Goal: Task Accomplishment & Management: Manage account settings

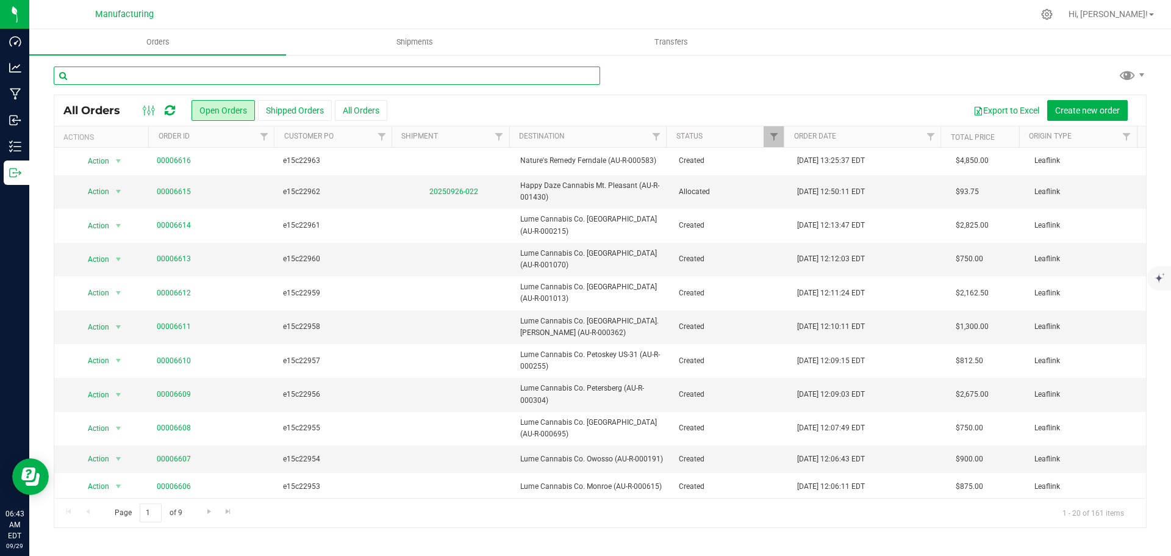
click at [400, 72] on input "text" at bounding box center [327, 75] width 546 height 18
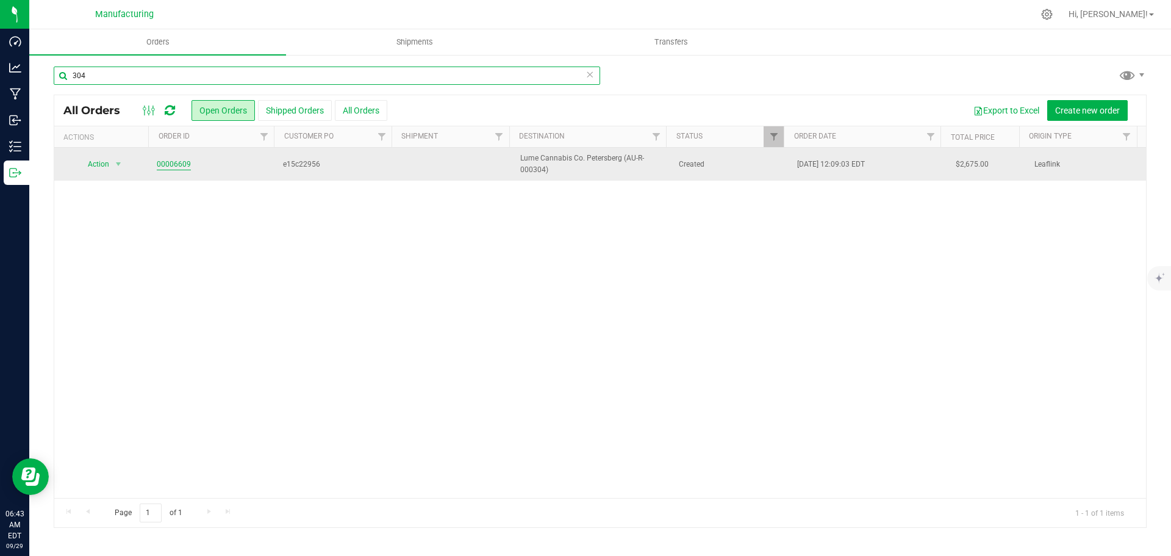
type input "304"
click at [171, 164] on link "00006609" at bounding box center [174, 165] width 34 height 12
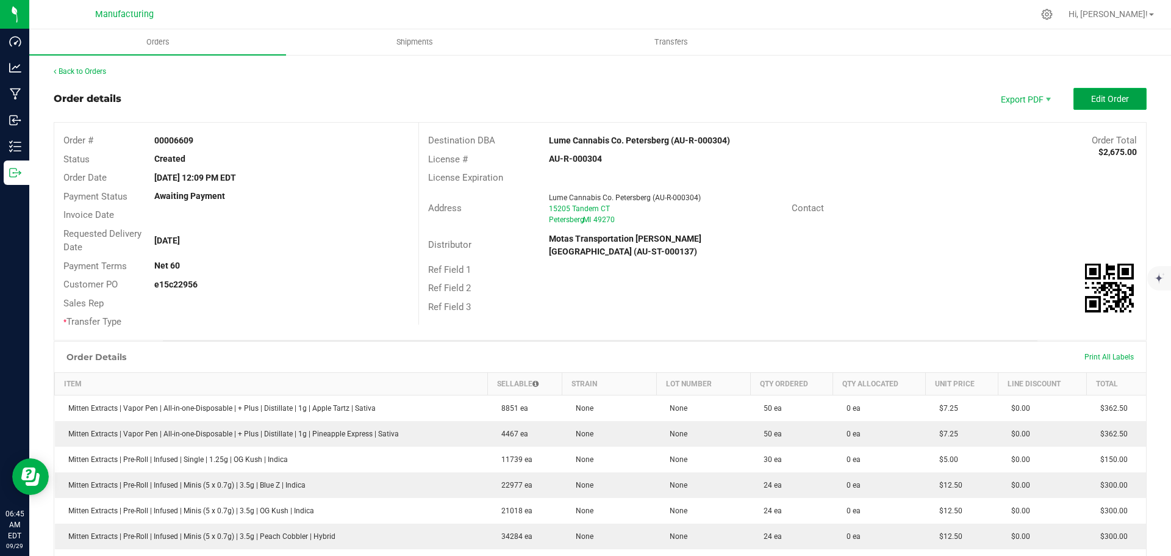
click at [1091, 96] on span "Edit Order" at bounding box center [1110, 99] width 38 height 10
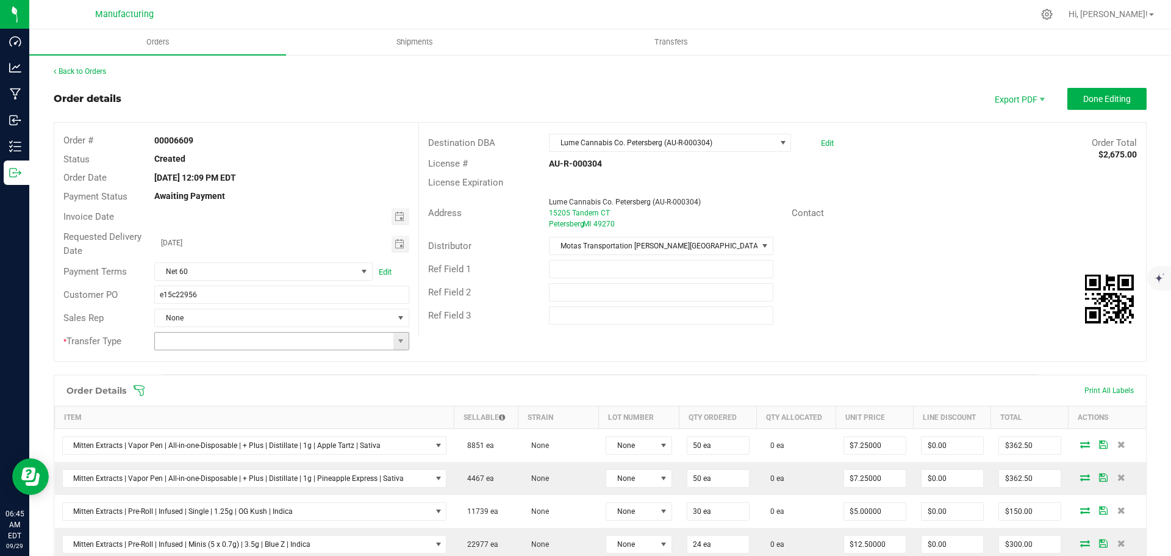
click at [401, 344] on span at bounding box center [401, 341] width 10 height 10
click at [238, 448] on li "Wholesale Transfer" at bounding box center [279, 443] width 251 height 21
type input "Wholesale Transfer"
click at [140, 388] on icon at bounding box center [139, 390] width 12 height 12
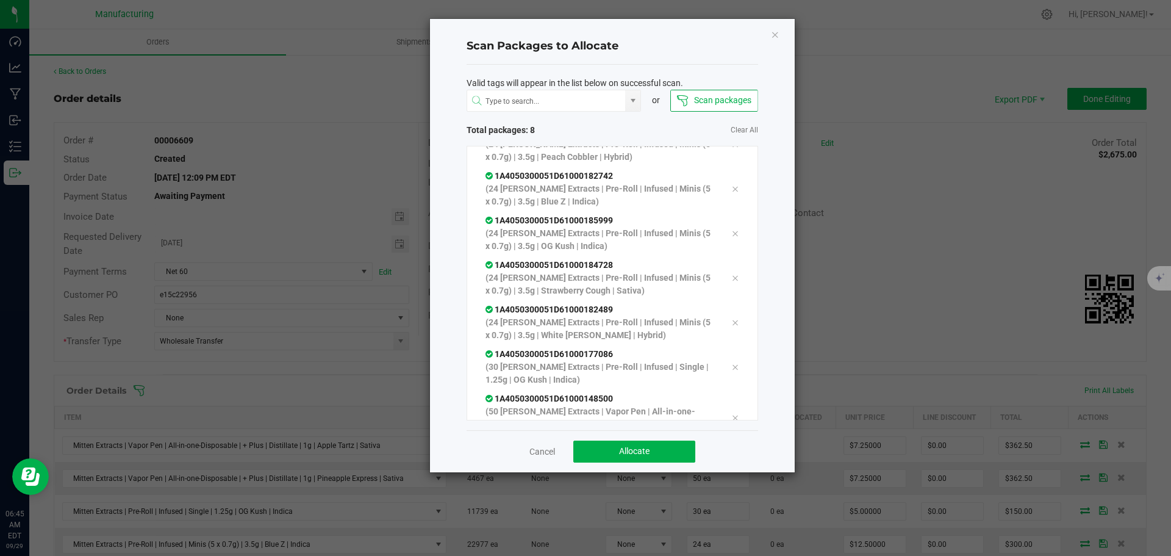
scroll to position [126, 0]
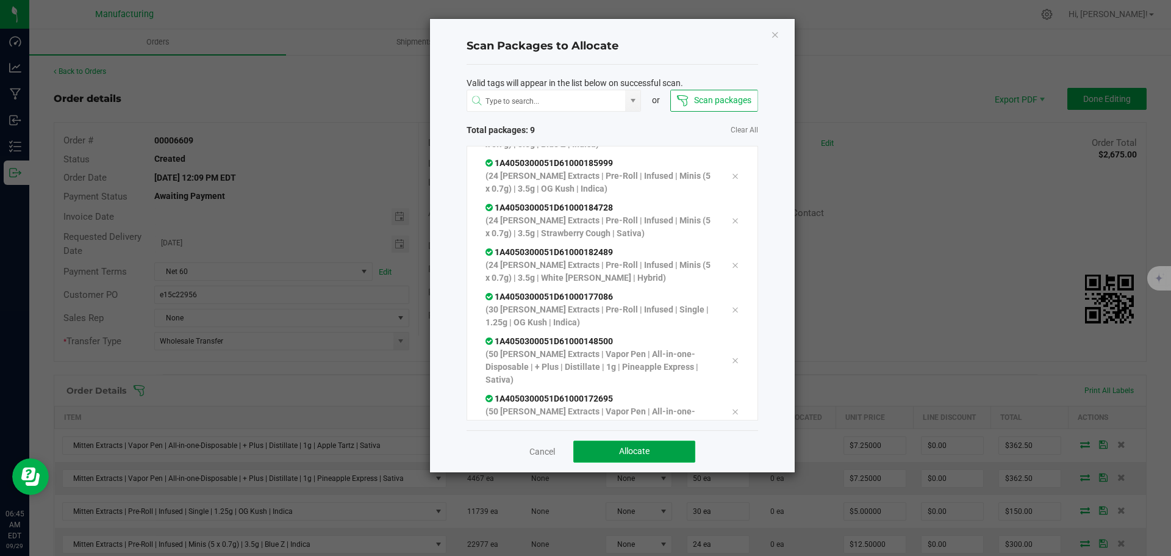
click at [634, 447] on span "Allocate" at bounding box center [634, 451] width 30 height 10
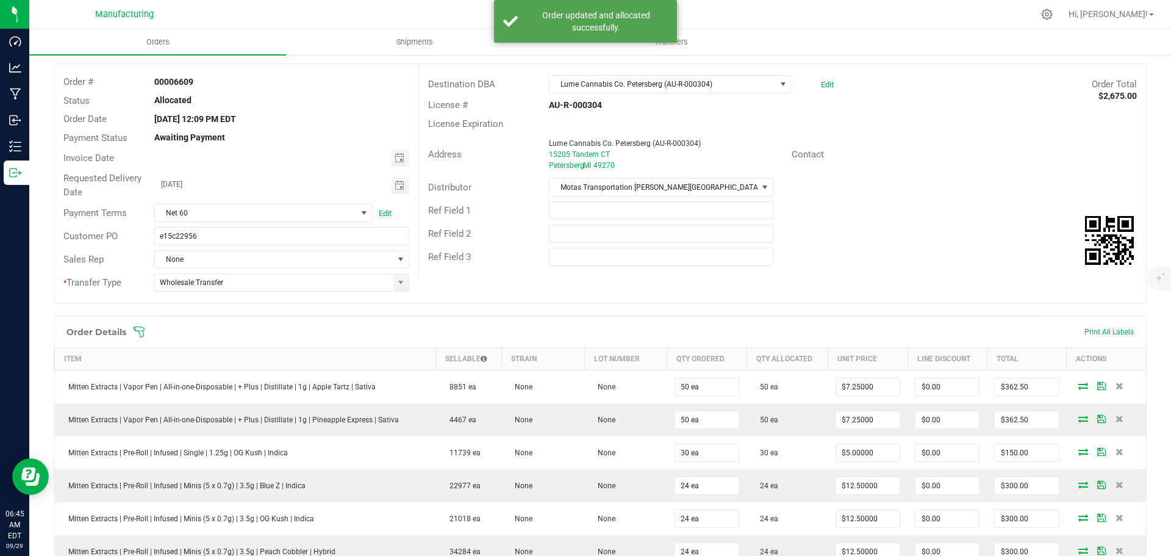
scroll to position [0, 0]
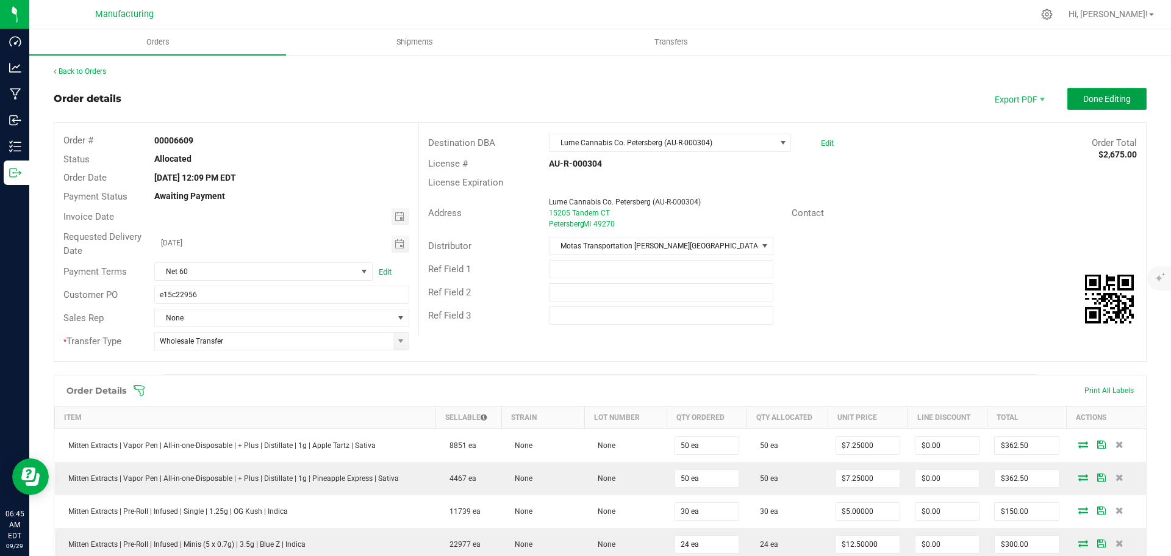
click at [1067, 96] on button "Done Editing" at bounding box center [1106, 99] width 79 height 22
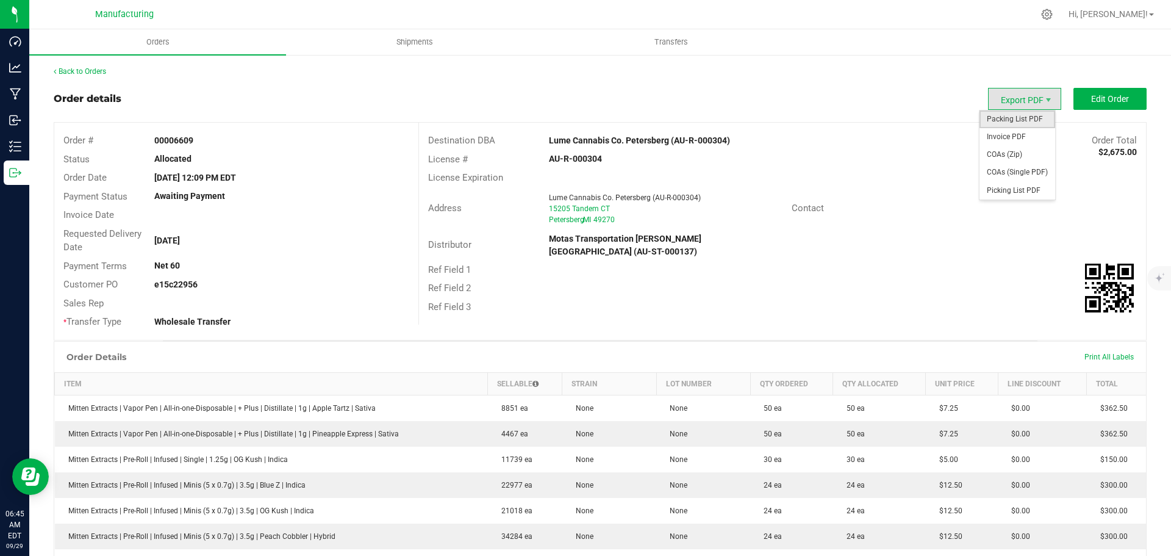
click at [1017, 123] on span "Packing List PDF" at bounding box center [1017, 119] width 76 height 18
click at [88, 70] on link "Back to Orders" at bounding box center [80, 71] width 52 height 9
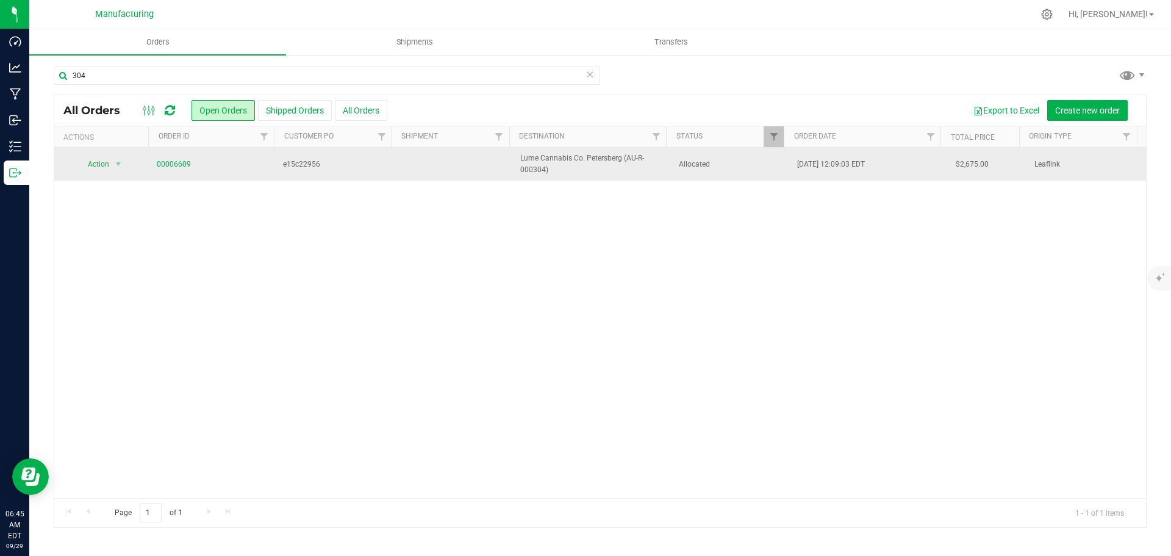
click at [734, 159] on span "Allocated" at bounding box center [731, 165] width 104 height 12
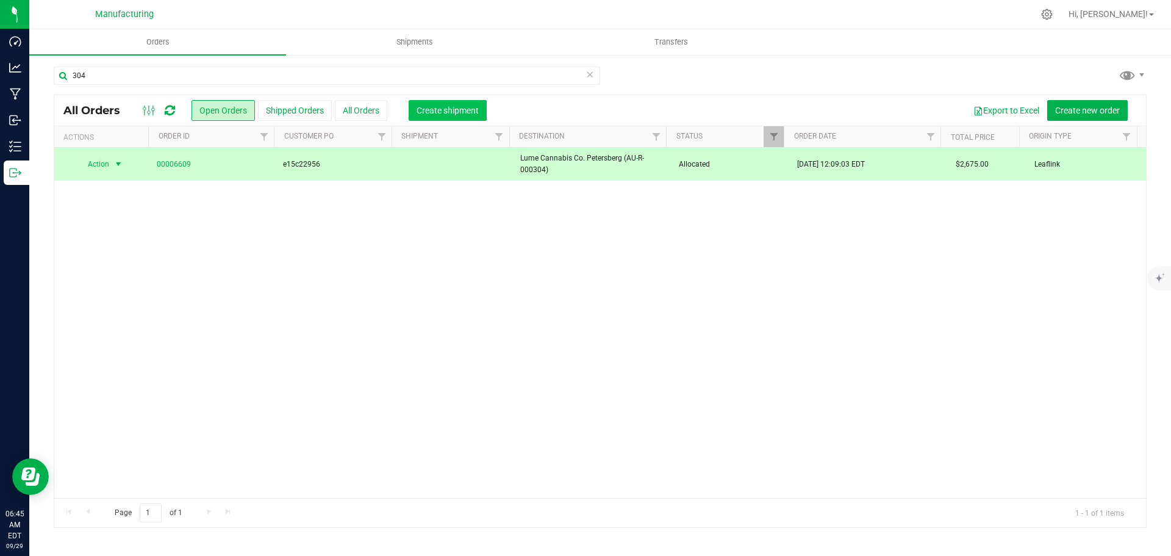
click at [459, 110] on span "Create shipment" at bounding box center [447, 110] width 62 height 10
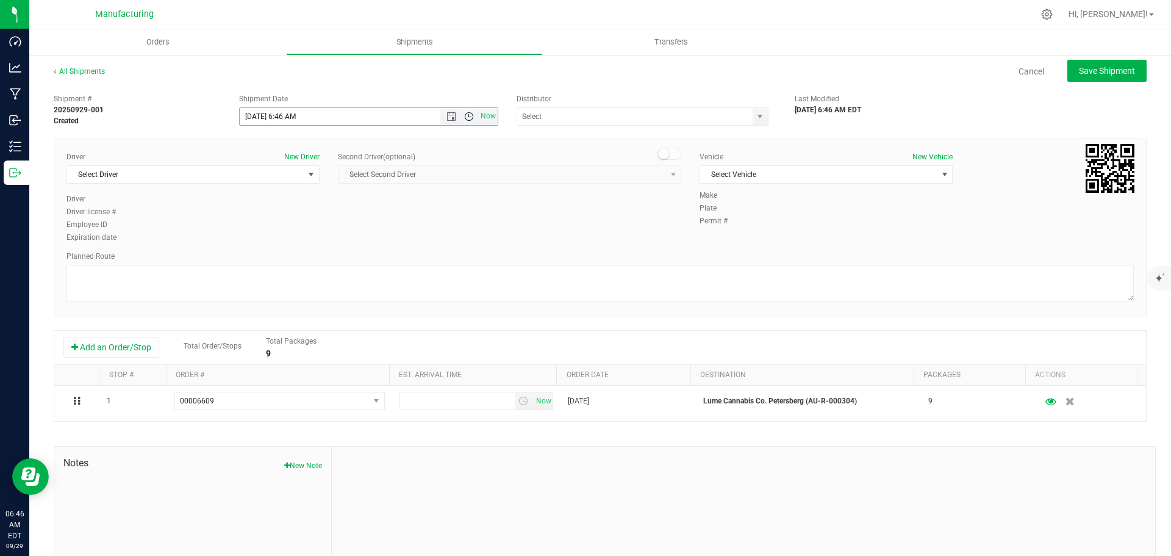
click at [464, 118] on span "Open the time view" at bounding box center [469, 117] width 10 height 10
click at [269, 252] on li "11:30 AM" at bounding box center [365, 253] width 255 height 16
type input "[DATE] 11:30 AM"
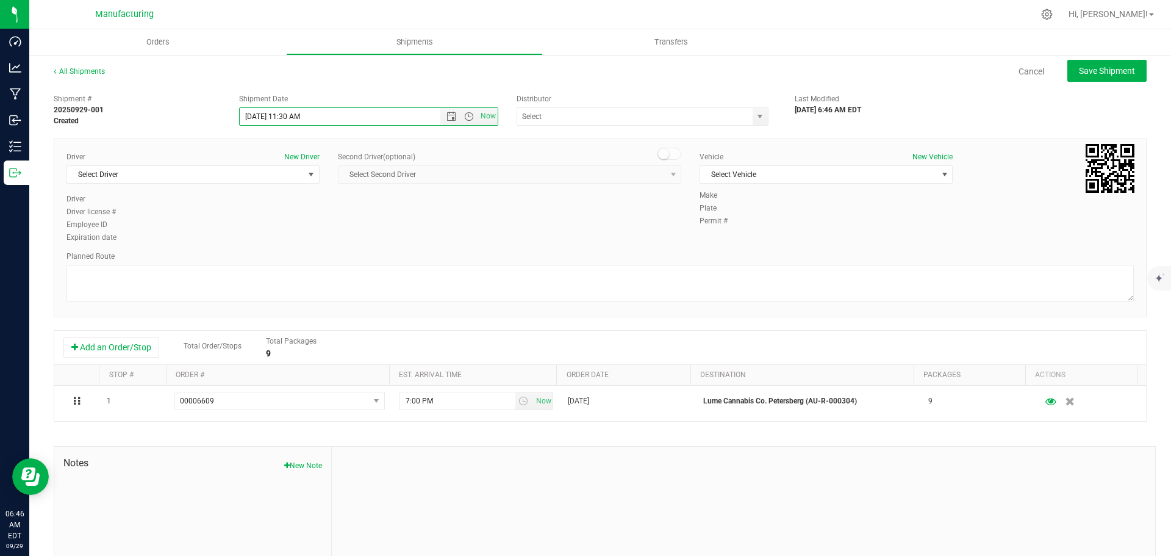
click at [175, 184] on div "Driver New Driver Select Driver Select Driver Perry Black (JK Logix) Robert Cle…" at bounding box center [192, 172] width 253 height 42
click at [181, 179] on span "Select Driver" at bounding box center [185, 174] width 237 height 17
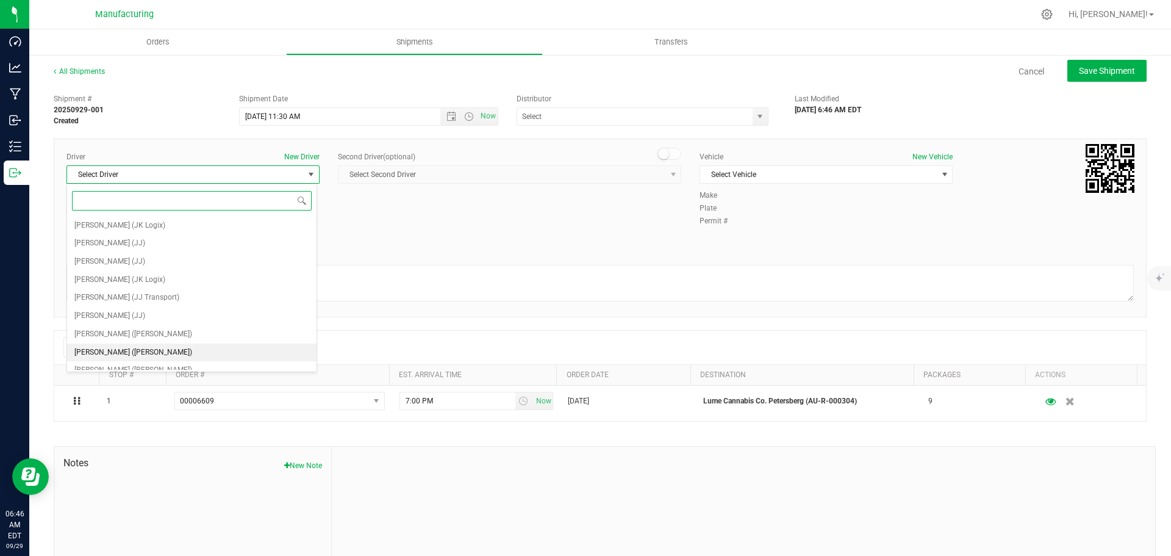
click at [140, 351] on li "[PERSON_NAME] ([PERSON_NAME])" at bounding box center [191, 352] width 249 height 18
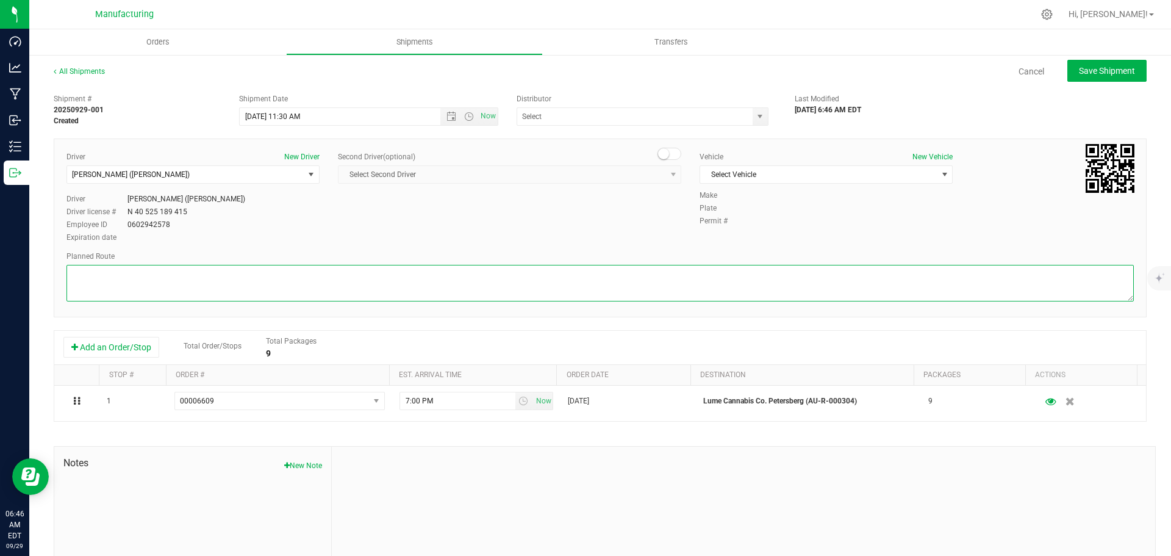
click at [179, 285] on textarea at bounding box center [599, 283] width 1067 height 37
paste textarea "Mitten Distro Dimondale To Motas -- Head south 246 ft -- Turn right 325 ft -- T…"
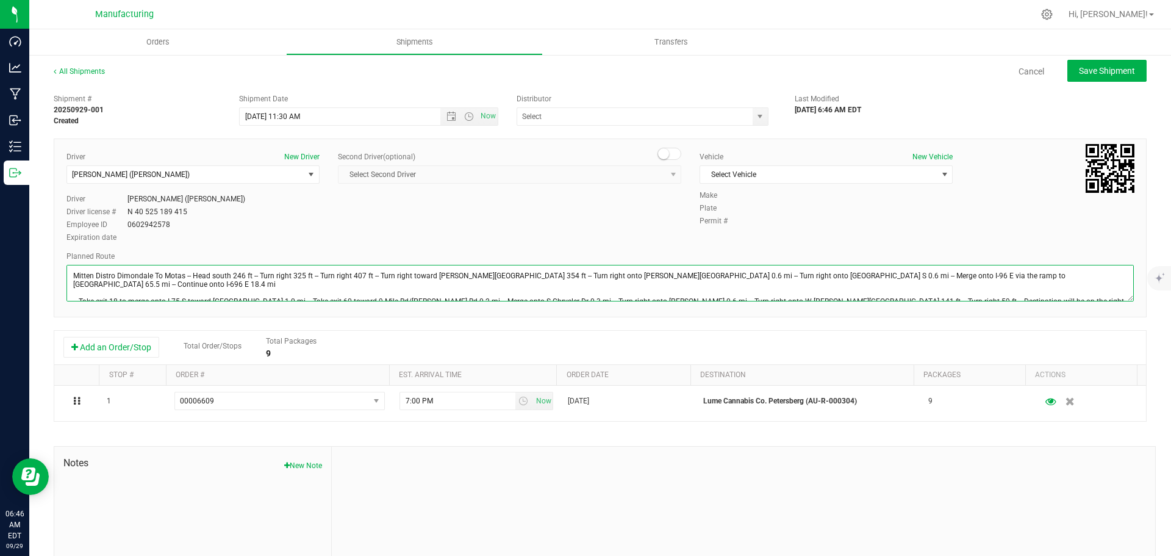
scroll to position [13, 0]
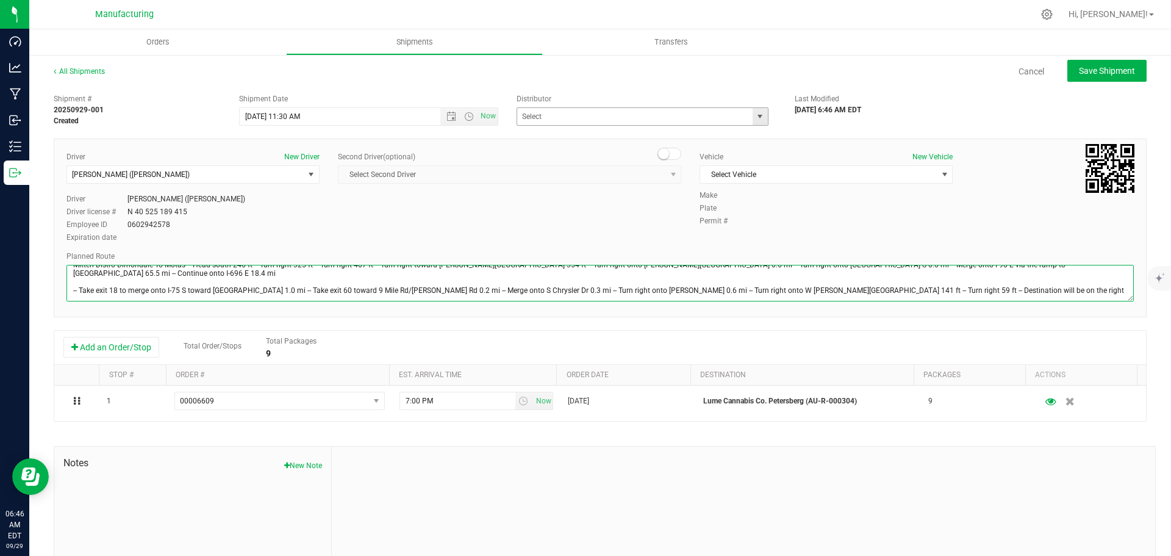
click at [756, 117] on span "select" at bounding box center [760, 117] width 10 height 10
type textarea "Mitten Distro Dimondale To Motas -- Head south 246 ft -- Turn right 325 ft -- T…"
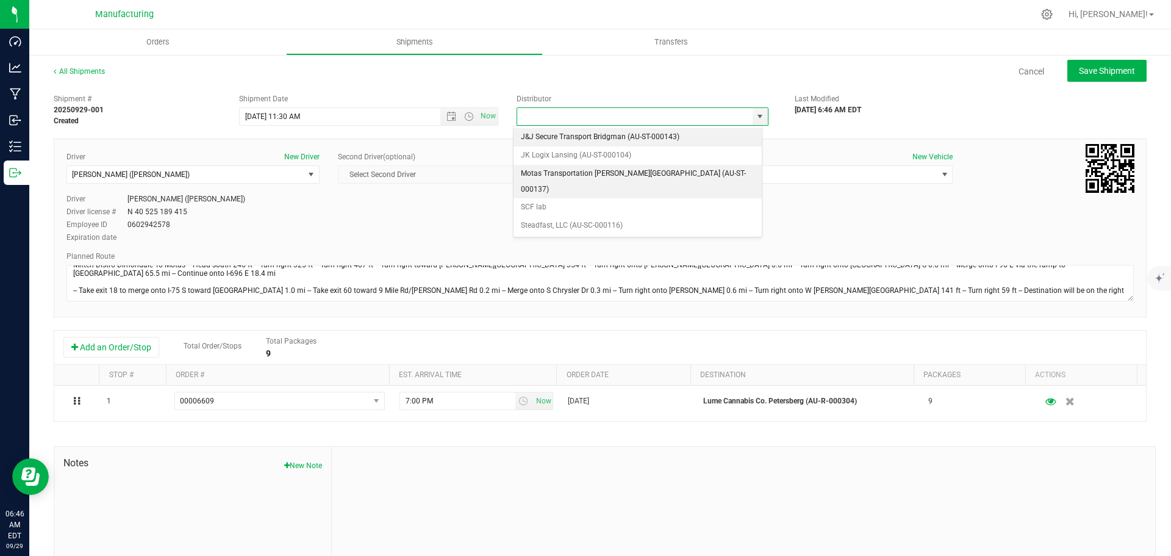
click at [627, 176] on li "Motas Transportation [PERSON_NAME][GEOGRAPHIC_DATA] (AU-ST-000137)" at bounding box center [637, 182] width 248 height 34
type input "Motas Transportation [PERSON_NAME][GEOGRAPHIC_DATA] (AU-ST-000137)"
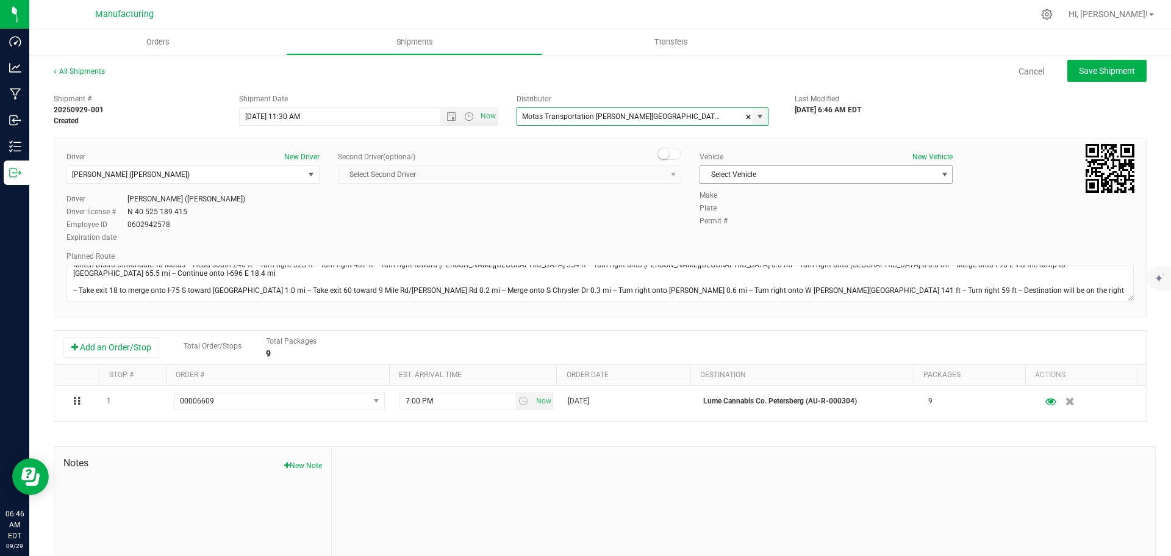
click at [741, 172] on span "Select Vehicle" at bounding box center [818, 174] width 237 height 17
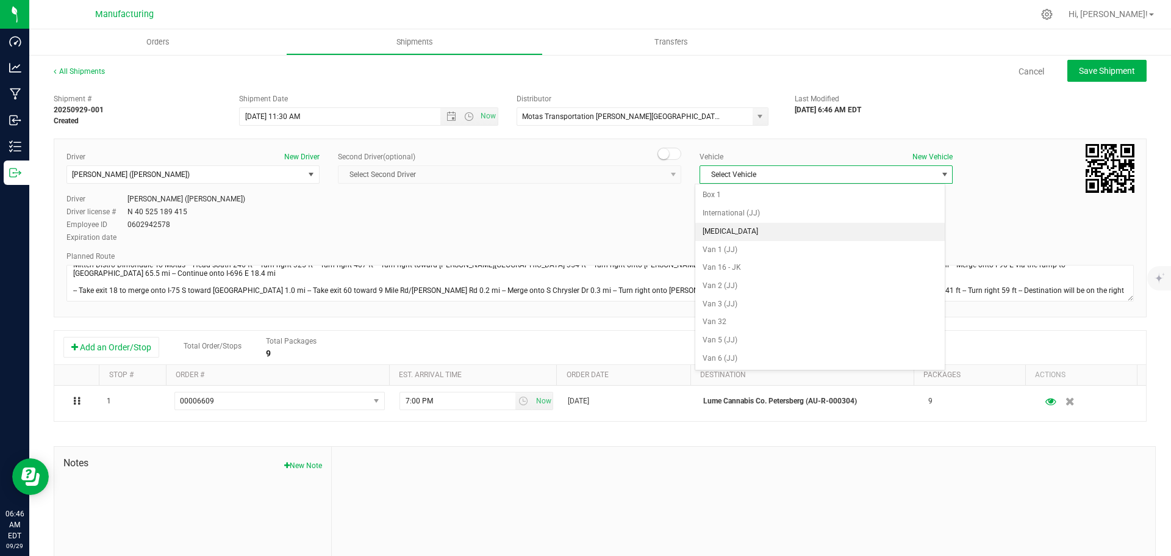
click at [735, 232] on li "[MEDICAL_DATA]" at bounding box center [819, 232] width 249 height 18
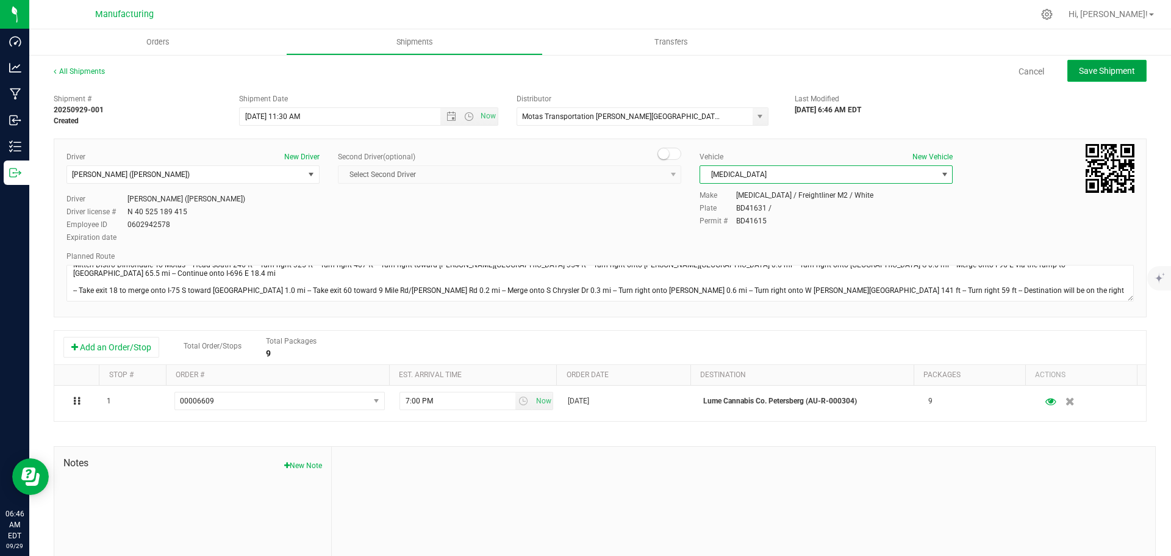
click at [1085, 71] on span "Save Shipment" at bounding box center [1107, 71] width 56 height 10
type input "[DATE] 3:30 PM"
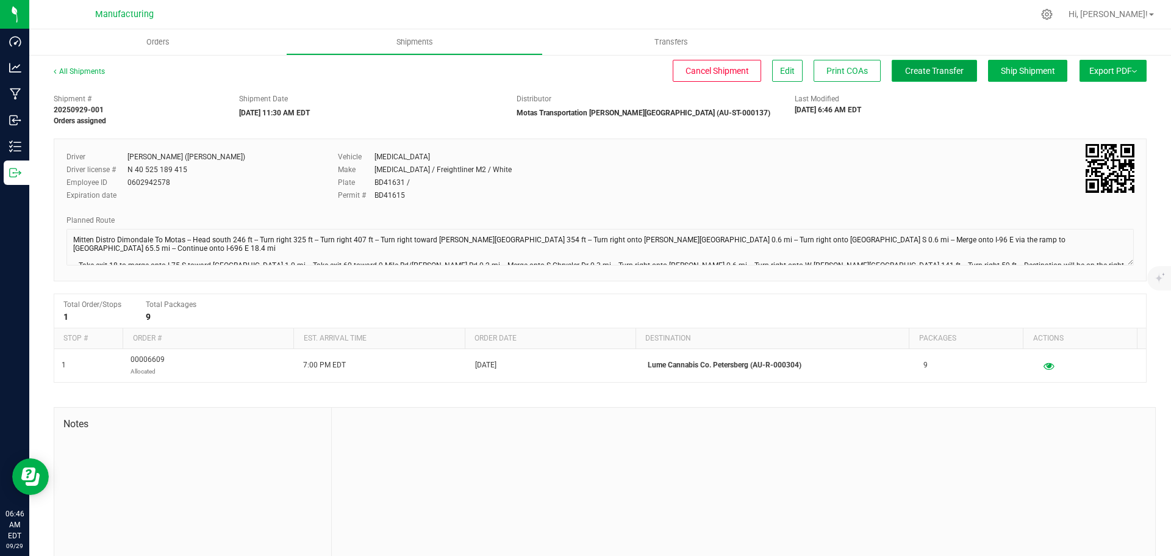
click at [939, 68] on span "Create Transfer" at bounding box center [934, 71] width 59 height 10
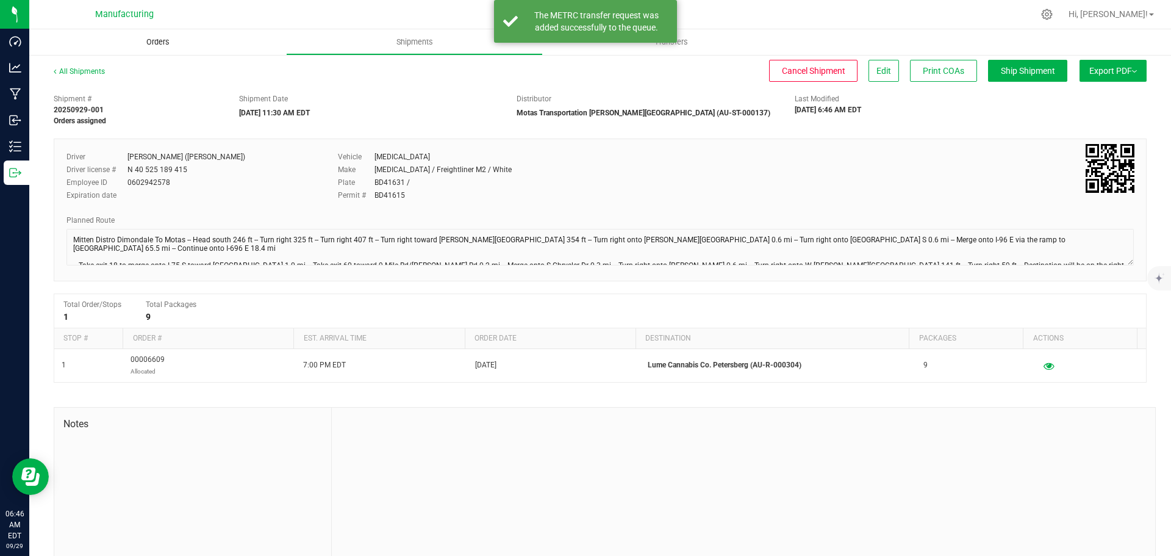
click at [153, 39] on span "Orders" at bounding box center [158, 42] width 56 height 11
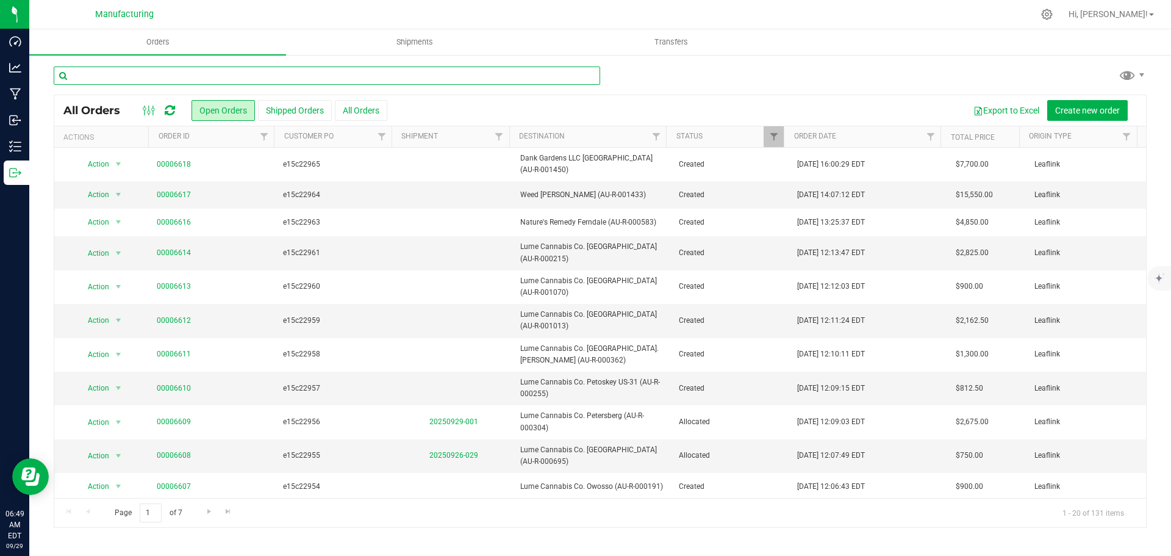
click at [167, 73] on input "text" at bounding box center [327, 75] width 546 height 18
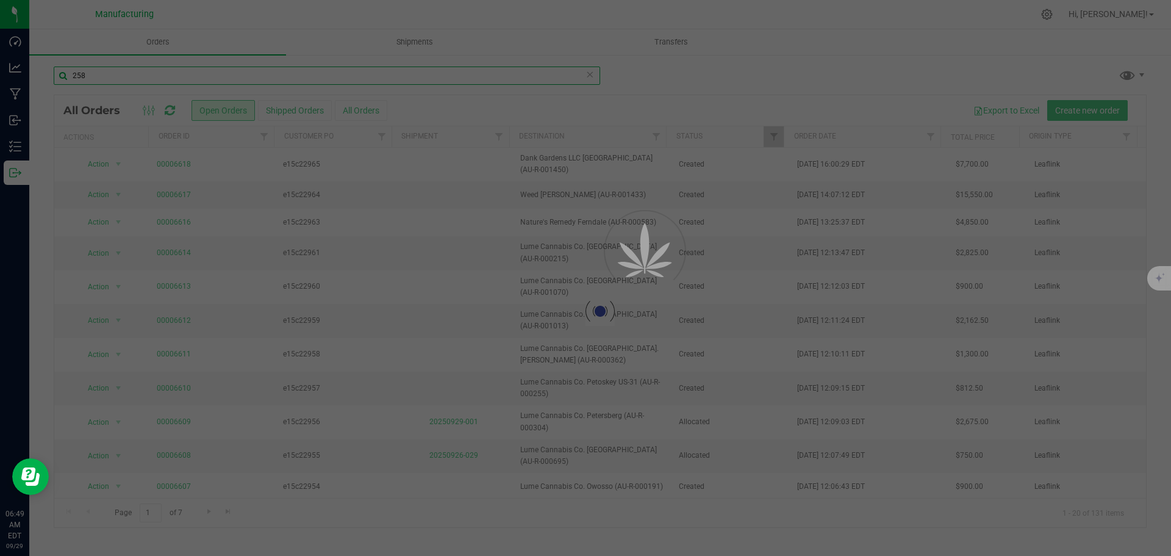
type input "258"
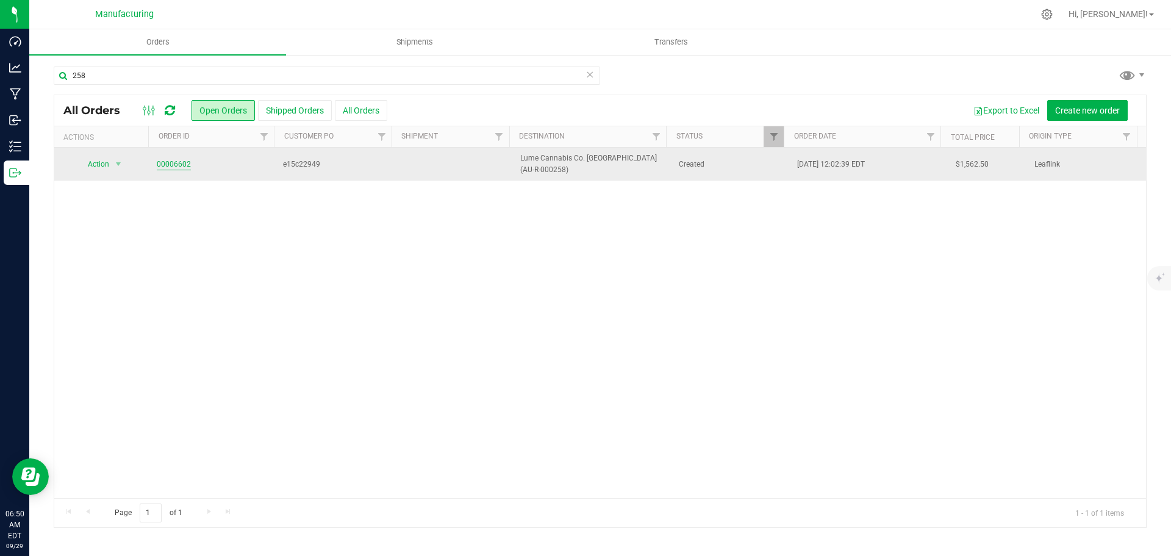
click at [174, 167] on link "00006602" at bounding box center [174, 165] width 34 height 12
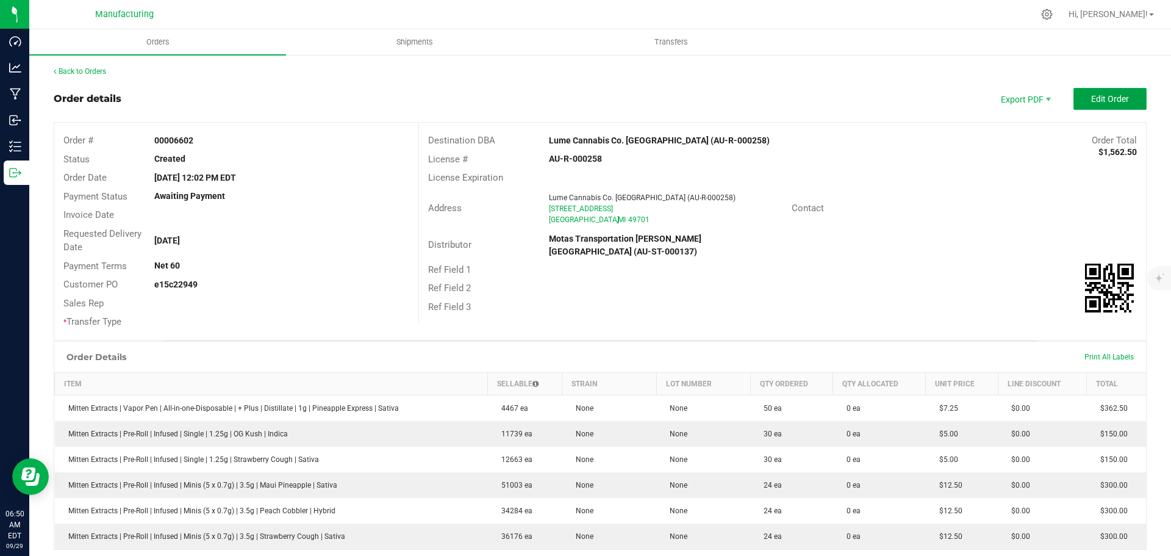
click at [1101, 96] on span "Edit Order" at bounding box center [1110, 99] width 38 height 10
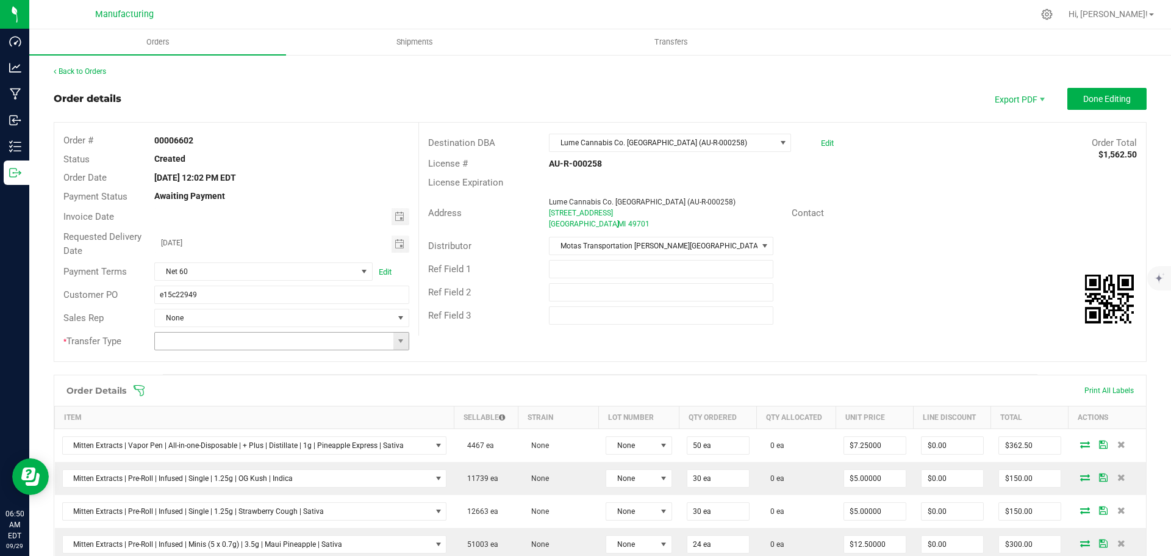
click at [393, 342] on span at bounding box center [400, 340] width 15 height 17
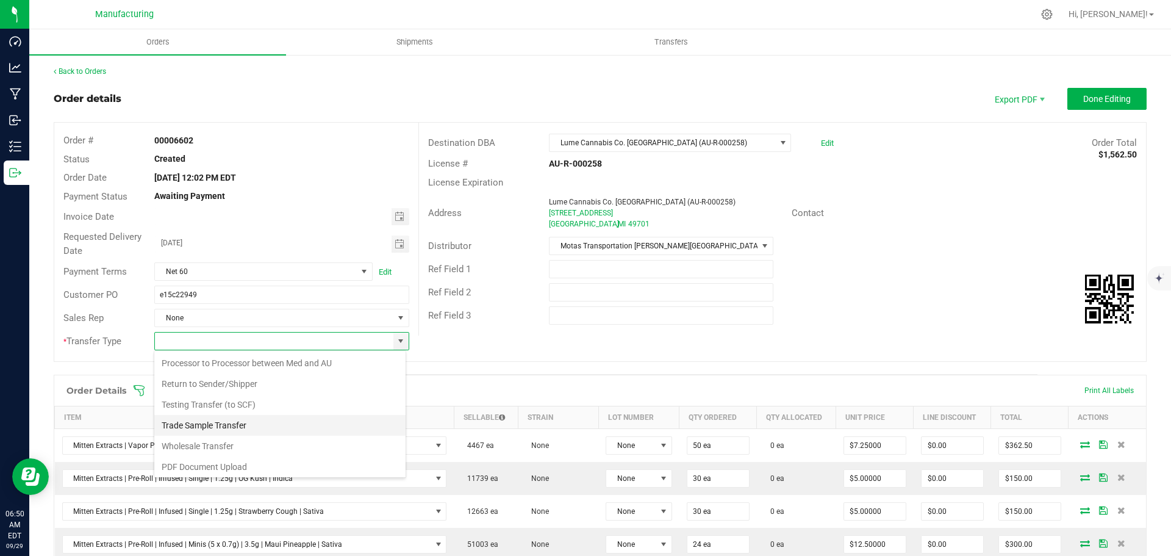
scroll to position [85, 0]
click at [237, 445] on li "Wholesale Transfer" at bounding box center [279, 443] width 251 height 21
type input "Wholesale Transfer"
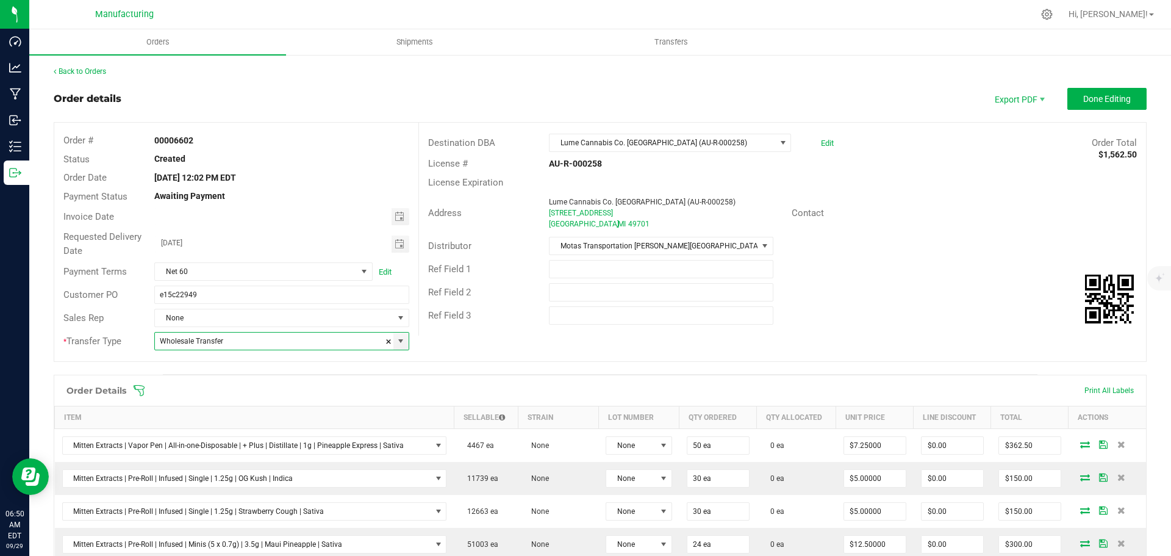
click at [139, 388] on icon at bounding box center [139, 390] width 12 height 12
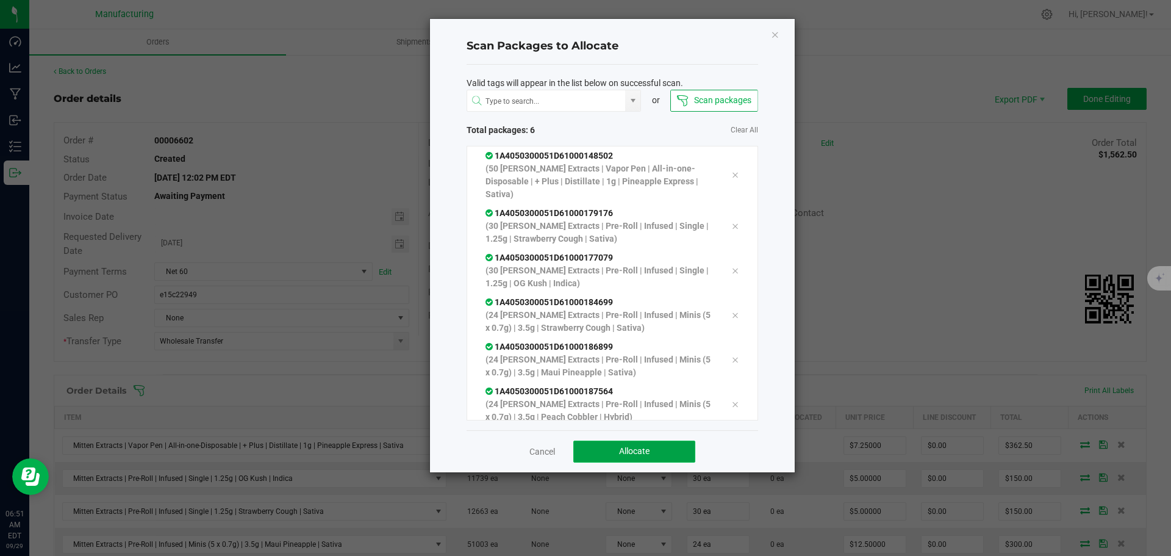
click at [616, 448] on button "Allocate" at bounding box center [634, 451] width 122 height 22
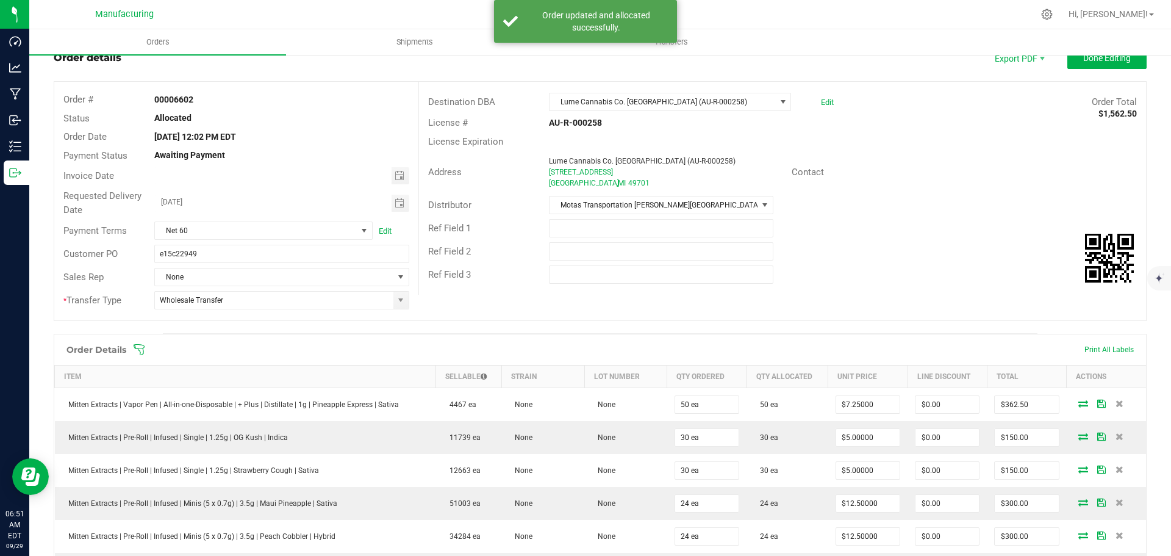
scroll to position [0, 0]
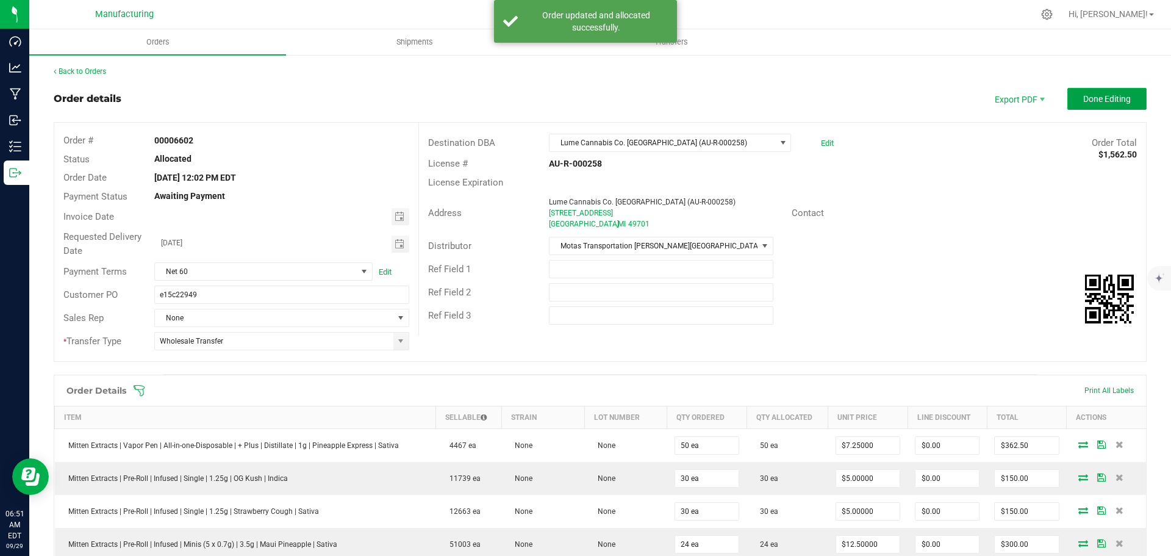
click at [1088, 101] on span "Done Editing" at bounding box center [1107, 99] width 48 height 10
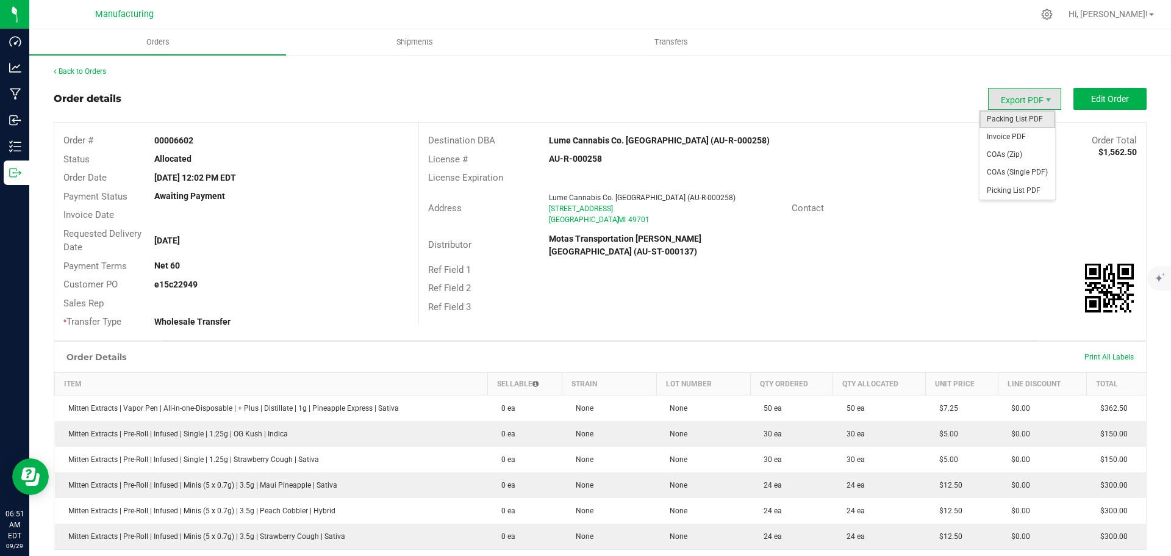
click at [1018, 118] on span "Packing List PDF" at bounding box center [1017, 119] width 76 height 18
click at [88, 70] on link "Back to Orders" at bounding box center [80, 71] width 52 height 9
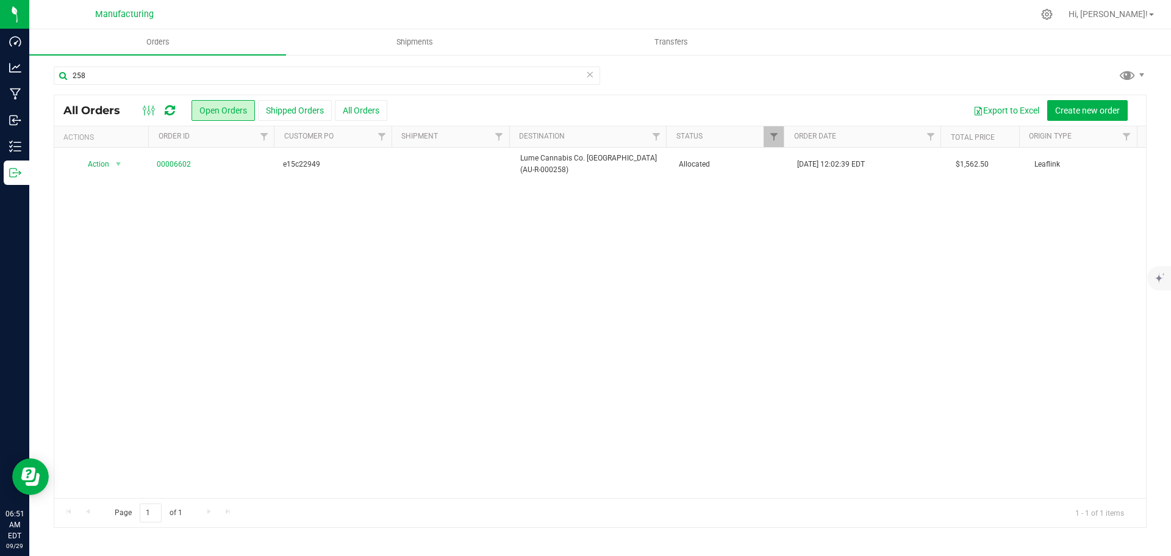
click at [732, 165] on span "Allocated" at bounding box center [731, 165] width 104 height 12
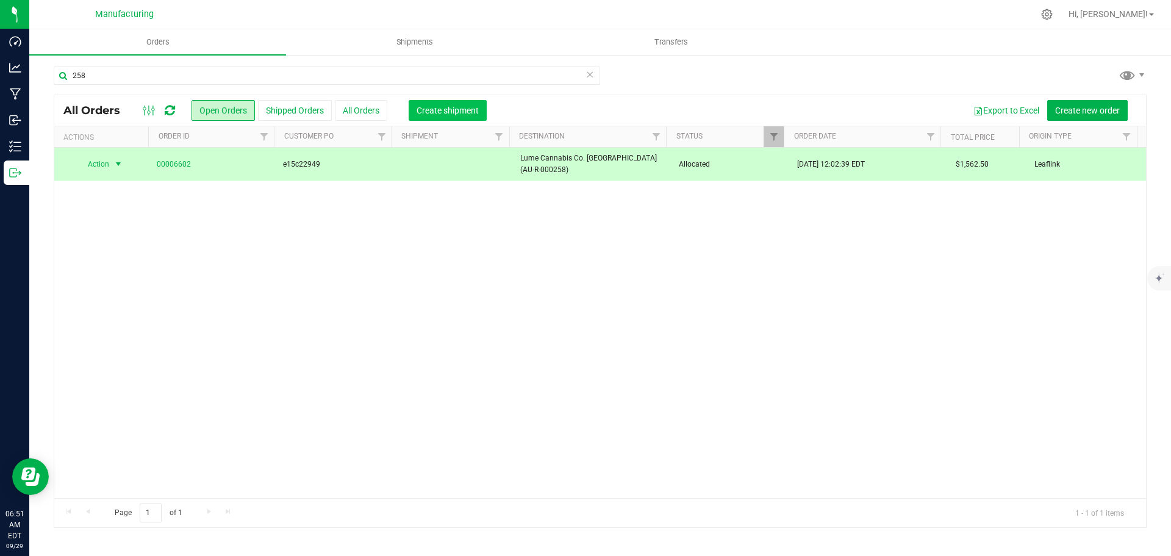
click at [443, 107] on span "Create shipment" at bounding box center [447, 110] width 62 height 10
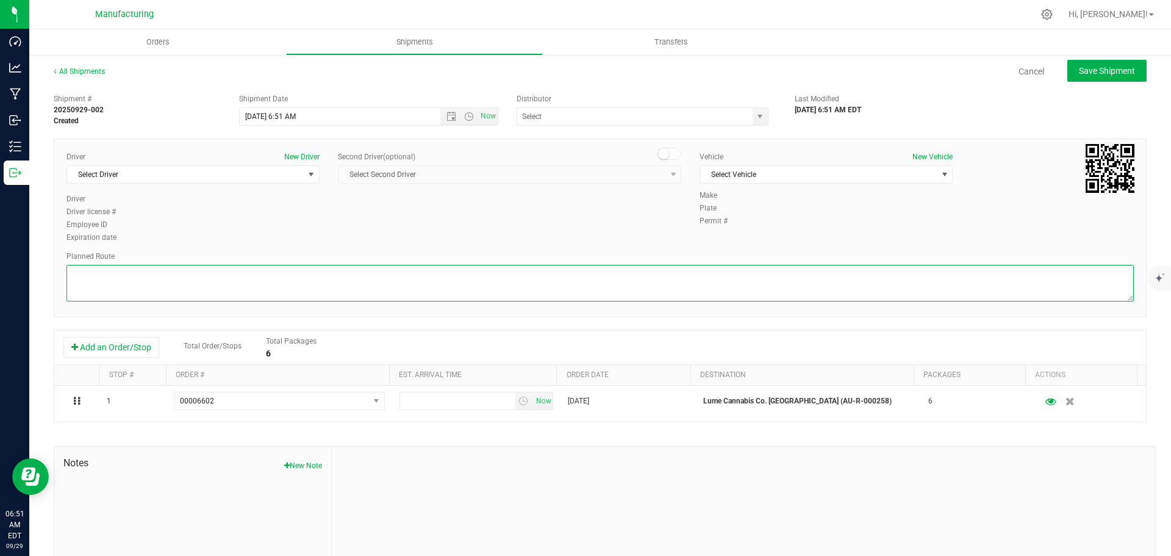
click at [615, 273] on textarea at bounding box center [599, 283] width 1067 height 37
paste textarea "Mitten Distro Dimondale To Motas -- Head south 246 ft -- Turn right 325 ft -- T…"
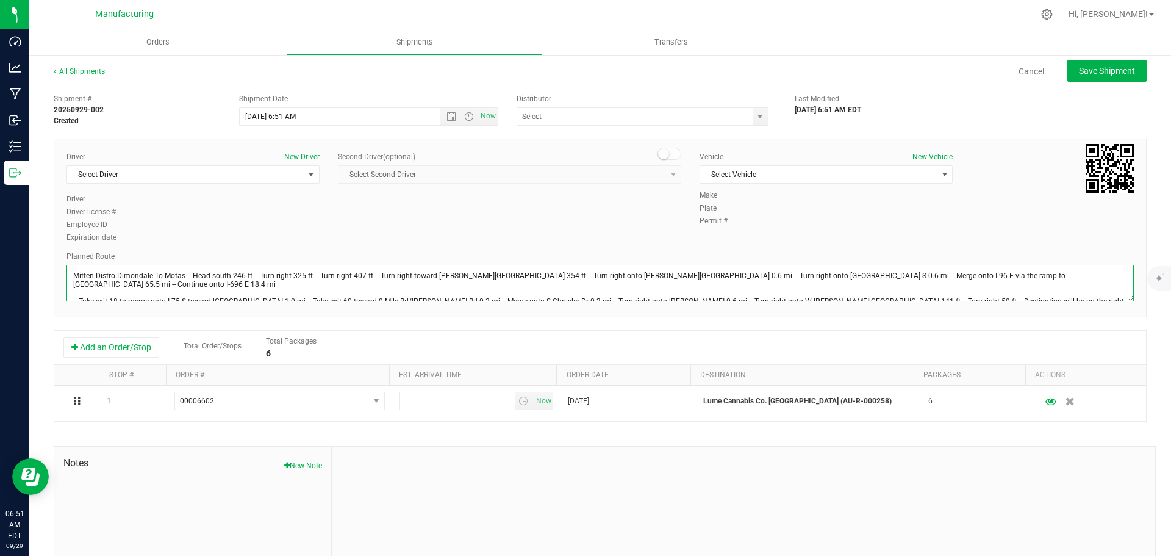
scroll to position [13, 0]
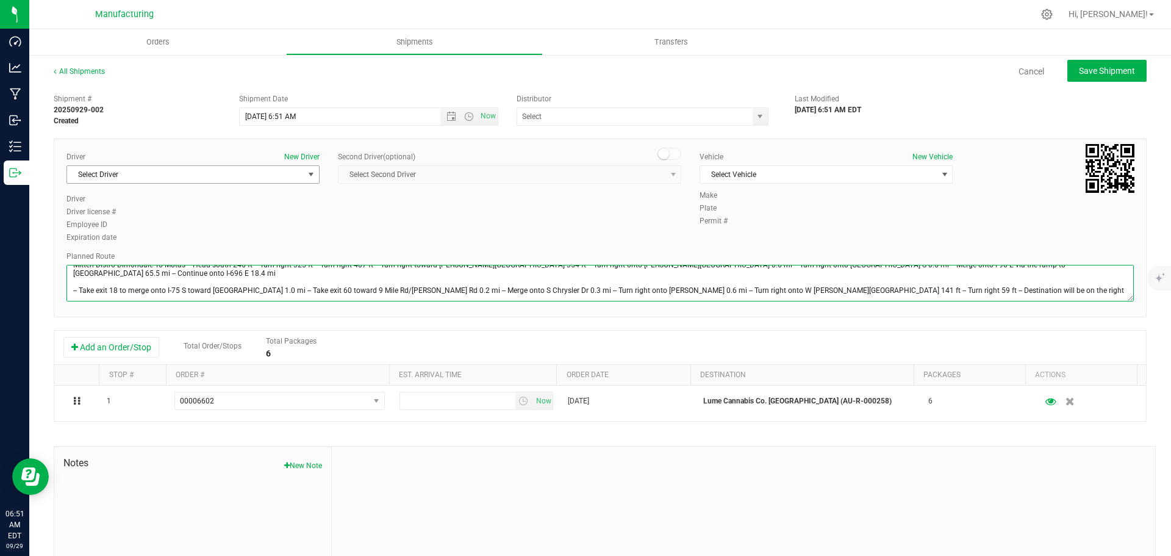
type textarea "Mitten Distro Dimondale To Motas -- Head south 246 ft -- Turn right 325 ft -- T…"
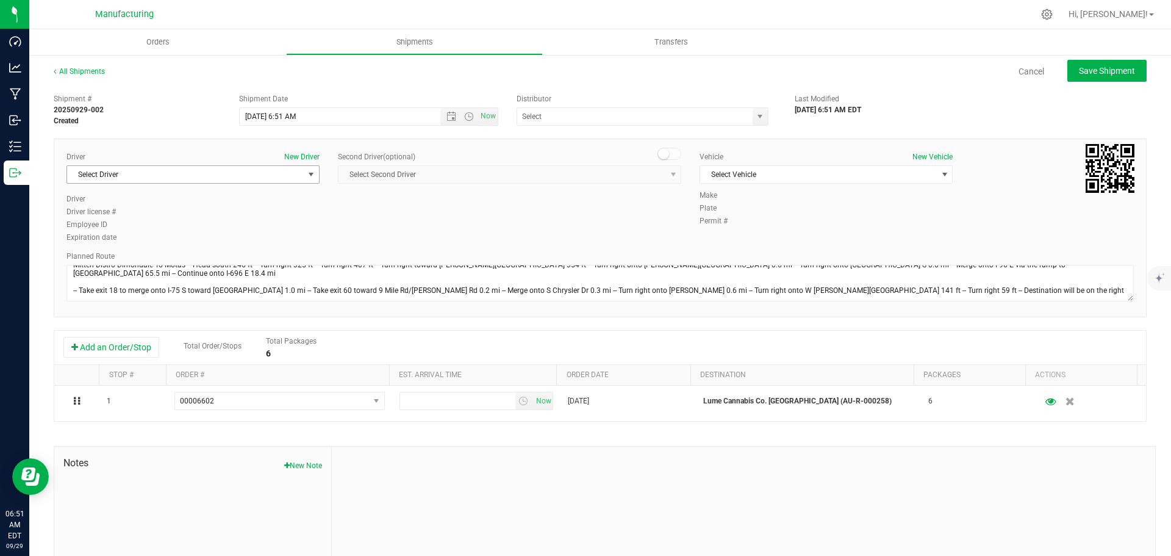
click at [310, 177] on span "select" at bounding box center [311, 175] width 10 height 10
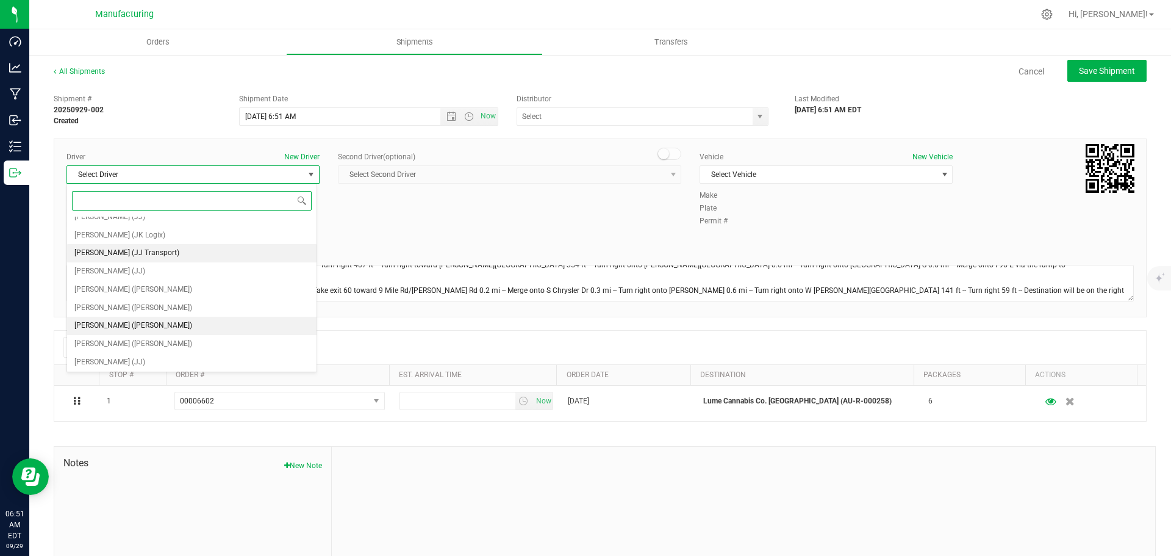
scroll to position [64, 0]
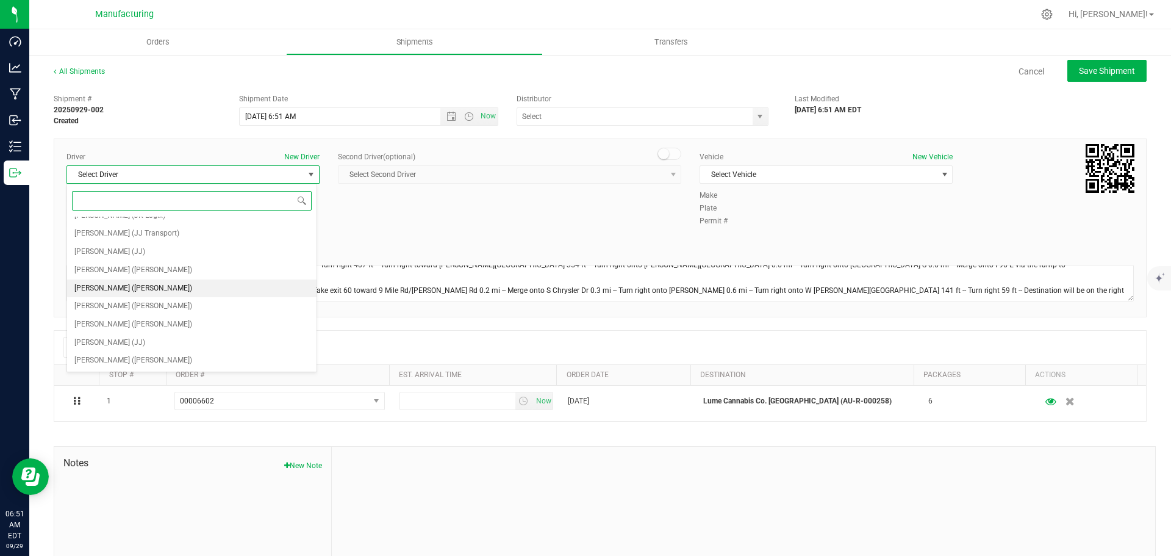
click at [130, 290] on span "[PERSON_NAME] ([PERSON_NAME])" at bounding box center [133, 289] width 118 height 16
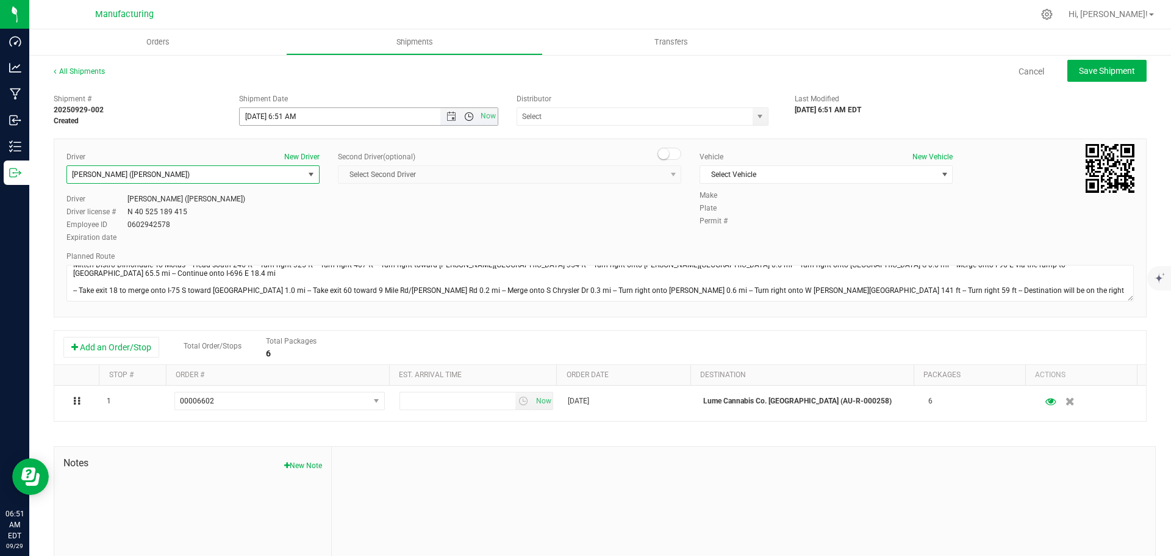
click at [464, 116] on span "Open the time view" at bounding box center [469, 117] width 10 height 10
click at [293, 249] on li "11:30 AM" at bounding box center [365, 253] width 255 height 16
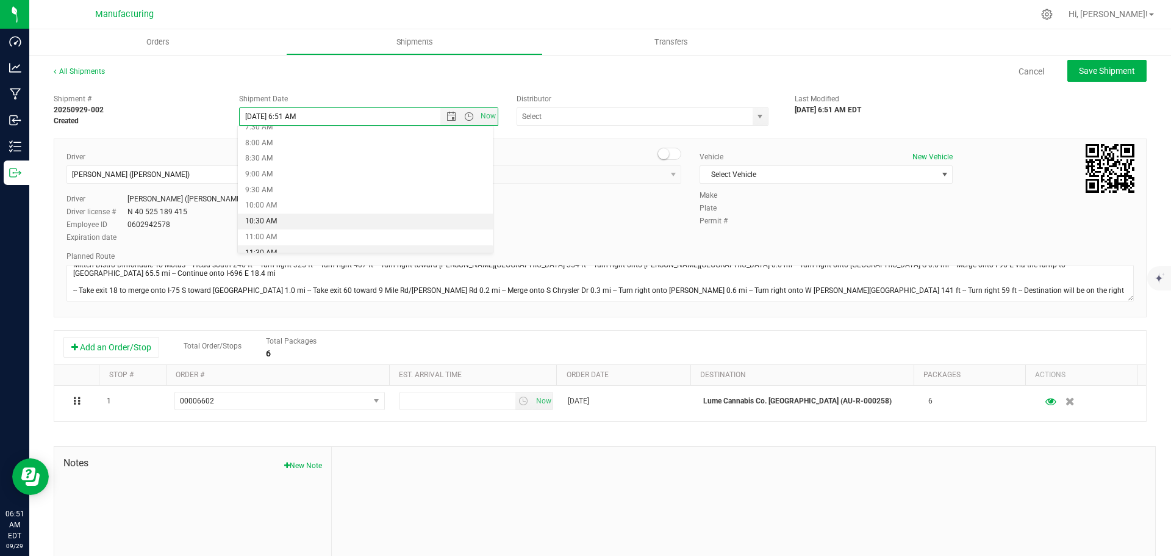
type input "[DATE] 11:30 AM"
click at [759, 119] on span "select" at bounding box center [759, 116] width 15 height 17
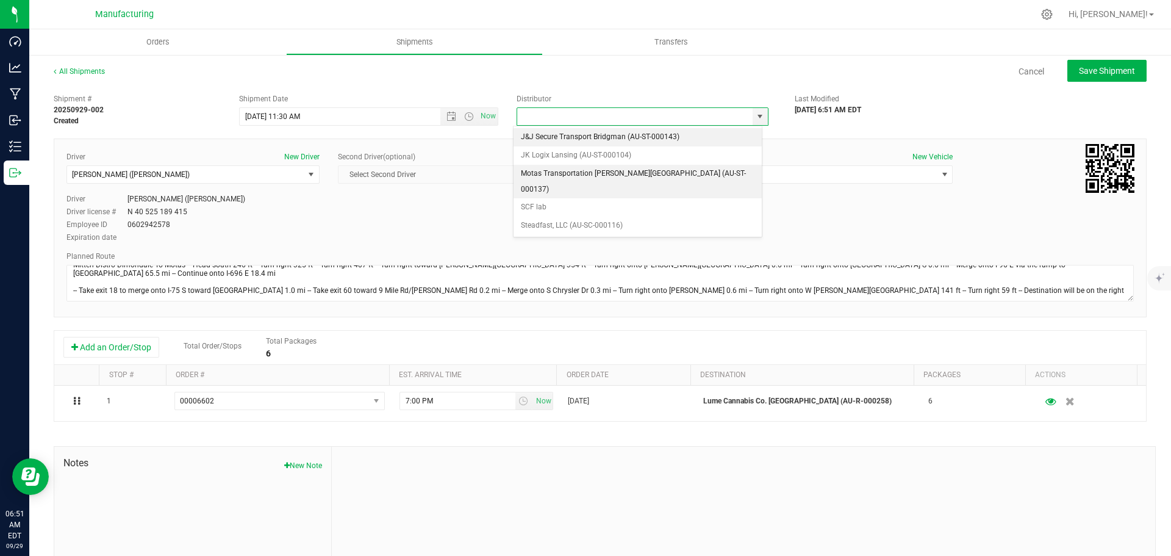
click at [581, 171] on li "Motas Transportation [PERSON_NAME][GEOGRAPHIC_DATA] (AU-ST-000137)" at bounding box center [637, 182] width 248 height 34
type input "Motas Transportation [PERSON_NAME][GEOGRAPHIC_DATA] (AU-ST-000137)"
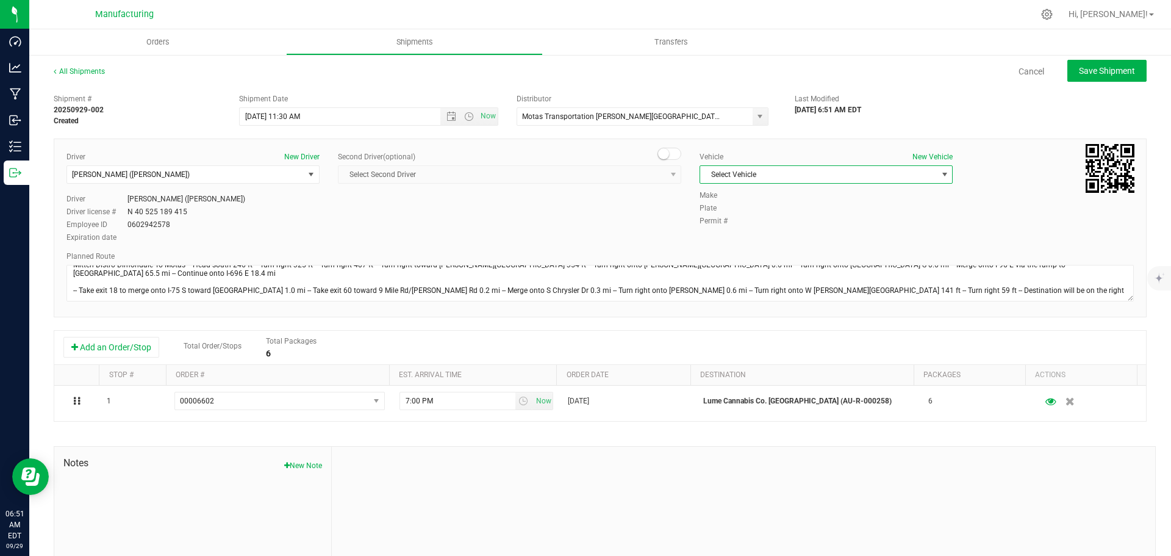
click at [750, 171] on span "Select Vehicle" at bounding box center [818, 174] width 237 height 17
click at [709, 229] on li "[MEDICAL_DATA]" at bounding box center [819, 232] width 249 height 18
click at [1085, 72] on span "Save Shipment" at bounding box center [1107, 71] width 56 height 10
type input "[DATE] 3:30 PM"
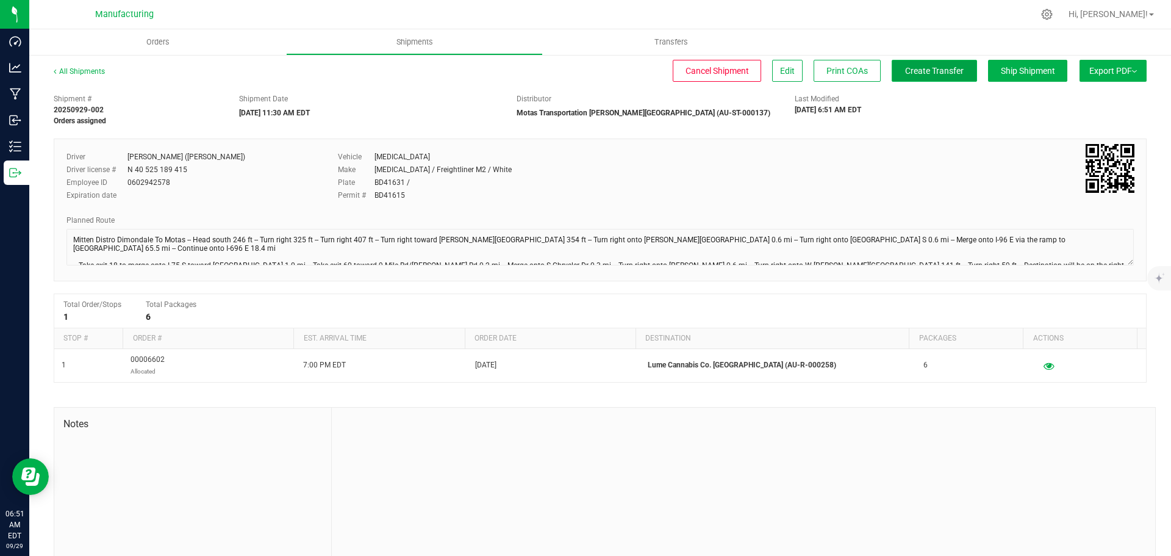
click at [905, 69] on span "Create Transfer" at bounding box center [934, 71] width 59 height 10
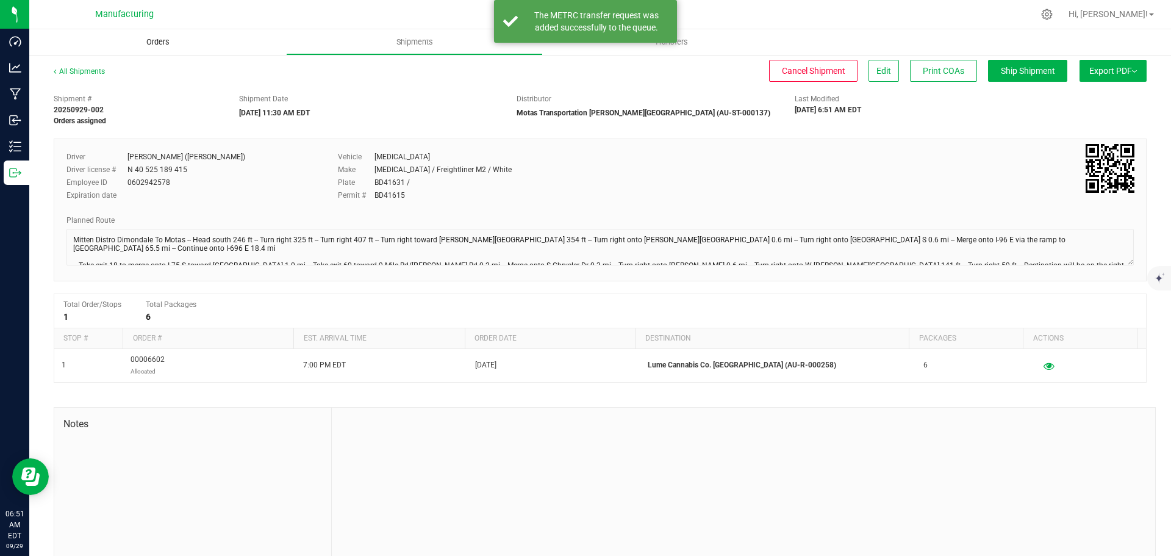
click at [159, 38] on span "Orders" at bounding box center [158, 42] width 56 height 11
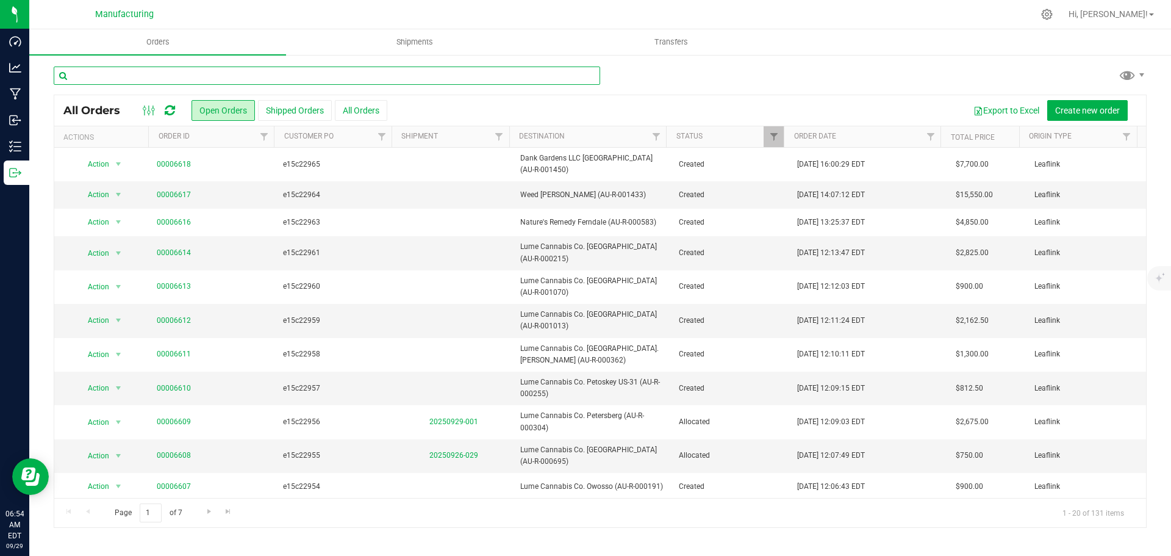
click at [309, 77] on input "text" at bounding box center [327, 75] width 546 height 18
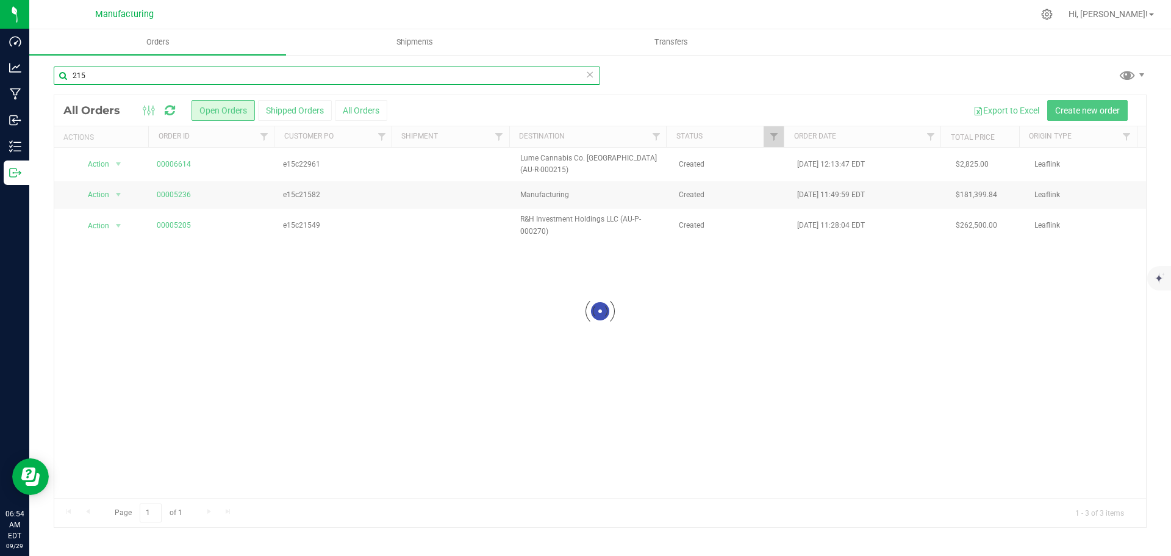
type input "215"
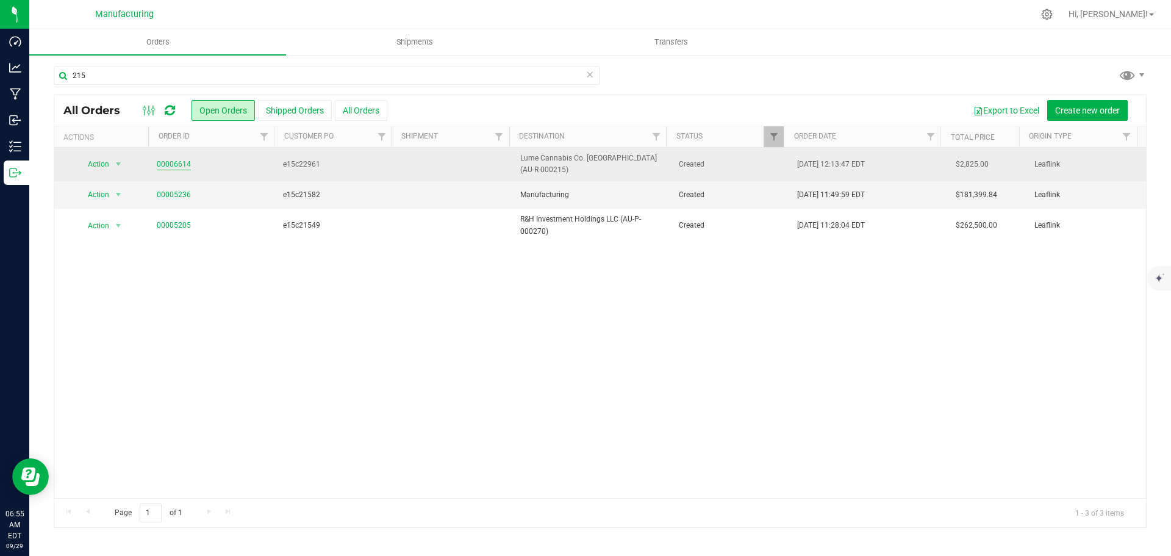
click at [166, 161] on link "00006614" at bounding box center [174, 165] width 34 height 12
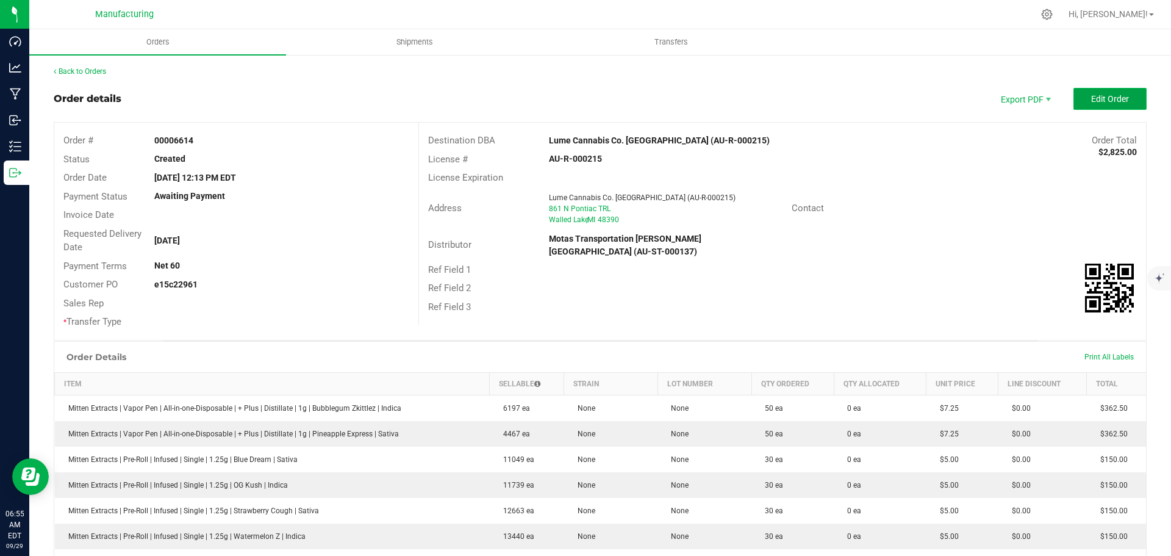
click at [1107, 95] on span "Edit Order" at bounding box center [1110, 99] width 38 height 10
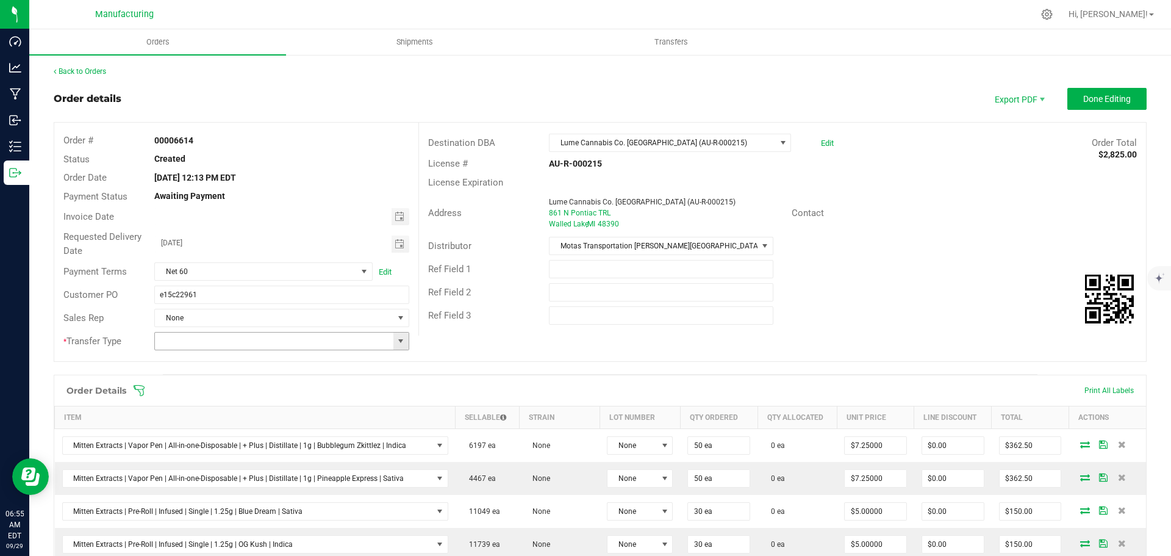
click at [400, 343] on span at bounding box center [401, 341] width 10 height 10
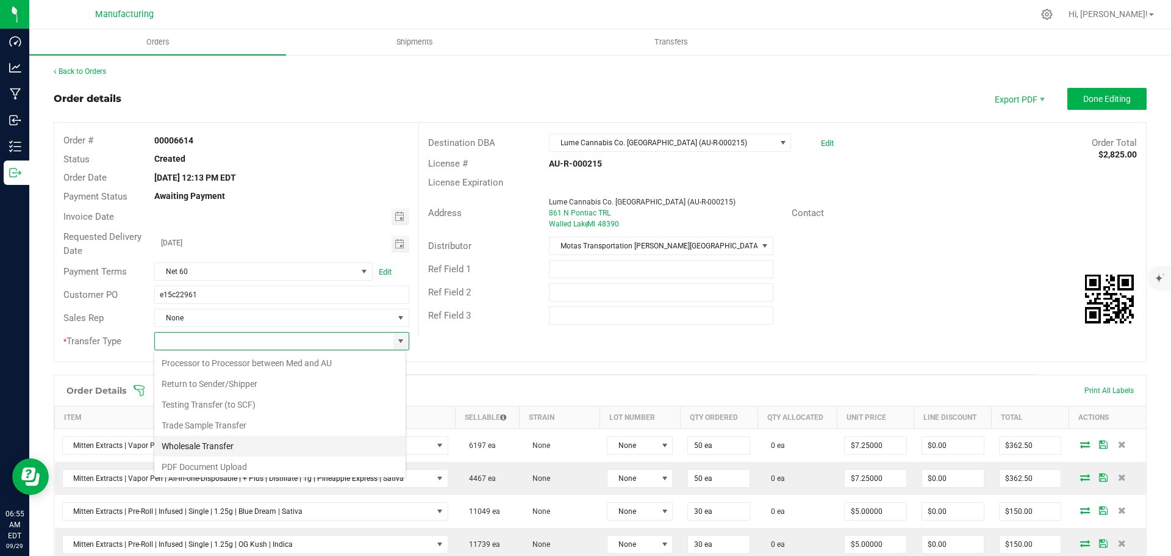
scroll to position [85, 0]
click at [222, 445] on li "Wholesale Transfer" at bounding box center [279, 443] width 251 height 21
type input "Wholesale Transfer"
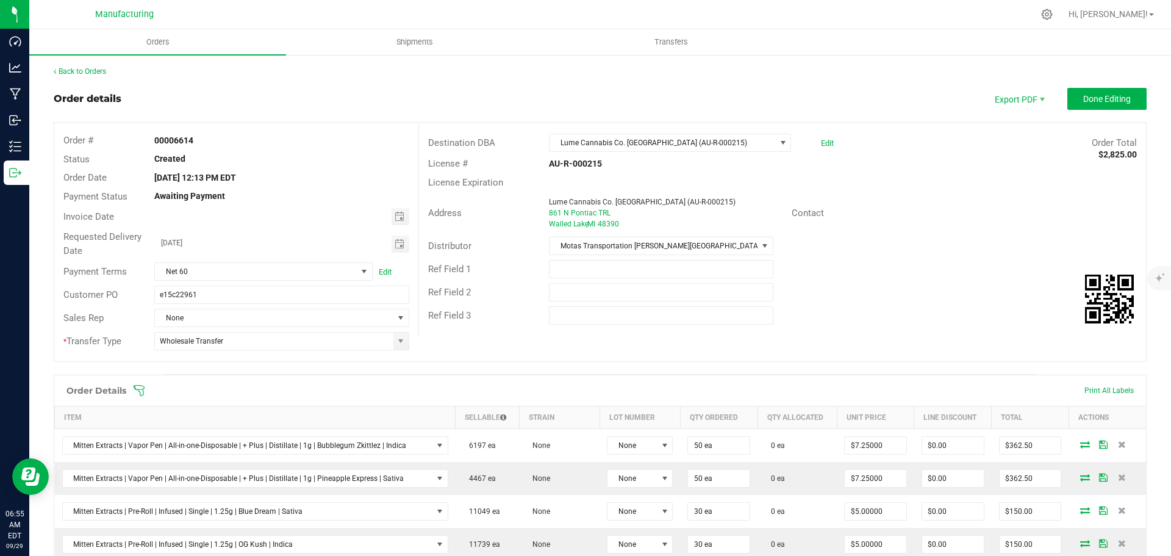
click at [141, 386] on icon at bounding box center [139, 390] width 12 height 12
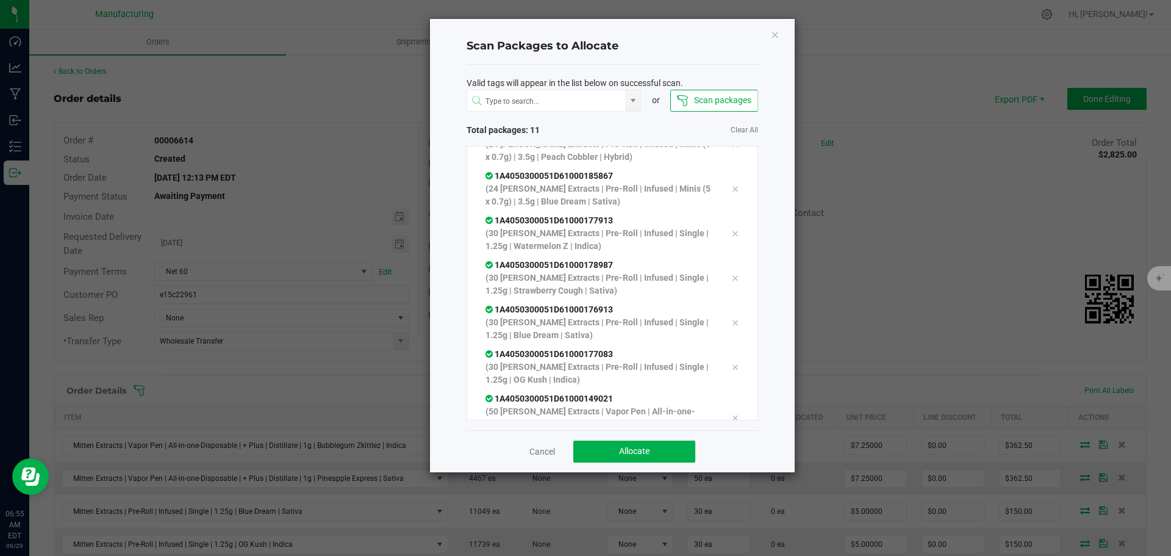
scroll to position [215, 0]
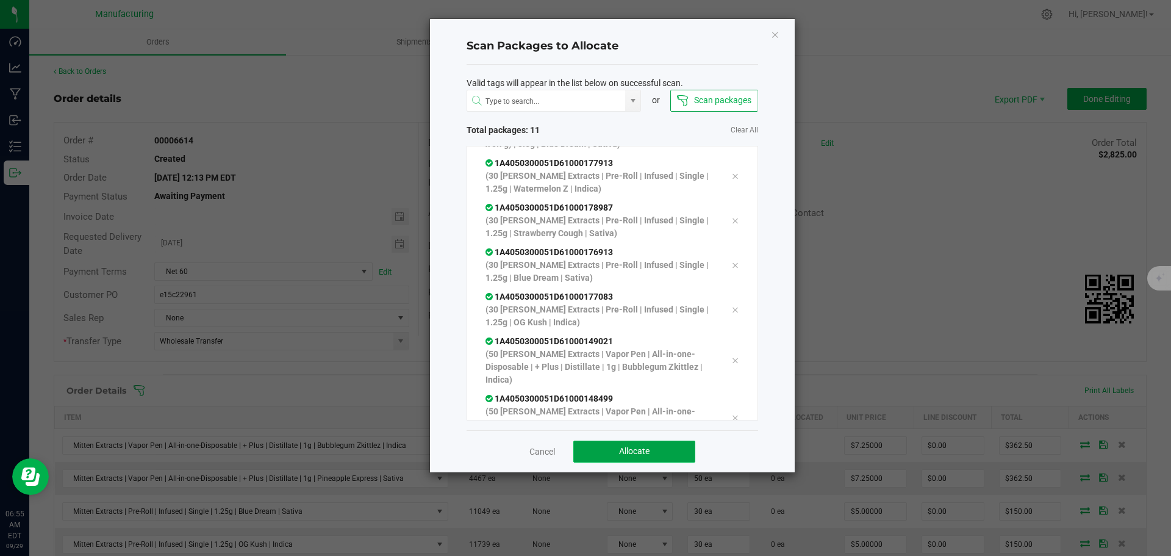
click at [665, 449] on button "Allocate" at bounding box center [634, 451] width 122 height 22
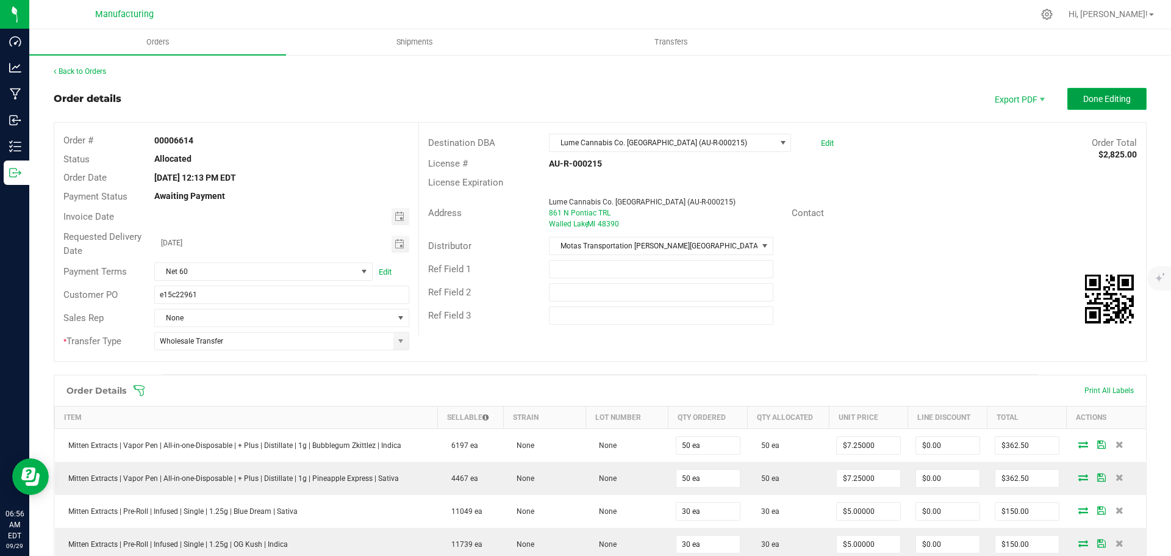
click at [1114, 99] on span "Done Editing" at bounding box center [1107, 99] width 48 height 10
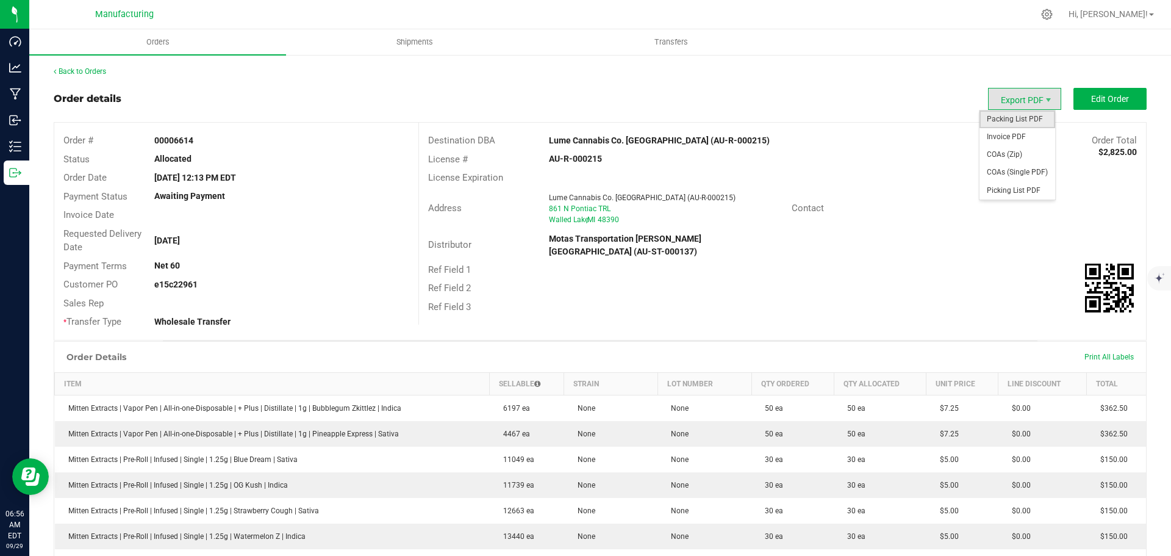
click at [1021, 118] on span "Packing List PDF" at bounding box center [1017, 119] width 76 height 18
click at [93, 73] on link "Back to Orders" at bounding box center [80, 71] width 52 height 9
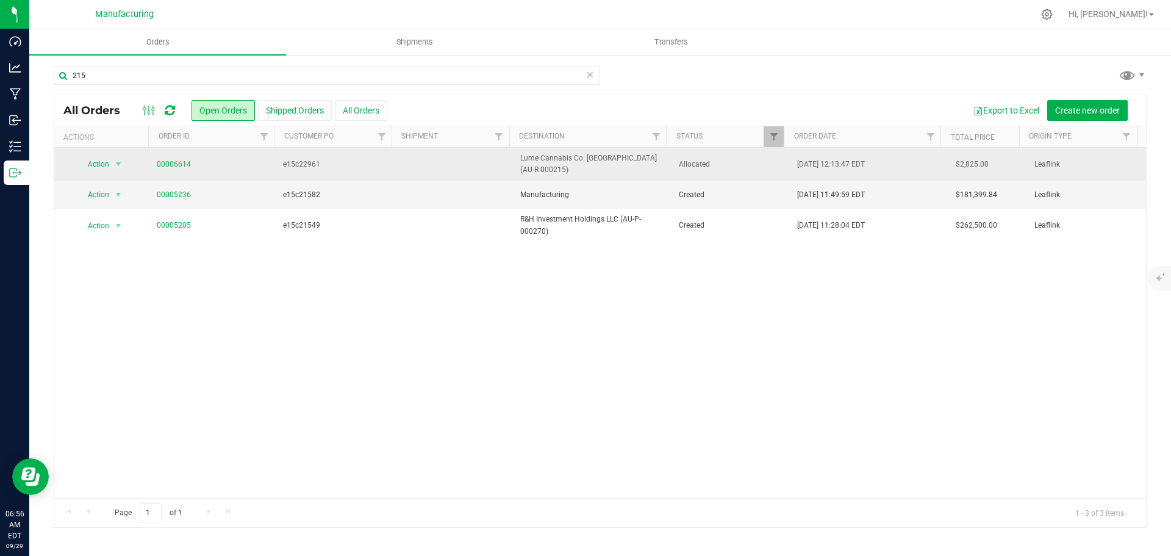
click at [734, 168] on span "Allocated" at bounding box center [731, 165] width 104 height 12
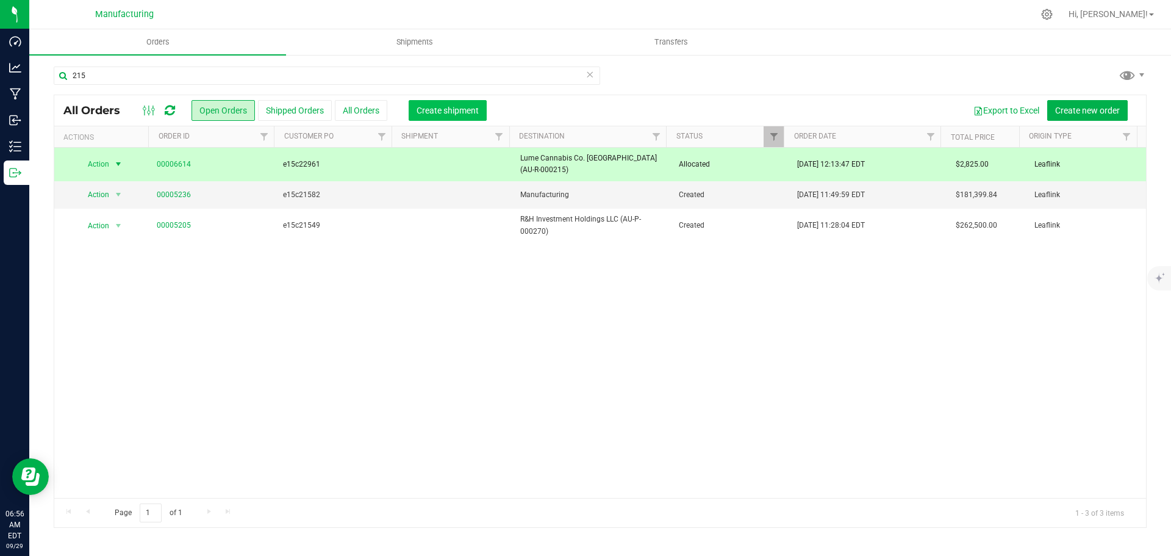
click at [447, 112] on span "Create shipment" at bounding box center [447, 110] width 62 height 10
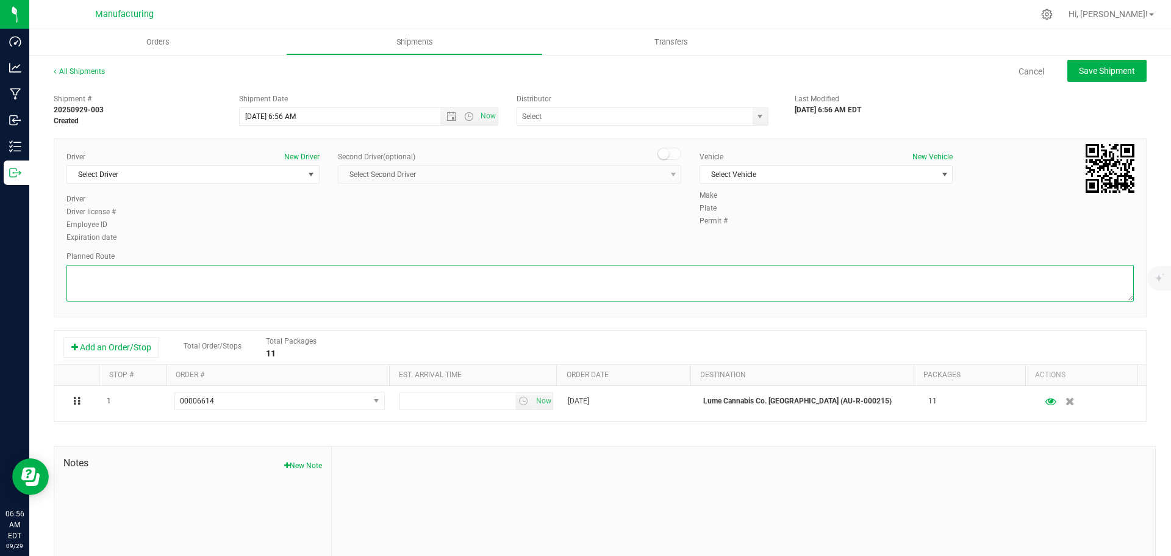
click at [390, 286] on textarea at bounding box center [599, 283] width 1067 height 37
paste textarea "Mitten Distro Dimondale To Motas -- Head south 246 ft -- Turn right 325 ft -- T…"
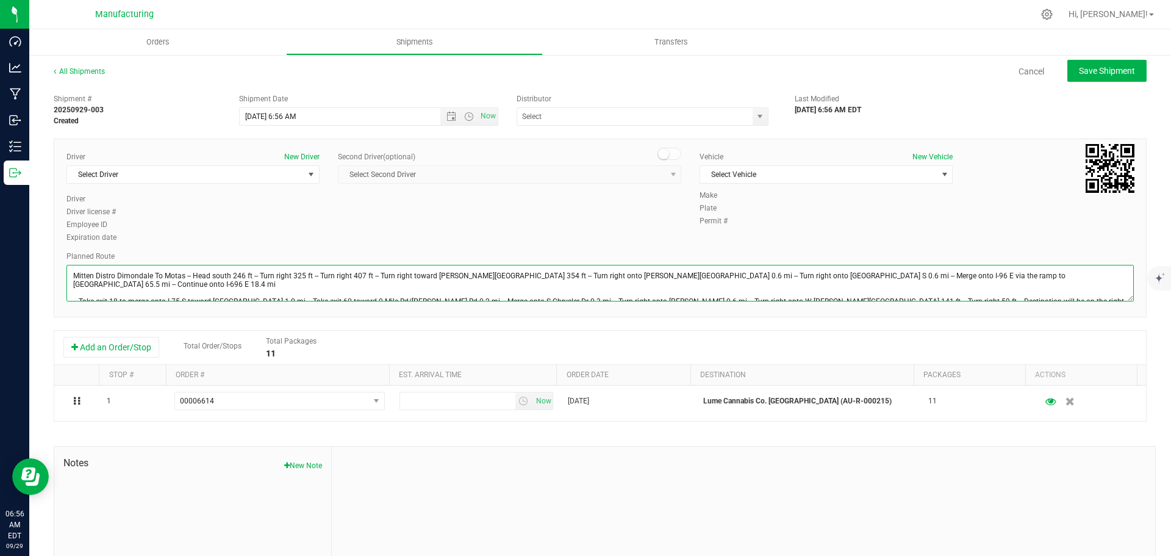
scroll to position [13, 0]
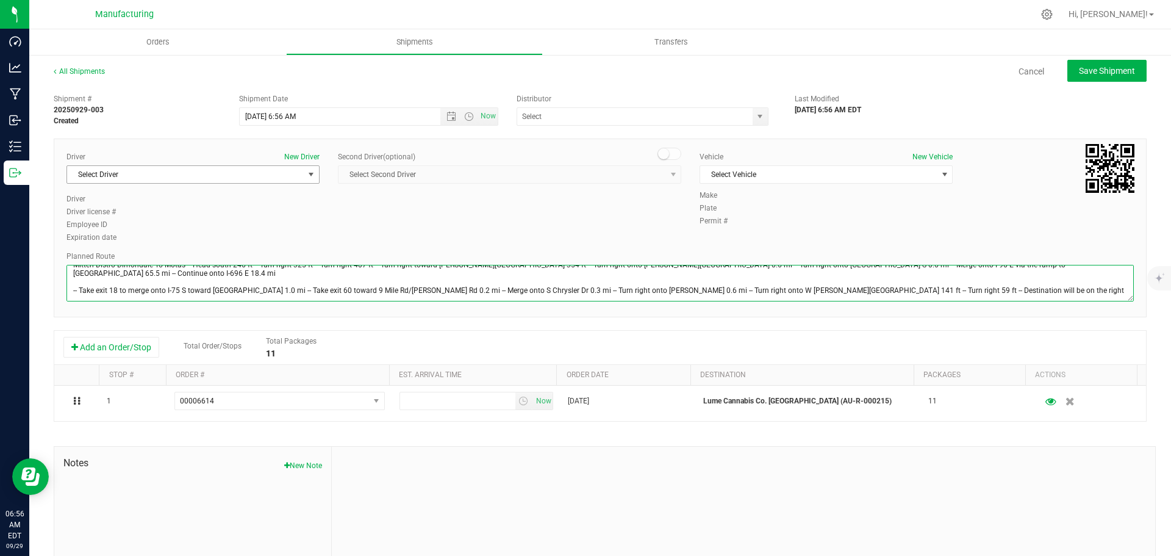
type textarea "Mitten Distro Dimondale To Motas -- Head south 246 ft -- Turn right 325 ft -- T…"
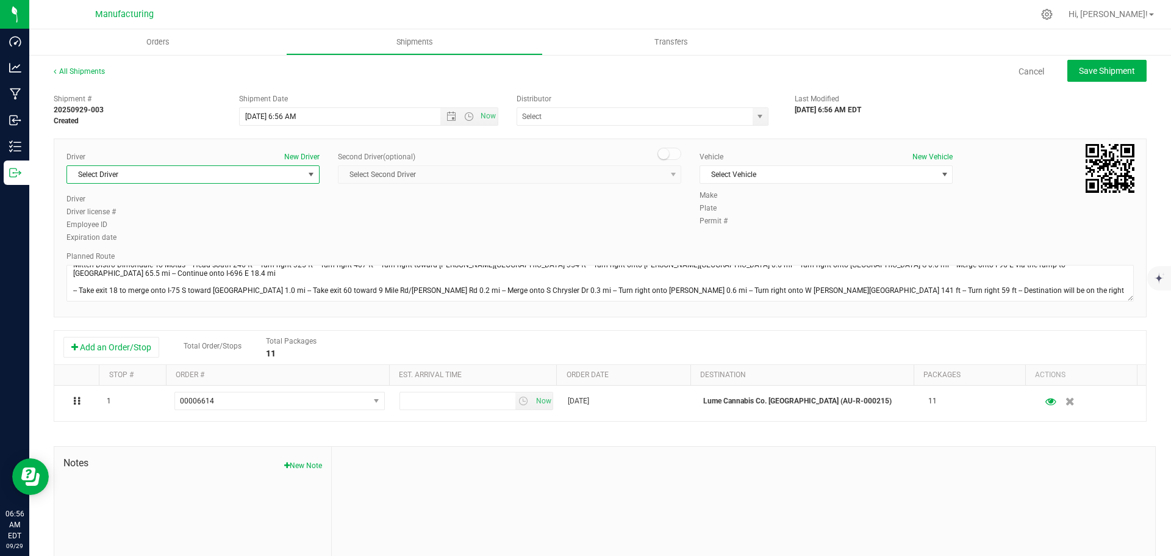
click at [92, 174] on span "Select Driver" at bounding box center [185, 174] width 237 height 17
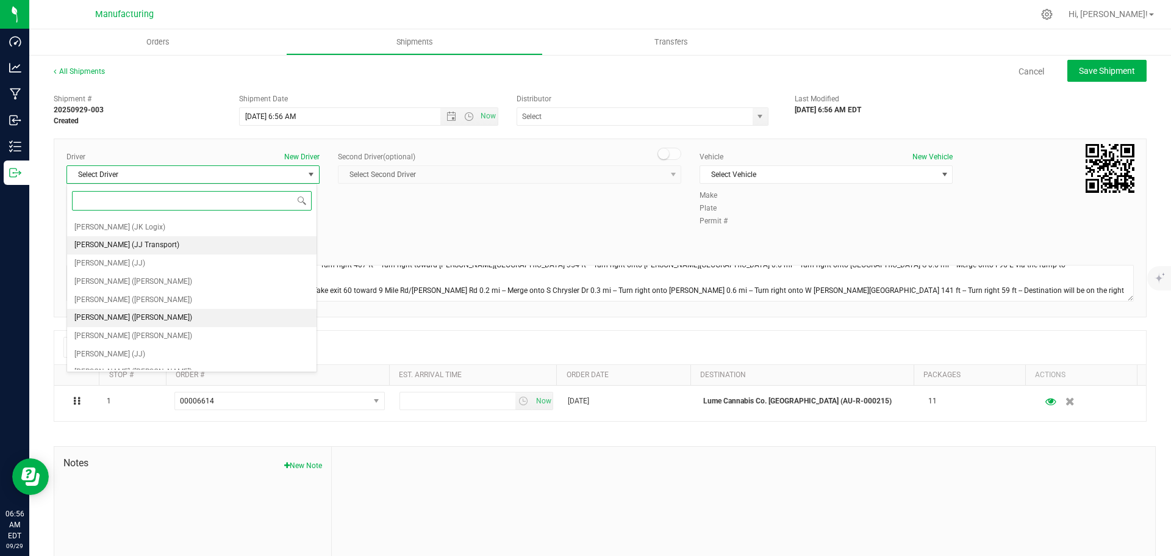
scroll to position [61, 0]
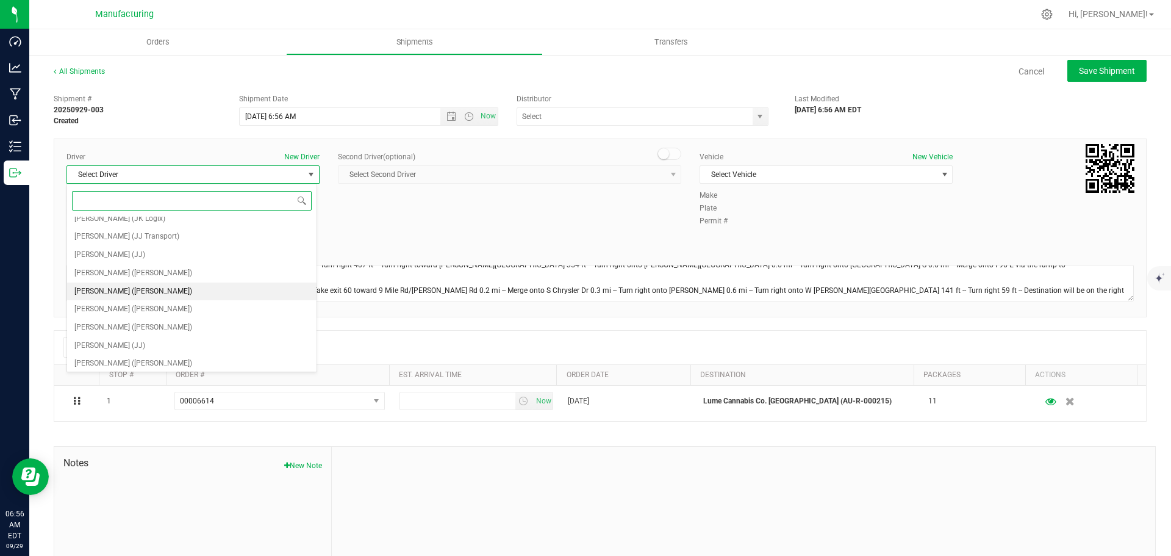
click at [124, 288] on span "[PERSON_NAME] ([PERSON_NAME])" at bounding box center [133, 292] width 118 height 16
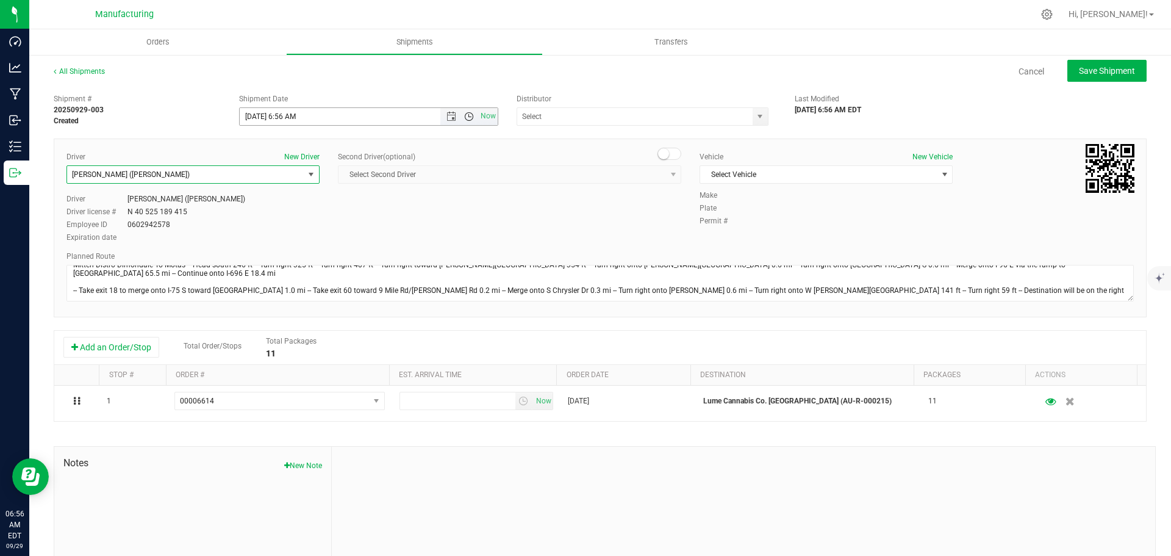
click at [464, 118] on span "Open the time view" at bounding box center [469, 117] width 10 height 10
click at [267, 185] on li "11:30 AM" at bounding box center [365, 192] width 255 height 16
type input "[DATE] 11:30 AM"
click at [755, 113] on span "select" at bounding box center [760, 117] width 10 height 10
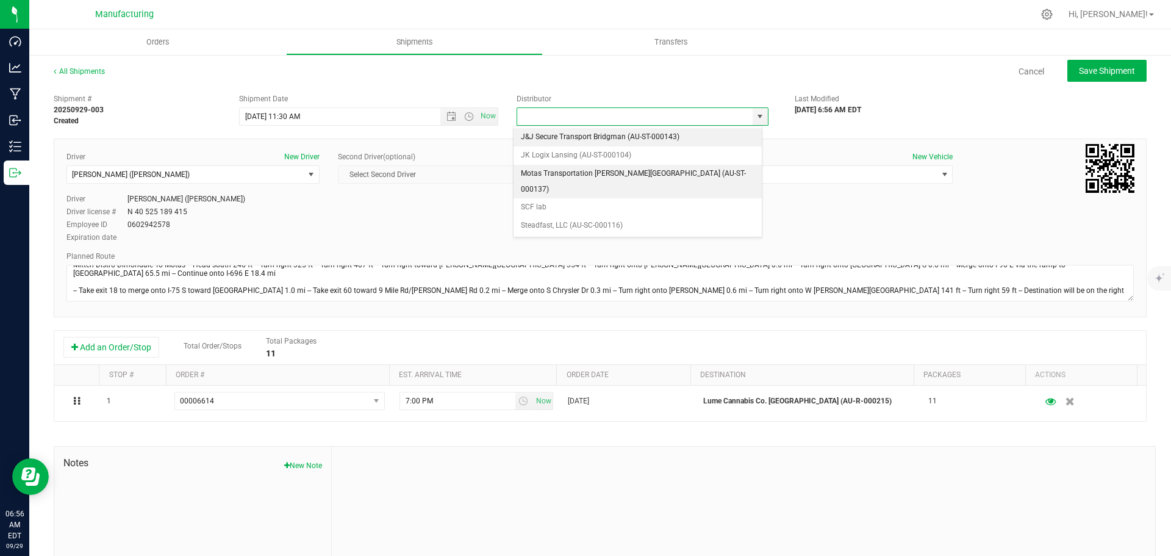
click at [610, 174] on li "Motas Transportation [PERSON_NAME][GEOGRAPHIC_DATA] (AU-ST-000137)" at bounding box center [637, 182] width 248 height 34
type input "Motas Transportation [PERSON_NAME][GEOGRAPHIC_DATA] (AU-ST-000137)"
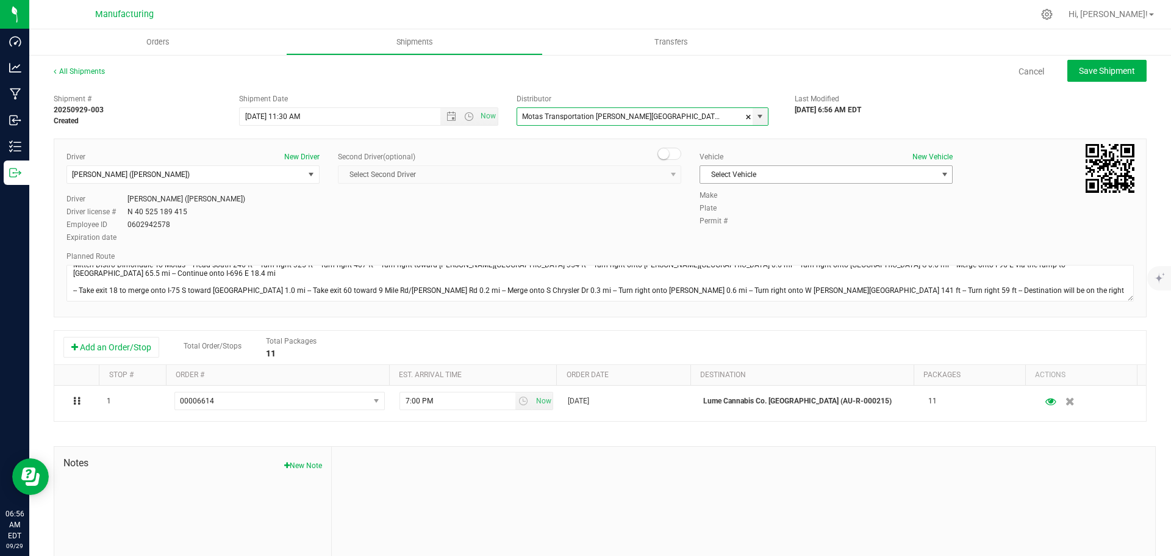
click at [733, 175] on span "Select Vehicle" at bounding box center [818, 174] width 237 height 17
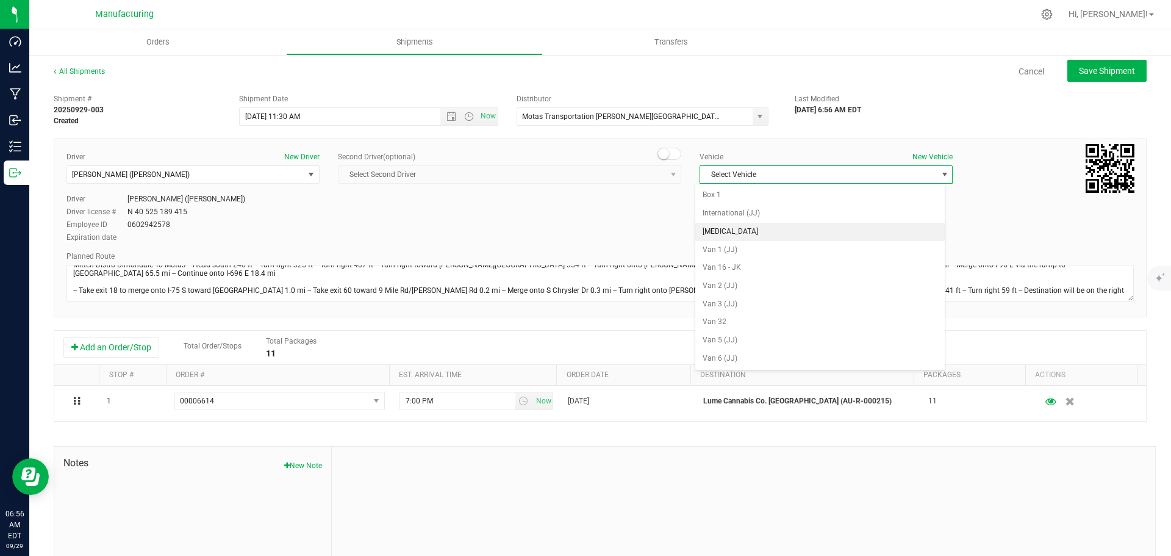
click at [727, 227] on li "[MEDICAL_DATA]" at bounding box center [819, 232] width 249 height 18
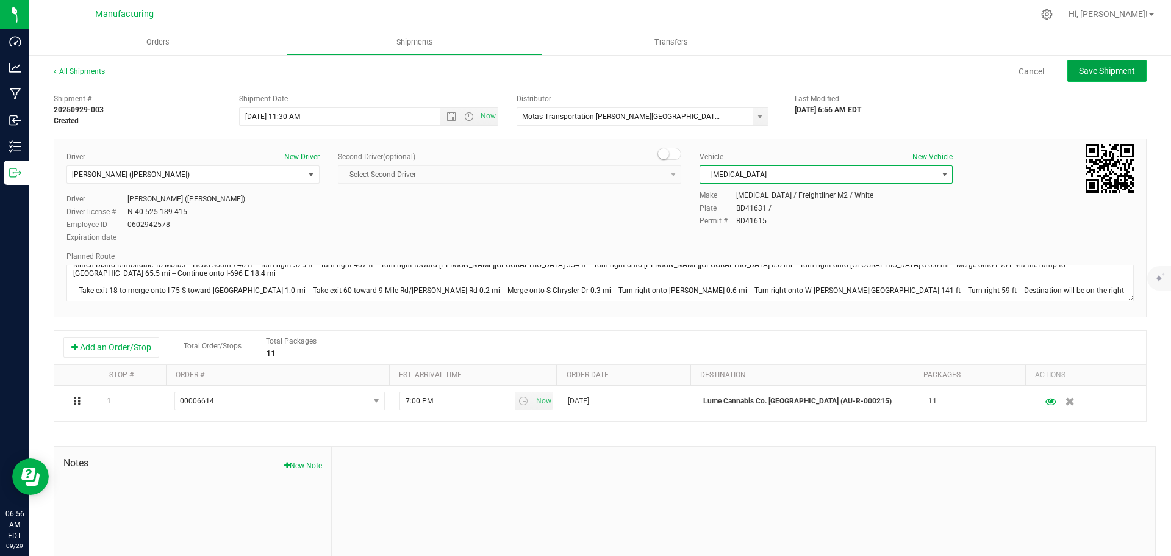
click at [1097, 68] on span "Save Shipment" at bounding box center [1107, 71] width 56 height 10
type input "[DATE] 3:30 PM"
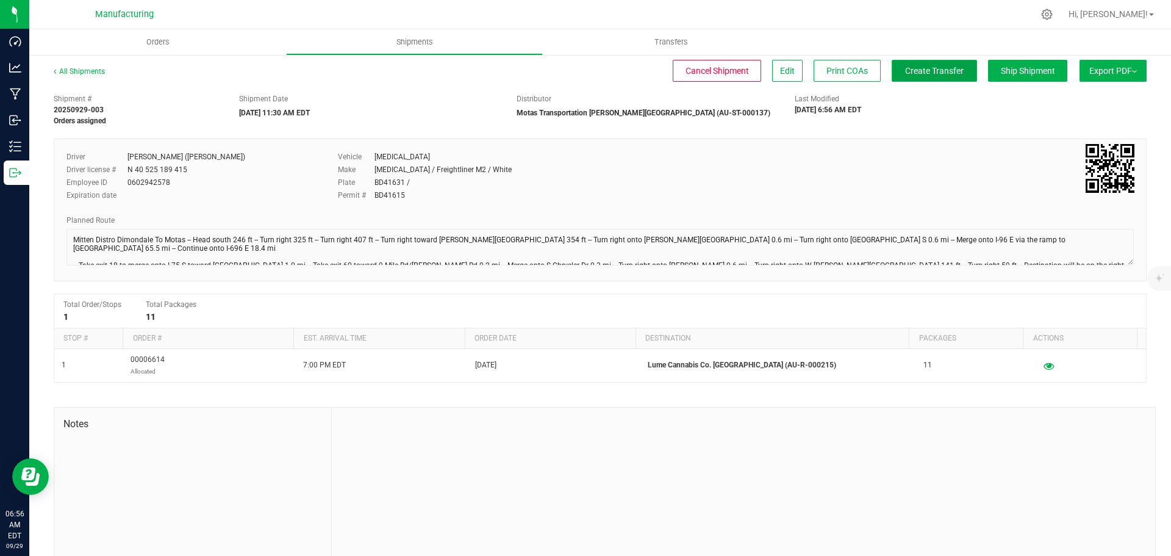
click at [917, 71] on span "Create Transfer" at bounding box center [934, 71] width 59 height 10
click at [163, 41] on span "Orders" at bounding box center [158, 42] width 56 height 11
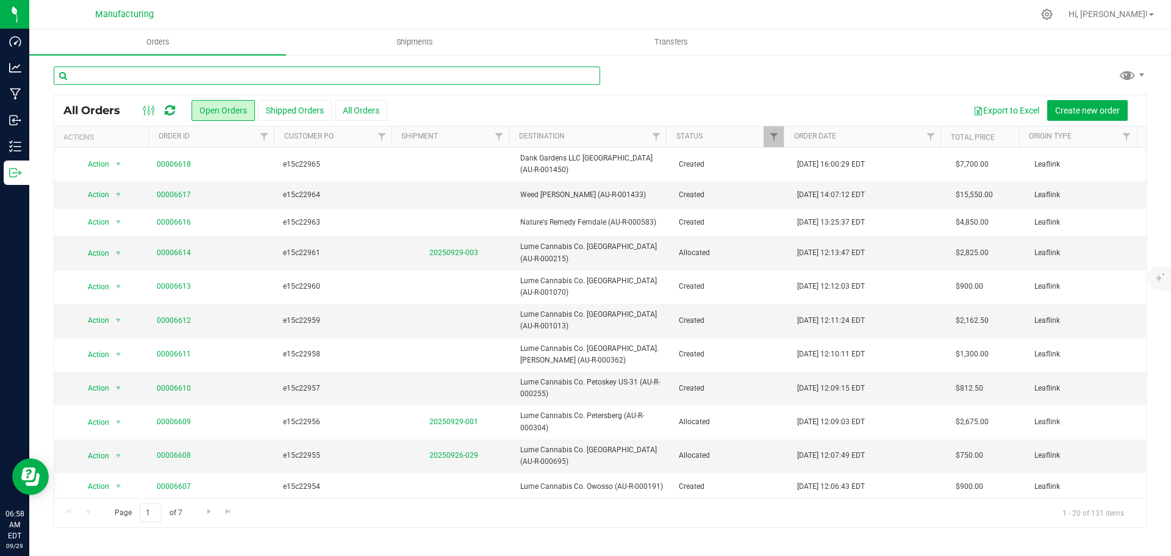
click at [96, 79] on input "text" at bounding box center [327, 75] width 546 height 18
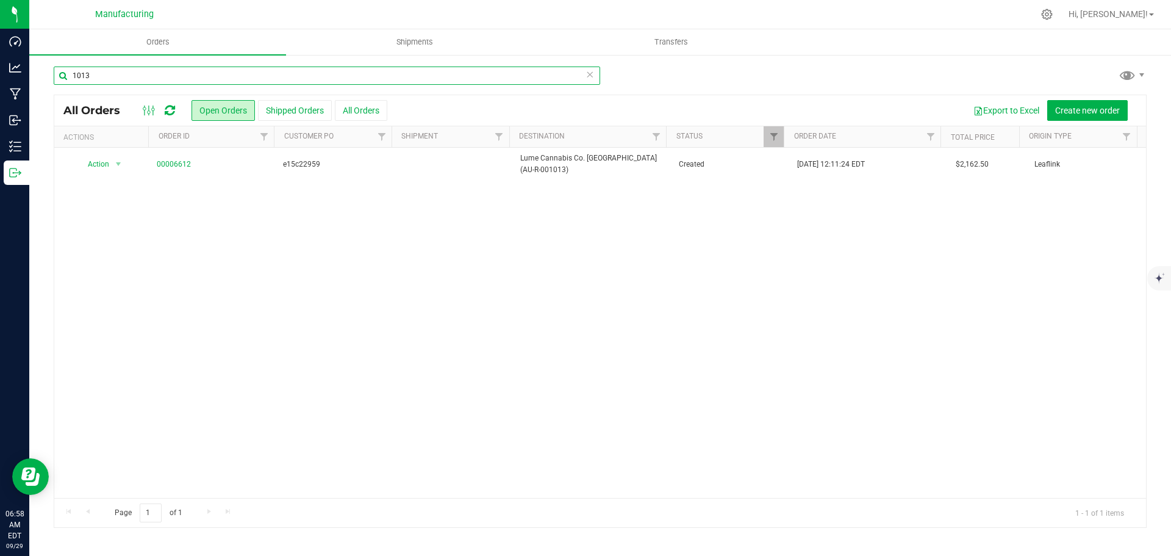
type input "1013"
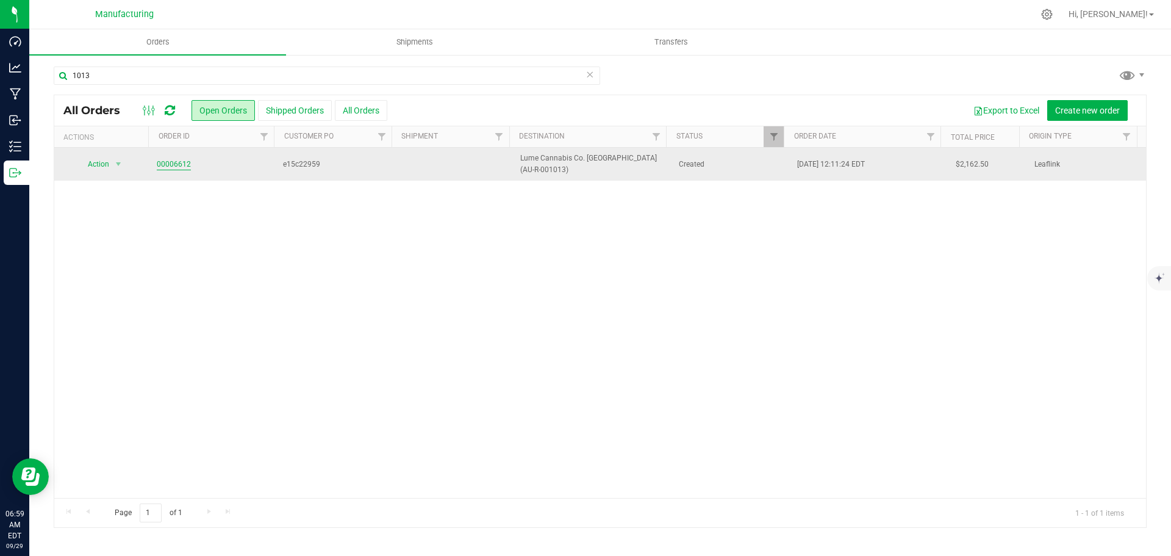
click at [170, 168] on link "00006612" at bounding box center [174, 165] width 34 height 12
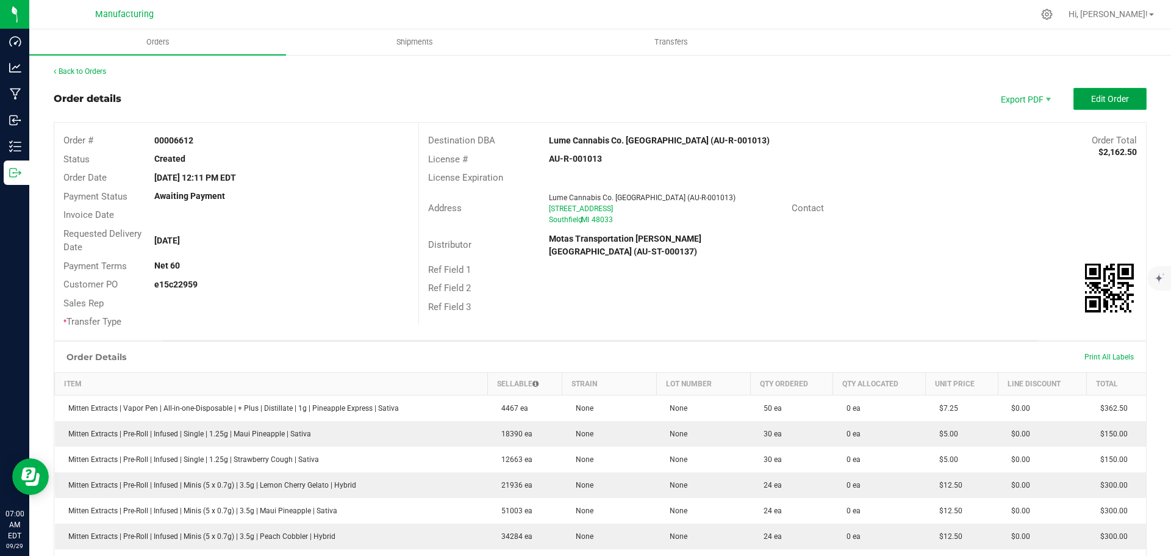
click at [1081, 99] on button "Edit Order" at bounding box center [1109, 99] width 73 height 22
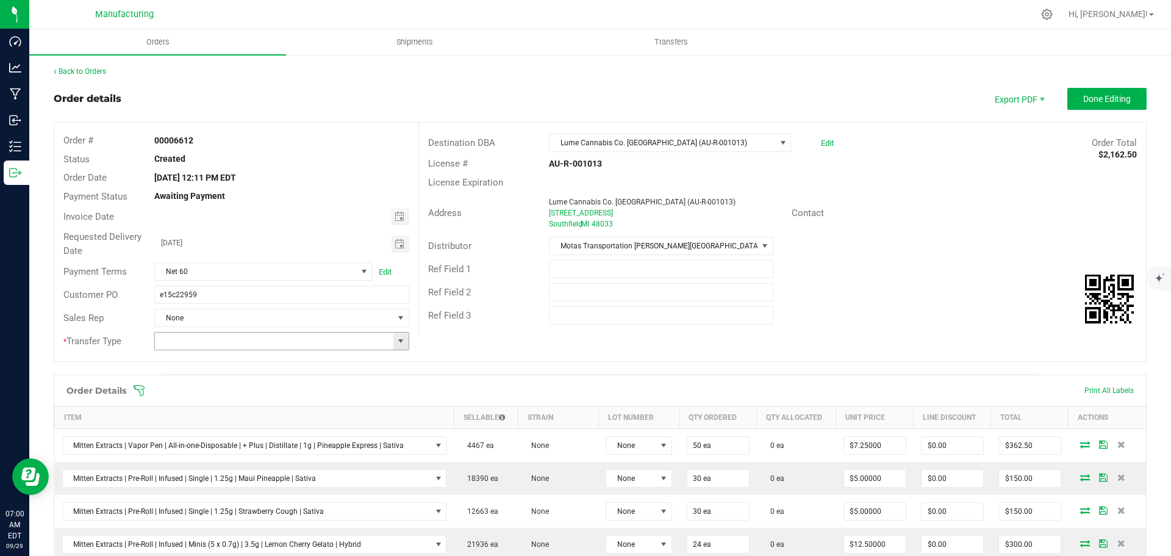
click at [399, 340] on span at bounding box center [401, 341] width 10 height 10
click at [230, 441] on li "Wholesale Transfer" at bounding box center [279, 443] width 251 height 21
type input "Wholesale Transfer"
click at [140, 390] on icon at bounding box center [139, 390] width 12 height 12
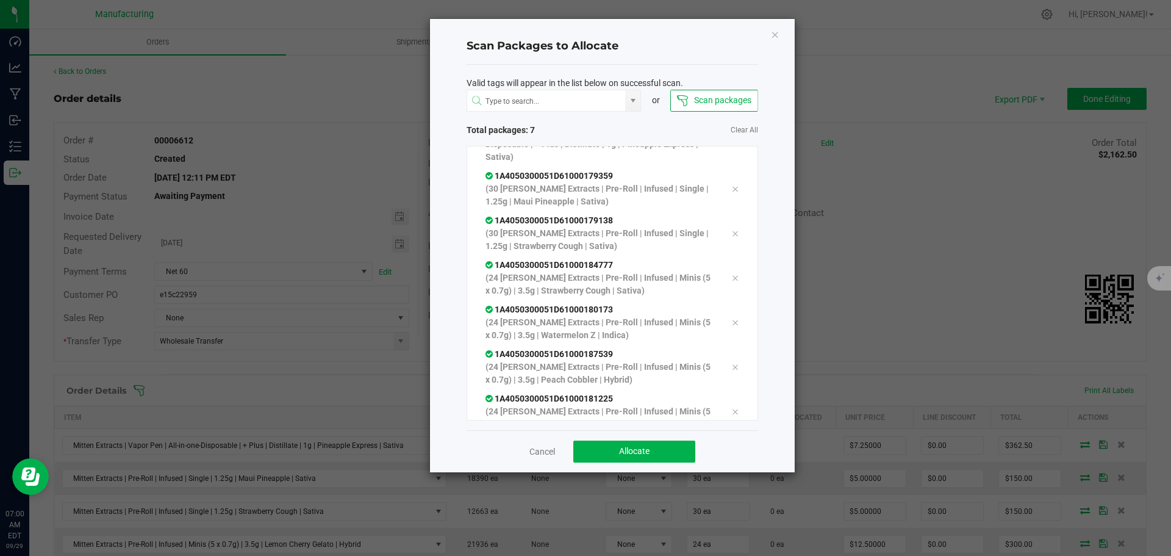
scroll to position [82, 0]
click at [621, 453] on span "Allocate" at bounding box center [634, 451] width 30 height 10
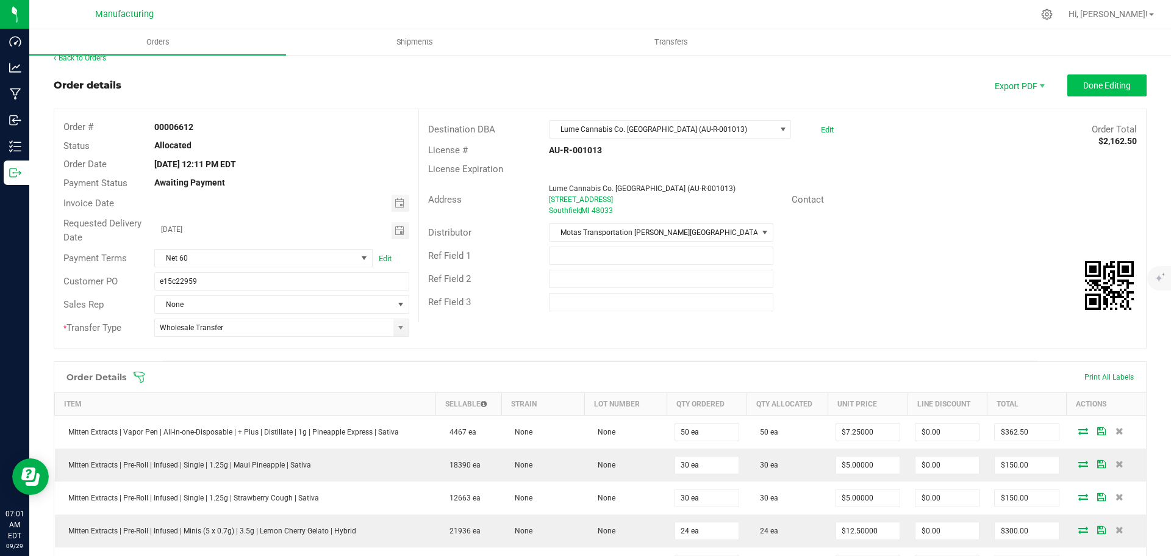
scroll to position [0, 0]
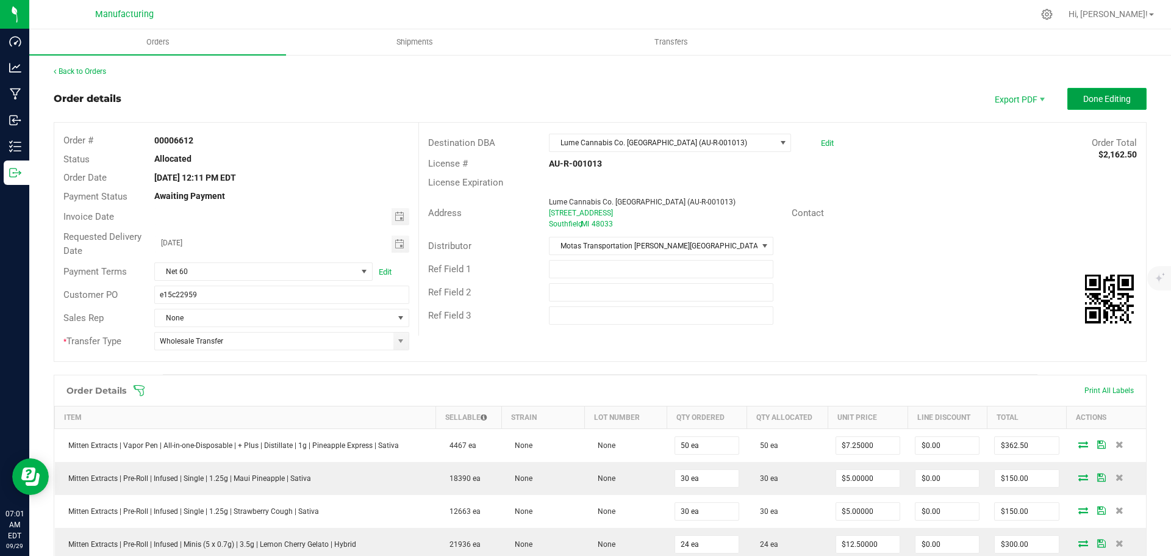
click at [1083, 94] on span "Done Editing" at bounding box center [1107, 99] width 48 height 10
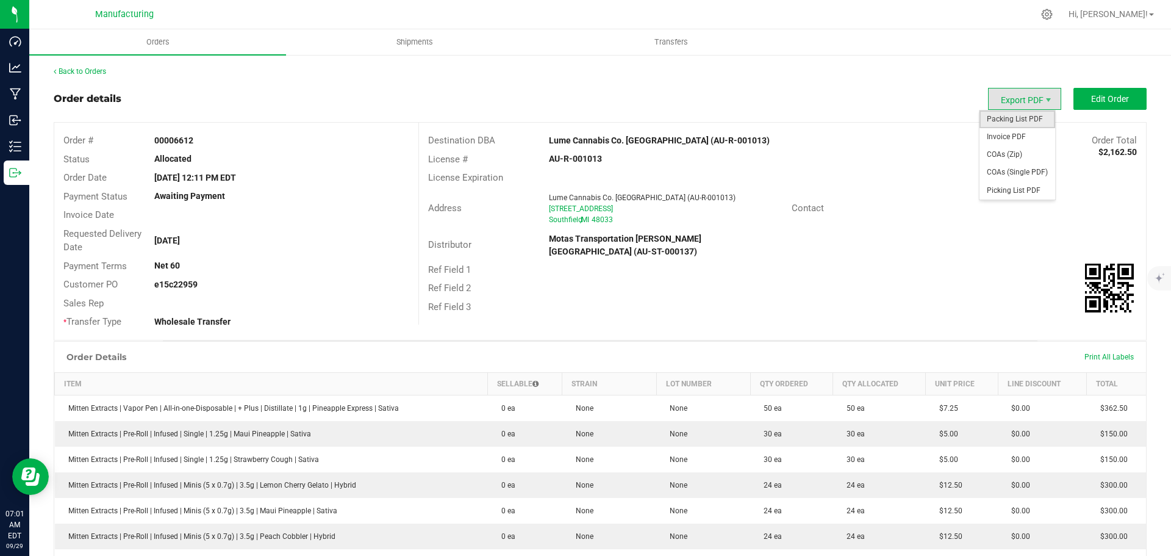
click at [1015, 118] on span "Packing List PDF" at bounding box center [1017, 119] width 76 height 18
click at [102, 71] on link "Back to Orders" at bounding box center [80, 71] width 52 height 9
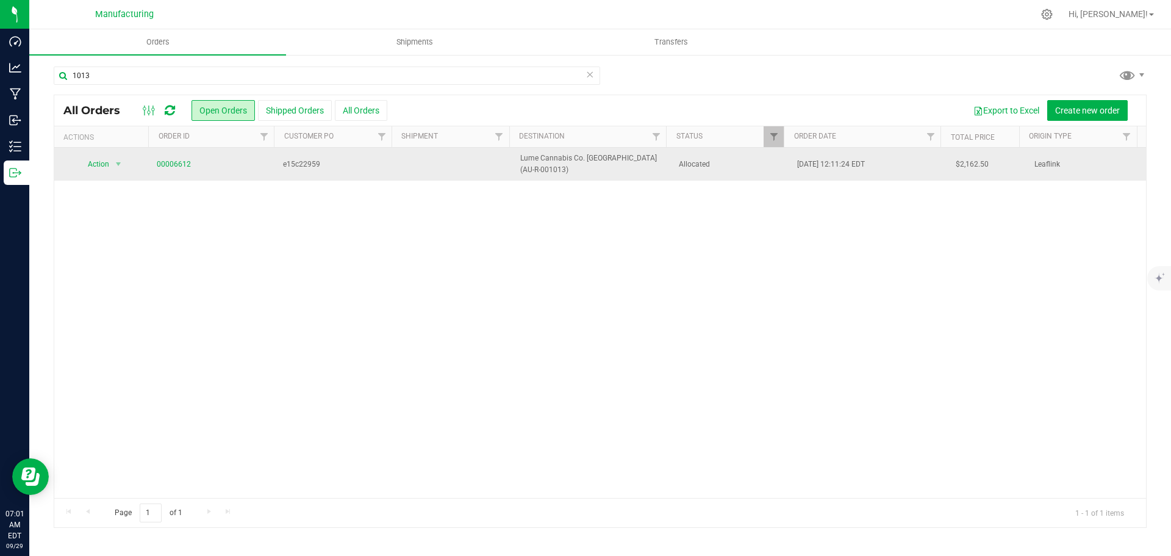
click at [759, 170] on span "Allocated" at bounding box center [731, 165] width 104 height 12
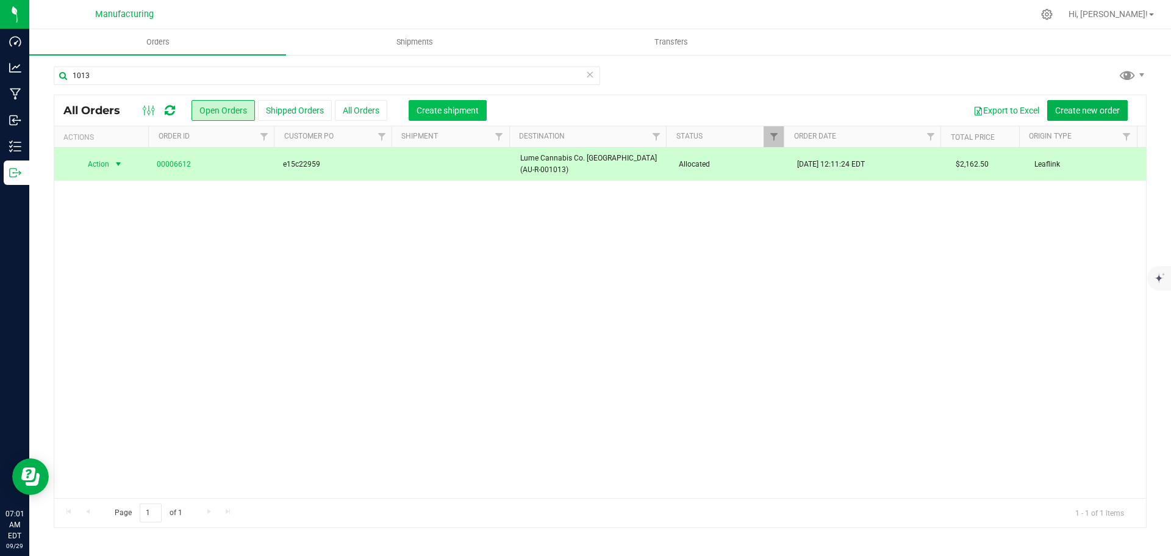
click at [470, 110] on span "Create shipment" at bounding box center [447, 110] width 62 height 10
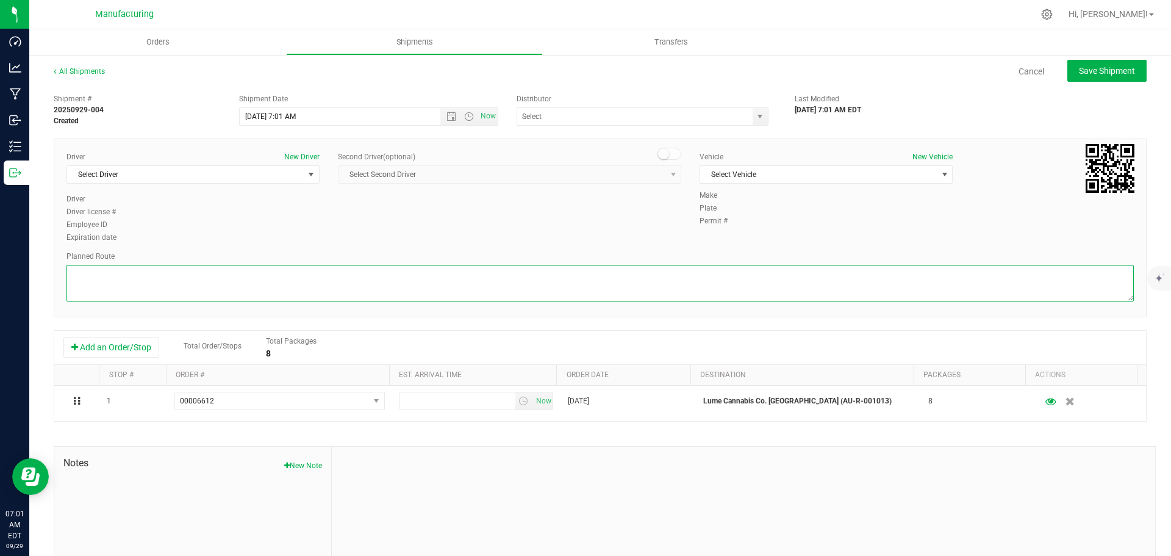
click at [401, 287] on textarea at bounding box center [599, 283] width 1067 height 37
paste textarea "Mitten Distro Dimondale To Motas -- Head south 246 ft -- Turn right 325 ft -- T…"
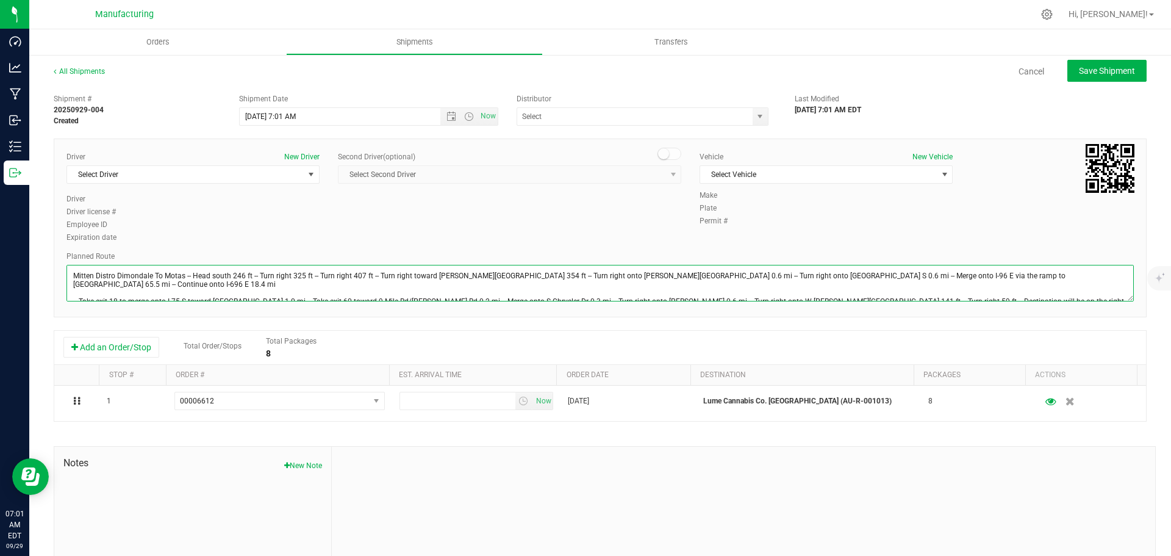
scroll to position [13, 0]
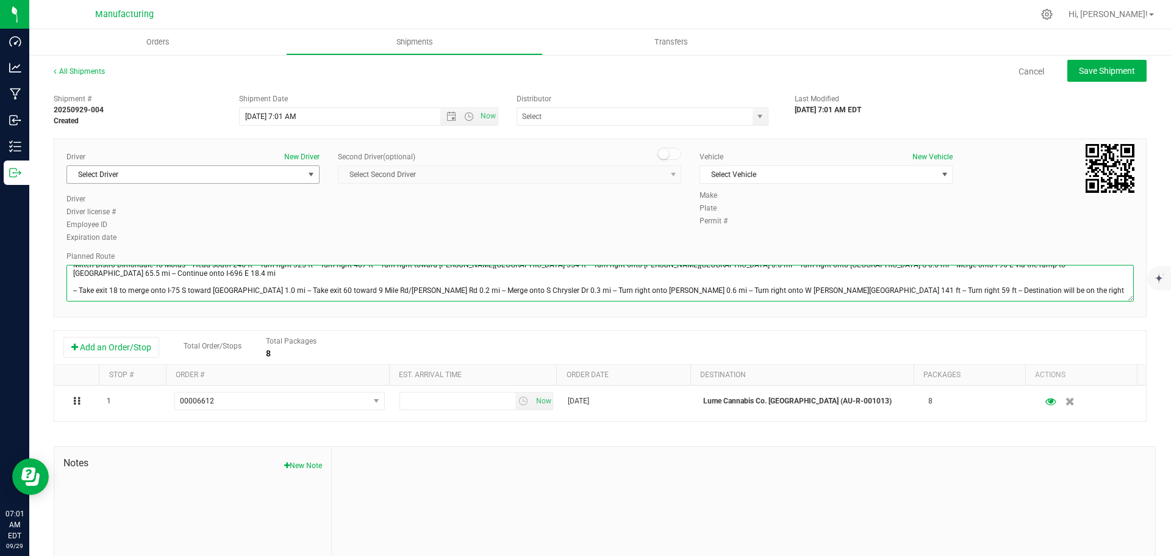
type textarea "Mitten Distro Dimondale To Motas -- Head south 246 ft -- Turn right 325 ft -- T…"
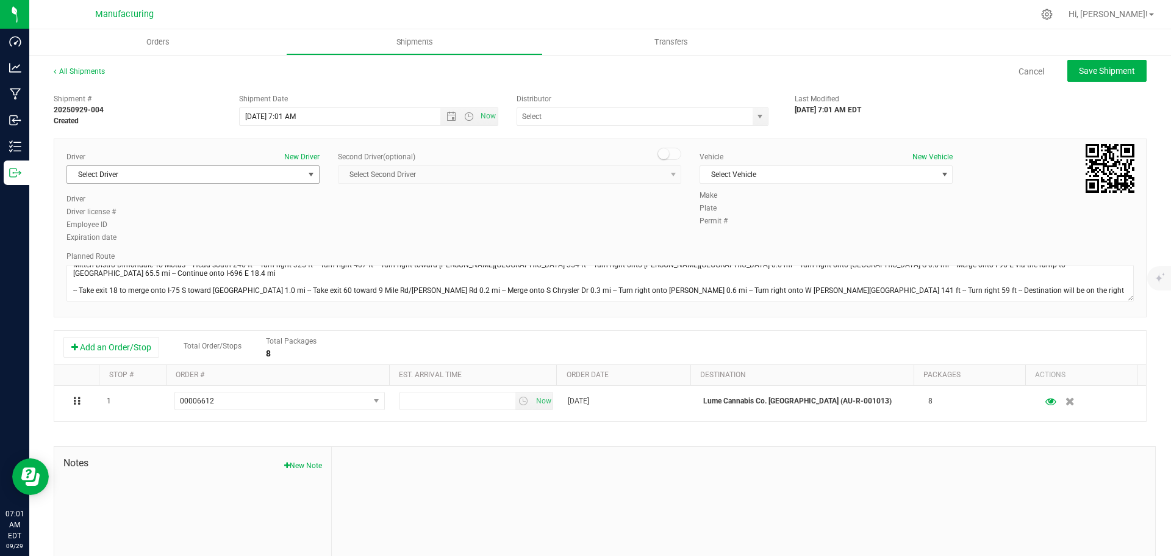
click at [165, 177] on span "Select Driver" at bounding box center [185, 174] width 237 height 17
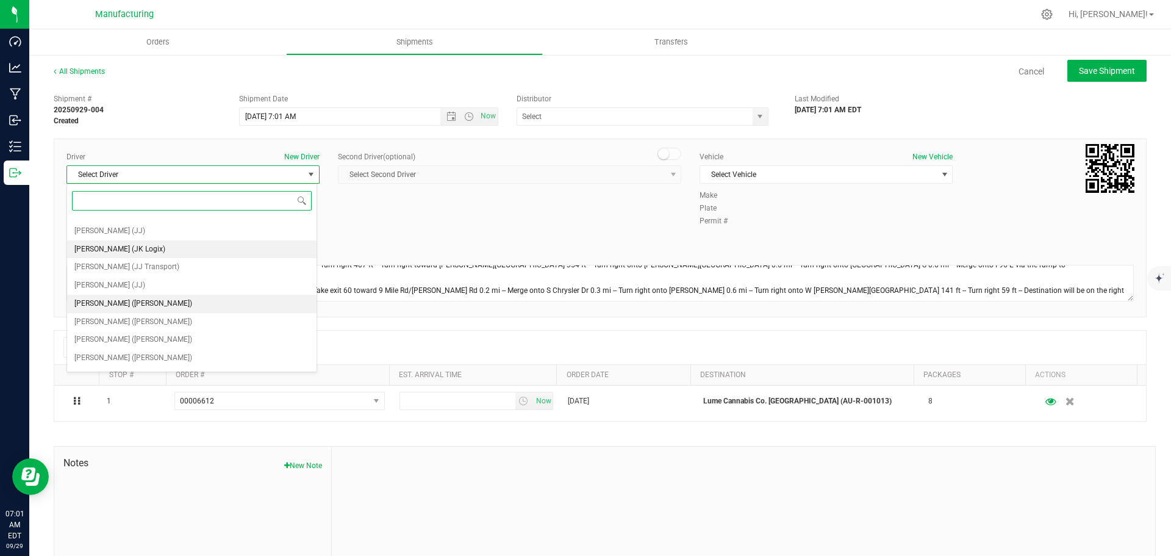
scroll to position [64, 0]
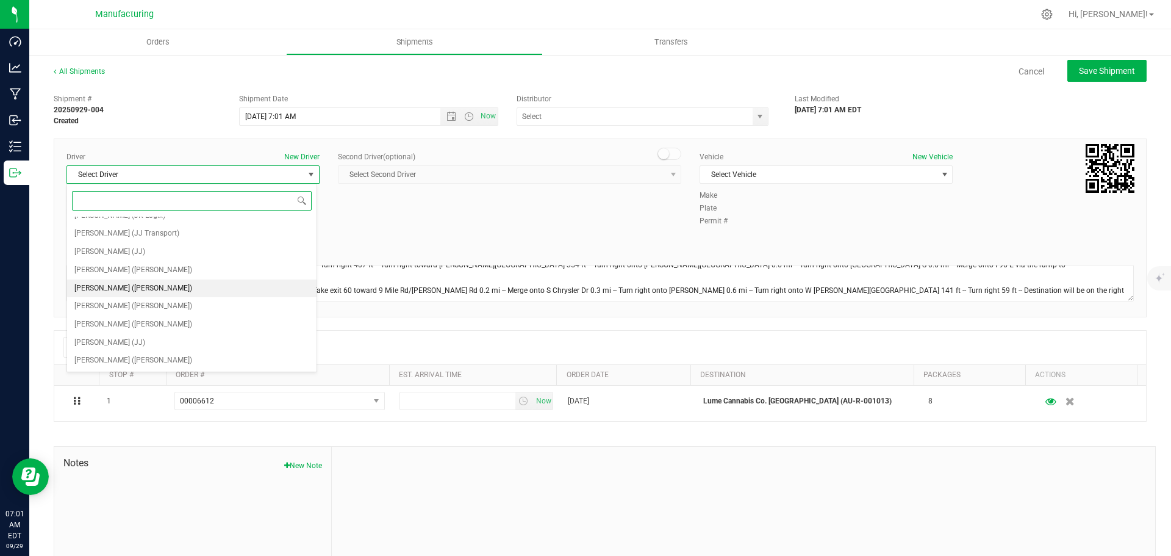
click at [103, 284] on span "[PERSON_NAME] ([PERSON_NAME])" at bounding box center [133, 289] width 118 height 16
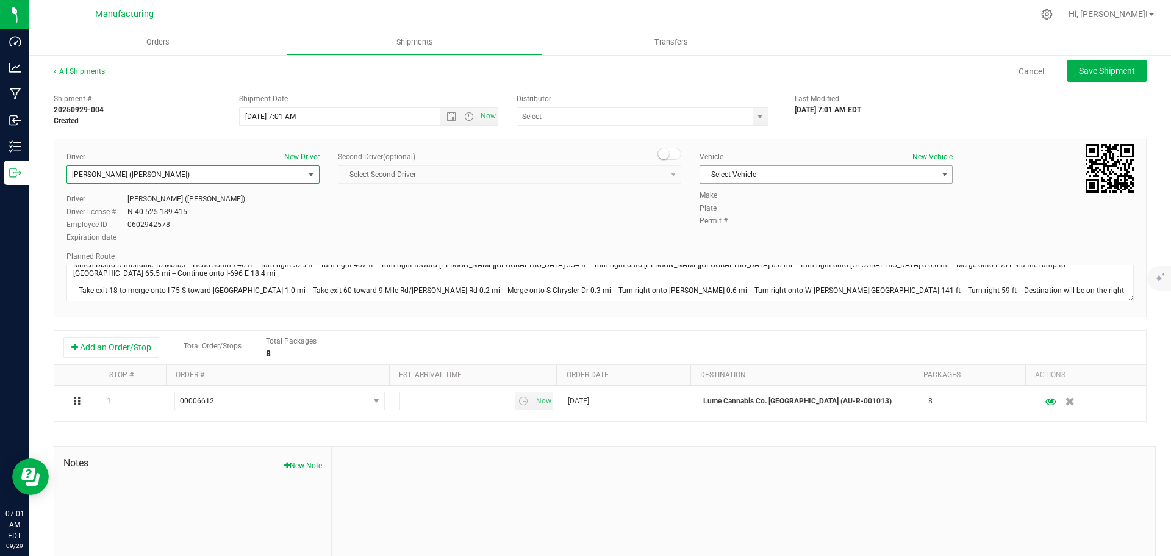
click at [790, 172] on span "Select Vehicle" at bounding box center [818, 174] width 237 height 17
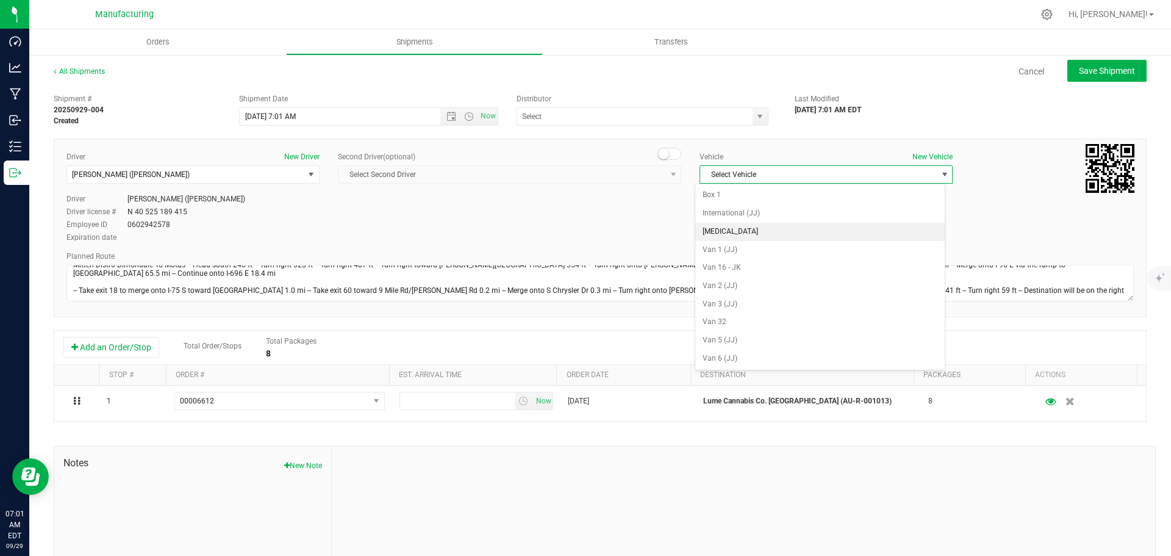
click at [740, 231] on li "[MEDICAL_DATA]" at bounding box center [819, 232] width 249 height 18
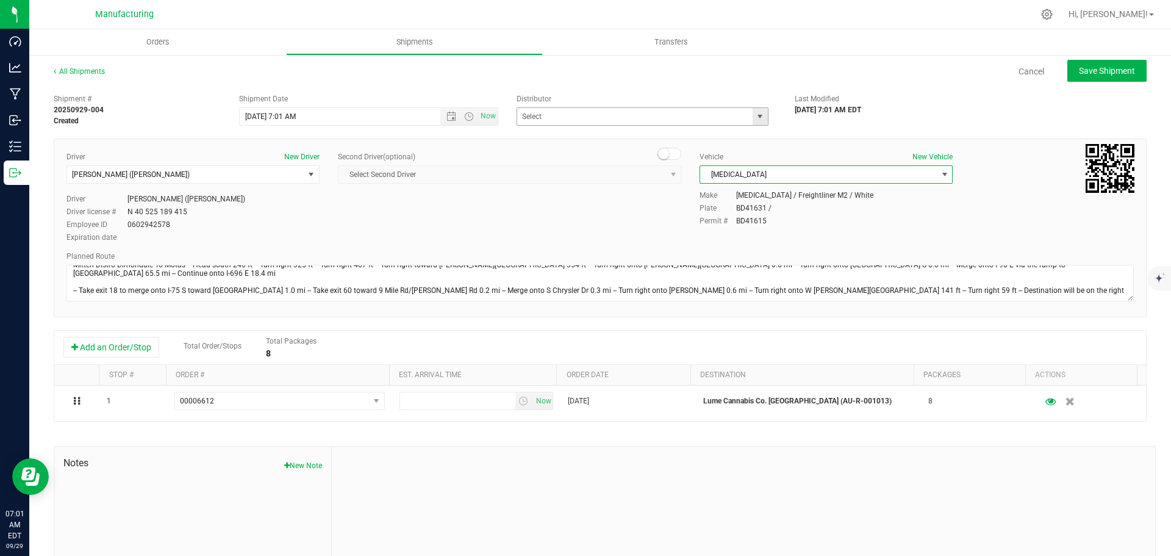
click at [755, 117] on span "select" at bounding box center [760, 117] width 10 height 10
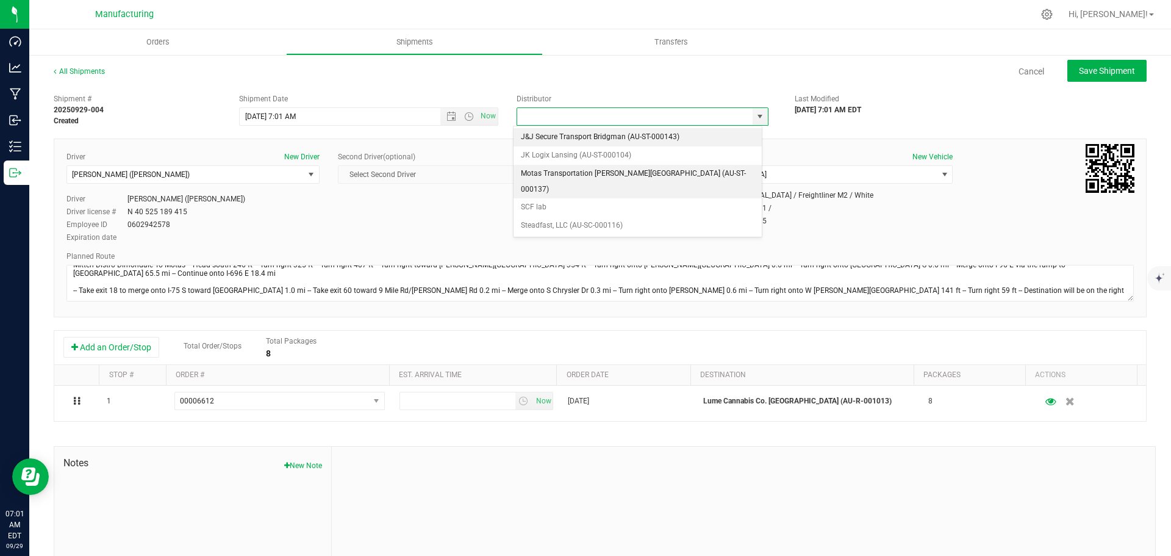
click at [593, 179] on li "Motas Transportation [PERSON_NAME][GEOGRAPHIC_DATA] (AU-ST-000137)" at bounding box center [637, 182] width 248 height 34
type input "Motas Transportation [PERSON_NAME][GEOGRAPHIC_DATA] (AU-ST-000137)"
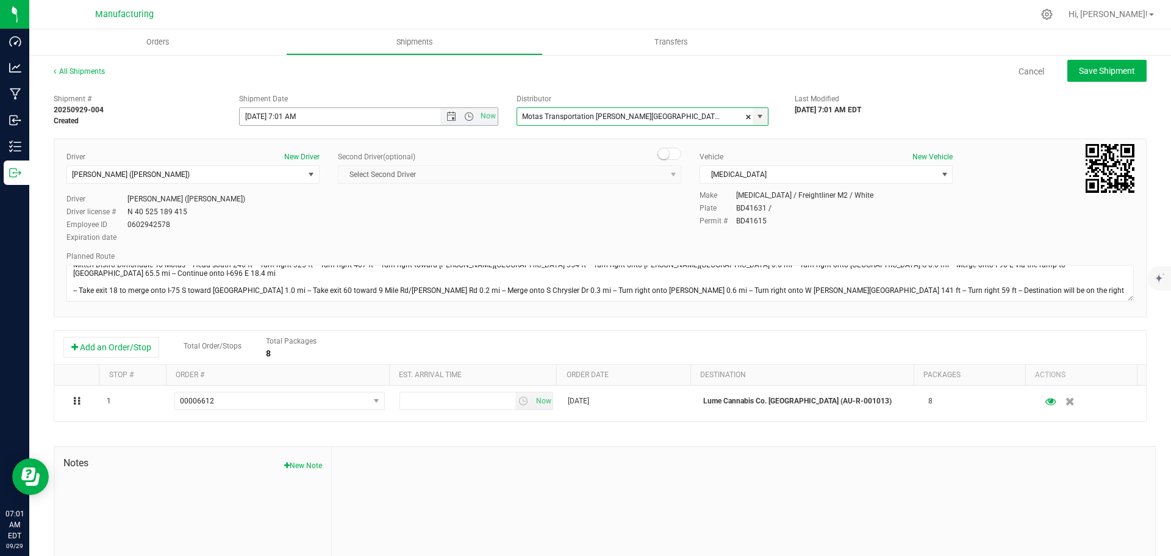
click at [469, 116] on span "Open the time view" at bounding box center [469, 117] width 10 height 10
click at [276, 188] on li "11:30 AM" at bounding box center [365, 192] width 255 height 16
click at [1100, 72] on span "Save Shipment" at bounding box center [1107, 71] width 56 height 10
type input "[DATE] 3:30 PM"
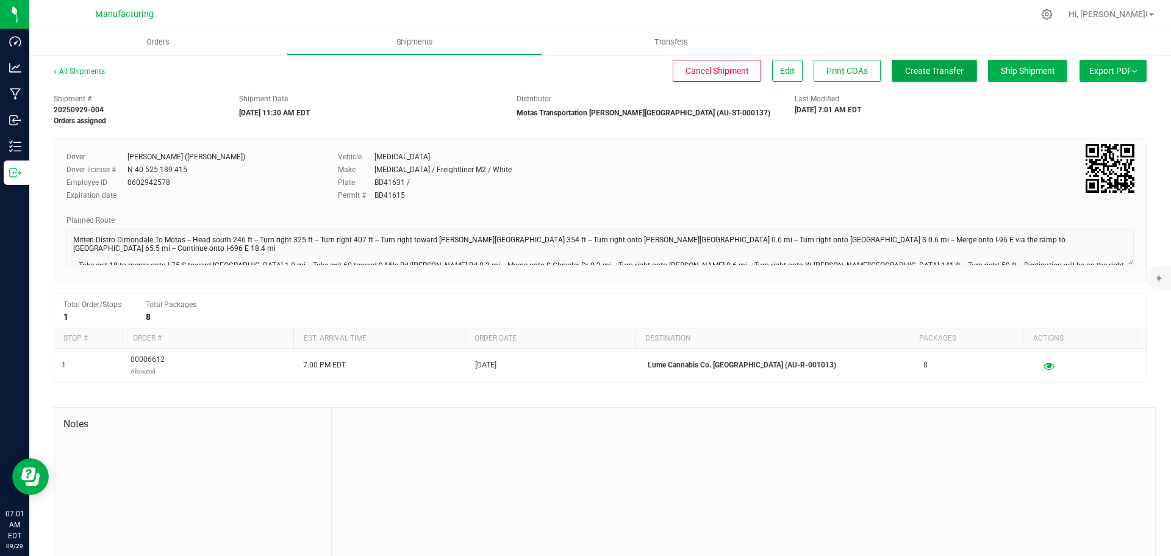
click at [931, 71] on span "Create Transfer" at bounding box center [934, 71] width 59 height 10
click at [165, 43] on span "Orders" at bounding box center [158, 42] width 56 height 11
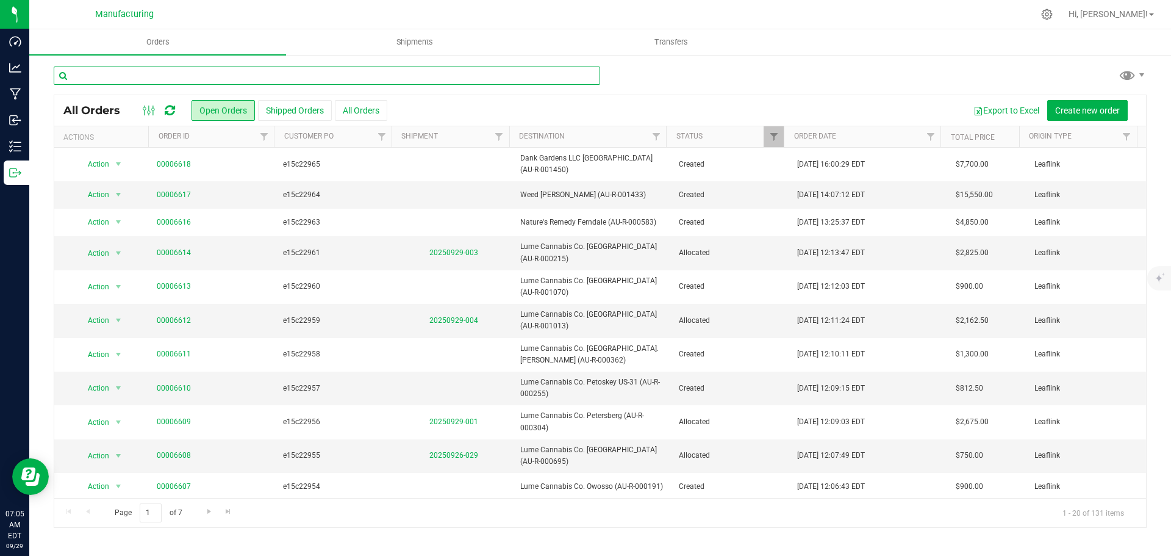
click at [375, 77] on input "text" at bounding box center [327, 75] width 546 height 18
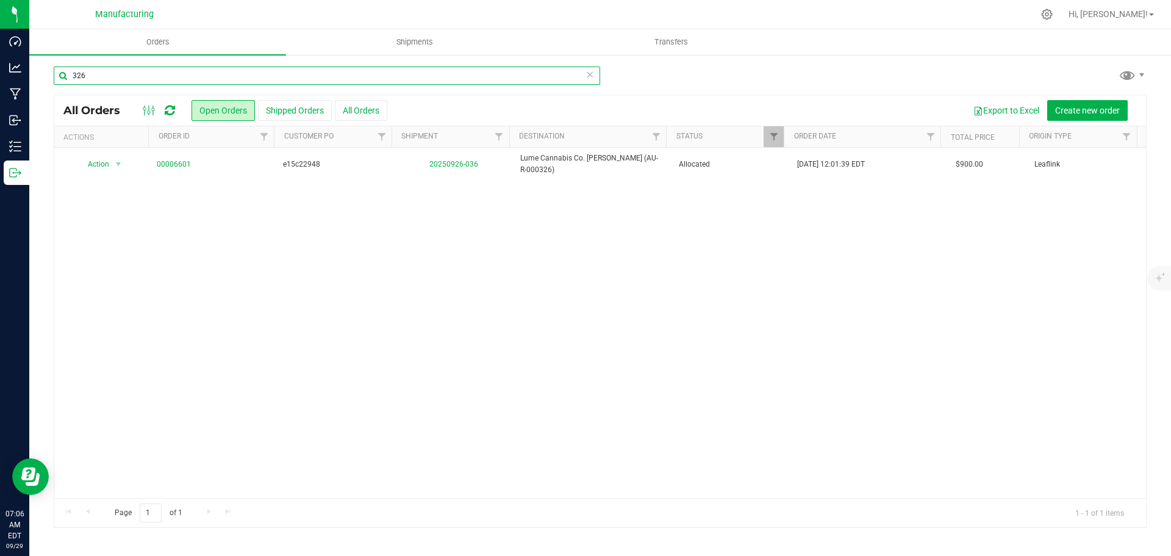
click at [109, 74] on input "326" at bounding box center [327, 75] width 546 height 18
type input "3"
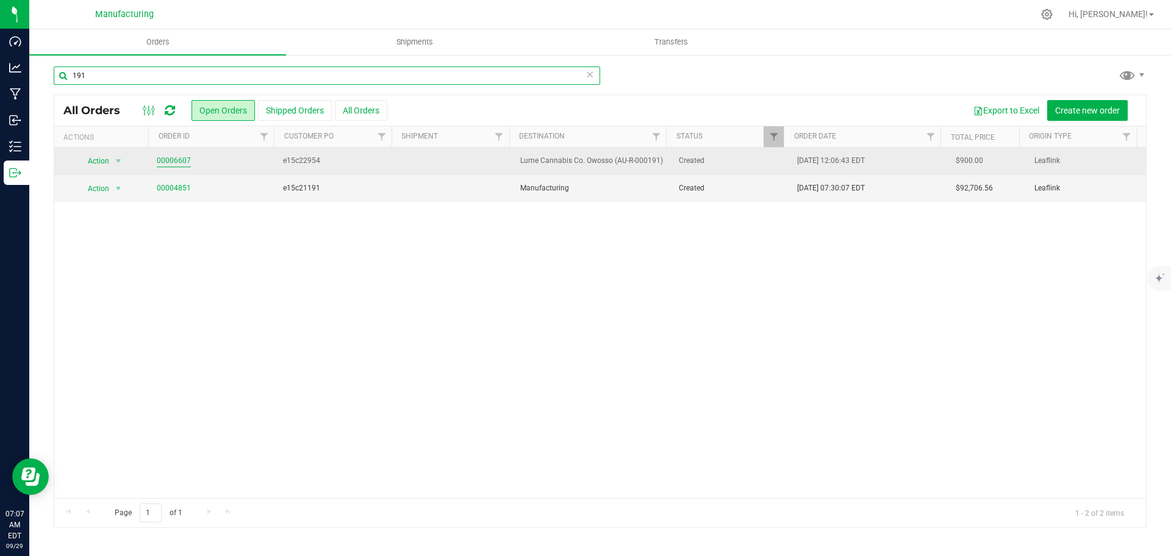
type input "191"
click at [174, 159] on link "00006607" at bounding box center [174, 161] width 34 height 12
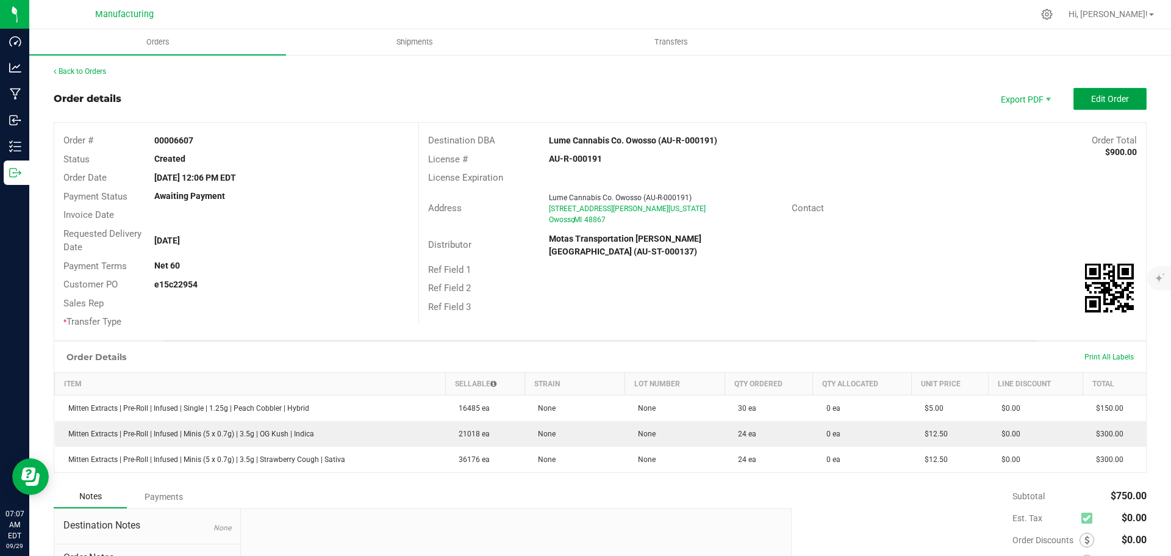
click at [1110, 99] on span "Edit Order" at bounding box center [1110, 99] width 38 height 10
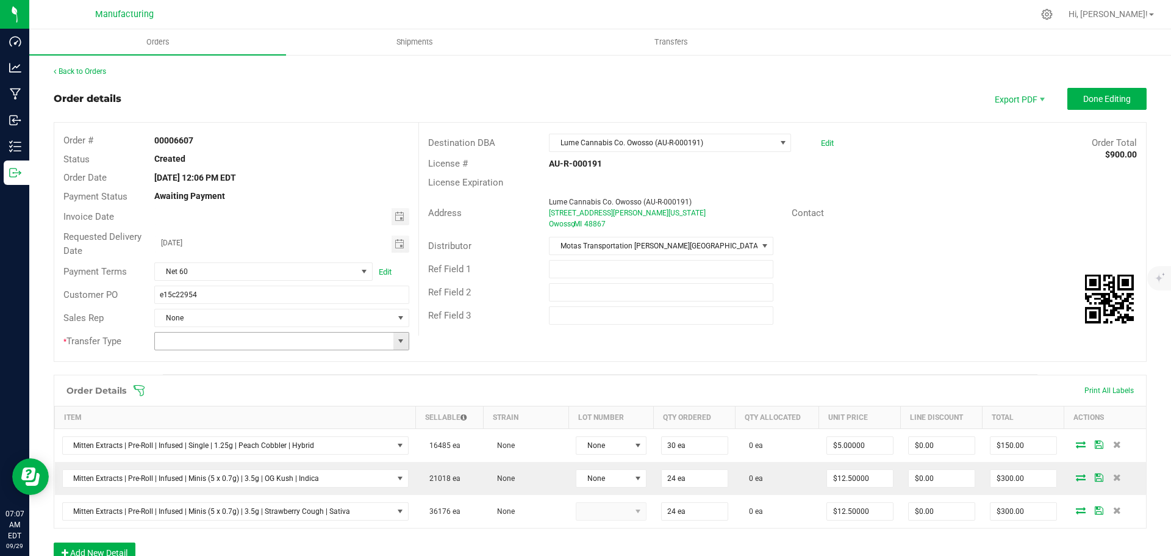
click at [398, 338] on span at bounding box center [401, 341] width 10 height 10
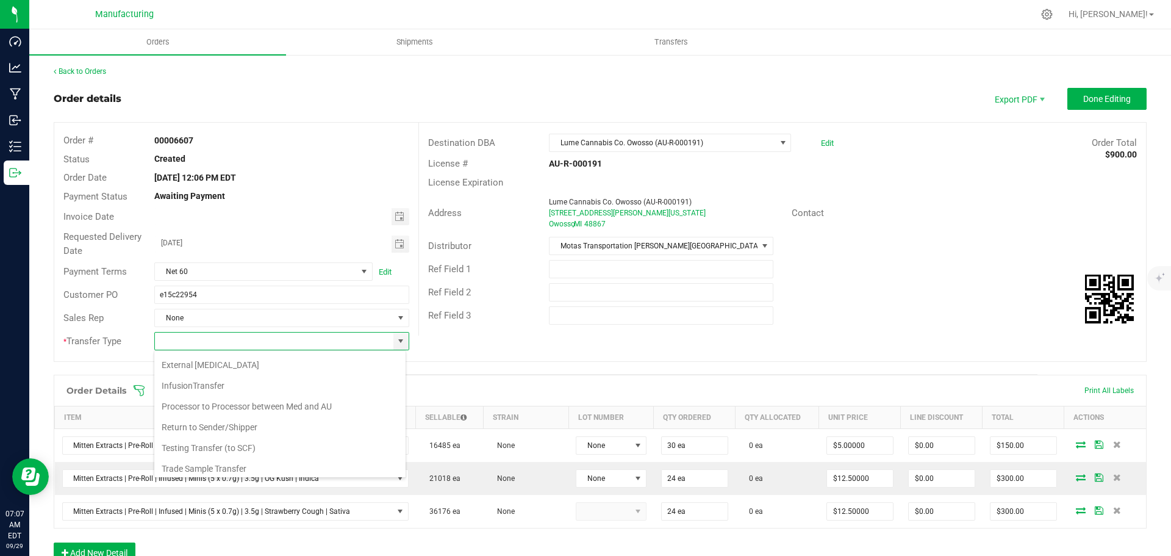
scroll to position [85, 0]
click at [212, 444] on li "Wholesale Transfer" at bounding box center [279, 443] width 251 height 21
type input "Wholesale Transfer"
click at [142, 391] on icon at bounding box center [139, 390] width 12 height 12
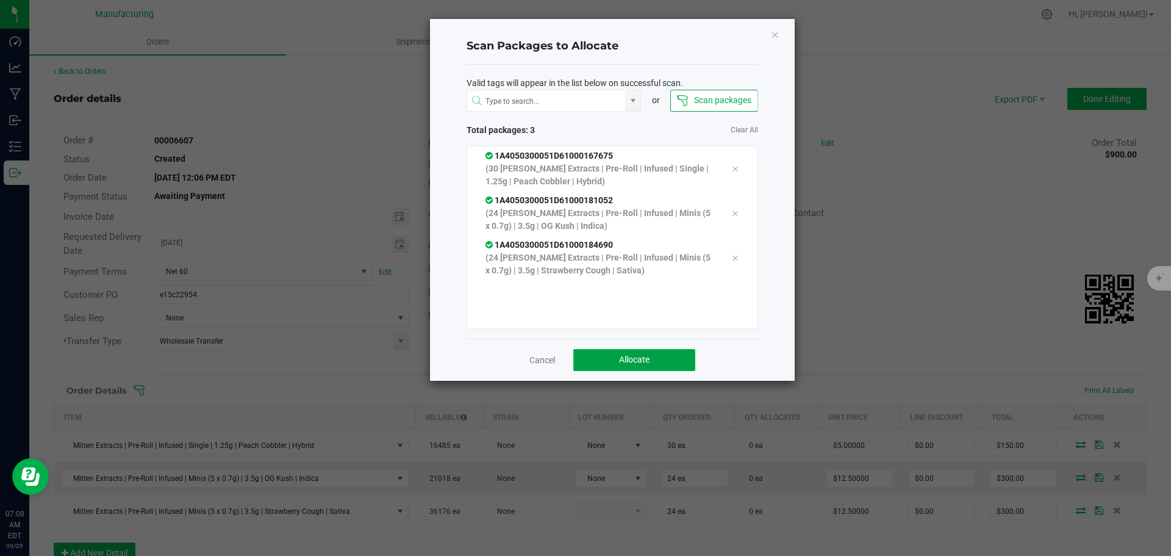
click at [640, 356] on span "Allocate" at bounding box center [634, 359] width 30 height 10
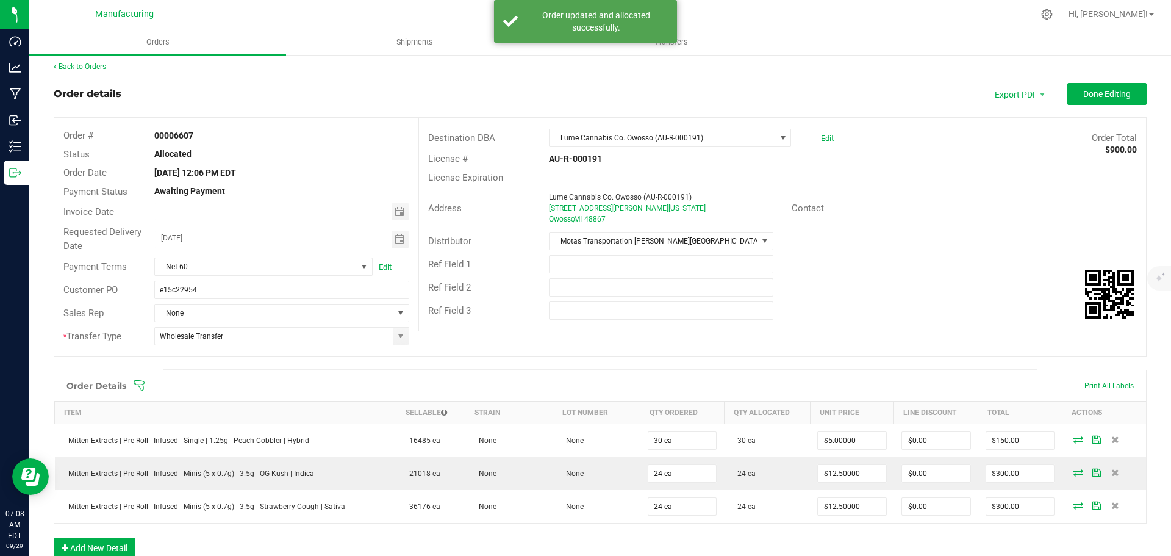
scroll to position [0, 0]
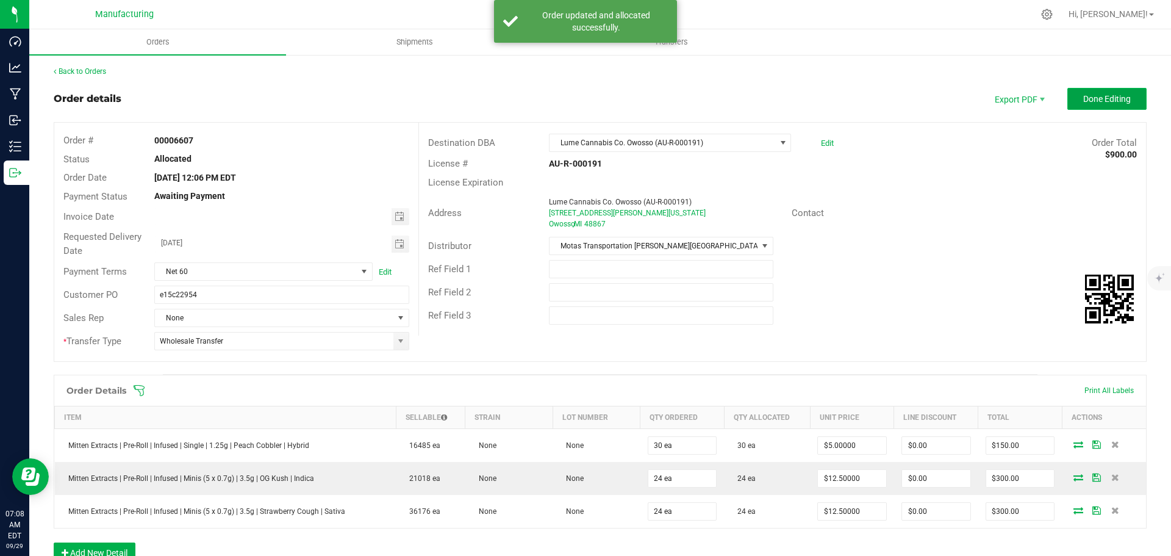
click at [1100, 100] on span "Done Editing" at bounding box center [1107, 99] width 48 height 10
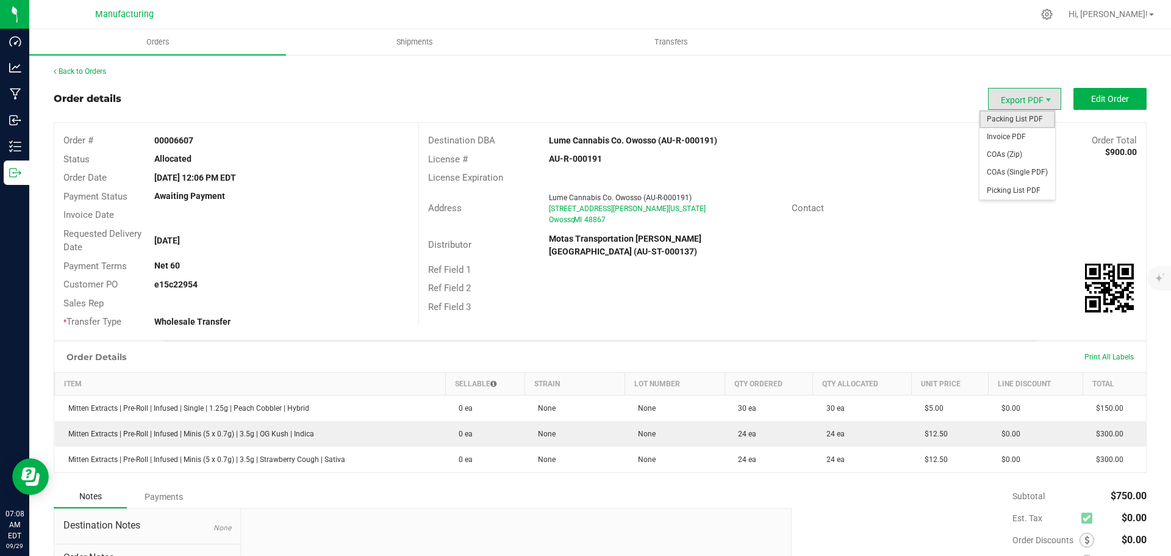
click at [1001, 123] on span "Packing List PDF" at bounding box center [1017, 119] width 76 height 18
click at [100, 70] on link "Back to Orders" at bounding box center [80, 71] width 52 height 9
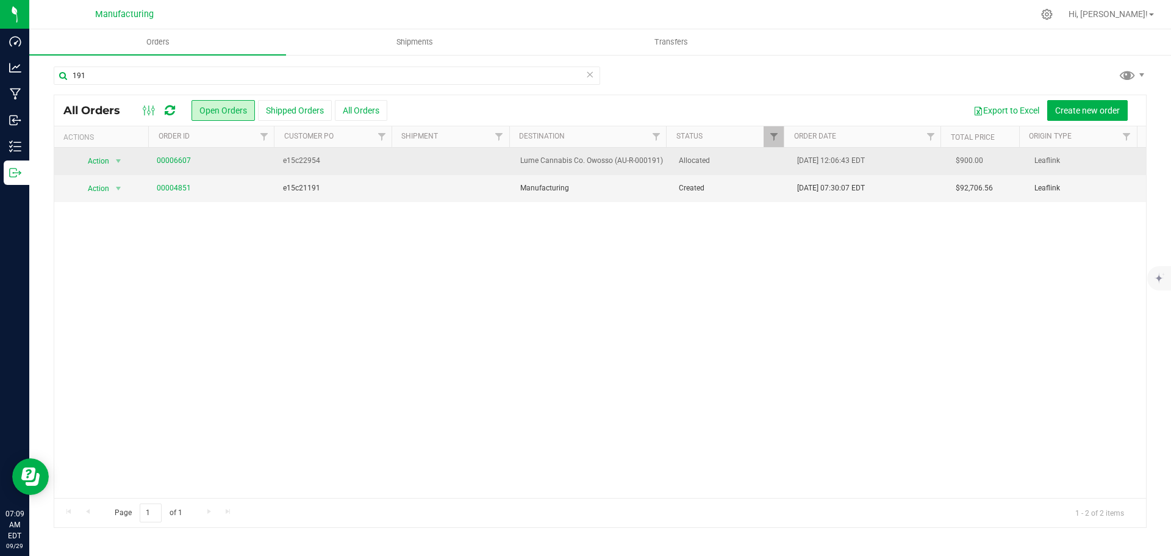
drag, startPoint x: 762, startPoint y: 165, endPoint x: 722, endPoint y: 165, distance: 40.2
click at [762, 165] on span "Allocated" at bounding box center [731, 161] width 104 height 12
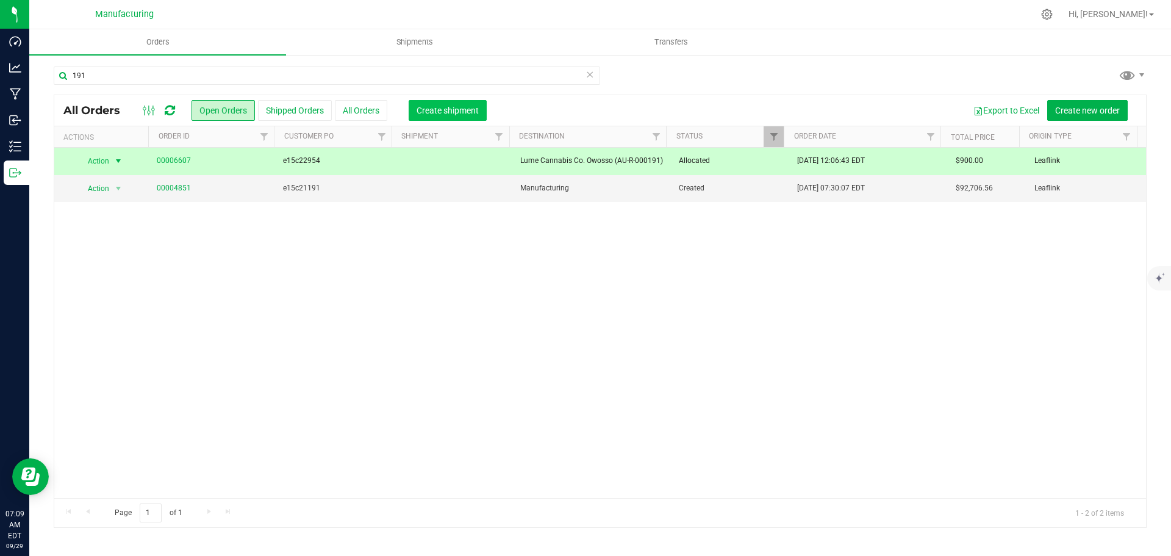
click at [449, 105] on span "Create shipment" at bounding box center [447, 110] width 62 height 10
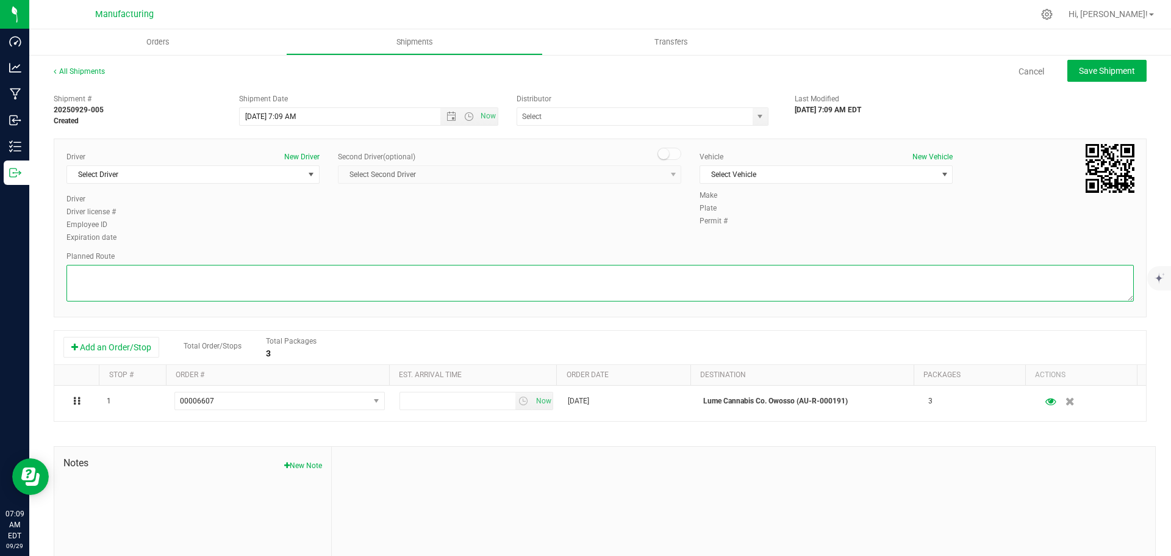
click at [453, 281] on textarea at bounding box center [599, 283] width 1067 height 37
paste textarea "Mitten Distro Dimondale To Motas -- Head south 246 ft -- Turn right 325 ft -- T…"
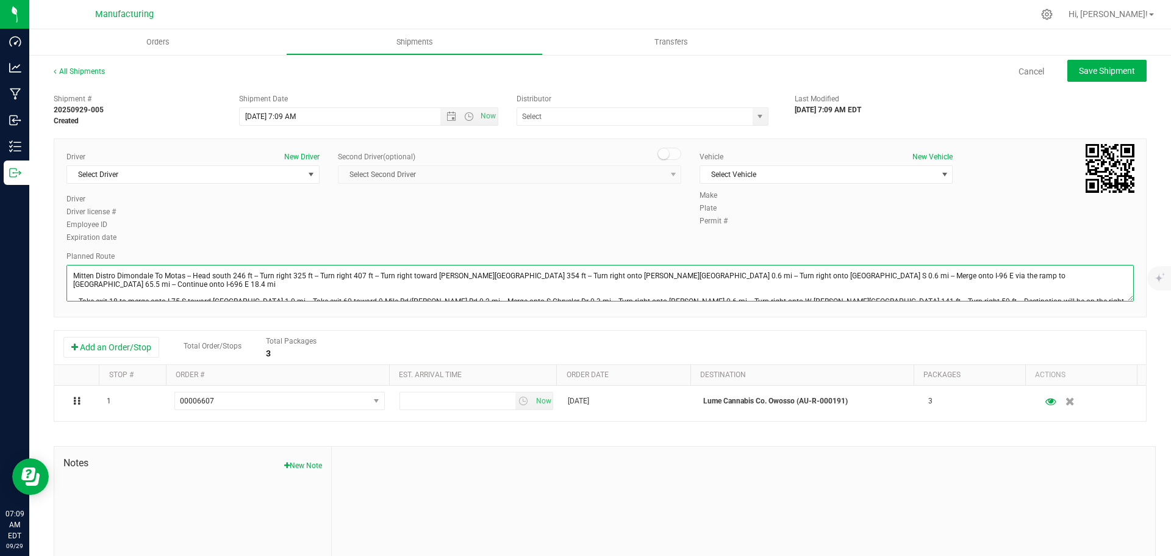
scroll to position [13, 0]
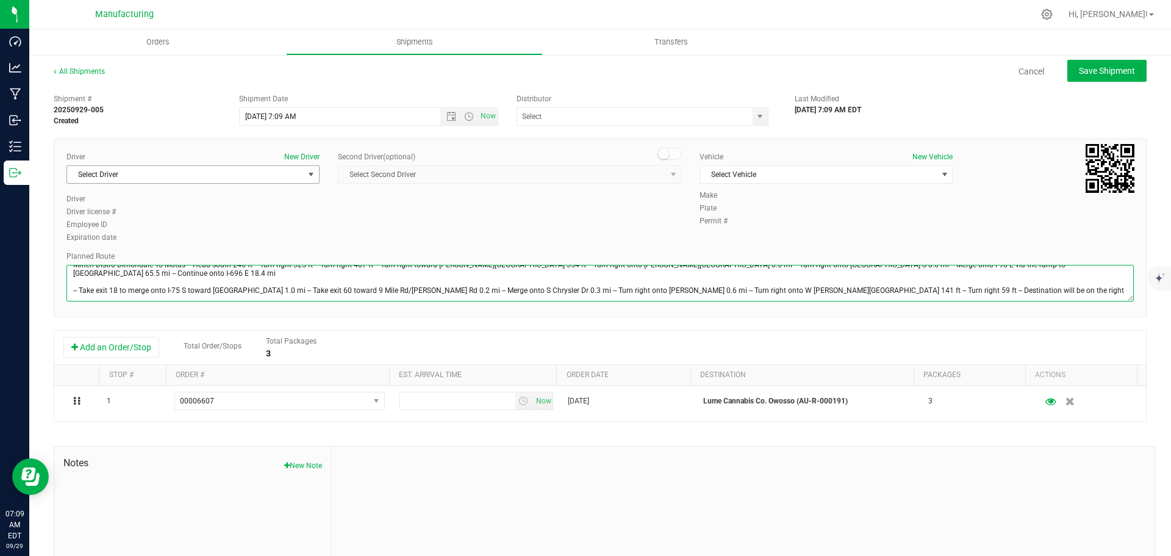
type textarea "Mitten Distro Dimondale To Motas -- Head south 246 ft -- Turn right 325 ft -- T…"
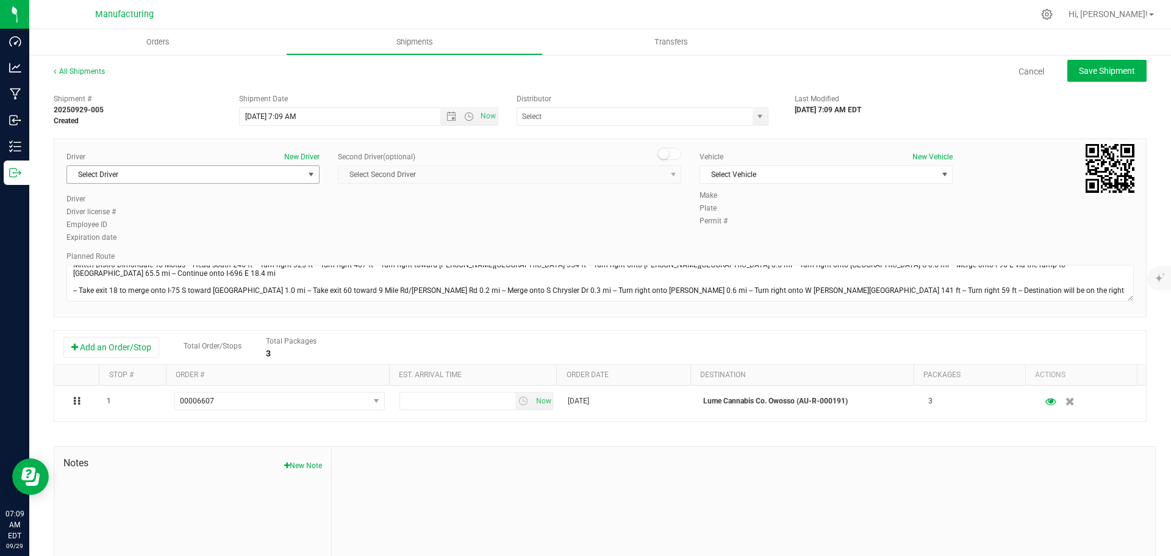
click at [309, 177] on span "select" at bounding box center [311, 175] width 10 height 10
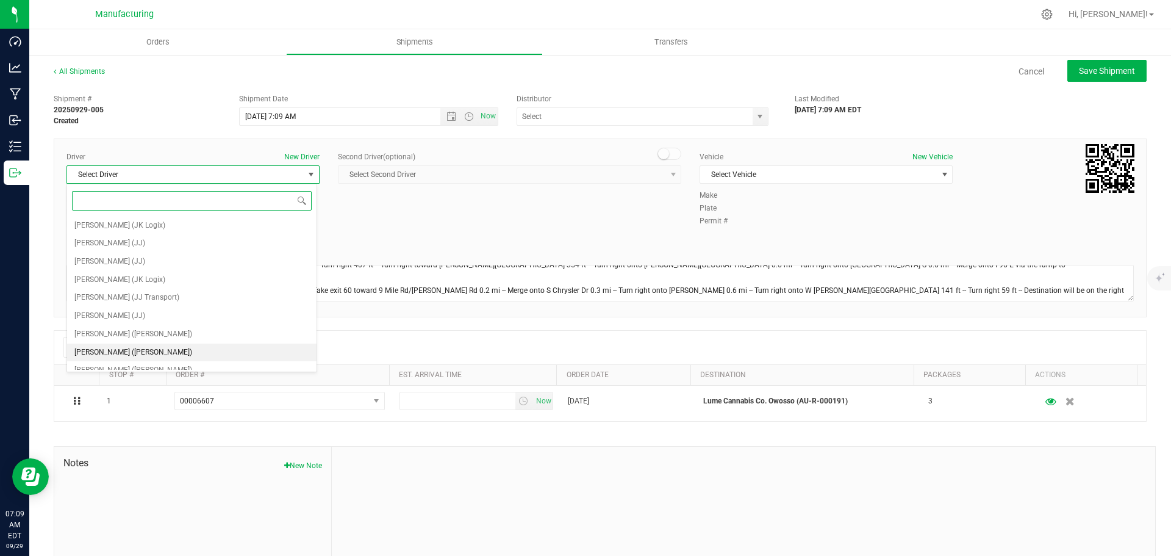
click at [112, 351] on span "[PERSON_NAME] ([PERSON_NAME])" at bounding box center [133, 353] width 118 height 16
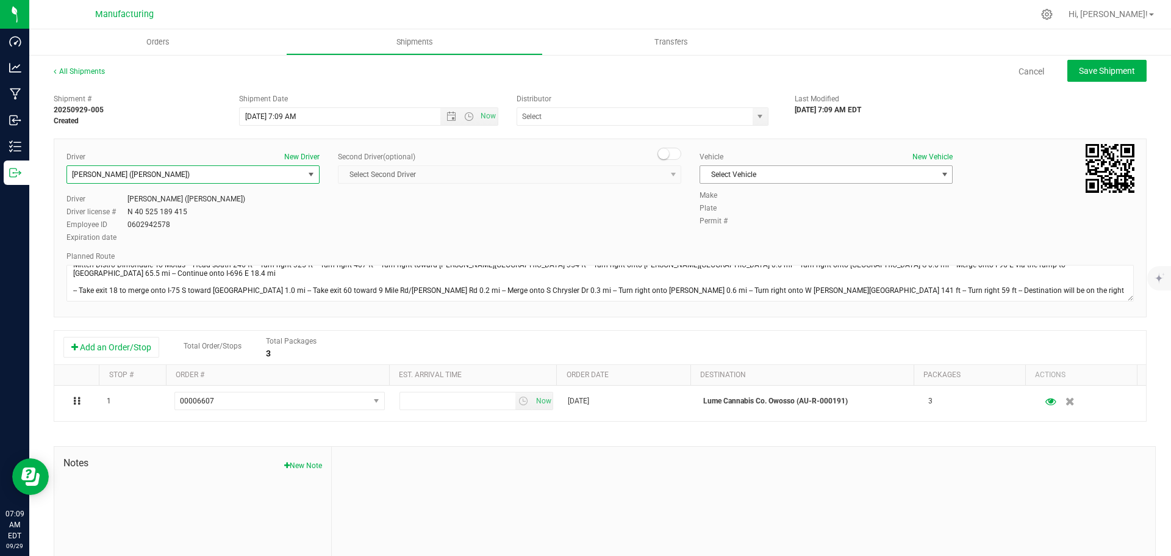
click at [800, 176] on span "Select Vehicle" at bounding box center [818, 174] width 237 height 17
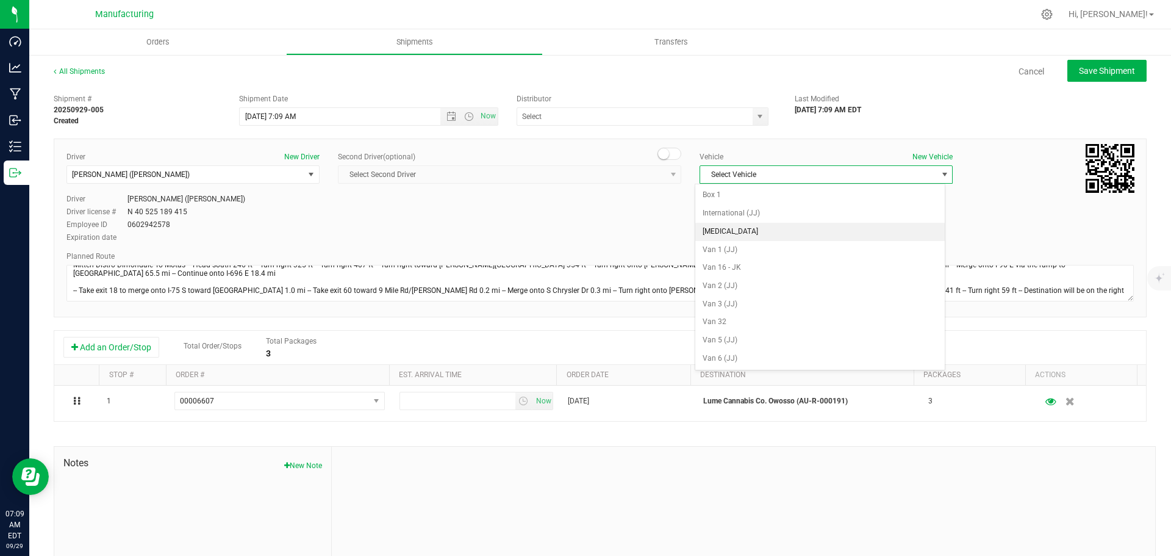
click at [733, 236] on li "[MEDICAL_DATA]" at bounding box center [819, 232] width 249 height 18
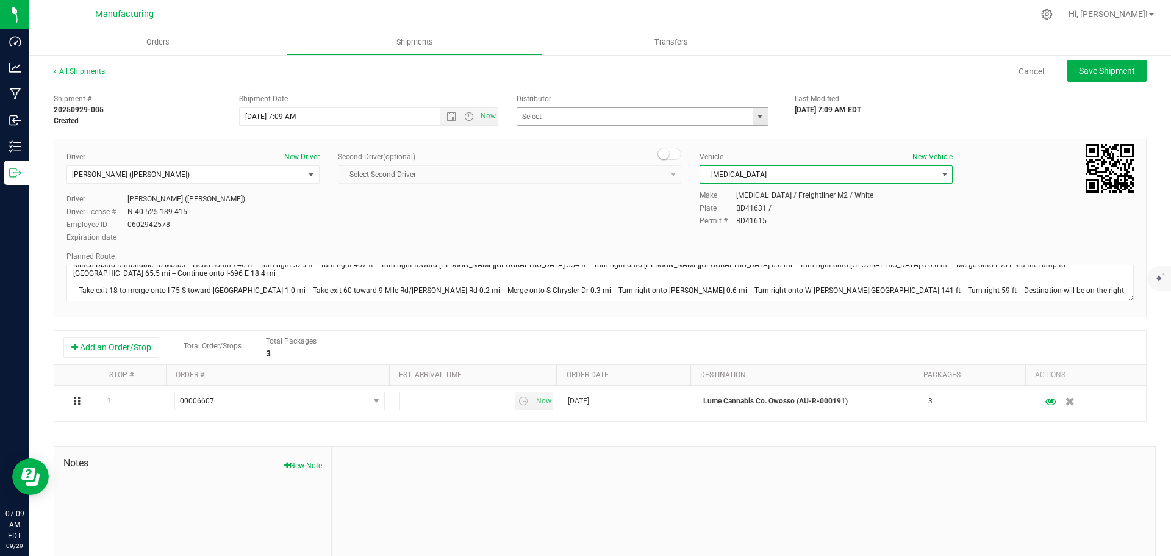
click at [758, 118] on span "select" at bounding box center [760, 117] width 10 height 10
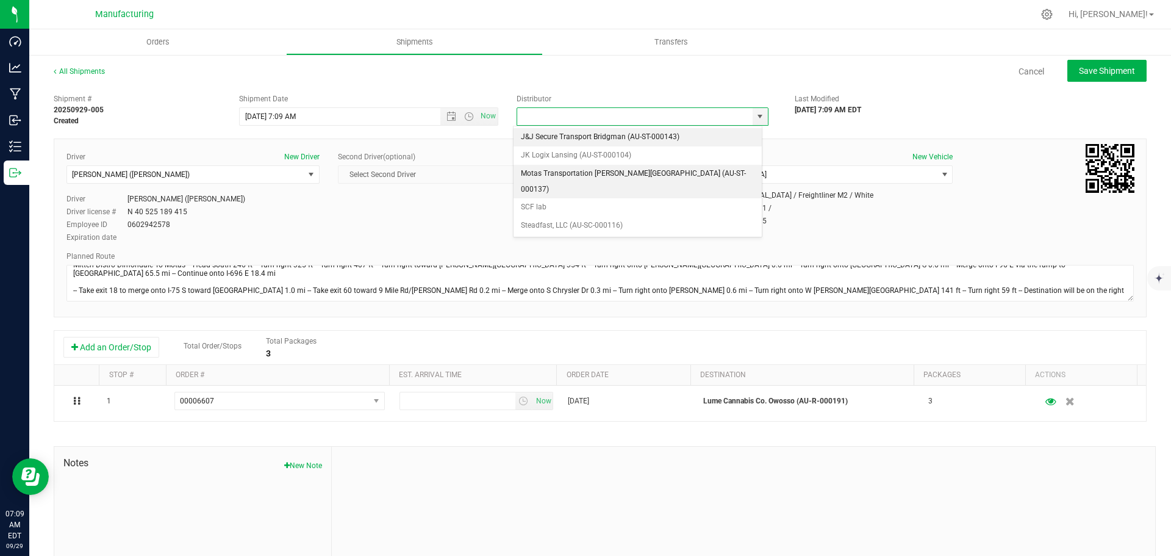
click at [616, 170] on li "Motas Transportation [PERSON_NAME][GEOGRAPHIC_DATA] (AU-ST-000137)" at bounding box center [637, 182] width 248 height 34
type input "Motas Transportation [PERSON_NAME][GEOGRAPHIC_DATA] (AU-ST-000137)"
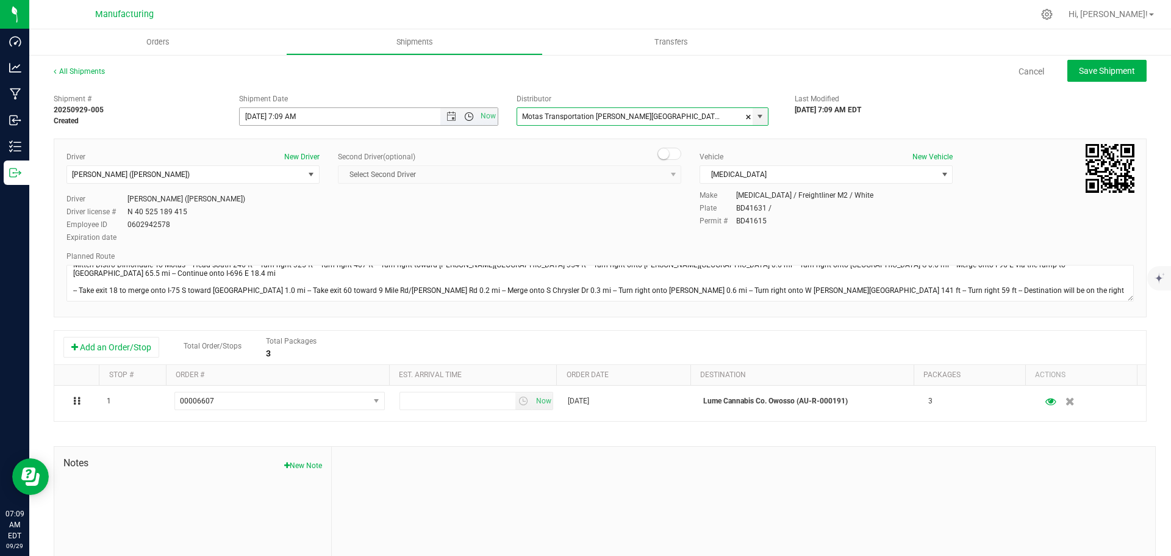
click at [469, 116] on span "Open the time view" at bounding box center [469, 117] width 10 height 10
click at [278, 191] on li "11:30 AM" at bounding box center [365, 192] width 255 height 16
click at [1107, 64] on button "Save Shipment" at bounding box center [1106, 71] width 79 height 22
type input "[DATE] 3:30 PM"
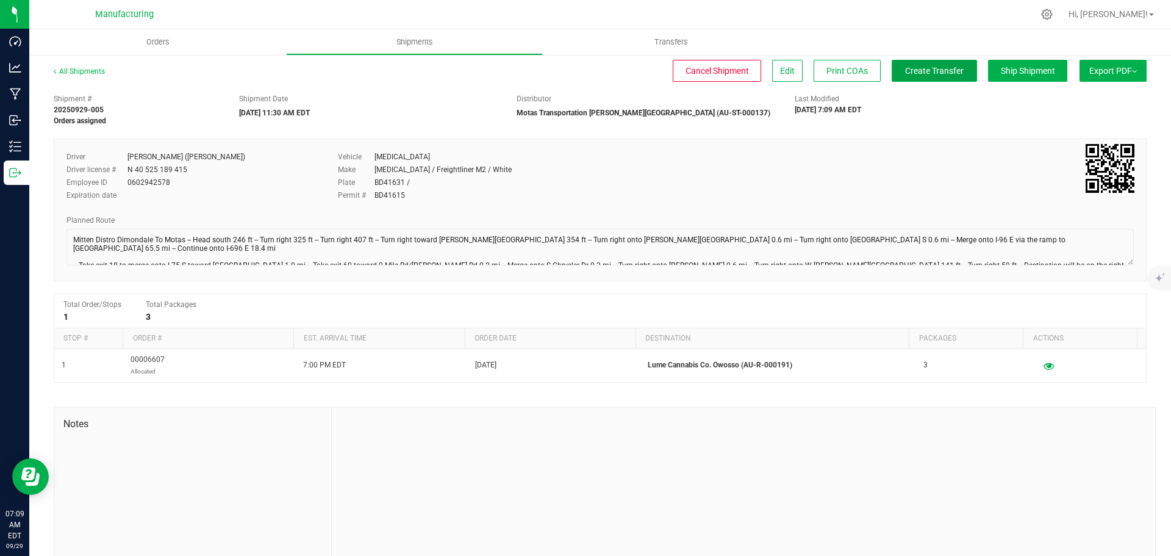
click at [957, 68] on button "Create Transfer" at bounding box center [934, 71] width 85 height 22
click at [147, 46] on span "Orders" at bounding box center [158, 42] width 56 height 11
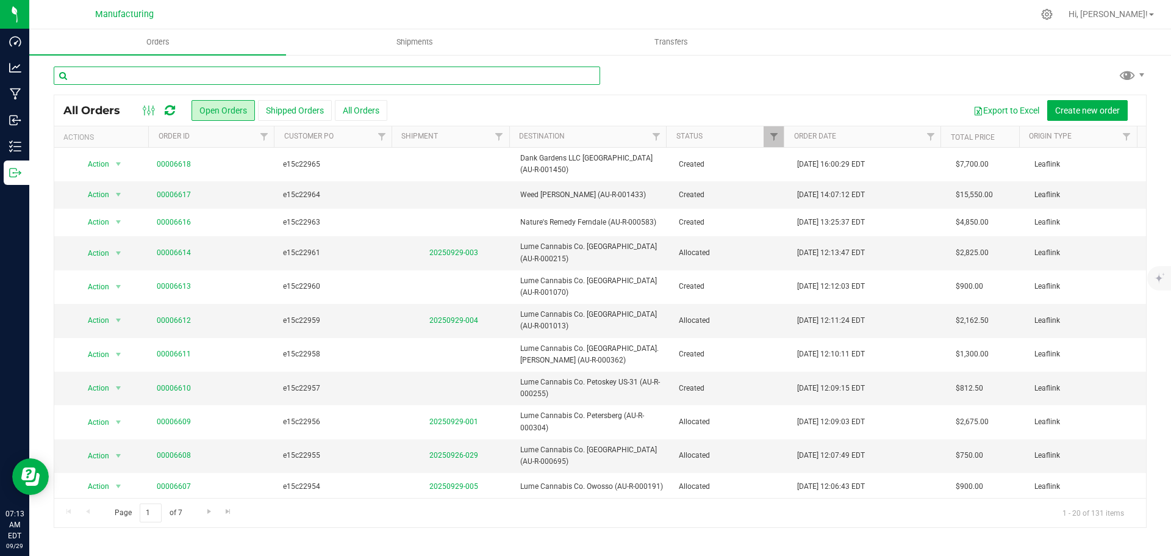
click at [193, 75] on input "text" at bounding box center [327, 75] width 546 height 18
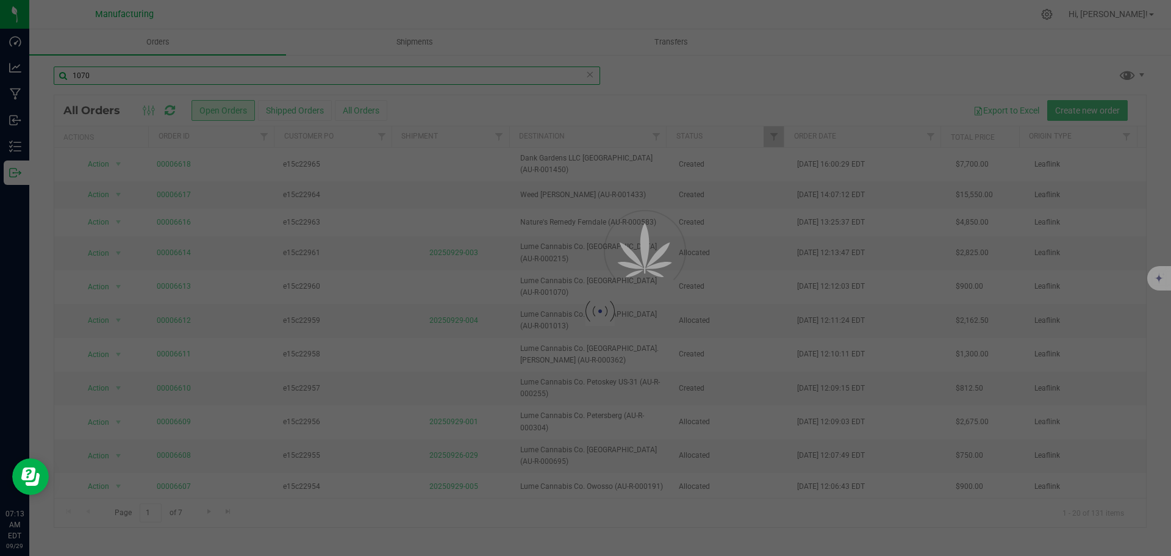
type input "1070"
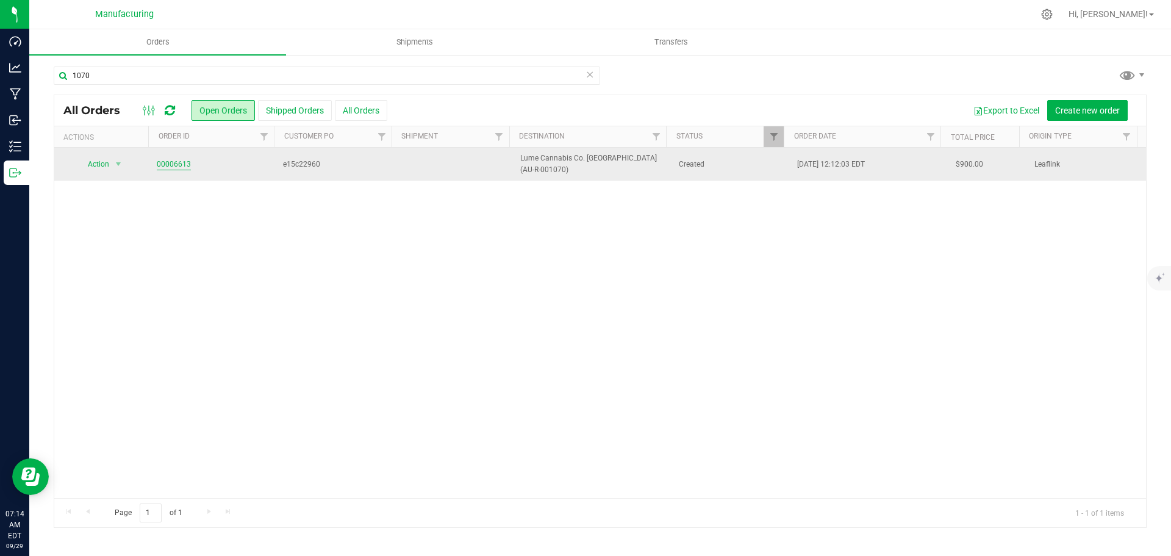
click at [166, 162] on link "00006613" at bounding box center [174, 165] width 34 height 12
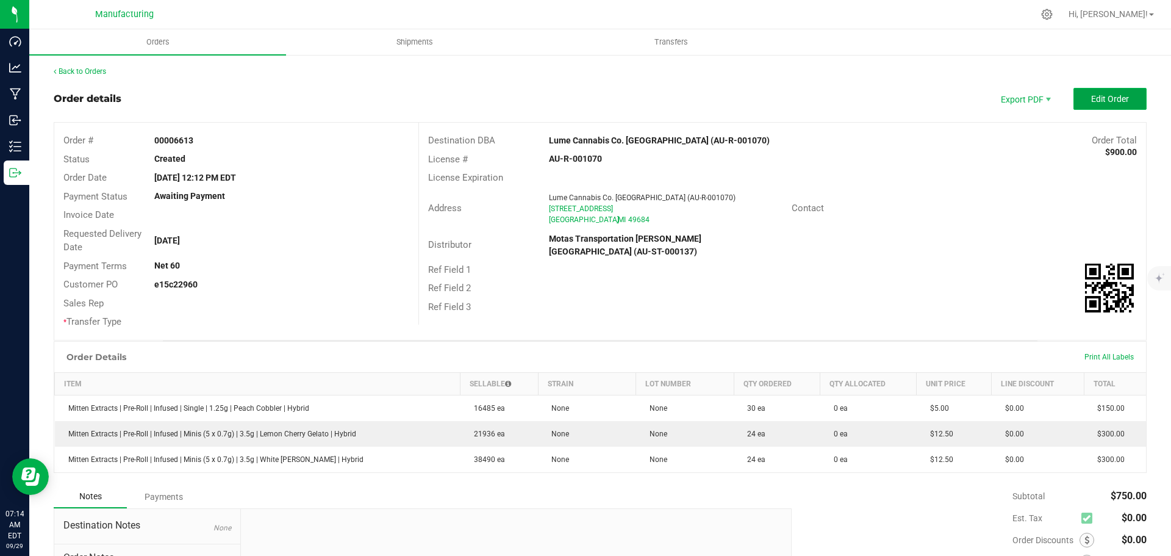
click at [1091, 96] on span "Edit Order" at bounding box center [1110, 99] width 38 height 10
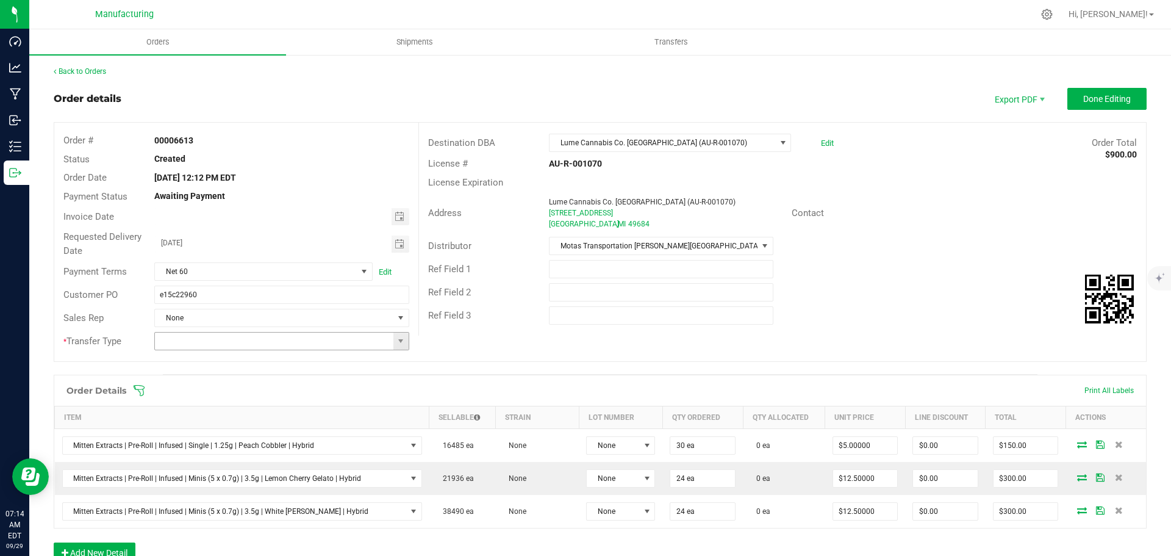
click at [402, 345] on span at bounding box center [401, 341] width 10 height 10
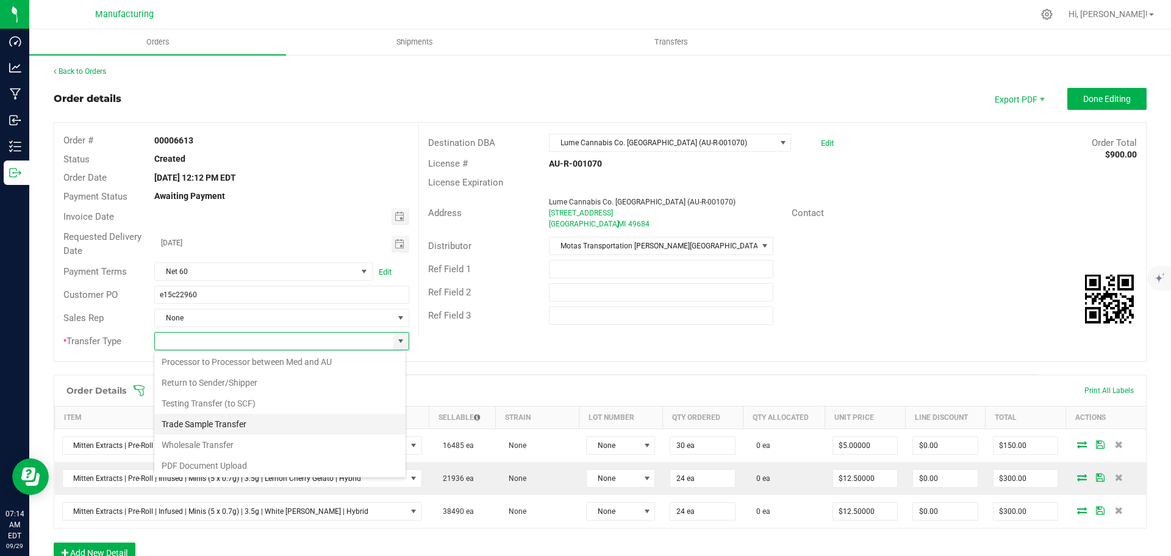
scroll to position [85, 0]
click at [201, 440] on li "Wholesale Transfer" at bounding box center [279, 443] width 251 height 21
type input "Wholesale Transfer"
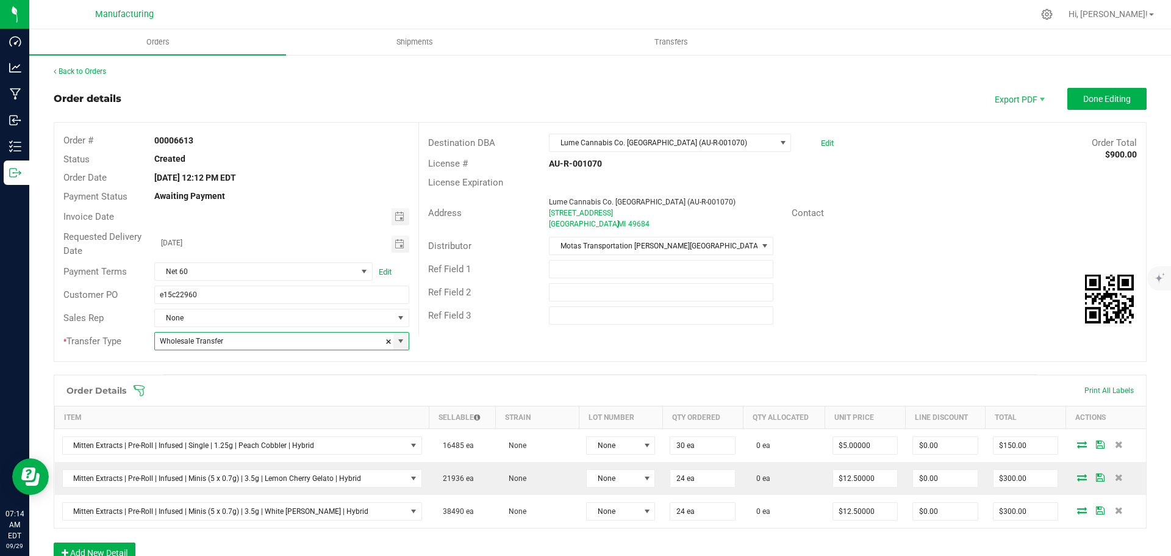
click at [140, 390] on icon at bounding box center [139, 390] width 12 height 12
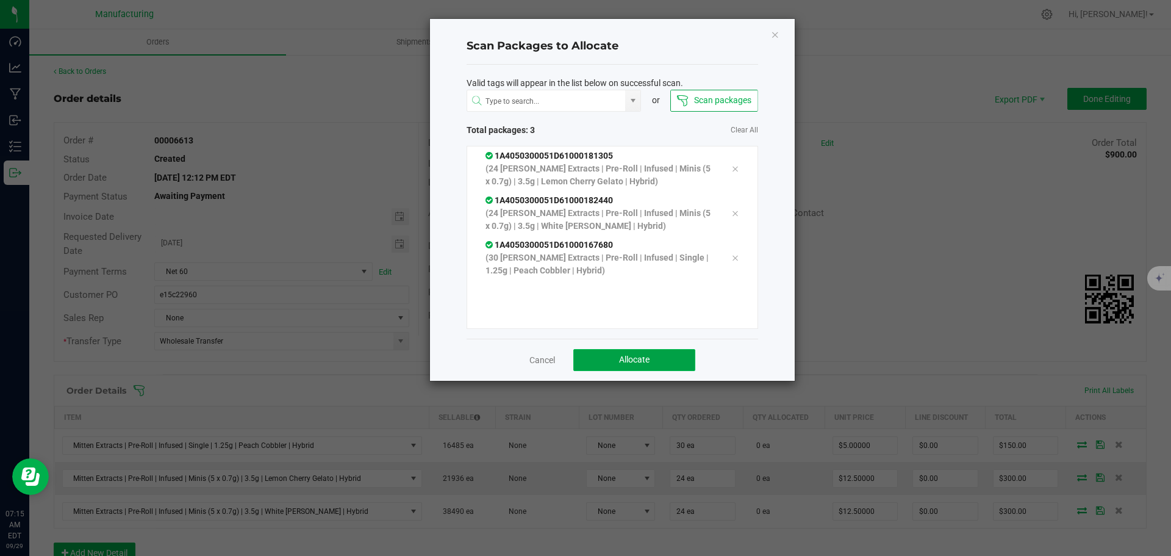
click at [649, 358] on span "Allocate" at bounding box center [634, 359] width 30 height 10
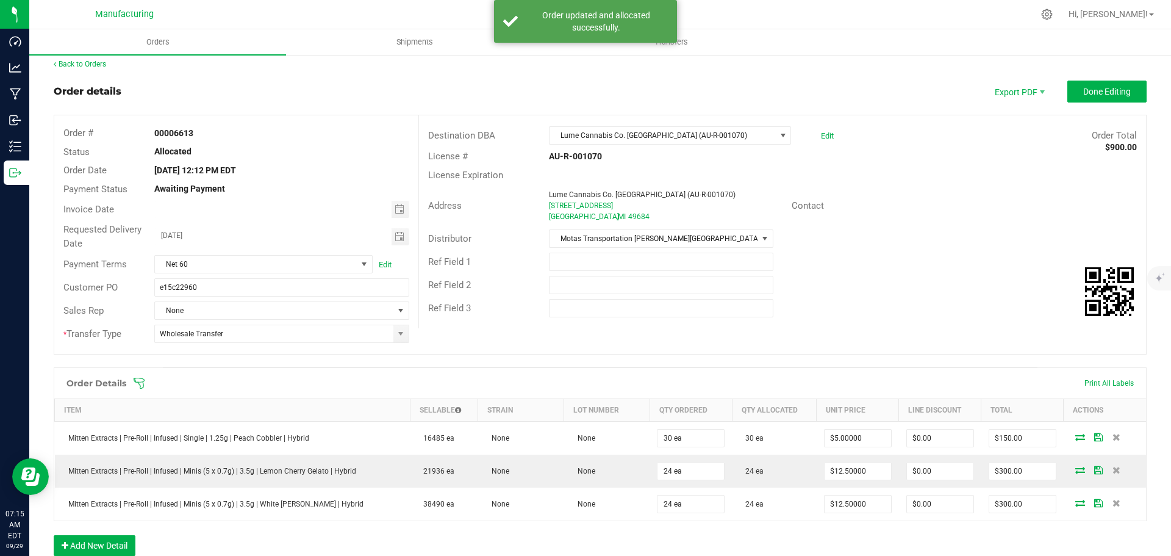
scroll to position [0, 0]
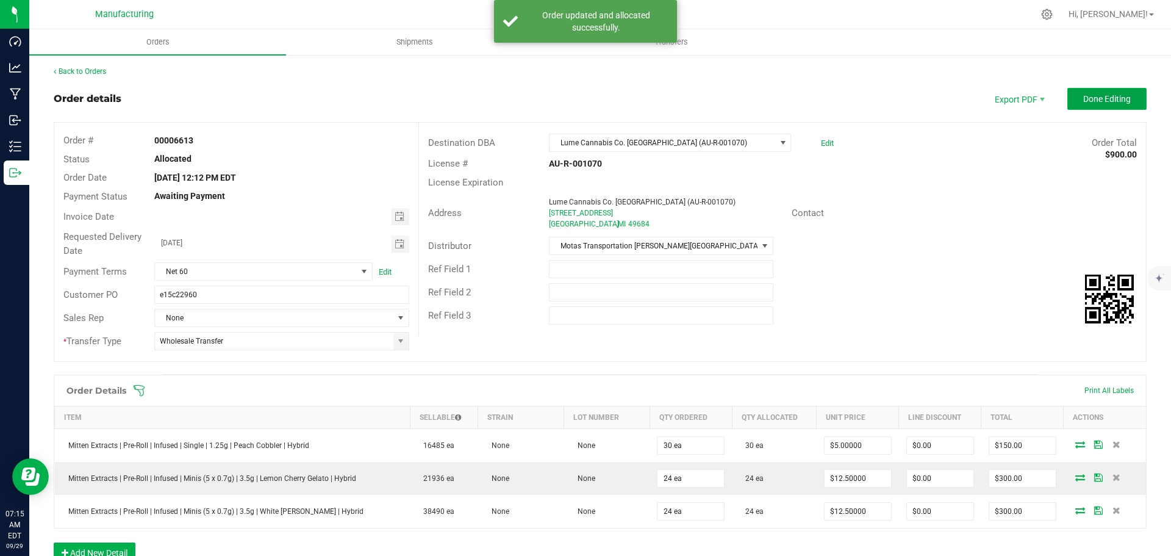
click at [1083, 98] on span "Done Editing" at bounding box center [1107, 99] width 48 height 10
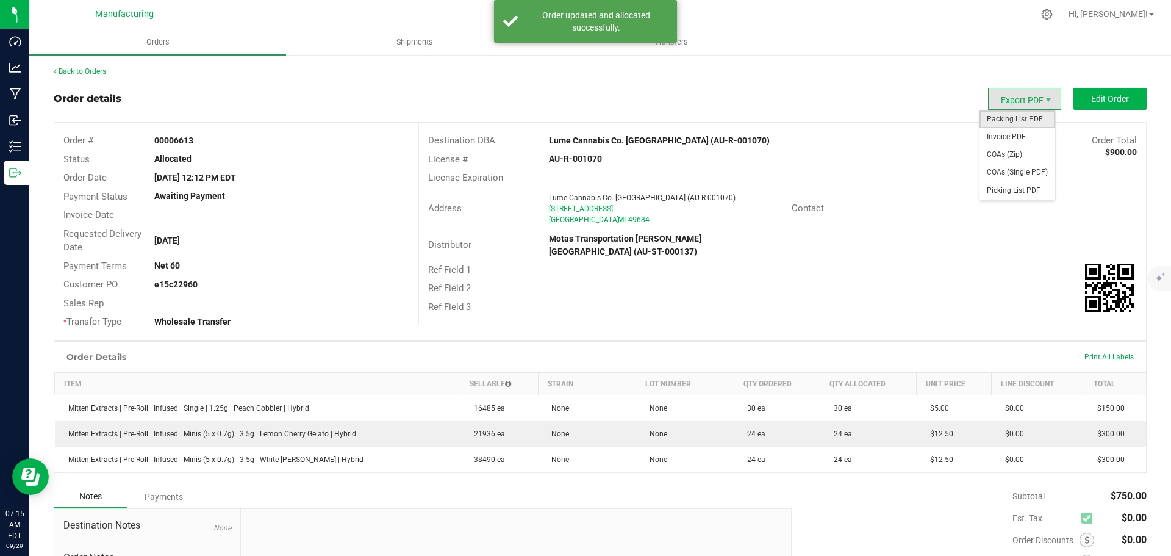
click at [1011, 120] on span "Packing List PDF" at bounding box center [1017, 119] width 76 height 18
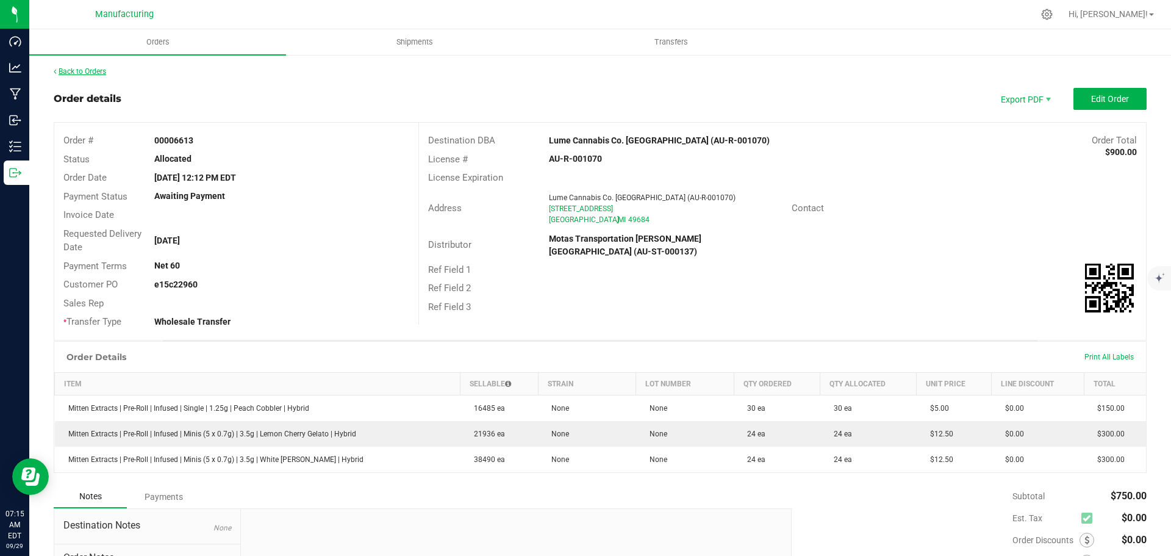
click at [96, 71] on link "Back to Orders" at bounding box center [80, 71] width 52 height 9
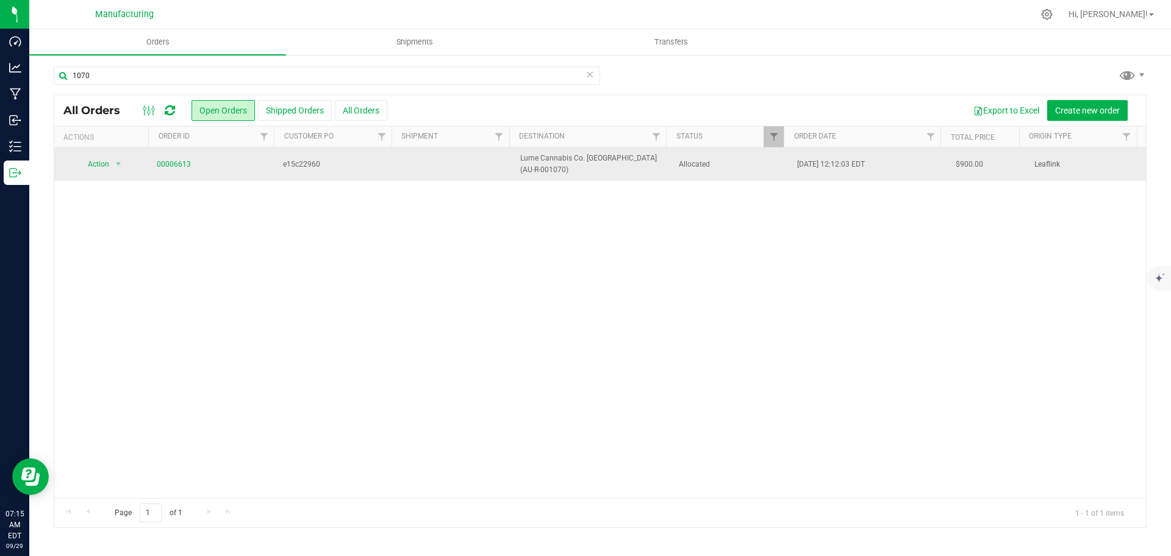
click at [744, 166] on span "Allocated" at bounding box center [731, 165] width 104 height 12
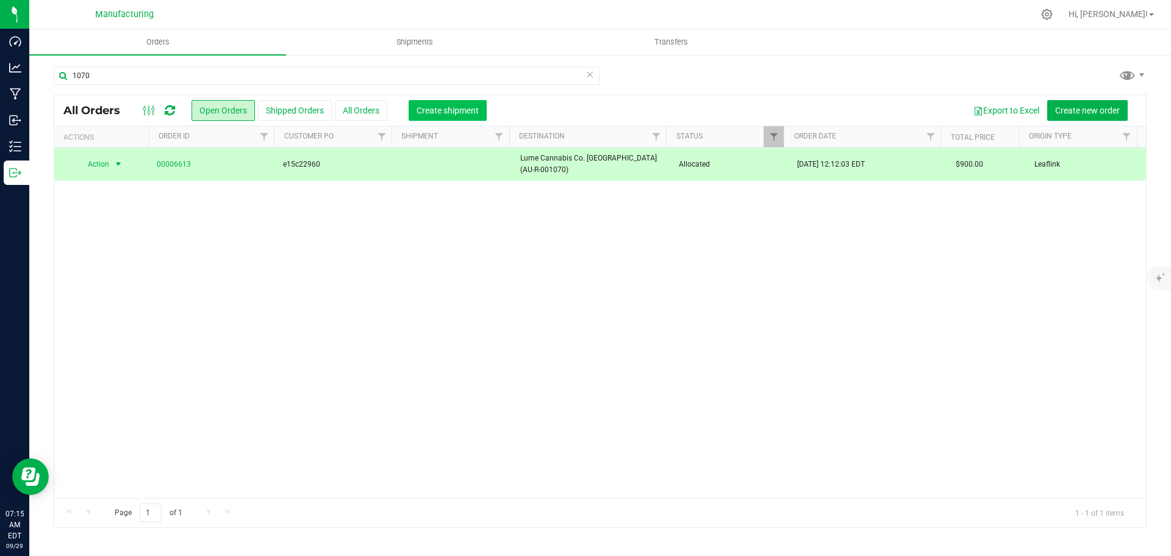
click at [463, 110] on span "Create shipment" at bounding box center [447, 110] width 62 height 10
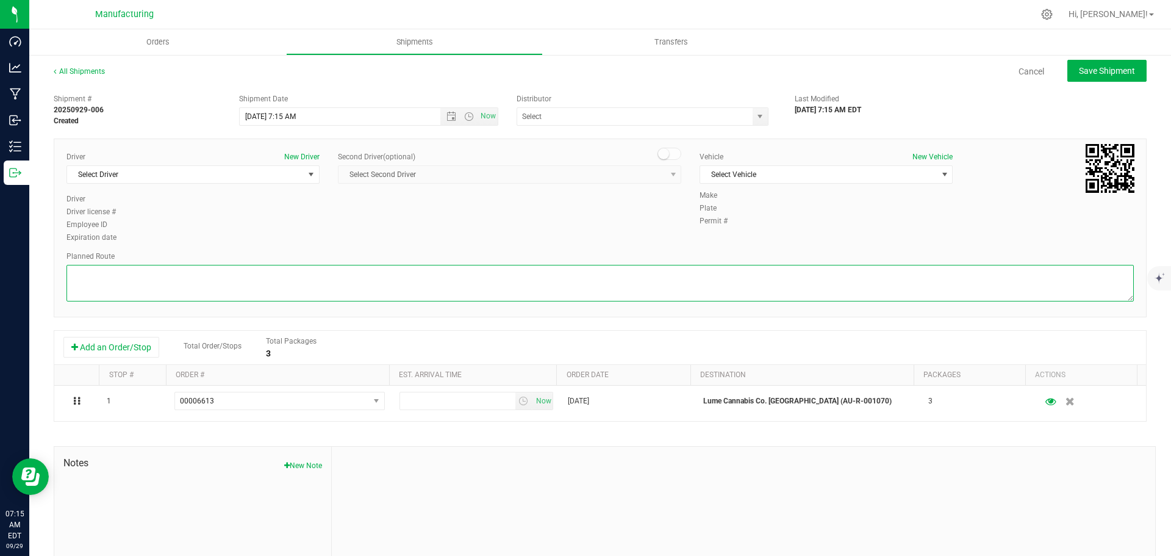
click at [534, 272] on textarea at bounding box center [599, 283] width 1067 height 37
paste textarea "Mitten Distro Dimondale To Motas -- Head south 246 ft -- Turn right 325 ft -- T…"
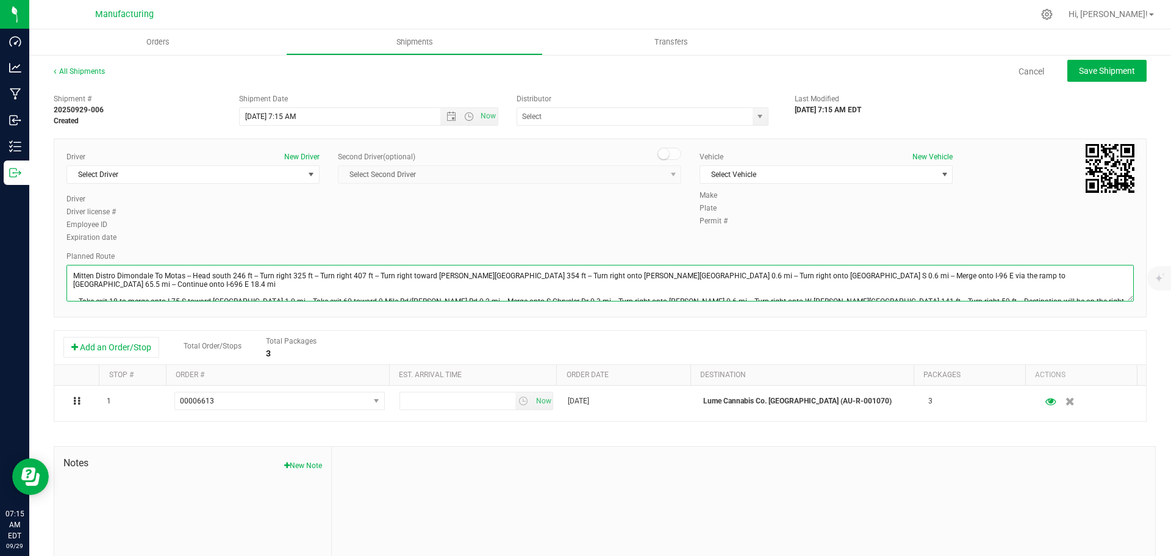
scroll to position [13, 0]
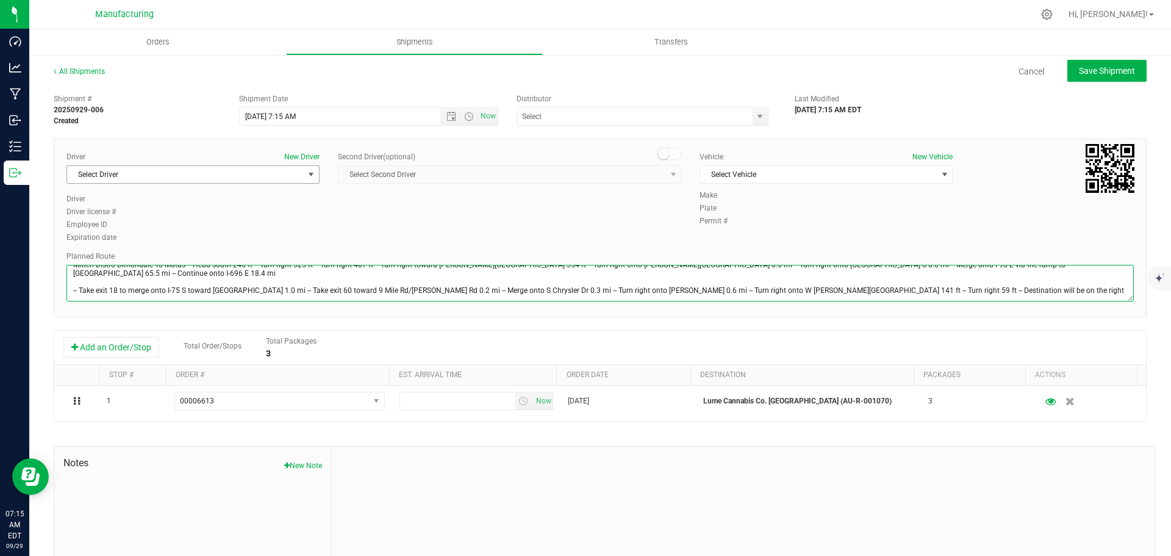
type textarea "Mitten Distro Dimondale To Motas -- Head south 246 ft -- Turn right 325 ft -- T…"
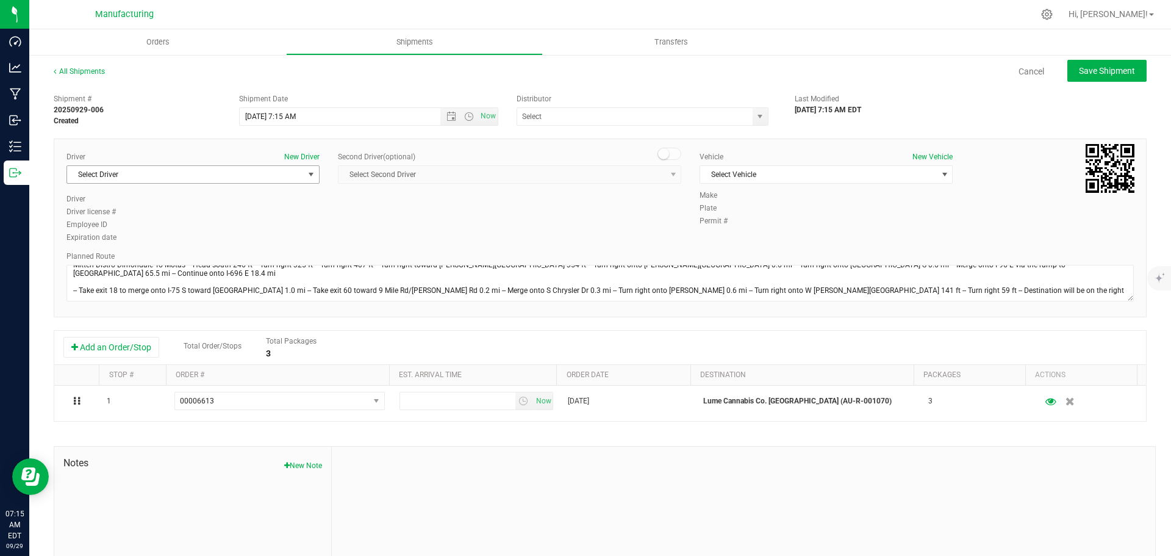
click at [241, 176] on span "Select Driver" at bounding box center [185, 174] width 237 height 17
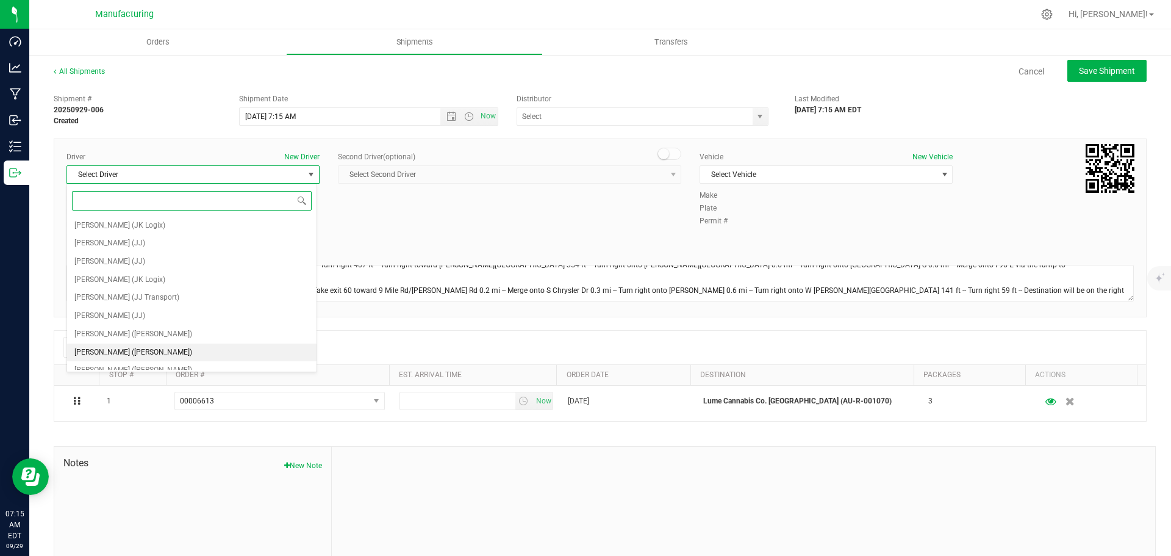
click at [106, 348] on span "[PERSON_NAME] ([PERSON_NAME])" at bounding box center [133, 353] width 118 height 16
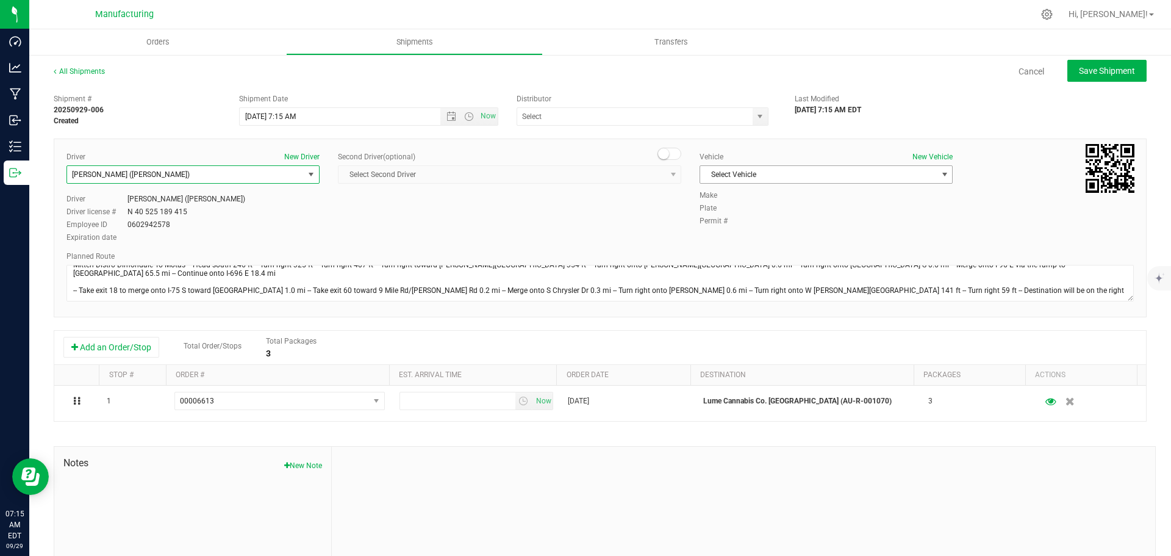
click at [792, 173] on span "Select Vehicle" at bounding box center [818, 174] width 237 height 17
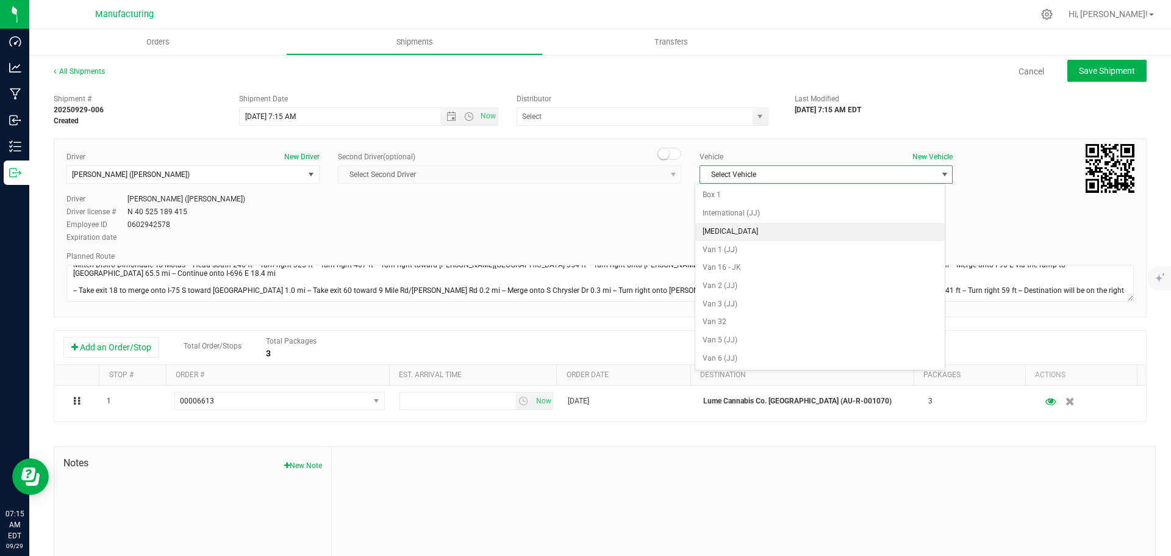
drag, startPoint x: 740, startPoint y: 223, endPoint x: 751, endPoint y: 132, distance: 92.2
click at [740, 223] on li "[MEDICAL_DATA]" at bounding box center [819, 232] width 249 height 18
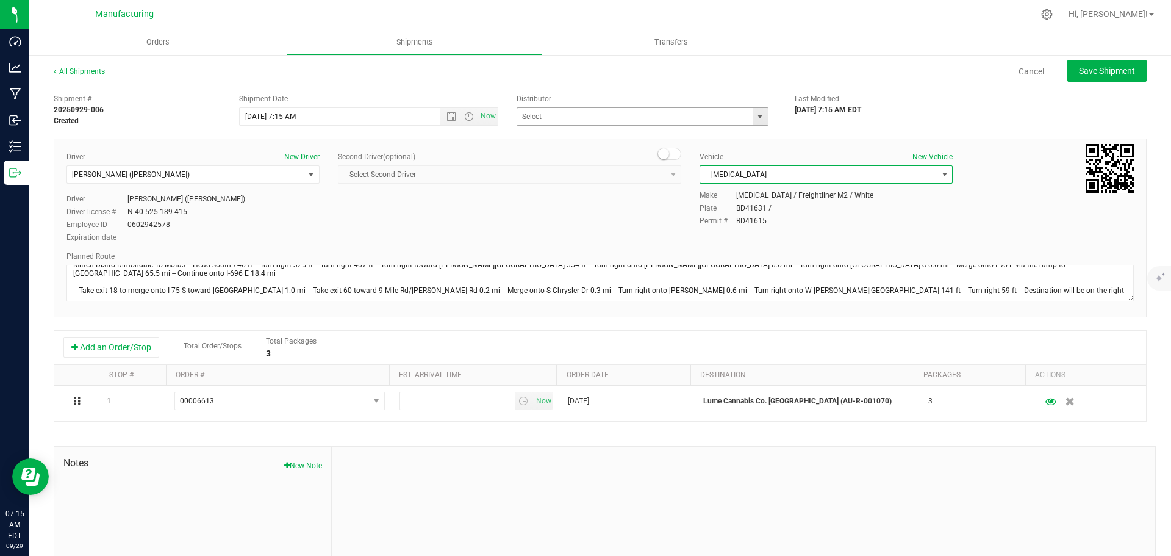
click at [758, 120] on span "select" at bounding box center [760, 117] width 10 height 10
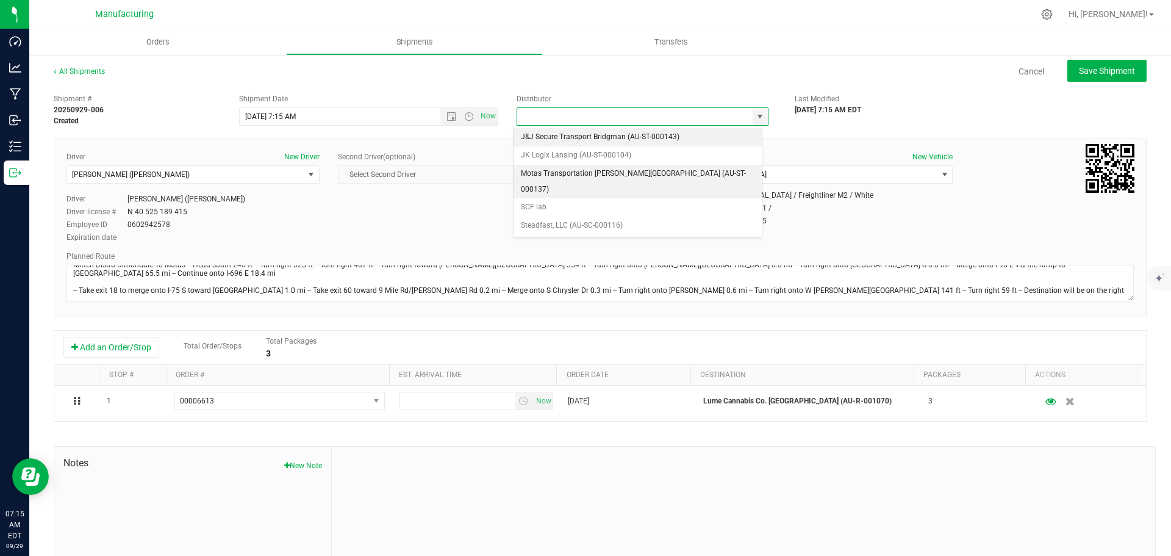
click at [616, 173] on li "Motas Transportation [PERSON_NAME][GEOGRAPHIC_DATA] (AU-ST-000137)" at bounding box center [637, 182] width 248 height 34
type input "Motas Transportation [PERSON_NAME][GEOGRAPHIC_DATA] (AU-ST-000137)"
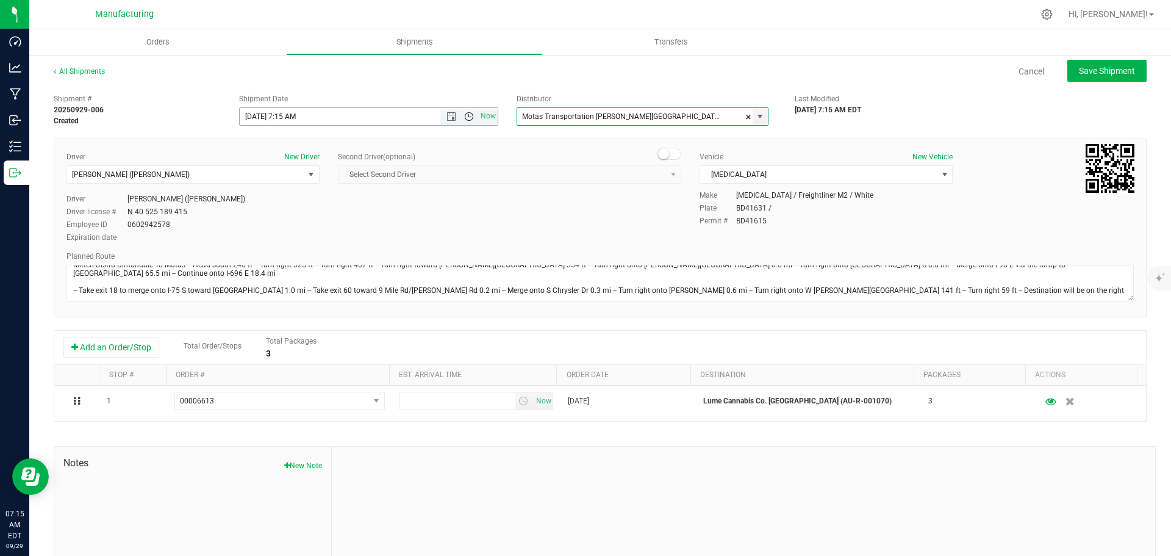
click at [467, 117] on span "Open the time view" at bounding box center [469, 117] width 10 height 10
click at [279, 247] on li "11:30 AM" at bounding box center [365, 253] width 255 height 16
click at [1090, 70] on span "Save Shipment" at bounding box center [1107, 71] width 56 height 10
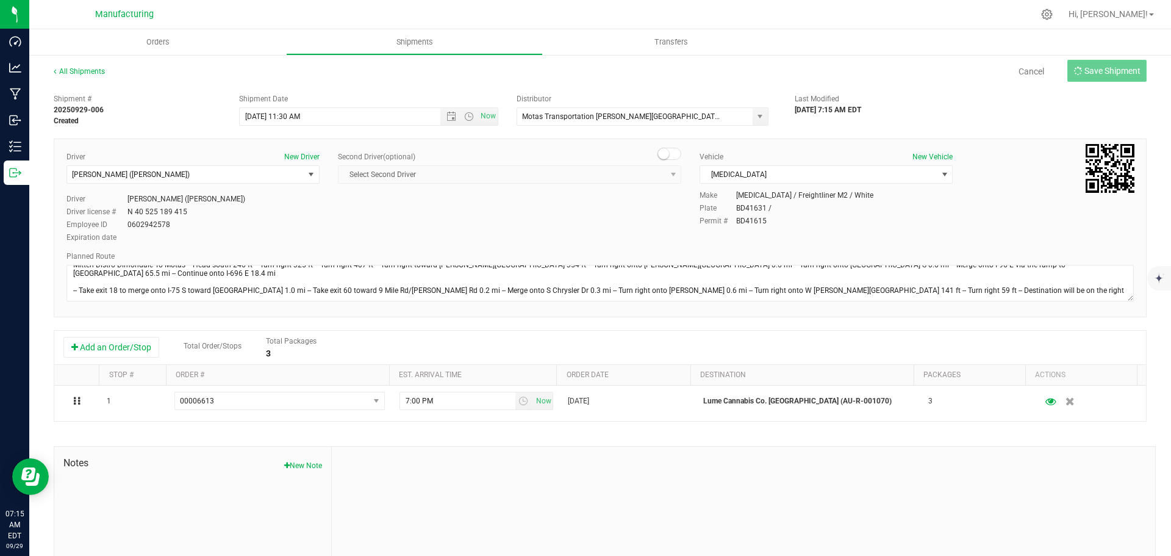
type input "[DATE] 3:30 PM"
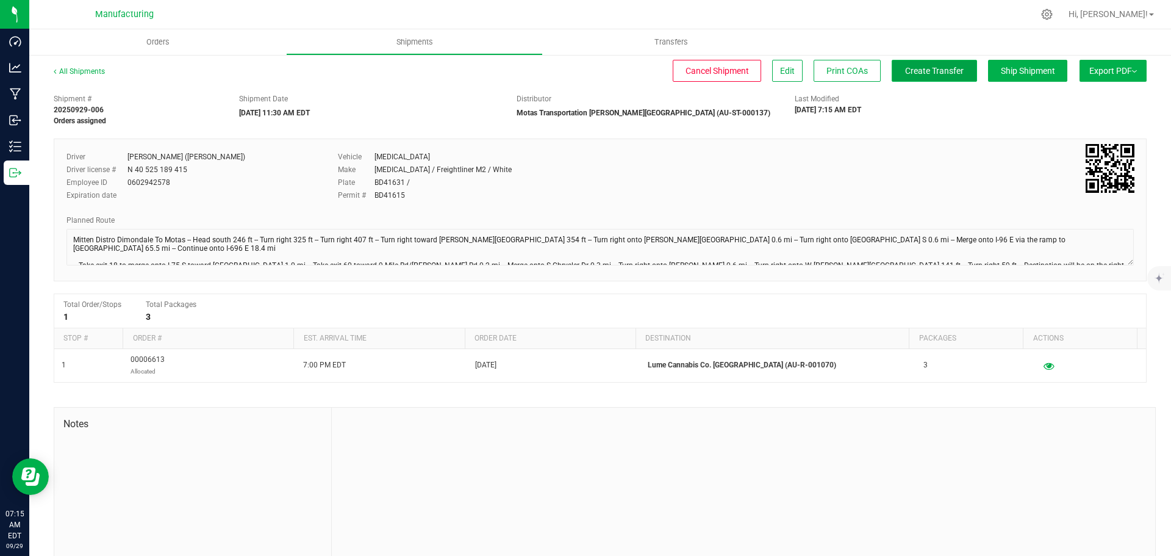
click at [931, 72] on span "Create Transfer" at bounding box center [934, 71] width 59 height 10
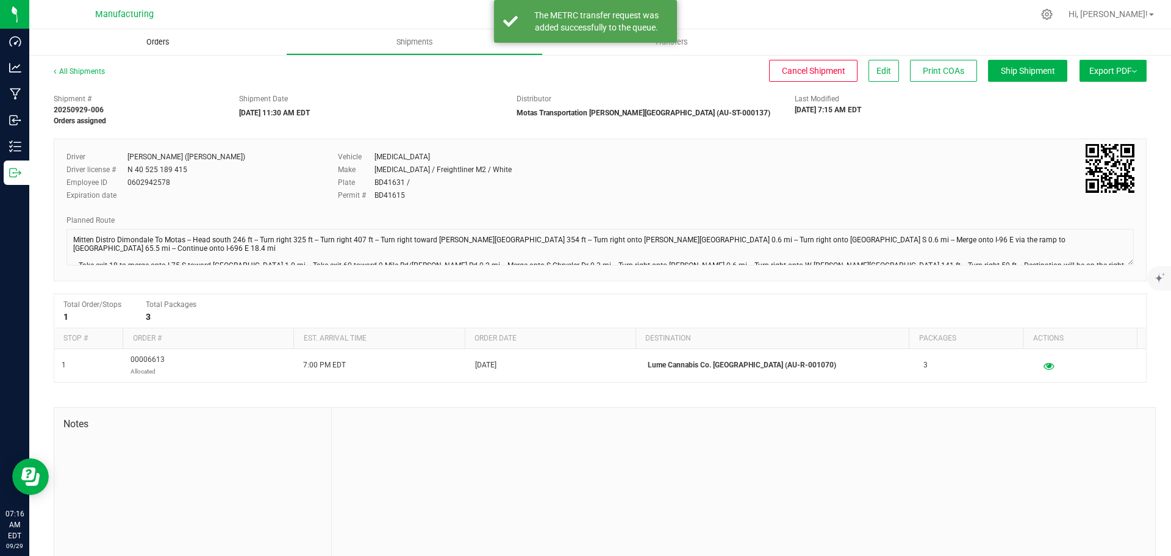
click at [168, 43] on span "Orders" at bounding box center [158, 42] width 56 height 11
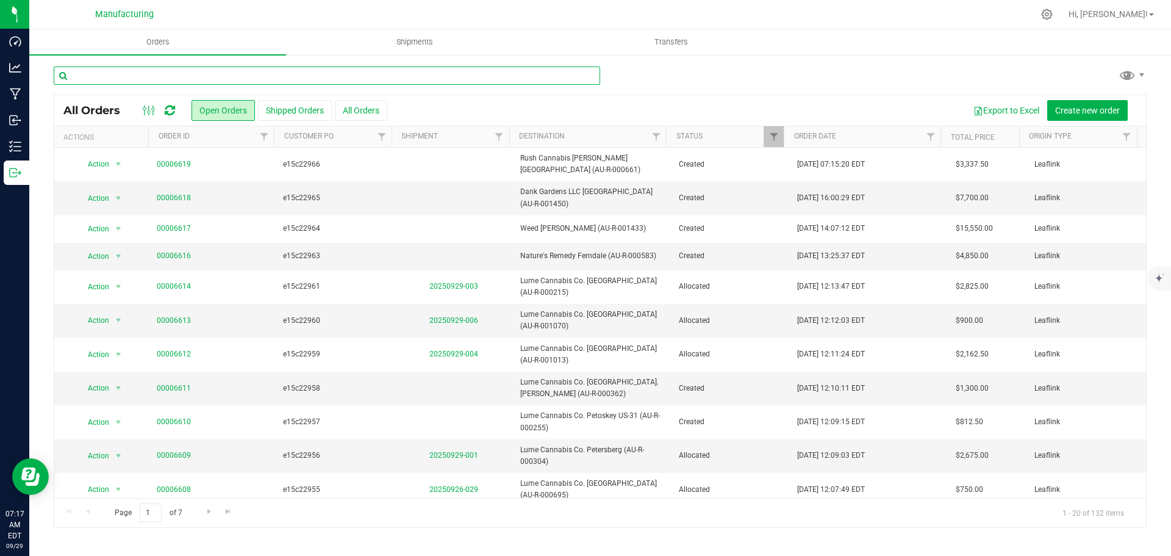
click at [110, 70] on input "text" at bounding box center [327, 75] width 546 height 18
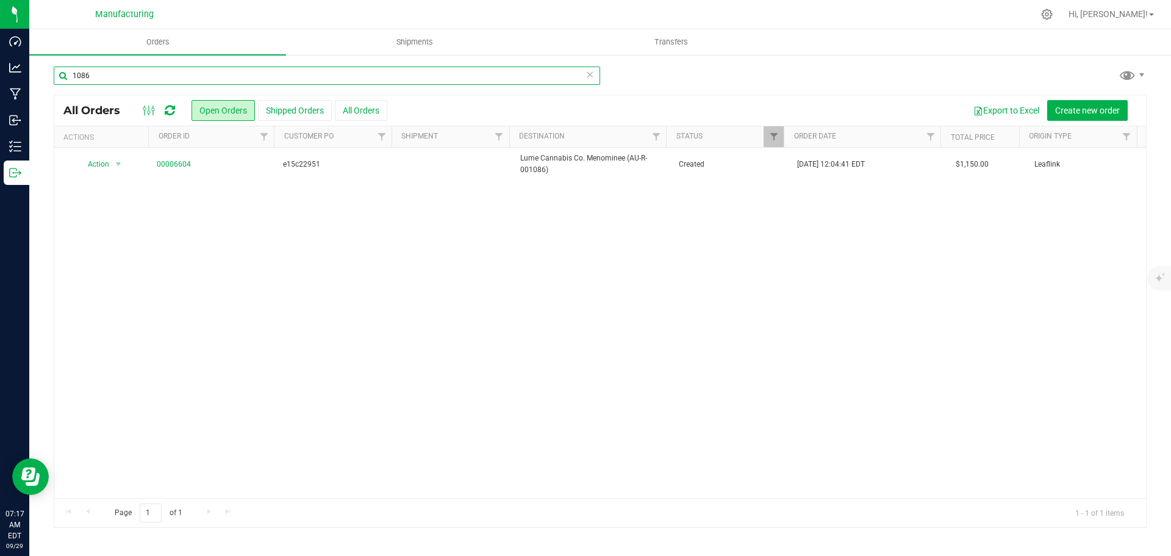
type input "1086"
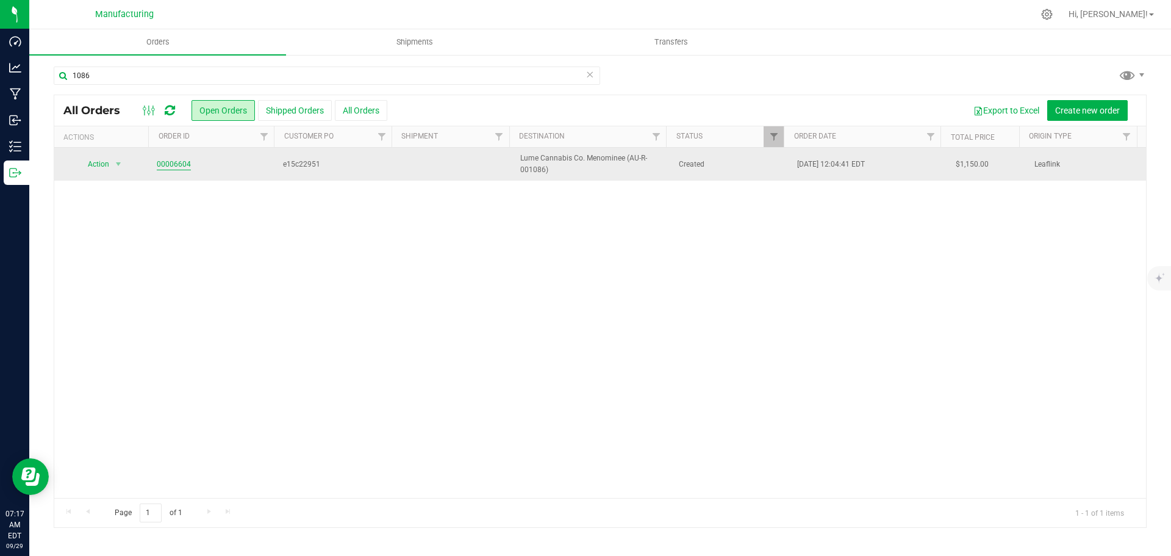
click at [178, 166] on link "00006604" at bounding box center [174, 165] width 34 height 12
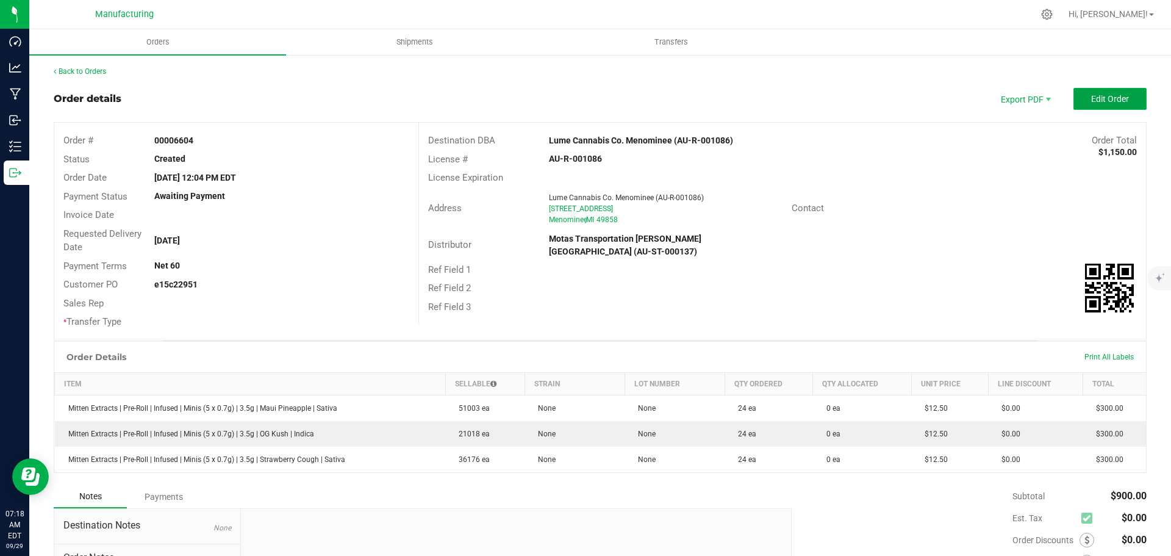
click at [1095, 105] on button "Edit Order" at bounding box center [1109, 99] width 73 height 22
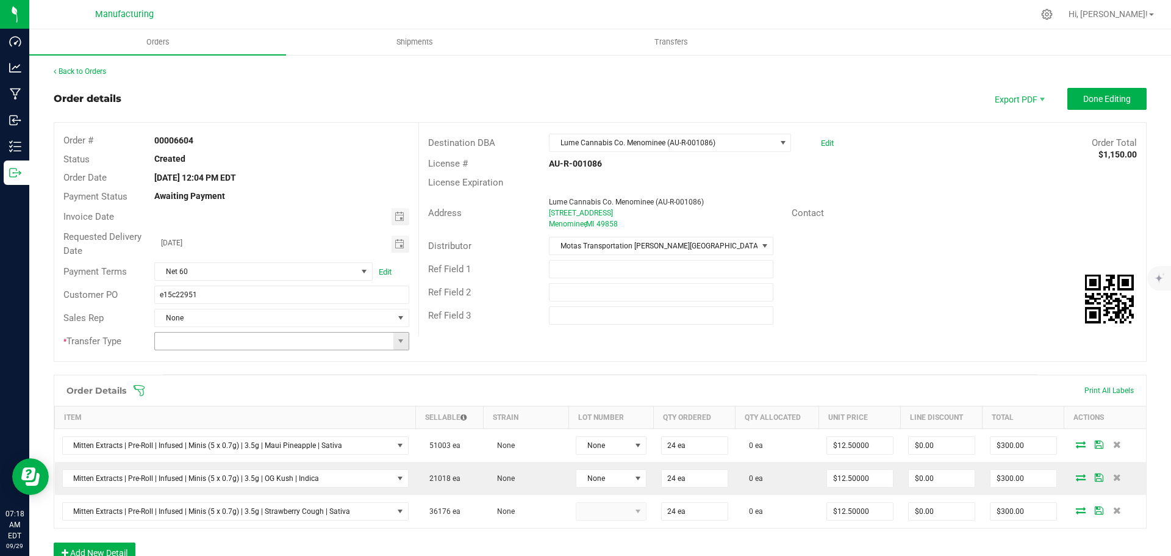
click at [405, 343] on span at bounding box center [400, 340] width 15 height 17
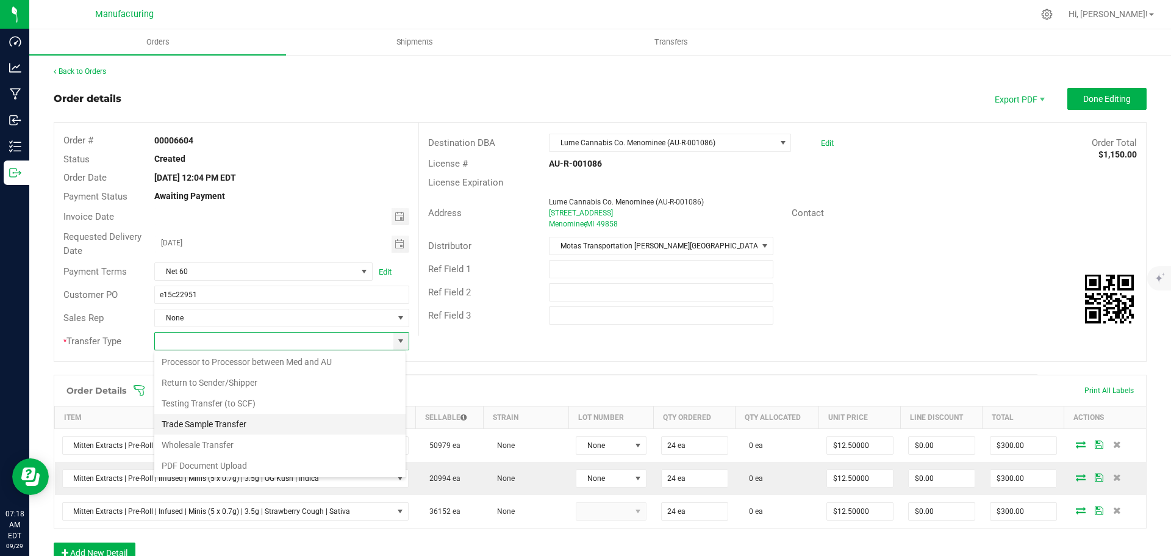
scroll to position [85, 0]
click at [230, 439] on li "Wholesale Transfer" at bounding box center [279, 443] width 251 height 21
type input "Wholesale Transfer"
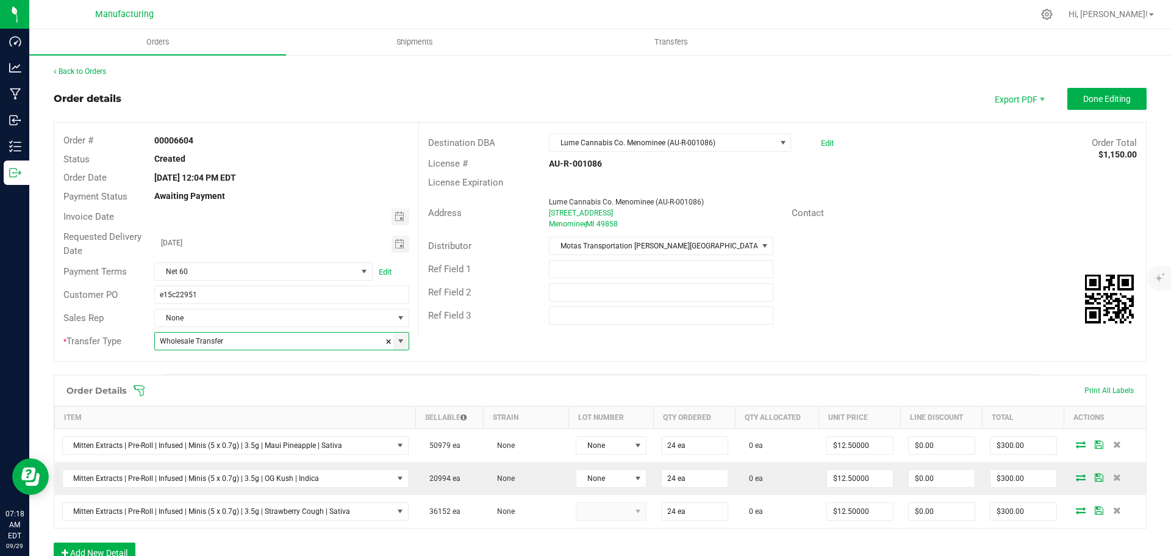
click at [140, 388] on icon at bounding box center [139, 390] width 12 height 12
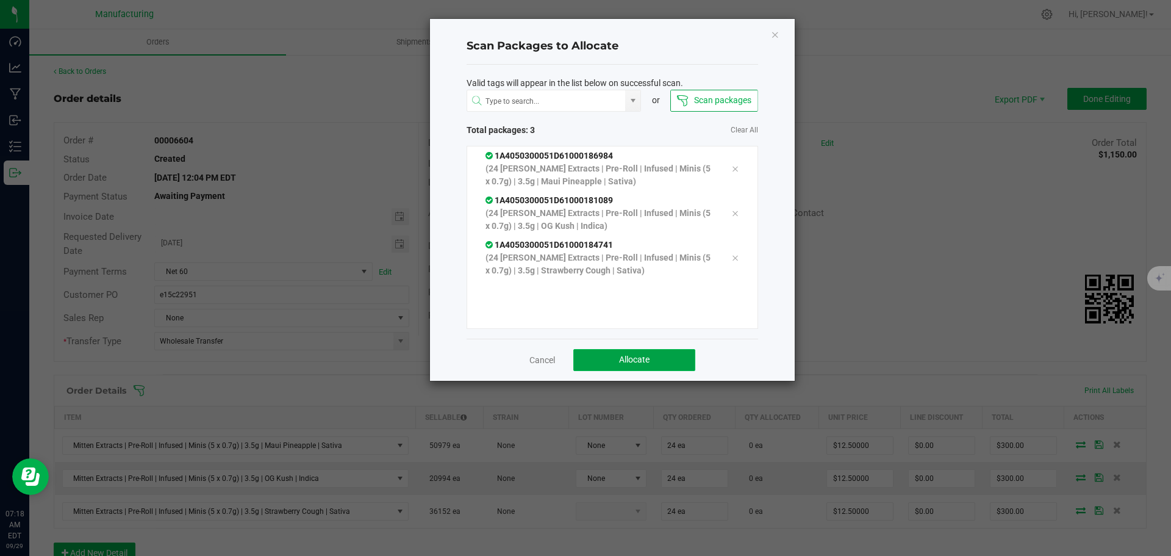
click at [676, 357] on button "Allocate" at bounding box center [634, 360] width 122 height 22
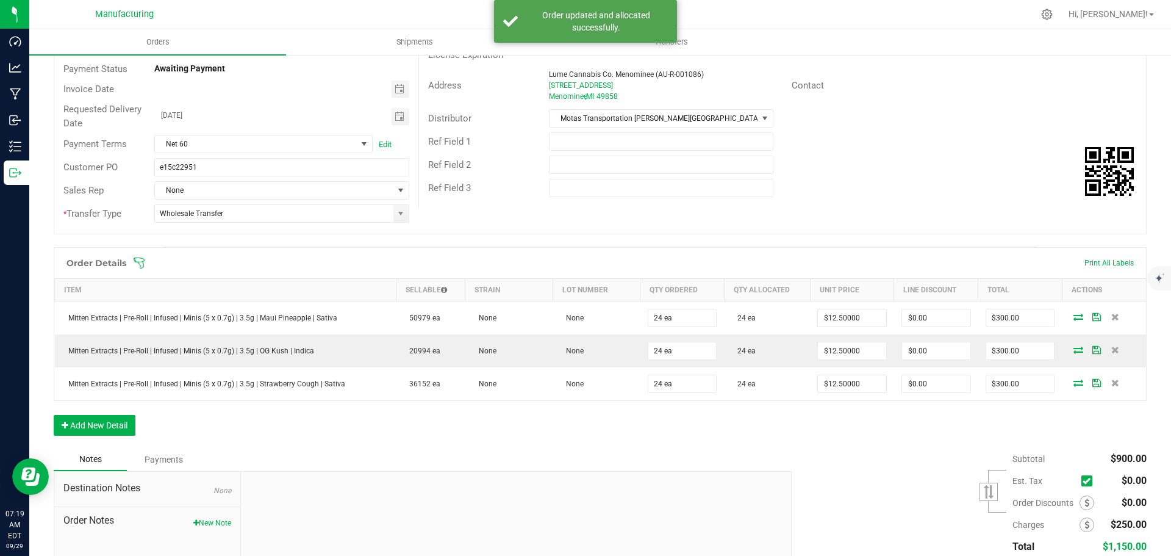
scroll to position [0, 0]
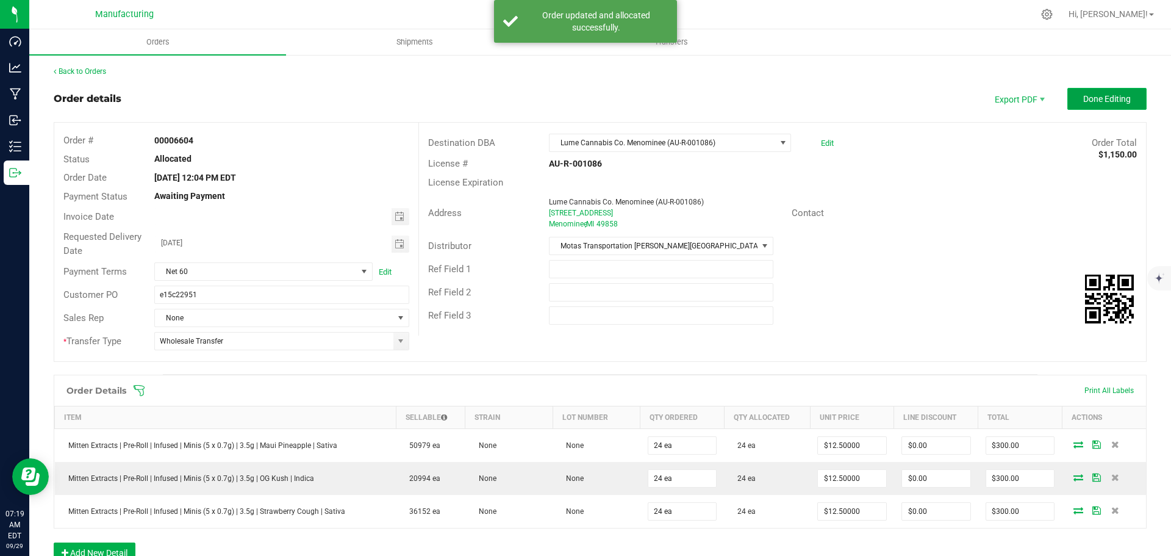
click at [1104, 95] on span "Done Editing" at bounding box center [1107, 99] width 48 height 10
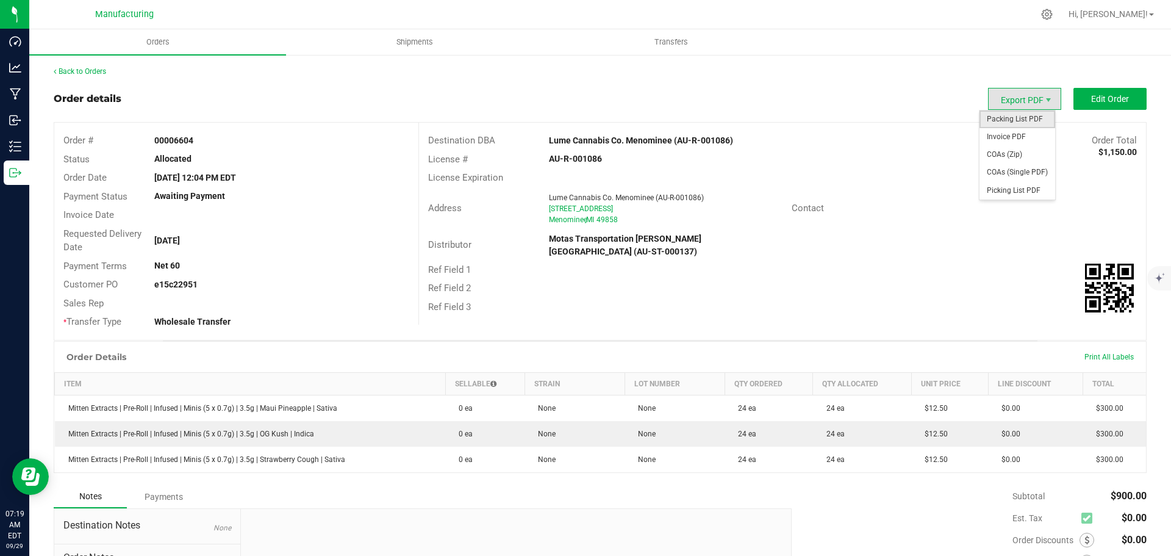
click at [1013, 121] on span "Packing List PDF" at bounding box center [1017, 119] width 76 height 18
click at [76, 67] on link "Back to Orders" at bounding box center [80, 71] width 52 height 9
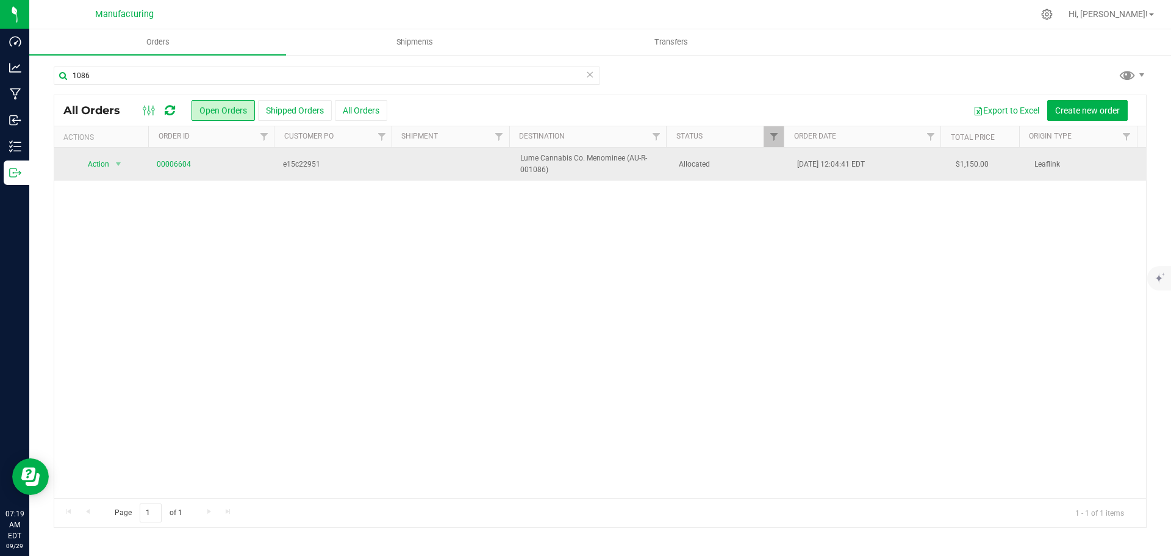
click at [720, 160] on span "Allocated" at bounding box center [731, 165] width 104 height 12
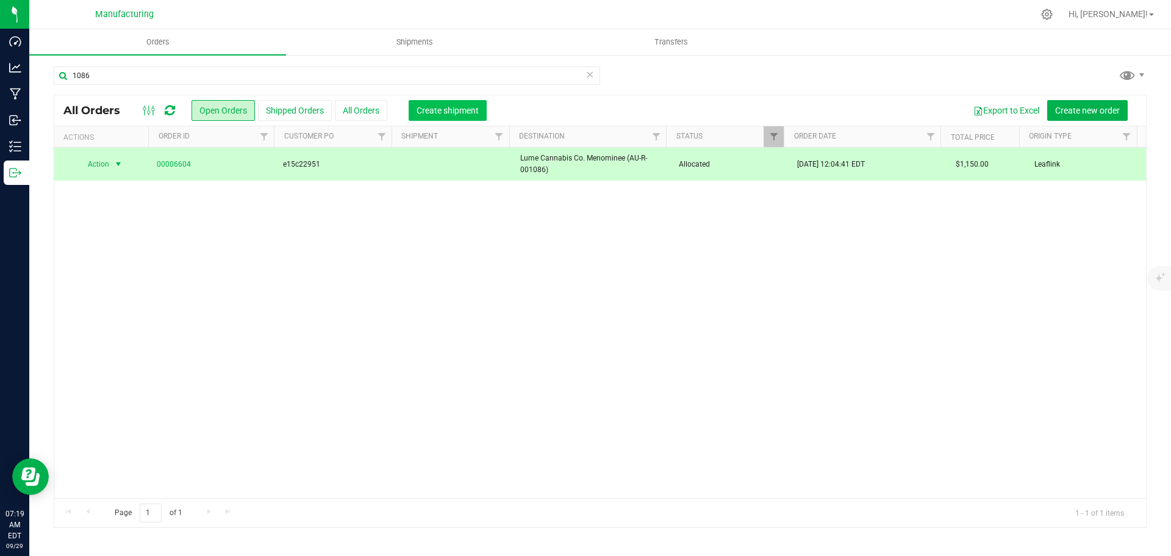
click at [464, 116] on button "Create shipment" at bounding box center [448, 110] width 78 height 21
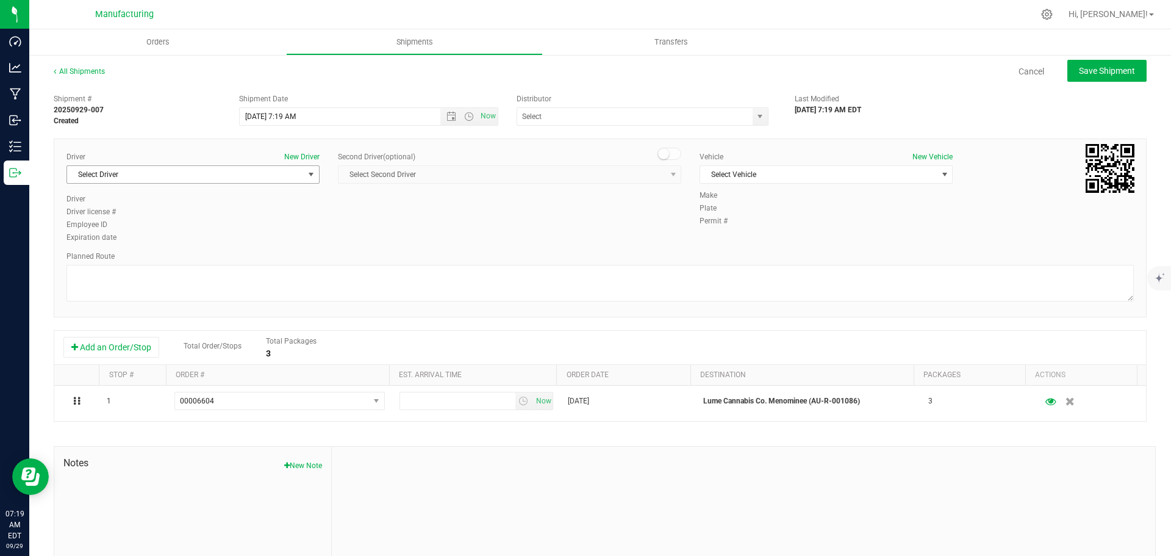
click at [297, 176] on span "Select Driver" at bounding box center [185, 174] width 237 height 17
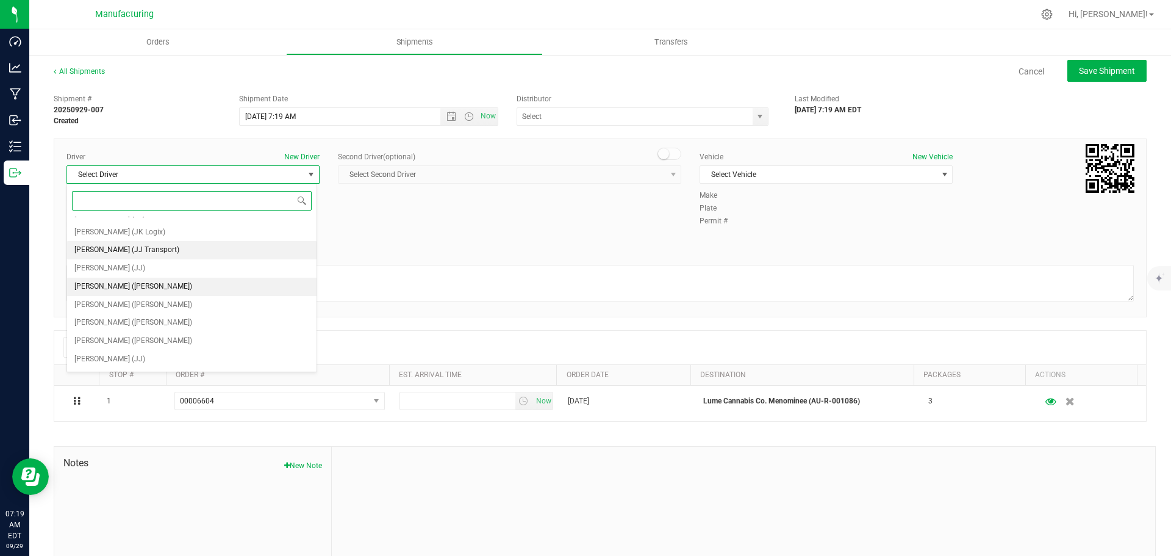
scroll to position [64, 0]
click at [113, 288] on span "[PERSON_NAME] ([PERSON_NAME])" at bounding box center [133, 289] width 118 height 16
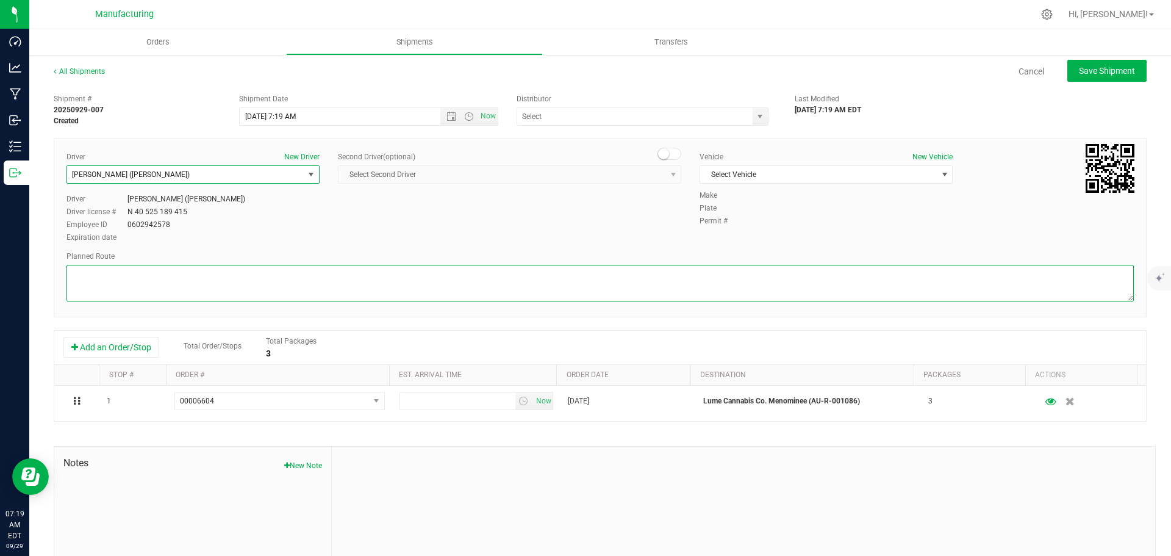
click at [196, 290] on textarea at bounding box center [599, 283] width 1067 height 37
paste textarea "Mitten Distro Dimondale To Motas -- Head south 246 ft -- Turn right 325 ft -- T…"
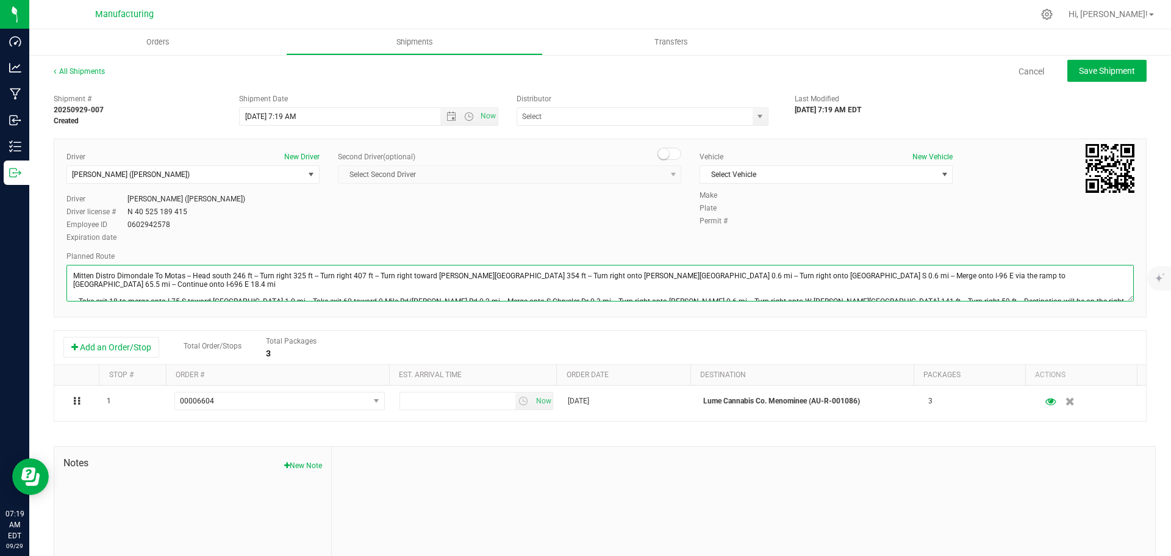
scroll to position [13, 0]
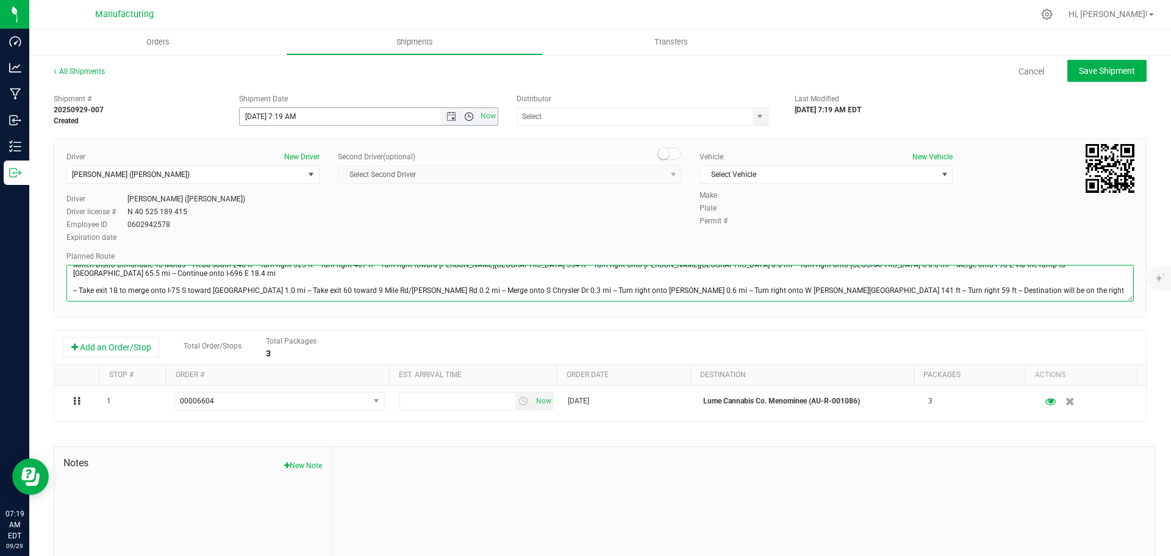
click at [464, 116] on span "Open the time view" at bounding box center [469, 117] width 10 height 10
type textarea "Mitten Distro Dimondale To Motas -- Head south 246 ft -- Turn right 325 ft -- T…"
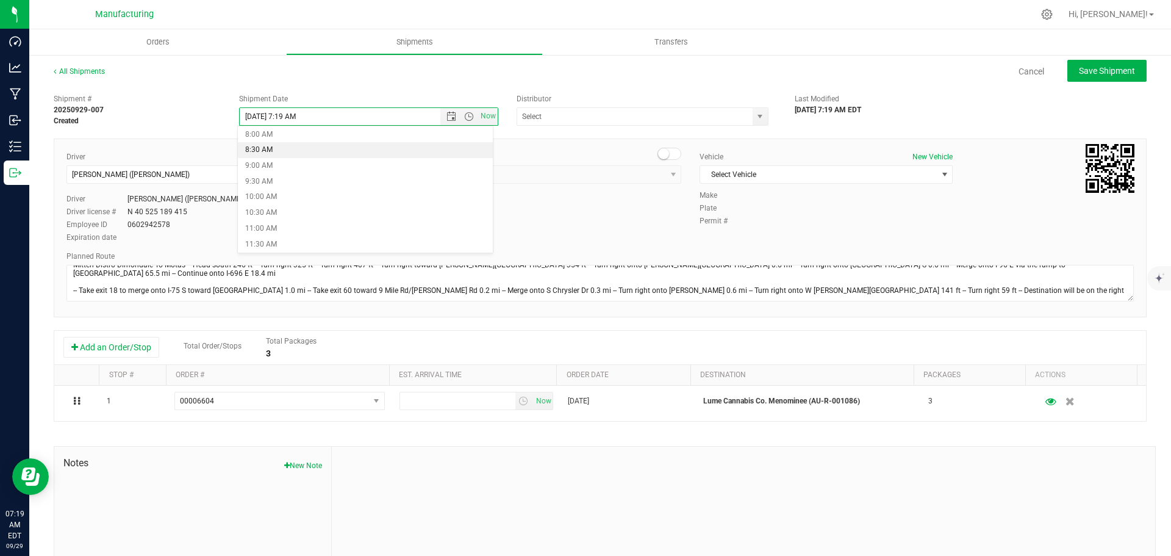
scroll to position [305, 0]
click at [268, 196] on li "11:30 AM" at bounding box center [365, 192] width 255 height 16
type input "[DATE] 11:30 AM"
click at [755, 113] on span "select" at bounding box center [760, 117] width 10 height 10
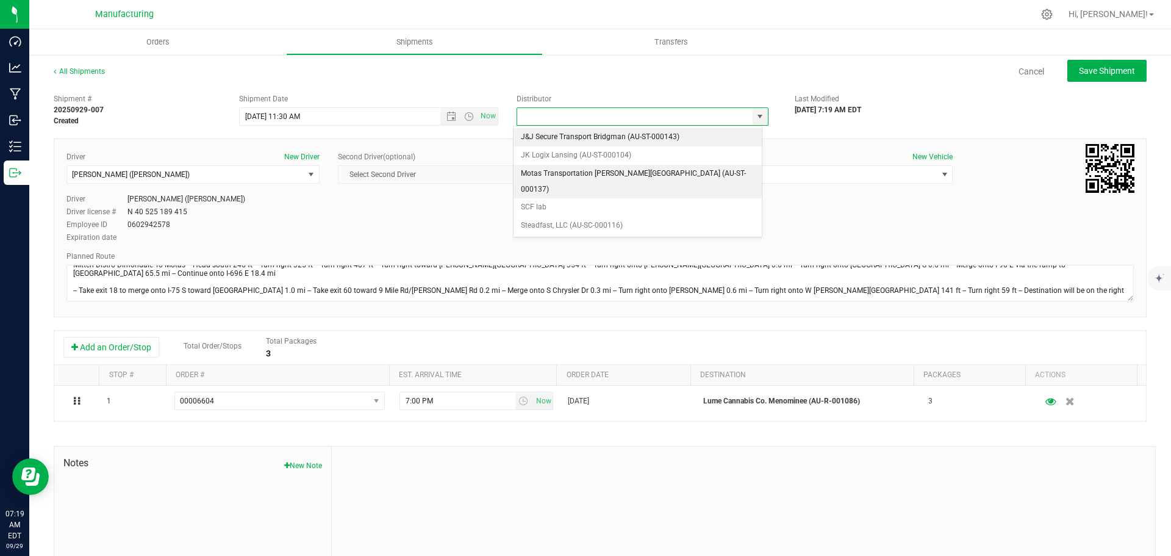
click at [552, 174] on li "Motas Transportation [PERSON_NAME][GEOGRAPHIC_DATA] (AU-ST-000137)" at bounding box center [637, 182] width 248 height 34
type input "Motas Transportation [PERSON_NAME][GEOGRAPHIC_DATA] (AU-ST-000137)"
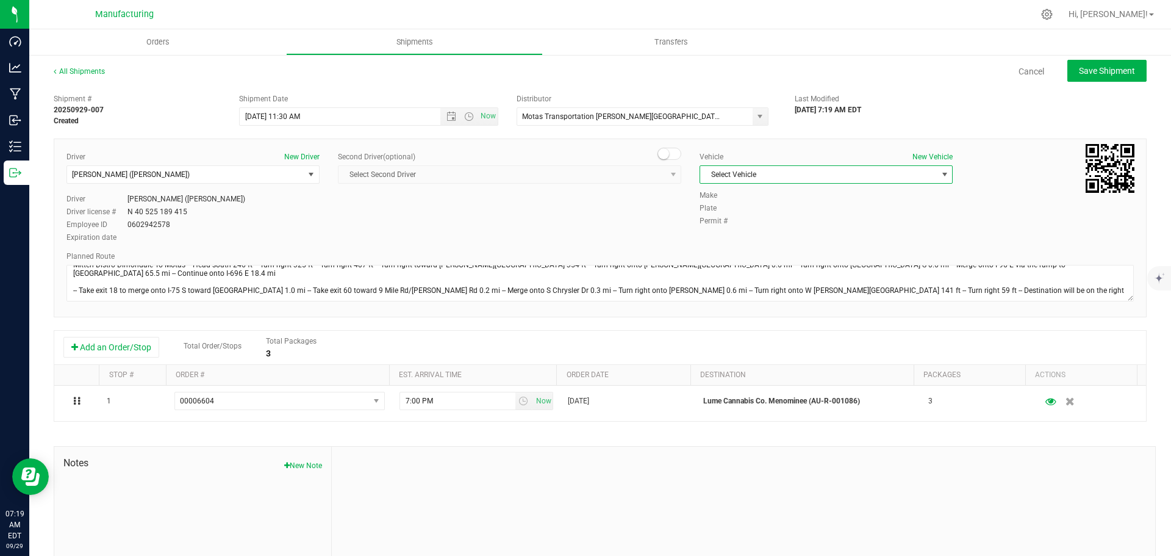
click at [745, 180] on span "Select Vehicle" at bounding box center [818, 174] width 237 height 17
click at [721, 229] on li "[MEDICAL_DATA]" at bounding box center [819, 232] width 249 height 18
click at [1103, 67] on span "Save Shipment" at bounding box center [1107, 71] width 56 height 10
type input "[DATE] 3:30 PM"
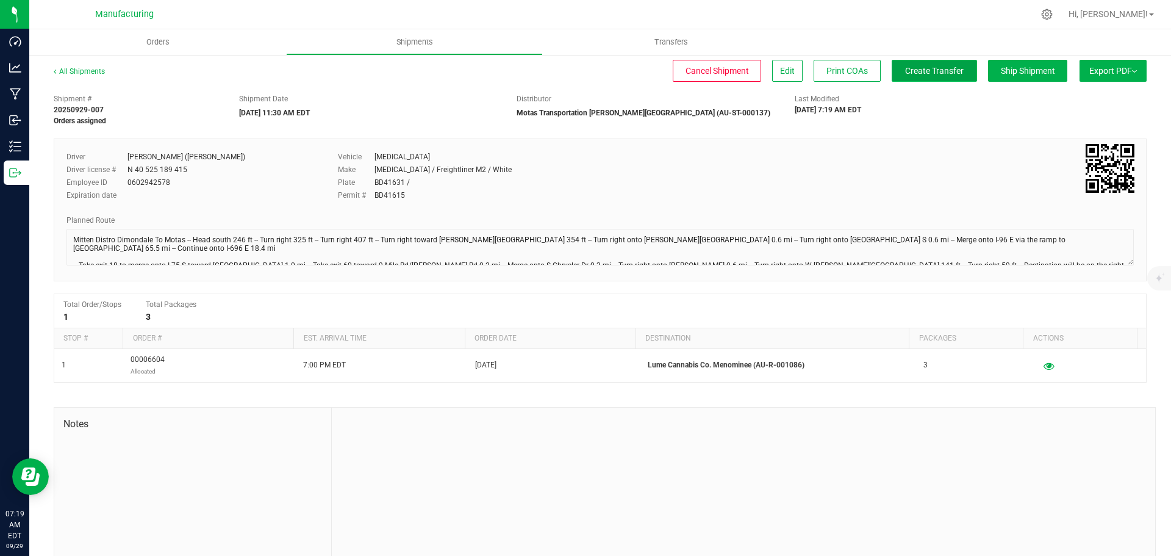
click at [945, 72] on span "Create Transfer" at bounding box center [934, 71] width 59 height 10
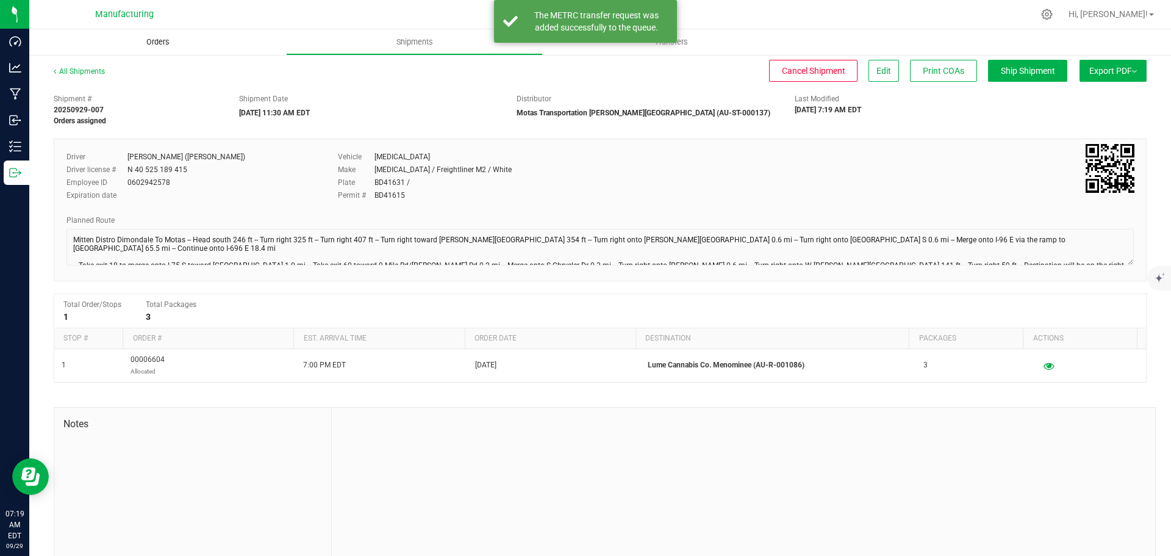
click at [162, 41] on span "Orders" at bounding box center [158, 42] width 56 height 11
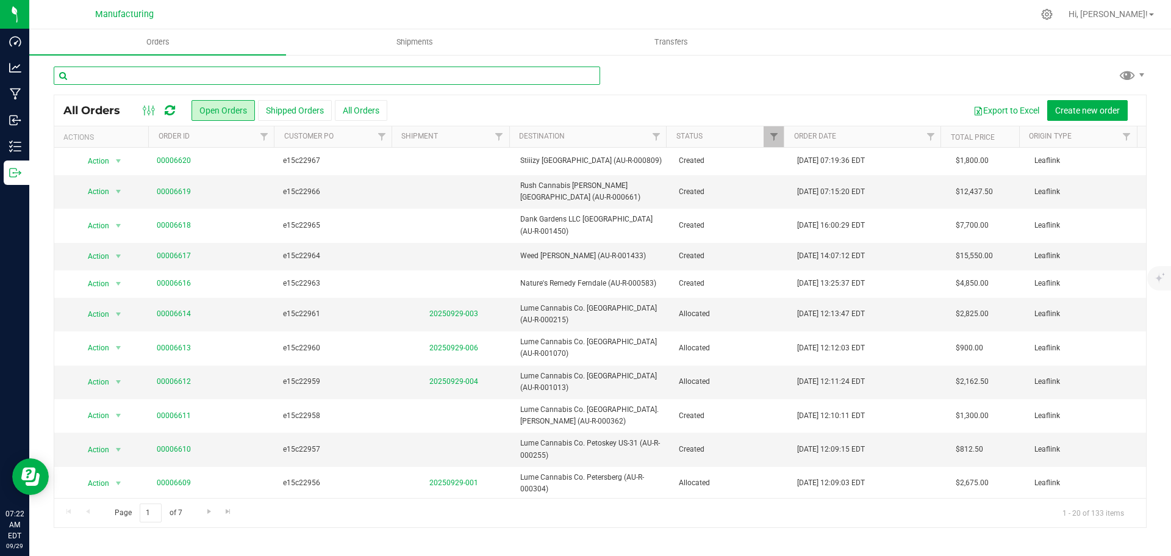
click at [117, 77] on input "text" at bounding box center [327, 75] width 546 height 18
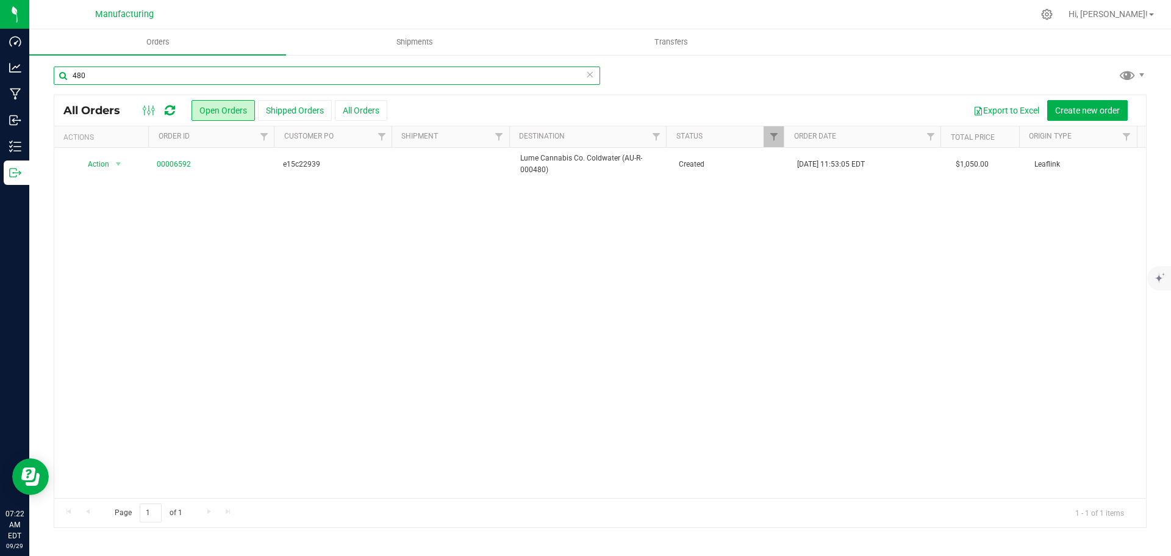
type input "480"
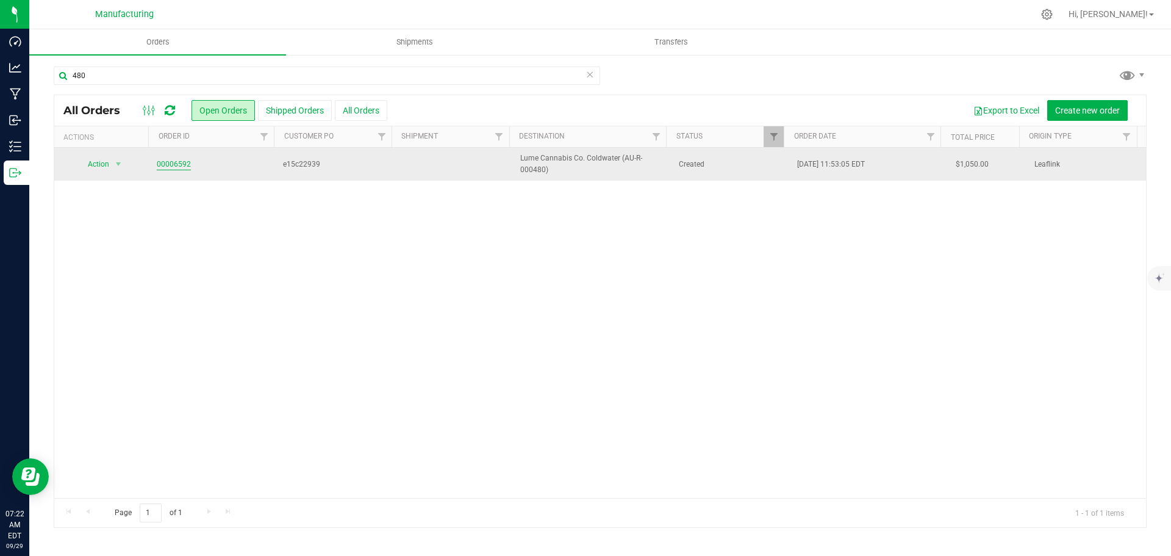
click at [177, 168] on link "00006592" at bounding box center [174, 165] width 34 height 12
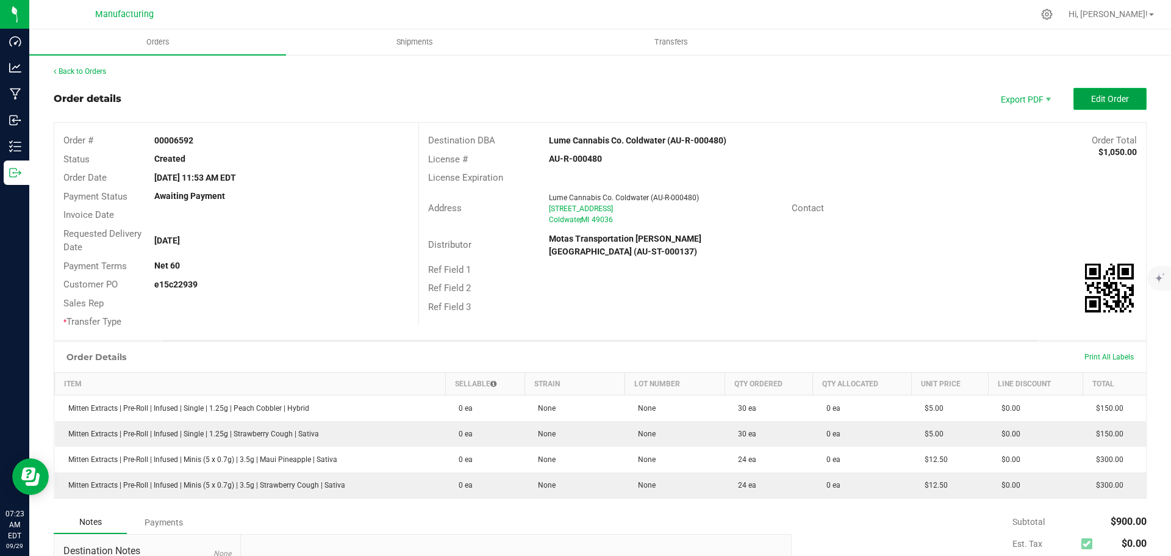
click at [1104, 94] on span "Edit Order" at bounding box center [1110, 99] width 38 height 10
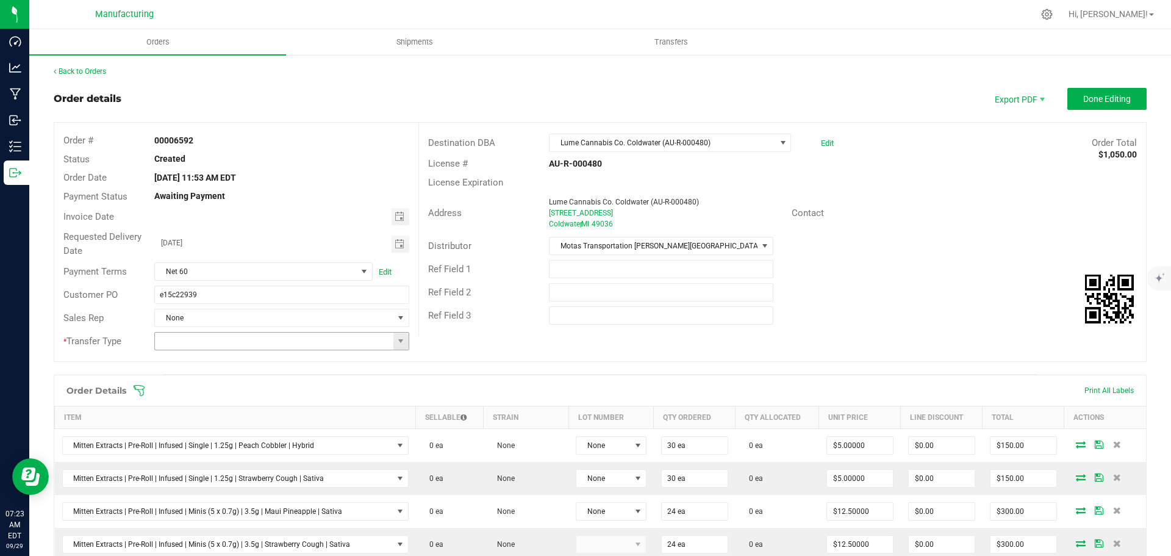
click at [399, 346] on span at bounding box center [400, 340] width 15 height 17
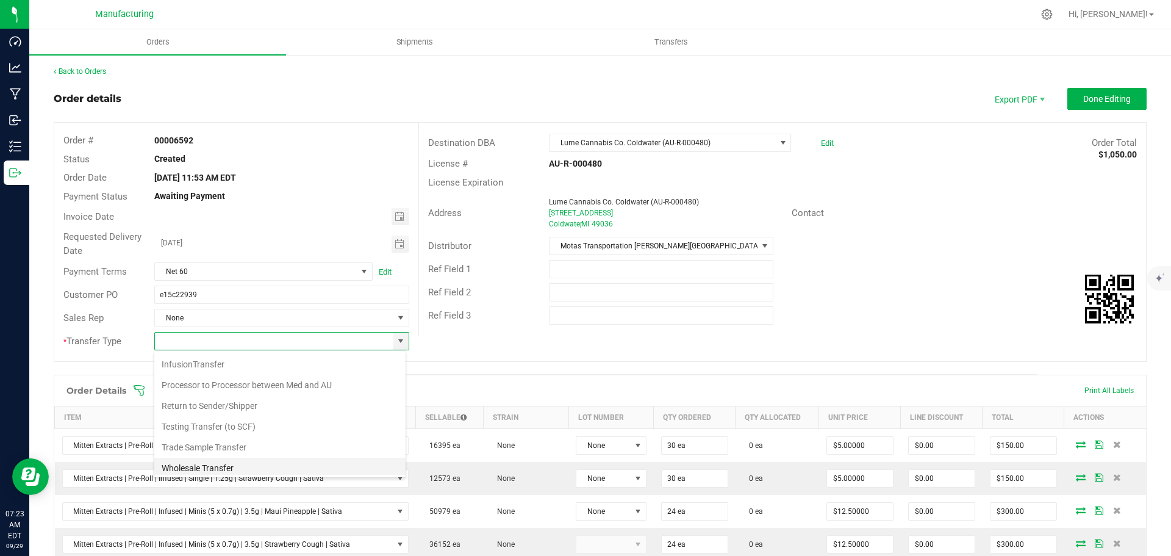
click at [223, 460] on li "Wholesale Transfer" at bounding box center [279, 467] width 251 height 21
type input "Wholesale Transfer"
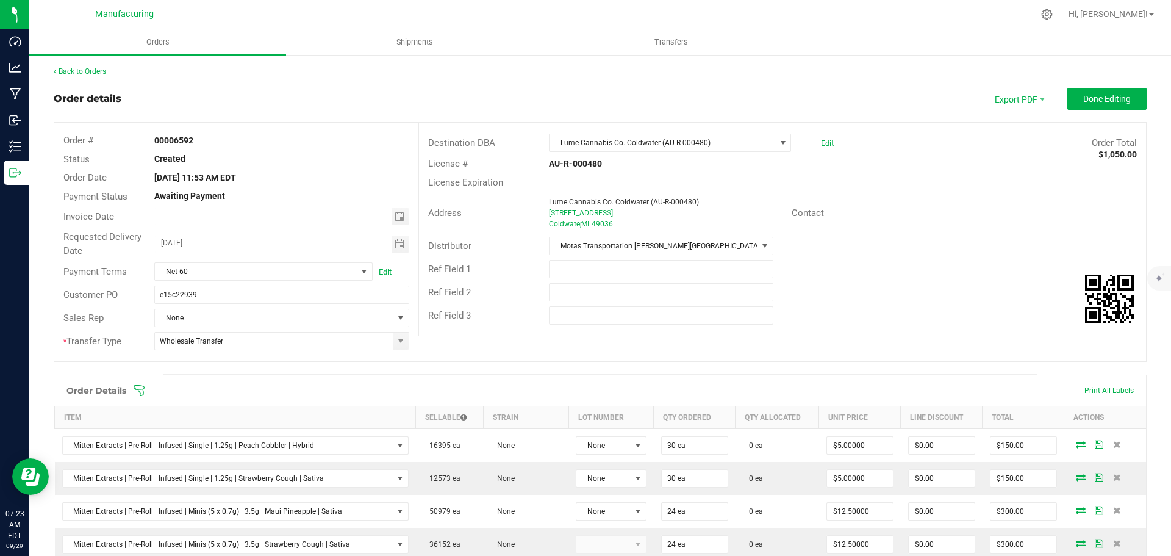
click at [140, 388] on icon at bounding box center [139, 390] width 12 height 12
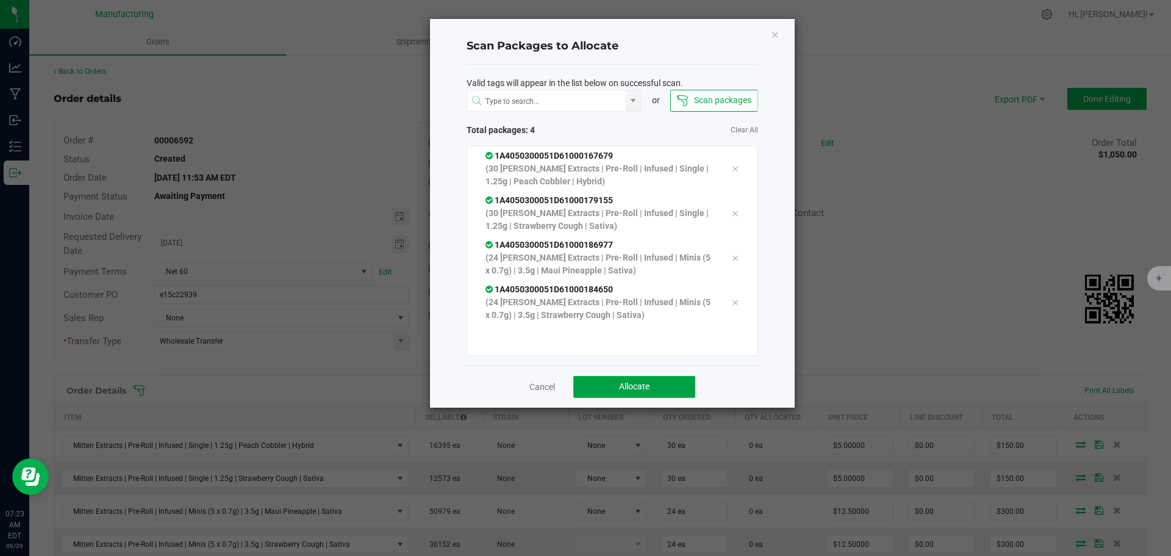
click at [660, 389] on button "Allocate" at bounding box center [634, 387] width 122 height 22
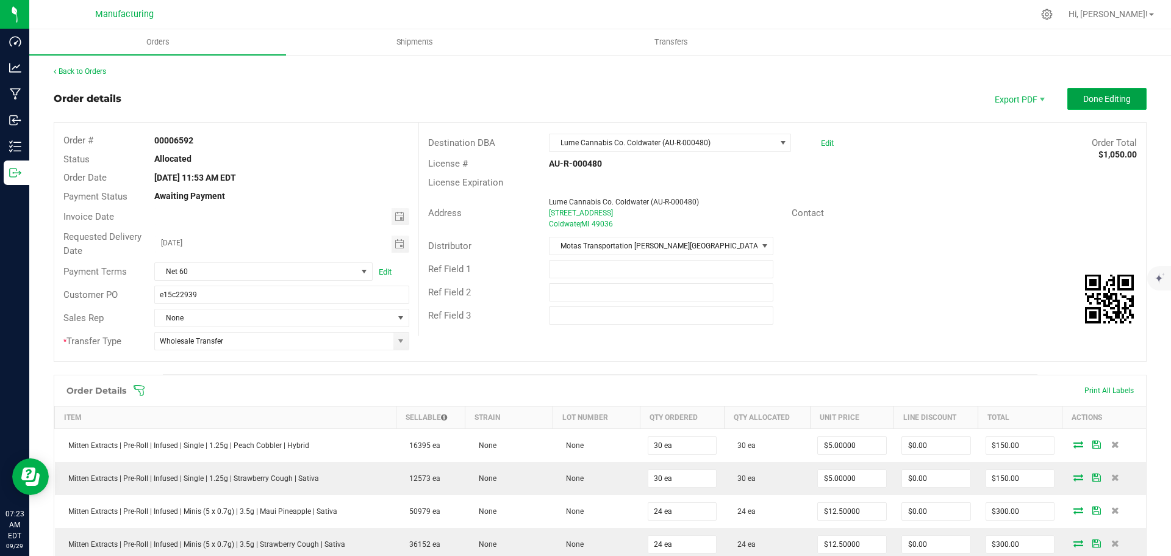
click at [1108, 96] on span "Done Editing" at bounding box center [1107, 99] width 48 height 10
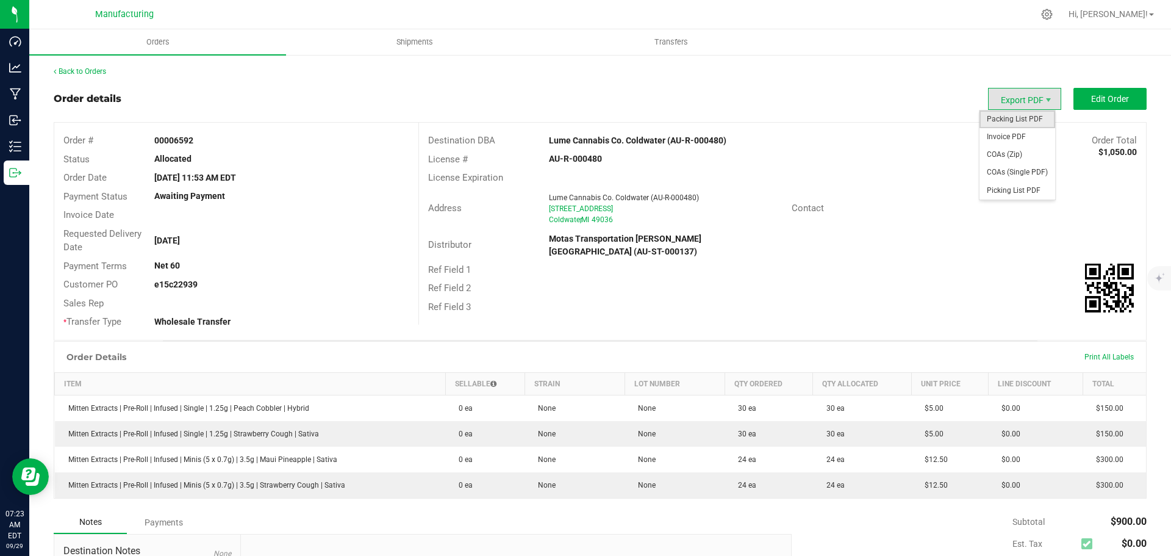
click at [994, 116] on span "Packing List PDF" at bounding box center [1017, 119] width 76 height 18
click at [93, 71] on link "Back to Orders" at bounding box center [80, 71] width 52 height 9
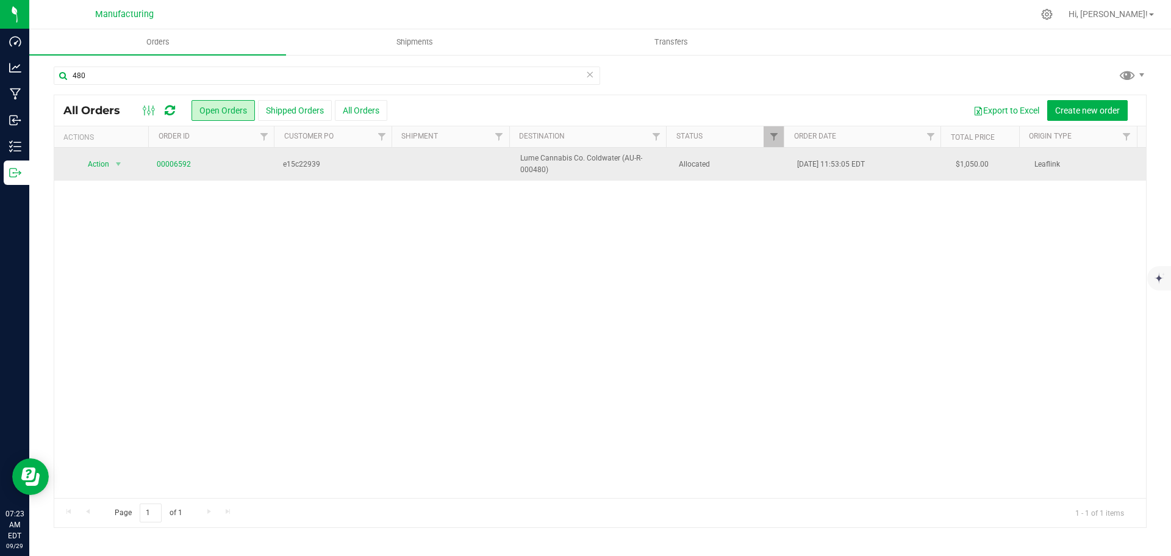
click at [748, 179] on td "Allocated" at bounding box center [730, 164] width 119 height 33
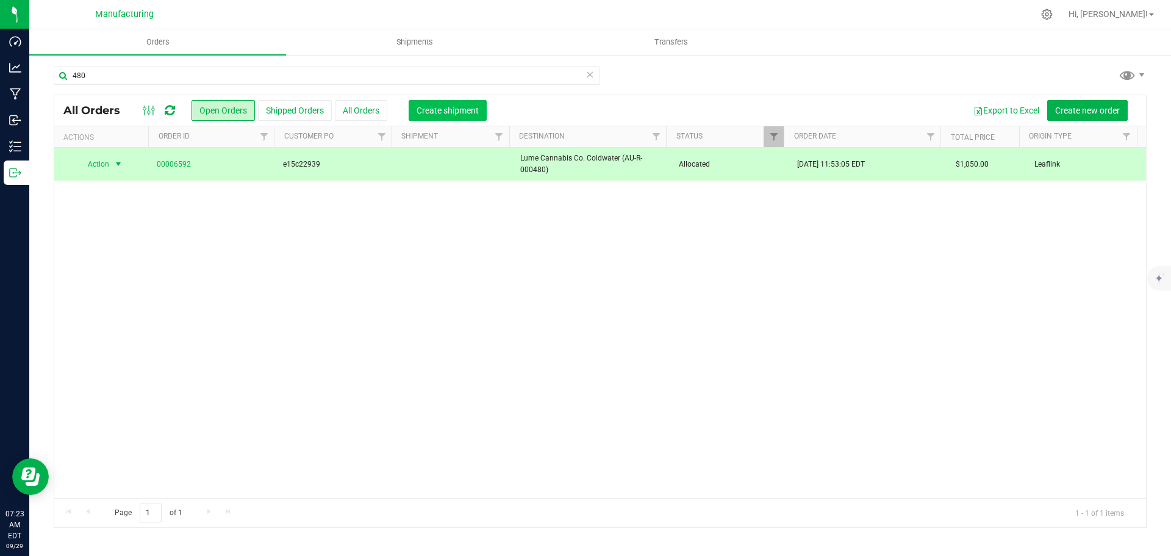
click at [467, 113] on span "Create shipment" at bounding box center [447, 110] width 62 height 10
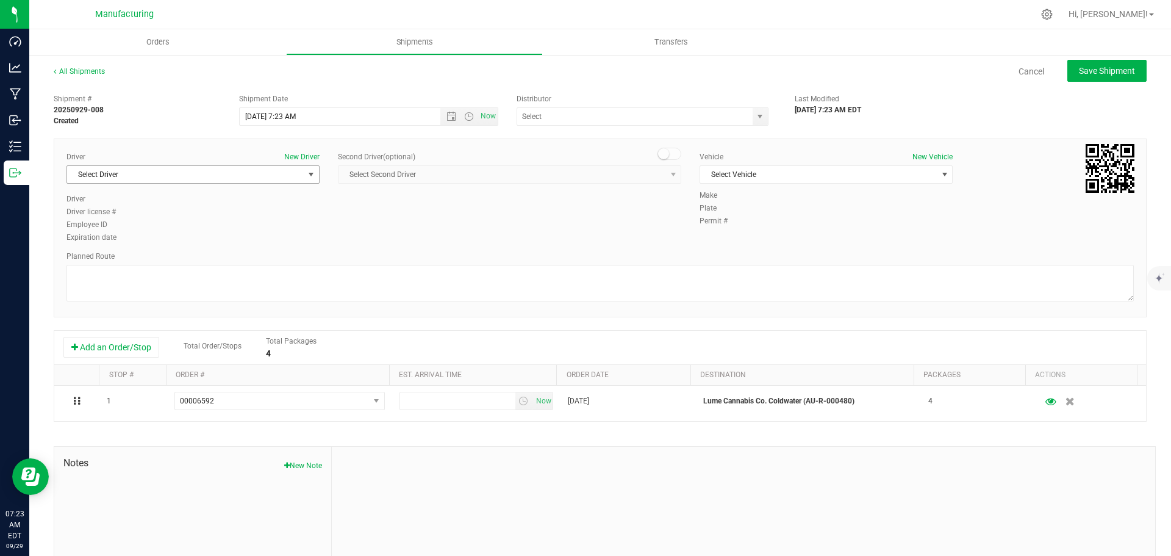
click at [259, 177] on span "Select Driver" at bounding box center [185, 174] width 237 height 17
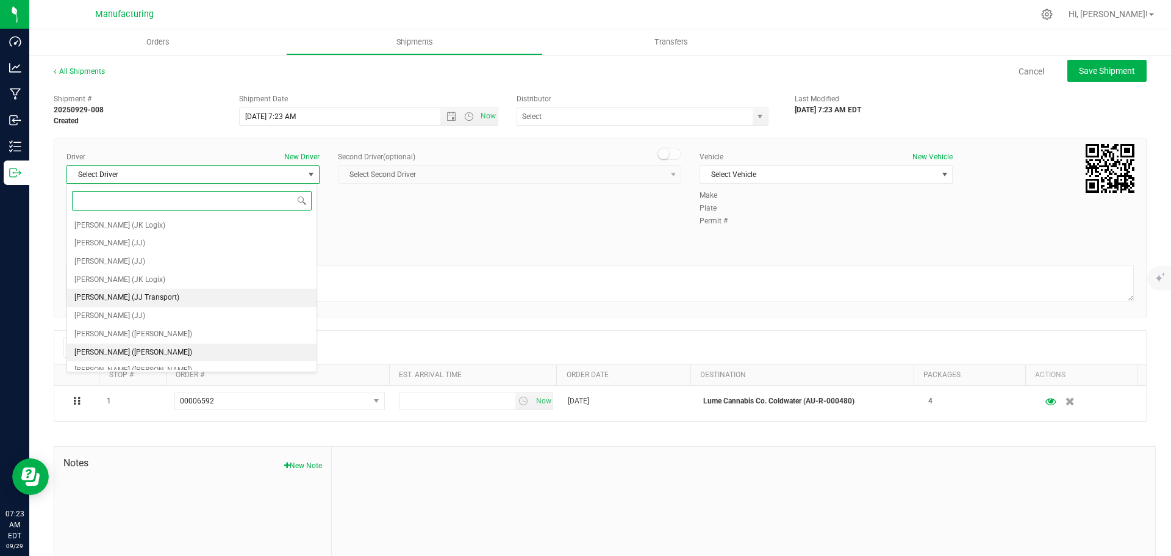
scroll to position [61, 0]
click at [114, 293] on span "[PERSON_NAME] ([PERSON_NAME])" at bounding box center [133, 292] width 118 height 16
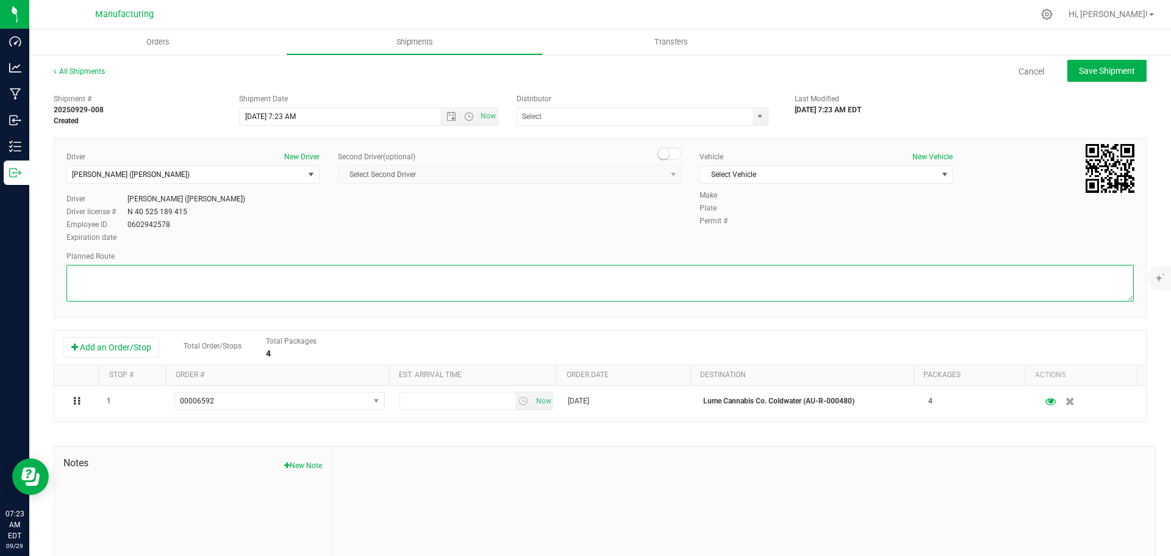
click at [146, 290] on textarea at bounding box center [599, 283] width 1067 height 37
paste textarea "Mitten Distro Dimondale To Motas -- Head south 246 ft -- Turn right 325 ft -- T…"
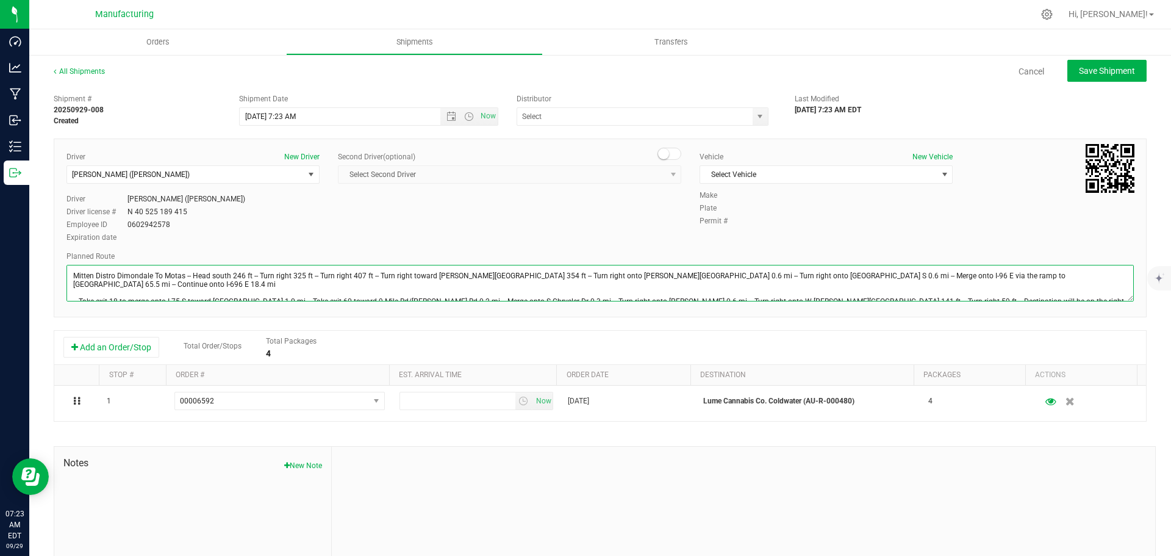
scroll to position [13, 0]
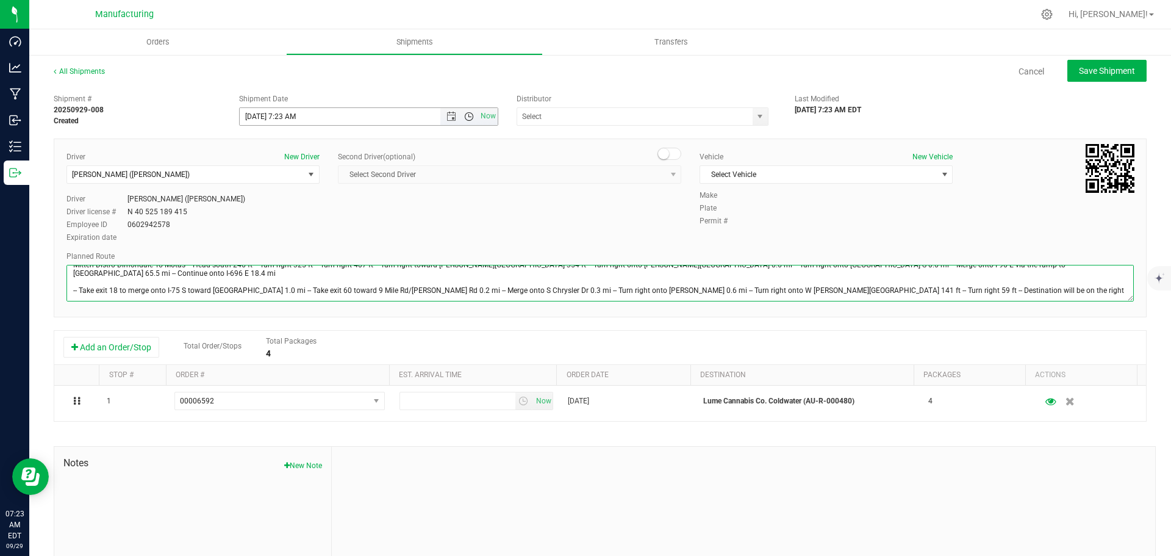
click at [465, 118] on span "Open the time view" at bounding box center [469, 117] width 10 height 10
type textarea "Mitten Distro Dimondale To Motas -- Head south 246 ft -- Turn right 325 ft -- T…"
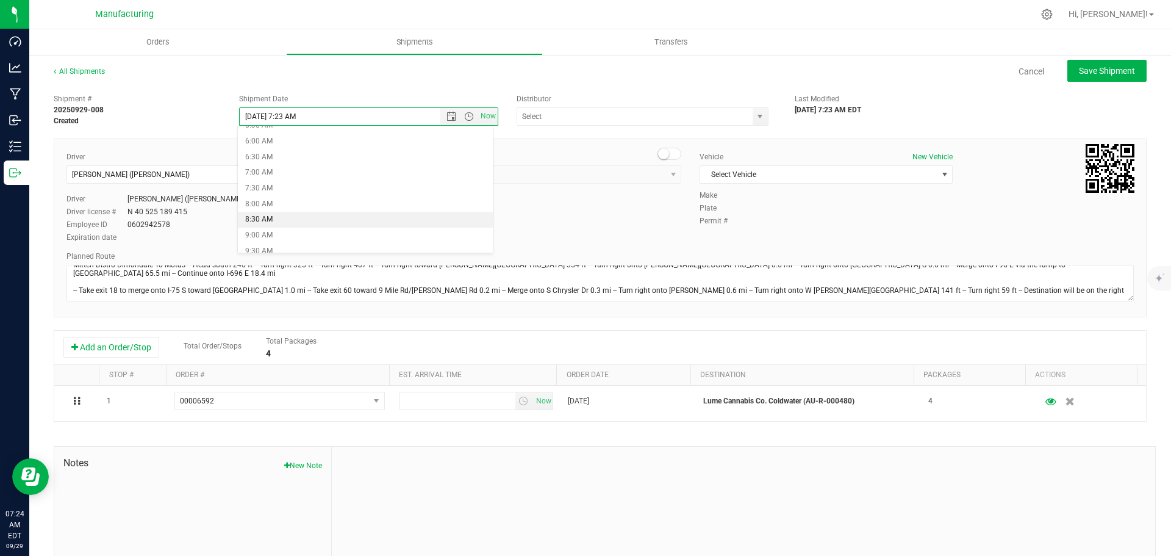
scroll to position [305, 0]
click at [264, 188] on li "11:30 AM" at bounding box center [365, 192] width 255 height 16
type input "[DATE] 11:30 AM"
click at [796, 175] on span "Select Vehicle" at bounding box center [818, 174] width 237 height 17
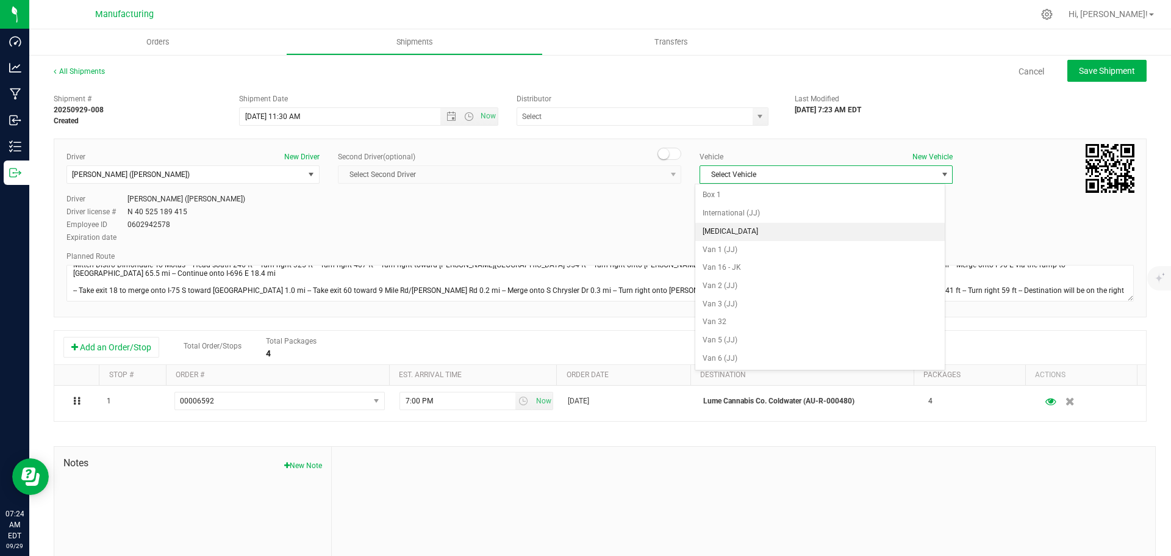
click at [732, 230] on li "[MEDICAL_DATA]" at bounding box center [819, 232] width 249 height 18
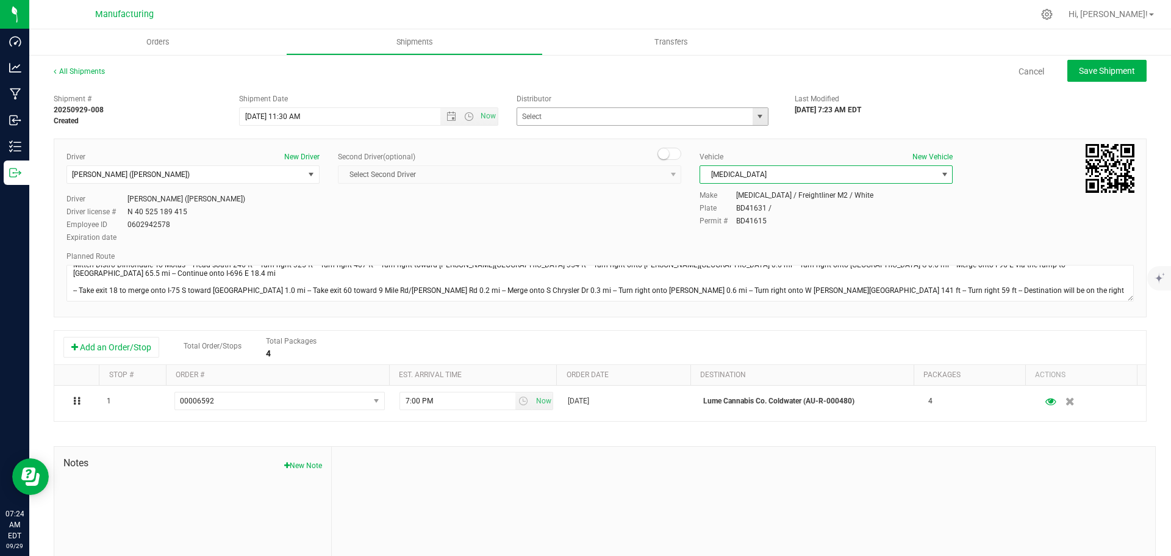
click at [755, 116] on span "select" at bounding box center [760, 117] width 10 height 10
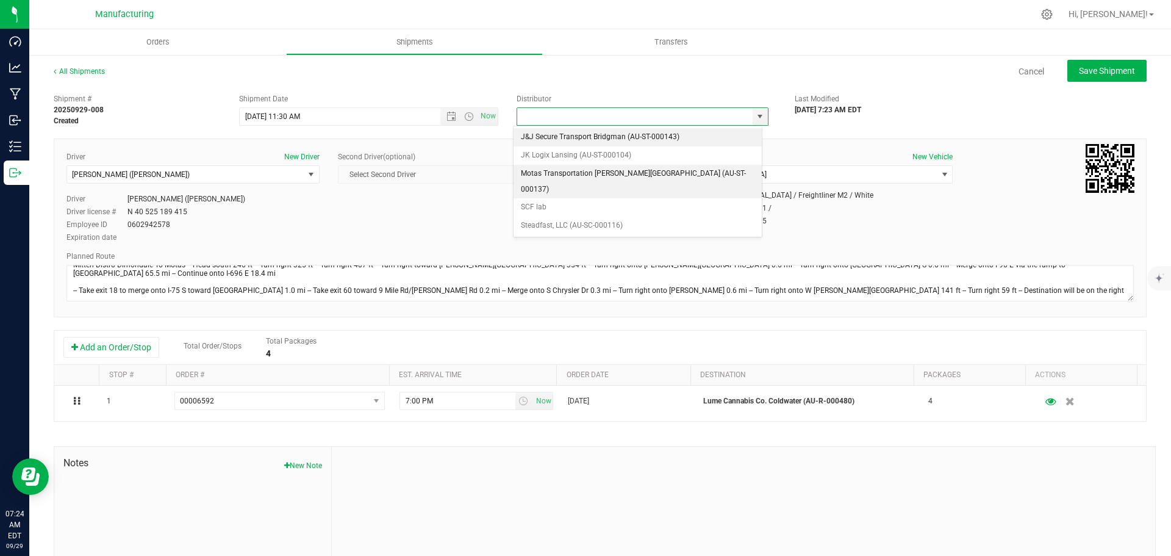
click at [559, 171] on li "Motas Transportation [PERSON_NAME][GEOGRAPHIC_DATA] (AU-ST-000137)" at bounding box center [637, 182] width 248 height 34
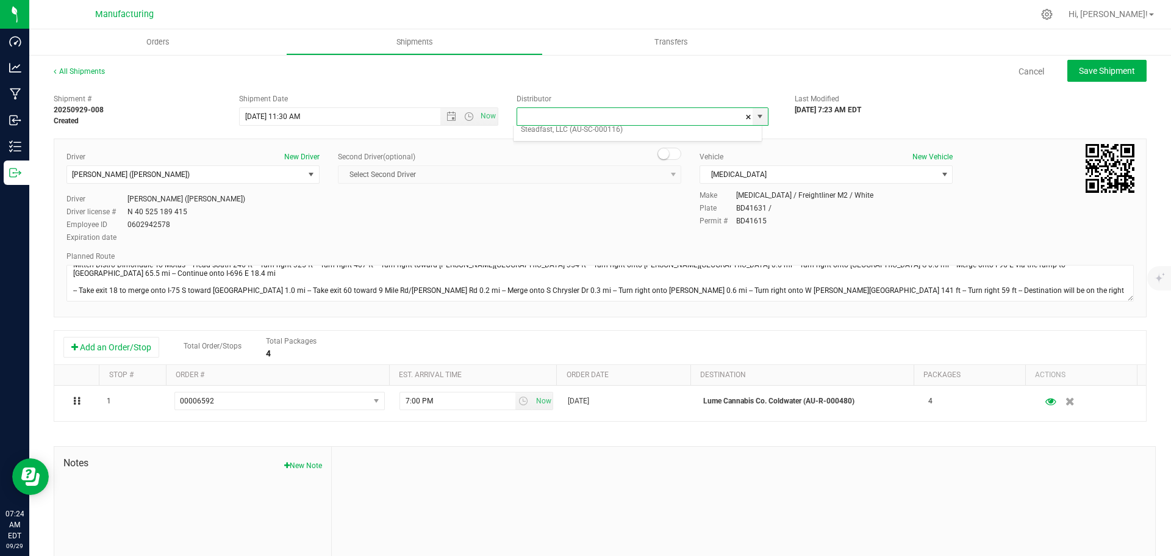
type input "Motas Transportation [PERSON_NAME][GEOGRAPHIC_DATA] (AU-ST-000137)"
click at [1095, 70] on span "Save Shipment" at bounding box center [1107, 71] width 56 height 10
type input "[DATE] 3:30 PM"
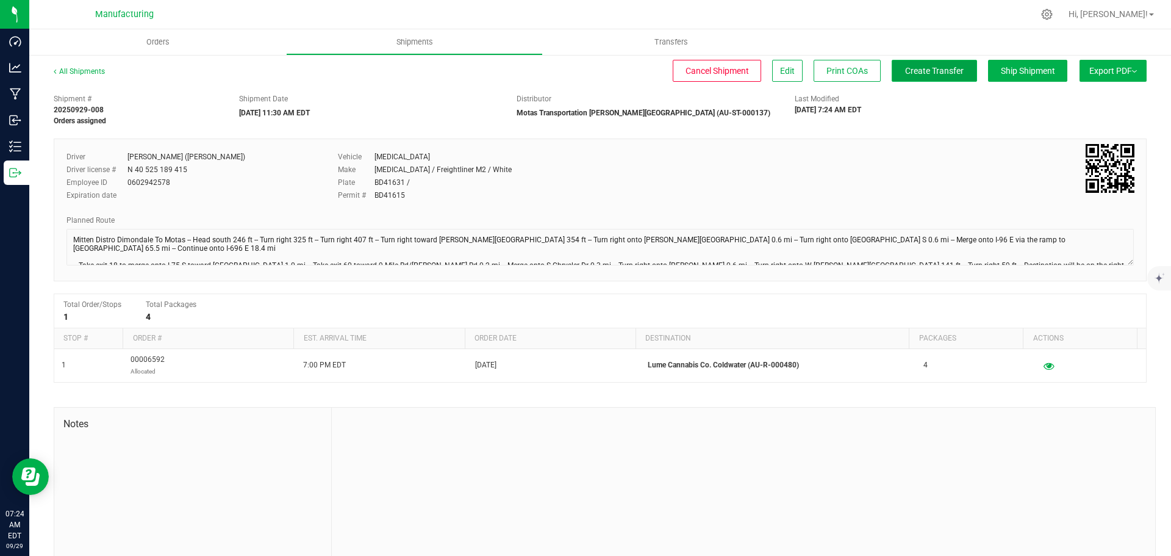
click at [905, 71] on span "Create Transfer" at bounding box center [934, 71] width 59 height 10
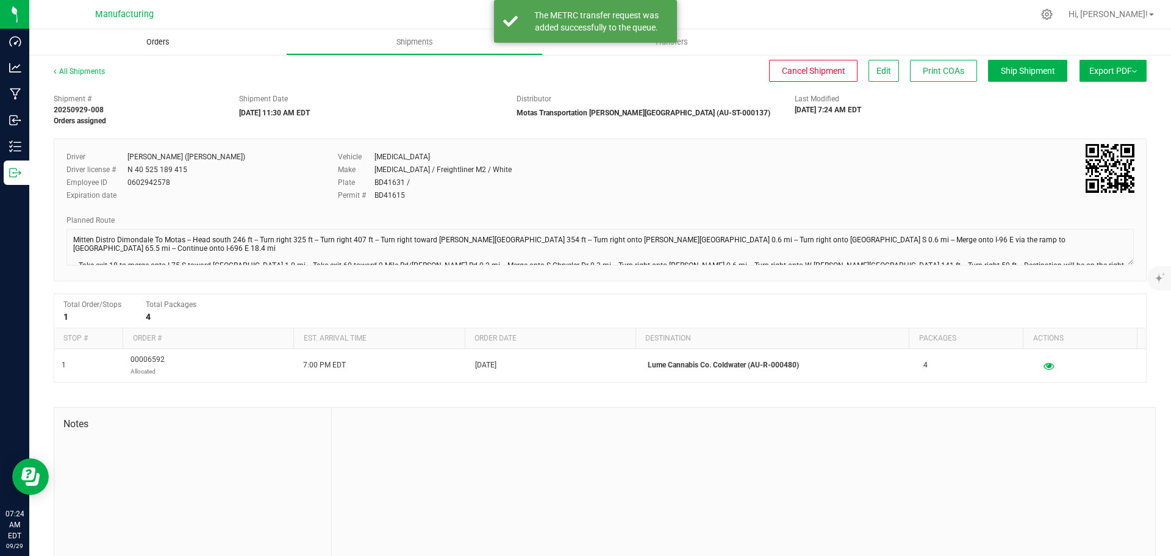
click at [143, 45] on span "Orders" at bounding box center [158, 42] width 56 height 11
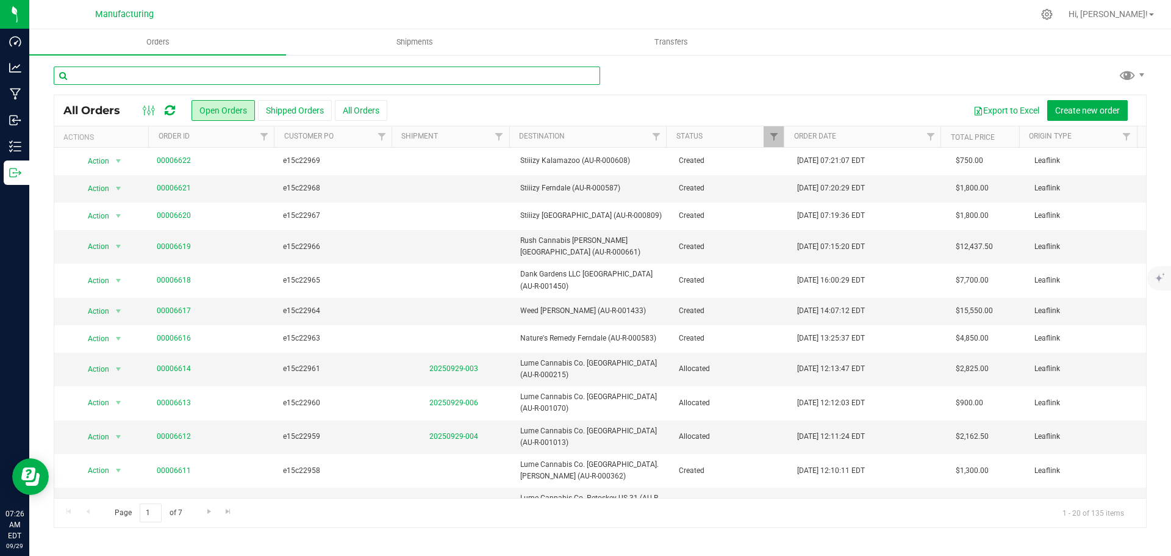
click at [185, 74] on input "text" at bounding box center [327, 75] width 546 height 18
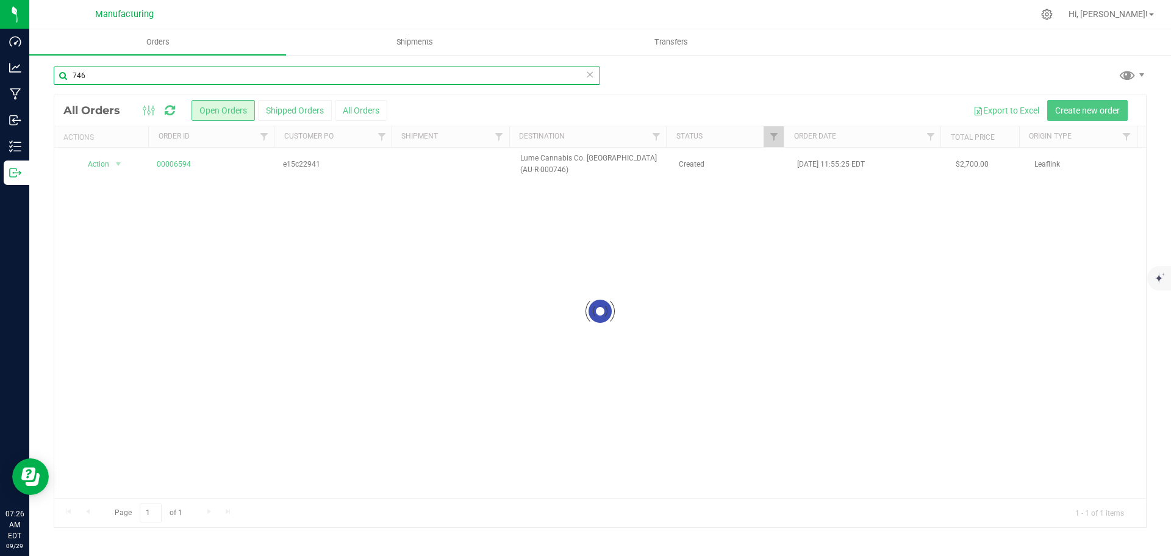
type input "746"
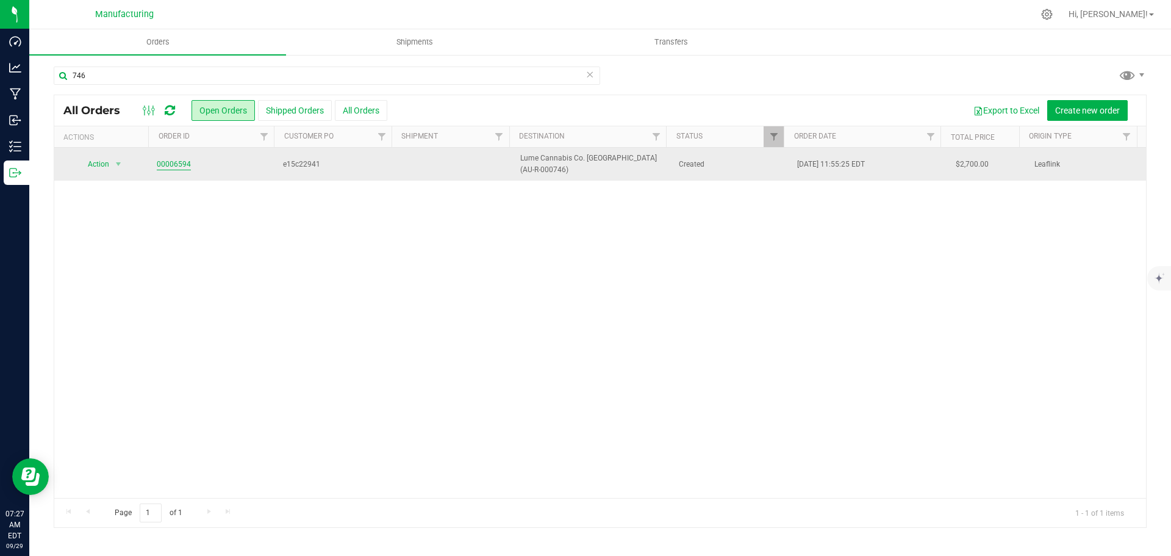
click at [170, 161] on link "00006594" at bounding box center [174, 165] width 34 height 12
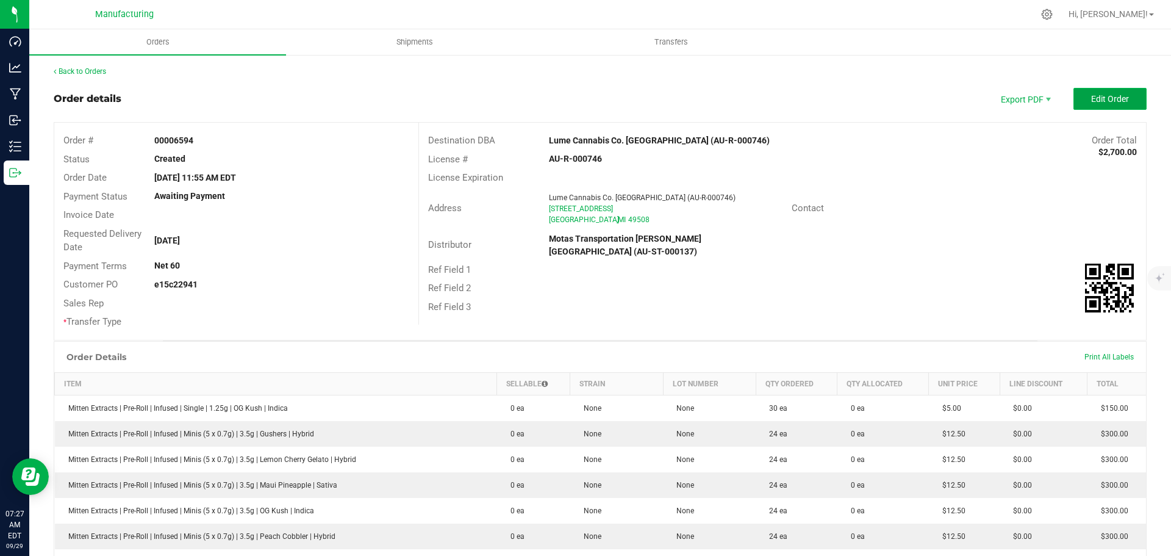
click at [1119, 94] on span "Edit Order" at bounding box center [1110, 99] width 38 height 10
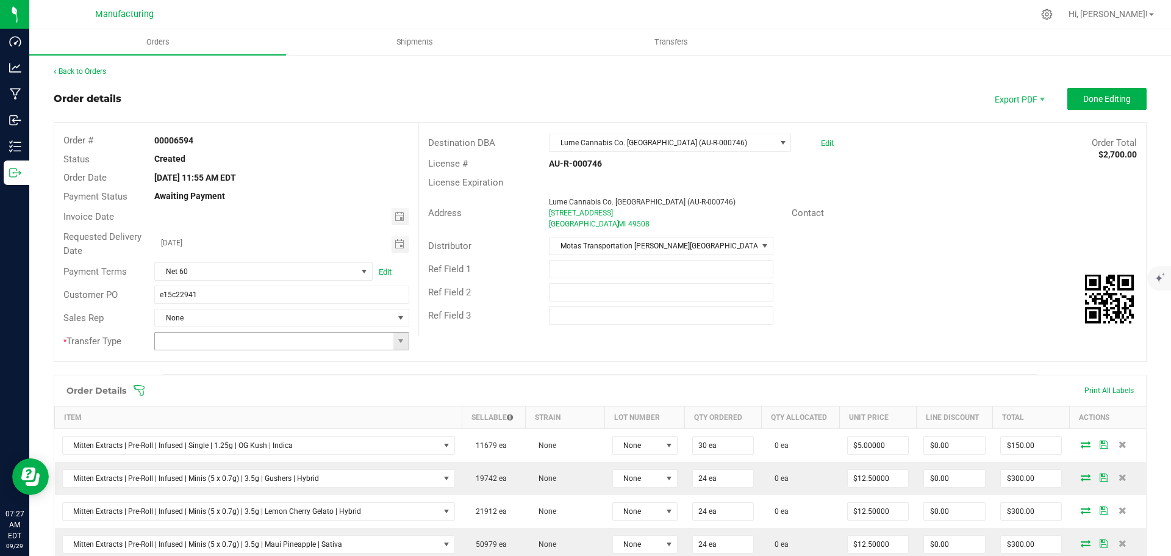
click at [393, 341] on span at bounding box center [400, 340] width 15 height 17
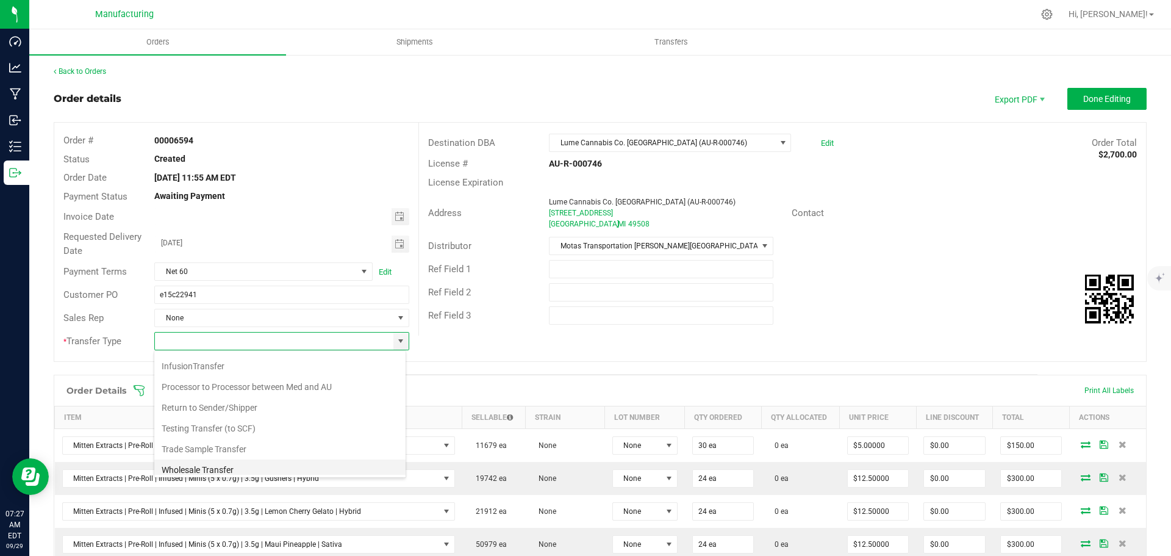
scroll to position [85, 0]
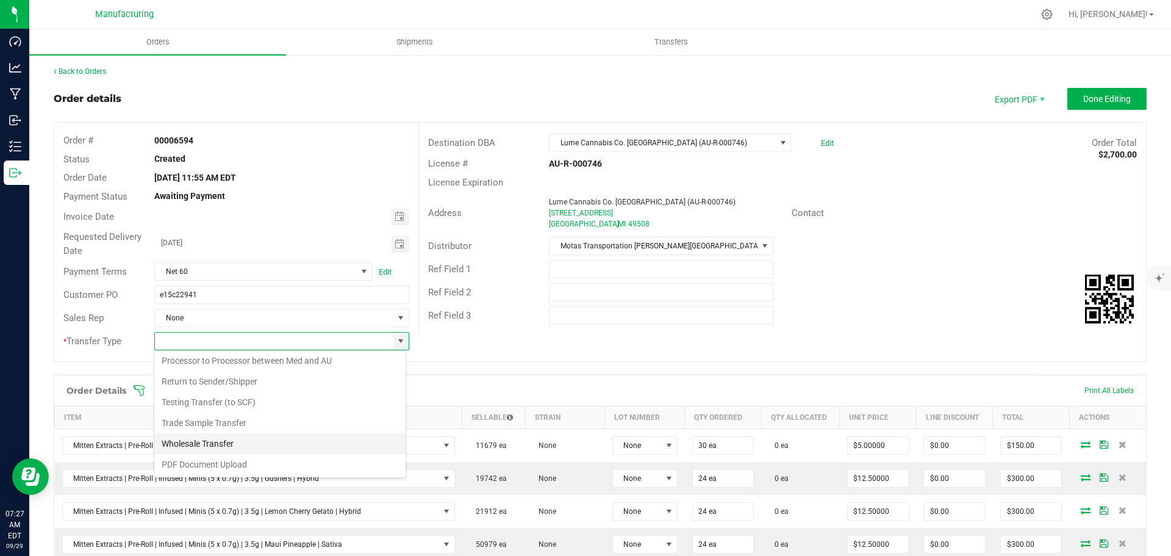
click at [226, 439] on li "Wholesale Transfer" at bounding box center [279, 443] width 251 height 21
type input "Wholesale Transfer"
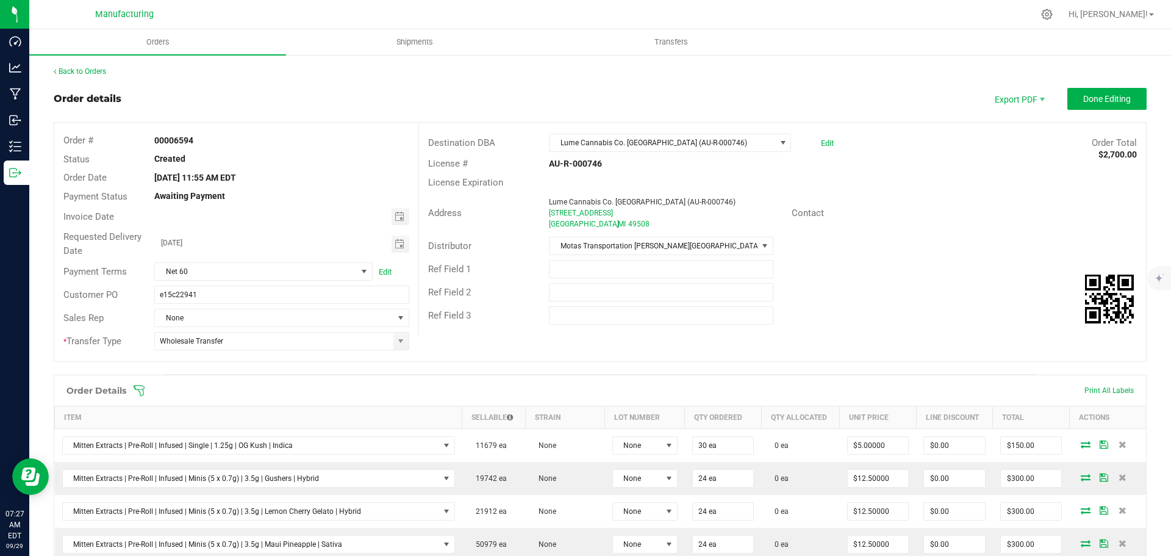
click at [137, 388] on icon at bounding box center [139, 390] width 12 height 12
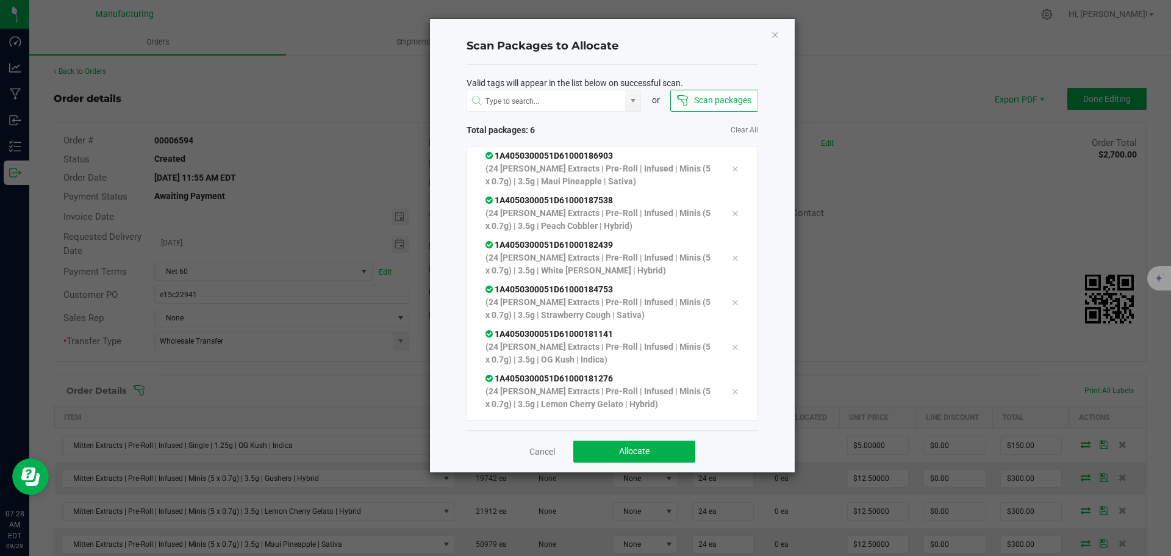
scroll to position [24, 0]
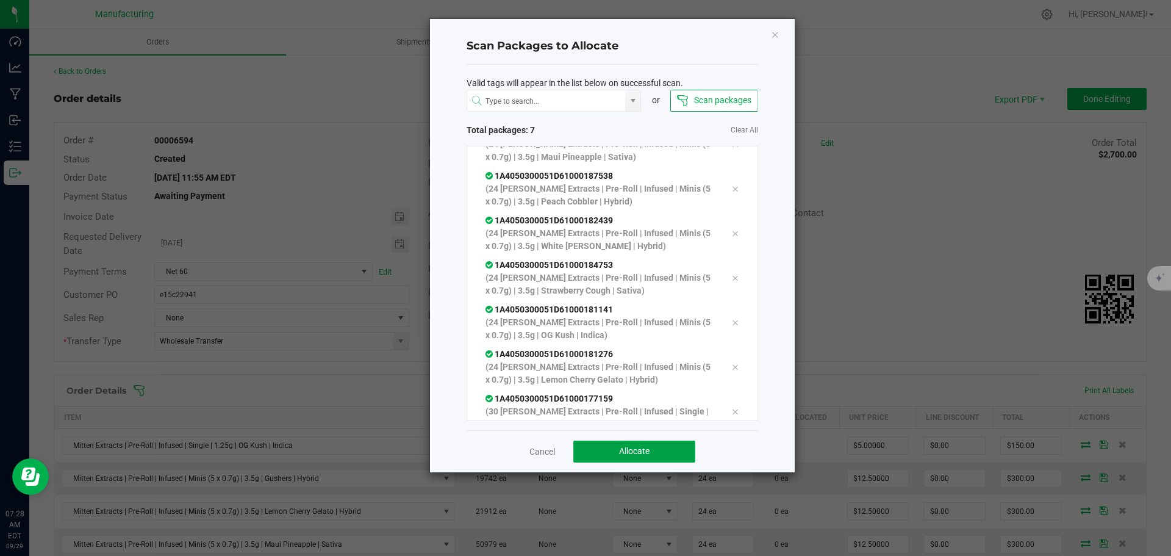
click at [643, 453] on span "Allocate" at bounding box center [634, 451] width 30 height 10
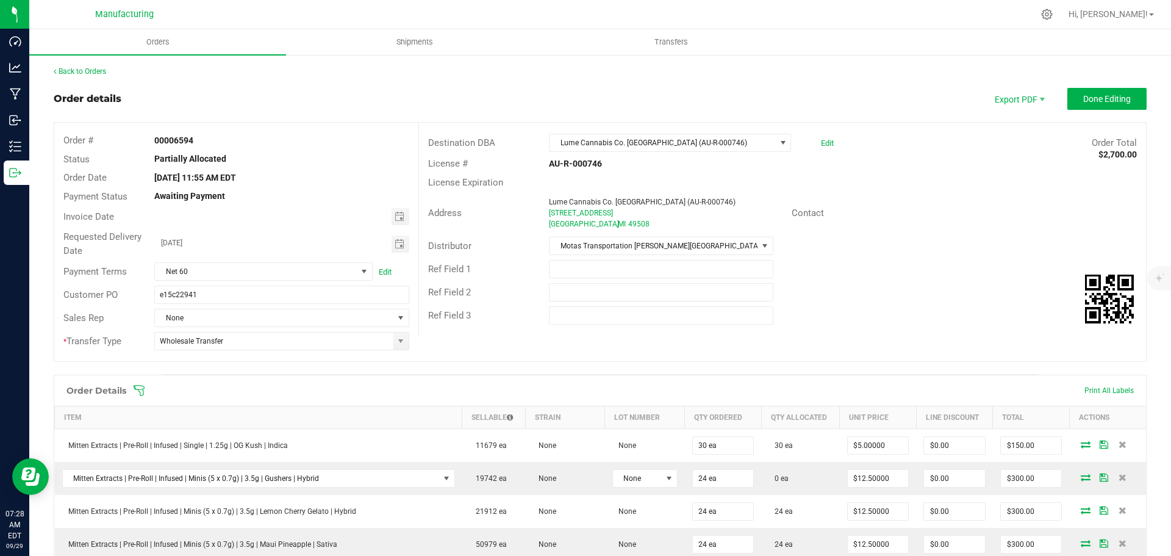
scroll to position [244, 0]
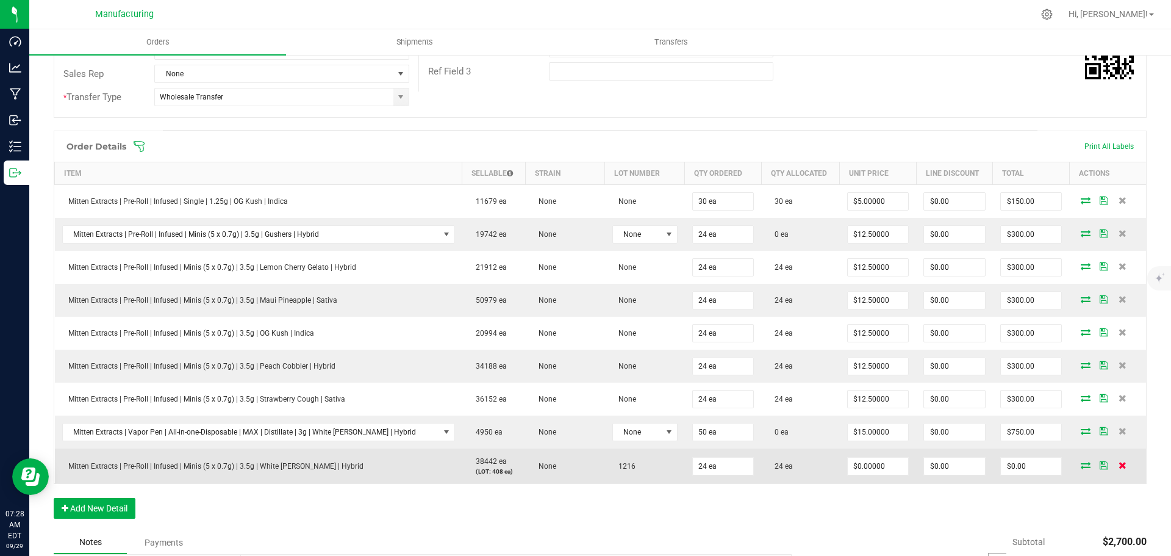
click at [1118, 466] on icon at bounding box center [1122, 464] width 8 height 7
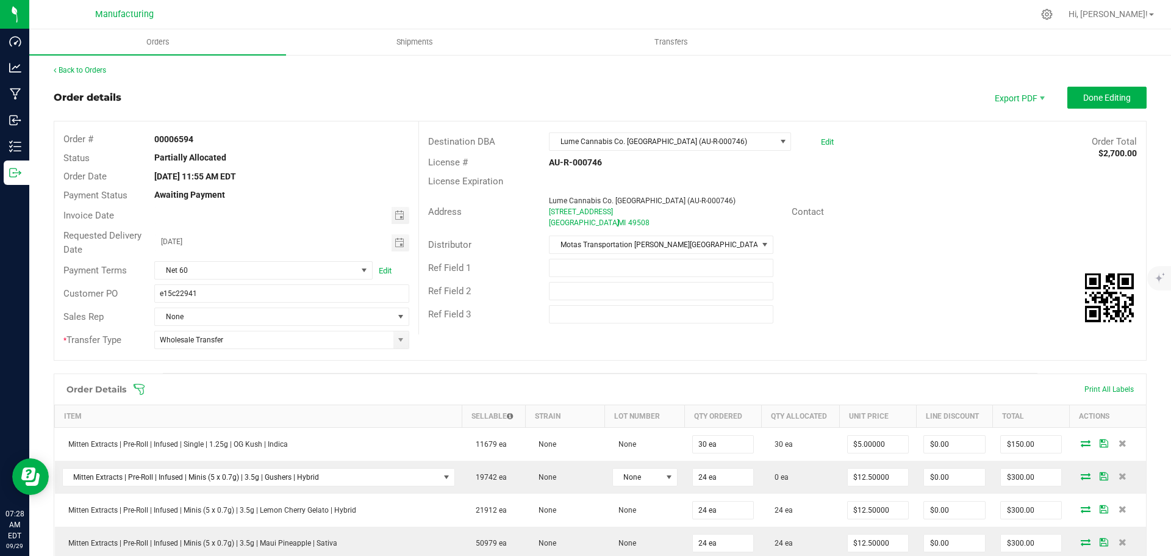
scroll to position [0, 0]
click at [137, 388] on icon at bounding box center [139, 390] width 12 height 12
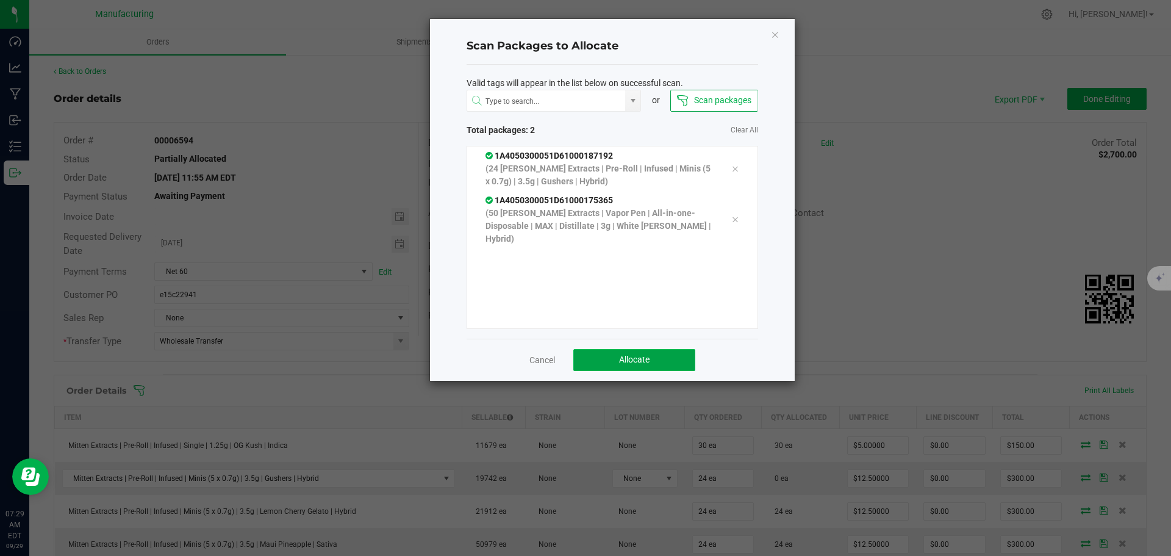
click at [676, 362] on button "Allocate" at bounding box center [634, 360] width 122 height 22
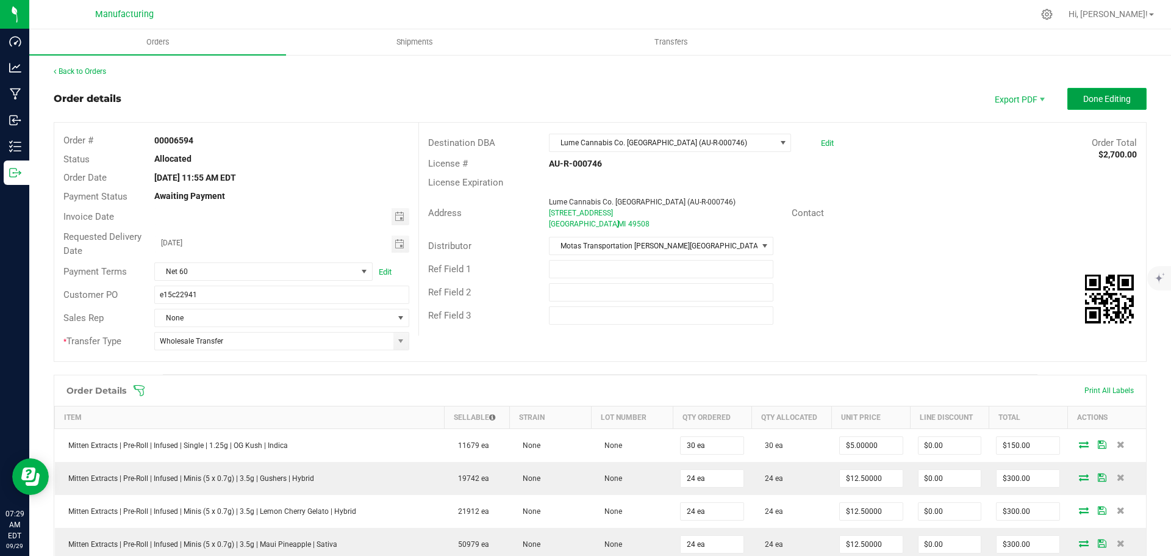
click at [1116, 98] on span "Done Editing" at bounding box center [1107, 99] width 48 height 10
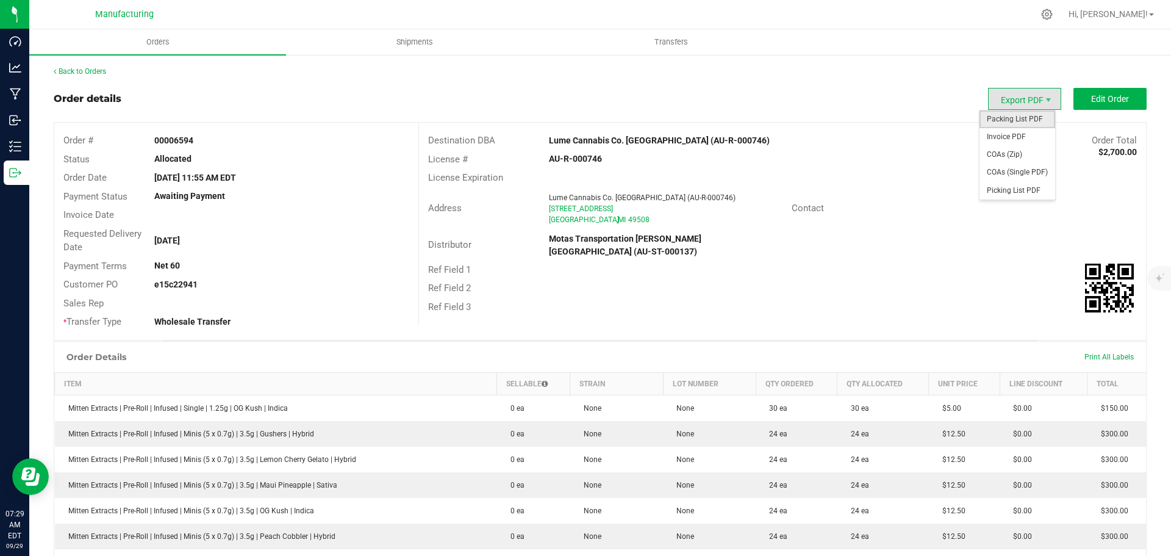
click at [1013, 123] on span "Packing List PDF" at bounding box center [1017, 119] width 76 height 18
click at [73, 70] on link "Back to Orders" at bounding box center [80, 71] width 52 height 9
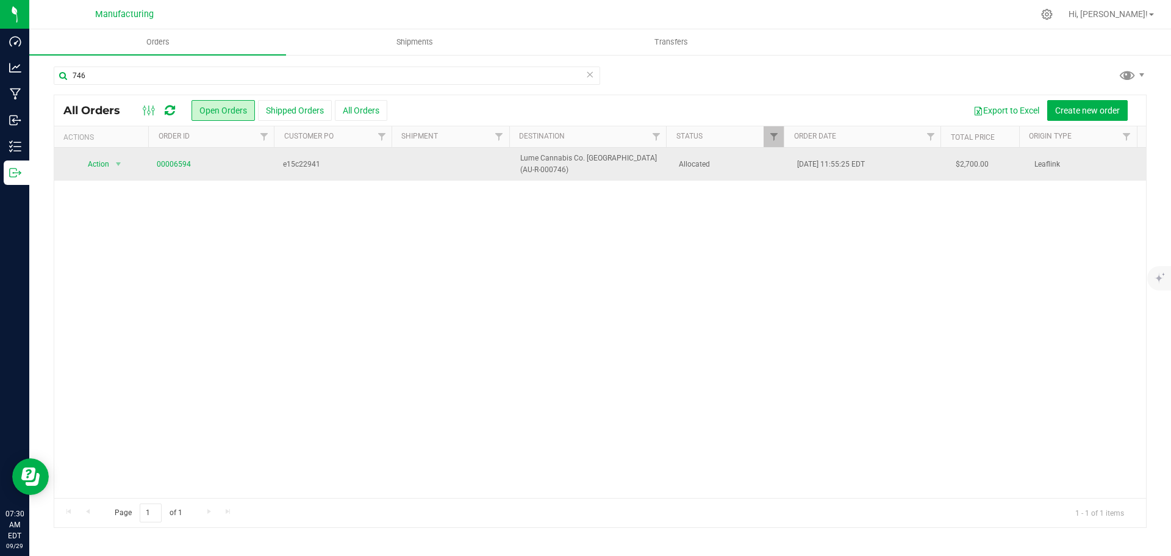
click at [752, 166] on span "Allocated" at bounding box center [731, 165] width 104 height 12
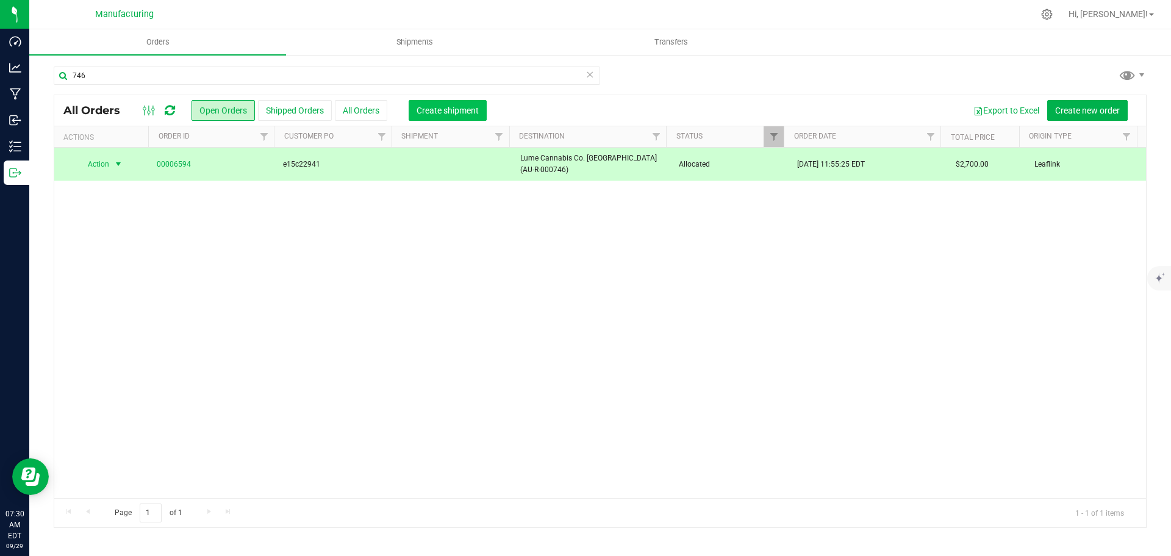
click at [448, 110] on span "Create shipment" at bounding box center [447, 110] width 62 height 10
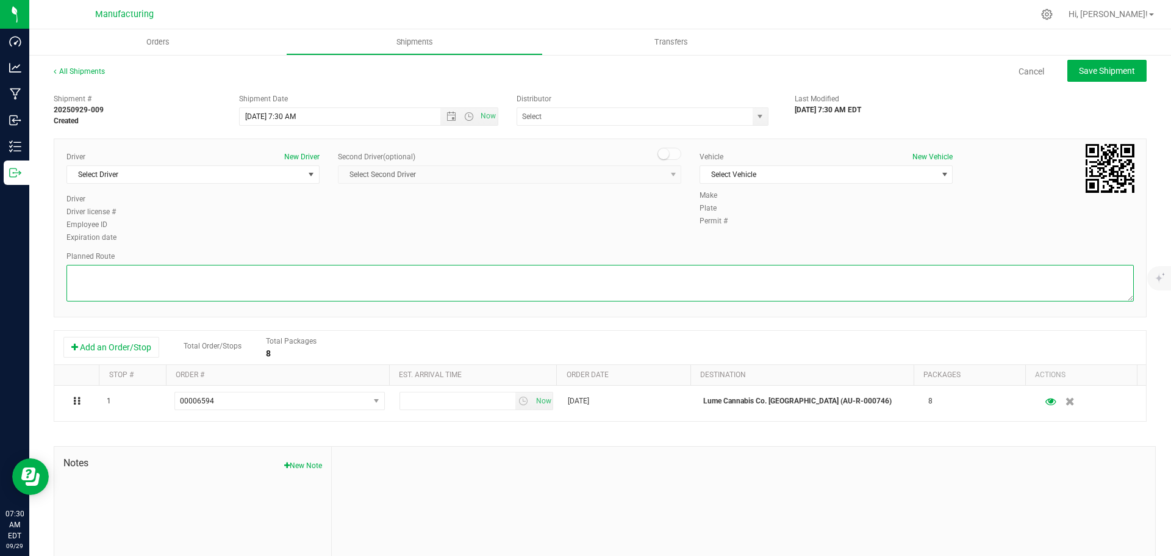
click at [287, 279] on textarea at bounding box center [599, 283] width 1067 height 37
paste textarea "Mitten Distro Dimondale To Motas -- Head south 246 ft -- Turn right 325 ft -- T…"
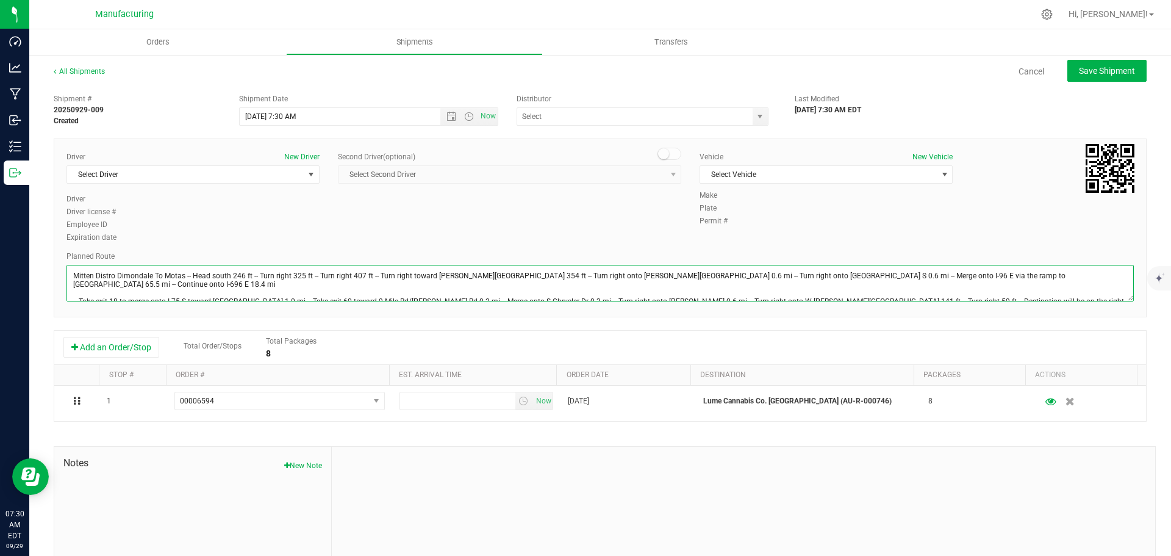
scroll to position [13, 0]
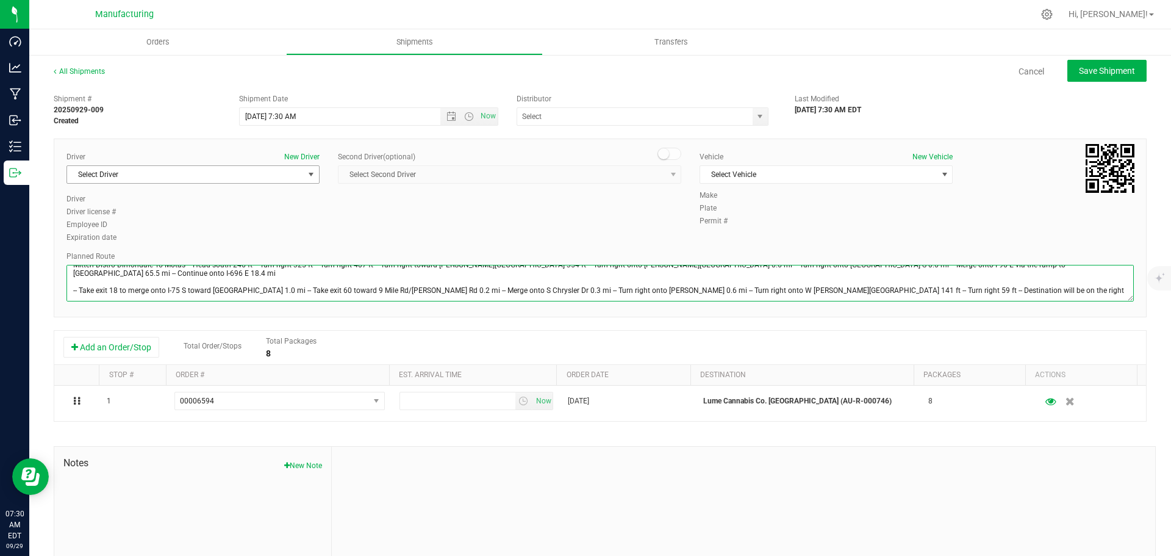
type textarea "Mitten Distro Dimondale To Motas -- Head south 246 ft -- Turn right 325 ft -- T…"
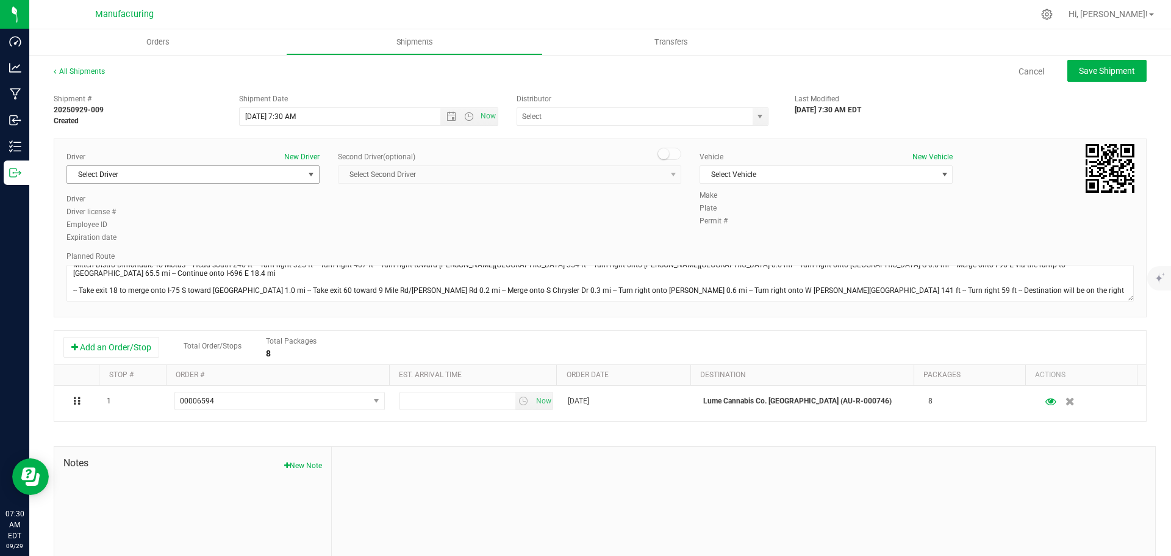
click at [306, 177] on span "select" at bounding box center [311, 175] width 10 height 10
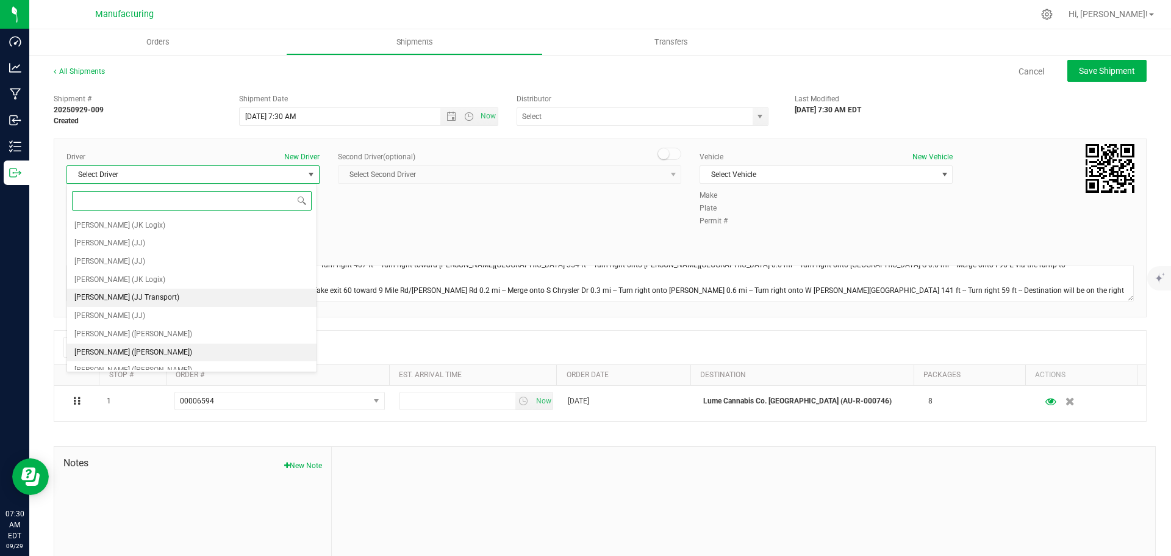
scroll to position [61, 0]
click at [119, 288] on span "[PERSON_NAME] ([PERSON_NAME])" at bounding box center [133, 292] width 118 height 16
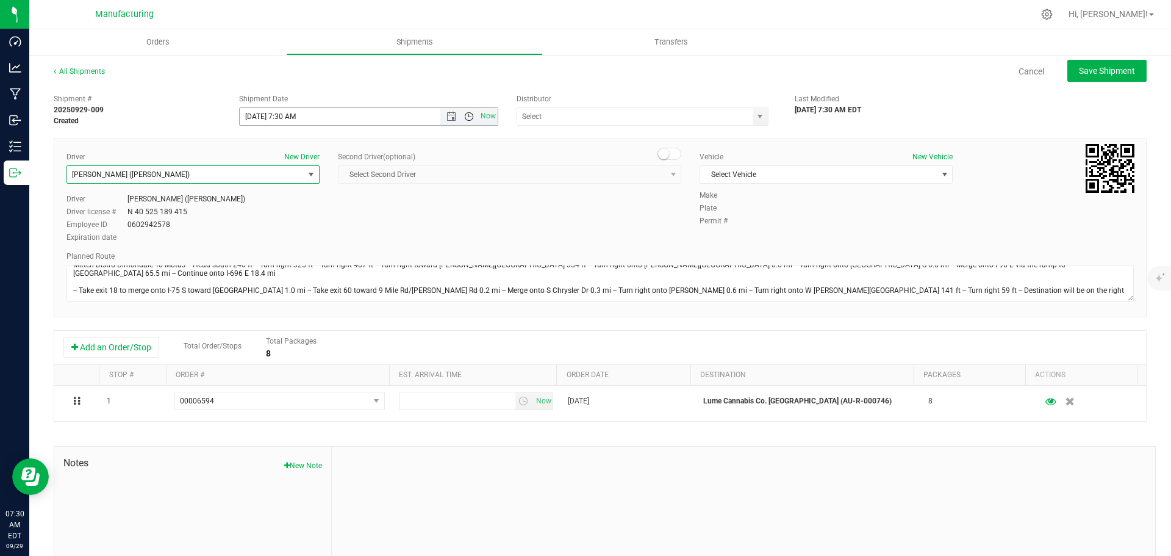
click at [465, 116] on span "Open the time view" at bounding box center [469, 117] width 10 height 10
click at [277, 187] on li "11:30 AM" at bounding box center [365, 189] width 255 height 16
type input "[DATE] 11:30 AM"
drag, startPoint x: 759, startPoint y: 115, endPoint x: 753, endPoint y: 116, distance: 6.2
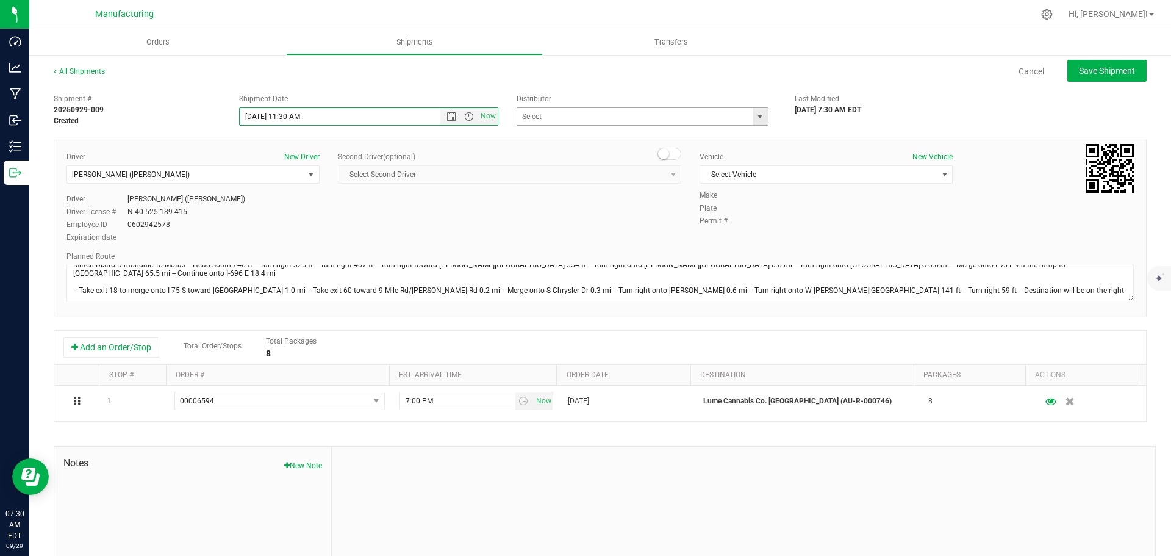
click at [759, 115] on span "select" at bounding box center [759, 116] width 15 height 17
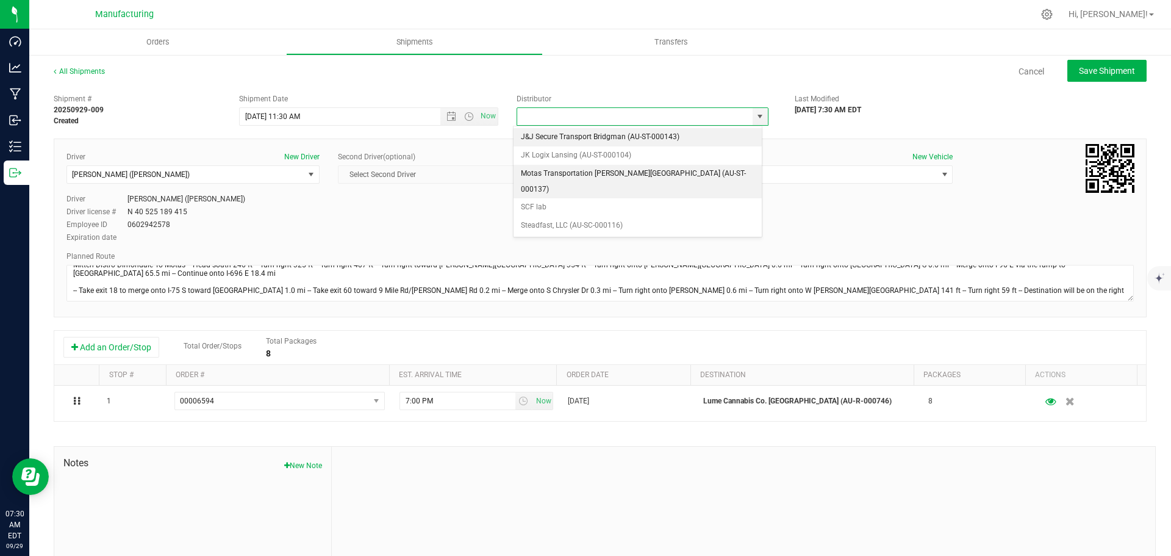
click at [615, 177] on li "Motas Transportation [PERSON_NAME][GEOGRAPHIC_DATA] (AU-ST-000137)" at bounding box center [637, 182] width 248 height 34
type input "Motas Transportation [PERSON_NAME][GEOGRAPHIC_DATA] (AU-ST-000137)"
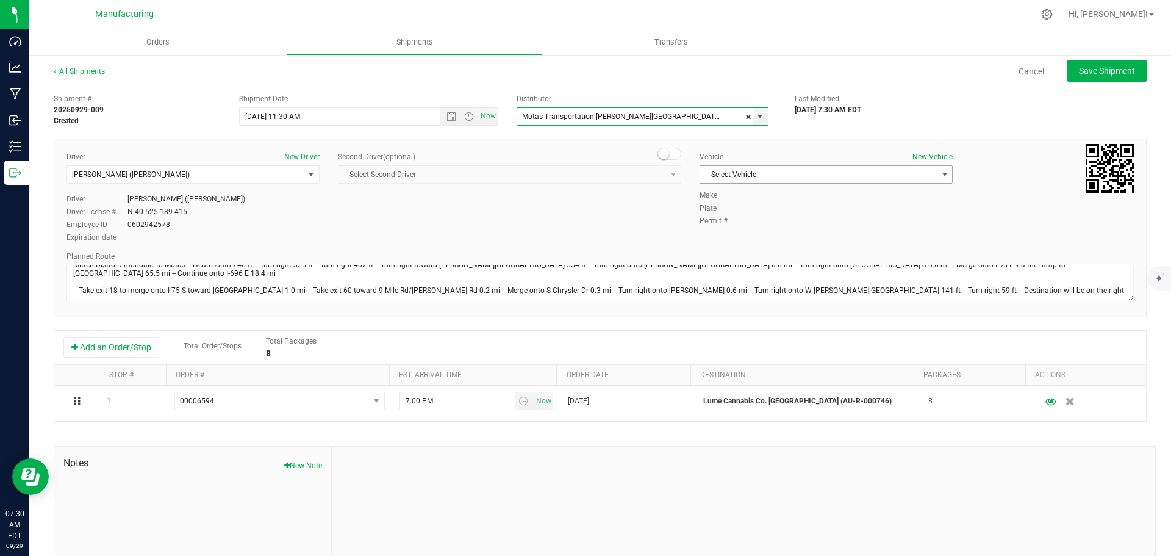
click at [782, 171] on span "Select Vehicle" at bounding box center [818, 174] width 237 height 17
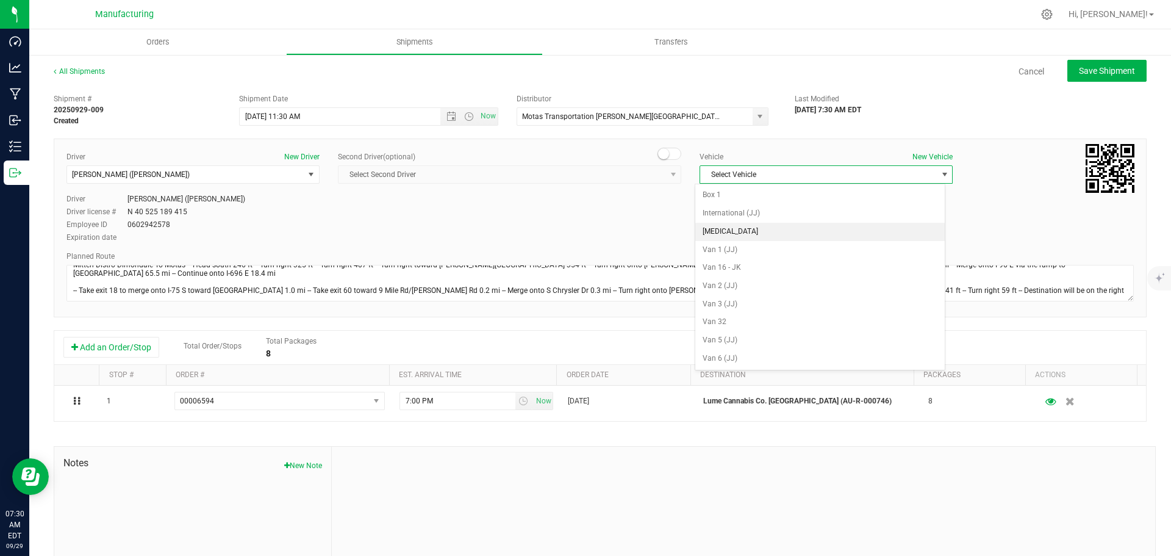
drag, startPoint x: 721, startPoint y: 226, endPoint x: 840, endPoint y: 164, distance: 134.2
click at [721, 225] on li "[MEDICAL_DATA]" at bounding box center [819, 232] width 249 height 18
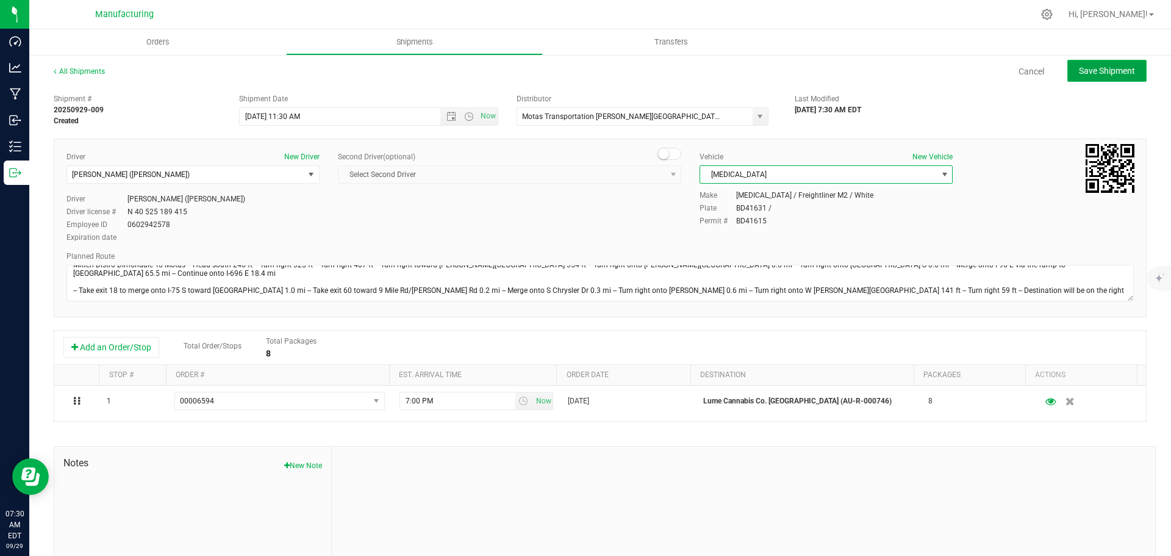
click at [1102, 68] on span "Save Shipment" at bounding box center [1107, 71] width 56 height 10
type input "[DATE] 3:30 PM"
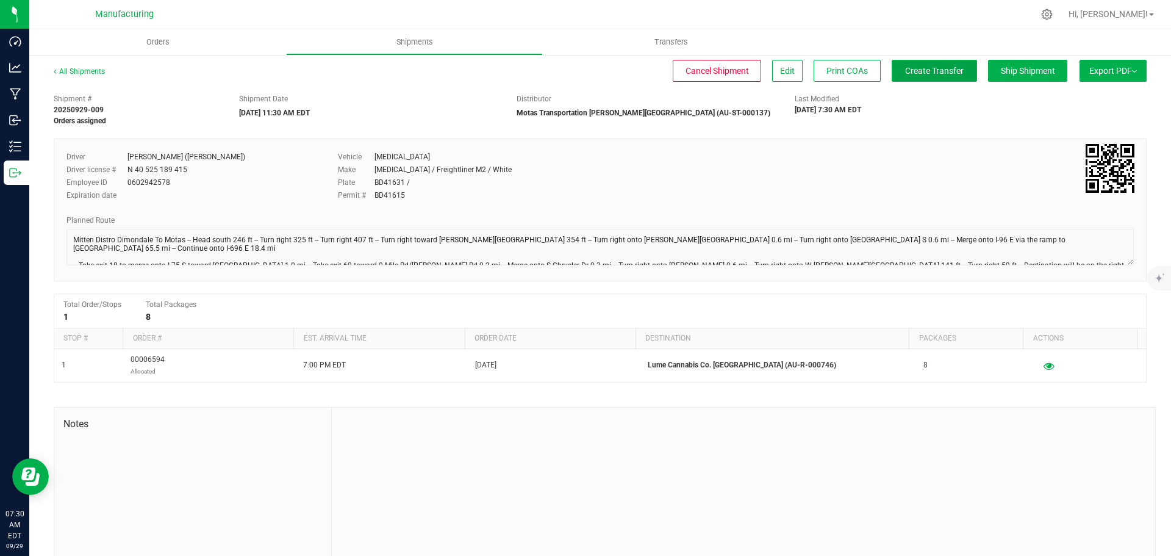
click at [930, 73] on span "Create Transfer" at bounding box center [934, 71] width 59 height 10
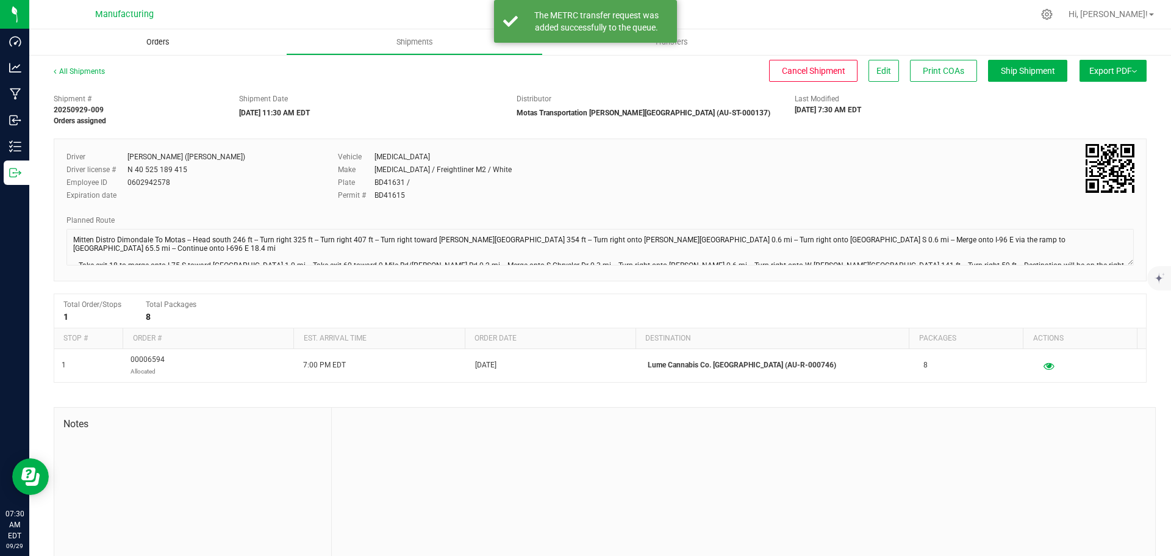
click at [154, 39] on span "Orders" at bounding box center [158, 42] width 56 height 11
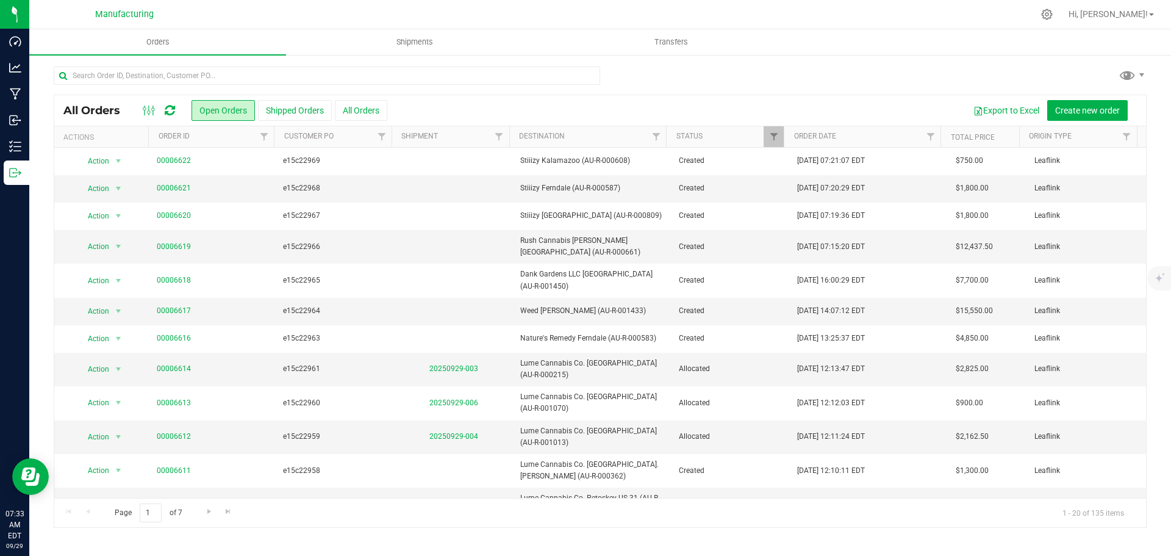
click at [397, 89] on div at bounding box center [327, 80] width 546 height 28
click at [400, 74] on input "text" at bounding box center [327, 75] width 546 height 18
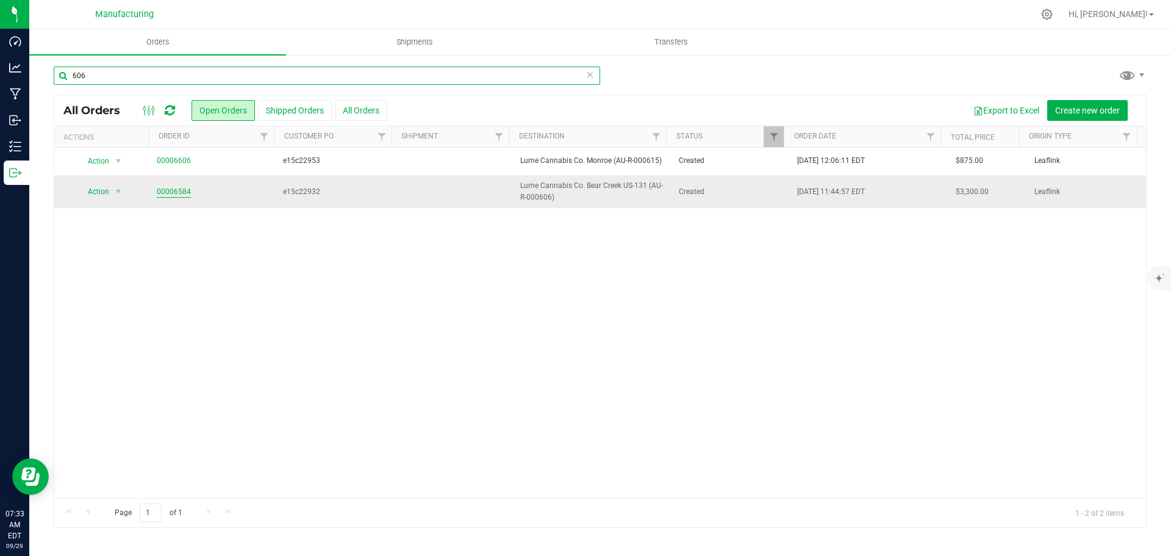
type input "606"
click at [168, 191] on link "00006584" at bounding box center [174, 192] width 34 height 12
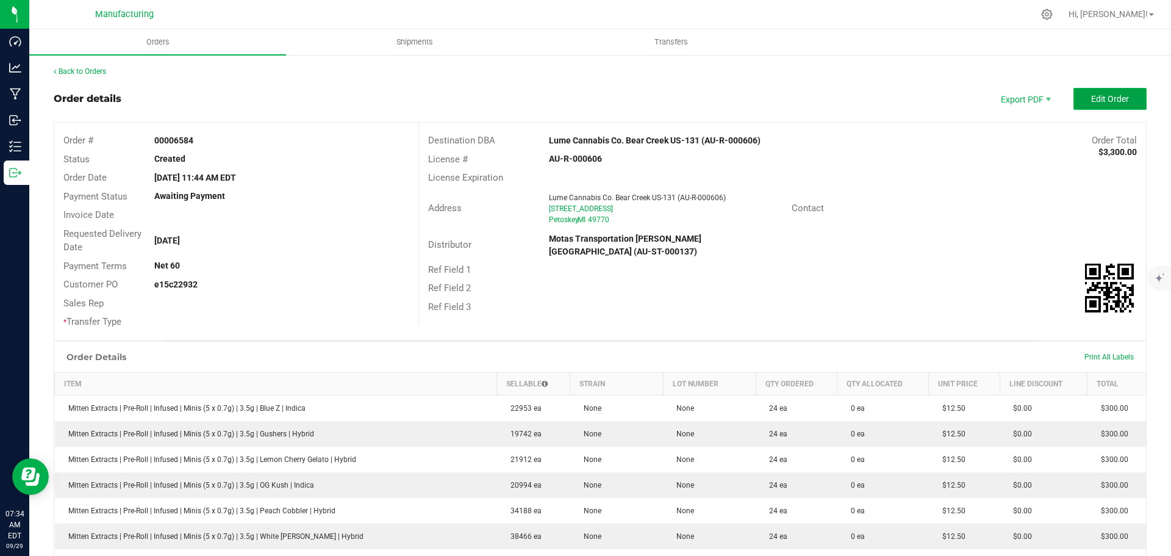
click at [1107, 107] on button "Edit Order" at bounding box center [1109, 99] width 73 height 22
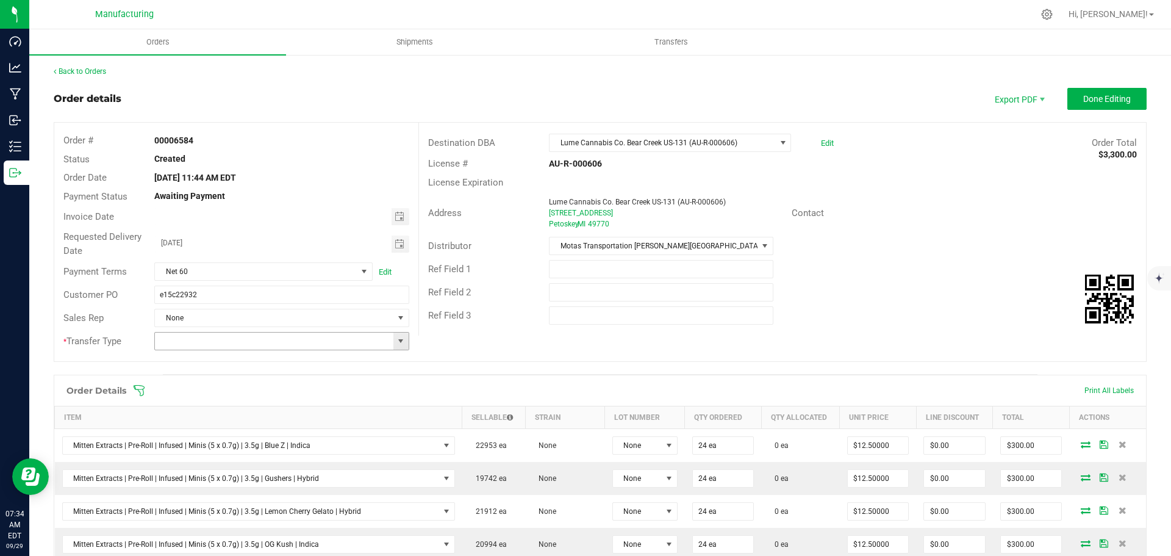
click at [396, 344] on span at bounding box center [401, 341] width 10 height 10
click at [220, 440] on li "Wholesale Transfer" at bounding box center [279, 443] width 251 height 21
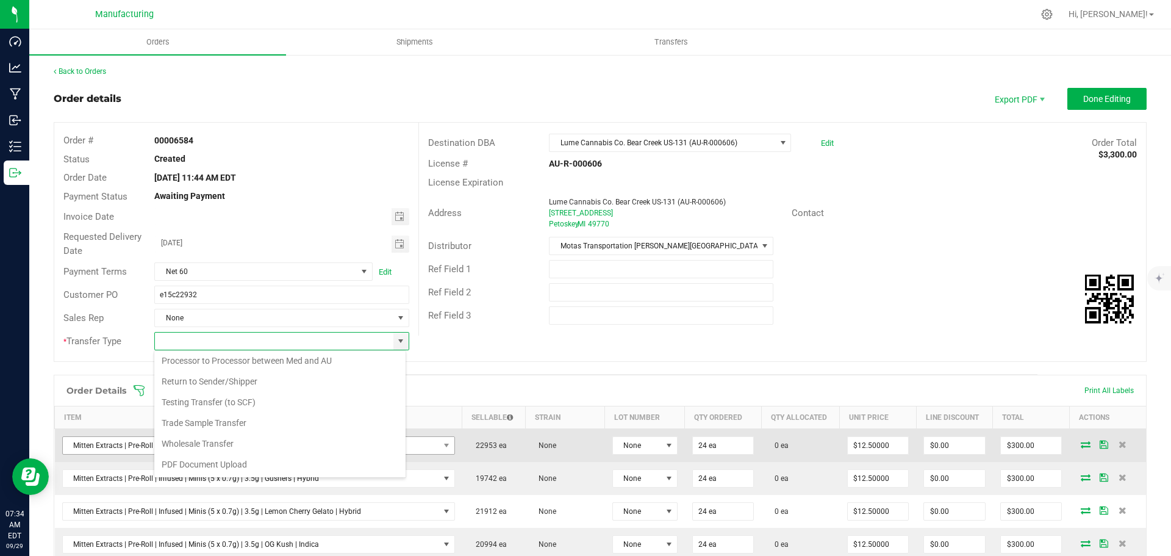
type input "Wholesale Transfer"
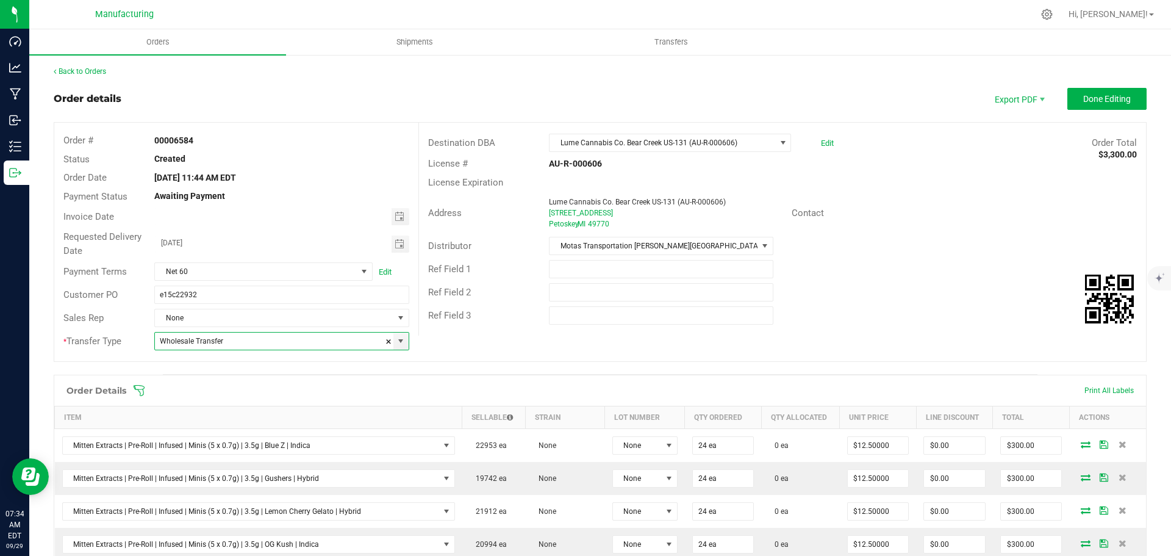
click at [146, 387] on span at bounding box center [679, 390] width 1093 height 12
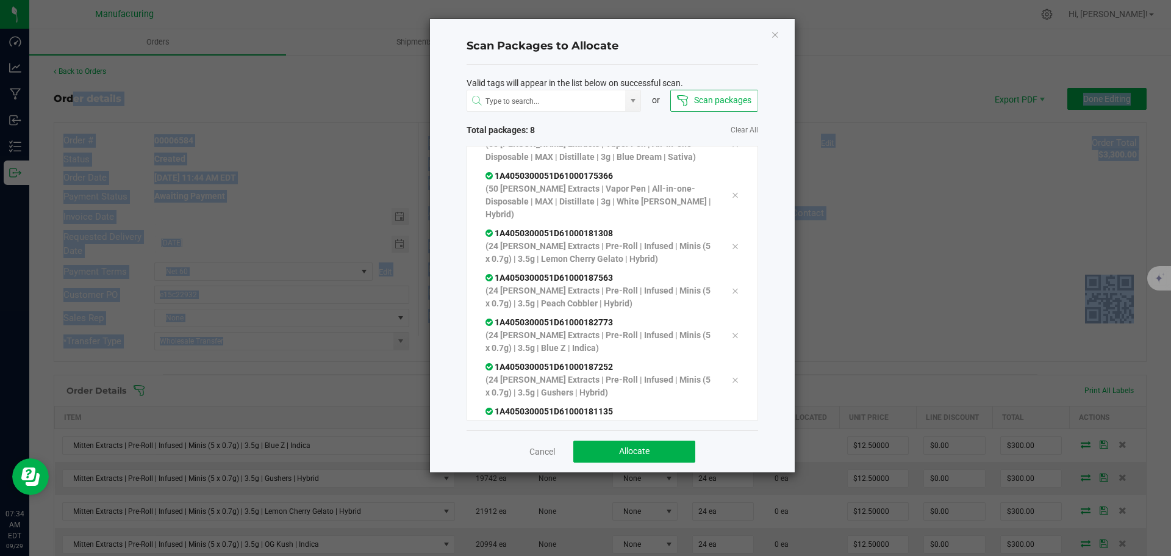
scroll to position [69, 0]
click at [626, 457] on button "Allocate" at bounding box center [634, 451] width 122 height 22
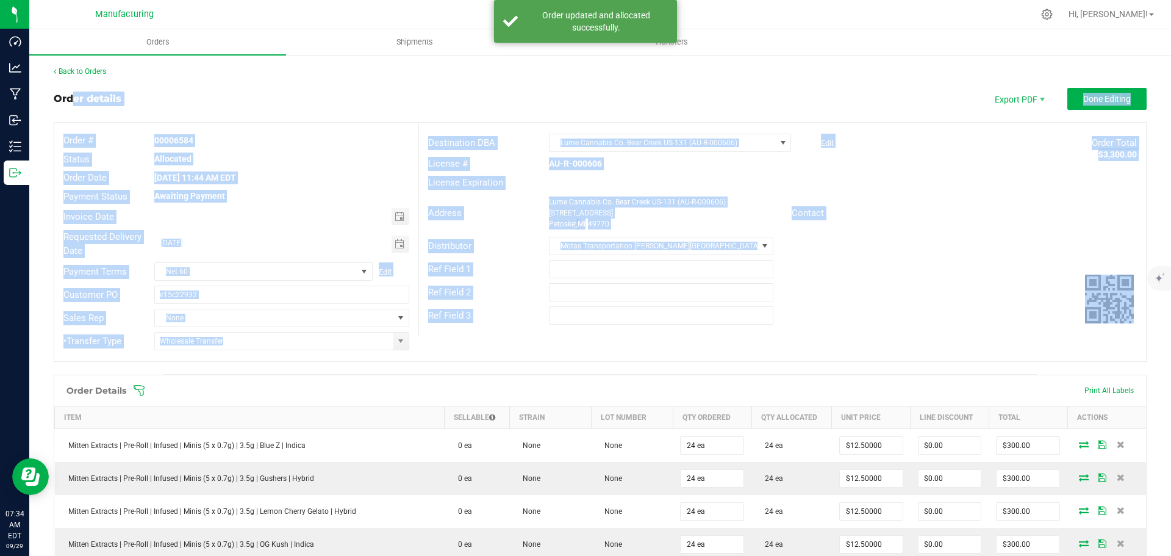
click at [961, 316] on div "Ref Field 3" at bounding box center [782, 315] width 727 height 23
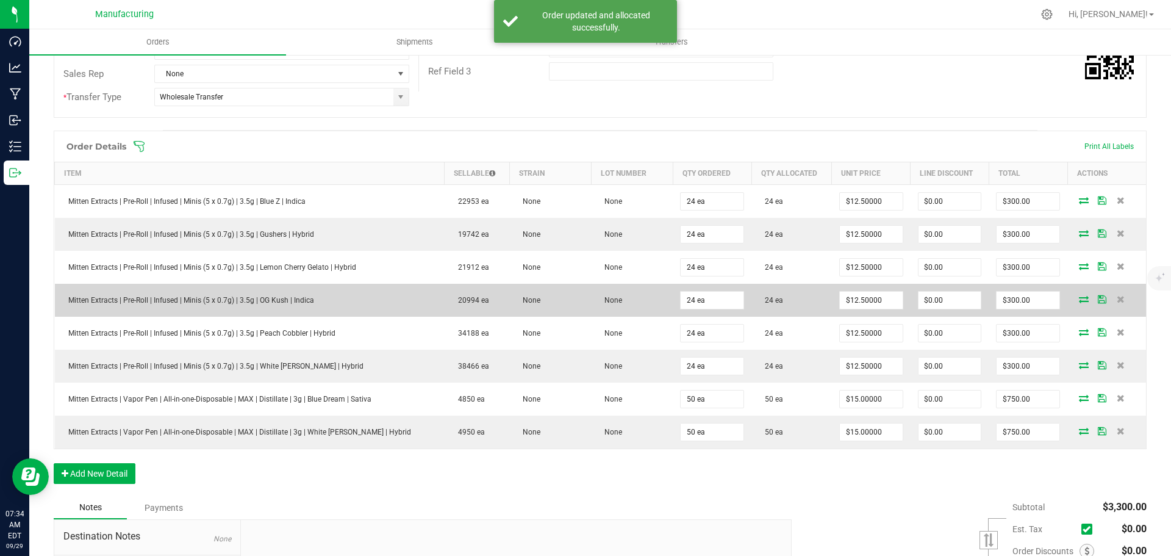
scroll to position [0, 0]
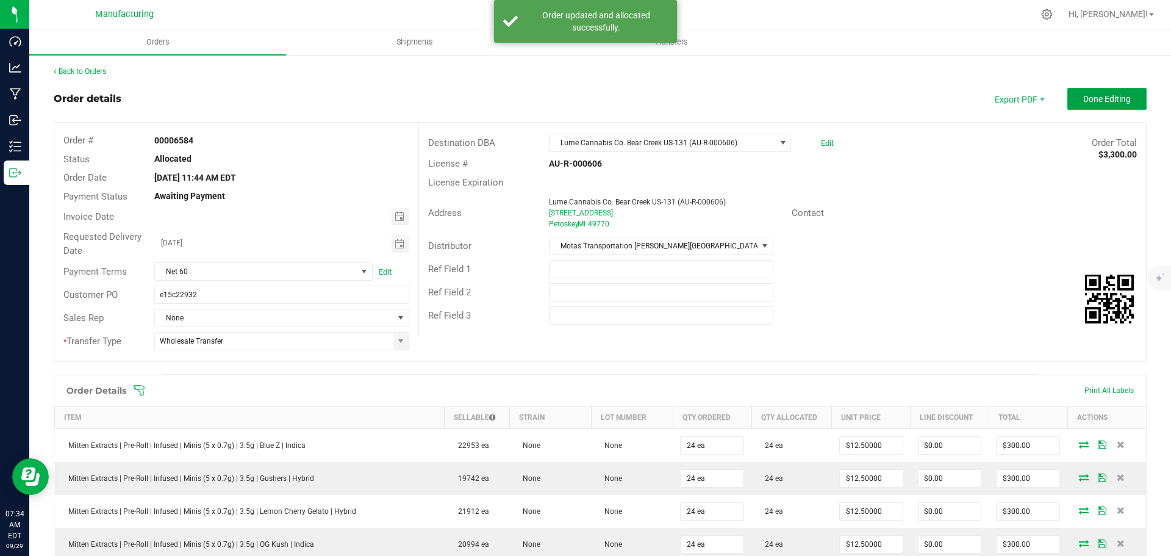
click at [1084, 93] on button "Done Editing" at bounding box center [1106, 99] width 79 height 22
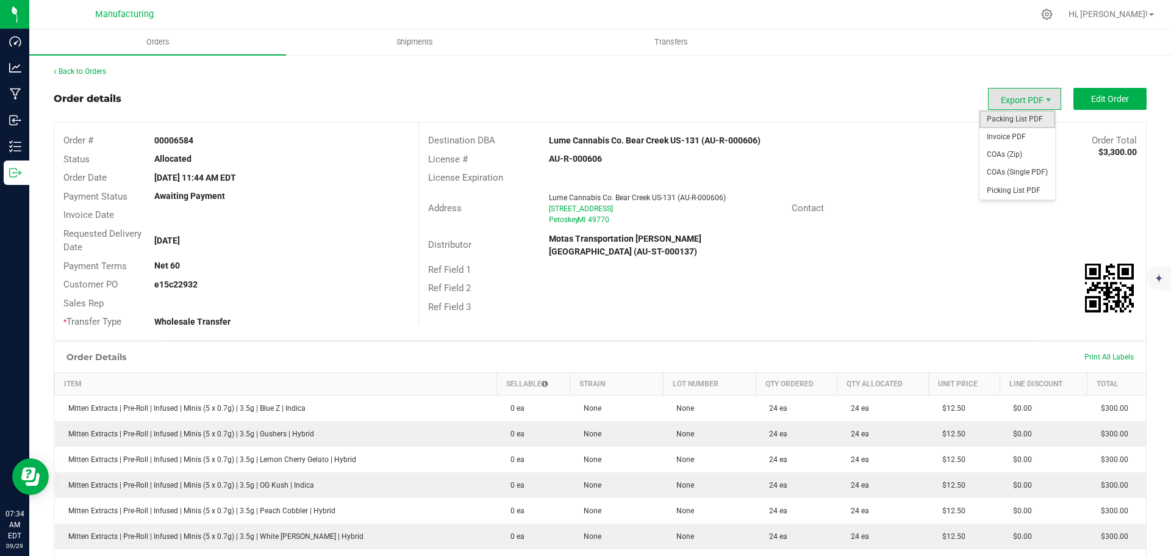
click at [1018, 118] on span "Packing List PDF" at bounding box center [1017, 119] width 76 height 18
click at [87, 68] on link "Back to Orders" at bounding box center [80, 71] width 52 height 9
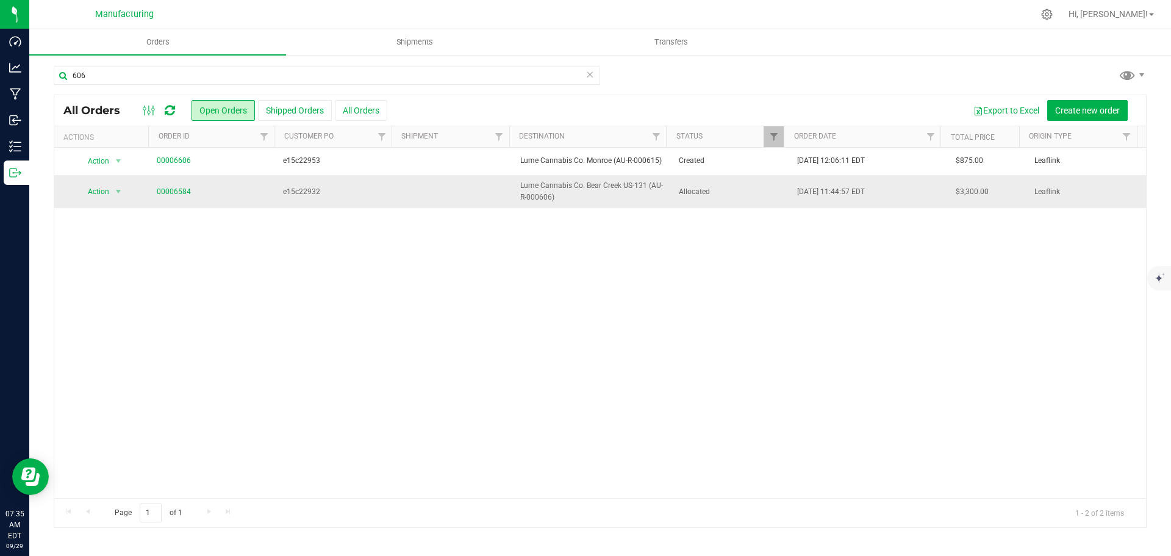
click at [728, 193] on span "Allocated" at bounding box center [731, 192] width 104 height 12
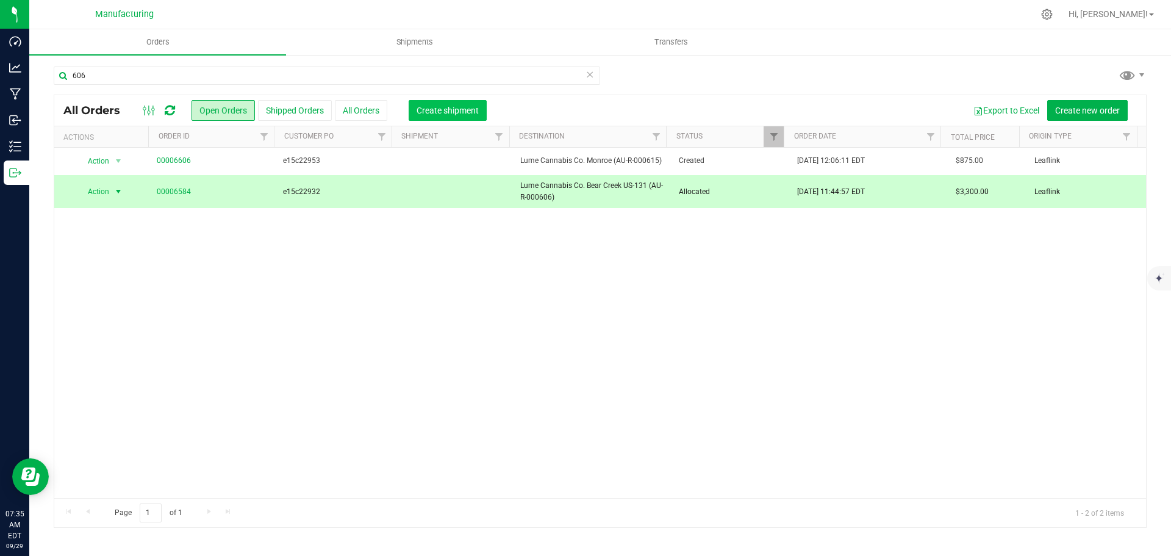
click at [449, 108] on span "Create shipment" at bounding box center [447, 110] width 62 height 10
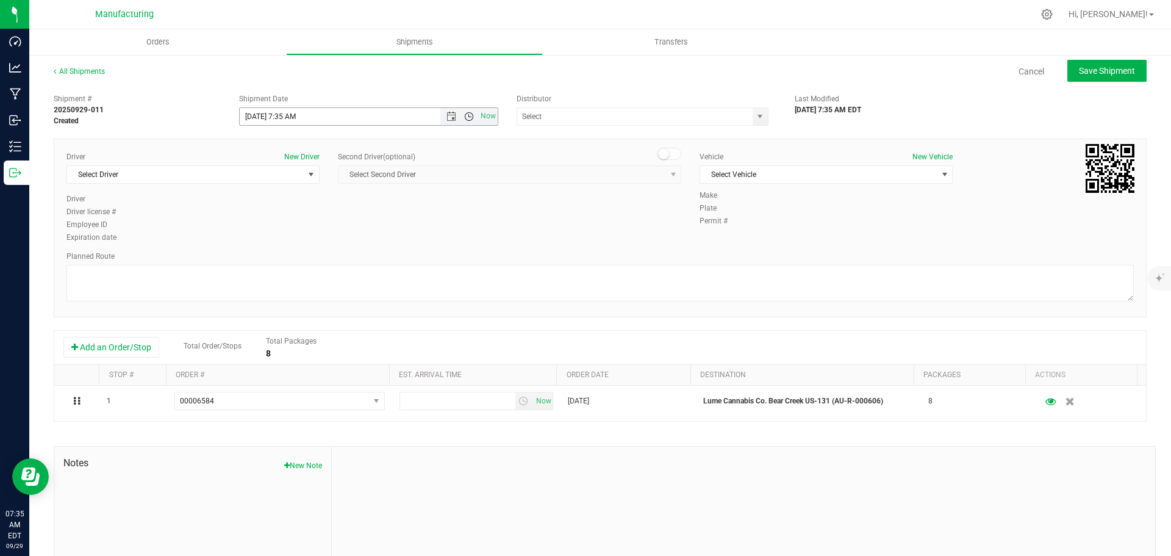
click at [464, 118] on span "Open the time view" at bounding box center [469, 117] width 10 height 10
click at [267, 191] on li "11:30 AM" at bounding box center [365, 192] width 255 height 16
type input "[DATE] 11:30 AM"
click at [211, 179] on span "Select Driver" at bounding box center [185, 174] width 237 height 17
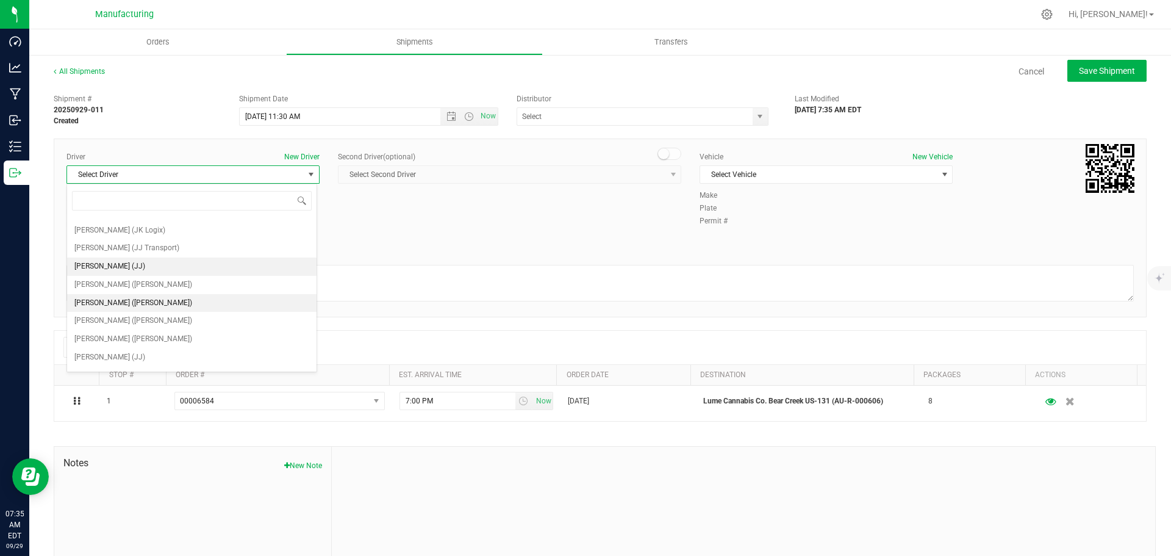
scroll to position [64, 0]
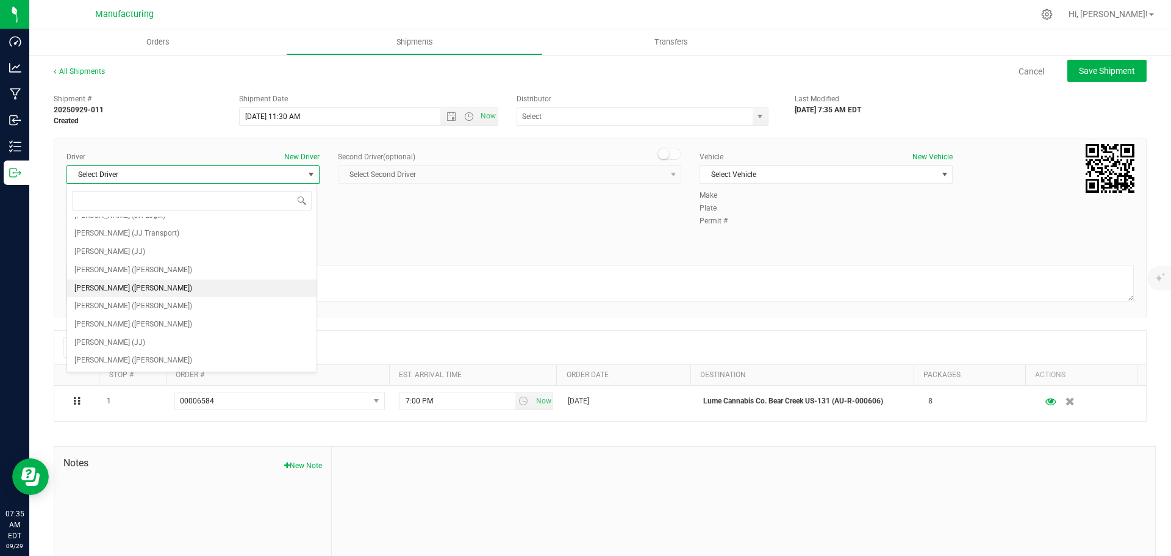
click at [122, 285] on span "[PERSON_NAME] ([PERSON_NAME])" at bounding box center [133, 289] width 118 height 16
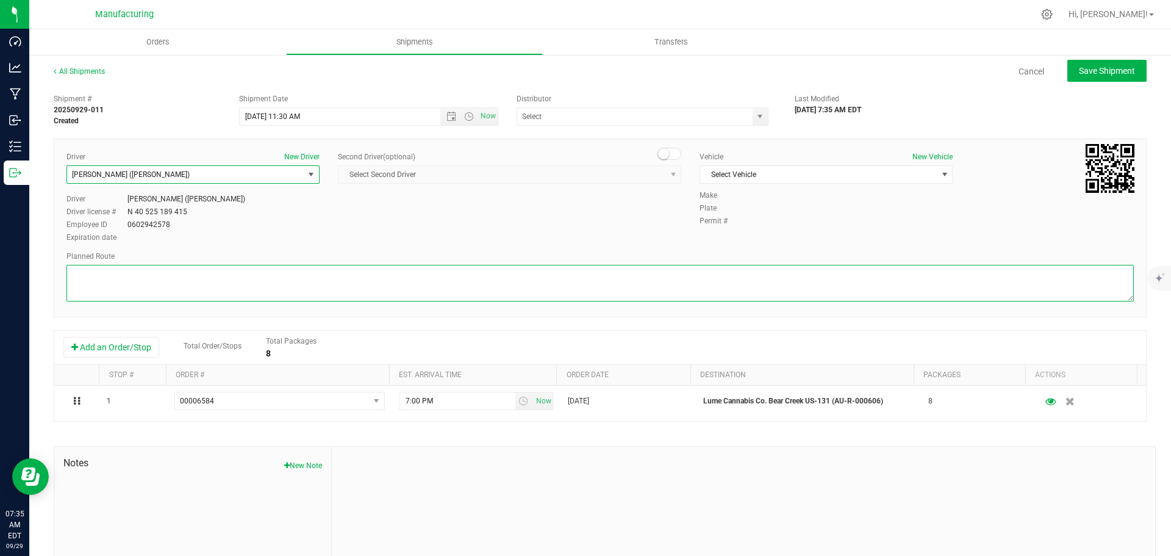
click at [160, 291] on textarea at bounding box center [599, 283] width 1067 height 37
paste textarea "Mitten Distro Dimondale To Motas -- Head south 246 ft -- Turn right 325 ft -- T…"
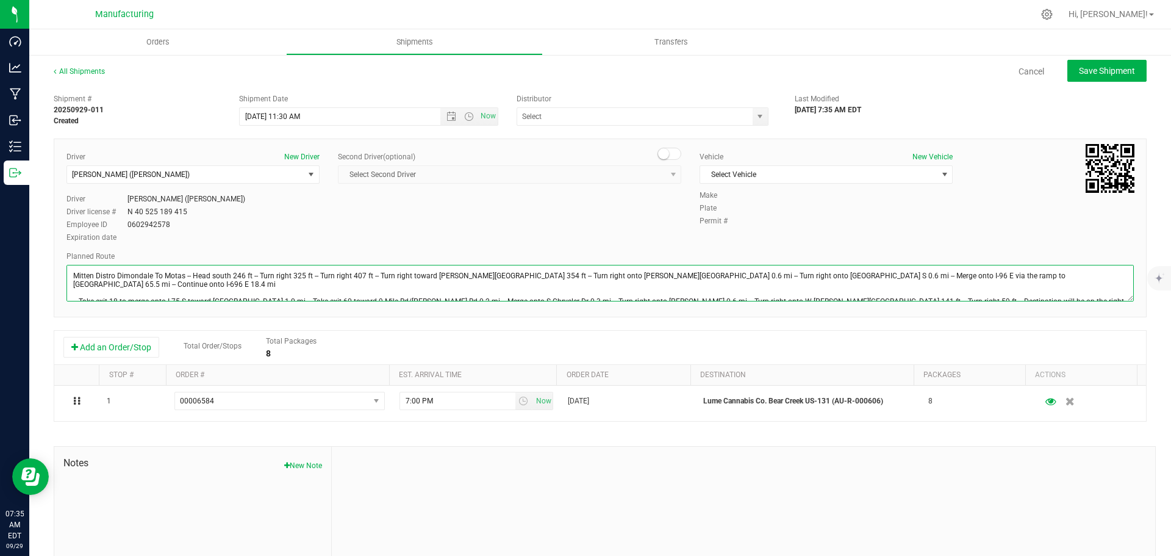
scroll to position [13, 0]
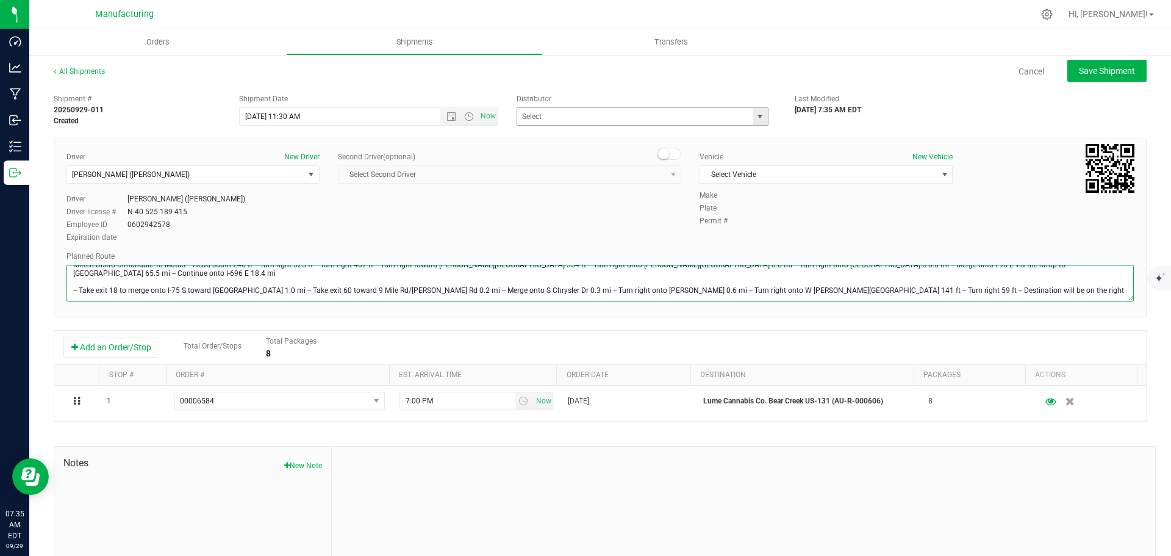
drag, startPoint x: 752, startPoint y: 113, endPoint x: 749, endPoint y: 119, distance: 6.8
click at [755, 113] on span "select" at bounding box center [760, 117] width 10 height 10
type textarea "Mitten Distro Dimondale To Motas -- Head south 246 ft -- Turn right 325 ft -- T…"
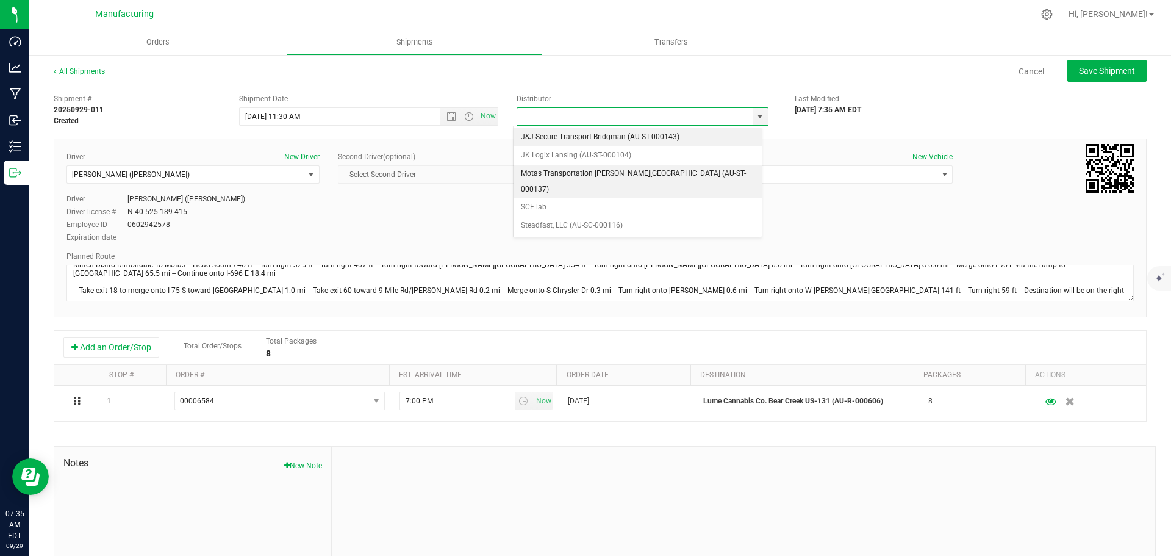
click at [552, 168] on li "Motas Transportation [PERSON_NAME][GEOGRAPHIC_DATA] (AU-ST-000137)" at bounding box center [637, 182] width 248 height 34
type input "Motas Transportation [PERSON_NAME][GEOGRAPHIC_DATA] (AU-ST-000137)"
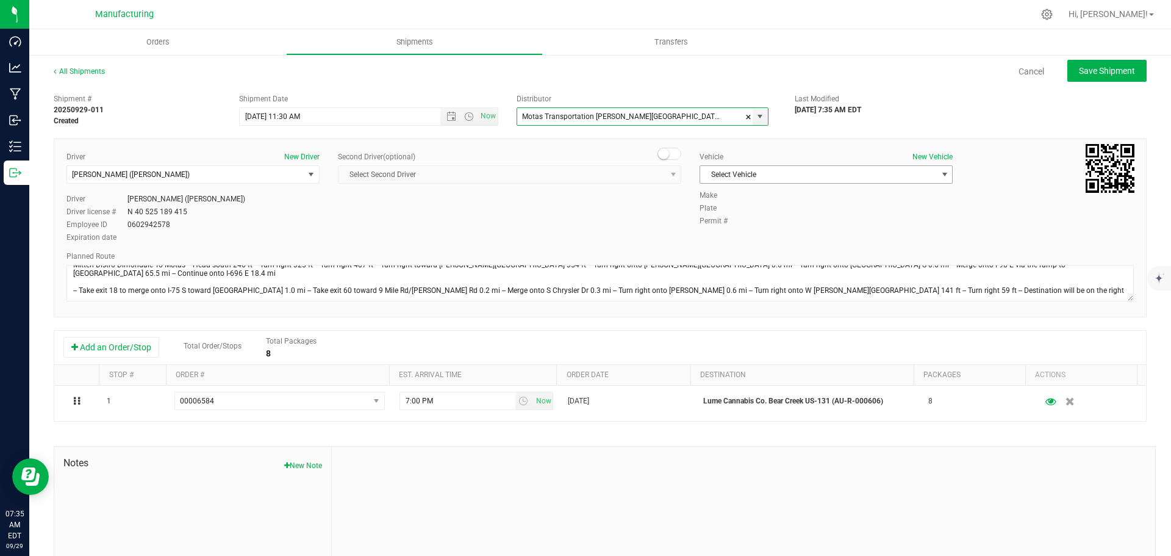
click at [768, 176] on span "Select Vehicle" at bounding box center [818, 174] width 237 height 17
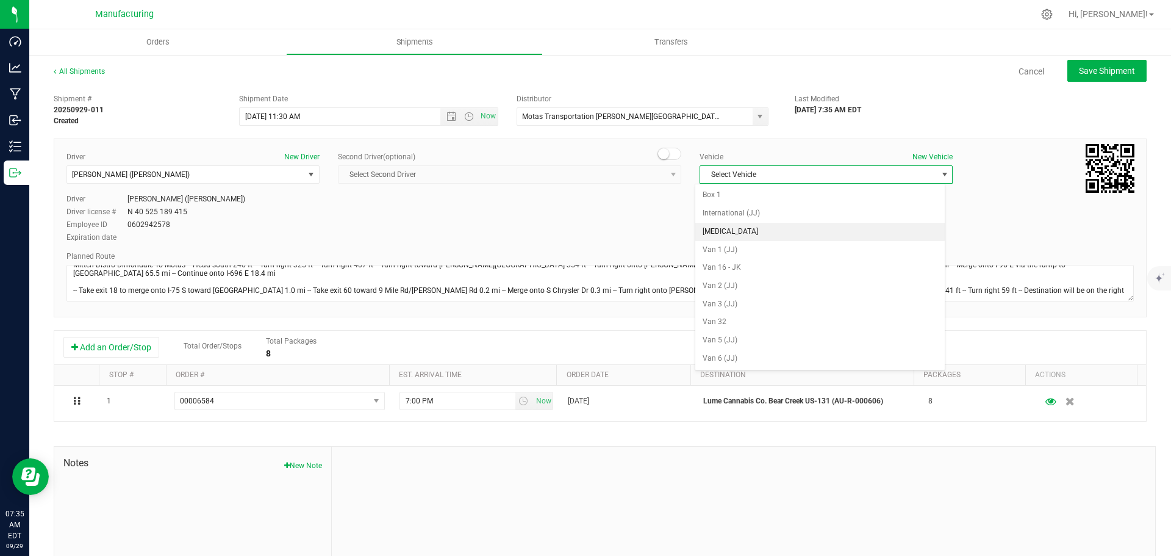
click at [735, 229] on li "[MEDICAL_DATA]" at bounding box center [819, 232] width 249 height 18
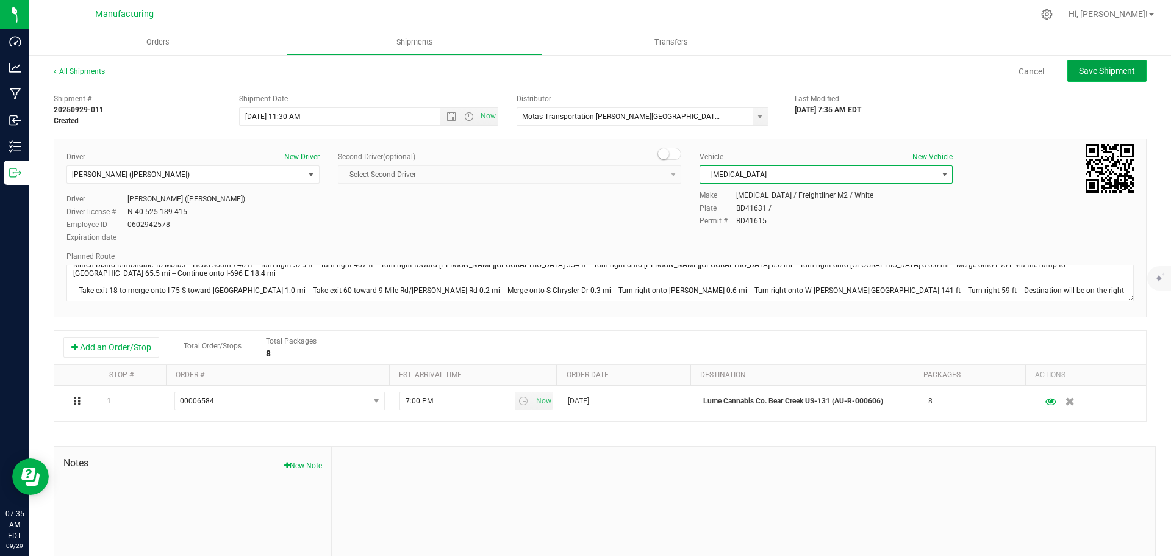
click at [1112, 71] on span "Save Shipment" at bounding box center [1107, 71] width 56 height 10
type input "[DATE] 3:30 PM"
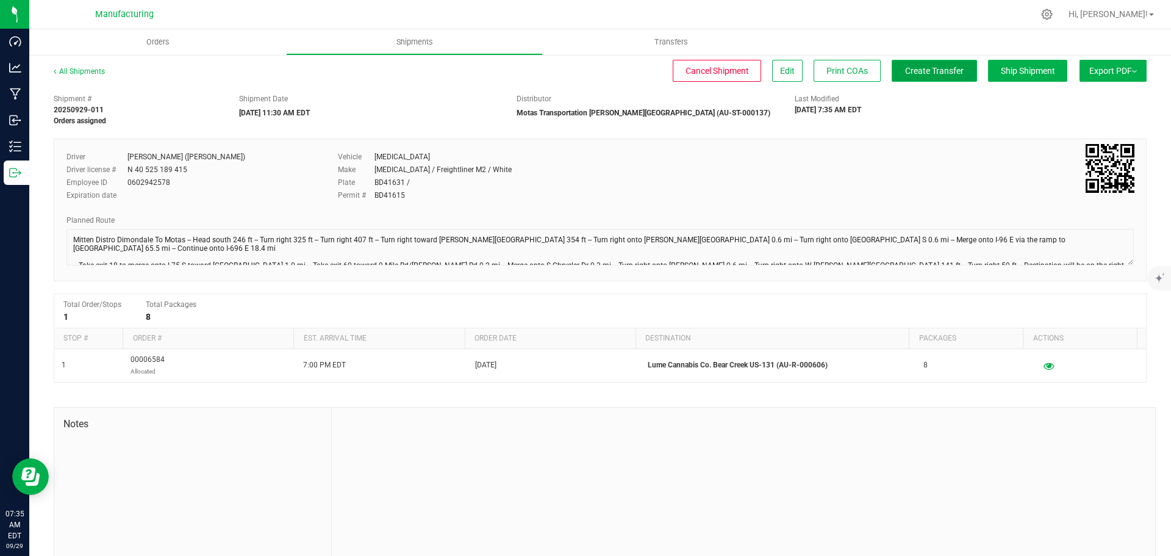
click at [934, 71] on span "Create Transfer" at bounding box center [934, 71] width 59 height 10
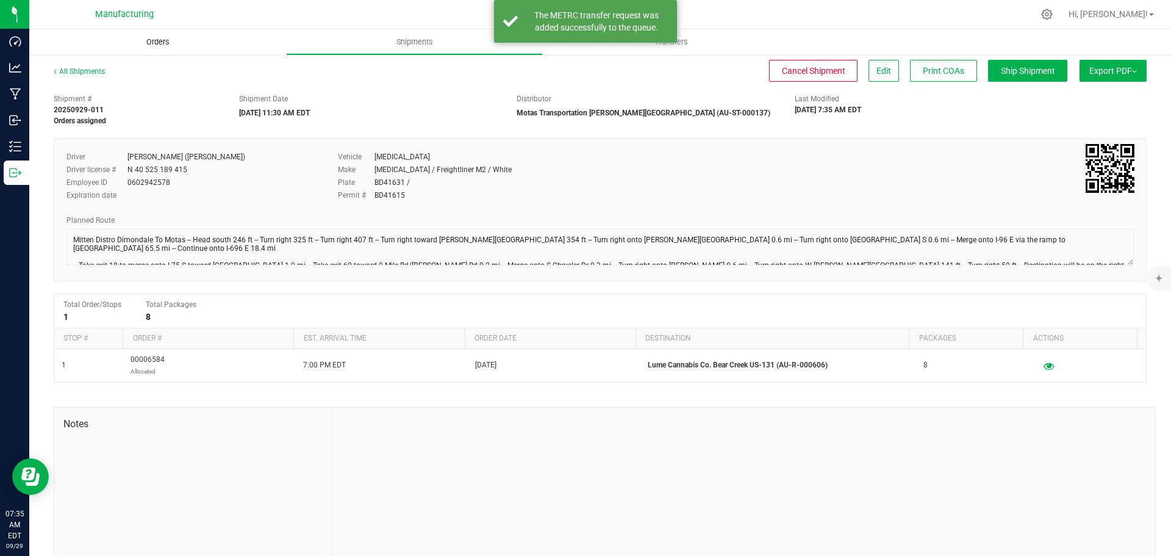
click at [151, 39] on span "Orders" at bounding box center [158, 42] width 56 height 11
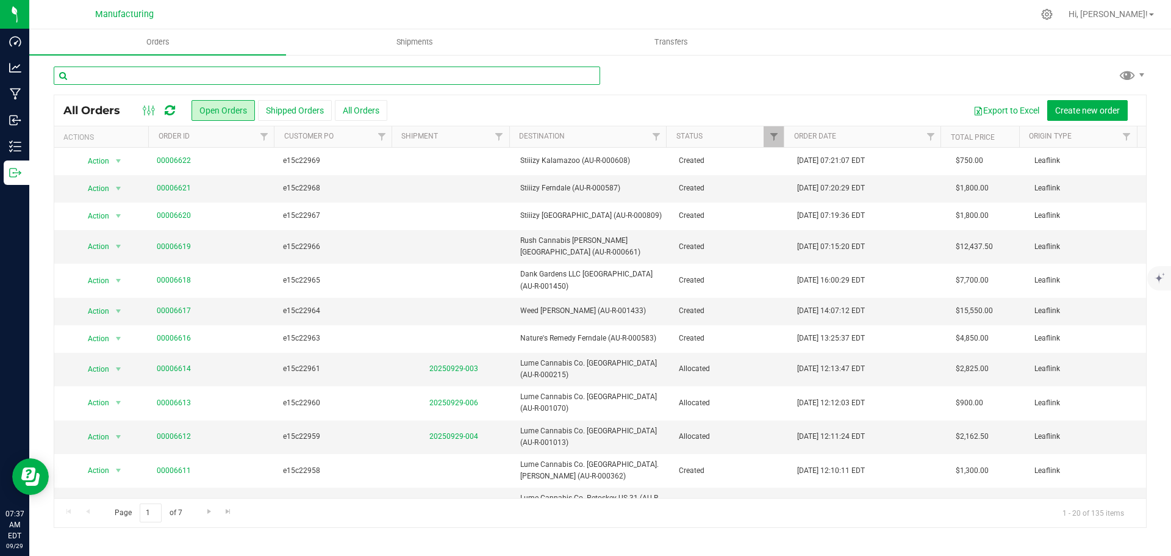
click at [195, 77] on input "text" at bounding box center [327, 75] width 546 height 18
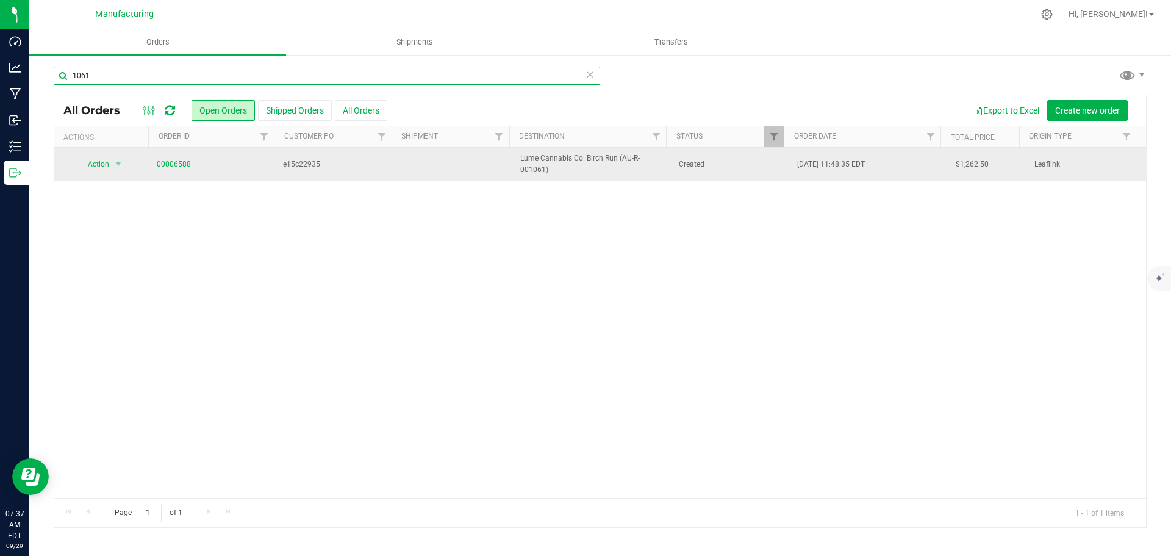
type input "1061"
click at [166, 164] on link "00006588" at bounding box center [174, 165] width 34 height 12
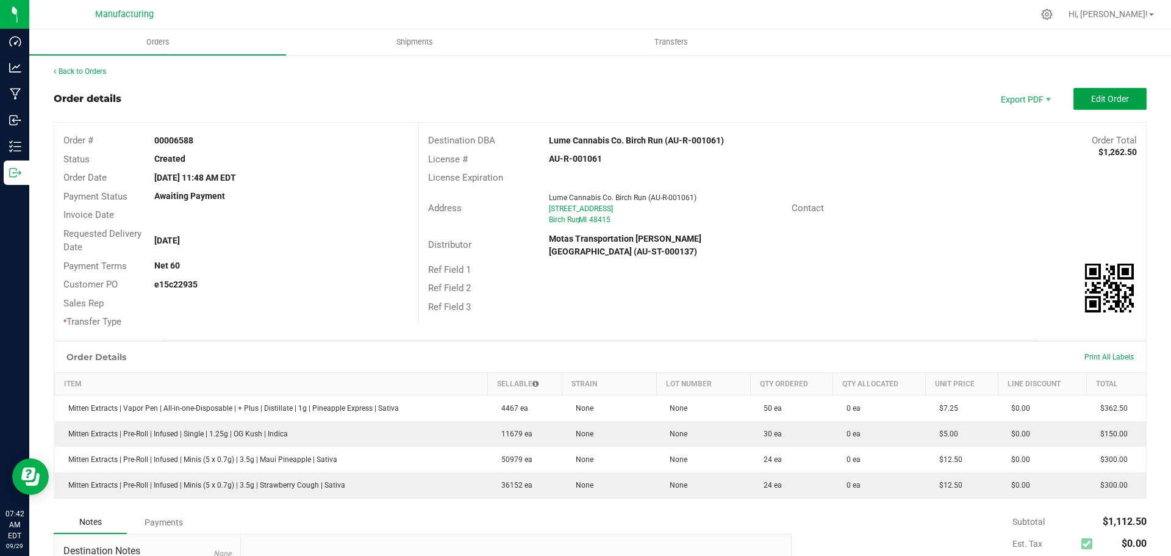
click at [1106, 92] on button "Edit Order" at bounding box center [1109, 99] width 73 height 22
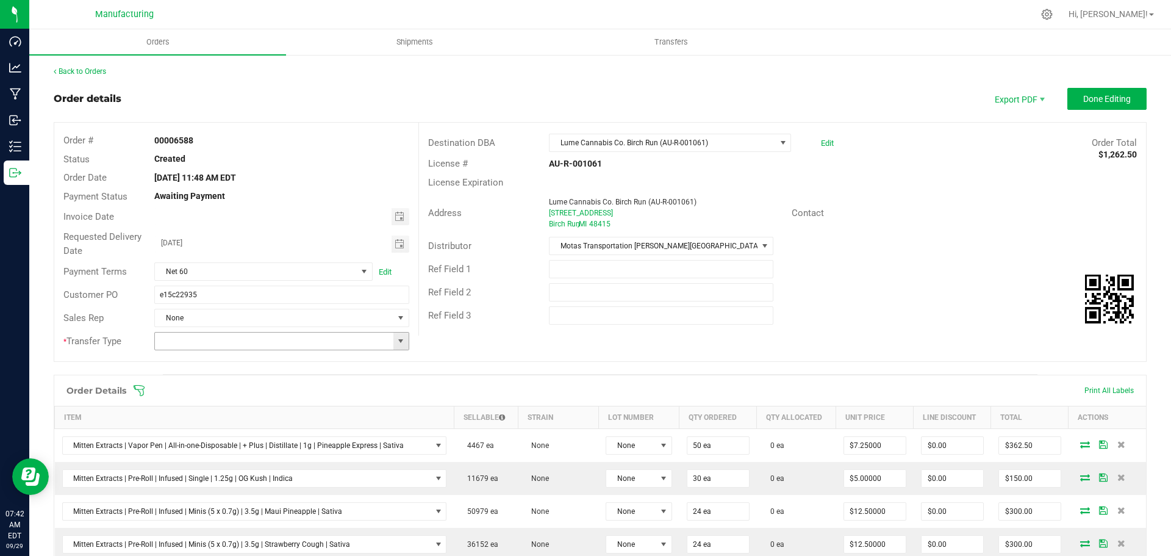
click at [396, 344] on span at bounding box center [401, 341] width 10 height 10
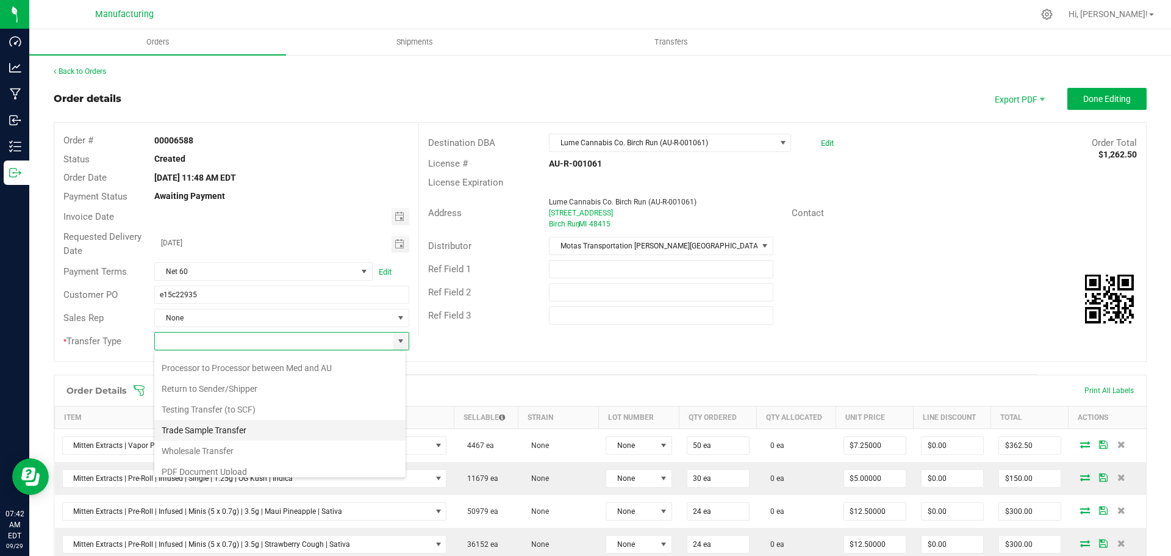
scroll to position [85, 0]
click at [216, 440] on li "Wholesale Transfer" at bounding box center [279, 443] width 251 height 21
type input "Wholesale Transfer"
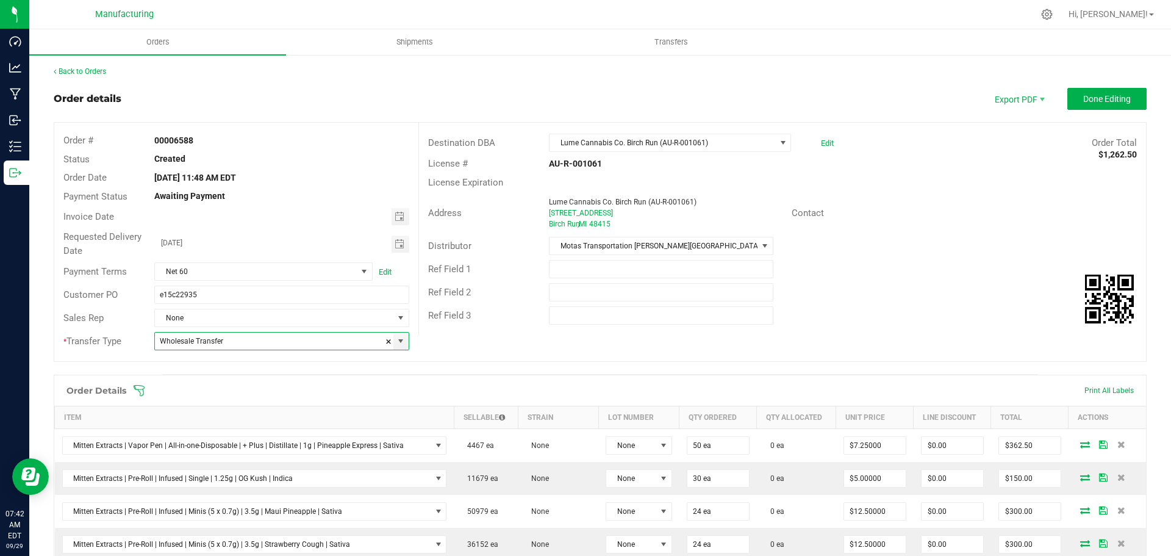
click at [139, 387] on icon at bounding box center [139, 390] width 12 height 12
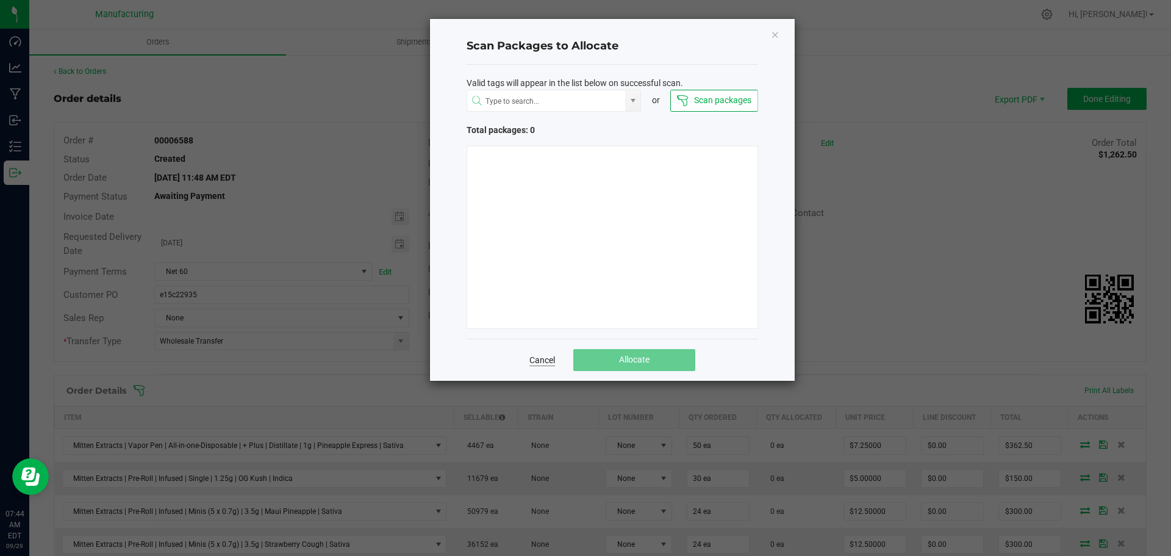
click at [543, 354] on link "Cancel" at bounding box center [542, 360] width 26 height 12
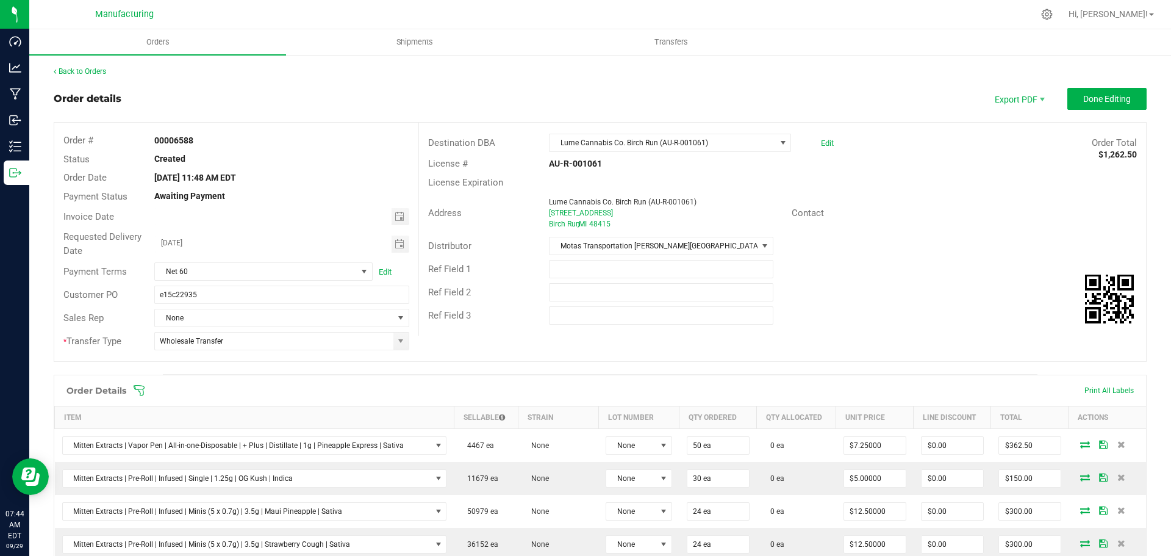
click at [141, 390] on icon at bounding box center [139, 390] width 12 height 12
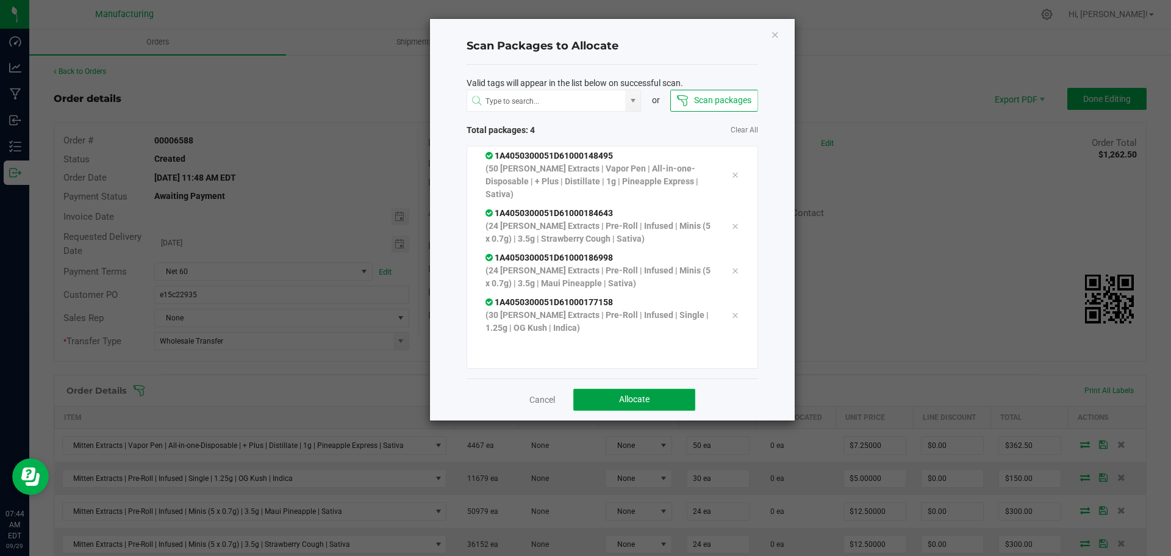
click at [632, 401] on span "Allocate" at bounding box center [634, 399] width 30 height 10
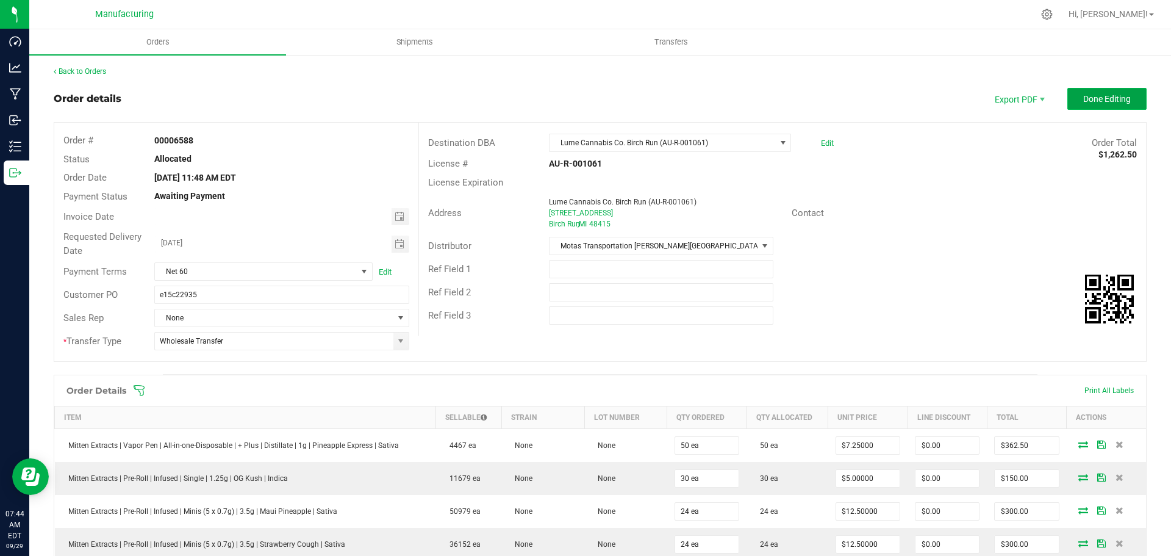
click at [1092, 94] on span "Done Editing" at bounding box center [1107, 99] width 48 height 10
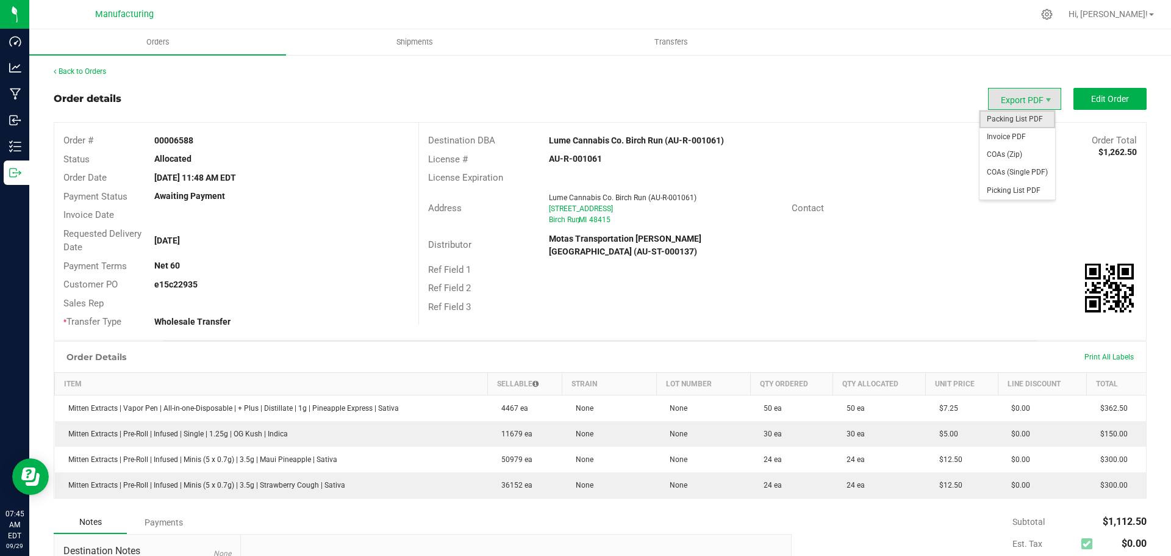
click at [1019, 115] on span "Packing List PDF" at bounding box center [1017, 119] width 76 height 18
click at [99, 70] on link "Back to Orders" at bounding box center [80, 71] width 52 height 9
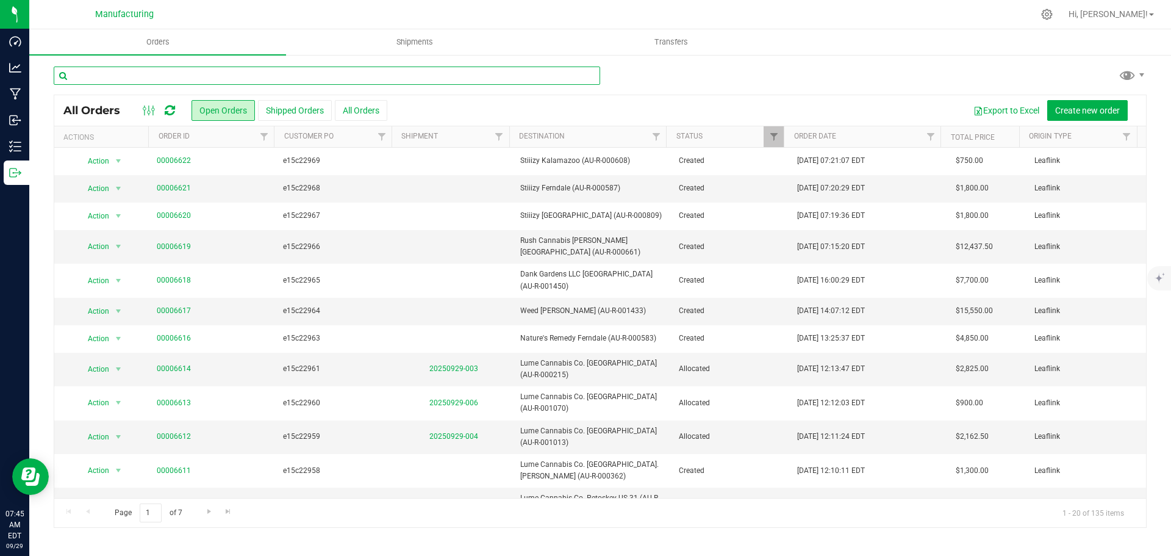
click at [160, 72] on input "text" at bounding box center [327, 75] width 546 height 18
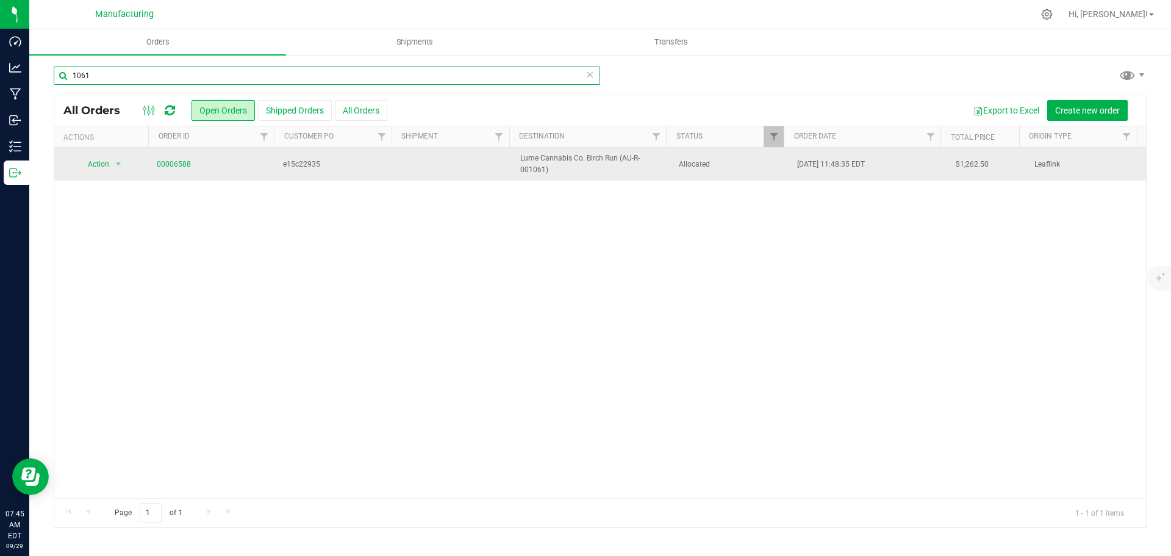
type input "1061"
click at [747, 169] on span "Allocated" at bounding box center [731, 165] width 104 height 12
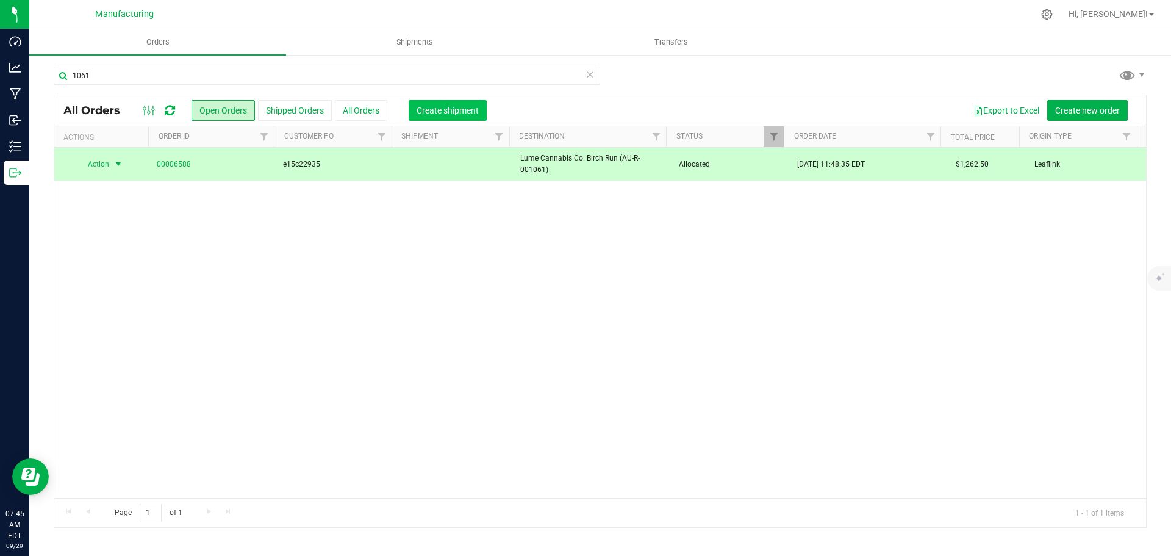
click at [453, 112] on span "Create shipment" at bounding box center [447, 110] width 62 height 10
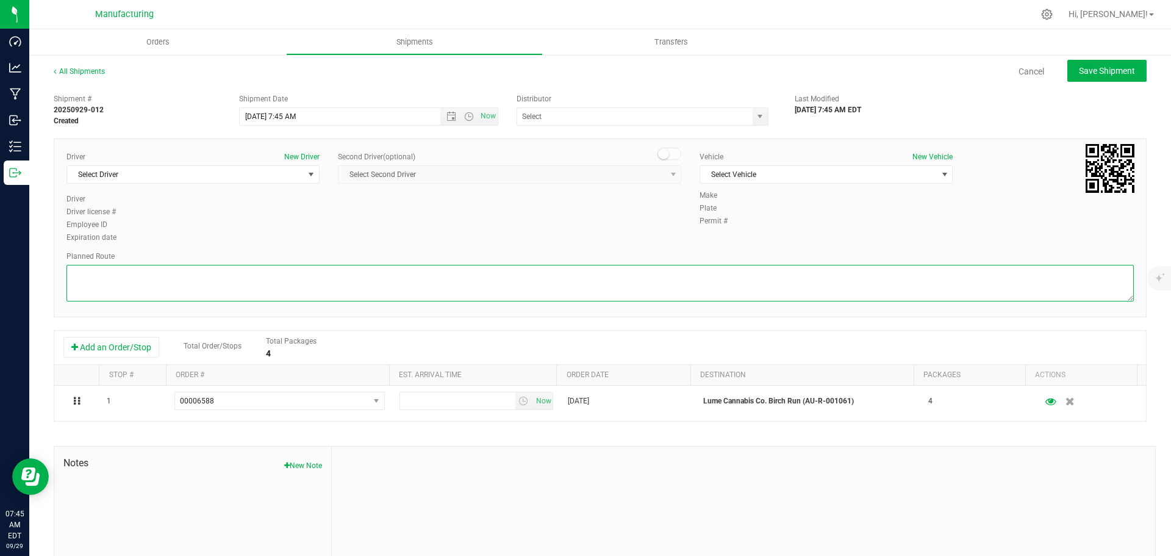
click at [741, 275] on textarea at bounding box center [599, 283] width 1067 height 37
paste textarea "Mitten Distro Dimondale To Motas -- Head south 246 ft -- Turn right 325 ft -- T…"
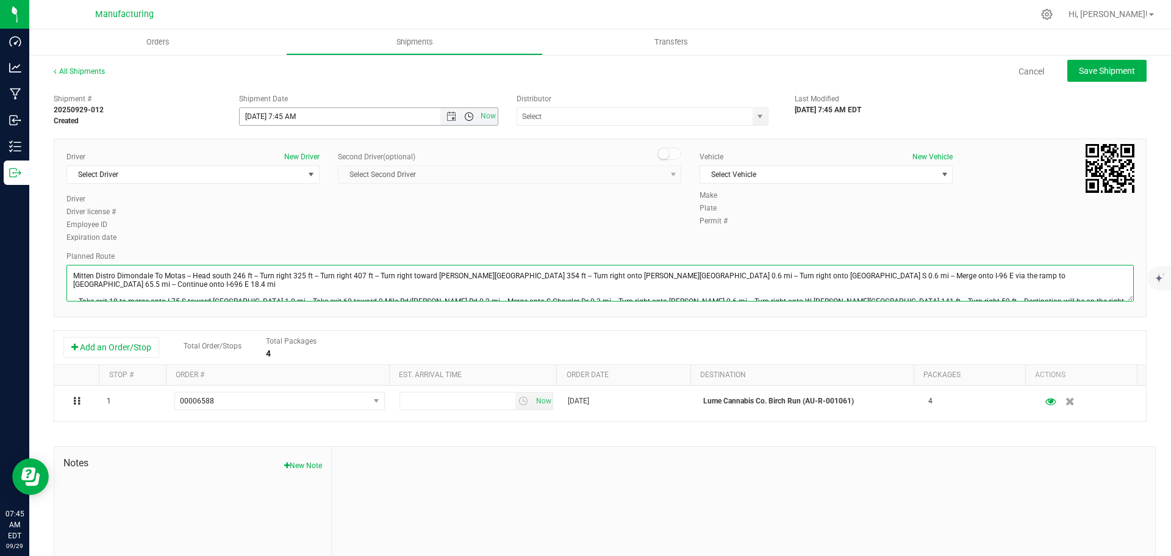
click at [464, 113] on span "Open the time view" at bounding box center [469, 117] width 10 height 10
type textarea "Mitten Distro Dimondale To Motas -- Head south 246 ft -- Turn right 325 ft -- T…"
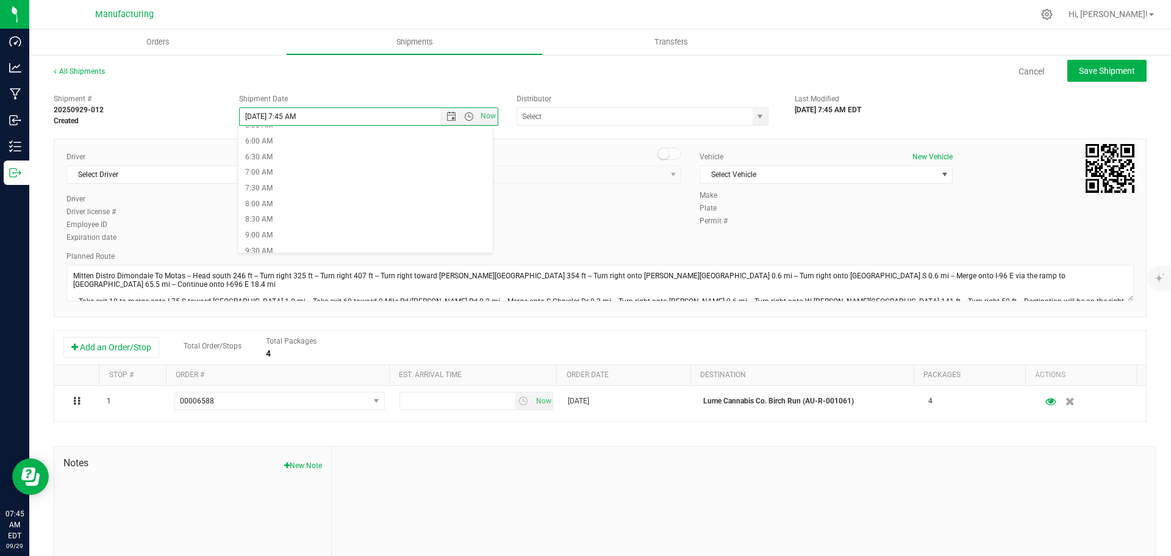
scroll to position [366, 0]
click at [268, 132] on li "11:30 AM" at bounding box center [365, 131] width 255 height 16
type input "[DATE] 11:30 AM"
click at [213, 182] on span "Select Driver" at bounding box center [185, 174] width 237 height 17
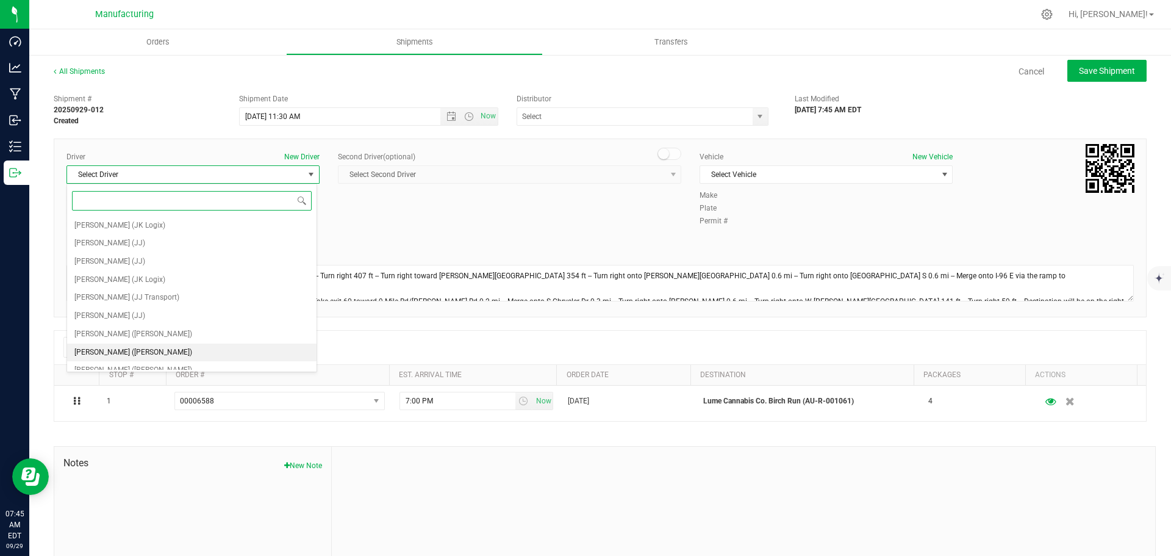
click at [134, 351] on span "[PERSON_NAME] ([PERSON_NAME])" at bounding box center [133, 353] width 118 height 16
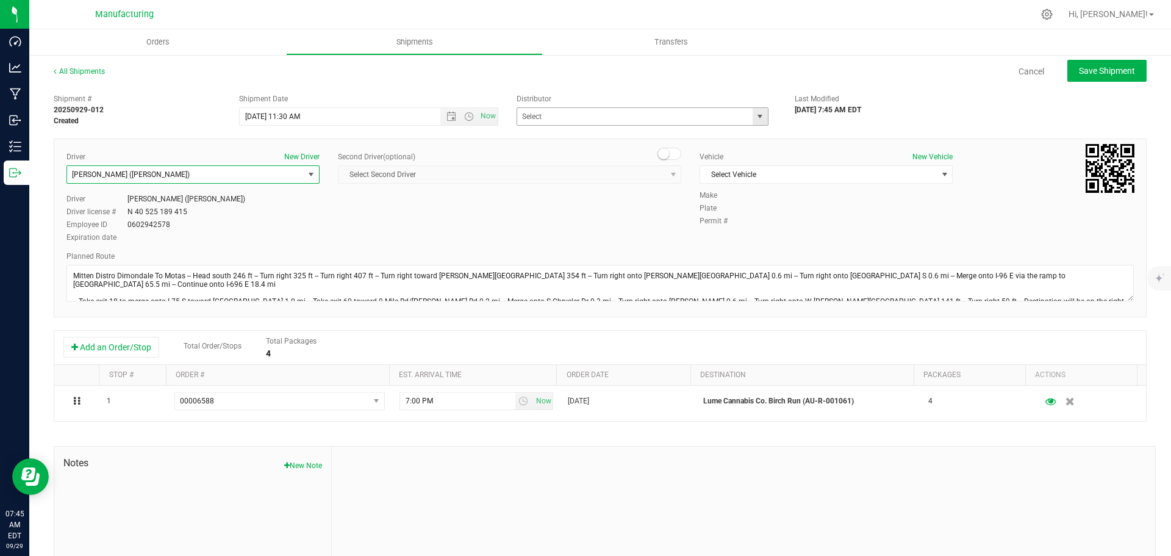
click at [755, 118] on span "select" at bounding box center [760, 117] width 10 height 10
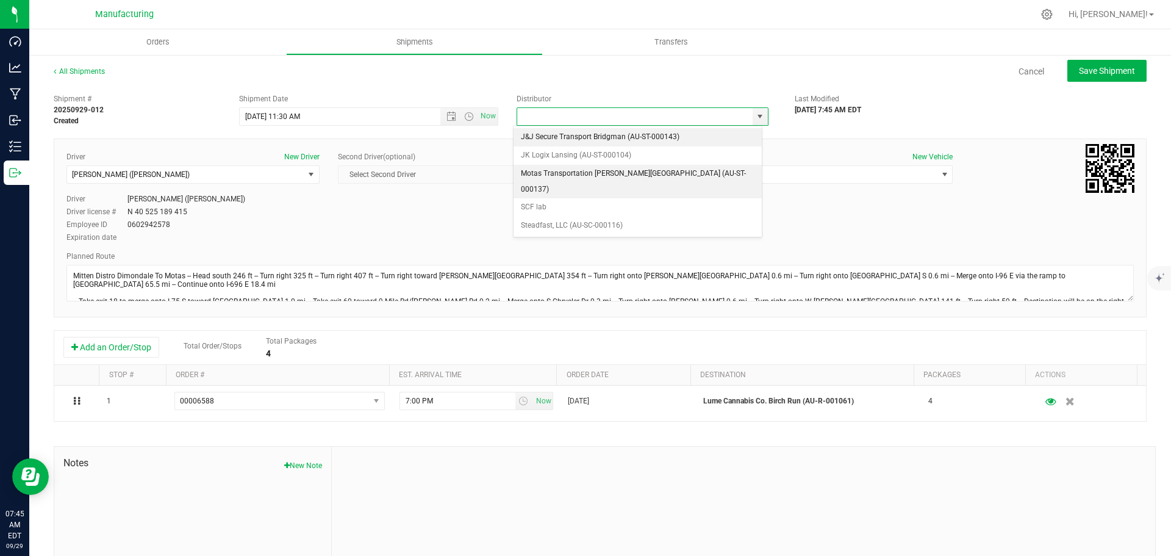
drag, startPoint x: 586, startPoint y: 177, endPoint x: 701, endPoint y: 173, distance: 114.7
click at [586, 176] on li "Motas Transportation [PERSON_NAME][GEOGRAPHIC_DATA] (AU-ST-000137)" at bounding box center [637, 182] width 248 height 34
type input "Motas Transportation [PERSON_NAME][GEOGRAPHIC_DATA] (AU-ST-000137)"
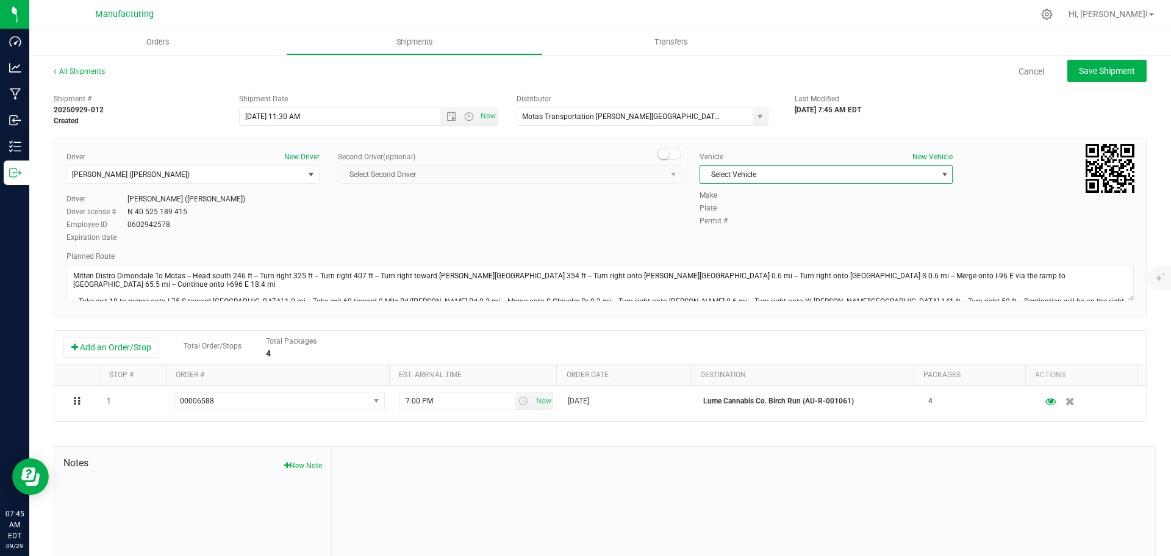
click at [743, 173] on span "Select Vehicle" at bounding box center [818, 174] width 237 height 17
click at [724, 228] on li "[MEDICAL_DATA]" at bounding box center [819, 232] width 249 height 18
click at [1099, 73] on span "Save Shipment" at bounding box center [1107, 71] width 56 height 10
type input "[DATE] 3:30 PM"
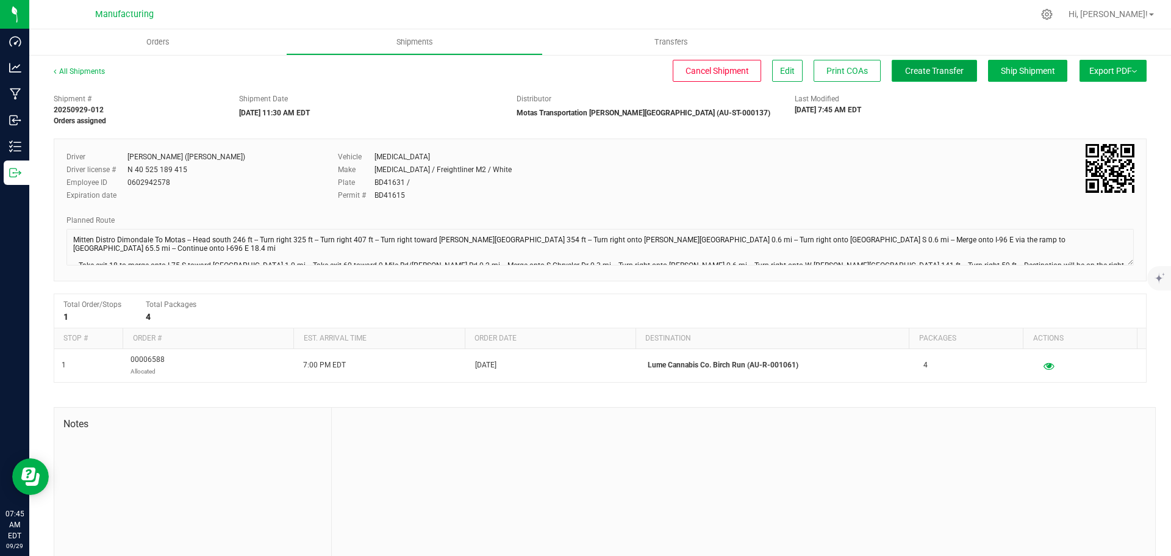
click at [929, 70] on span "Create Transfer" at bounding box center [934, 71] width 59 height 10
click at [153, 44] on span "Orders" at bounding box center [158, 42] width 56 height 11
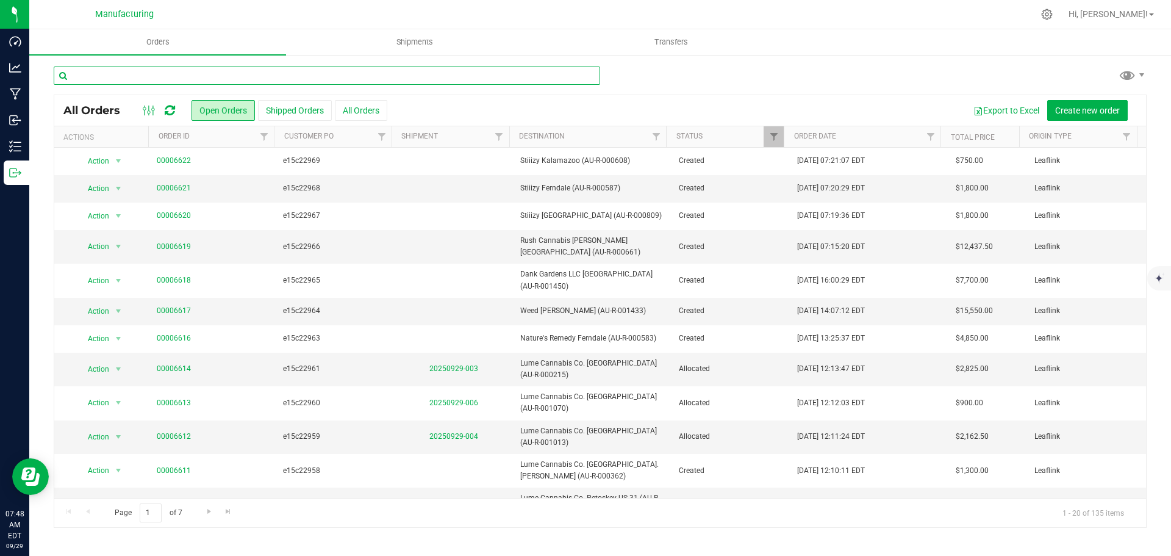
click at [259, 77] on input "text" at bounding box center [327, 75] width 546 height 18
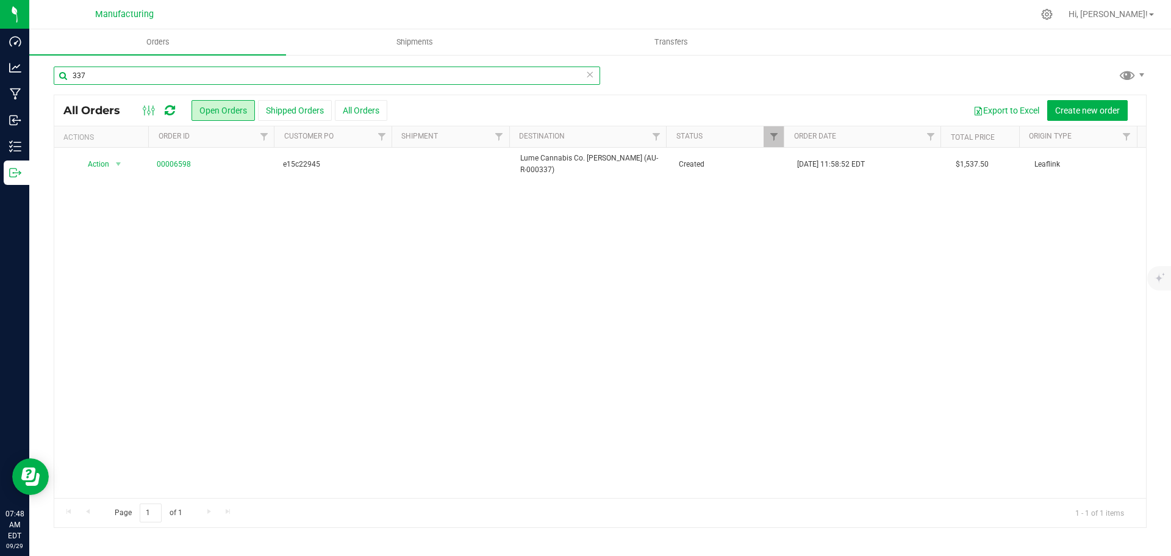
type input "337"
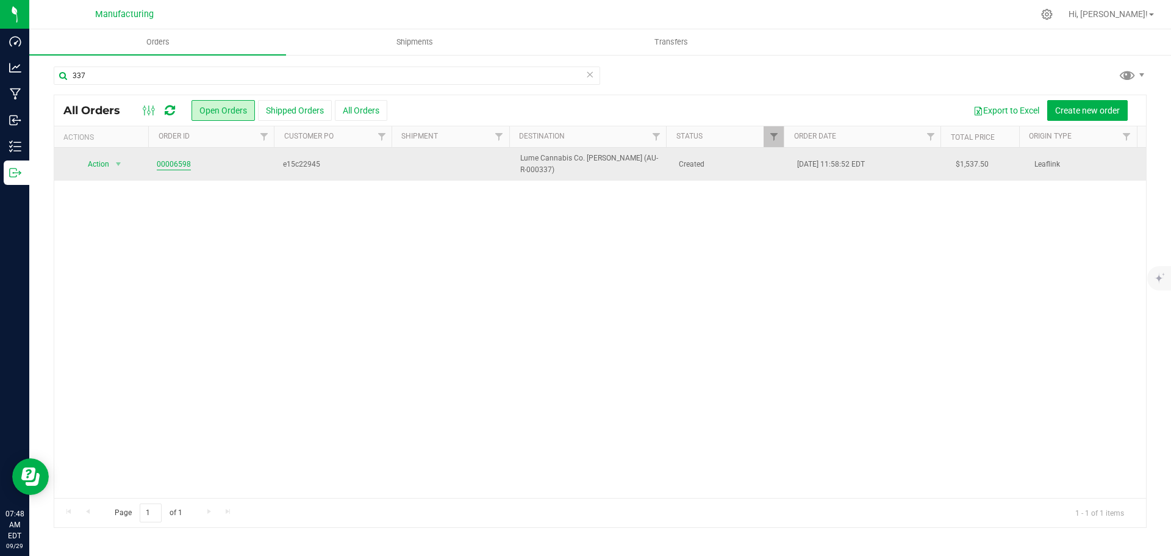
click at [179, 163] on link "00006598" at bounding box center [174, 165] width 34 height 12
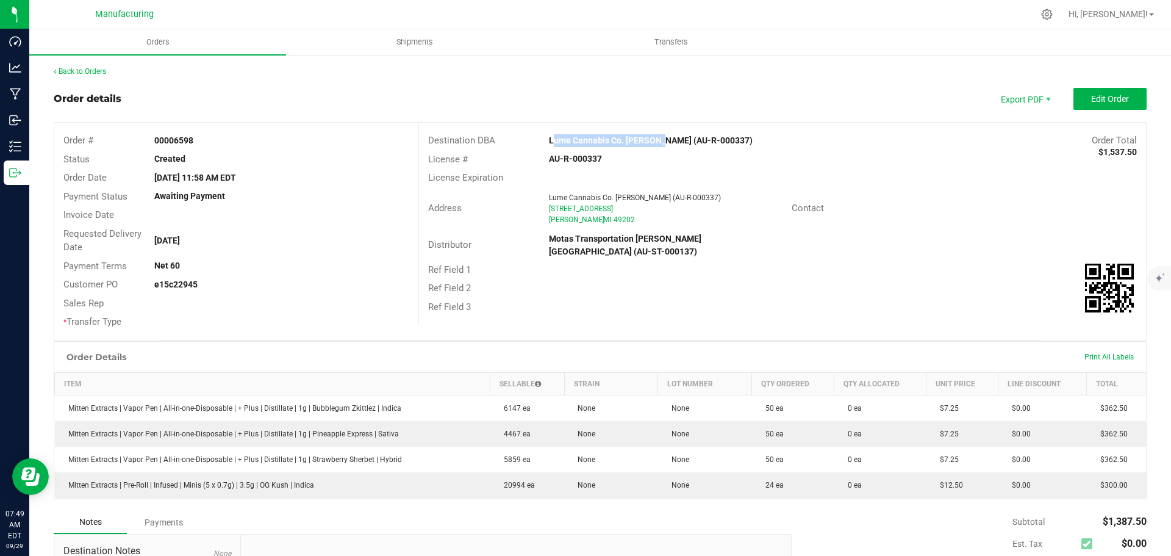
drag, startPoint x: 541, startPoint y: 138, endPoint x: 654, endPoint y: 142, distance: 112.3
click at [654, 142] on div "Lume Cannabis Co. Jackson (AU-R-000337)" at bounding box center [691, 140] width 303 height 13
copy strong "Lume Cannabis Co. Jackson"
drag, startPoint x: 540, startPoint y: 159, endPoint x: 609, endPoint y: 157, distance: 68.9
click at [609, 157] on div "AU-R-000337" at bounding box center [661, 158] width 242 height 13
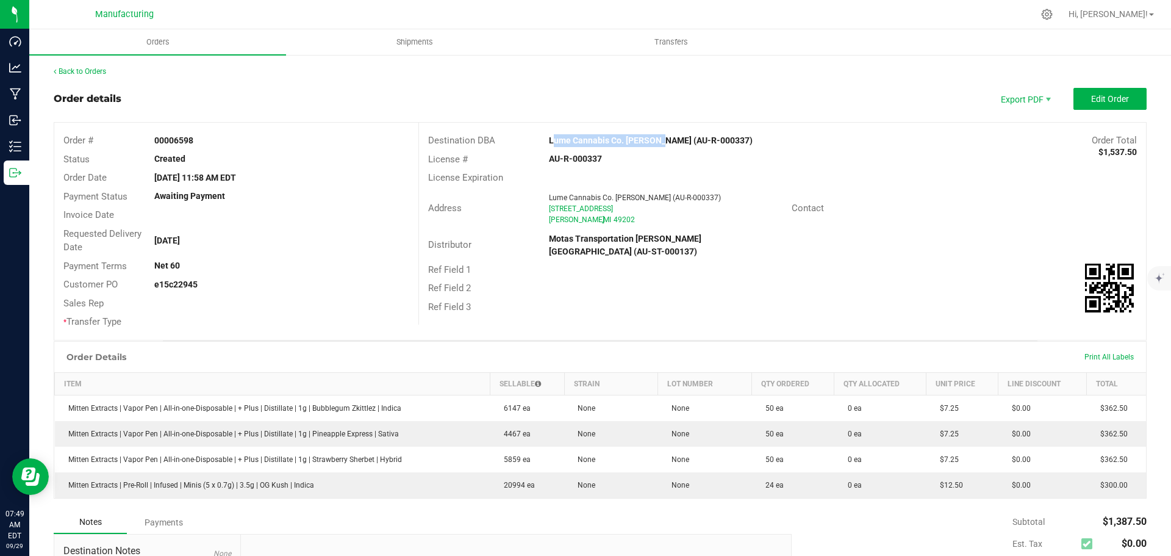
copy strong "AU-R-000337"
click at [898, 138] on div "Order Total $1,537.50" at bounding box center [994, 141] width 303 height 14
click at [1115, 101] on span "Edit Order" at bounding box center [1110, 99] width 38 height 10
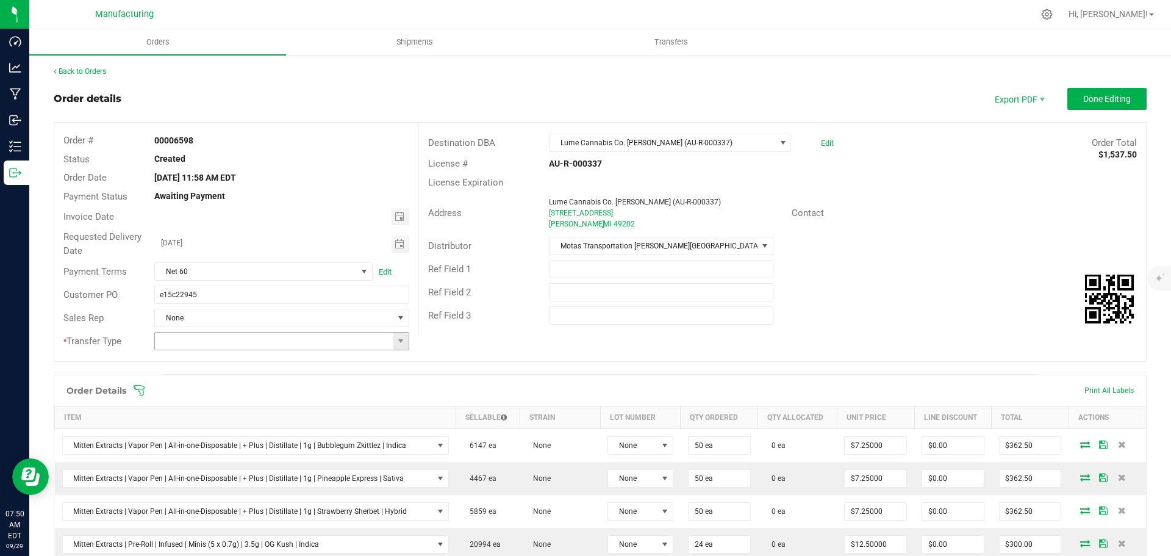
click at [398, 346] on span at bounding box center [400, 340] width 15 height 17
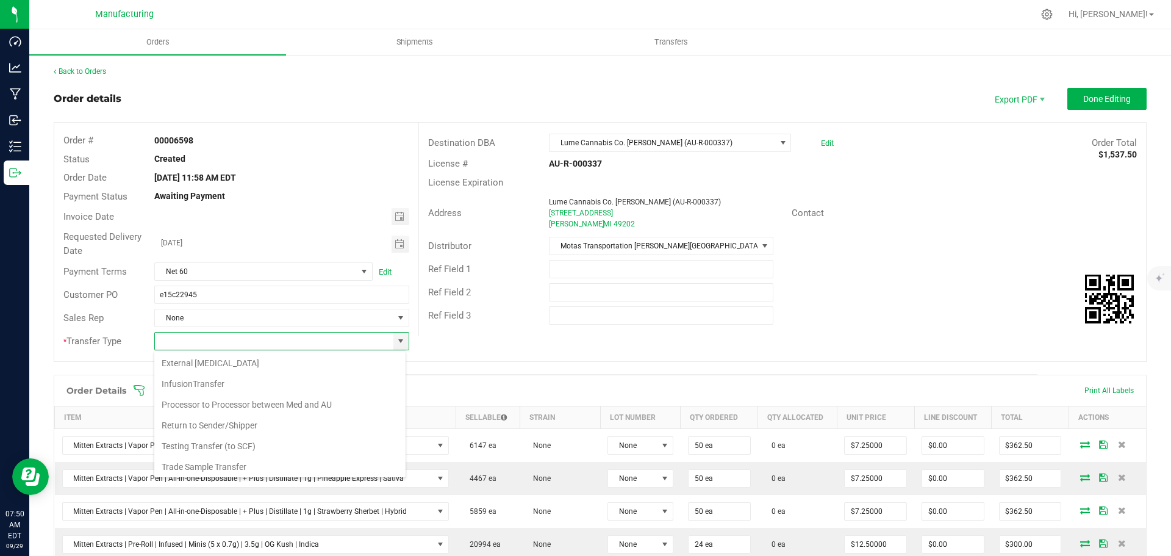
scroll to position [85, 0]
click at [224, 439] on li "Wholesale Transfer" at bounding box center [279, 443] width 251 height 21
type input "Wholesale Transfer"
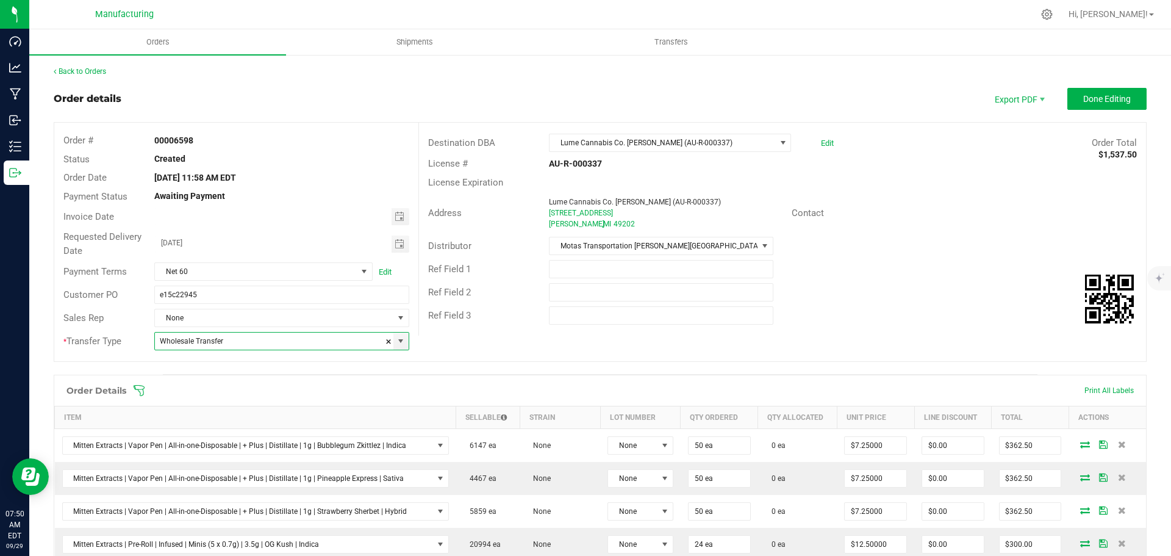
click at [137, 391] on icon at bounding box center [139, 390] width 12 height 12
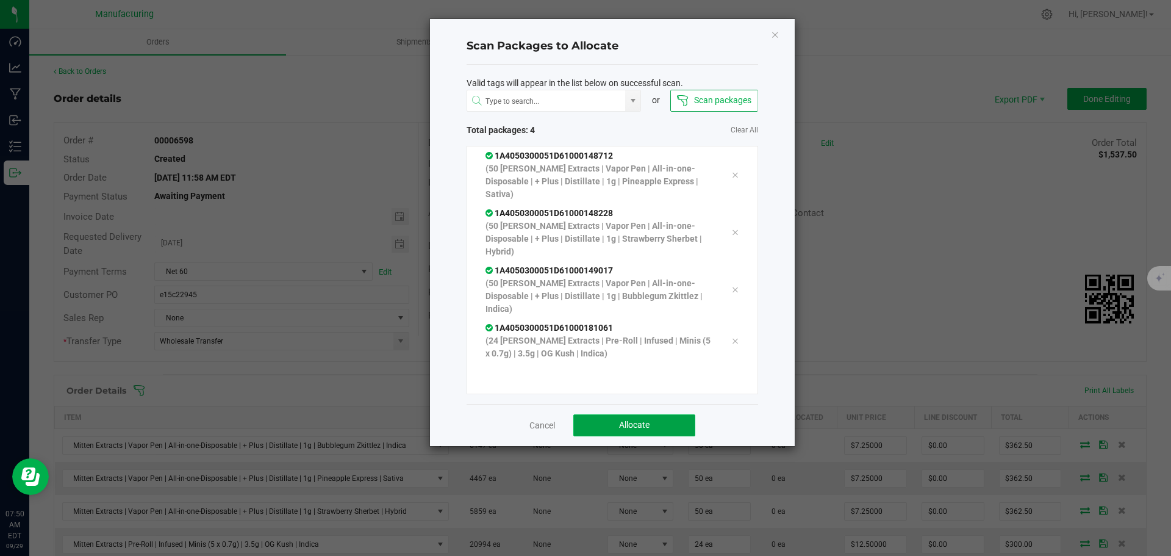
click at [662, 425] on button "Allocate" at bounding box center [634, 425] width 122 height 22
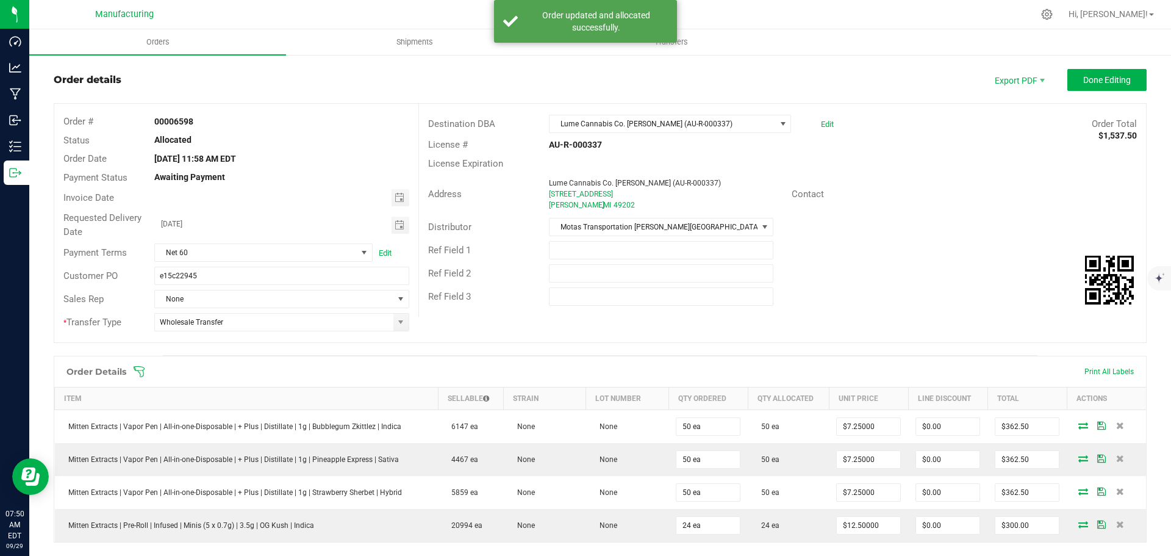
scroll to position [0, 0]
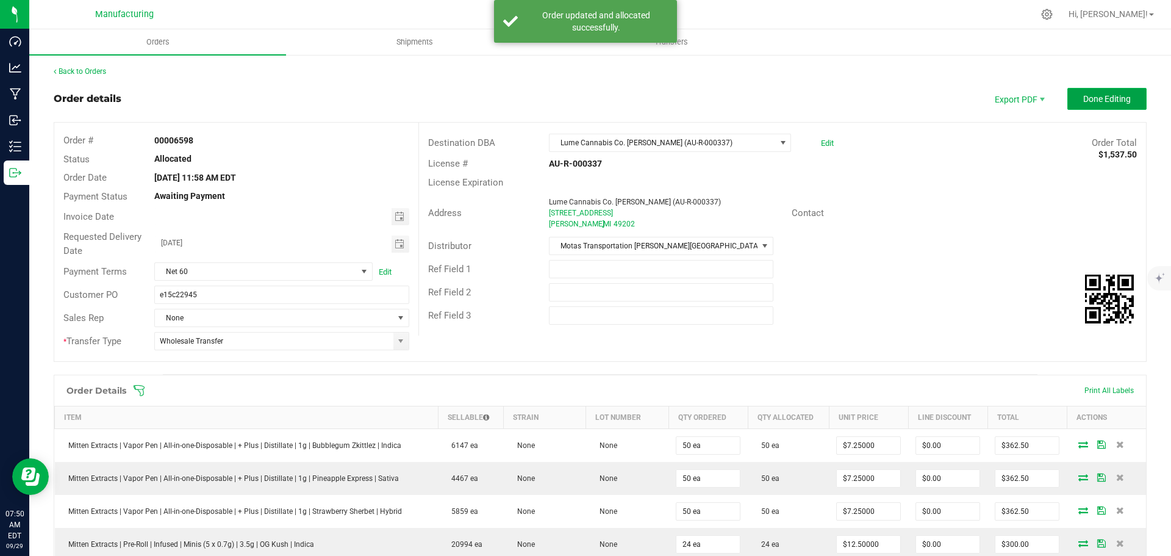
click at [1116, 107] on button "Done Editing" at bounding box center [1106, 99] width 79 height 22
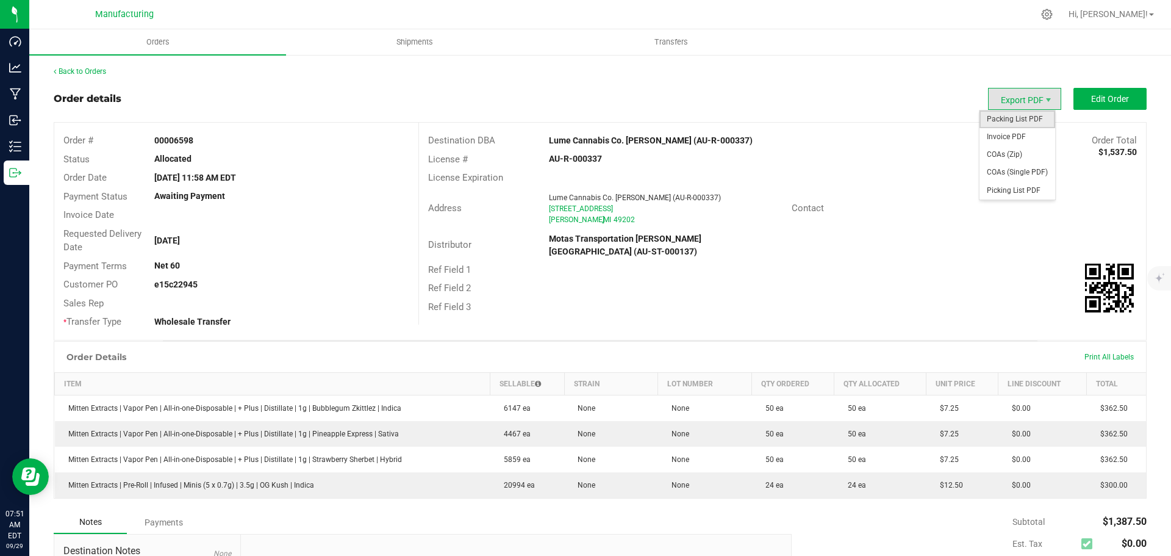
click at [1017, 120] on span "Packing List PDF" at bounding box center [1017, 119] width 76 height 18
click at [98, 73] on link "Back to Orders" at bounding box center [80, 71] width 52 height 9
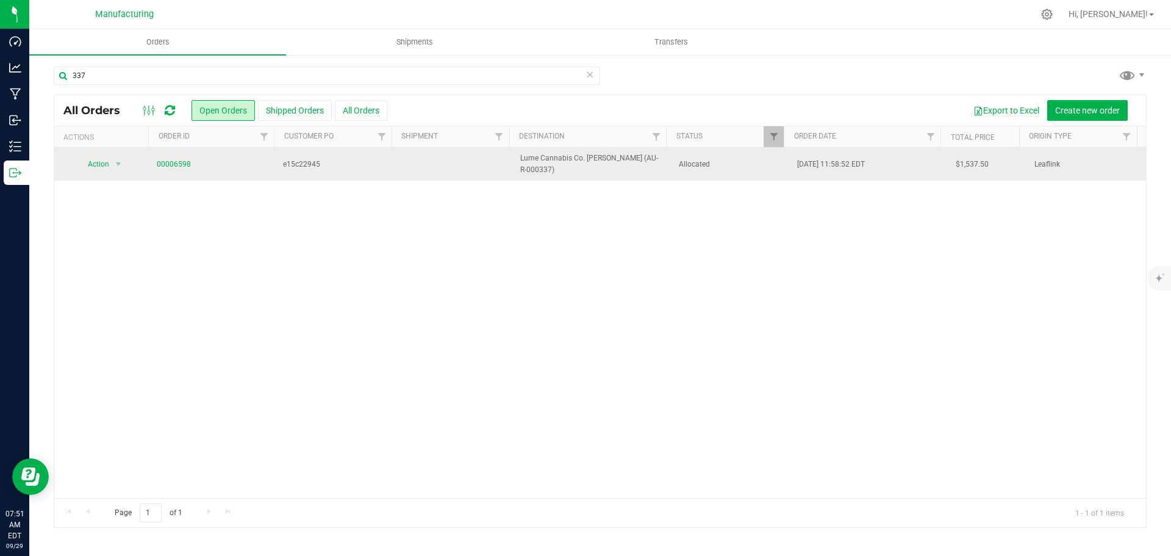
drag, startPoint x: 729, startPoint y: 164, endPoint x: 691, endPoint y: 161, distance: 38.5
click at [729, 164] on span "Allocated" at bounding box center [731, 165] width 104 height 12
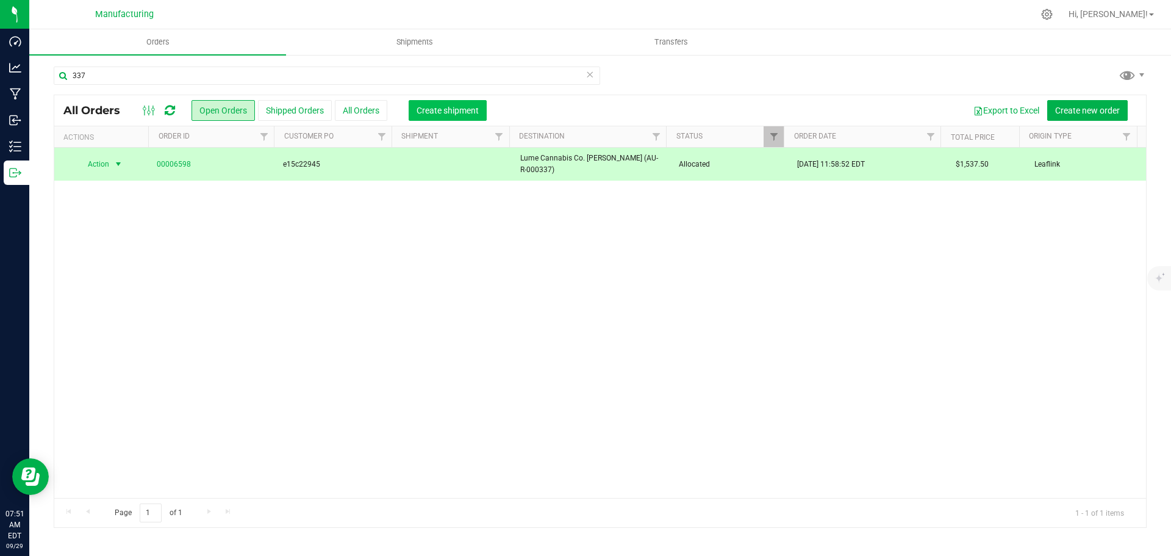
click at [464, 110] on span "Create shipment" at bounding box center [447, 110] width 62 height 10
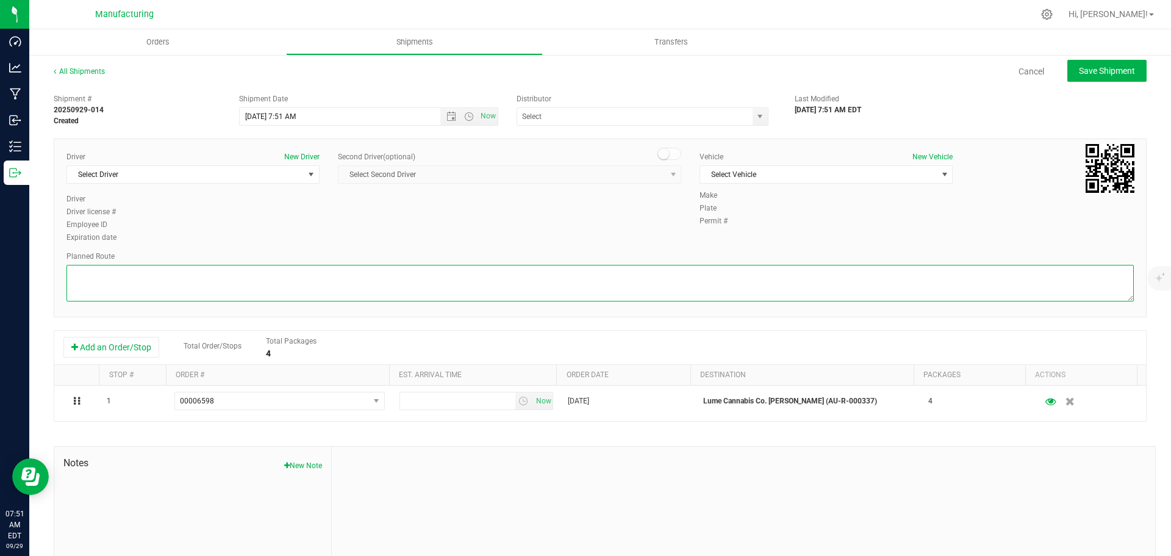
click at [438, 284] on textarea at bounding box center [599, 283] width 1067 height 37
paste textarea "Mitten Distro Dimondale To Motas -- Head south 246 ft -- Turn right 325 ft -- T…"
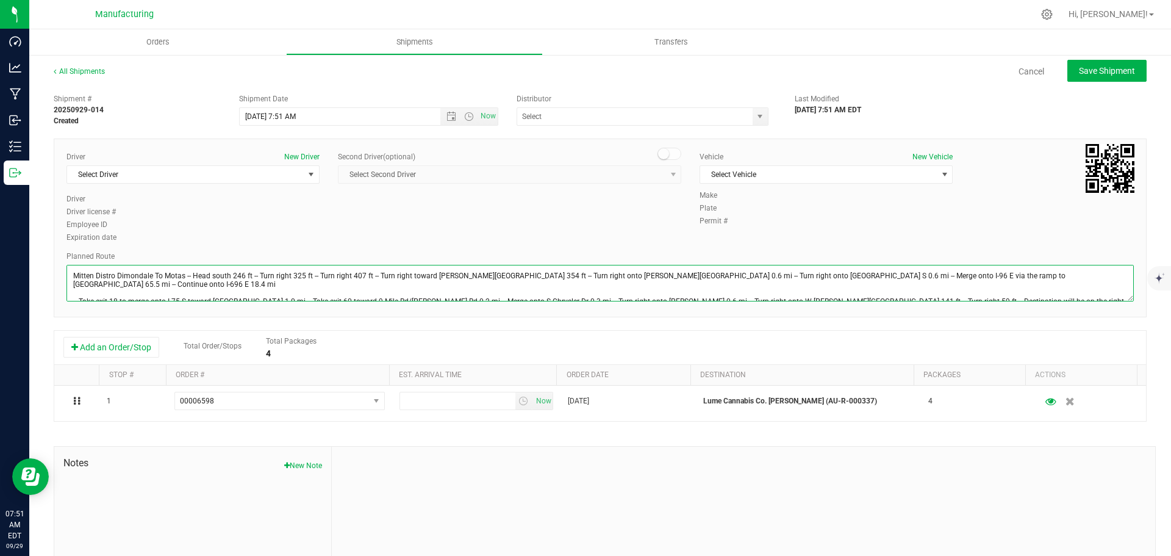
type textarea "Mitten Distro Dimondale To Motas -- Head south 246 ft -- Turn right 325 ft -- T…"
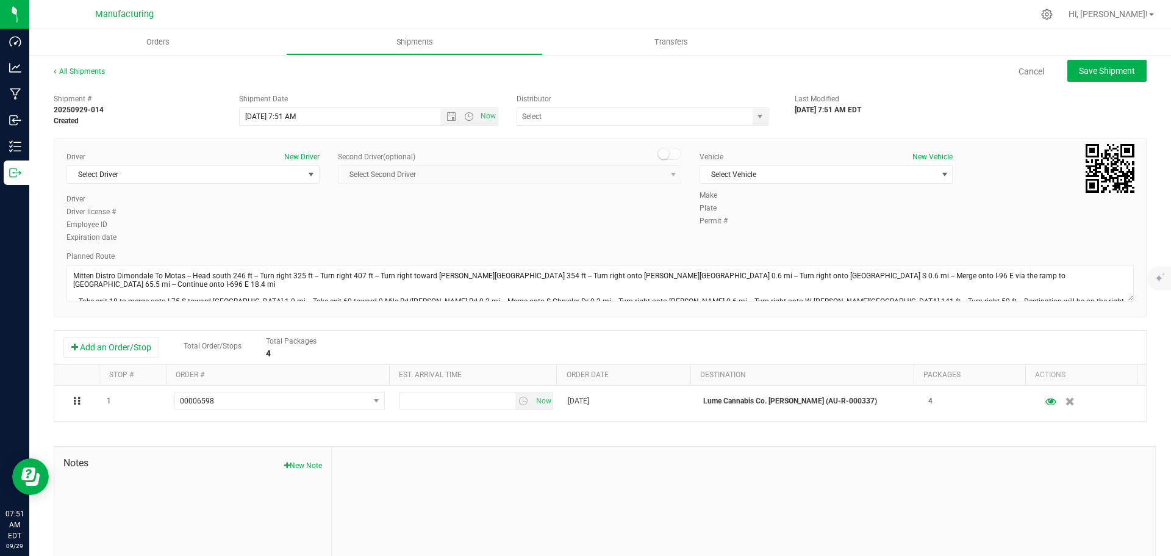
click at [295, 164] on div "Driver New Driver Select Driver Select Driver Perry Black (JK Logix) Robert Cle…" at bounding box center [192, 172] width 253 height 42
click at [294, 171] on span "Select Driver" at bounding box center [185, 174] width 237 height 17
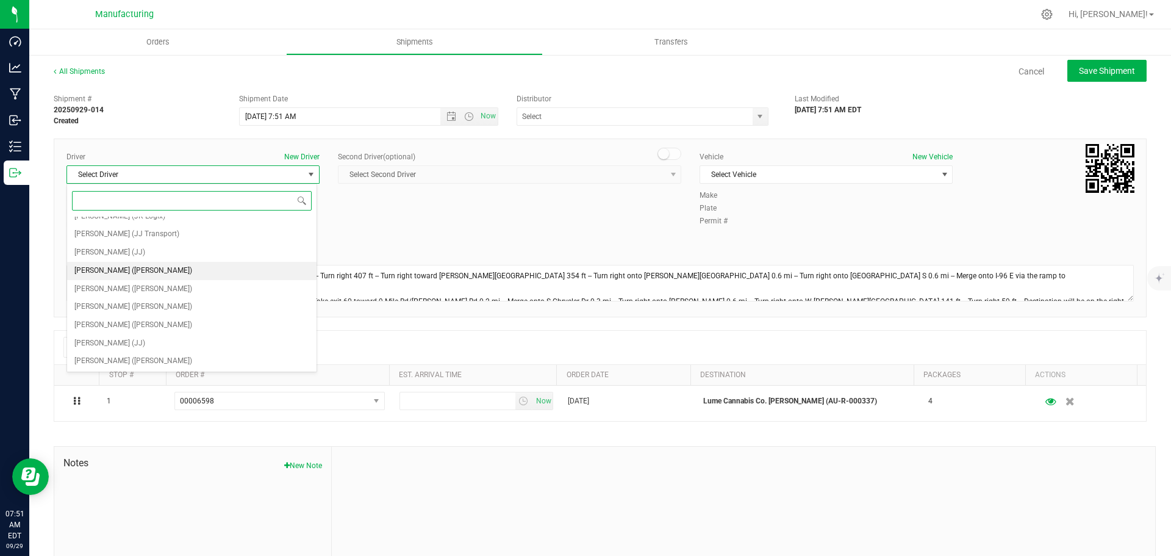
scroll to position [64, 0]
click at [130, 284] on span "[PERSON_NAME] ([PERSON_NAME])" at bounding box center [133, 289] width 118 height 16
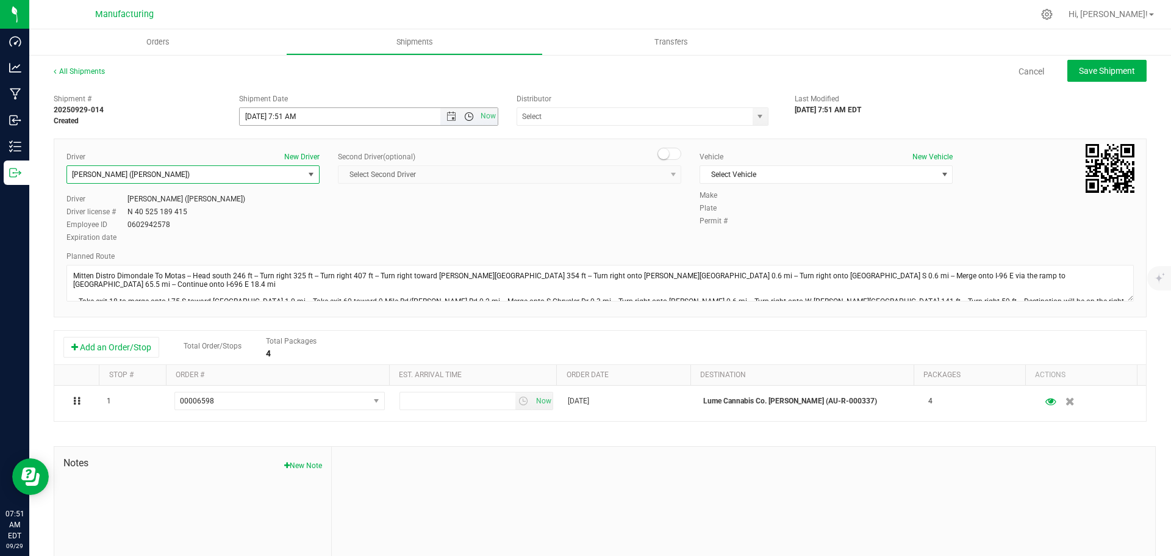
click at [466, 116] on span "Open the time view" at bounding box center [469, 117] width 10 height 10
click at [284, 246] on li "11:30 AM" at bounding box center [365, 253] width 255 height 16
type input "[DATE] 11:30 AM"
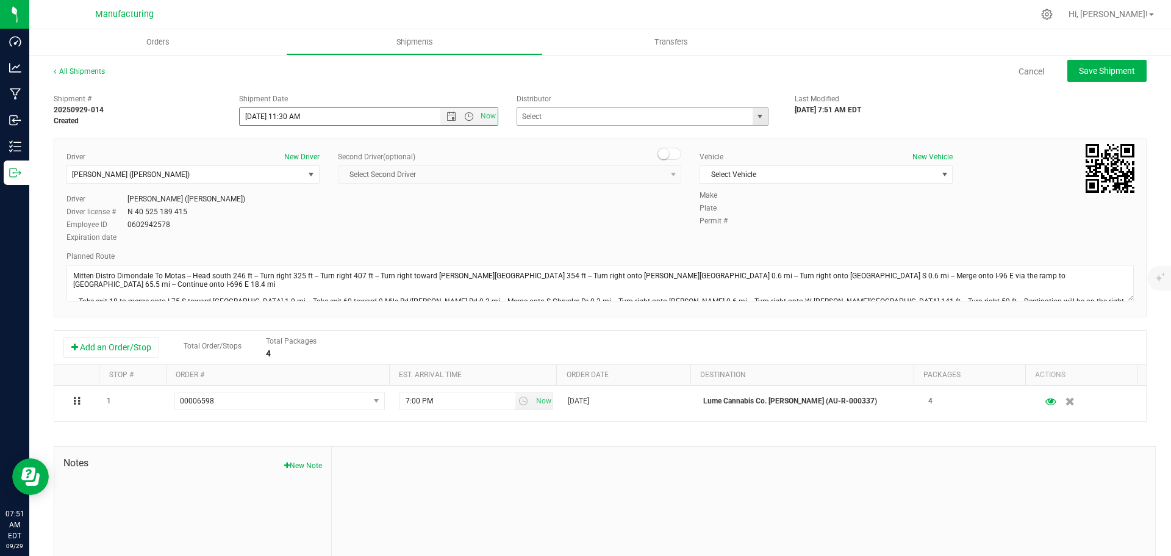
click at [755, 112] on span "select" at bounding box center [760, 117] width 10 height 10
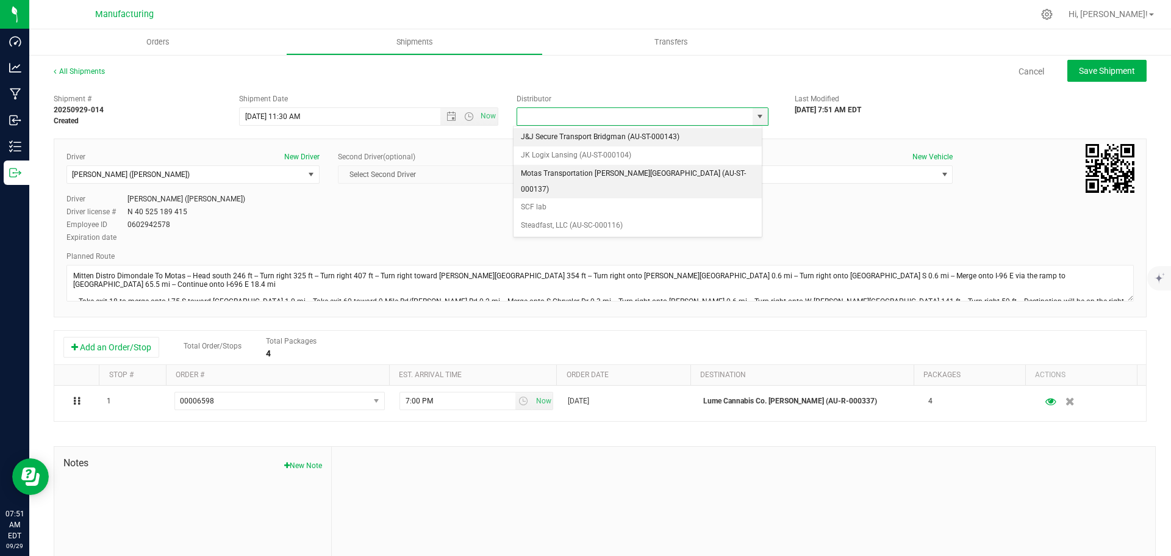
click at [616, 174] on li "Motas Transportation [PERSON_NAME][GEOGRAPHIC_DATA] (AU-ST-000137)" at bounding box center [637, 182] width 248 height 34
type input "Motas Transportation [PERSON_NAME][GEOGRAPHIC_DATA] (AU-ST-000137)"
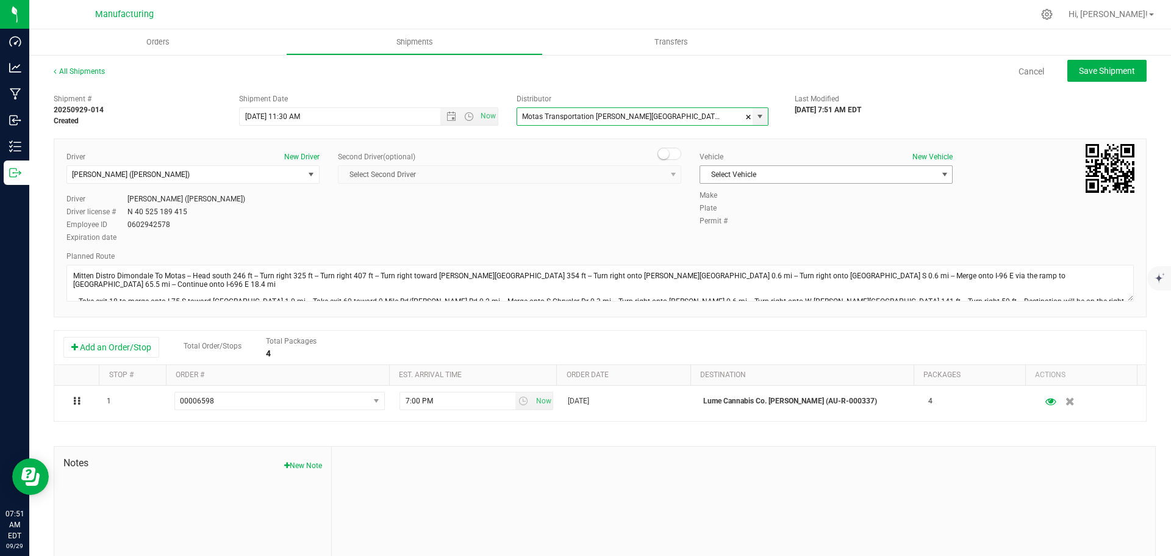
click at [724, 168] on span "Select Vehicle" at bounding box center [818, 174] width 237 height 17
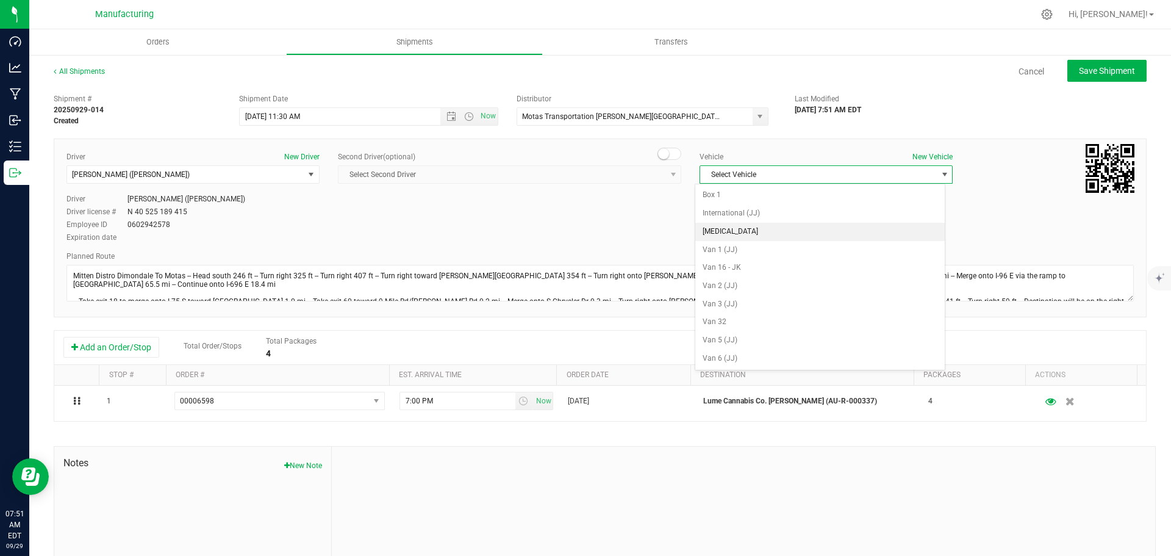
click at [719, 234] on li "[MEDICAL_DATA]" at bounding box center [819, 232] width 249 height 18
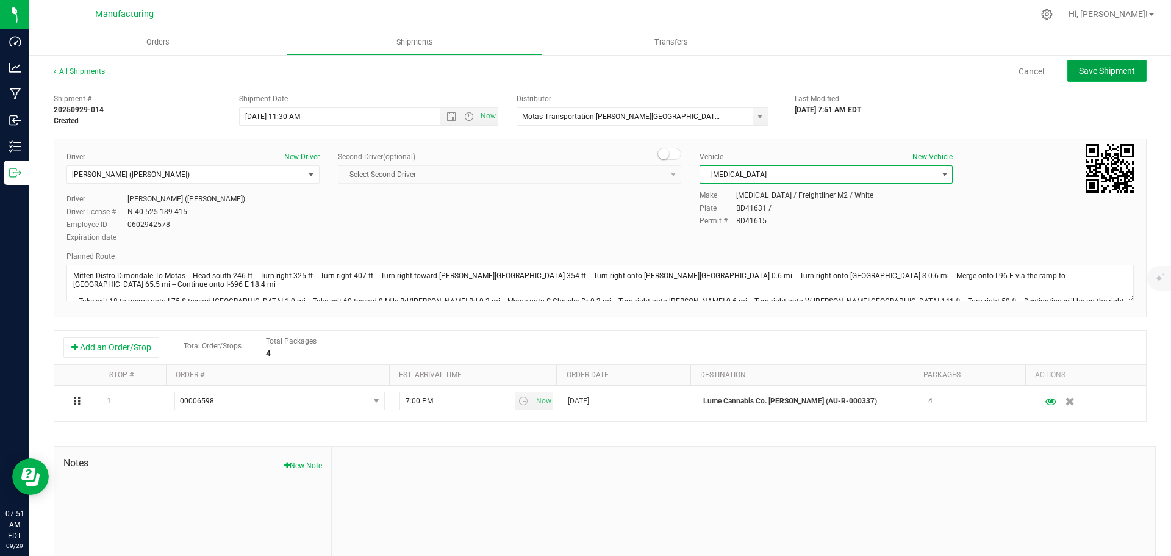
click at [1109, 74] on span "Save Shipment" at bounding box center [1107, 71] width 56 height 10
type input "[DATE] 3:30 PM"
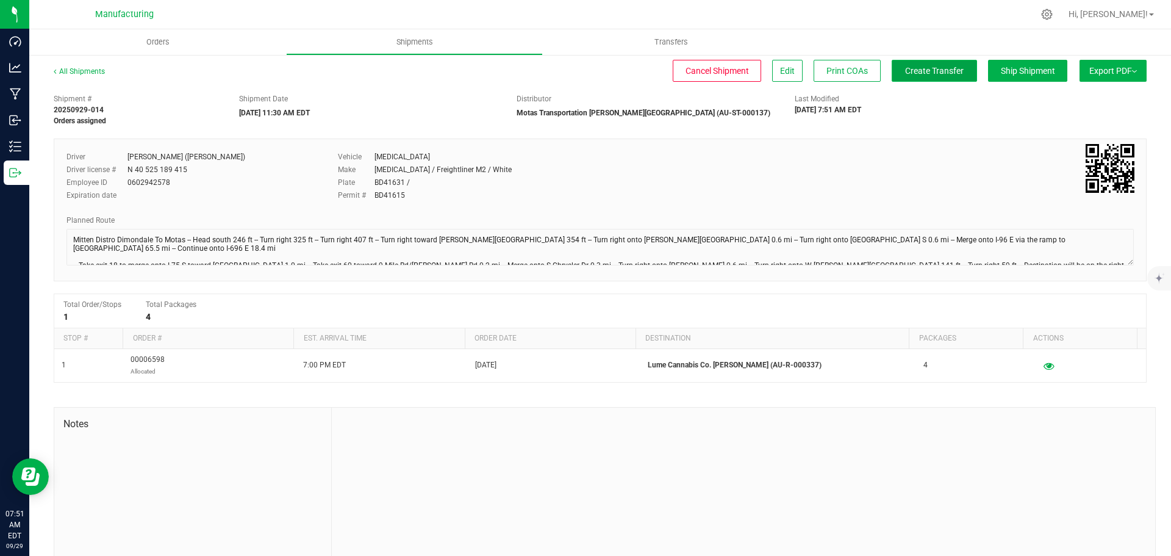
click at [938, 79] on button "Create Transfer" at bounding box center [934, 71] width 85 height 22
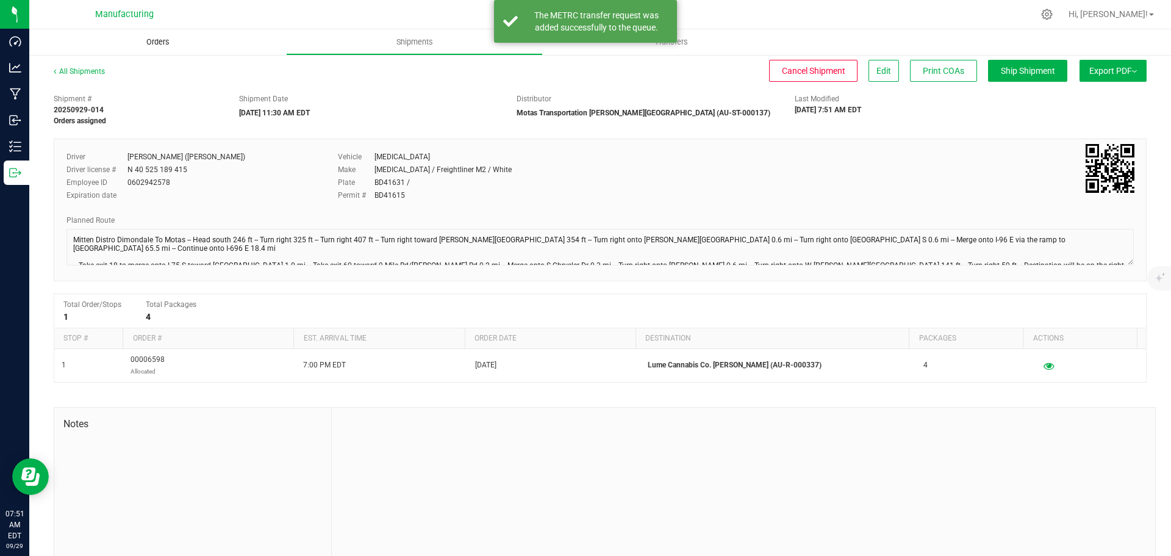
click at [149, 40] on span "Orders" at bounding box center [158, 42] width 56 height 11
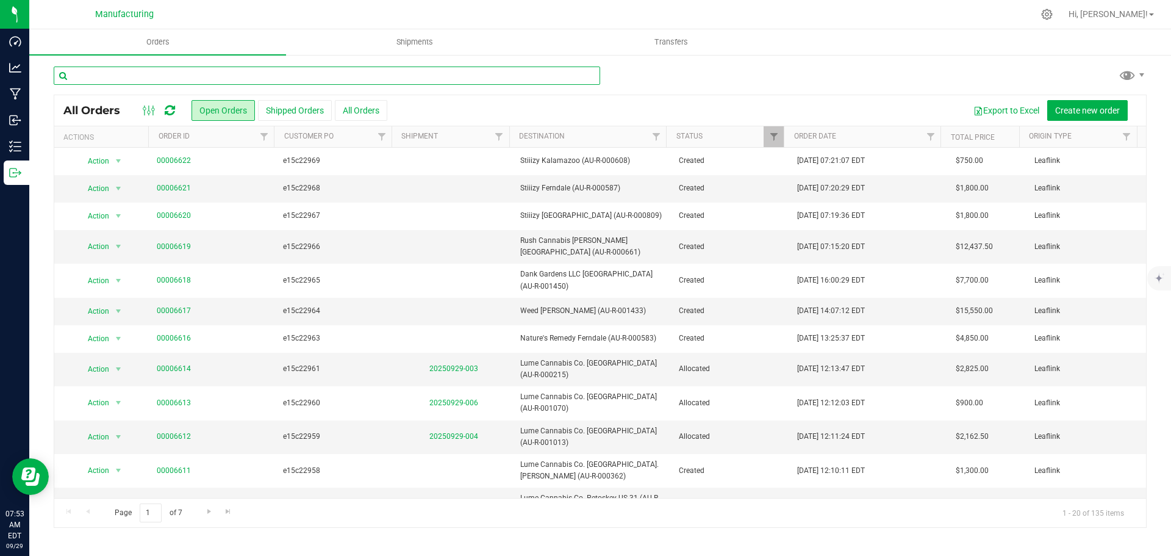
click at [221, 75] on input "text" at bounding box center [327, 75] width 546 height 18
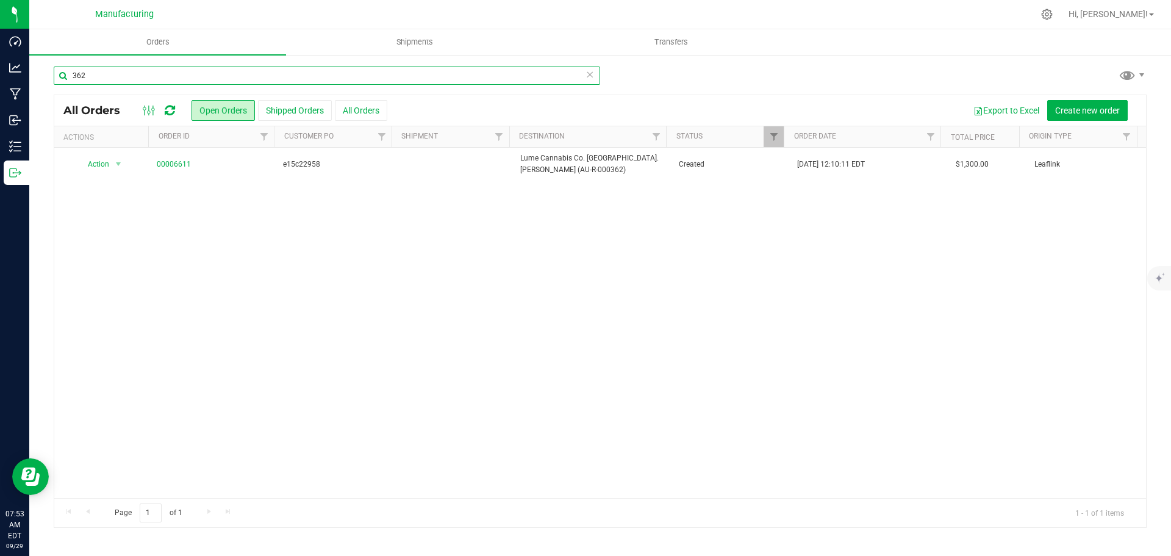
type input "362"
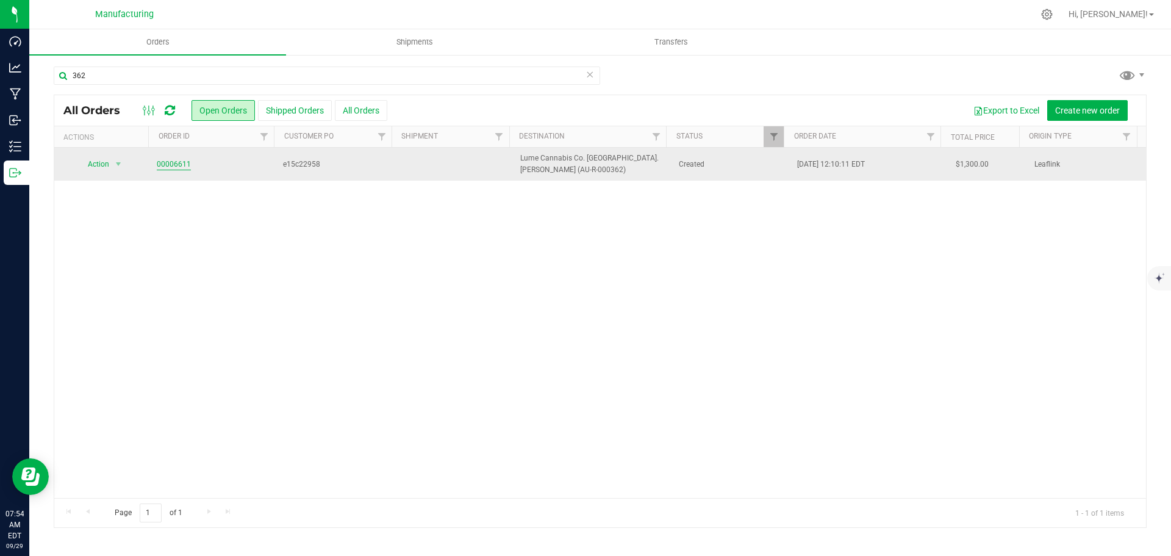
click at [188, 163] on link "00006611" at bounding box center [174, 165] width 34 height 12
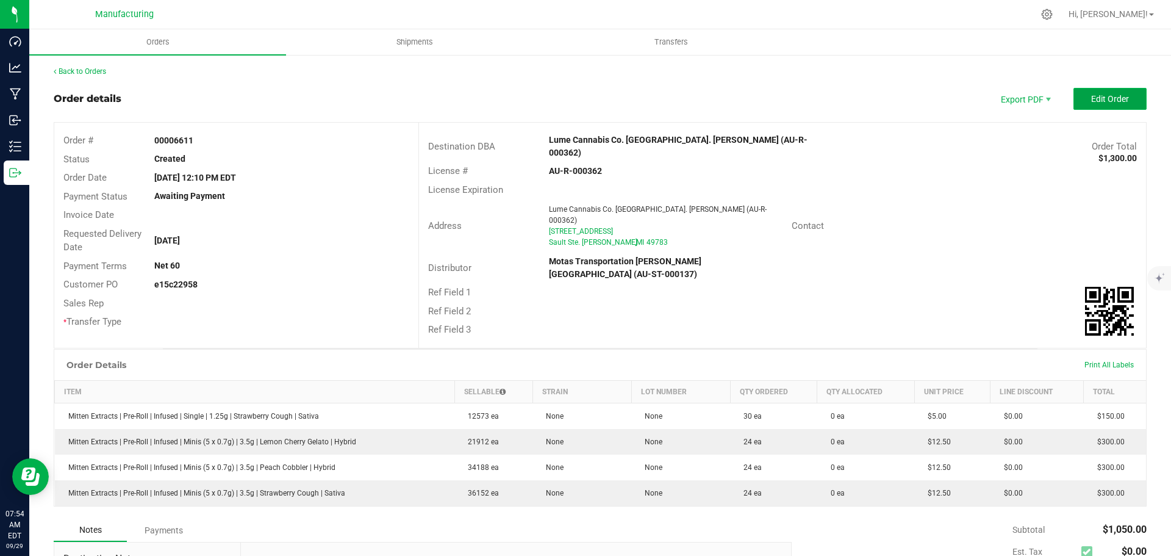
click at [1091, 97] on span "Edit Order" at bounding box center [1110, 99] width 38 height 10
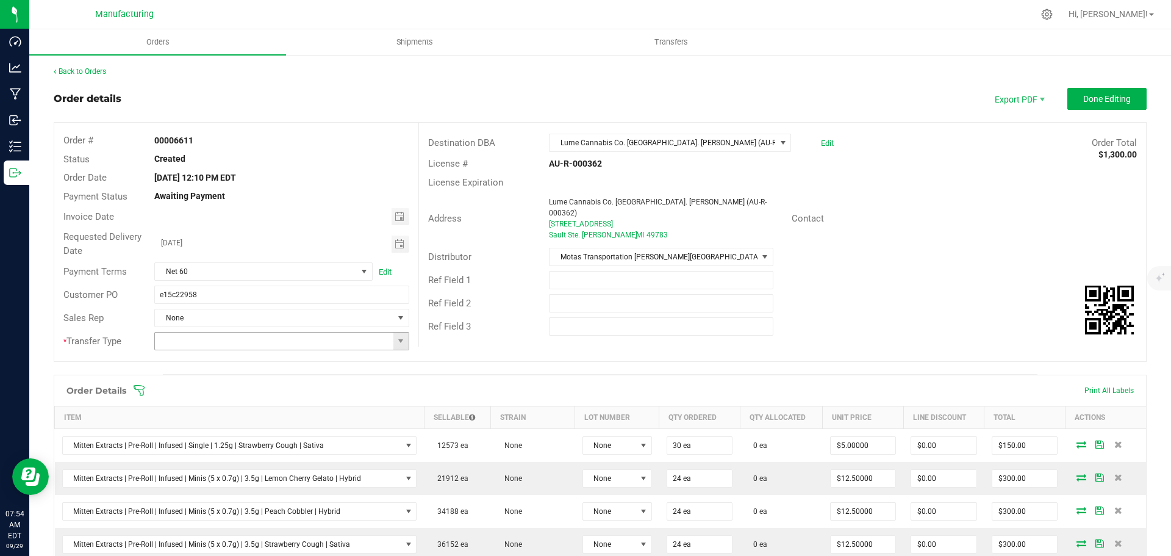
click at [402, 345] on span at bounding box center [401, 341] width 10 height 10
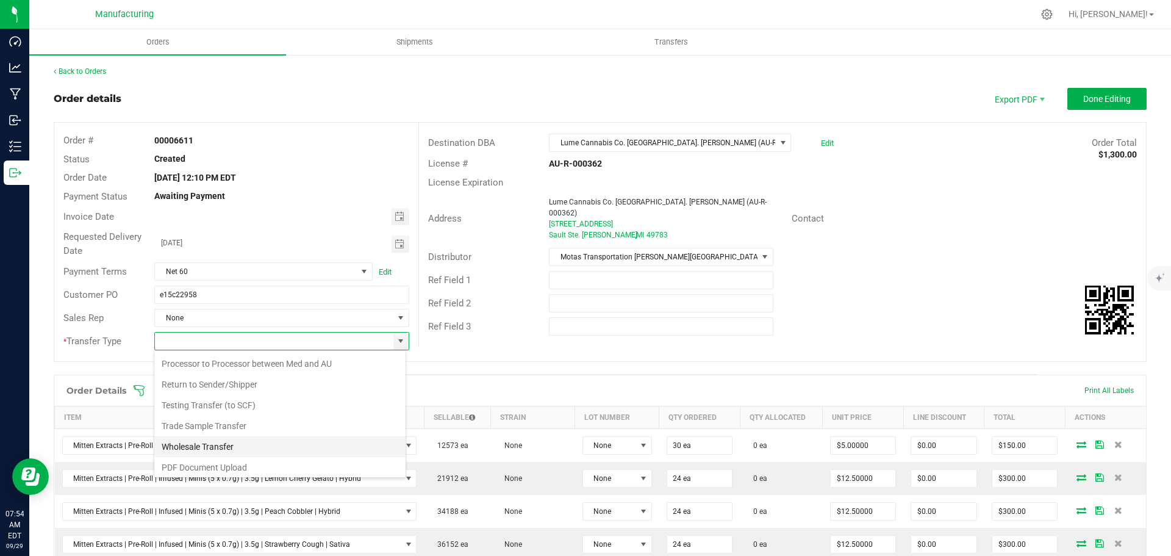
scroll to position [85, 0]
click at [196, 442] on li "Wholesale Transfer" at bounding box center [279, 443] width 251 height 21
type input "Wholesale Transfer"
click at [136, 388] on icon at bounding box center [139, 390] width 12 height 12
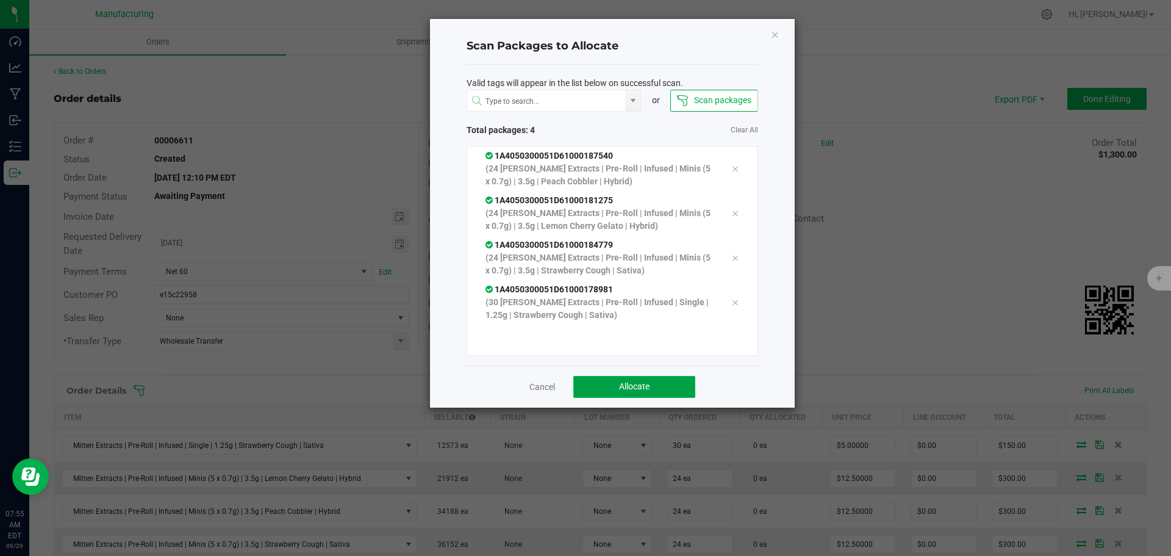
click at [624, 388] on span "Allocate" at bounding box center [634, 386] width 30 height 10
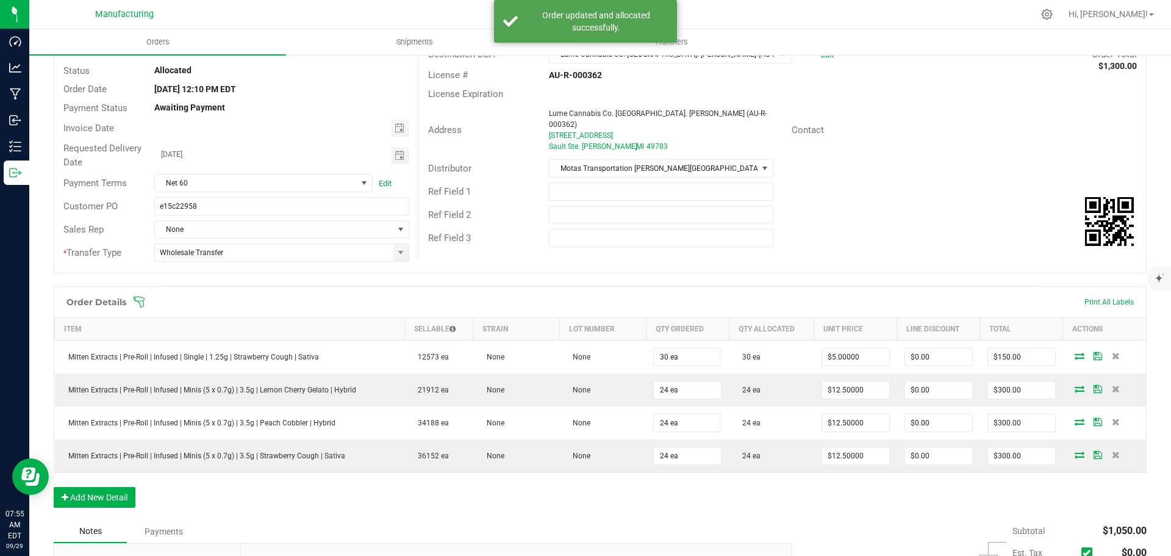
scroll to position [0, 0]
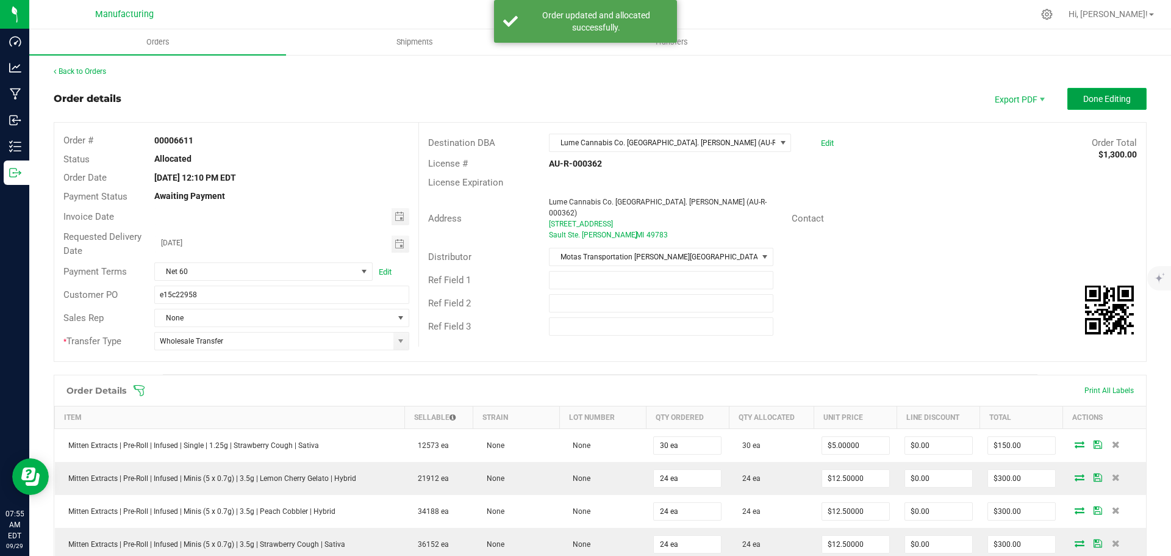
click at [1096, 97] on span "Done Editing" at bounding box center [1107, 99] width 48 height 10
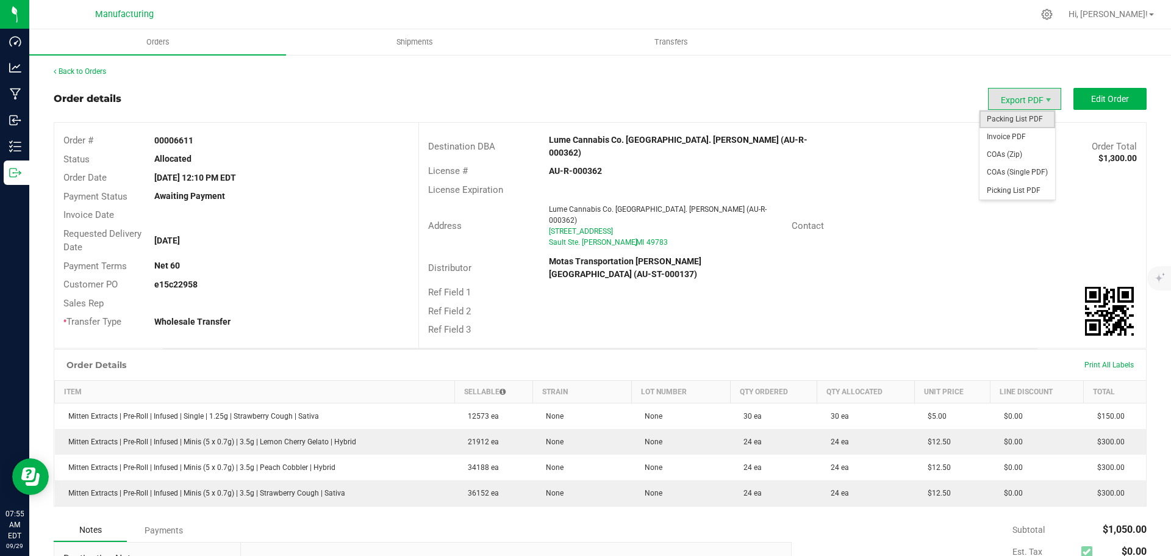
click at [1012, 115] on span "Packing List PDF" at bounding box center [1017, 119] width 76 height 18
click at [91, 67] on link "Back to Orders" at bounding box center [80, 71] width 52 height 9
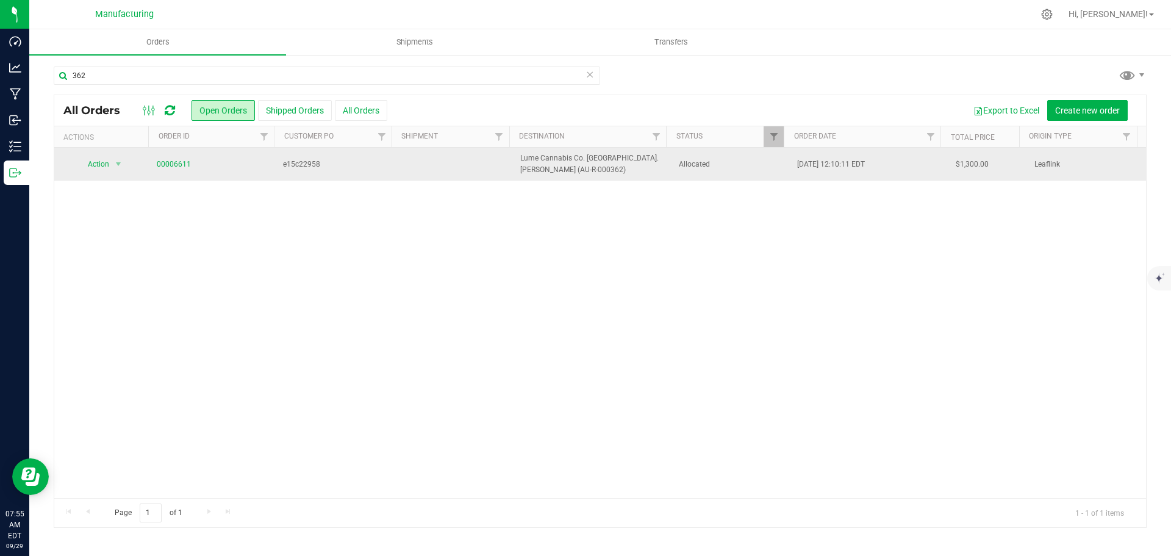
click at [746, 170] on td "Allocated" at bounding box center [730, 164] width 119 height 33
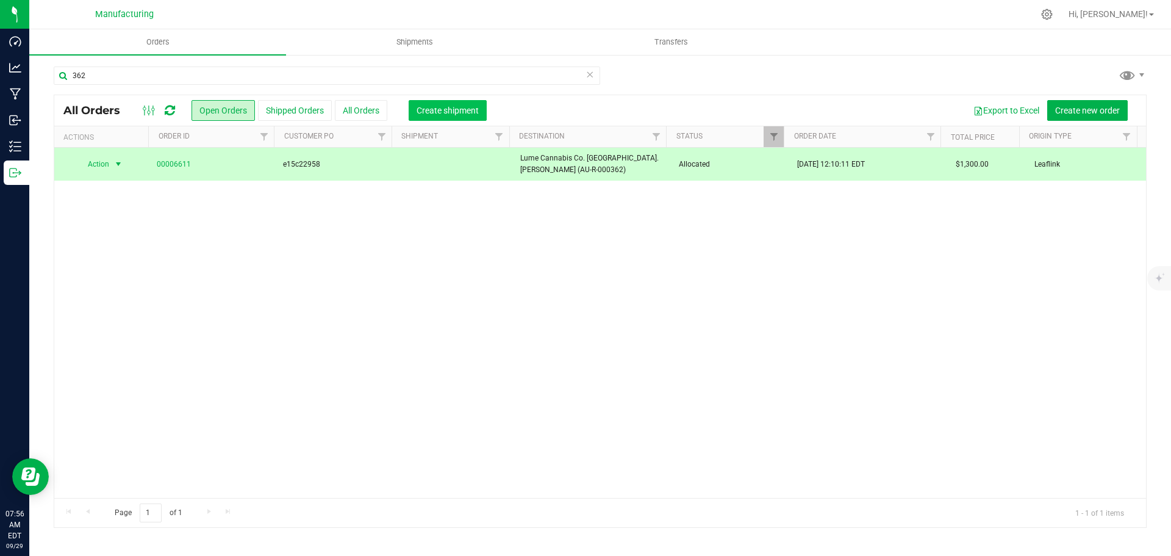
click at [450, 112] on span "Create shipment" at bounding box center [447, 110] width 62 height 10
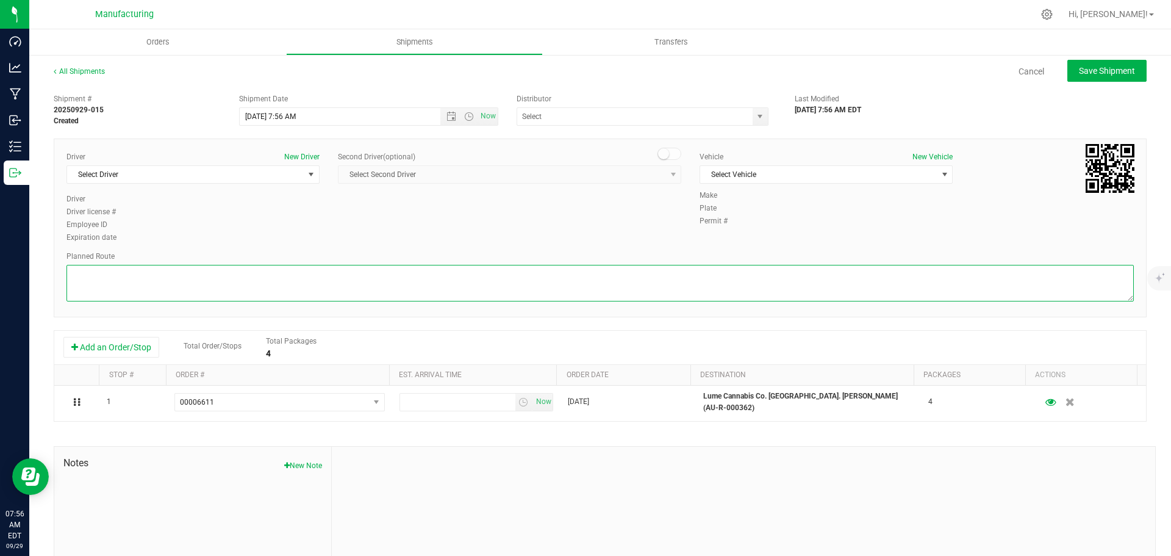
click at [557, 285] on textarea at bounding box center [599, 283] width 1067 height 37
paste textarea "Mitten Distro Dimondale To Motas -- Head south 246 ft -- Turn right 325 ft -- T…"
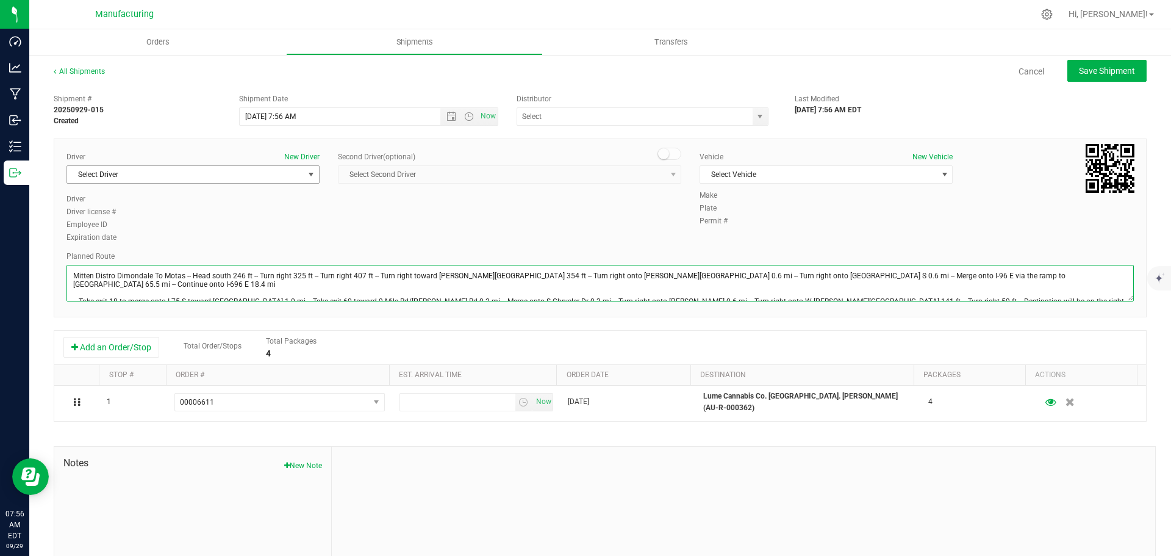
type textarea "Mitten Distro Dimondale To Motas -- Head south 246 ft -- Turn right 325 ft -- T…"
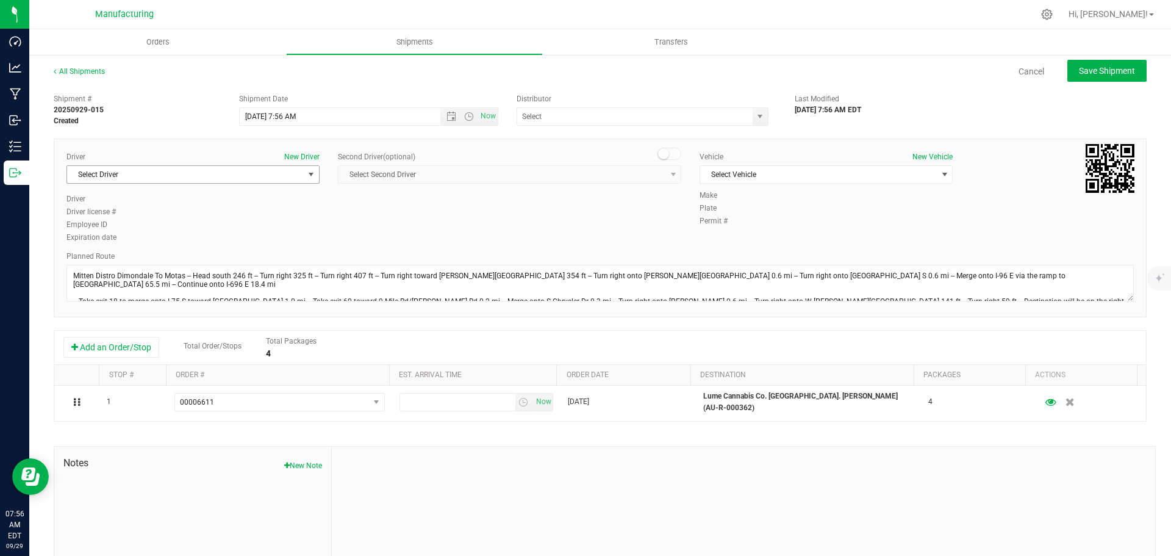
click at [189, 170] on span "Select Driver" at bounding box center [185, 174] width 237 height 17
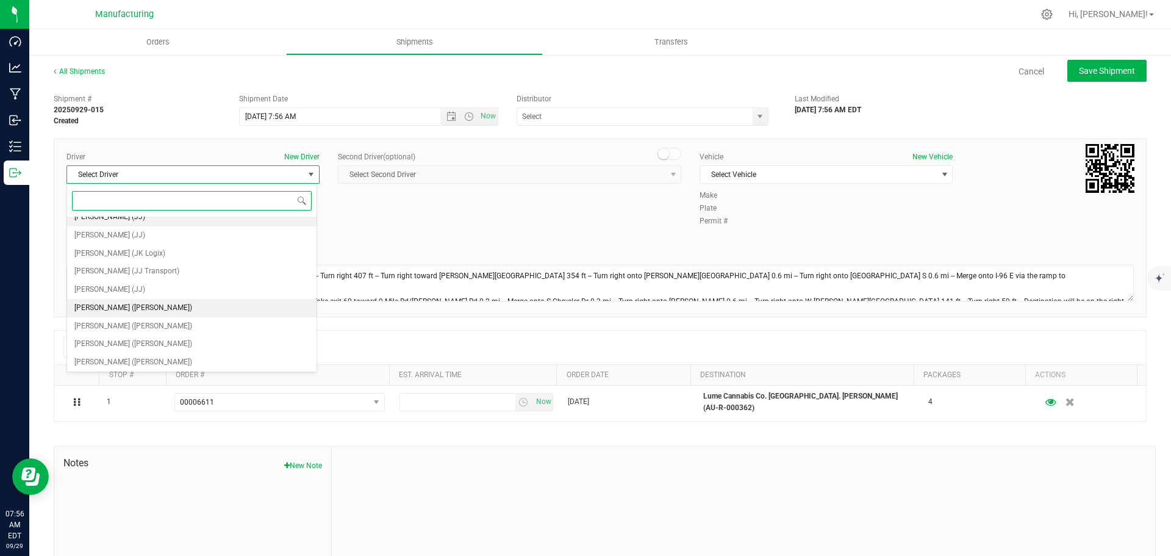
scroll to position [64, 0]
click at [118, 283] on span "[PERSON_NAME] ([PERSON_NAME])" at bounding box center [133, 289] width 118 height 16
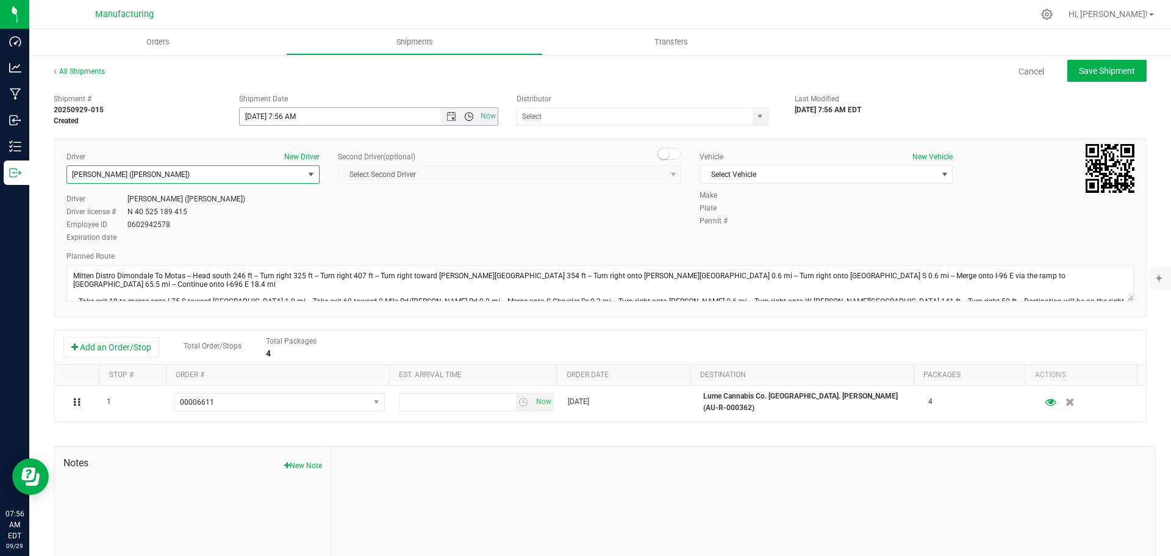
click at [464, 116] on span "Open the time view" at bounding box center [469, 117] width 10 height 10
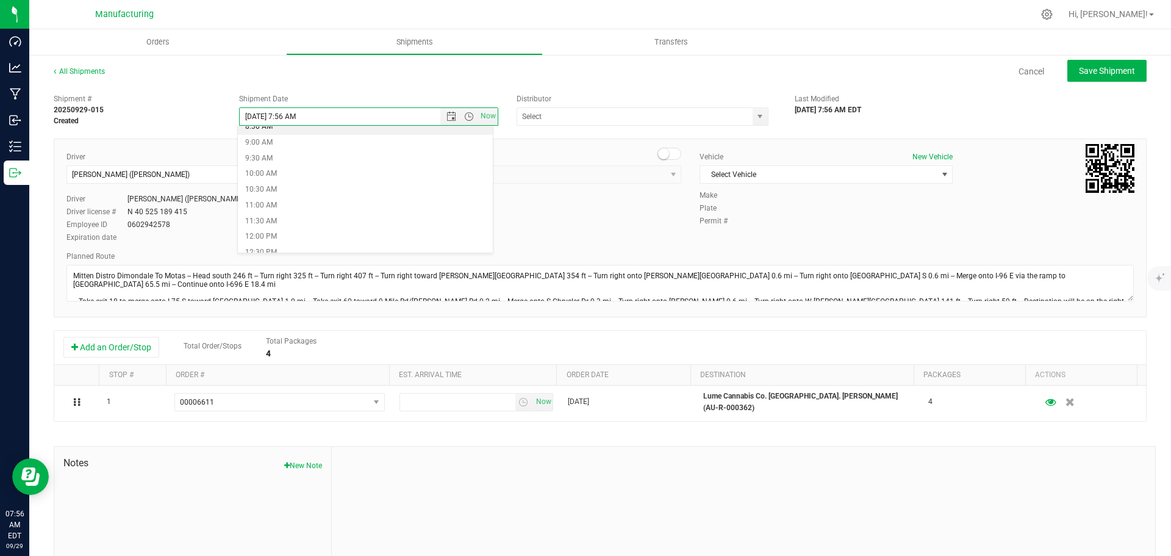
scroll to position [305, 0]
click at [275, 193] on li "11:30 AM" at bounding box center [365, 192] width 255 height 16
type input "[DATE] 11:30 AM"
click at [755, 116] on span "select" at bounding box center [760, 117] width 10 height 10
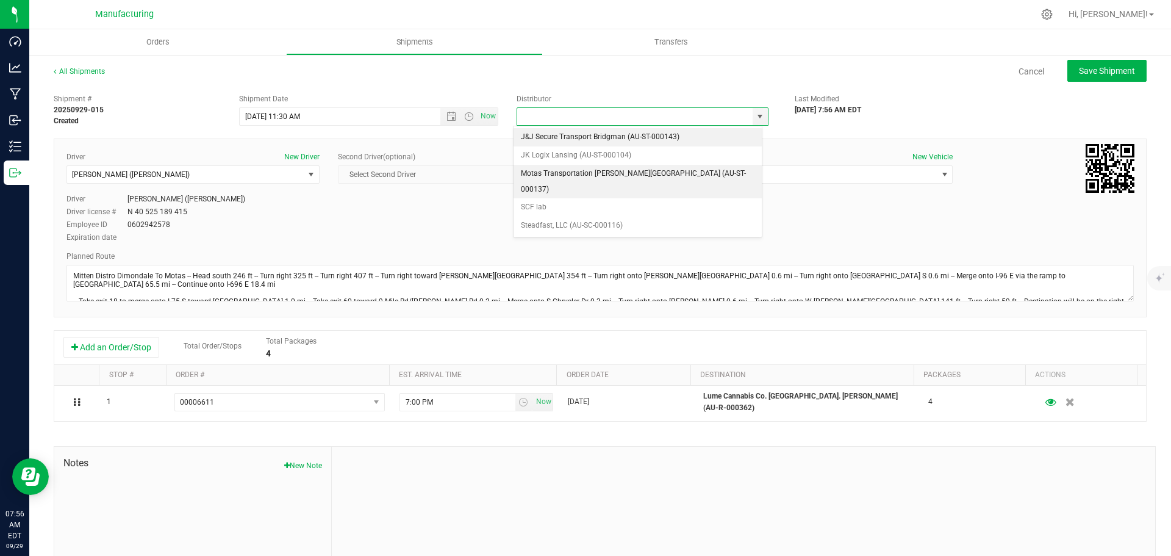
click at [576, 173] on li "Motas Transportation [PERSON_NAME][GEOGRAPHIC_DATA] (AU-ST-000137)" at bounding box center [637, 182] width 248 height 34
type input "Motas Transportation [PERSON_NAME][GEOGRAPHIC_DATA] (AU-ST-000137)"
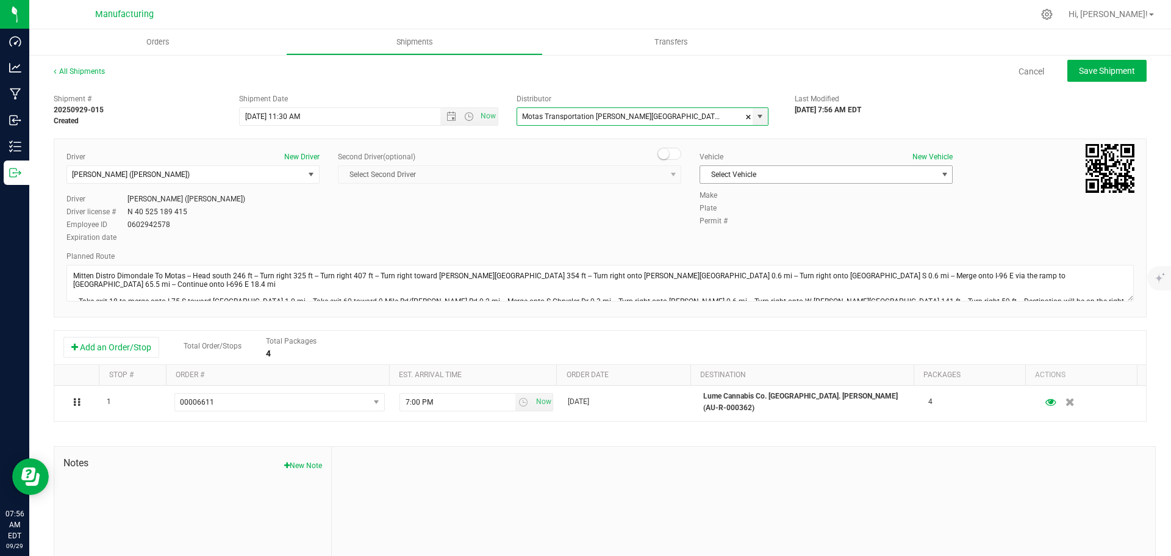
click at [729, 175] on span "Select Vehicle" at bounding box center [818, 174] width 237 height 17
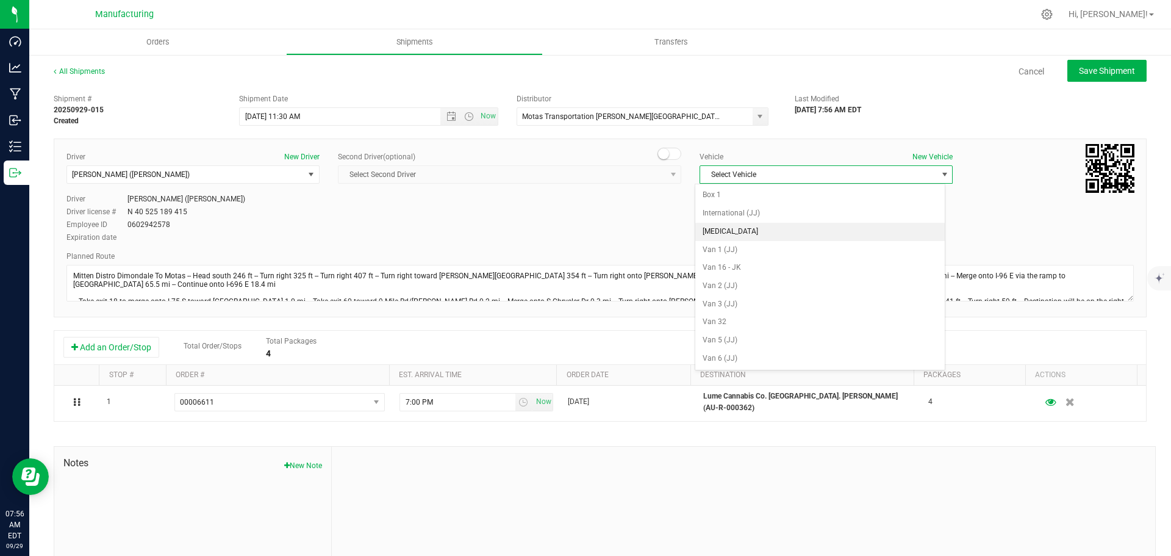
click at [720, 231] on li "[MEDICAL_DATA]" at bounding box center [819, 232] width 249 height 18
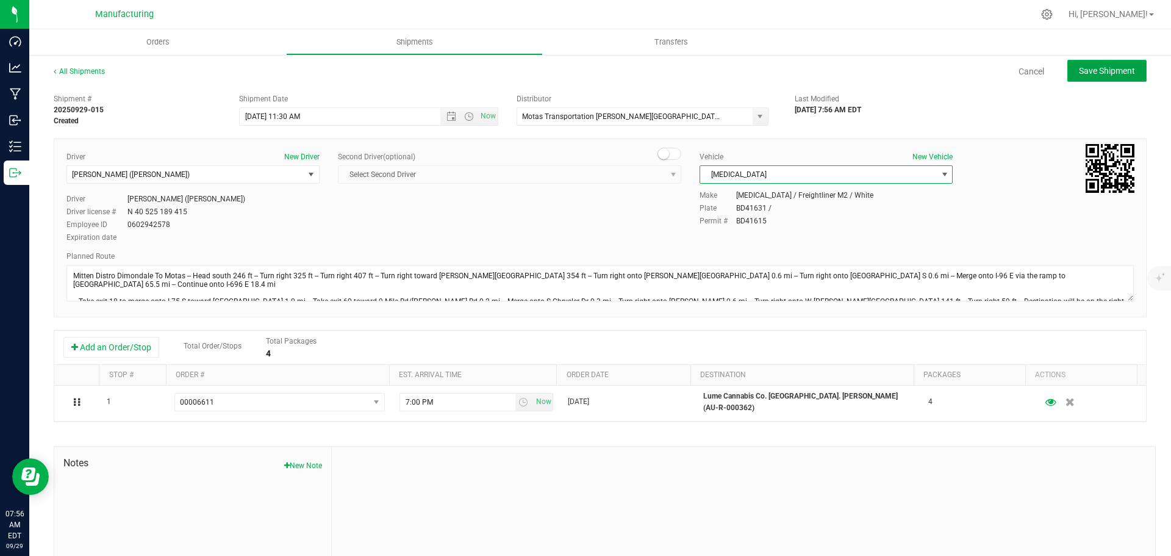
click at [1107, 75] on span "Save Shipment" at bounding box center [1107, 71] width 56 height 10
type input "[DATE] 3:30 PM"
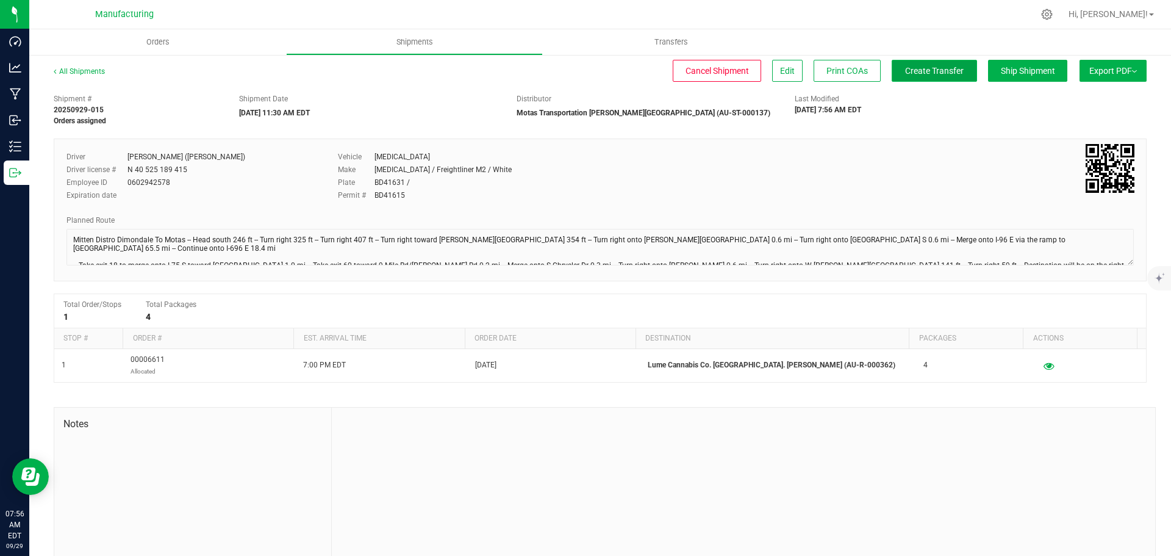
click at [930, 76] on span "Create Transfer" at bounding box center [934, 71] width 59 height 10
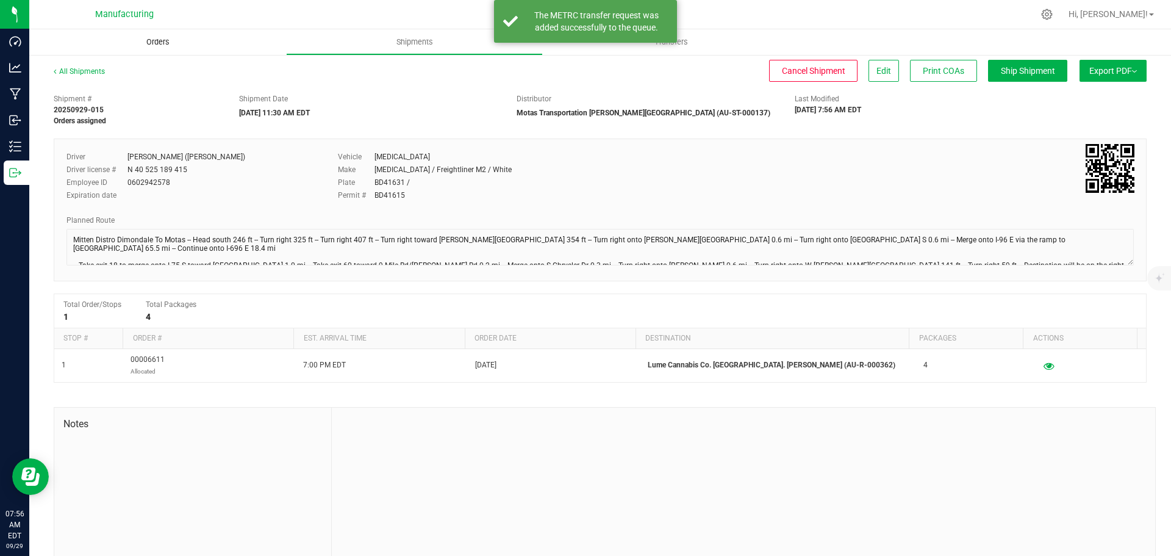
click at [148, 39] on span "Orders" at bounding box center [158, 42] width 56 height 11
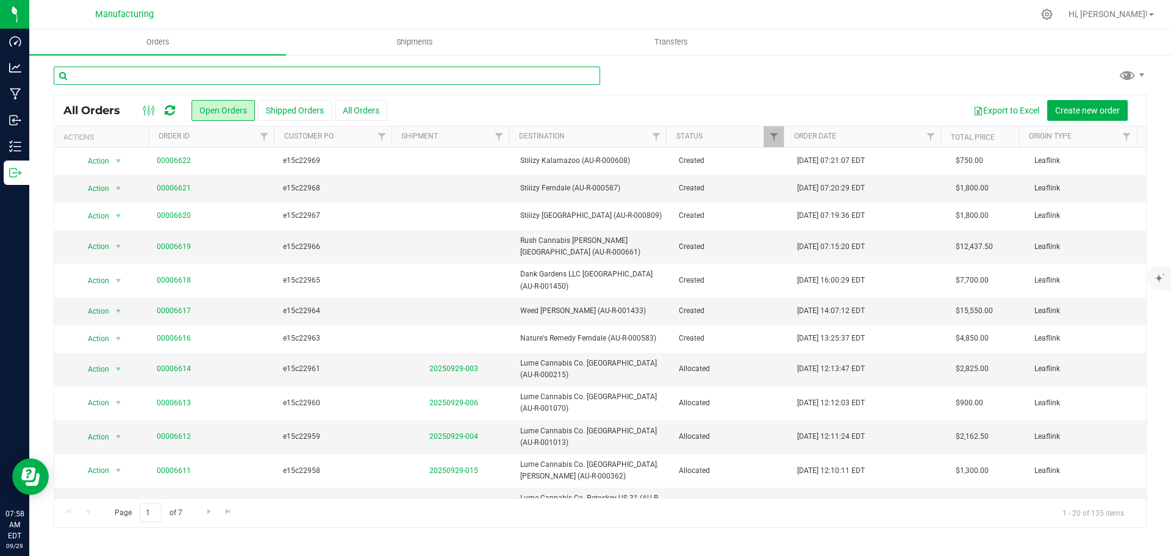
click at [135, 74] on input "text" at bounding box center [327, 75] width 546 height 18
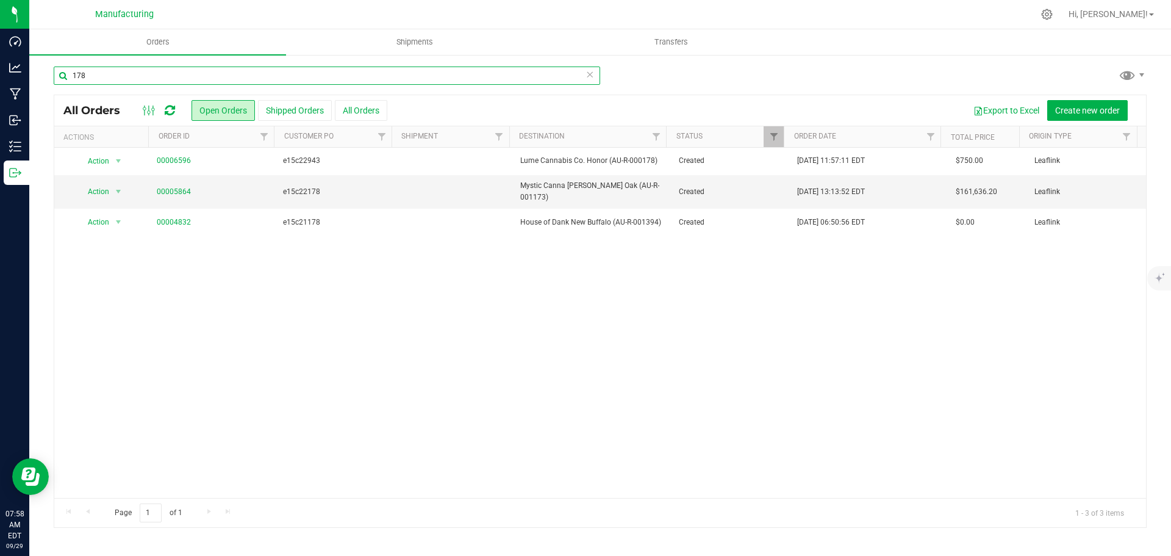
type input "178"
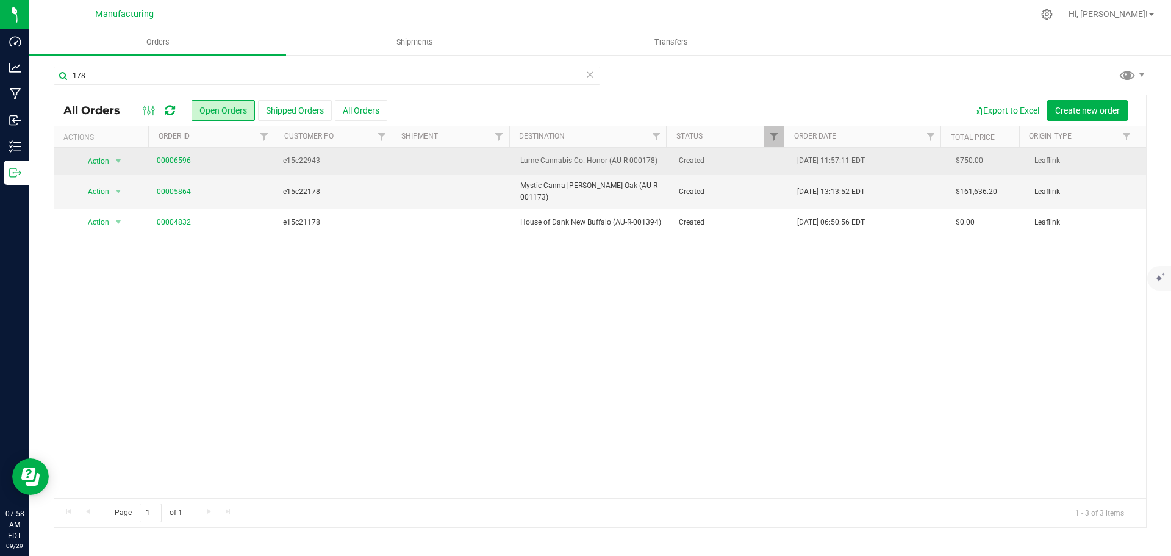
click at [175, 163] on link "00006596" at bounding box center [174, 161] width 34 height 12
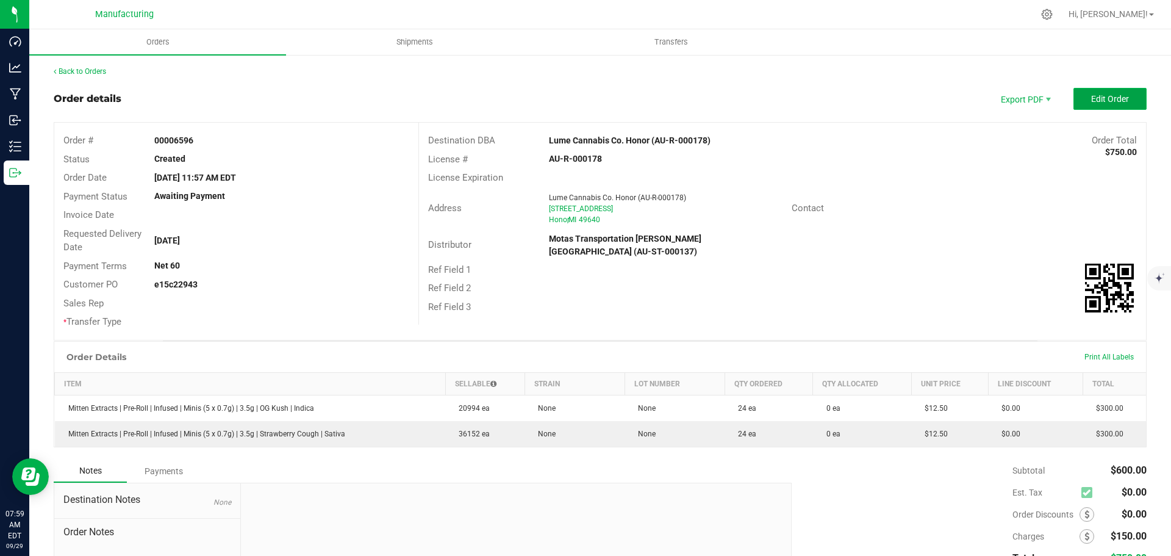
click at [1098, 99] on span "Edit Order" at bounding box center [1110, 99] width 38 height 10
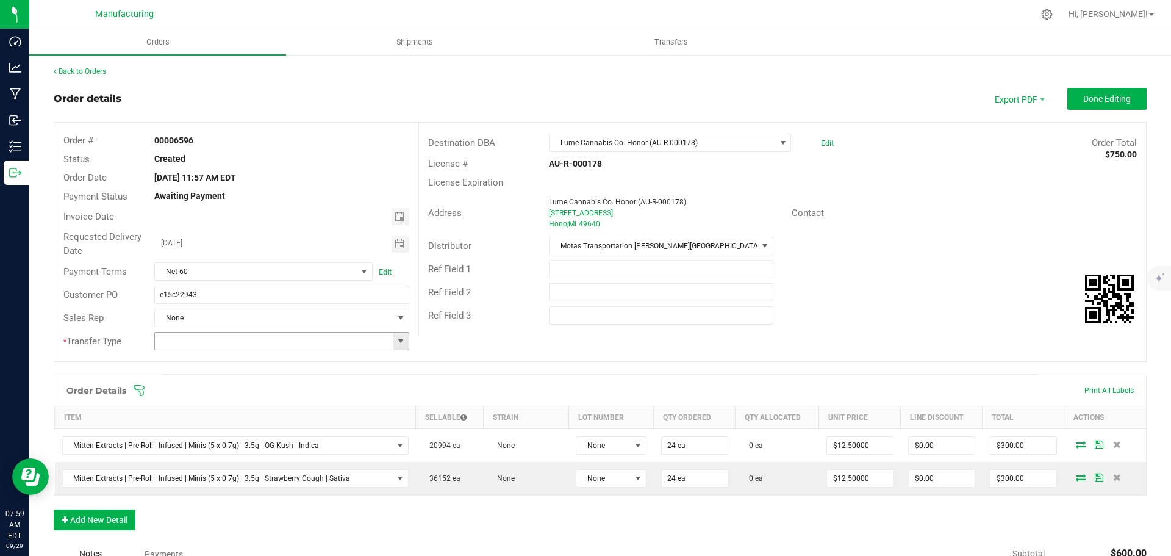
click at [396, 344] on span at bounding box center [401, 341] width 10 height 10
click at [202, 442] on li "Wholesale Transfer" at bounding box center [279, 443] width 251 height 21
type input "Wholesale Transfer"
click at [142, 387] on icon at bounding box center [139, 390] width 12 height 12
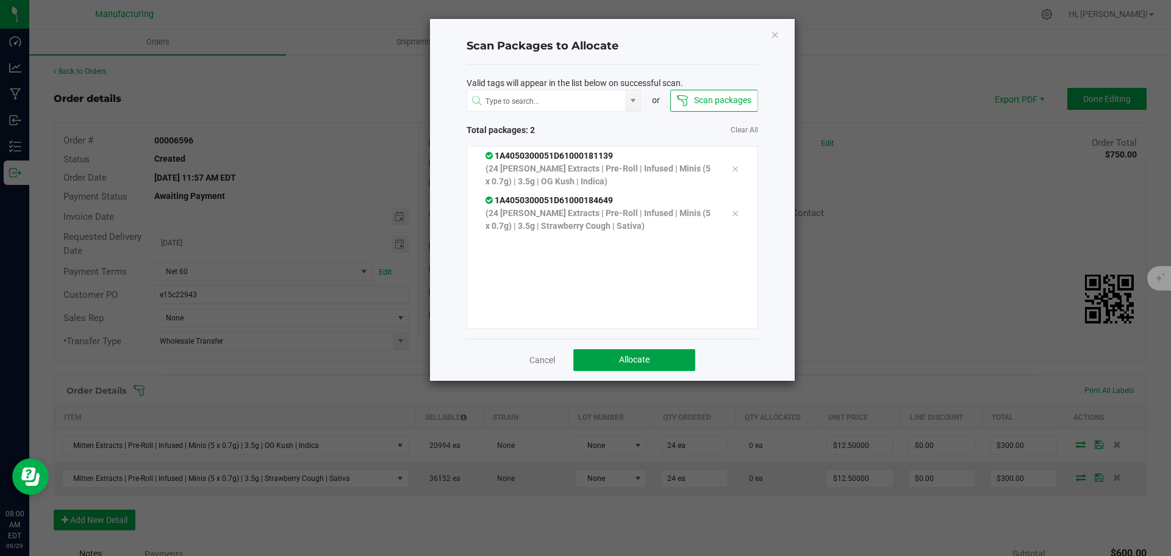
click at [663, 362] on button "Allocate" at bounding box center [634, 360] width 122 height 22
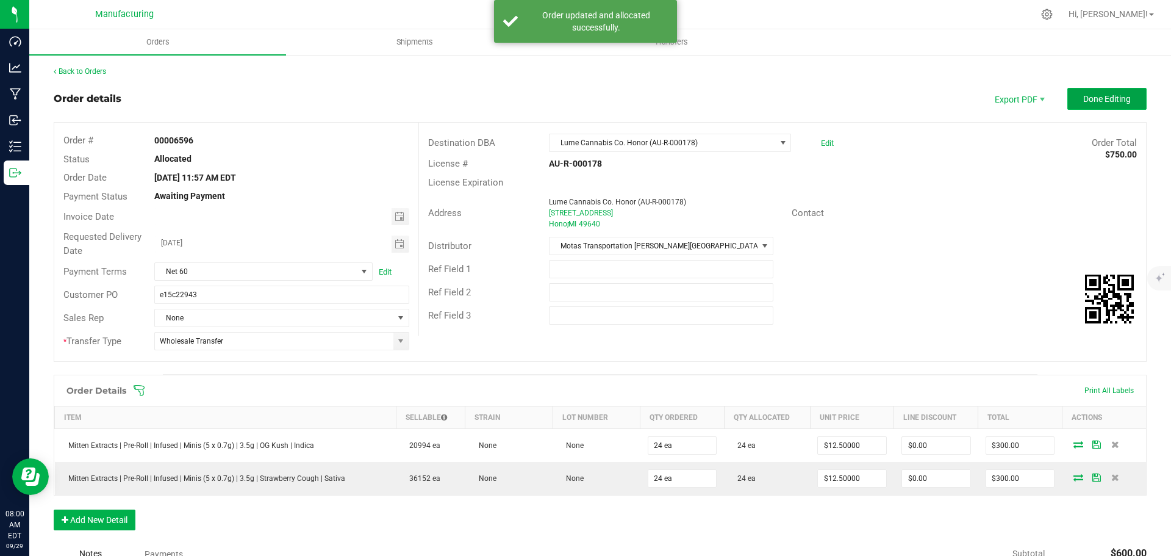
click at [1121, 95] on span "Done Editing" at bounding box center [1107, 99] width 48 height 10
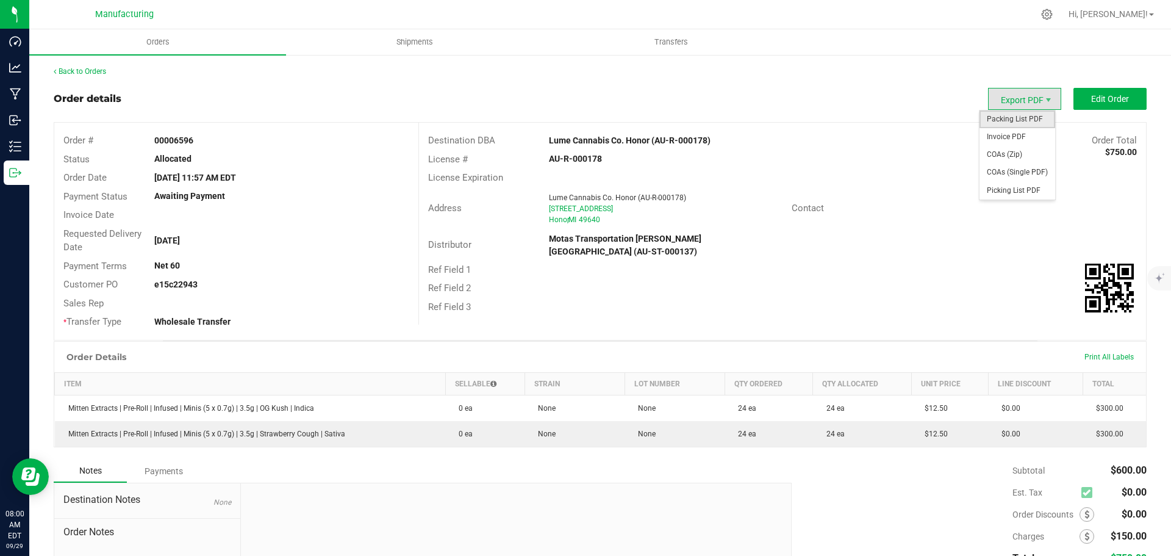
click at [1002, 119] on span "Packing List PDF" at bounding box center [1017, 119] width 76 height 18
click at [99, 67] on link "Back to Orders" at bounding box center [80, 71] width 52 height 9
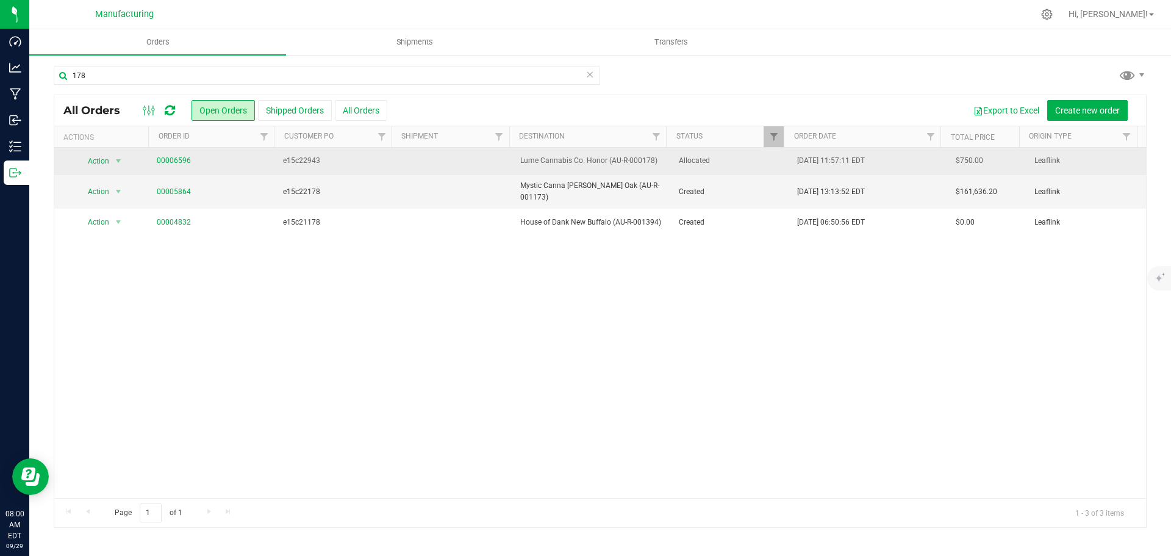
click at [751, 166] on span "Allocated" at bounding box center [731, 161] width 104 height 12
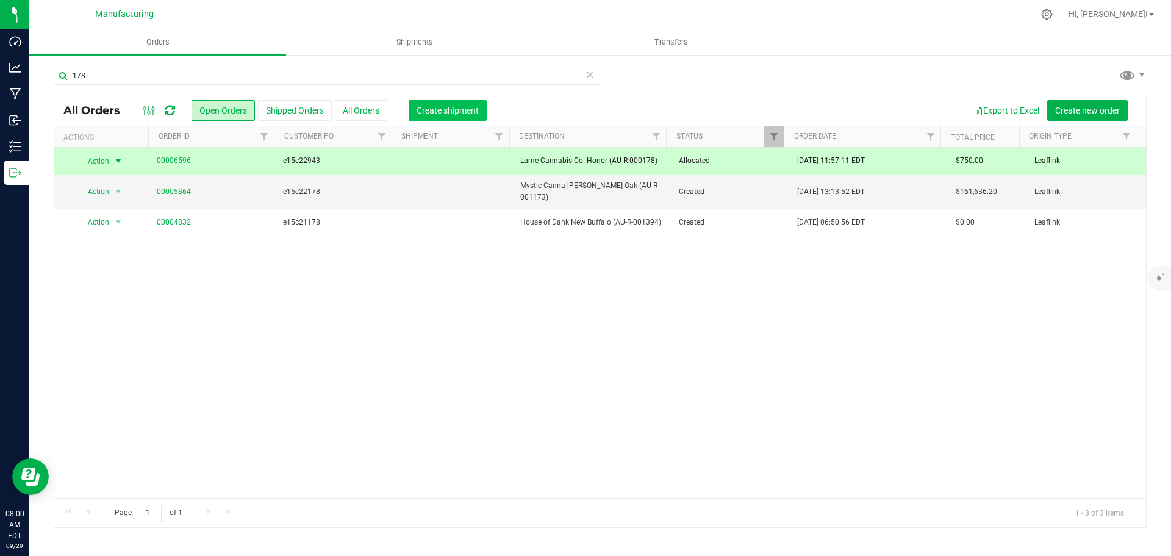
click at [446, 109] on span "Create shipment" at bounding box center [447, 110] width 62 height 10
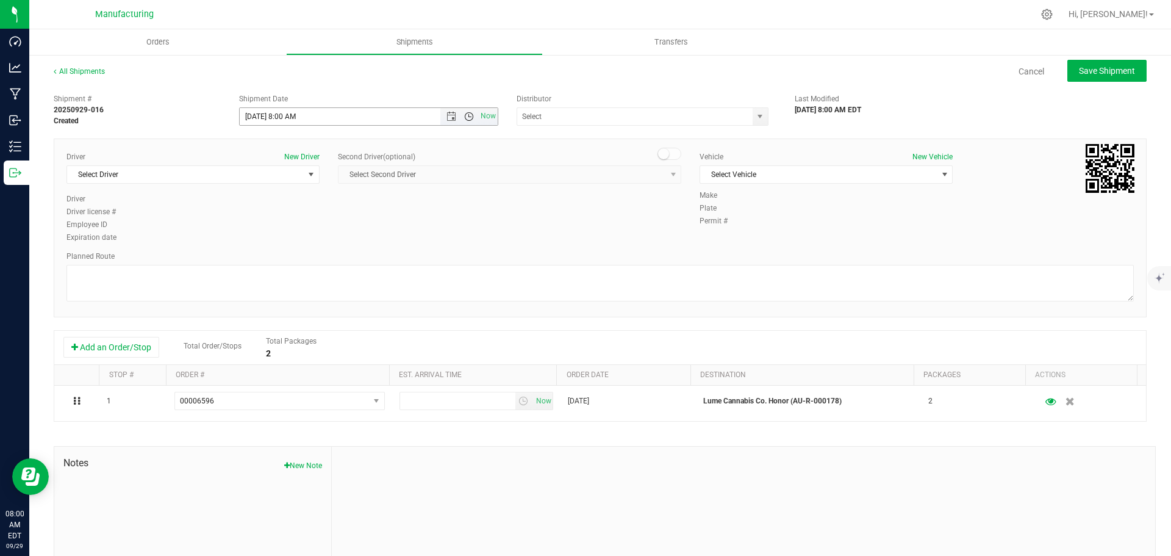
click at [464, 116] on span "Open the time view" at bounding box center [469, 117] width 10 height 10
click at [293, 167] on li "11:30 AM" at bounding box center [365, 174] width 255 height 16
type input "[DATE] 11:30 AM"
click at [245, 174] on span "Select Driver" at bounding box center [185, 174] width 237 height 17
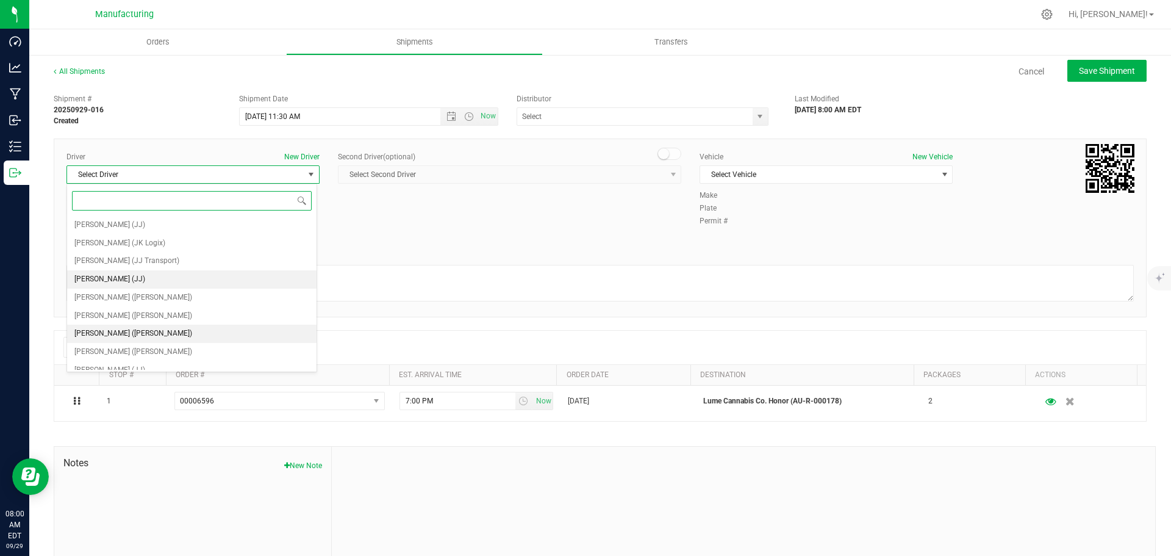
scroll to position [64, 0]
drag, startPoint x: 132, startPoint y: 290, endPoint x: 148, endPoint y: 293, distance: 16.1
click at [132, 290] on span "[PERSON_NAME] ([PERSON_NAME])" at bounding box center [133, 289] width 118 height 16
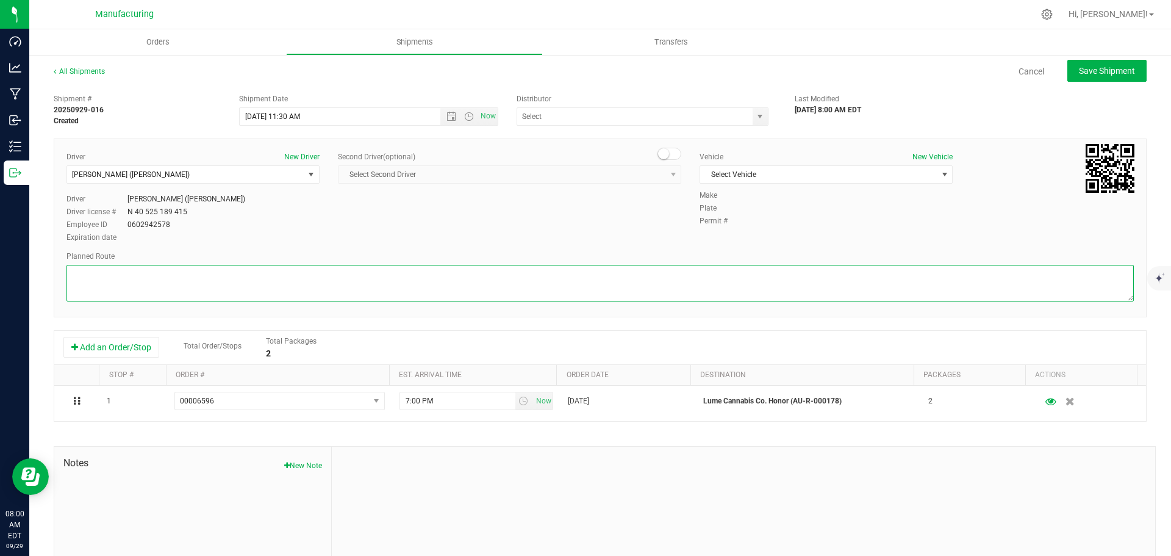
click at [207, 290] on textarea at bounding box center [599, 283] width 1067 height 37
paste textarea "Mitten Distro Dimondale To Motas -- Head south 246 ft -- Turn right 325 ft -- T…"
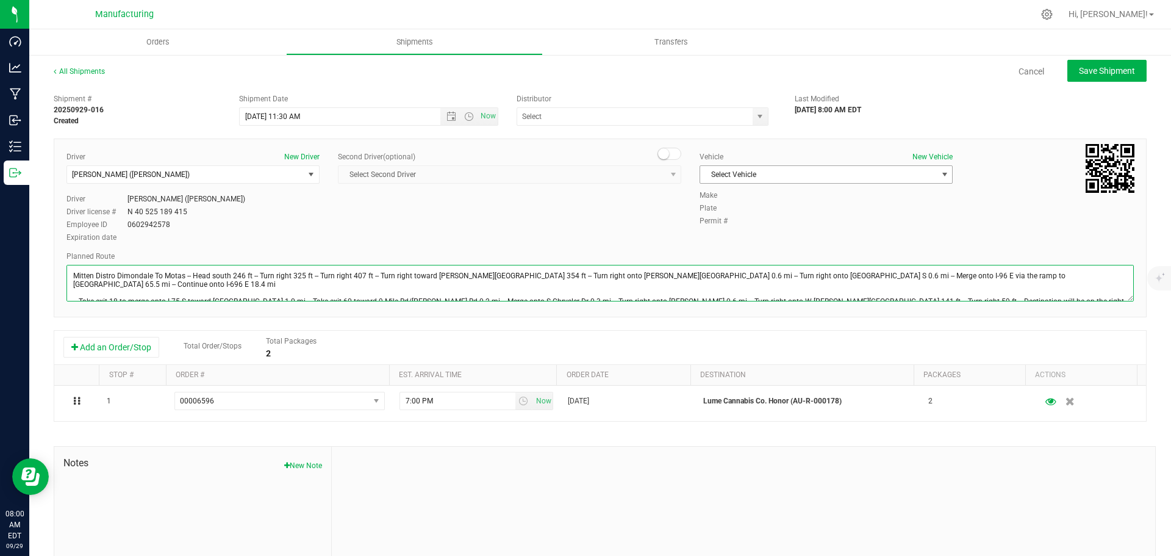
type textarea "Mitten Distro Dimondale To Motas -- Head south 246 ft -- Turn right 325 ft -- T…"
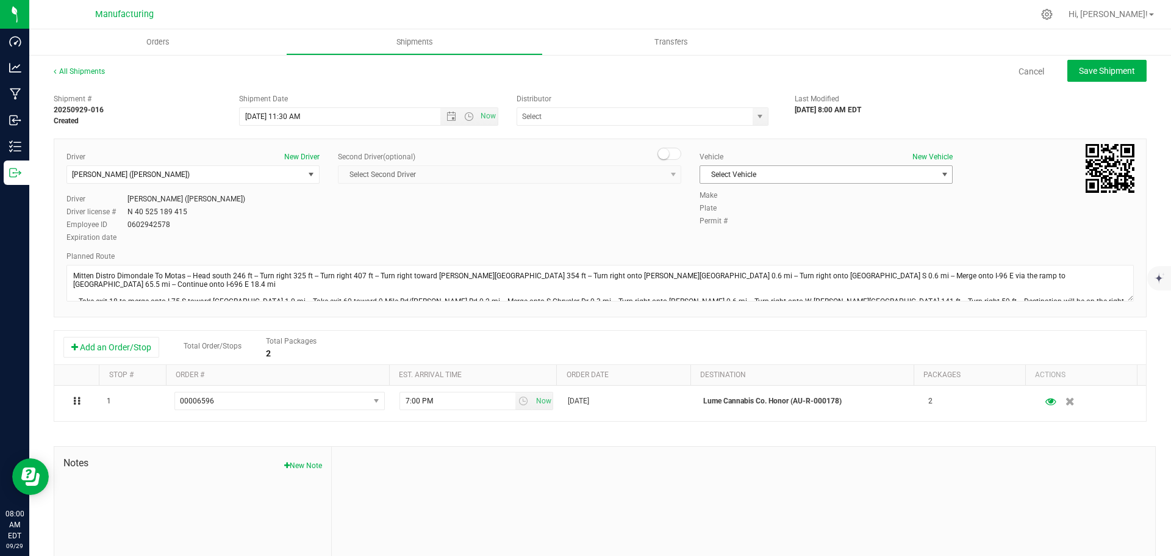
click at [786, 174] on span "Select Vehicle" at bounding box center [818, 174] width 237 height 17
click at [732, 232] on li "[MEDICAL_DATA]" at bounding box center [819, 232] width 249 height 18
click at [762, 116] on span at bounding box center [642, 116] width 252 height 18
click at [757, 115] on span "select" at bounding box center [760, 117] width 10 height 10
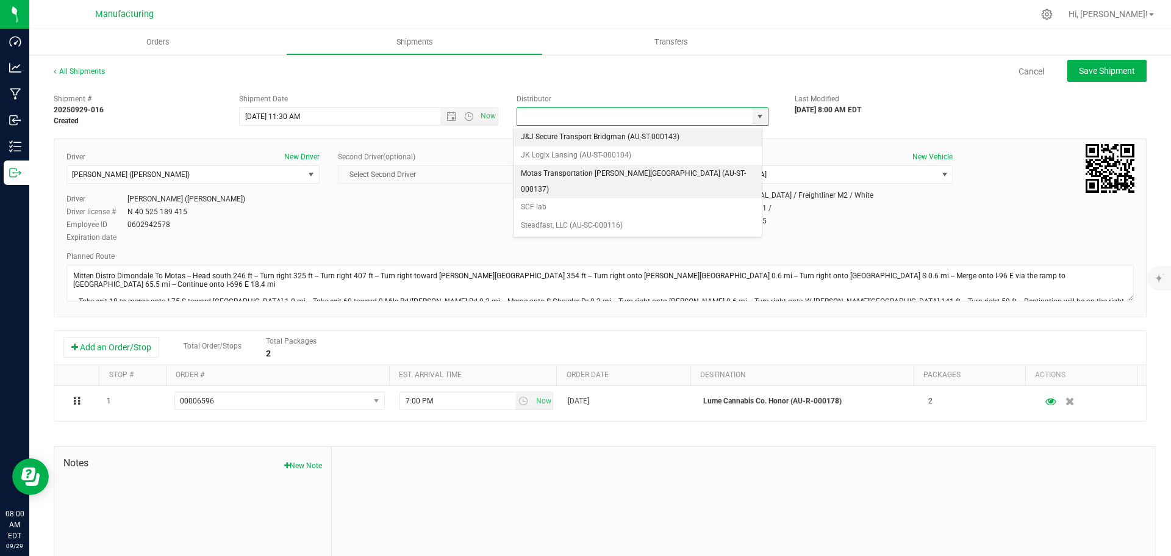
click at [631, 173] on li "Motas Transportation [PERSON_NAME][GEOGRAPHIC_DATA] (AU-ST-000137)" at bounding box center [637, 182] width 248 height 34
type input "Motas Transportation [PERSON_NAME][GEOGRAPHIC_DATA] (AU-ST-000137)"
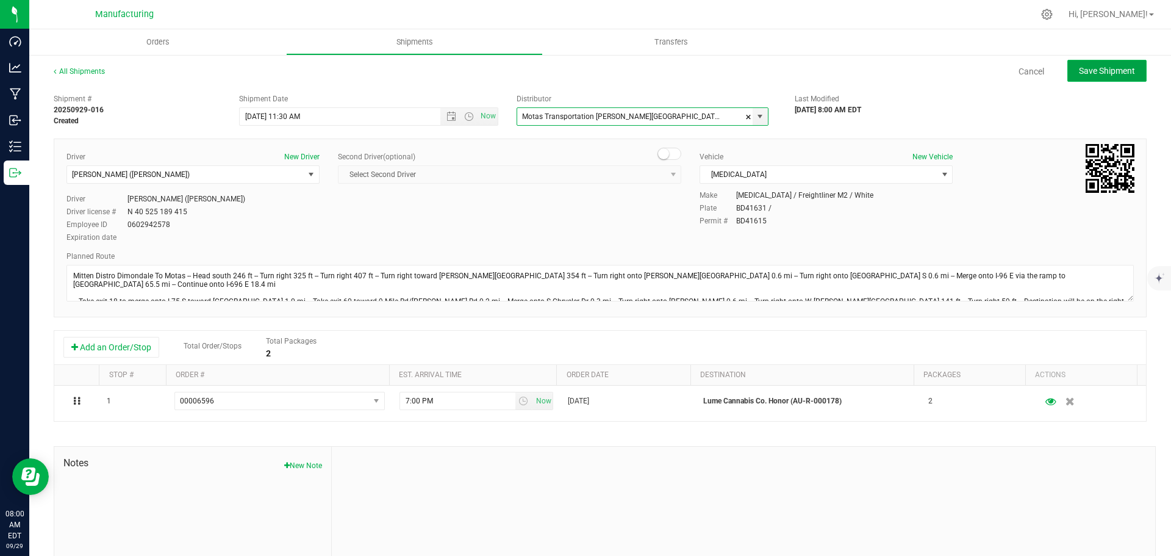
click at [1102, 73] on span "Save Shipment" at bounding box center [1107, 71] width 56 height 10
type input "[DATE] 3:30 PM"
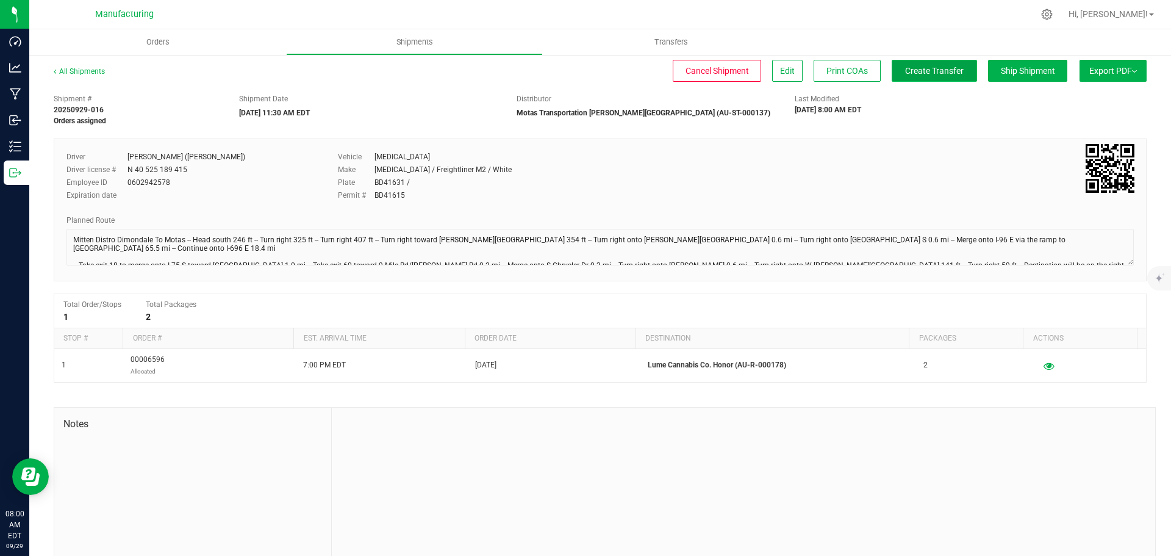
click at [938, 76] on span "Create Transfer" at bounding box center [934, 71] width 59 height 10
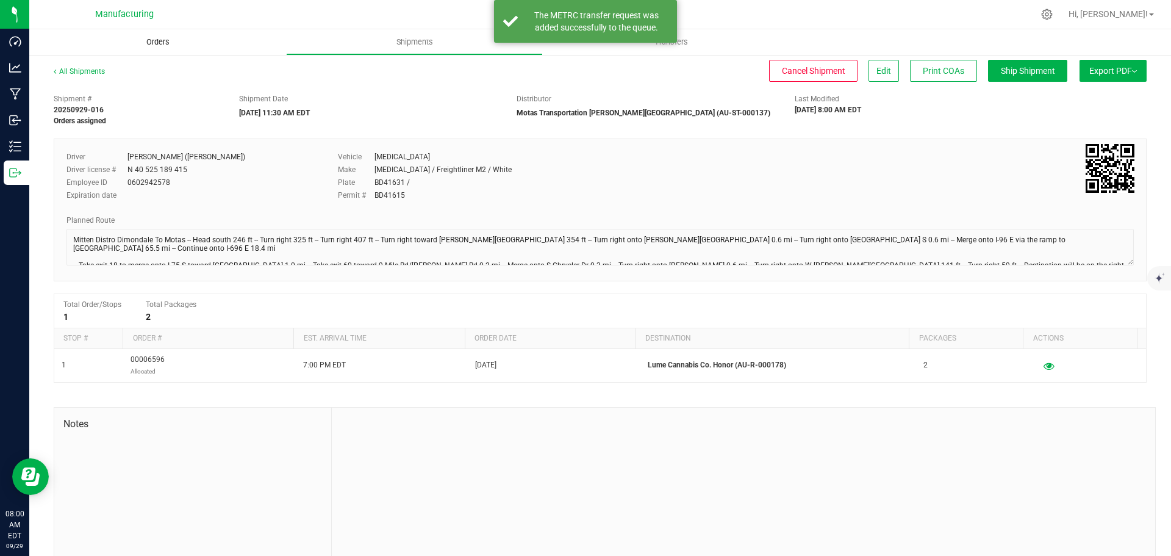
click at [158, 40] on span "Orders" at bounding box center [158, 42] width 56 height 11
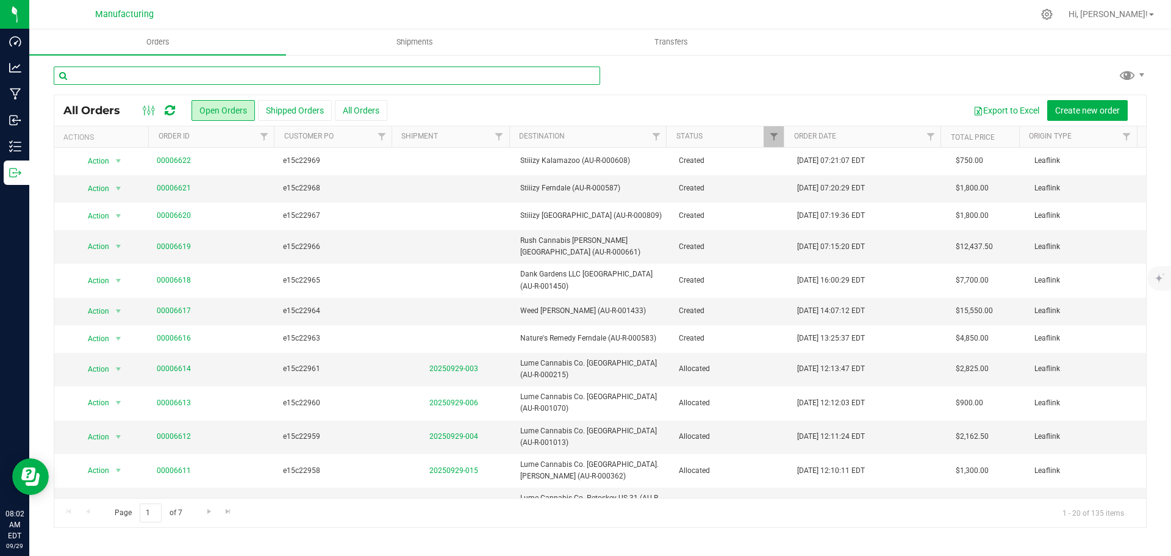
click at [167, 76] on input "text" at bounding box center [327, 75] width 546 height 18
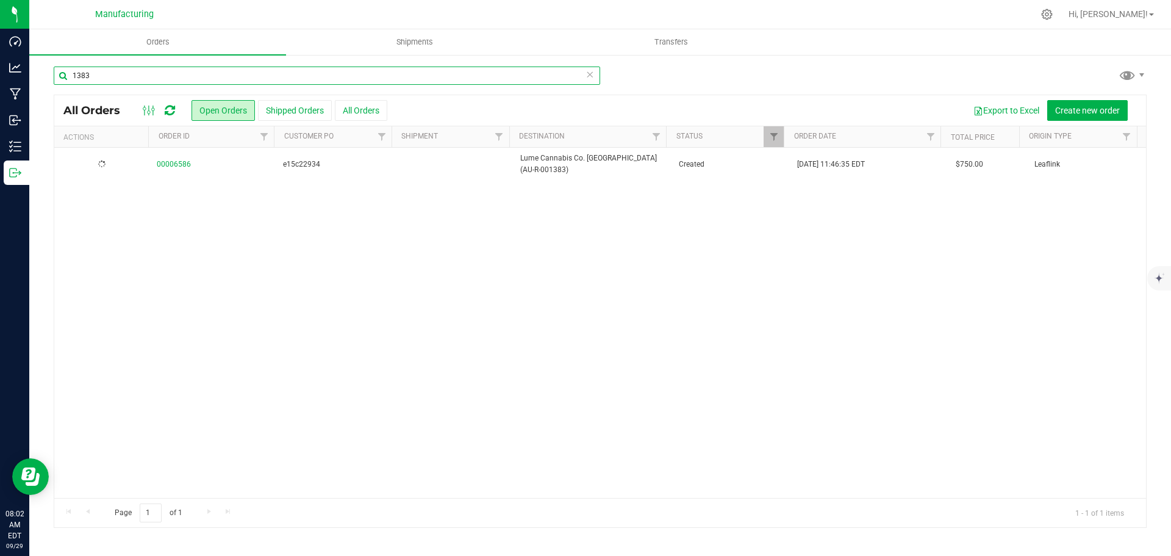
type input "1383"
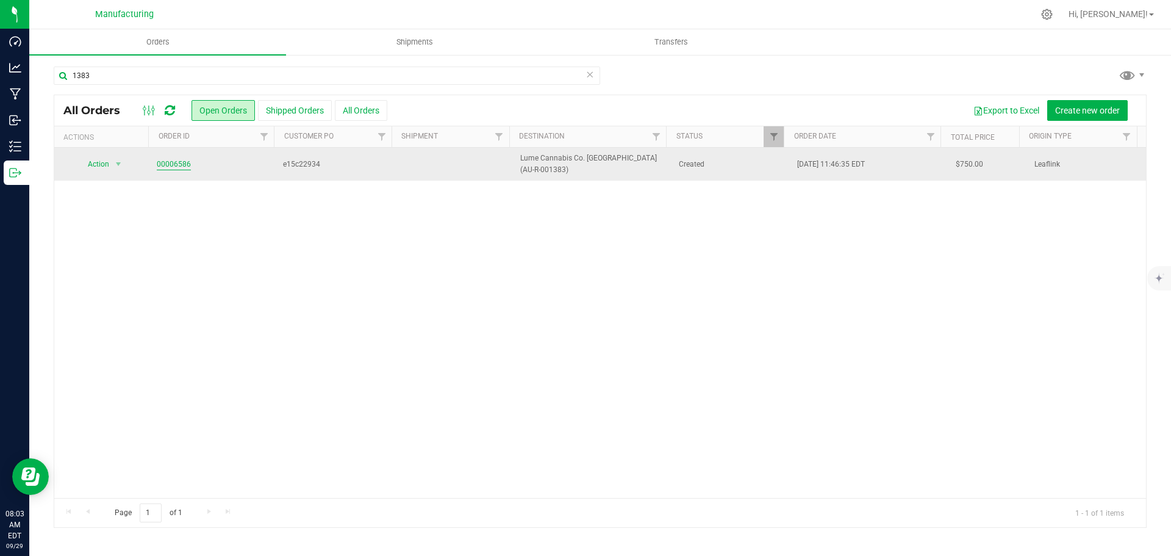
click at [166, 168] on link "00006586" at bounding box center [174, 165] width 34 height 12
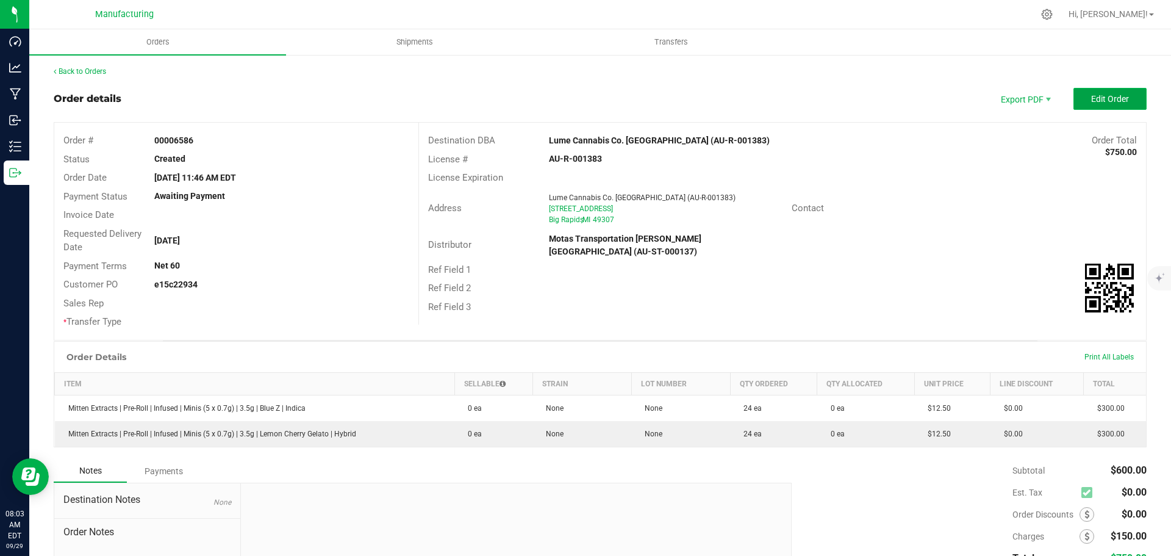
click at [1126, 98] on button "Edit Order" at bounding box center [1109, 99] width 73 height 22
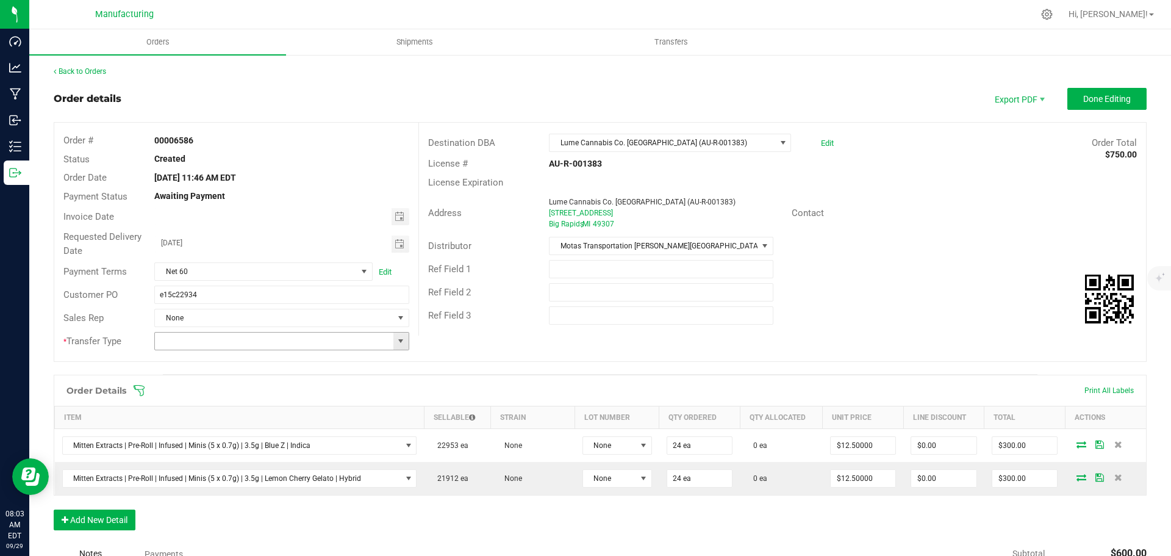
click at [397, 342] on span at bounding box center [401, 341] width 10 height 10
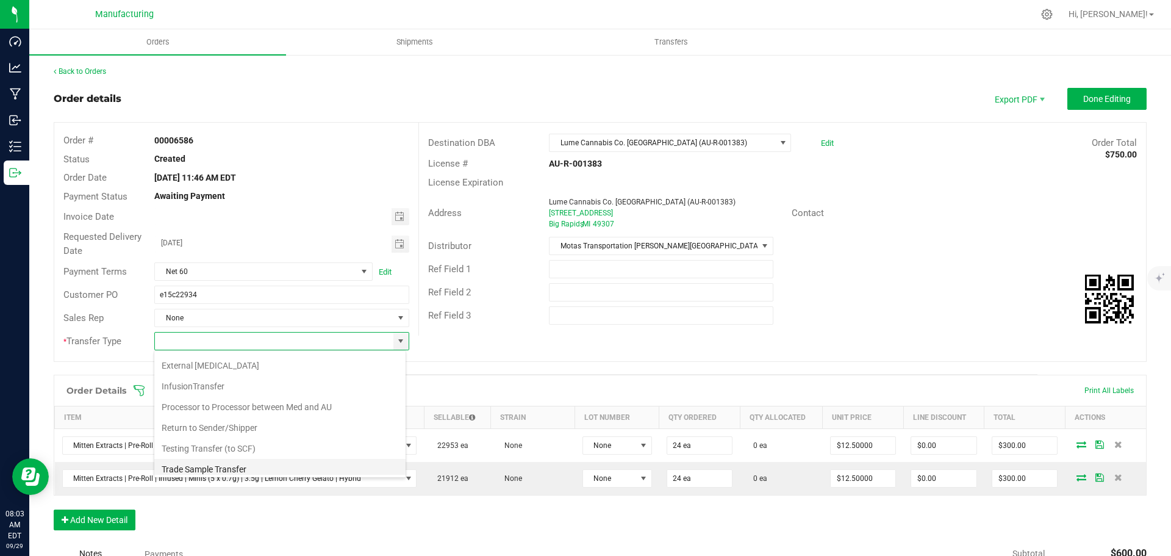
scroll to position [85, 0]
click at [209, 441] on li "Wholesale Transfer" at bounding box center [279, 443] width 251 height 21
type input "Wholesale Transfer"
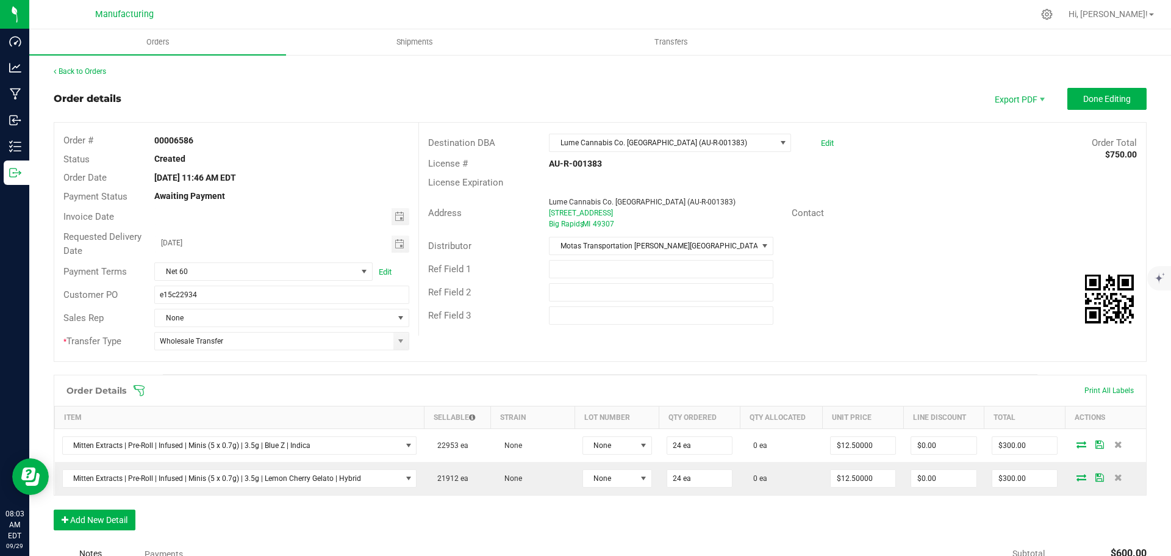
click at [140, 387] on icon at bounding box center [139, 390] width 12 height 12
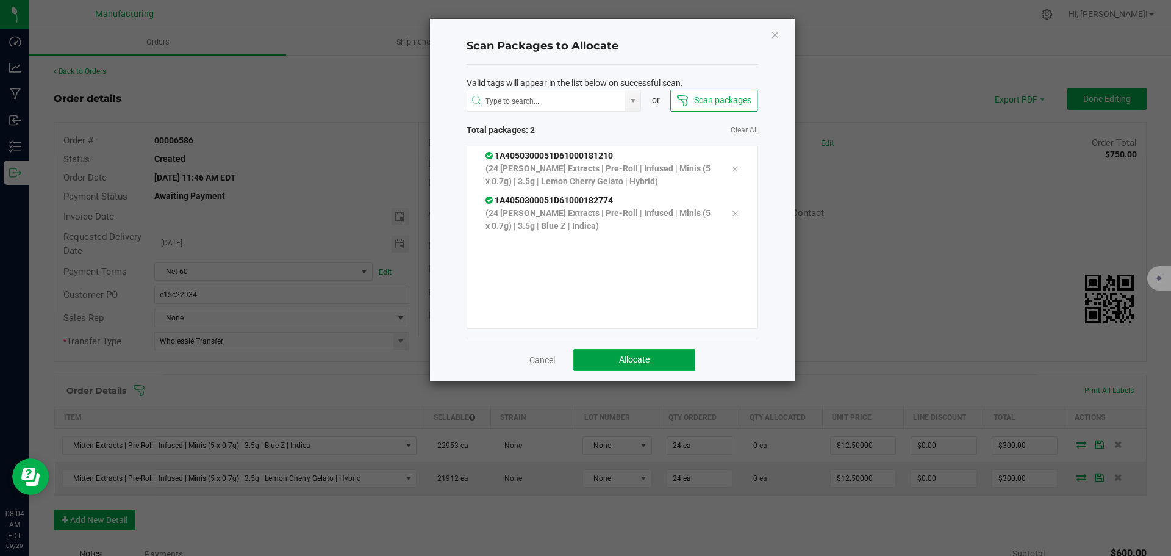
click at [611, 352] on button "Allocate" at bounding box center [634, 360] width 122 height 22
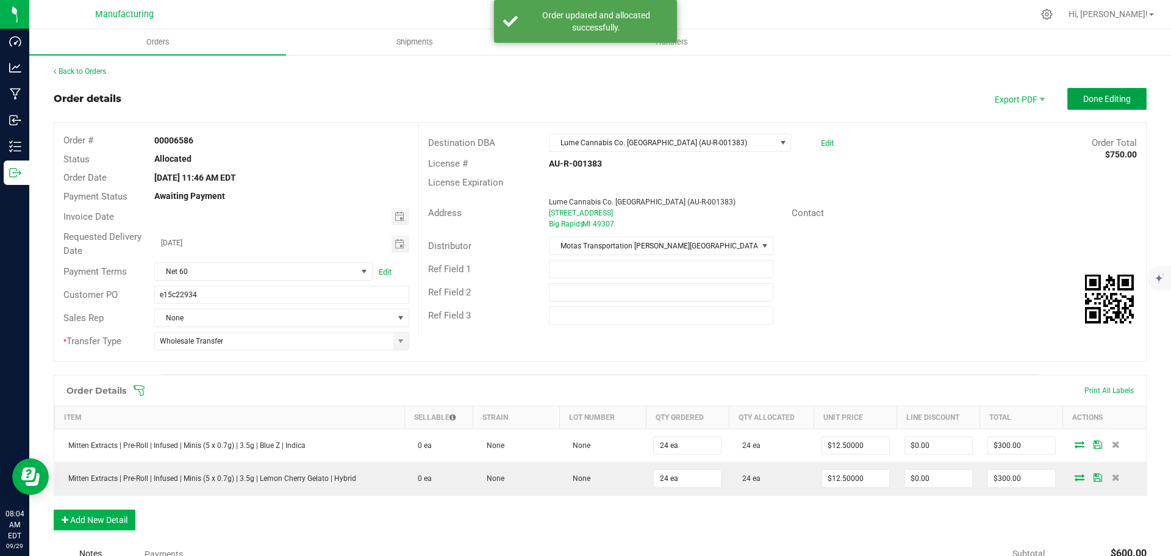
click at [1095, 93] on button "Done Editing" at bounding box center [1106, 99] width 79 height 22
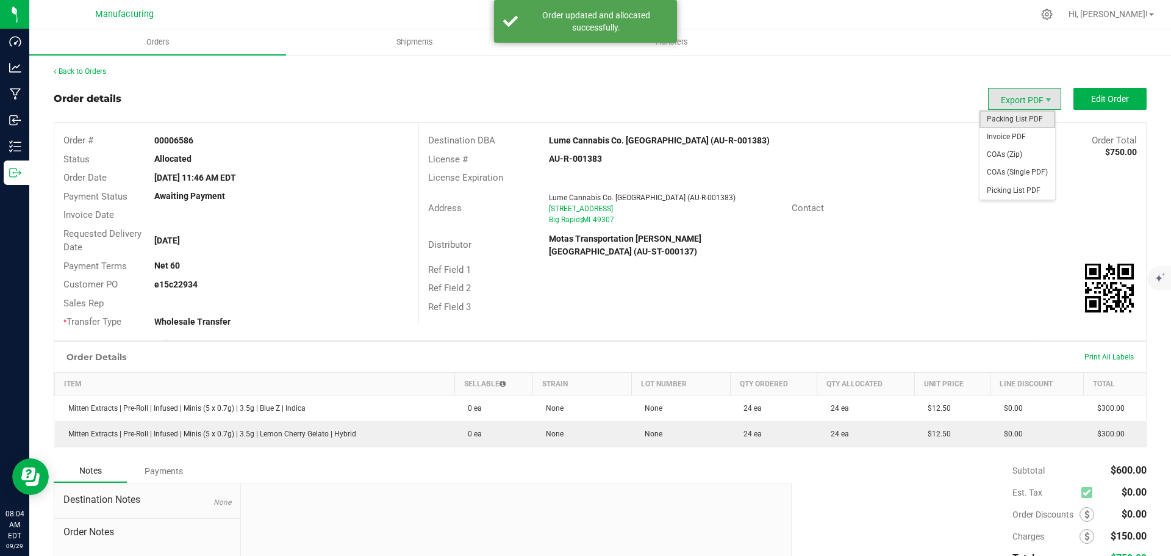
click at [1018, 118] on span "Packing List PDF" at bounding box center [1017, 119] width 76 height 18
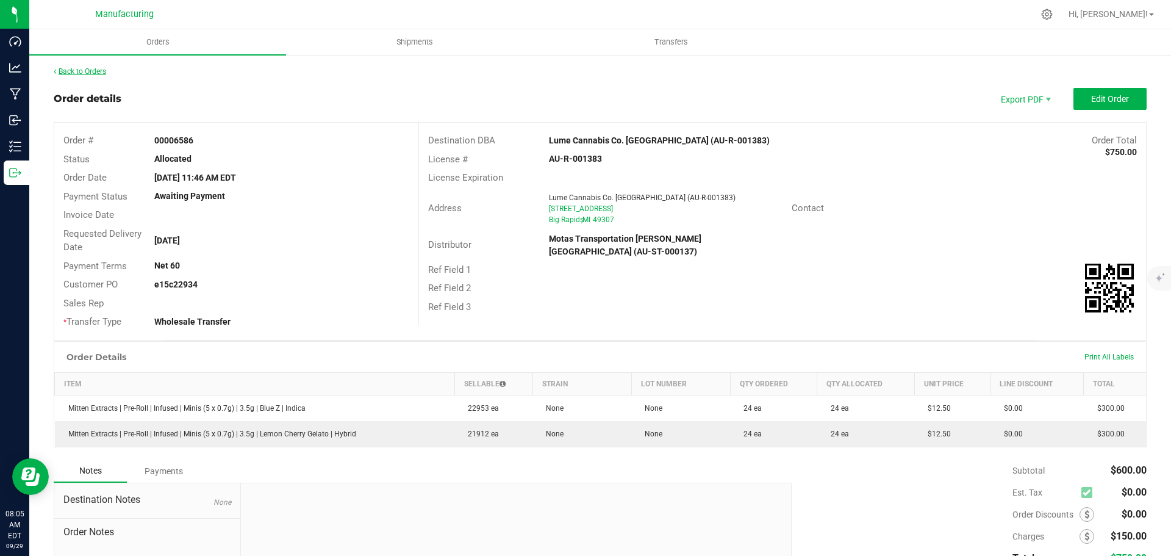
click at [85, 70] on link "Back to Orders" at bounding box center [80, 71] width 52 height 9
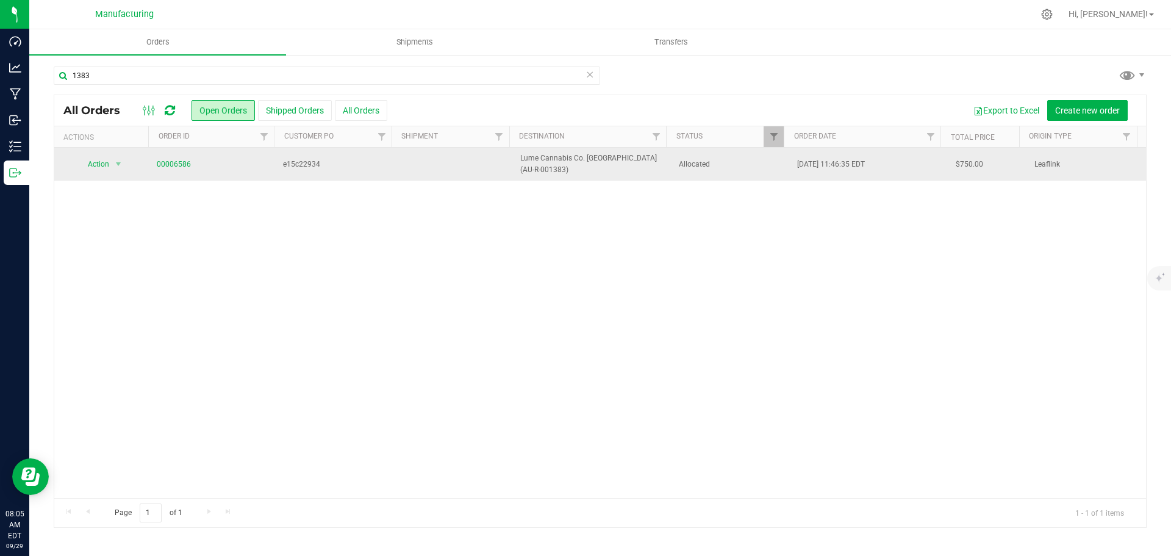
click at [748, 171] on td "Allocated" at bounding box center [730, 164] width 119 height 33
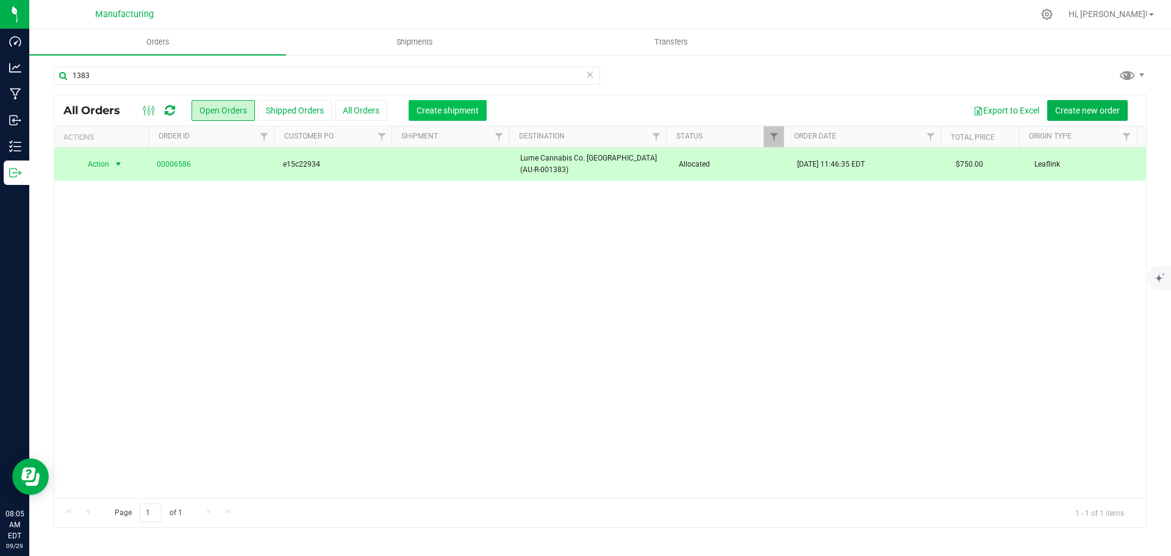
click at [465, 114] on span "Create shipment" at bounding box center [447, 110] width 62 height 10
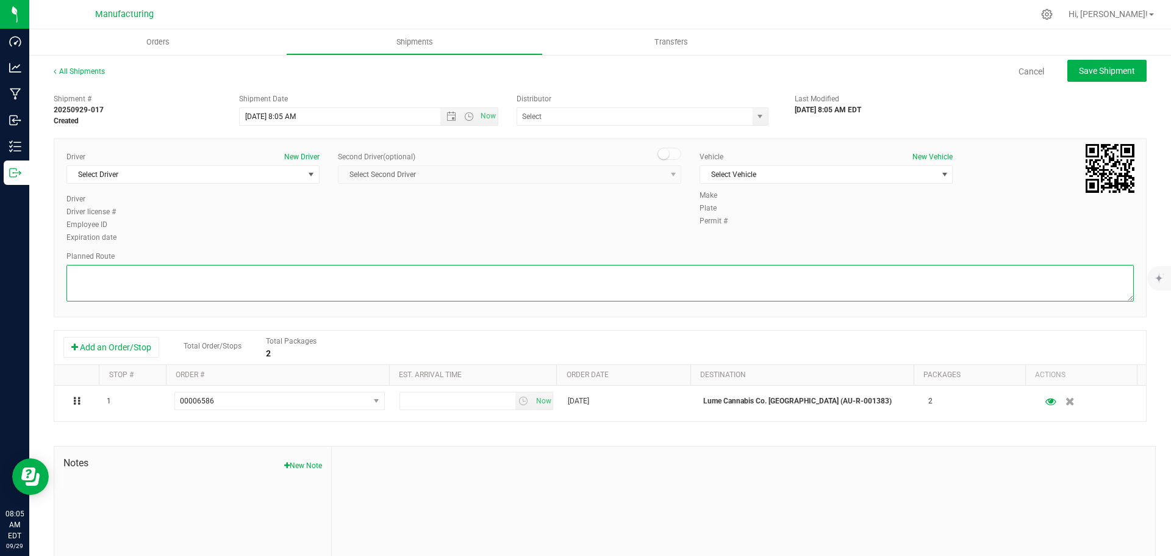
click at [470, 279] on textarea at bounding box center [599, 283] width 1067 height 37
paste textarea "Mitten Distro Dimondale To Motas -- Head south 246 ft -- Turn right 325 ft -- T…"
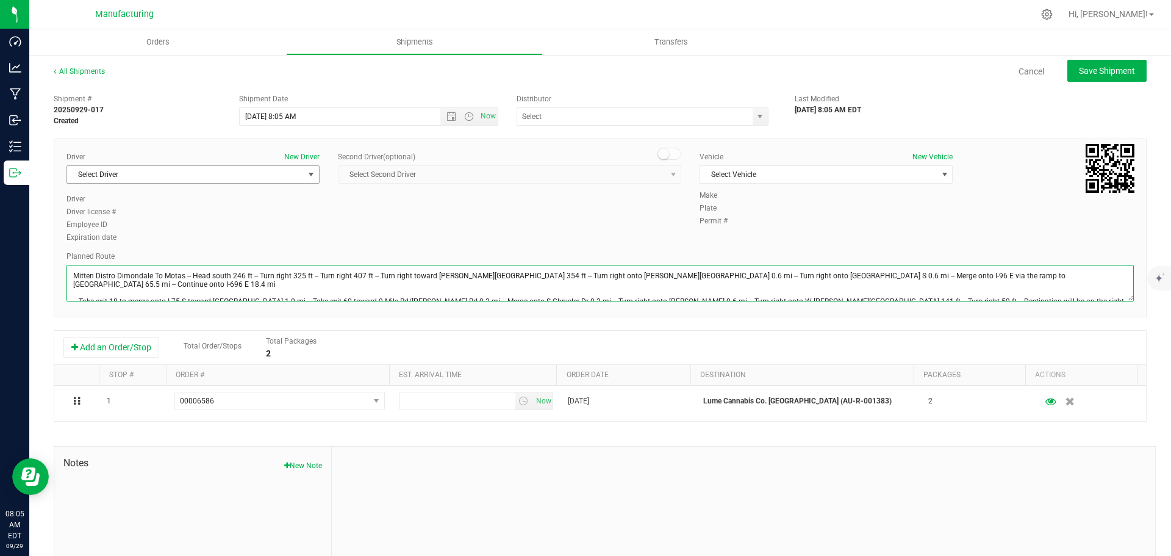
type textarea "Mitten Distro Dimondale To Motas -- Head south 246 ft -- Turn right 325 ft -- T…"
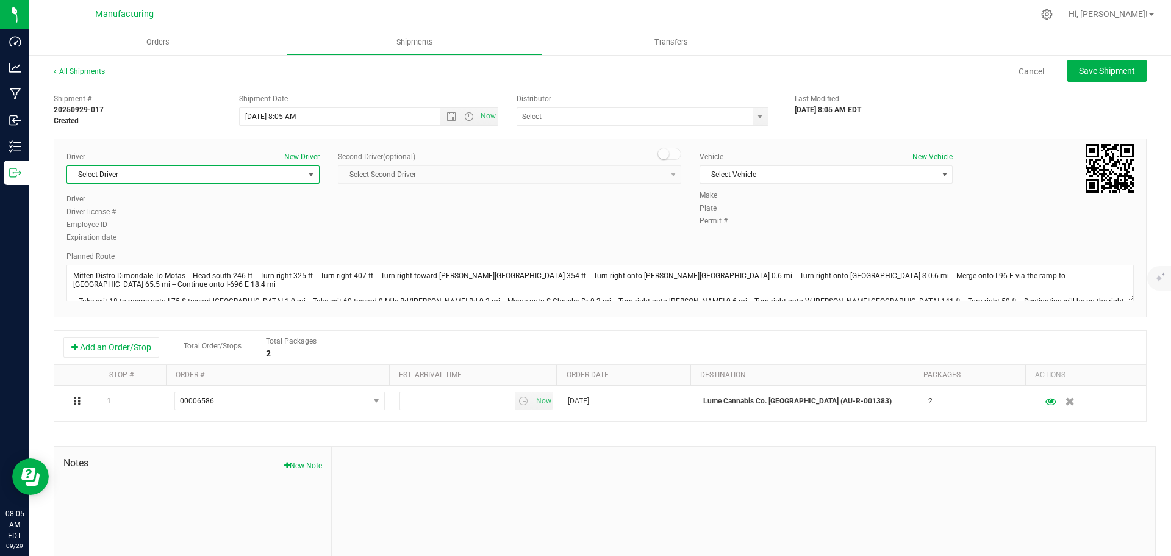
click at [282, 173] on span "Select Driver" at bounding box center [185, 174] width 237 height 17
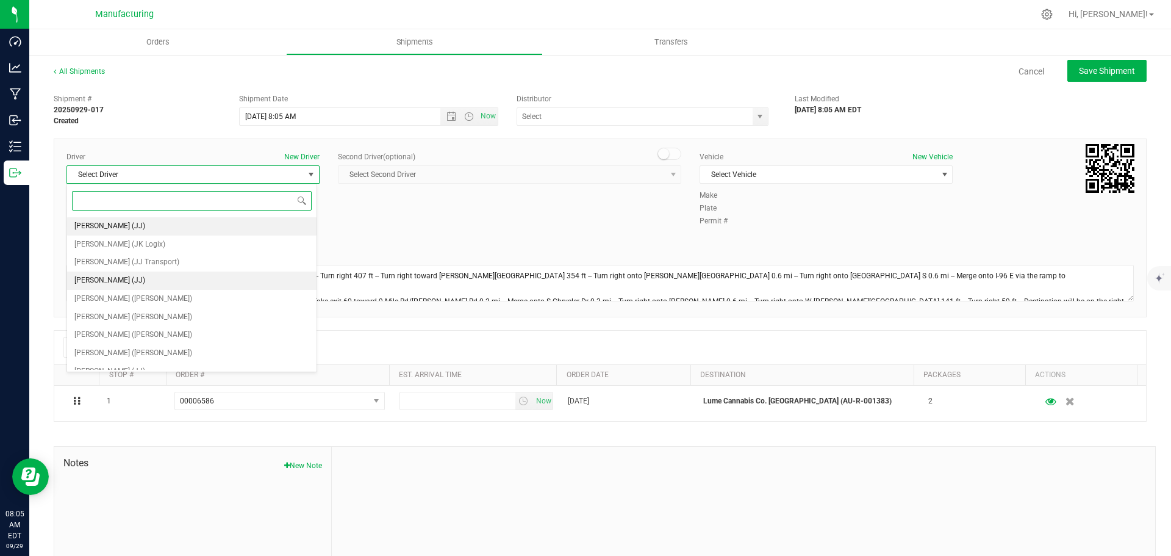
scroll to position [64, 0]
click at [107, 288] on span "[PERSON_NAME] ([PERSON_NAME])" at bounding box center [133, 289] width 118 height 16
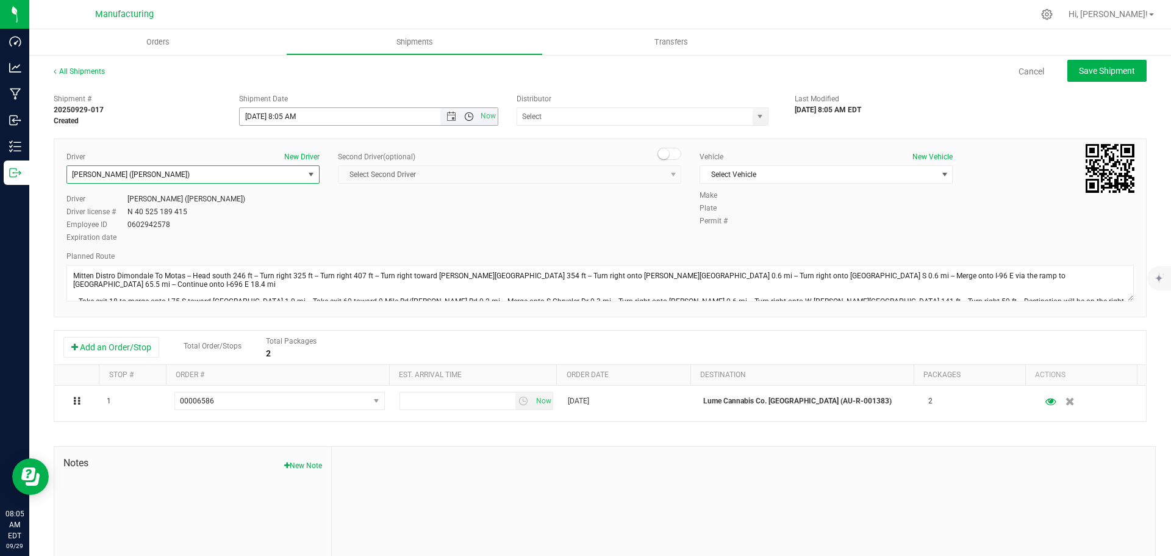
click at [468, 119] on span "Open the time view" at bounding box center [469, 117] width 10 height 10
click at [274, 195] on li "11:30 AM" at bounding box center [365, 192] width 255 height 16
type input "[DATE] 11:30 AM"
click at [758, 118] on span "select" at bounding box center [760, 117] width 10 height 10
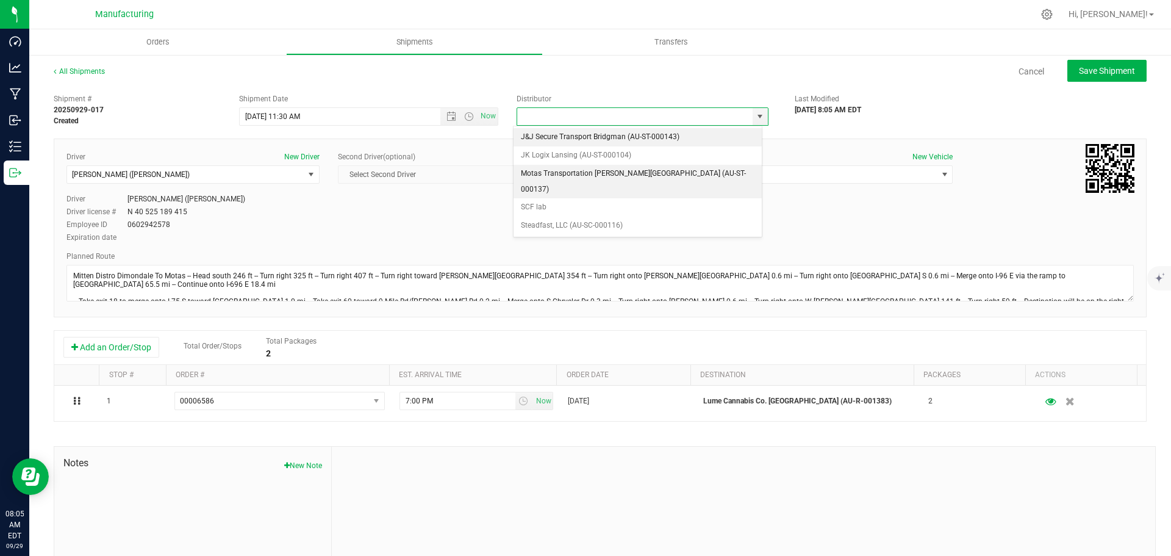
click at [576, 173] on li "Motas Transportation [PERSON_NAME][GEOGRAPHIC_DATA] (AU-ST-000137)" at bounding box center [637, 182] width 248 height 34
type input "Motas Transportation [PERSON_NAME][GEOGRAPHIC_DATA] (AU-ST-000137)"
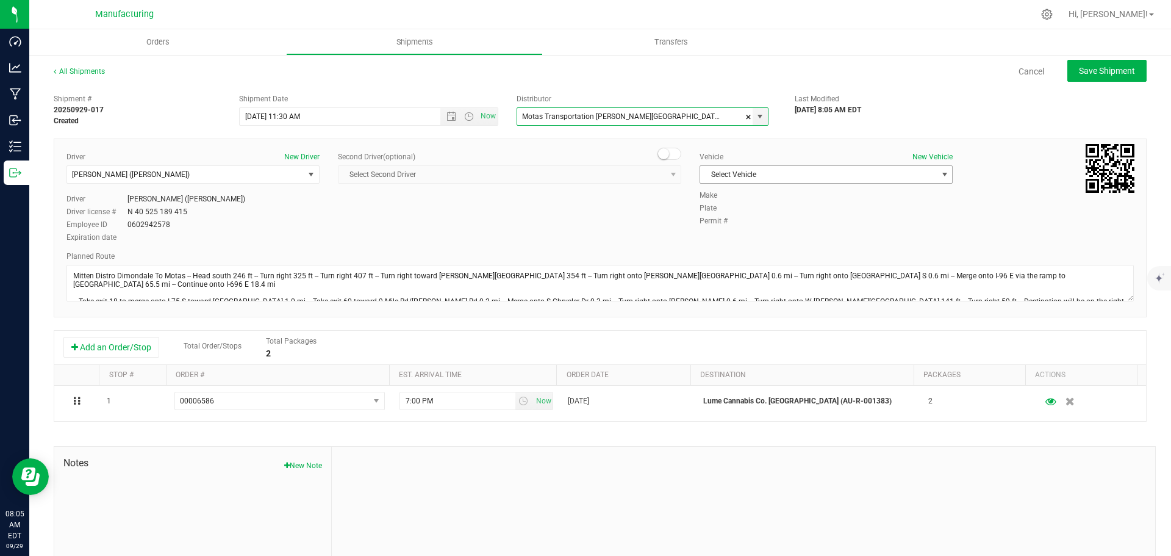
click at [720, 170] on span "Select Vehicle" at bounding box center [818, 174] width 237 height 17
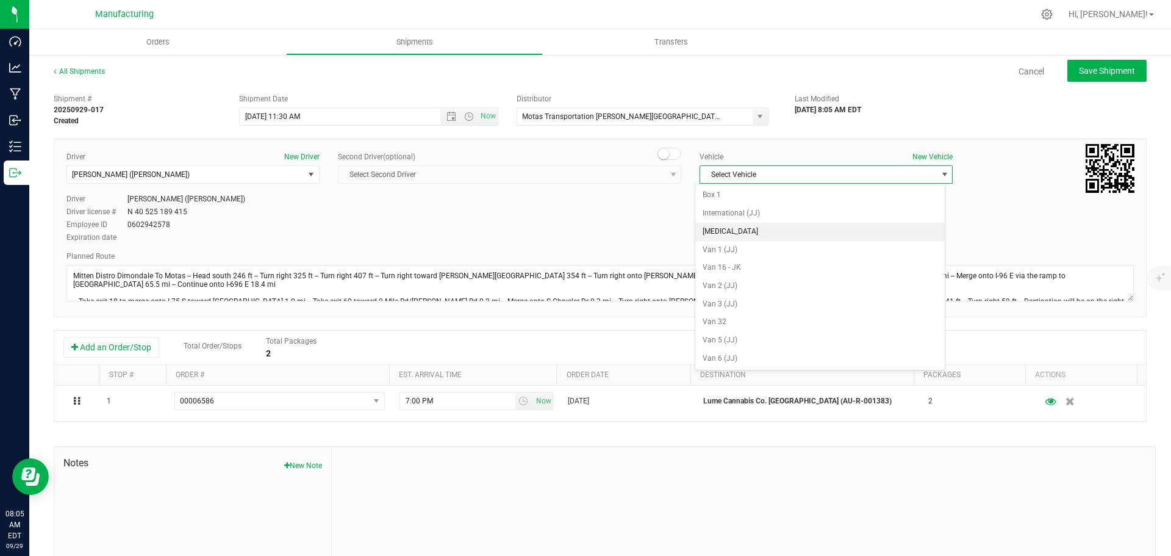
click at [725, 232] on li "[MEDICAL_DATA]" at bounding box center [819, 232] width 249 height 18
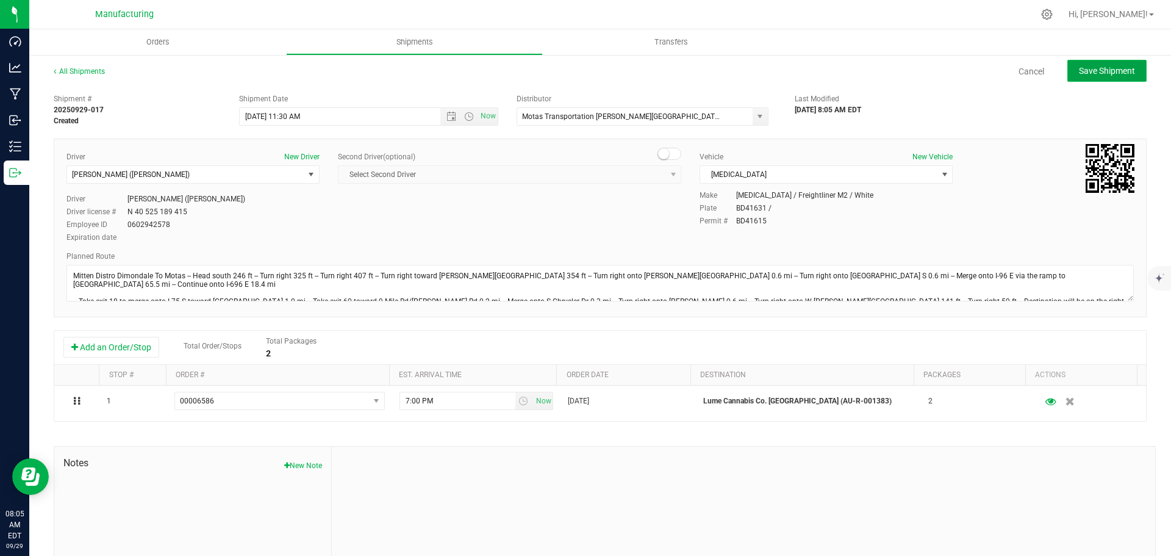
click at [1079, 73] on span "Save Shipment" at bounding box center [1107, 71] width 56 height 10
type input "[DATE] 3:30 PM"
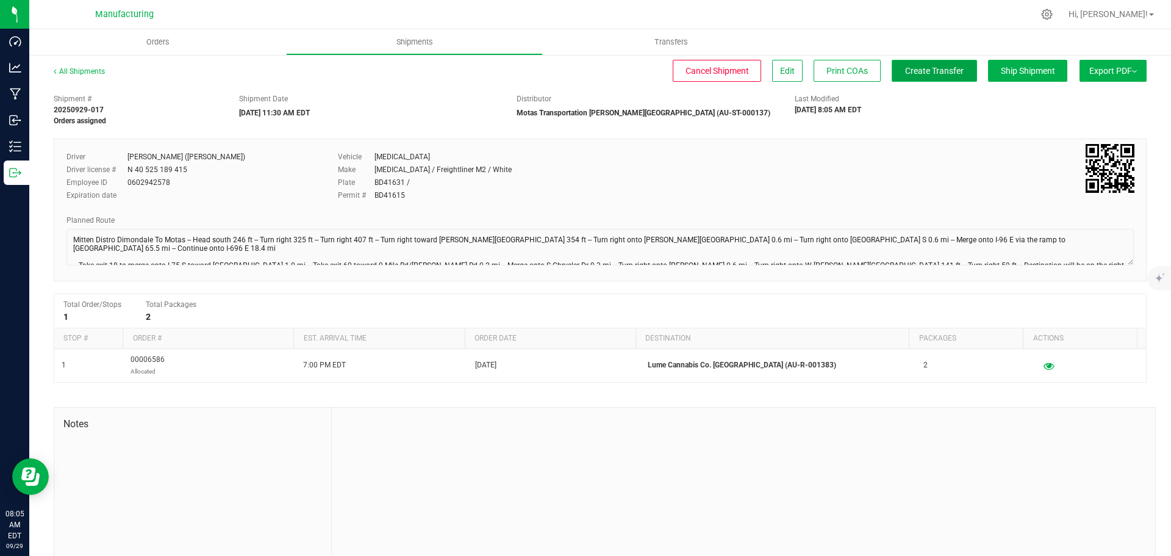
click at [918, 73] on span "Create Transfer" at bounding box center [934, 71] width 59 height 10
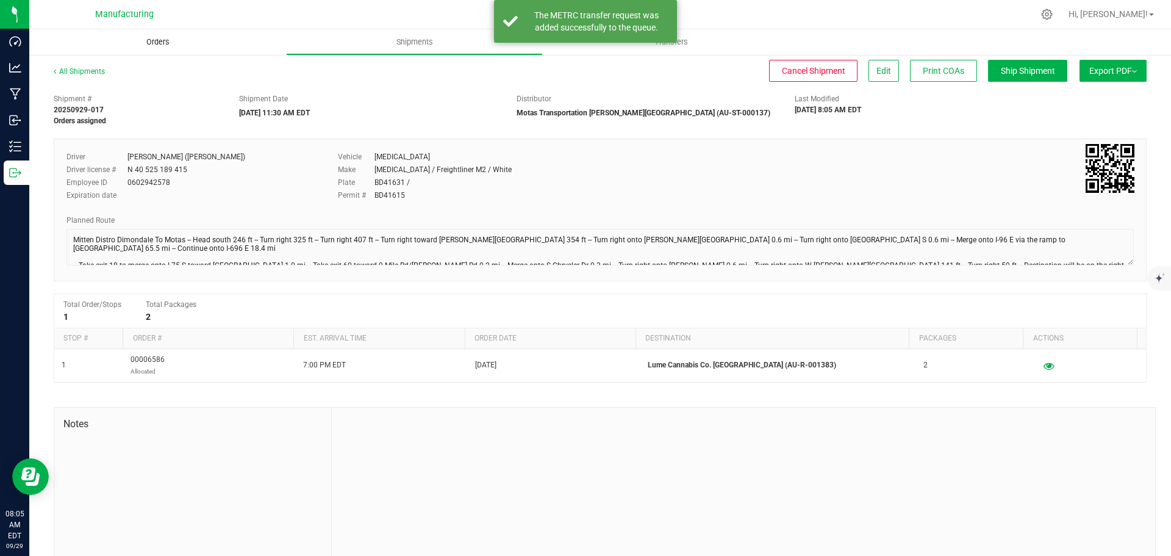
click at [155, 38] on span "Orders" at bounding box center [158, 42] width 56 height 11
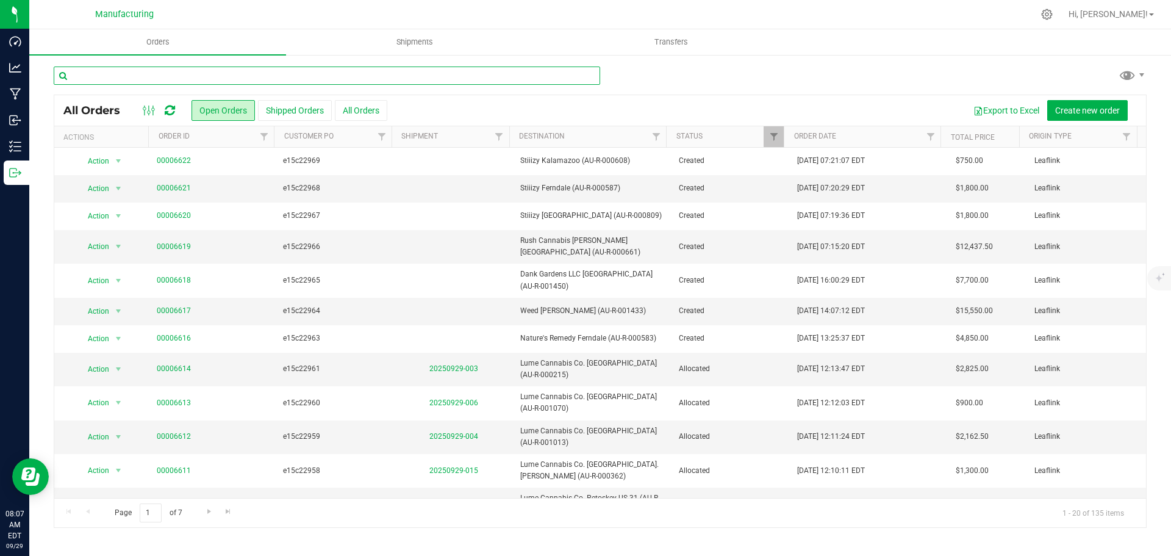
click at [337, 75] on input "text" at bounding box center [327, 75] width 546 height 18
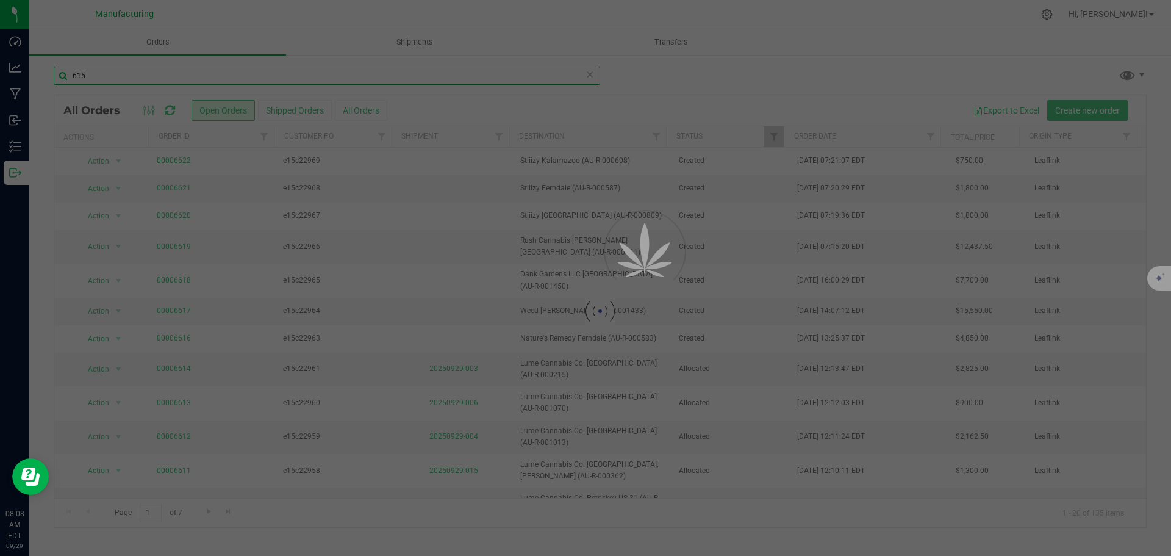
type input "615"
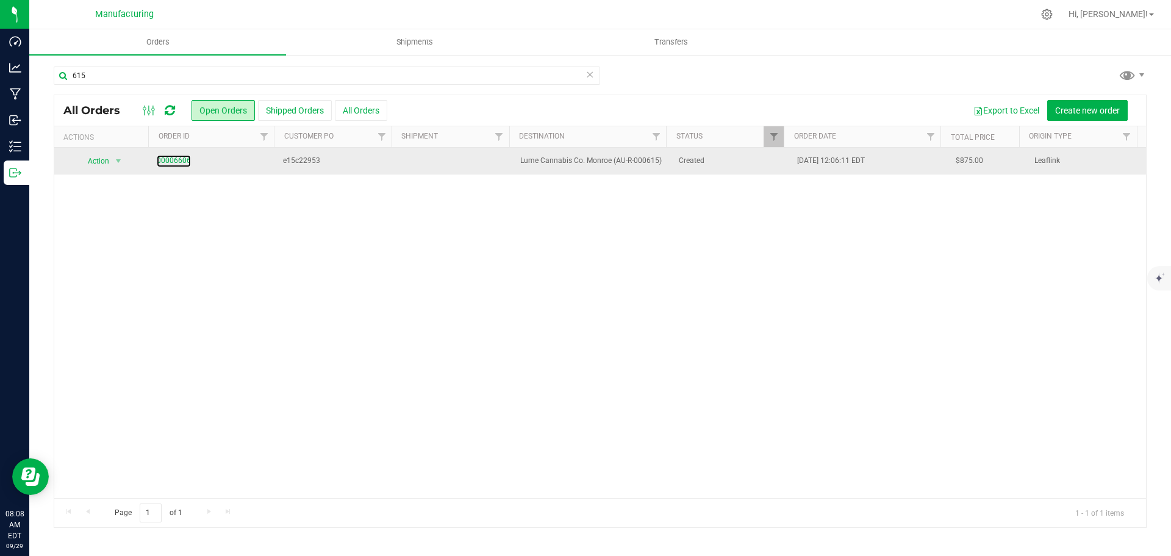
click at [178, 167] on td "00006606" at bounding box center [212, 161] width 127 height 27
click at [171, 159] on link "00006606" at bounding box center [174, 161] width 34 height 12
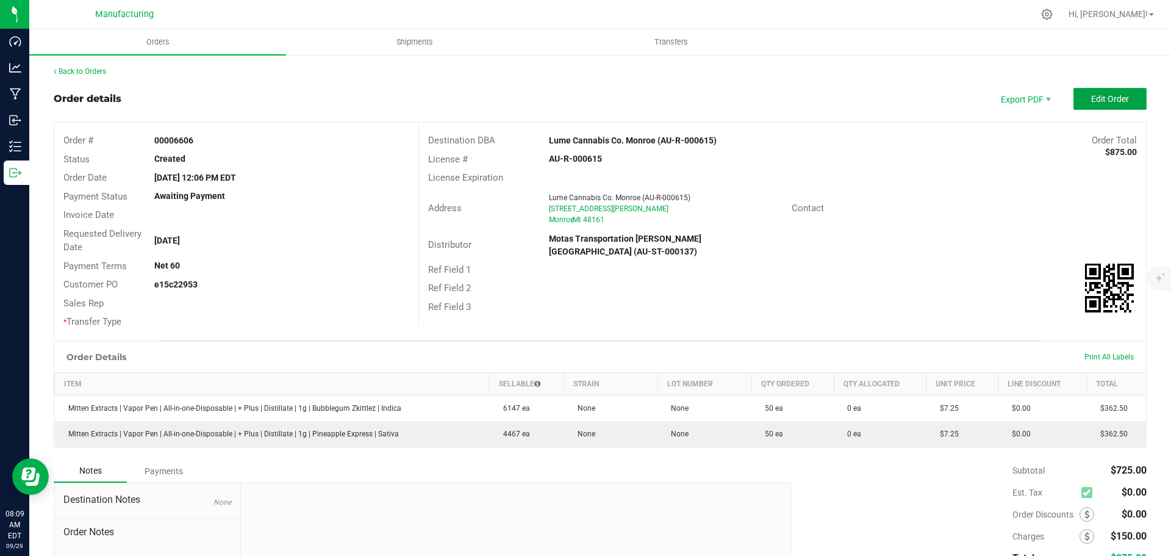
click at [1113, 101] on span "Edit Order" at bounding box center [1110, 99] width 38 height 10
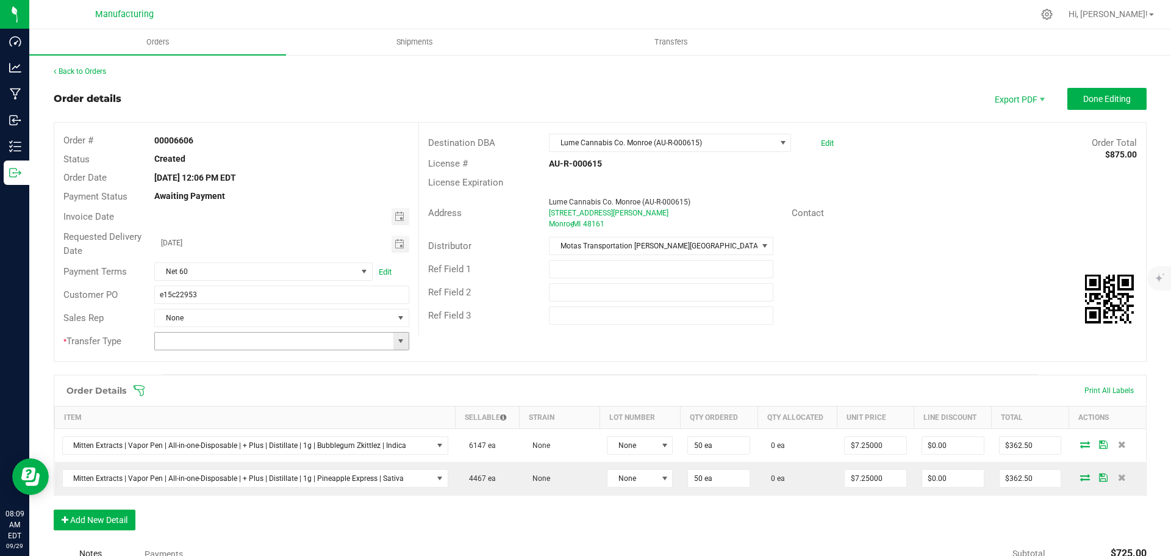
click at [398, 338] on span at bounding box center [401, 341] width 10 height 10
click at [196, 447] on li "Wholesale Transfer" at bounding box center [279, 443] width 251 height 21
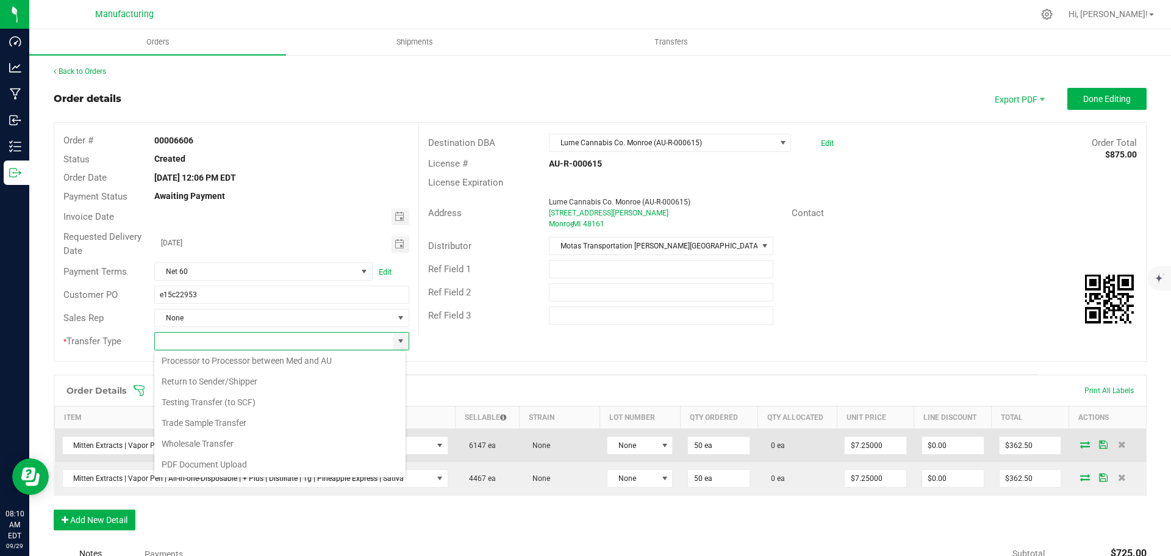
type input "Wholesale Transfer"
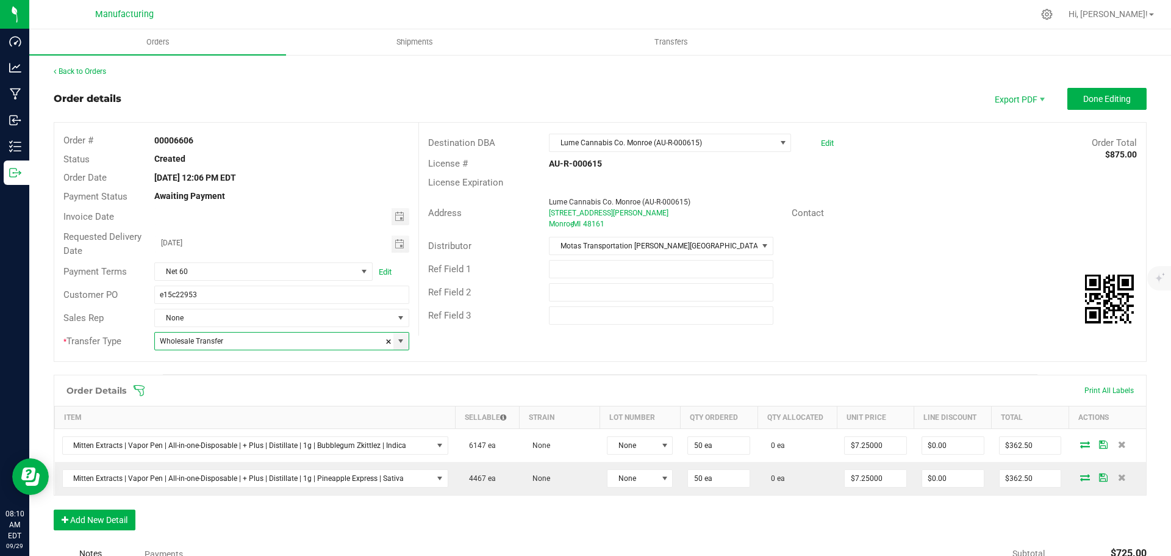
click at [137, 389] on icon at bounding box center [139, 390] width 11 height 11
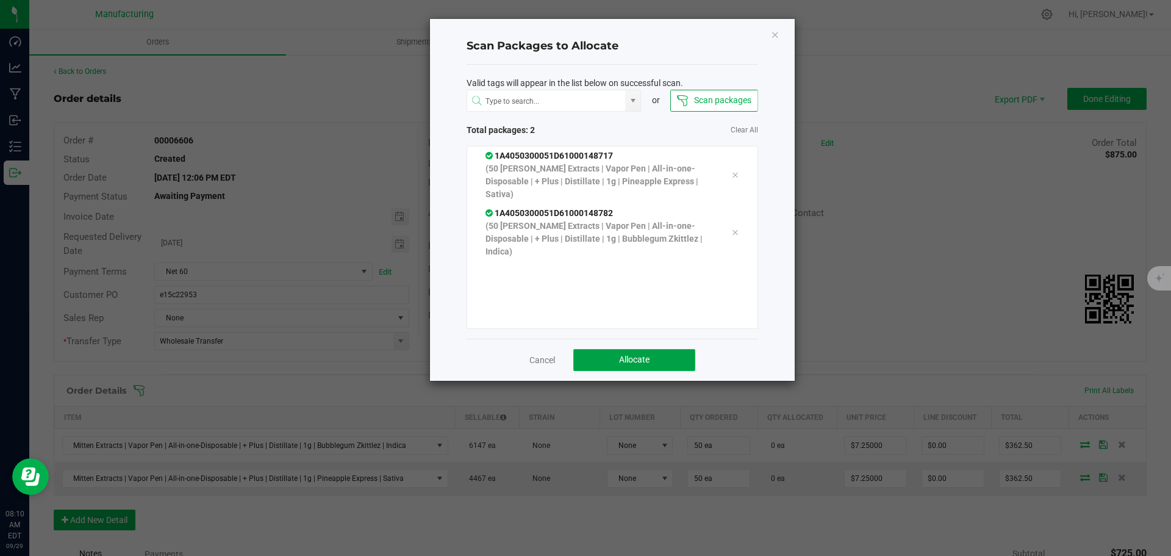
click at [646, 362] on span "Allocate" at bounding box center [634, 359] width 30 height 10
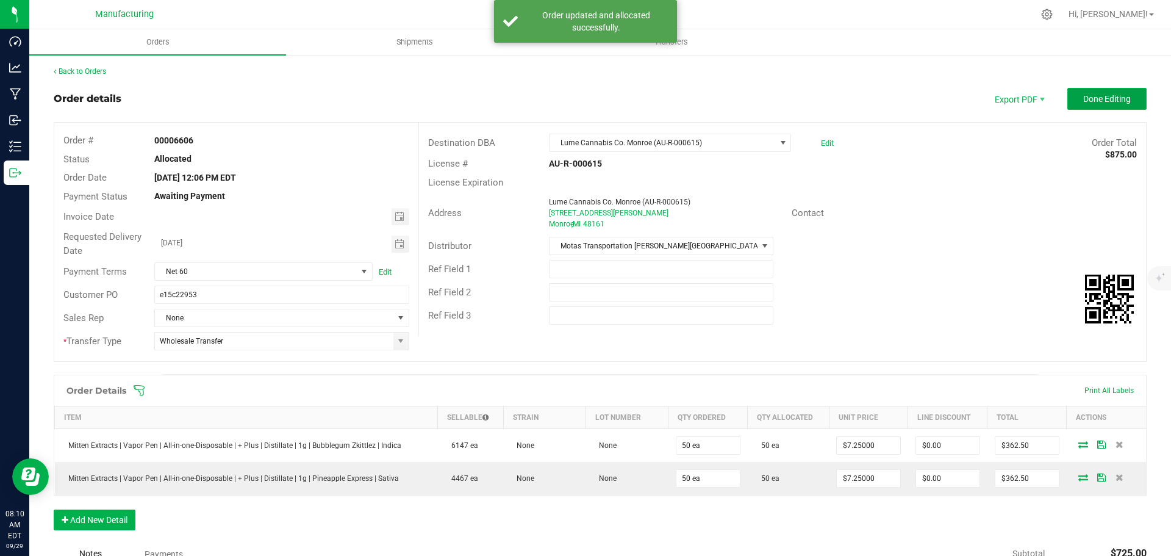
click at [1106, 96] on span "Done Editing" at bounding box center [1107, 99] width 48 height 10
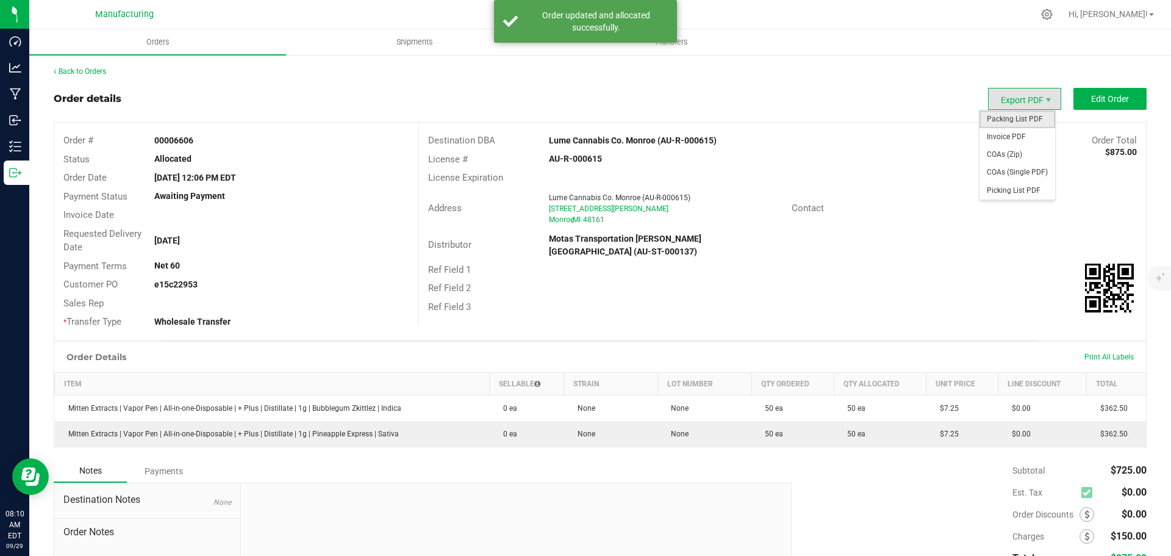
click at [1020, 119] on span "Packing List PDF" at bounding box center [1017, 119] width 76 height 18
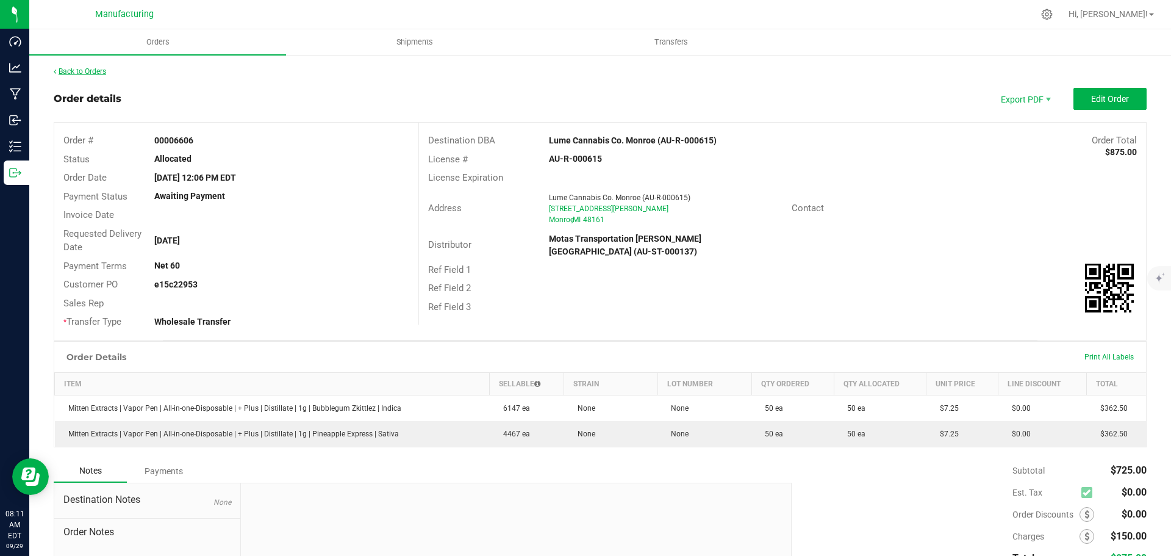
click at [77, 71] on link "Back to Orders" at bounding box center [80, 71] width 52 height 9
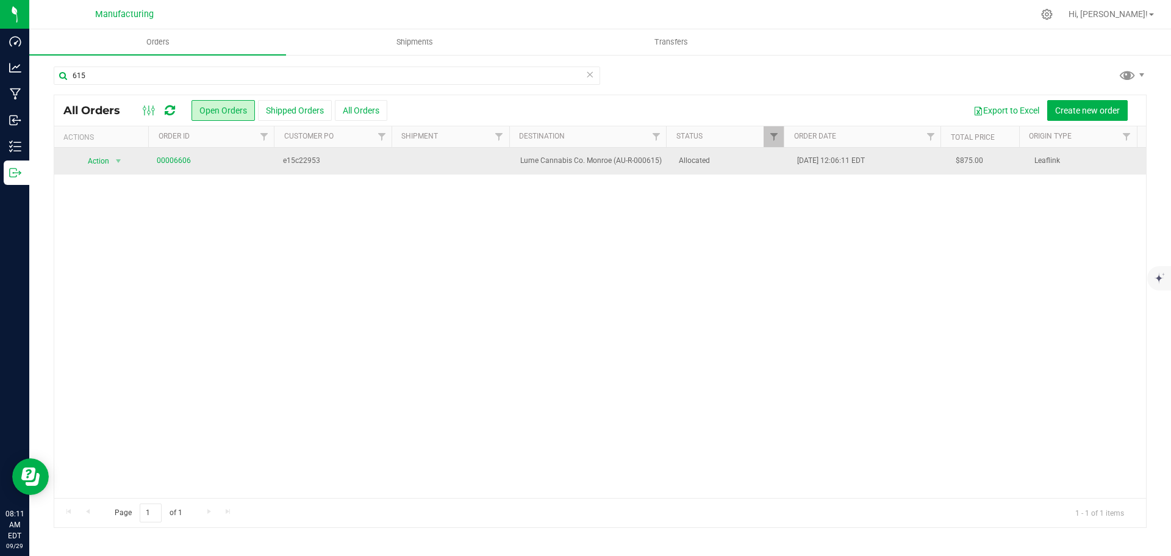
click at [721, 170] on td "Allocated" at bounding box center [730, 161] width 119 height 27
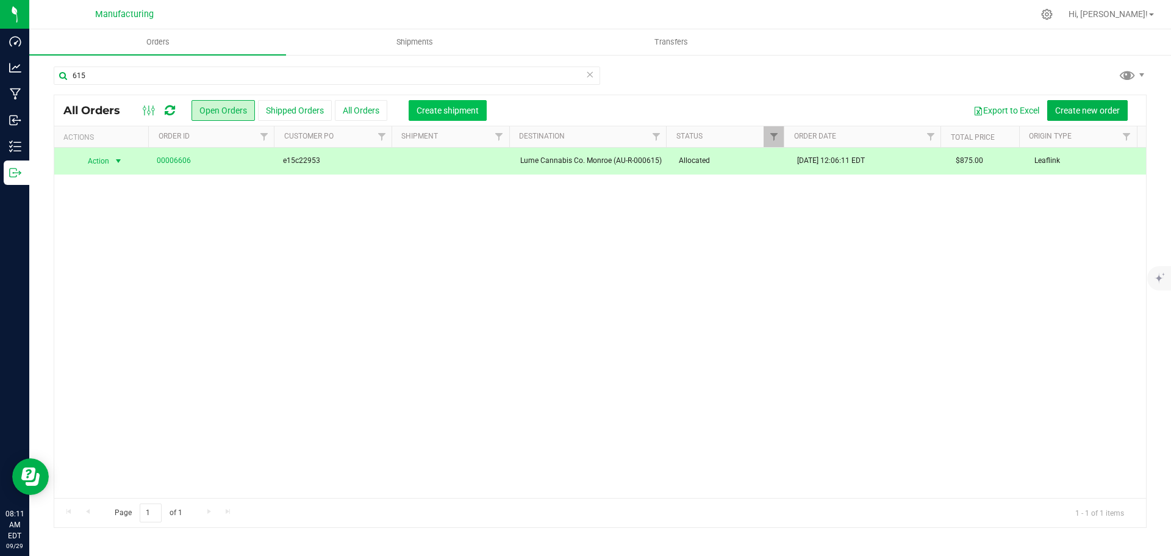
click at [457, 112] on span "Create shipment" at bounding box center [447, 110] width 62 height 10
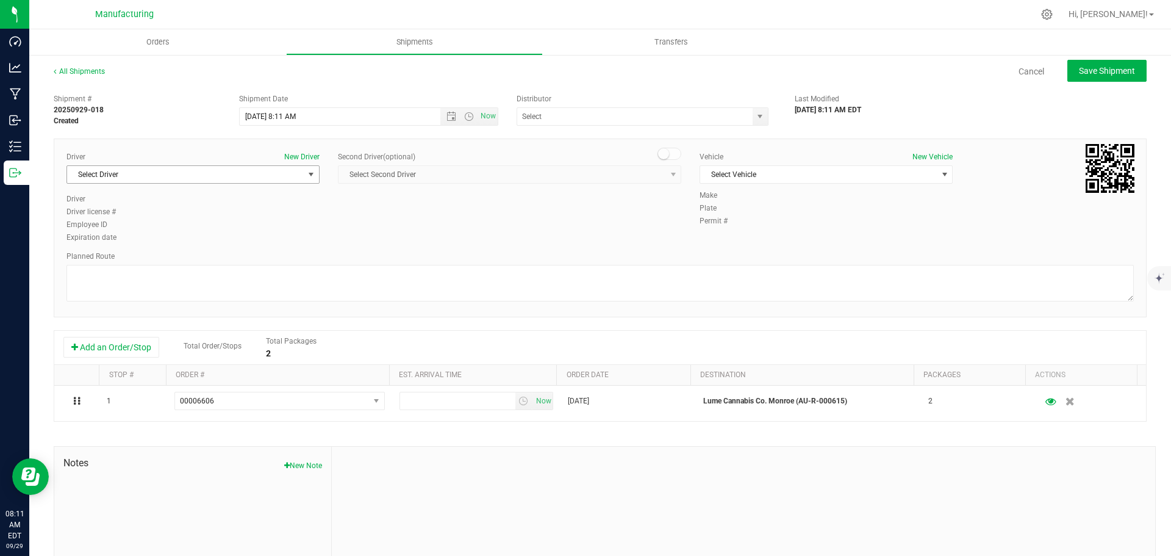
click at [295, 176] on span "Select Driver" at bounding box center [185, 174] width 237 height 17
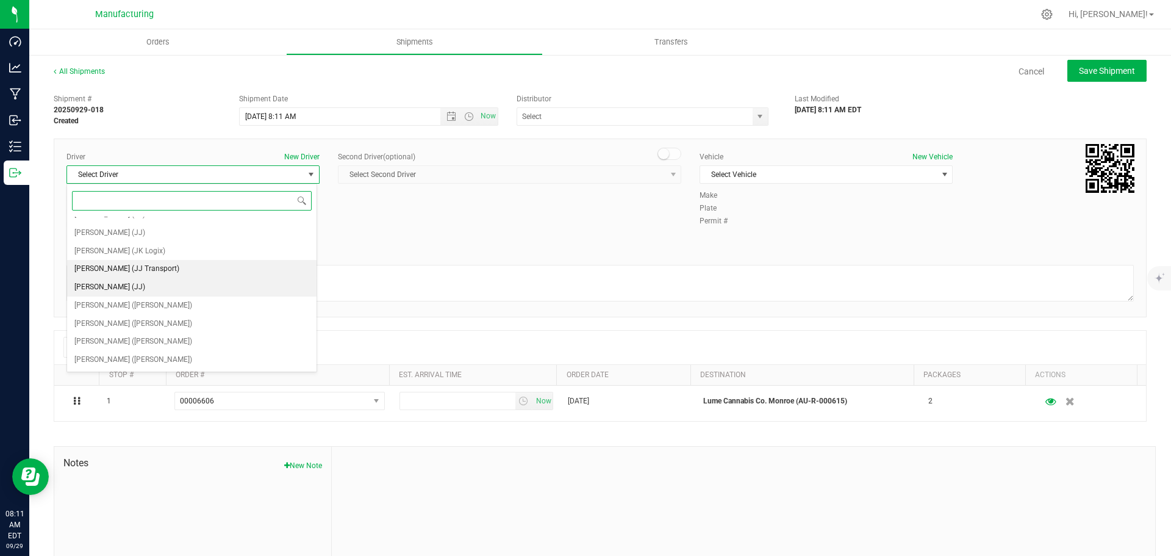
scroll to position [64, 0]
click at [109, 287] on span "[PERSON_NAME] ([PERSON_NAME])" at bounding box center [133, 289] width 118 height 16
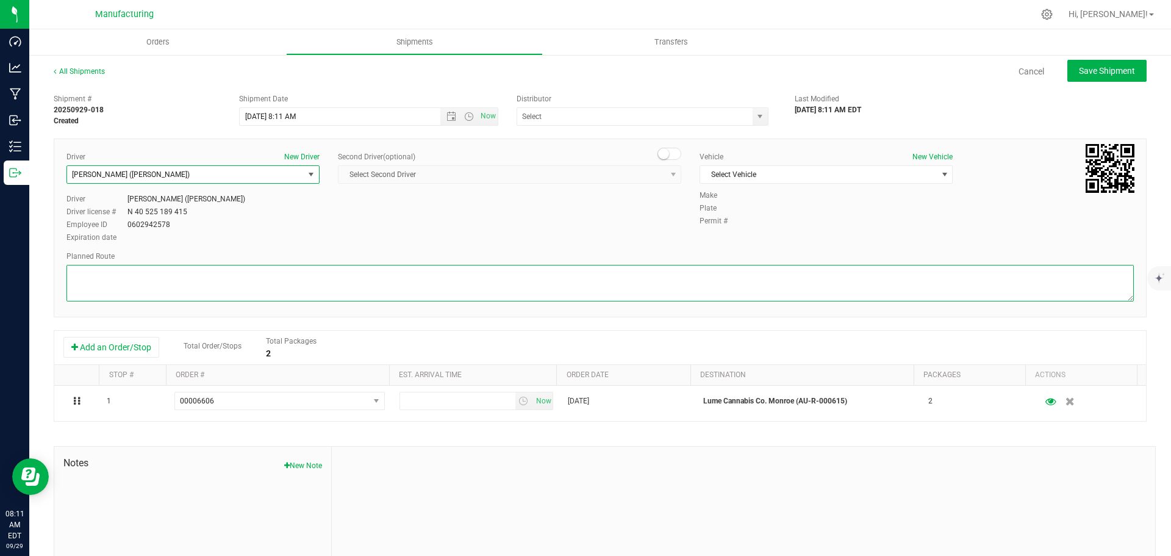
click at [151, 284] on textarea at bounding box center [599, 283] width 1067 height 37
paste textarea "Mitten Distro Dimondale To Motas -- Head south 246 ft -- Turn right 325 ft -- T…"
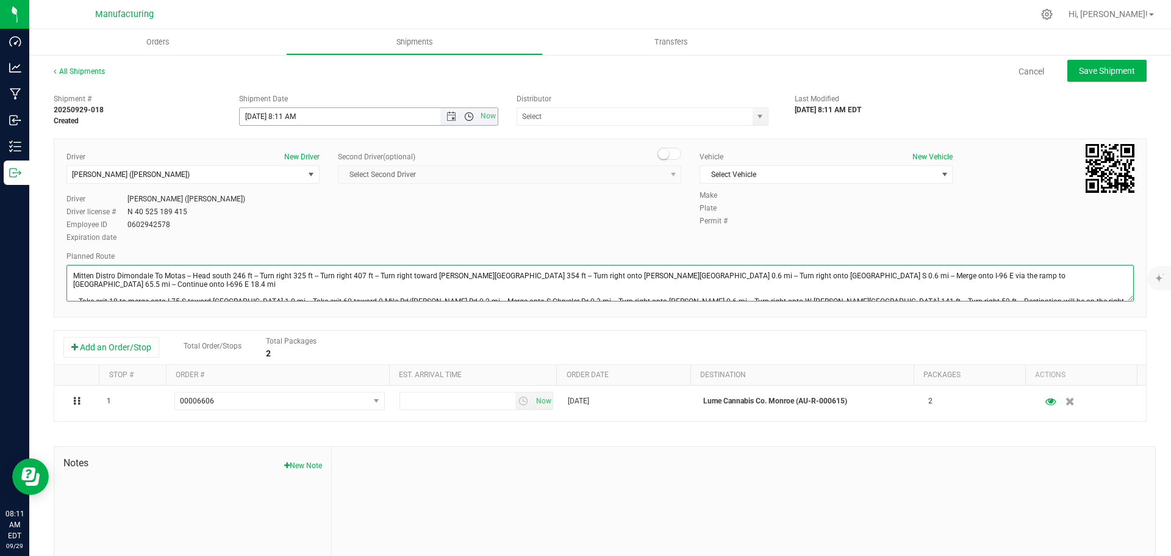
click at [464, 115] on span "Open the time view" at bounding box center [469, 117] width 10 height 10
type textarea "Mitten Distro Dimondale To Motas -- Head south 246 ft -- Turn right 325 ft -- T…"
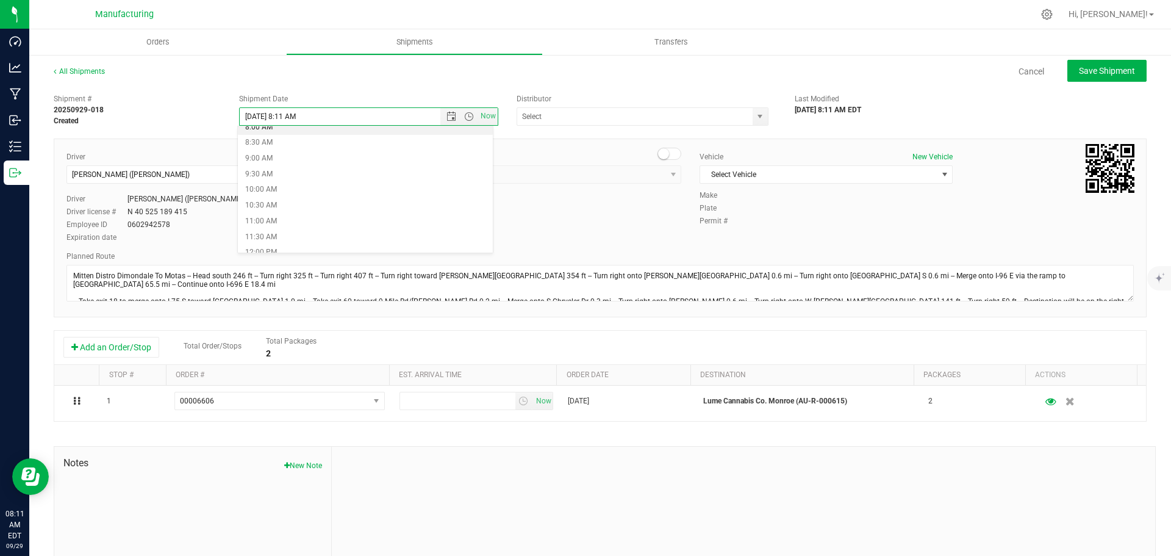
scroll to position [305, 0]
click at [270, 190] on li "11:30 AM" at bounding box center [365, 192] width 255 height 16
type input "[DATE] 11:30 AM"
click at [755, 113] on span "select" at bounding box center [760, 117] width 10 height 10
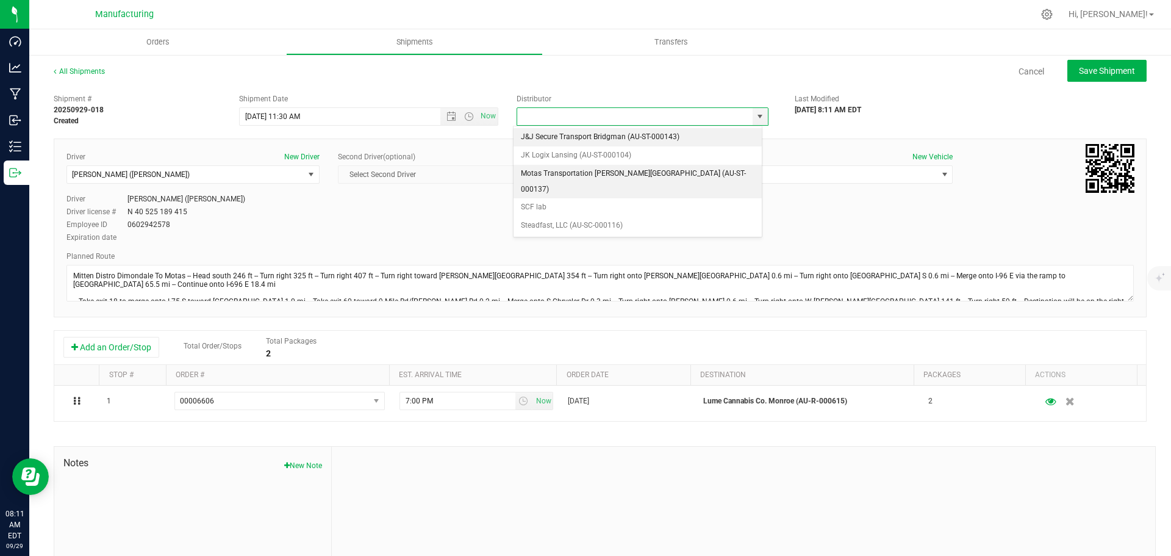
click at [560, 172] on li "Motas Transportation [PERSON_NAME][GEOGRAPHIC_DATA] (AU-ST-000137)" at bounding box center [637, 182] width 248 height 34
type input "Motas Transportation [PERSON_NAME][GEOGRAPHIC_DATA] (AU-ST-000137)"
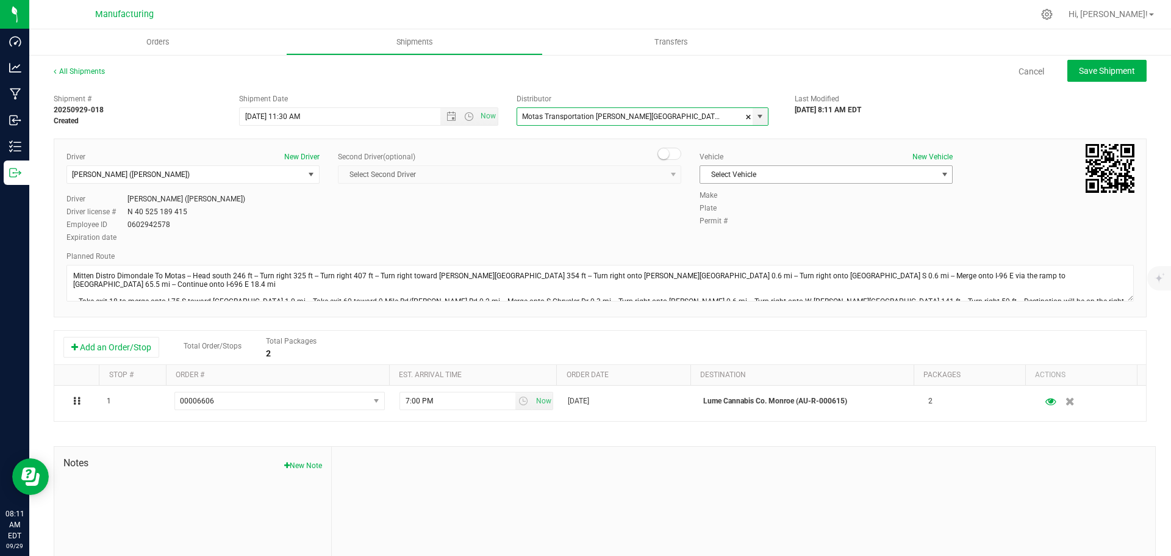
click at [734, 172] on span "Select Vehicle" at bounding box center [818, 174] width 237 height 17
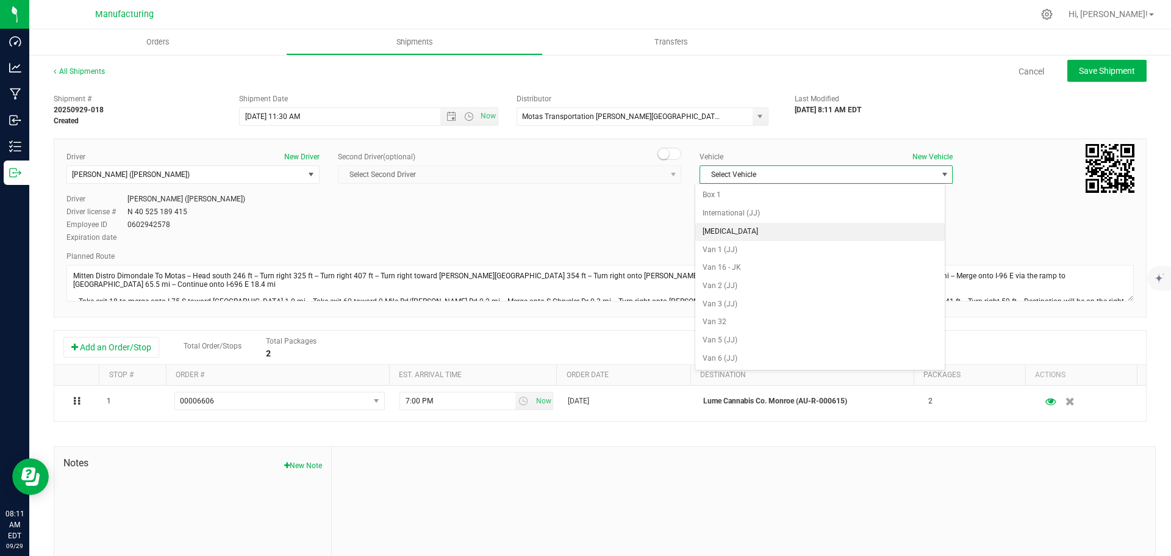
click at [721, 234] on li "[MEDICAL_DATA]" at bounding box center [819, 232] width 249 height 18
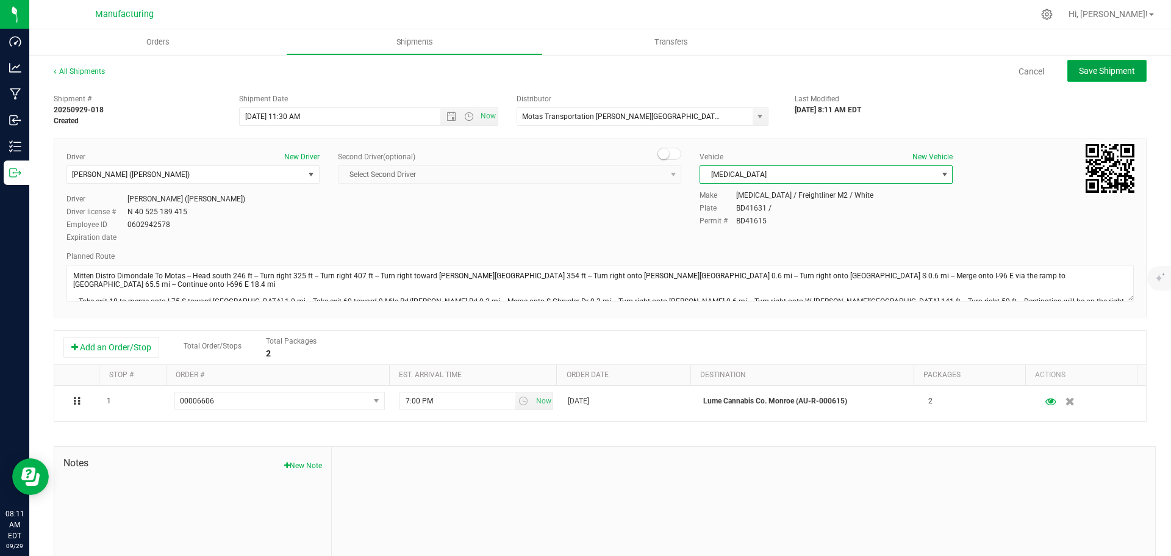
click at [1112, 71] on span "Save Shipment" at bounding box center [1107, 71] width 56 height 10
type input "[DATE] 3:30 PM"
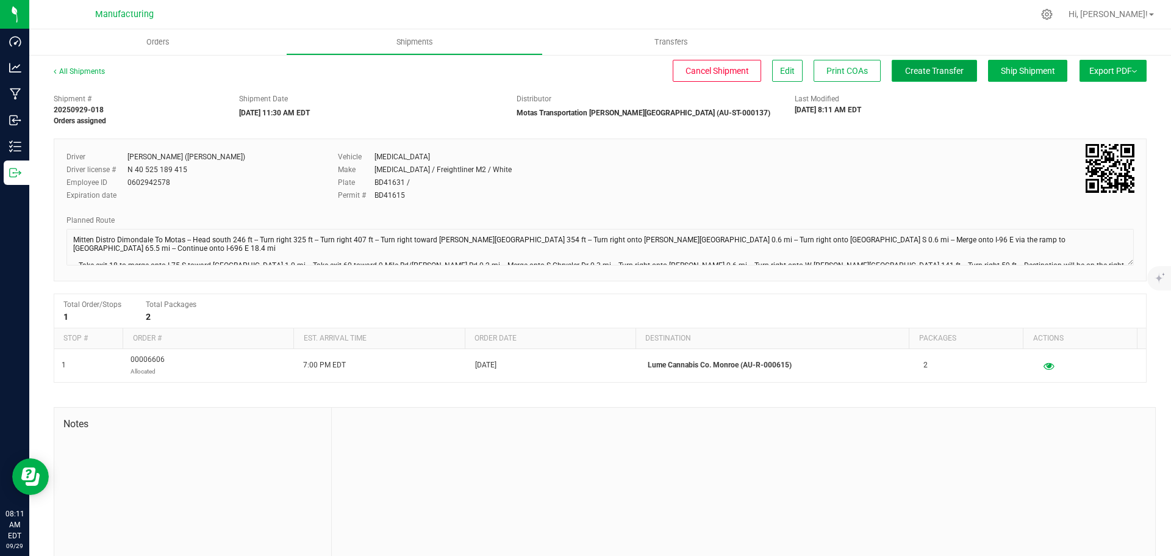
click at [926, 70] on span "Create Transfer" at bounding box center [934, 71] width 59 height 10
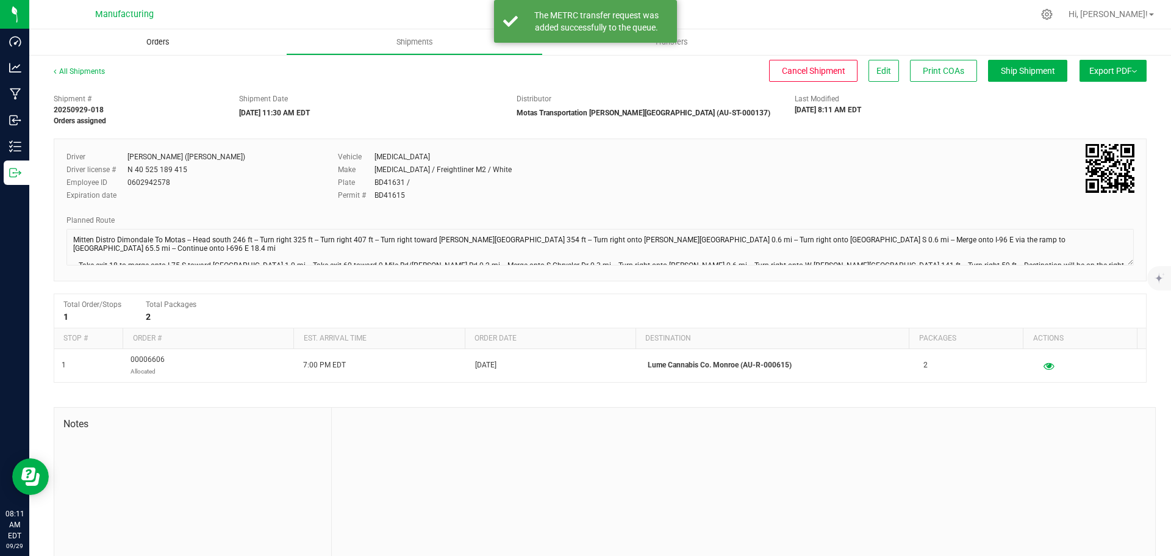
click at [150, 46] on span "Orders" at bounding box center [158, 42] width 56 height 11
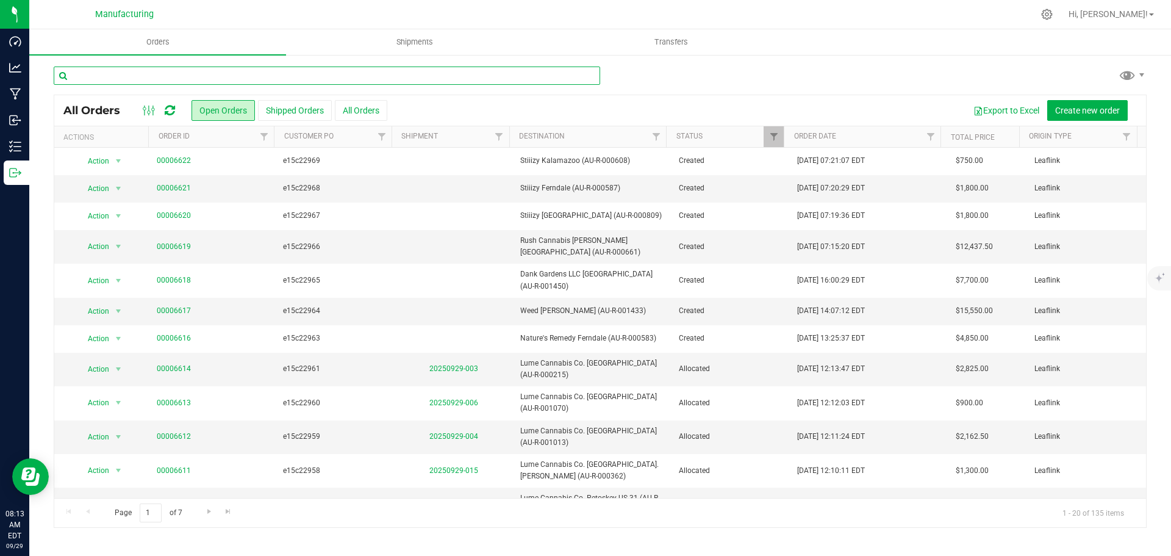
click at [189, 76] on input "text" at bounding box center [327, 75] width 546 height 18
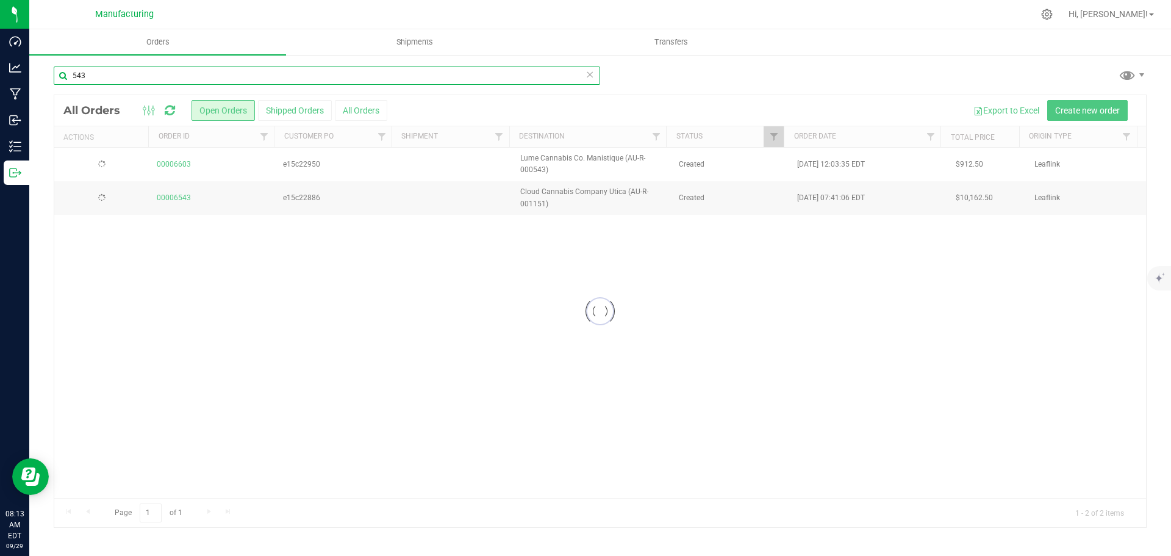
type input "543"
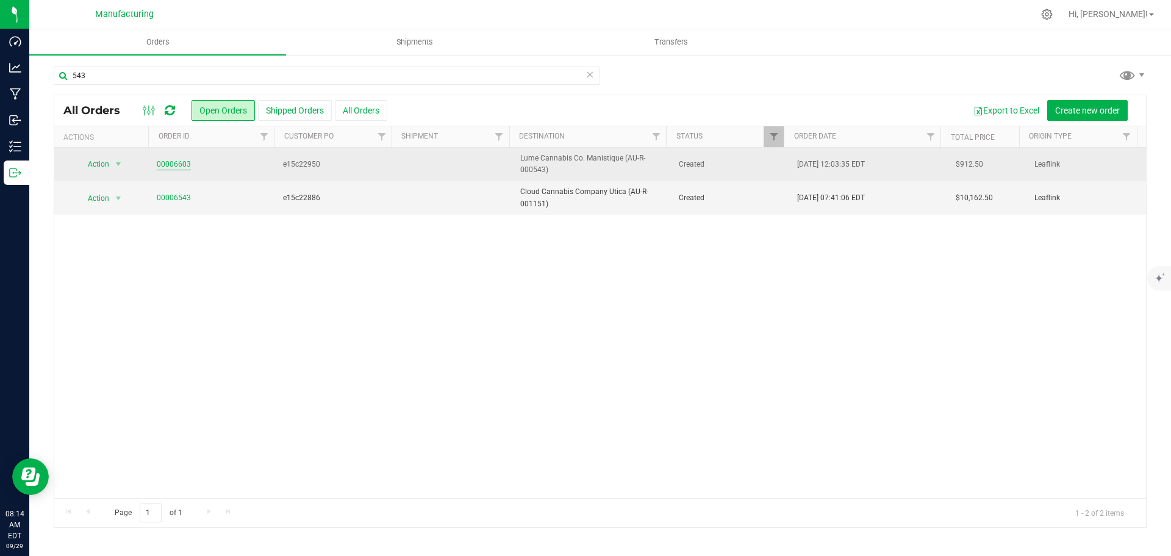
click at [165, 164] on link "00006603" at bounding box center [174, 165] width 34 height 12
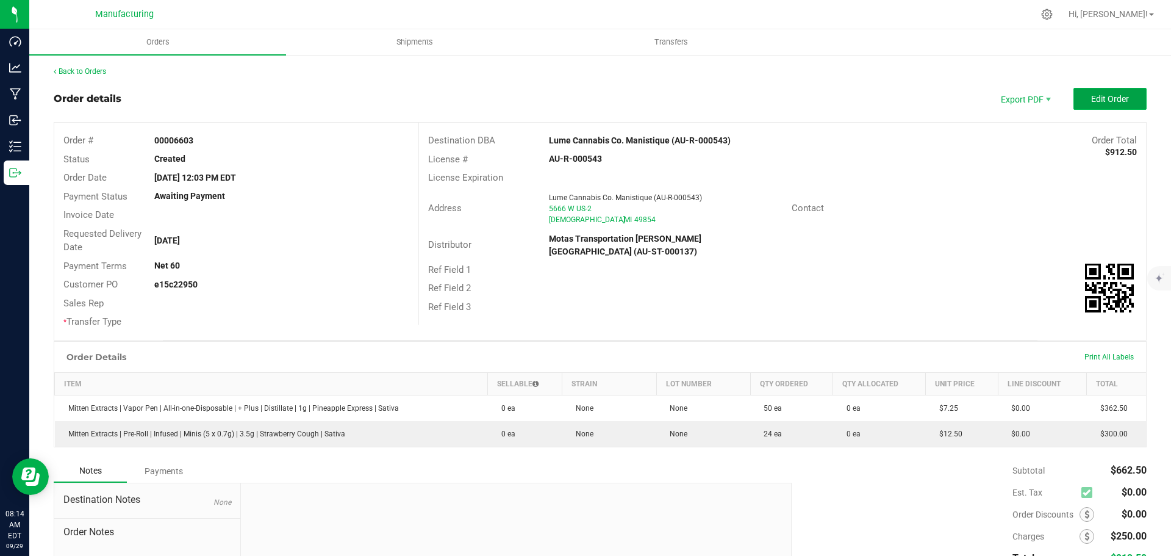
click at [1104, 98] on span "Edit Order" at bounding box center [1110, 99] width 38 height 10
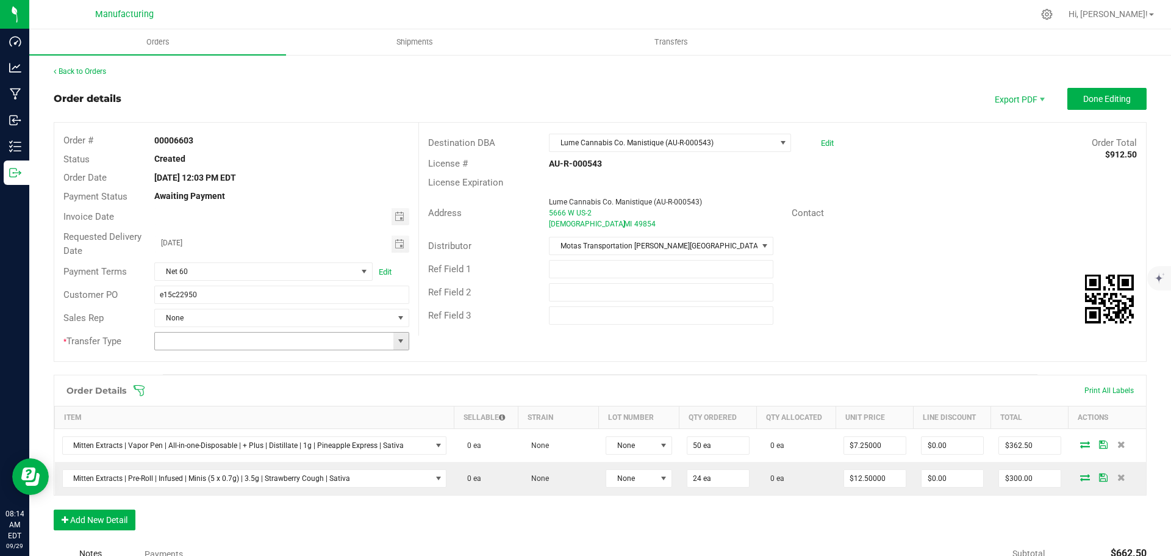
click at [401, 343] on span at bounding box center [401, 341] width 10 height 10
click at [203, 445] on li "Wholesale Transfer" at bounding box center [279, 443] width 251 height 21
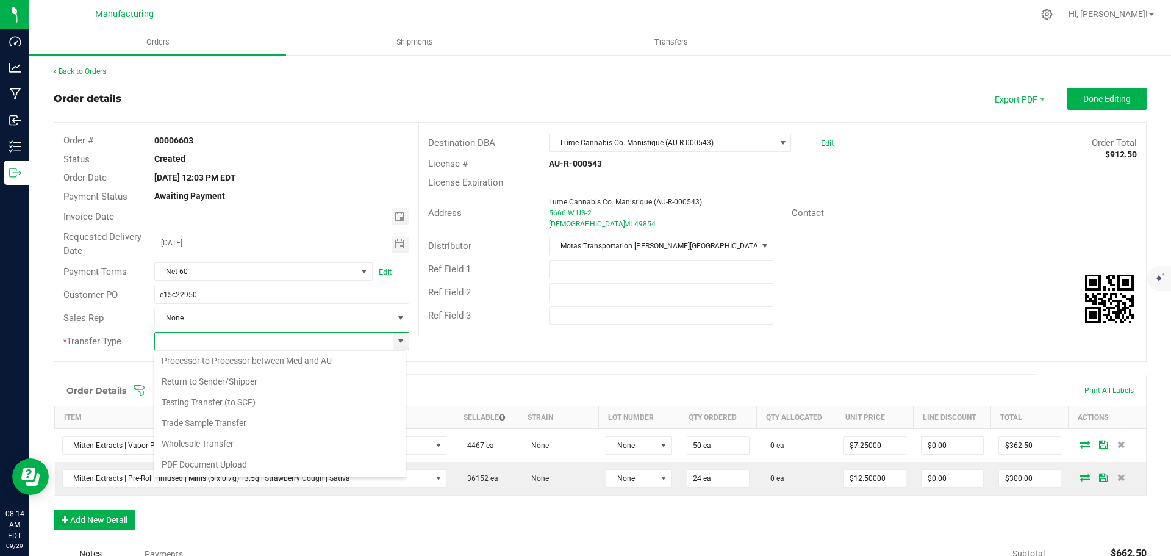
type input "Wholesale Transfer"
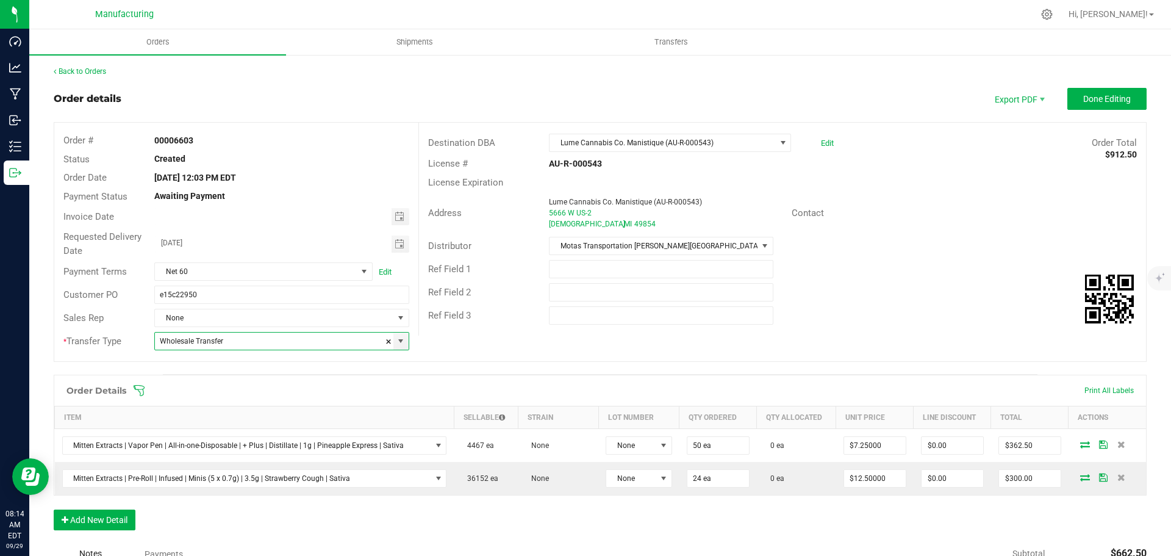
click at [139, 389] on icon at bounding box center [139, 390] width 11 height 11
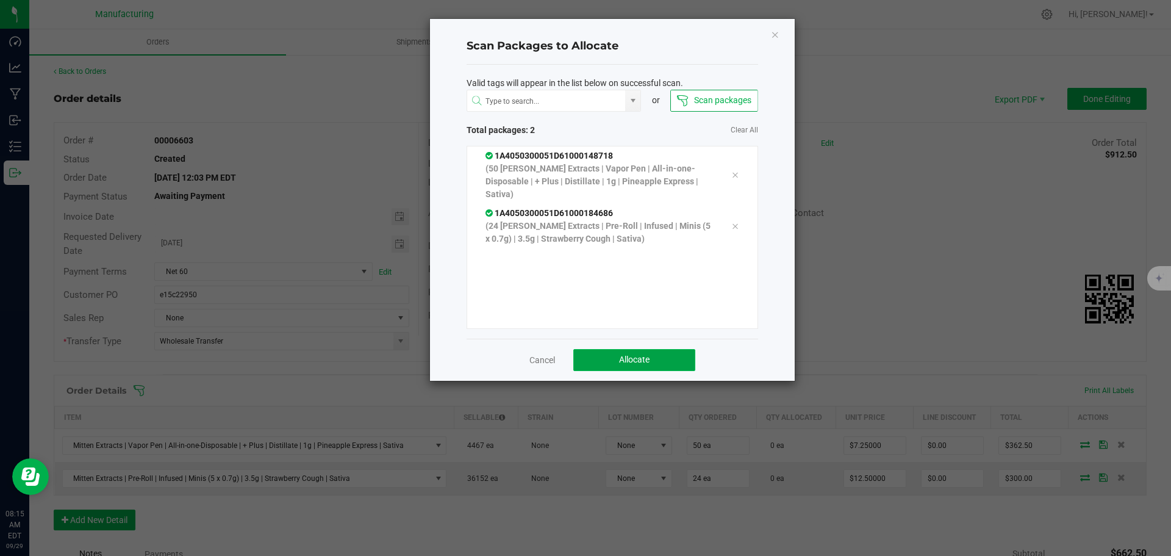
click at [669, 354] on button "Allocate" at bounding box center [634, 360] width 122 height 22
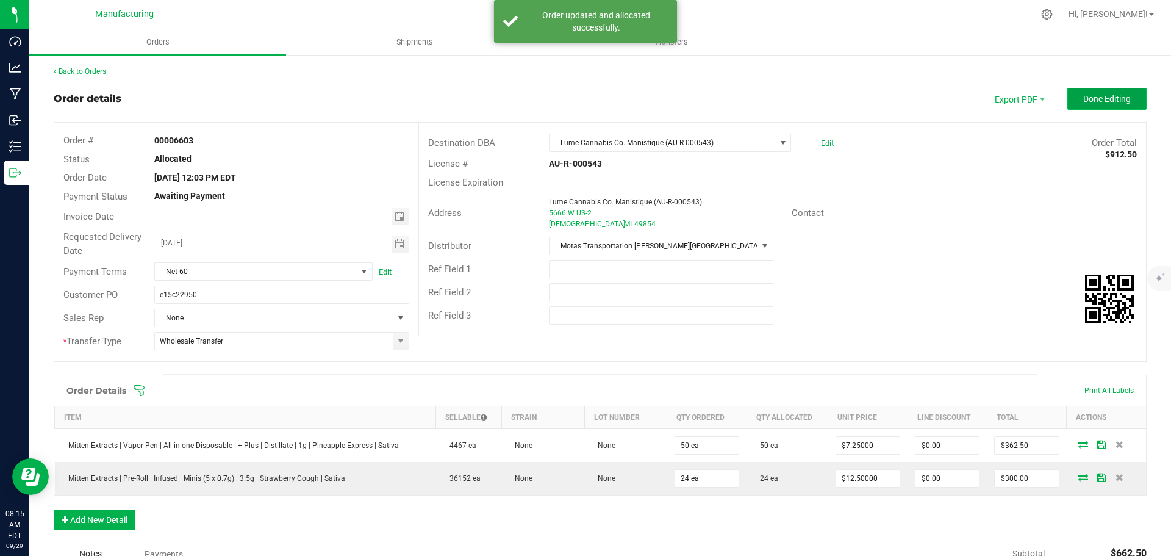
click at [1108, 102] on span "Done Editing" at bounding box center [1107, 99] width 48 height 10
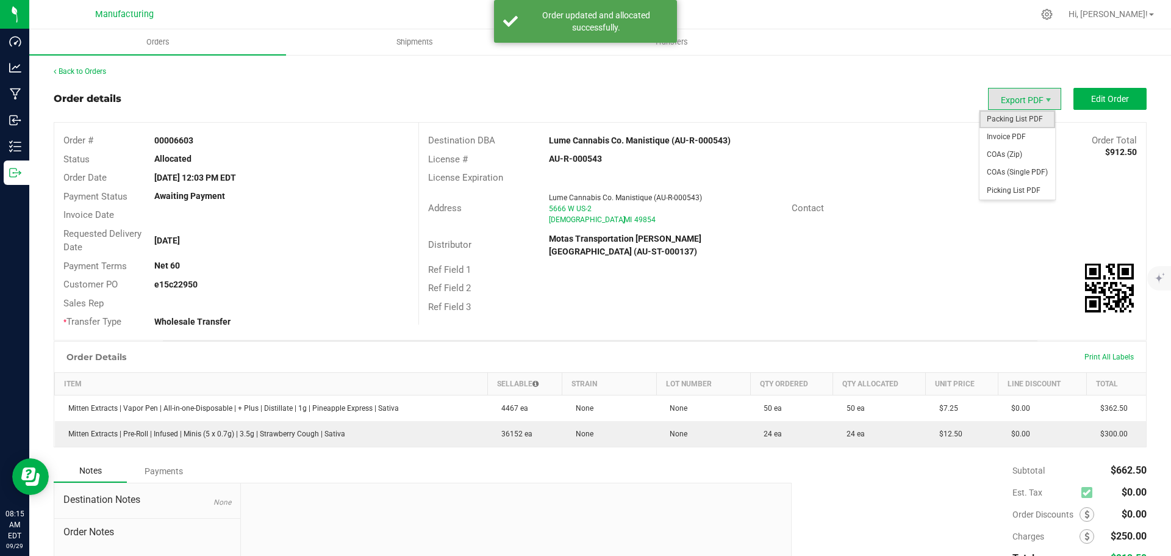
click at [1026, 118] on span "Packing List PDF" at bounding box center [1017, 119] width 76 height 18
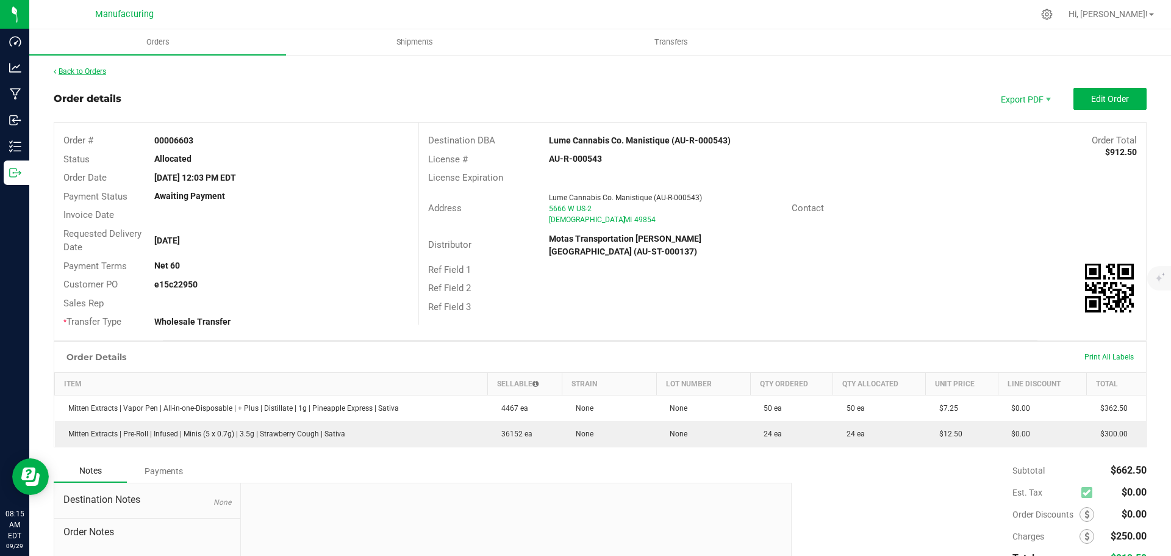
click at [106, 75] on link "Back to Orders" at bounding box center [80, 71] width 52 height 9
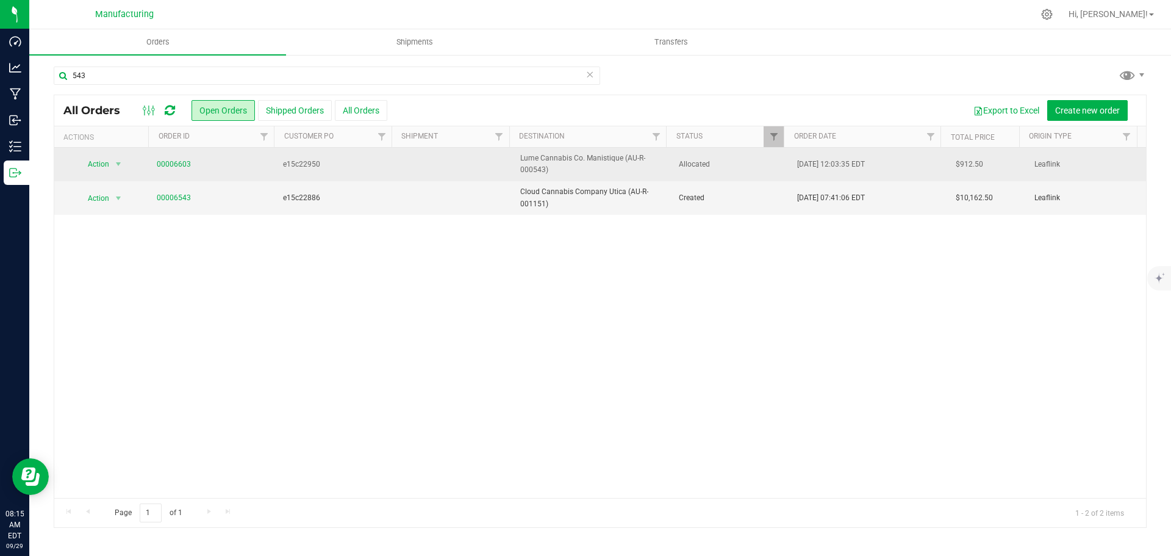
click at [724, 162] on span "Allocated" at bounding box center [731, 165] width 104 height 12
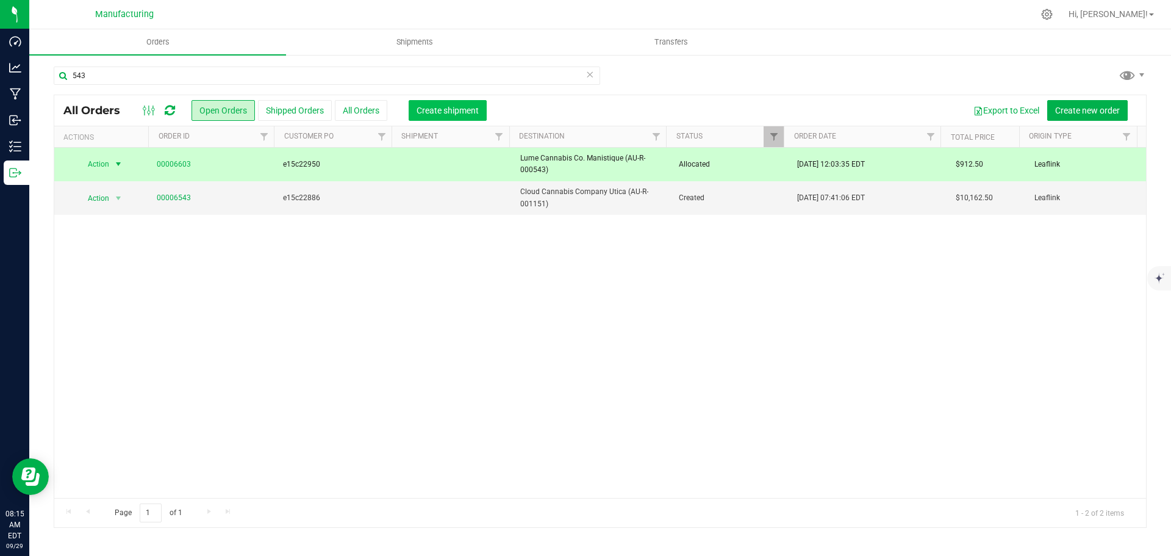
click at [454, 110] on span "Create shipment" at bounding box center [447, 110] width 62 height 10
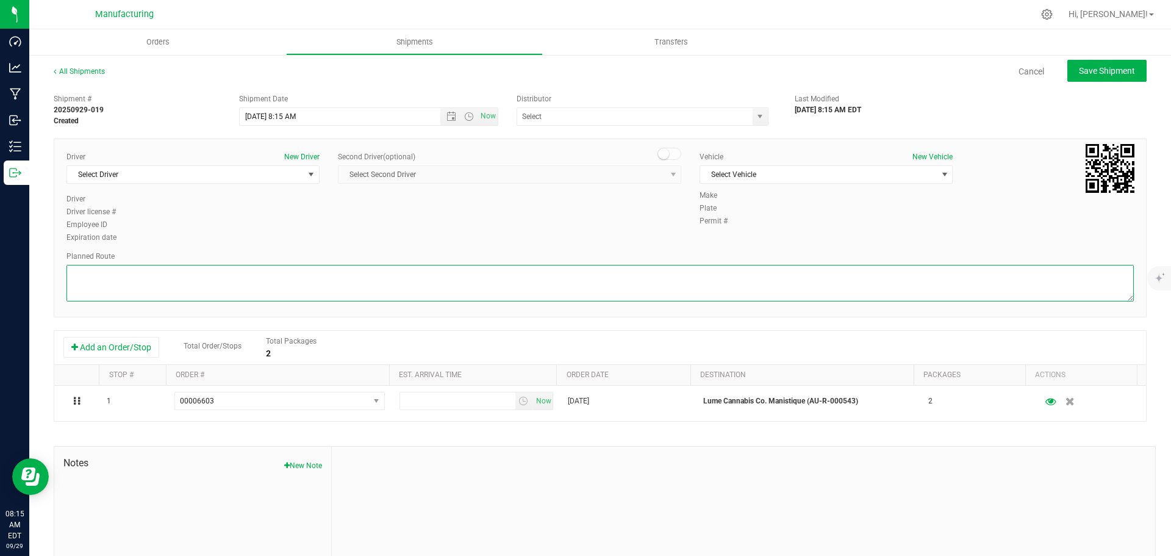
click at [410, 298] on textarea at bounding box center [599, 283] width 1067 height 37
paste textarea "Mitten Distro Dimondale To Motas -- Head south 246 ft -- Turn right 325 ft -- T…"
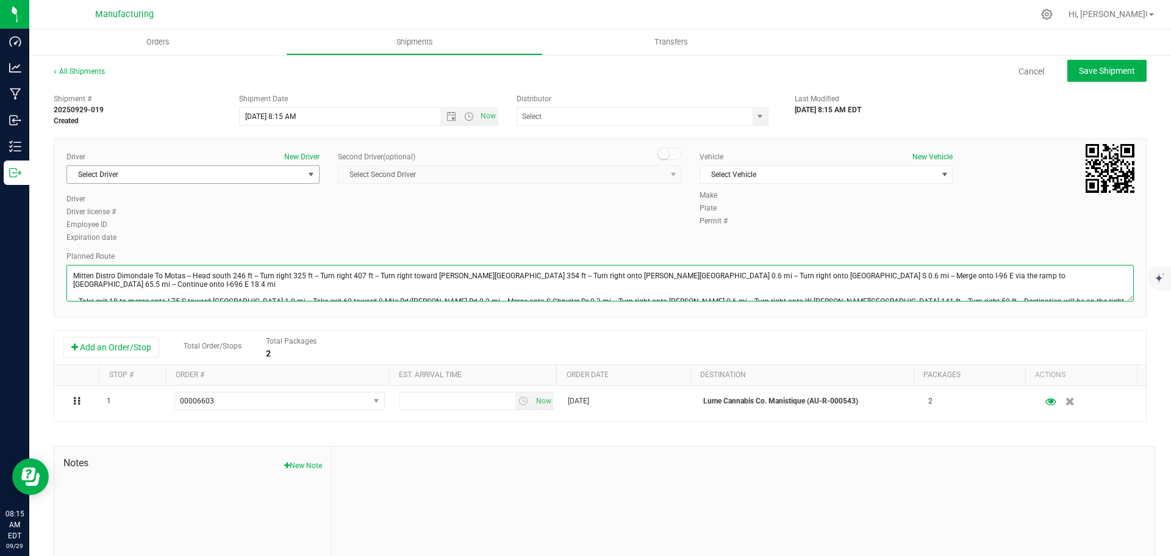
type textarea "Mitten Distro Dimondale To Motas -- Head south 246 ft -- Turn right 325 ft -- T…"
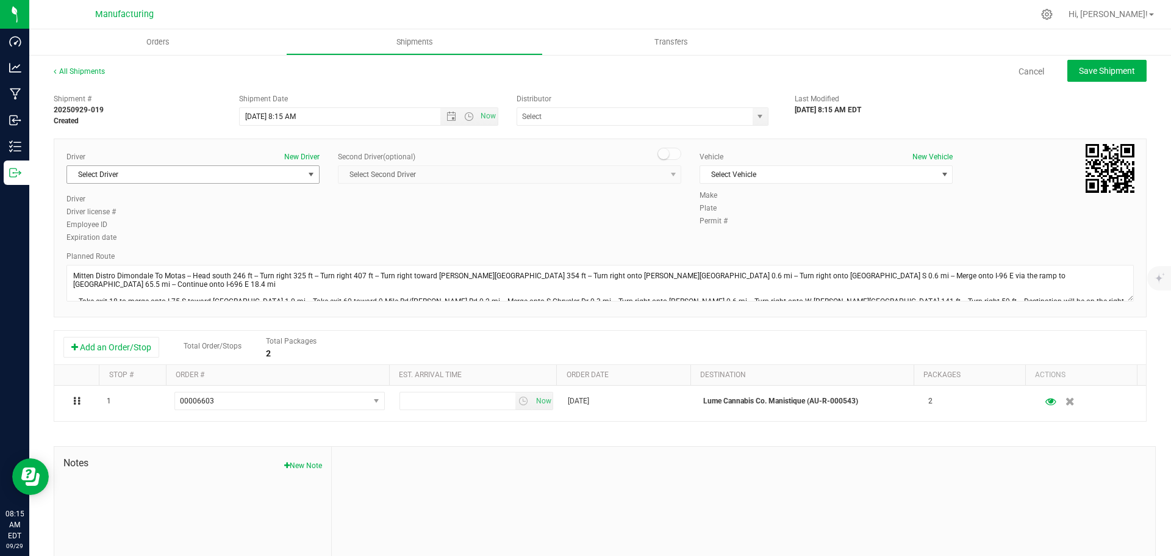
click at [288, 174] on span "Select Driver" at bounding box center [185, 174] width 237 height 17
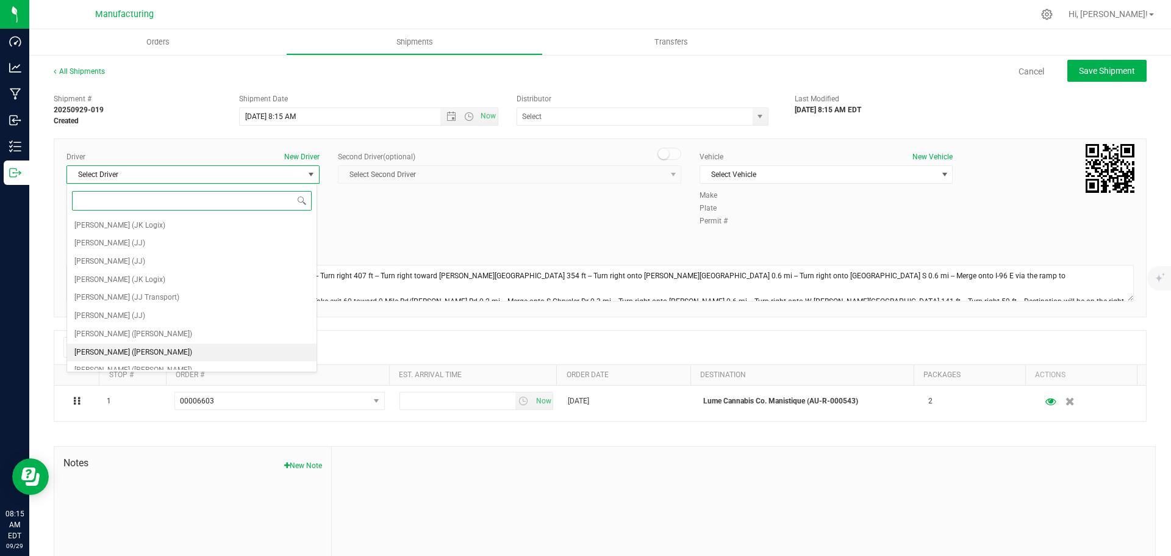
click at [95, 352] on span "[PERSON_NAME] ([PERSON_NAME])" at bounding box center [133, 353] width 118 height 16
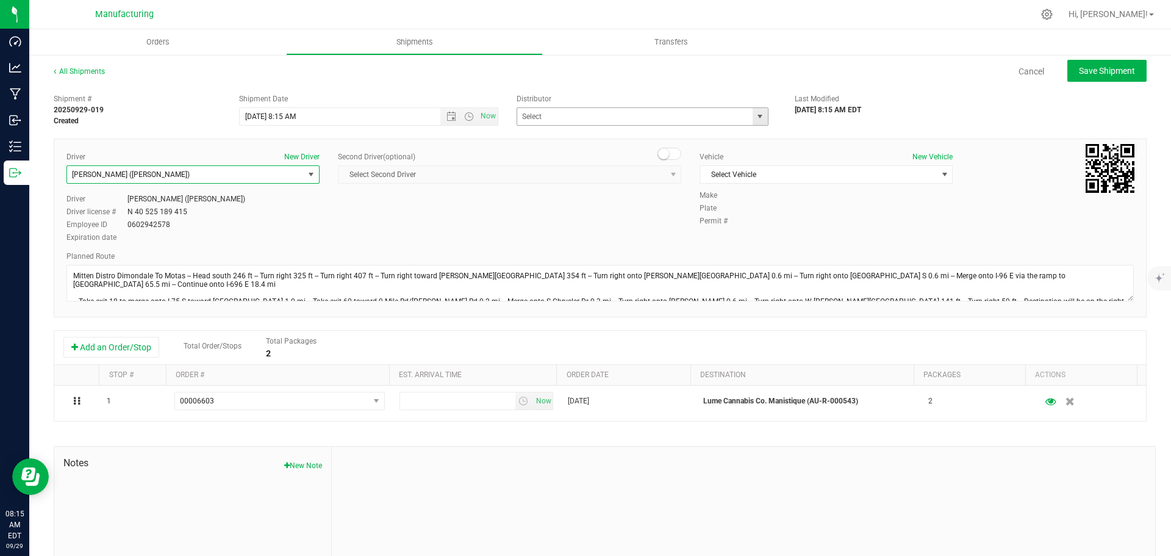
click at [756, 115] on span "select" at bounding box center [760, 117] width 10 height 10
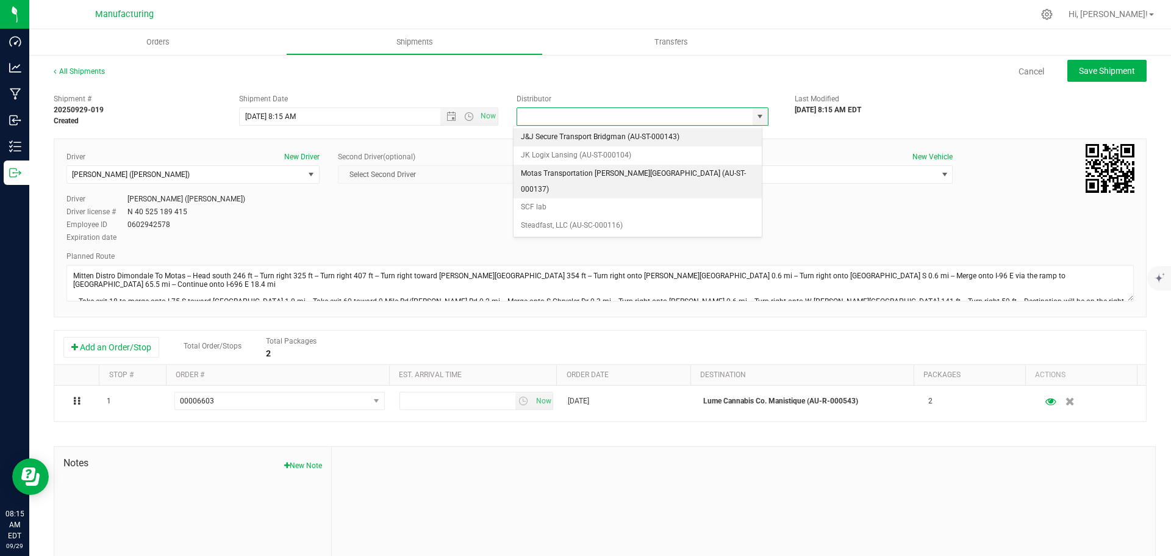
click at [559, 173] on li "Motas Transportation [PERSON_NAME][GEOGRAPHIC_DATA] (AU-ST-000137)" at bounding box center [637, 182] width 248 height 34
type input "Motas Transportation [PERSON_NAME][GEOGRAPHIC_DATA] (AU-ST-000137)"
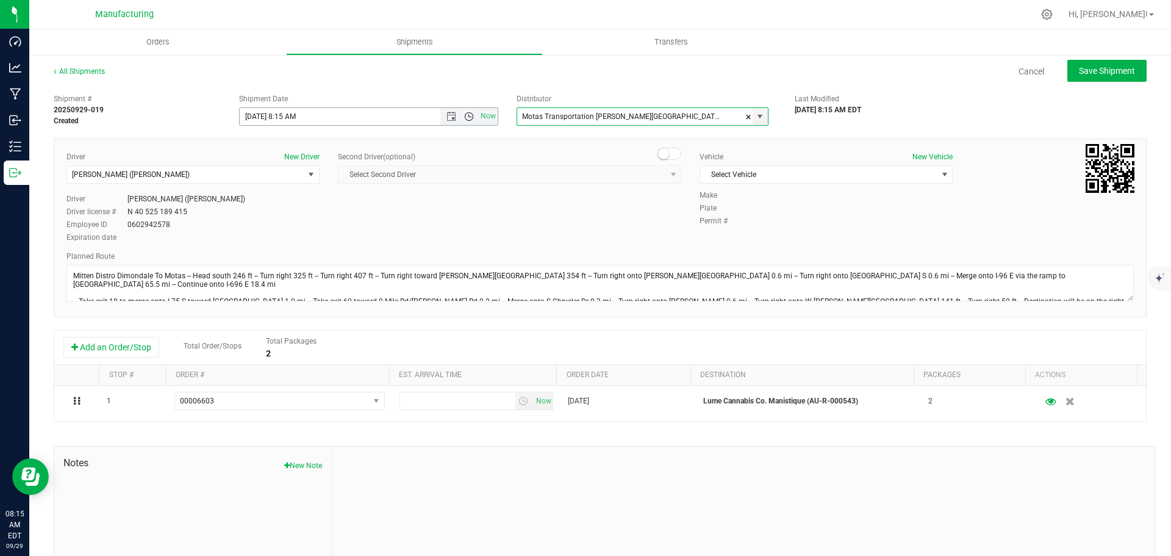
click at [464, 118] on span "Open the time view" at bounding box center [469, 117] width 10 height 10
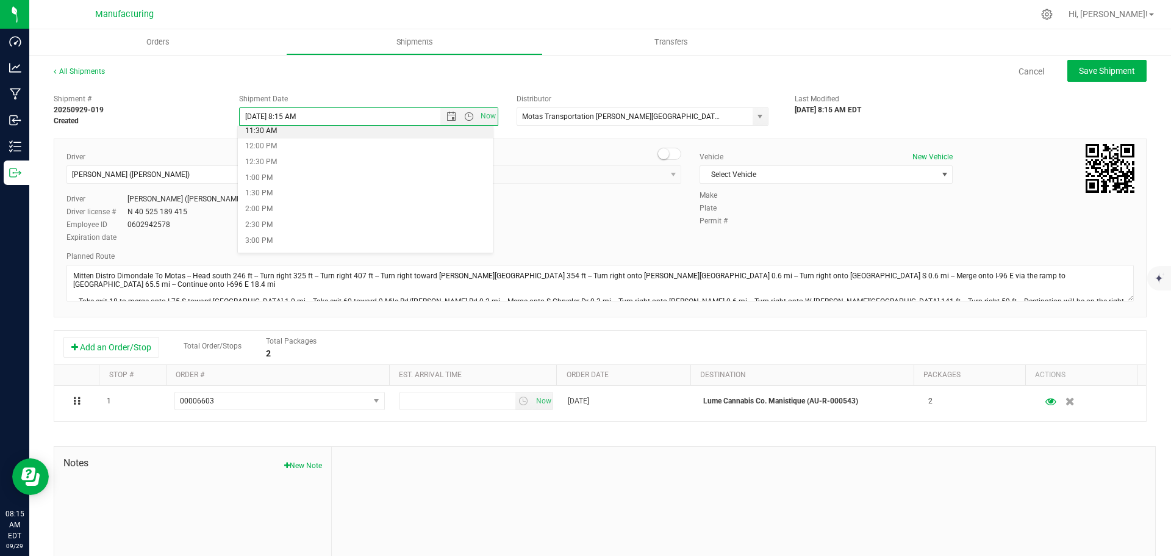
click at [295, 132] on li "11:30 AM" at bounding box center [365, 131] width 255 height 16
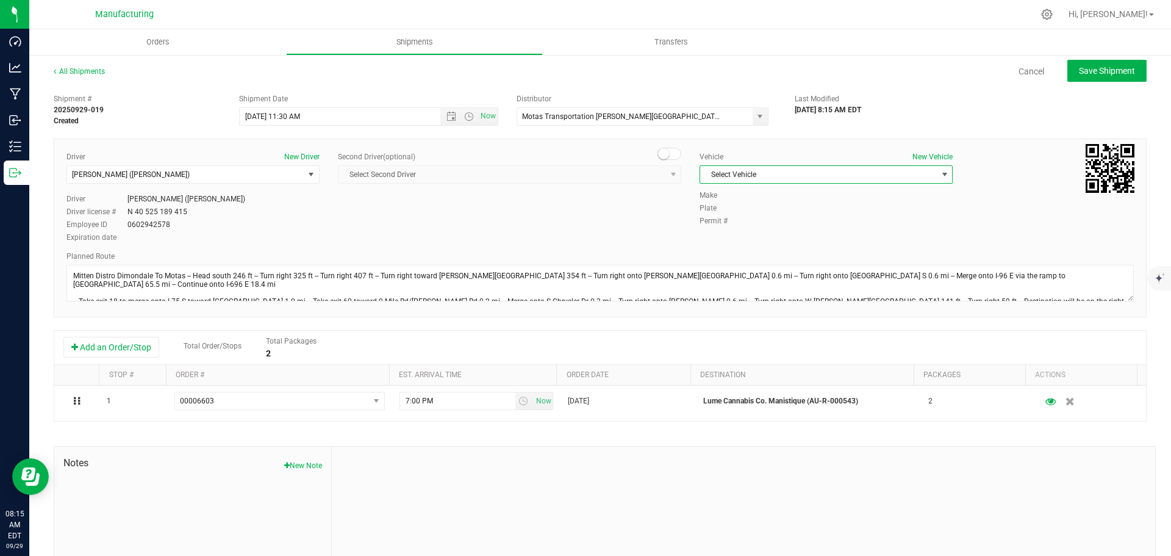
click at [751, 174] on span "Select Vehicle" at bounding box center [818, 174] width 237 height 17
click at [721, 227] on li "[MEDICAL_DATA]" at bounding box center [819, 232] width 249 height 18
click at [1131, 61] on button "Save Shipment" at bounding box center [1106, 71] width 79 height 22
type input "[DATE] 3:30 PM"
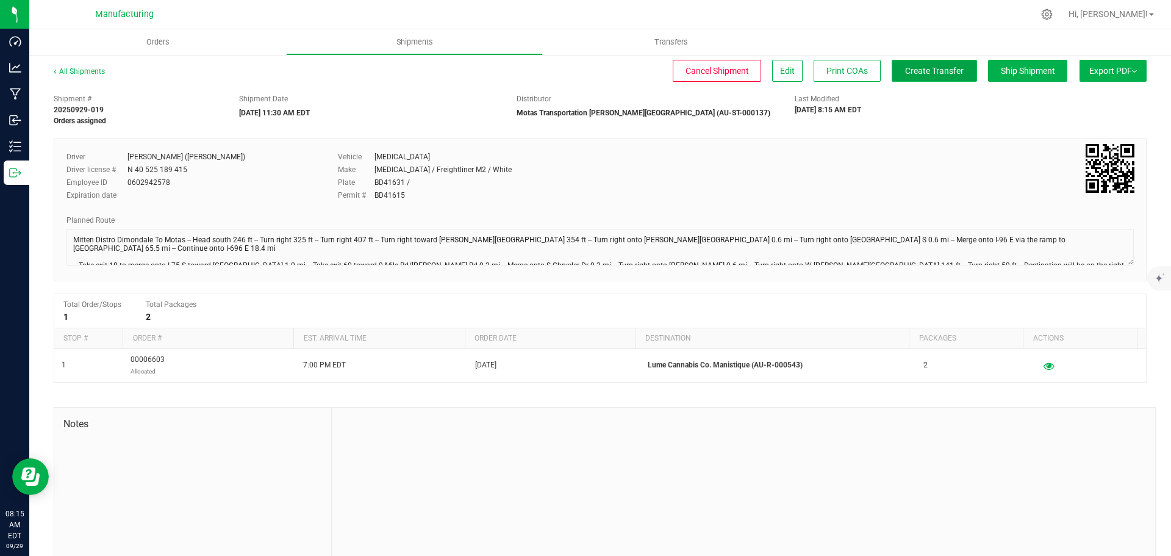
click at [892, 75] on button "Create Transfer" at bounding box center [934, 71] width 85 height 22
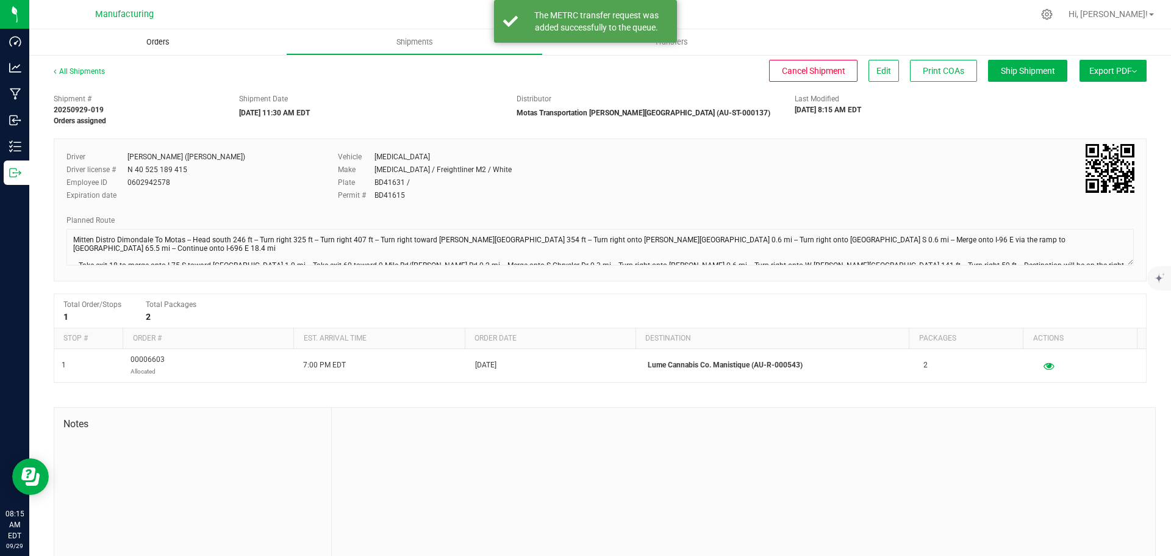
click at [156, 39] on span "Orders" at bounding box center [158, 42] width 56 height 11
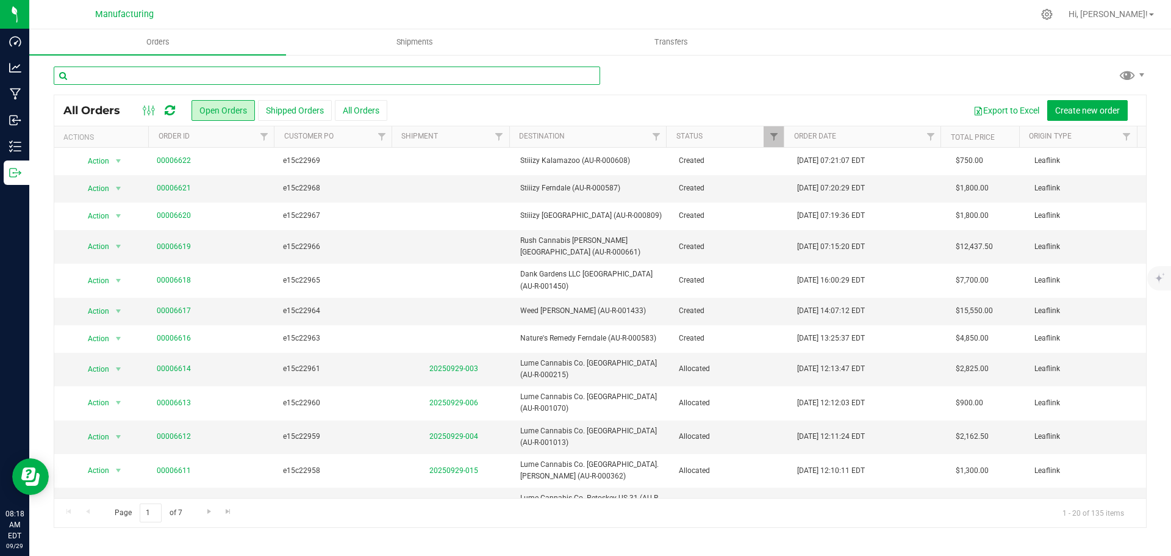
click at [164, 74] on input "text" at bounding box center [327, 75] width 546 height 18
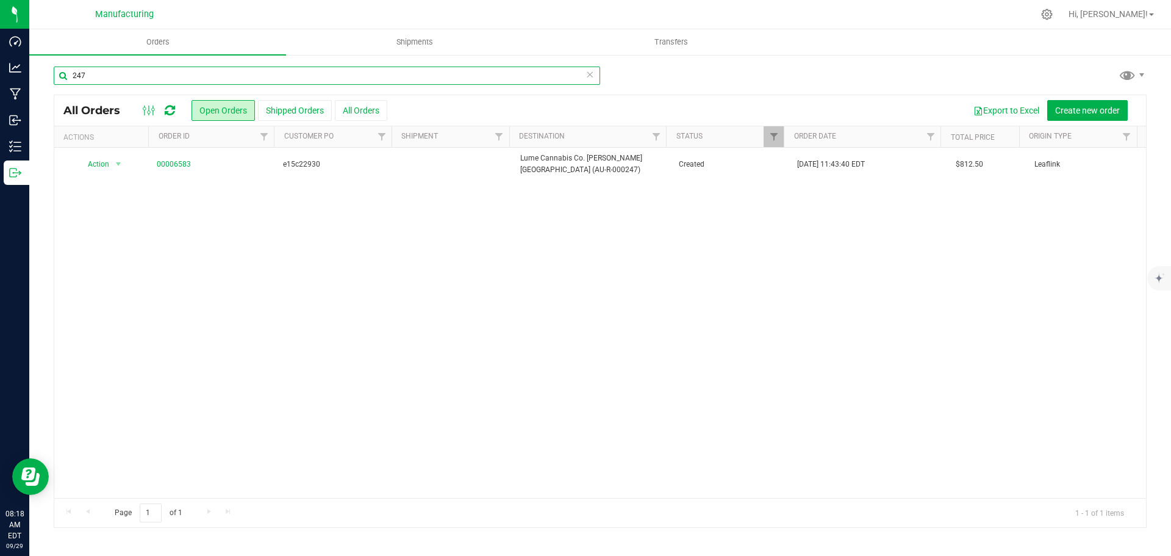
type input "247"
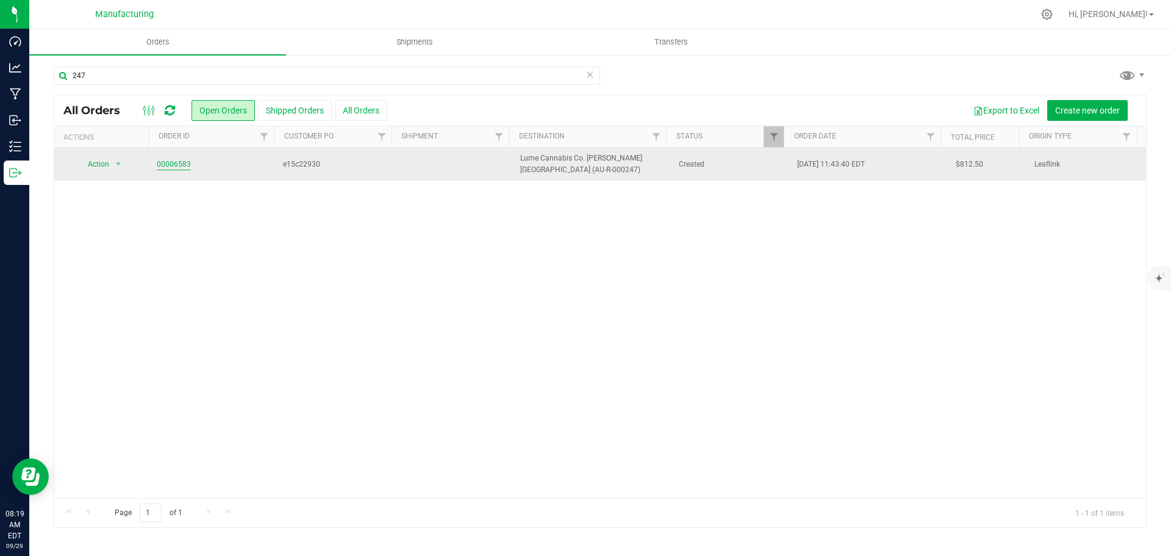
click at [173, 168] on link "00006583" at bounding box center [174, 165] width 34 height 12
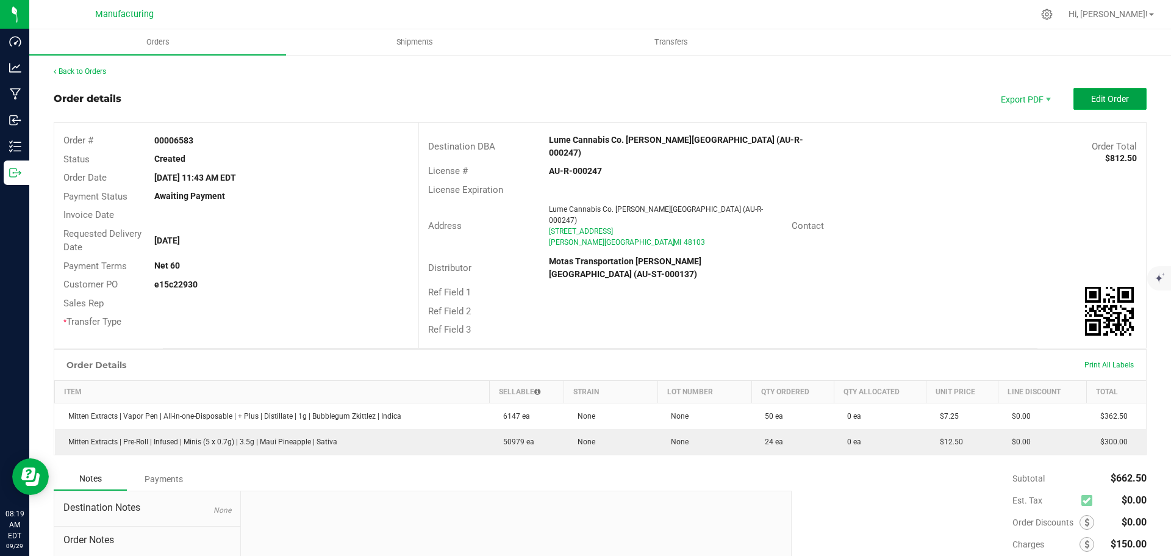
click at [1127, 103] on button "Edit Order" at bounding box center [1109, 99] width 73 height 22
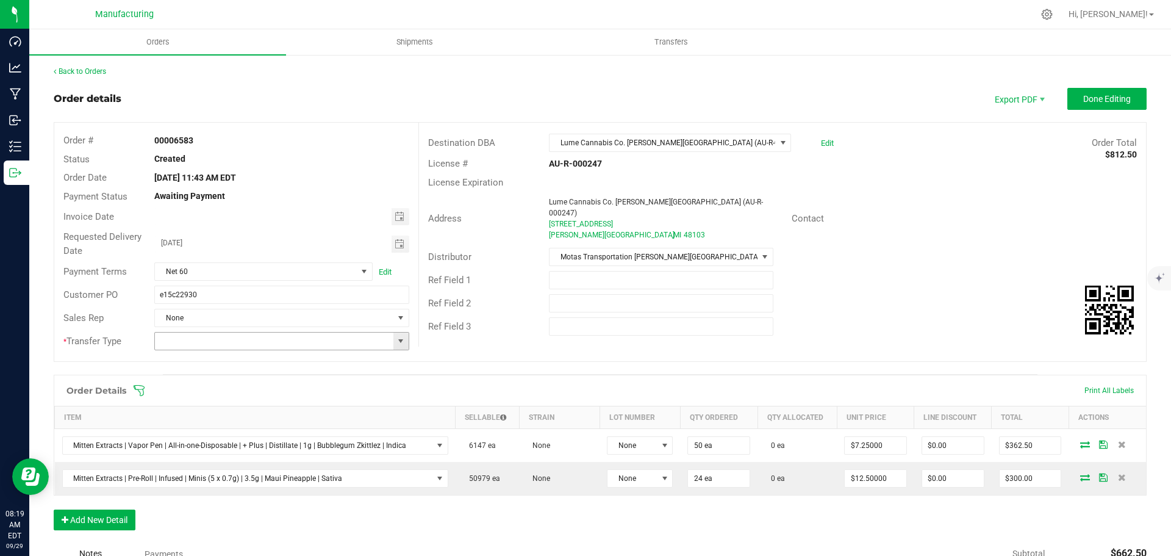
click at [402, 340] on span at bounding box center [401, 341] width 10 height 10
click at [218, 438] on li "Wholesale Transfer" at bounding box center [279, 443] width 251 height 21
type input "Wholesale Transfer"
click at [141, 387] on icon at bounding box center [139, 390] width 12 height 12
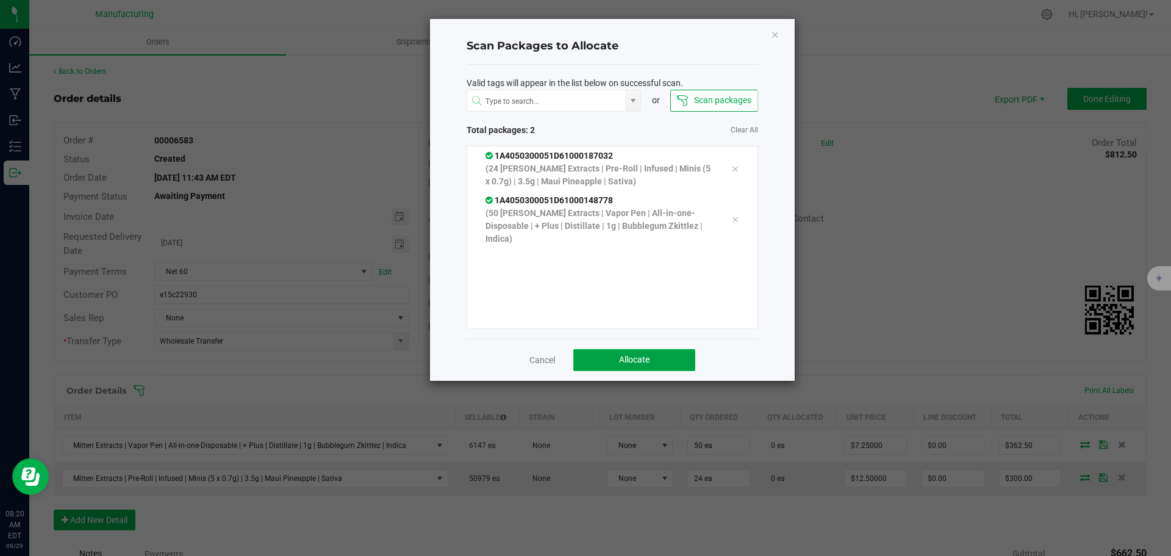
click at [648, 349] on button "Allocate" at bounding box center [634, 360] width 122 height 22
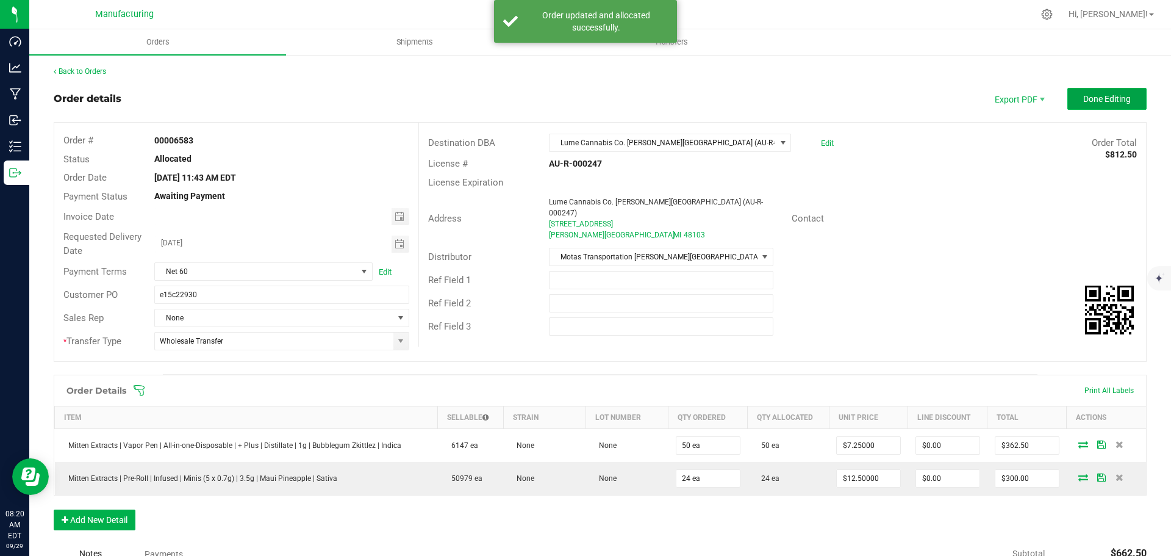
click at [1087, 97] on span "Done Editing" at bounding box center [1107, 99] width 48 height 10
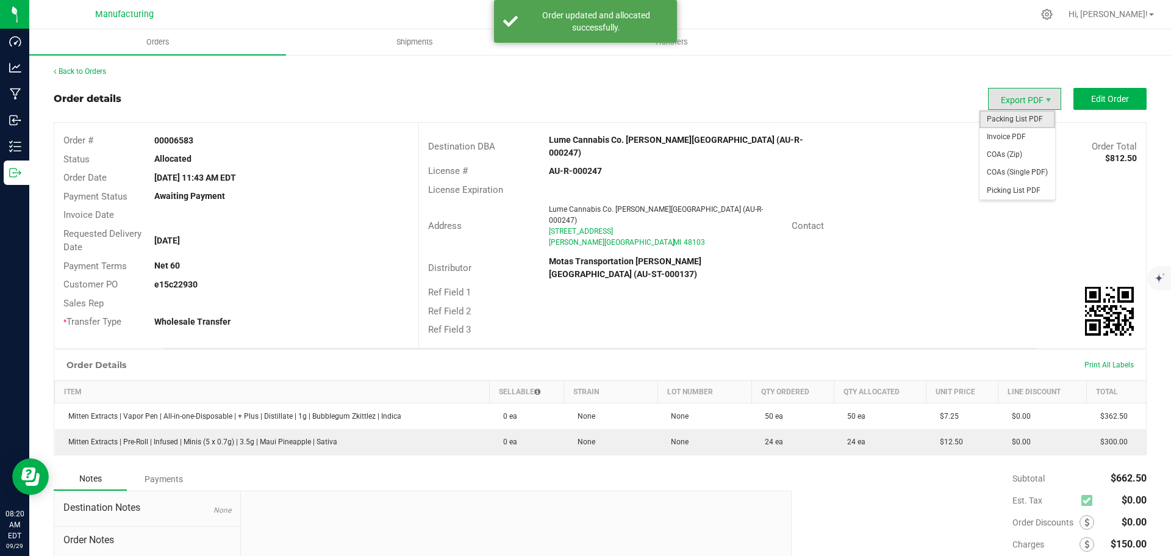
click at [1016, 116] on span "Packing List PDF" at bounding box center [1017, 119] width 76 height 18
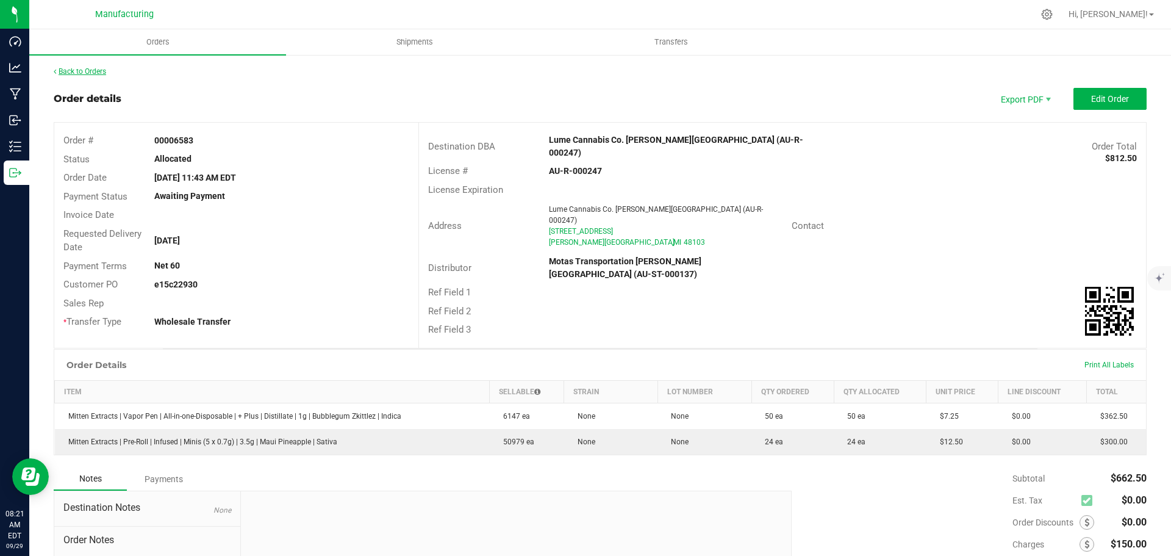
click at [92, 73] on link "Back to Orders" at bounding box center [80, 71] width 52 height 9
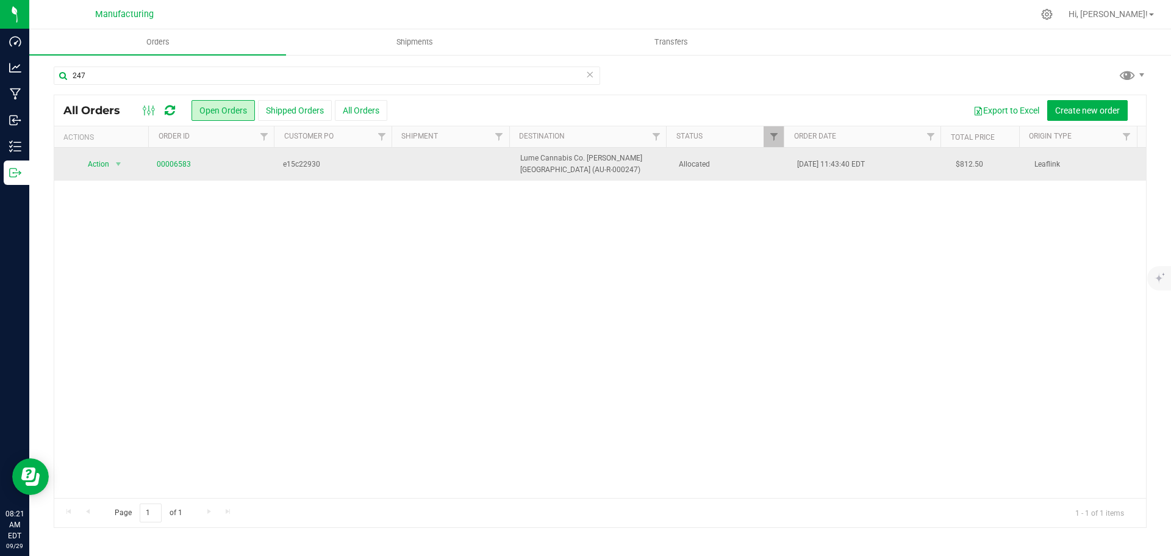
click at [760, 167] on span "Allocated" at bounding box center [731, 165] width 104 height 12
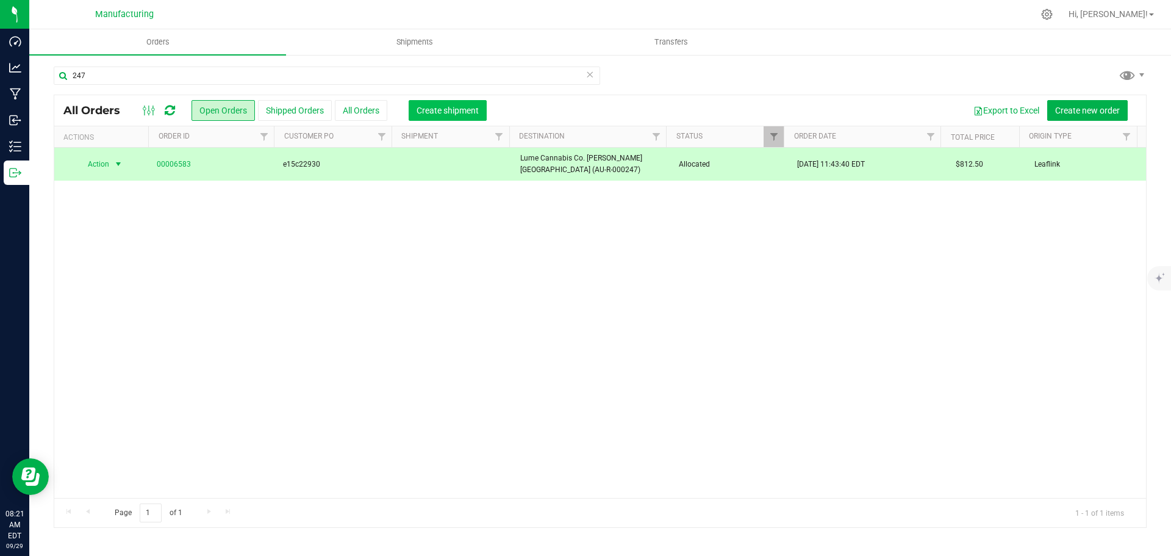
click at [453, 102] on button "Create shipment" at bounding box center [448, 110] width 78 height 21
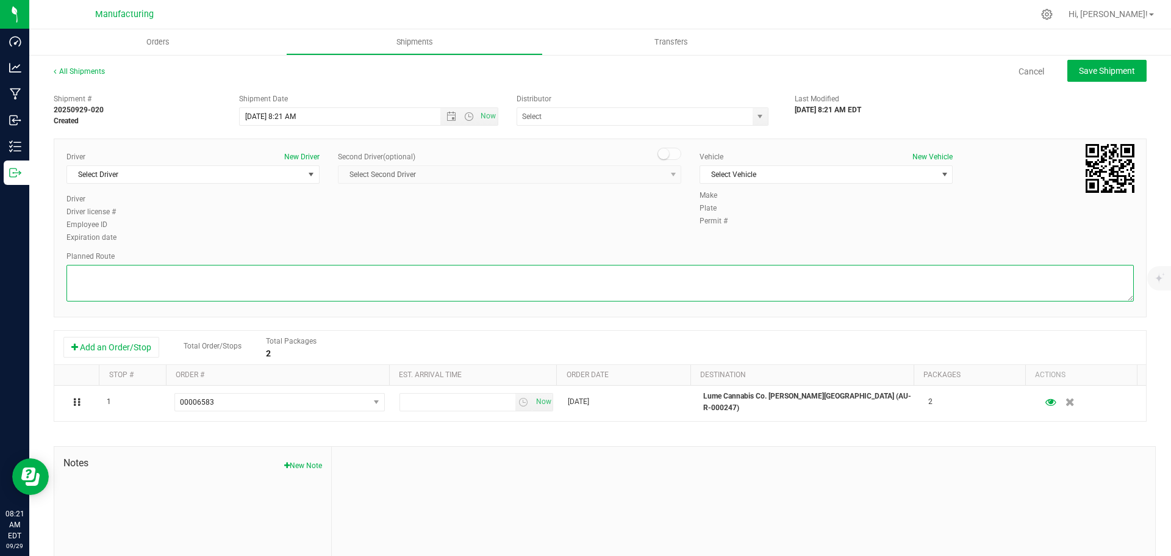
click at [399, 293] on textarea at bounding box center [599, 283] width 1067 height 37
paste textarea "Mitten Distro Dimondale To Motas -- Head south 246 ft -- Turn right 325 ft -- T…"
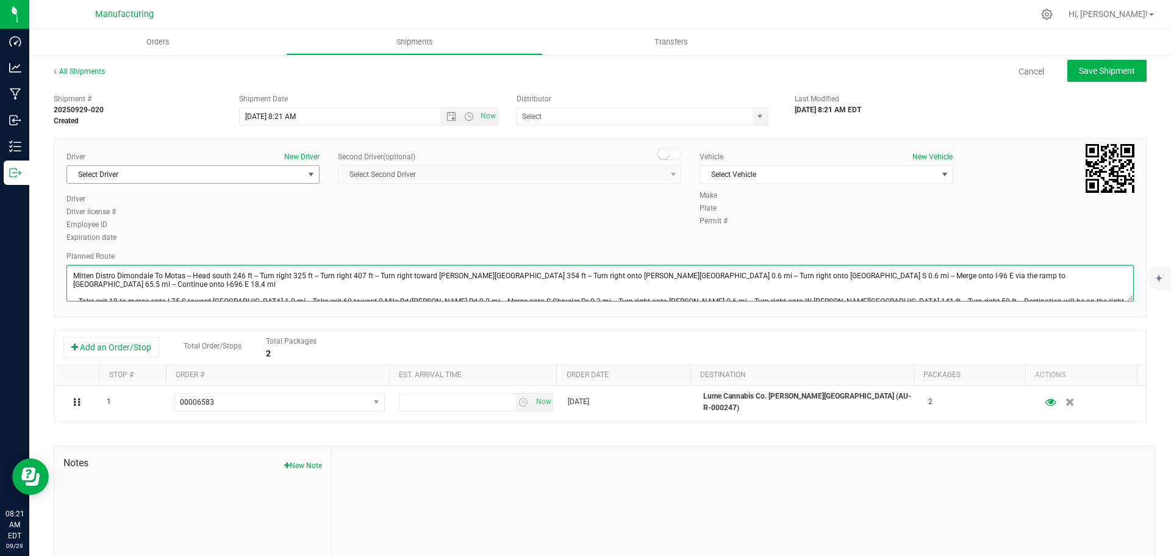
type textarea "Mitten Distro Dimondale To Motas -- Head south 246 ft -- Turn right 325 ft -- T…"
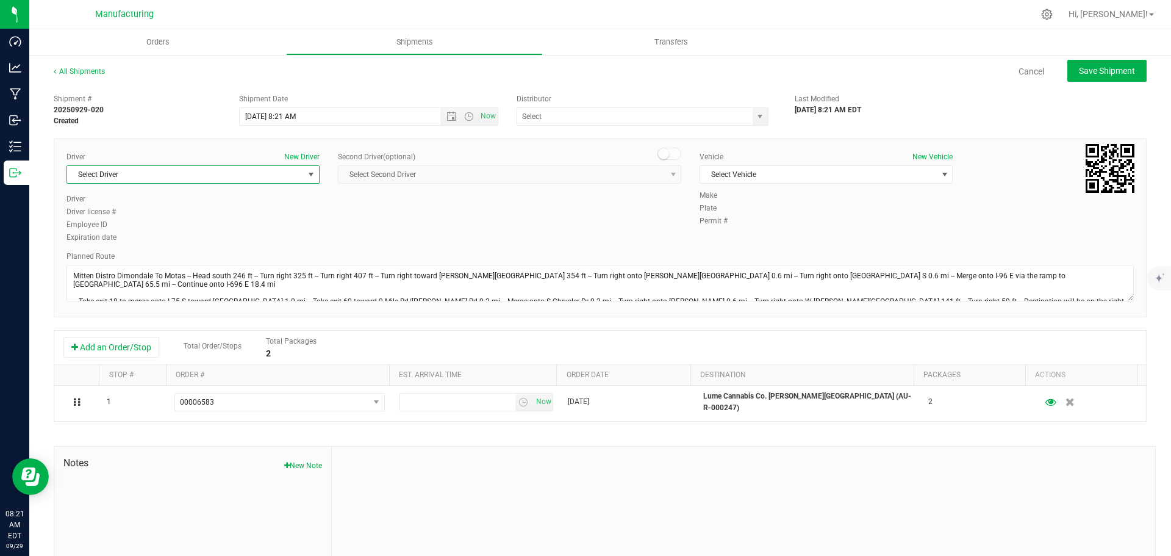
click at [132, 165] on span "Select Driver" at bounding box center [192, 174] width 253 height 18
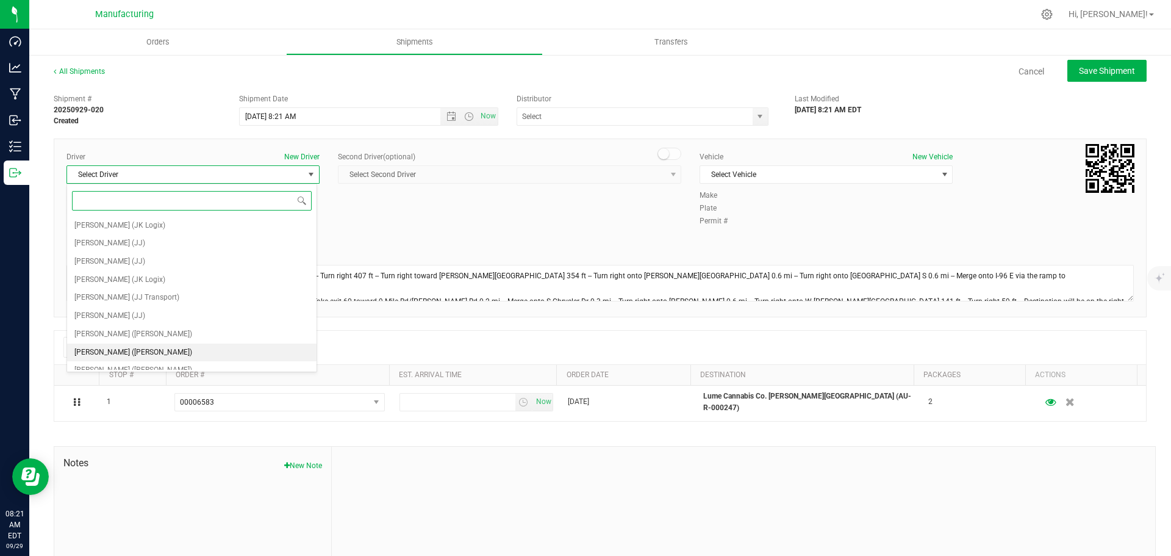
click at [90, 352] on span "[PERSON_NAME] ([PERSON_NAME])" at bounding box center [133, 353] width 118 height 16
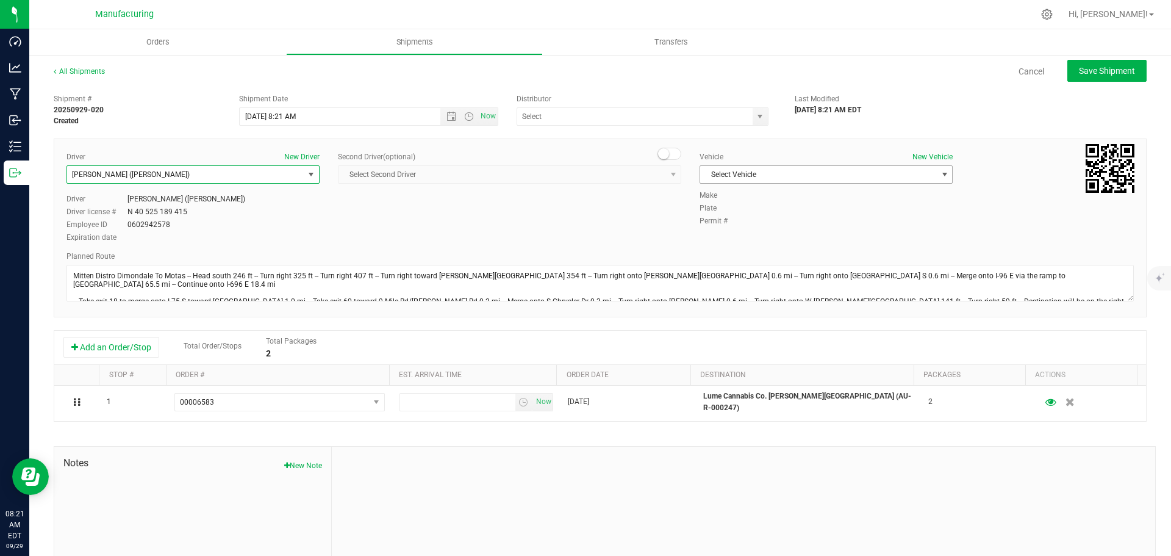
click at [776, 176] on span "Select Vehicle" at bounding box center [818, 174] width 237 height 17
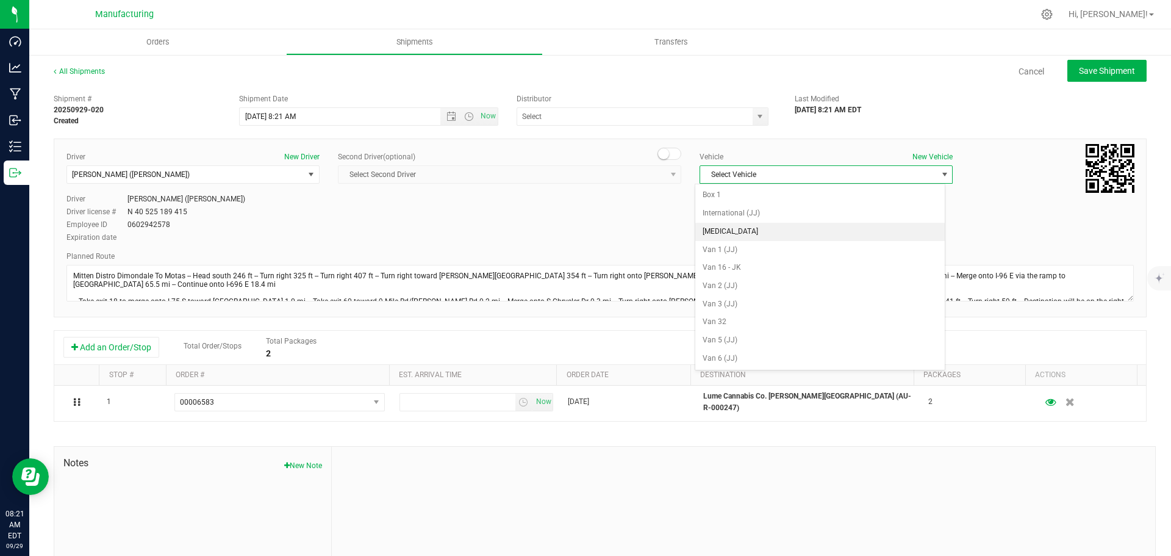
click at [721, 226] on li "[MEDICAL_DATA]" at bounding box center [819, 232] width 249 height 18
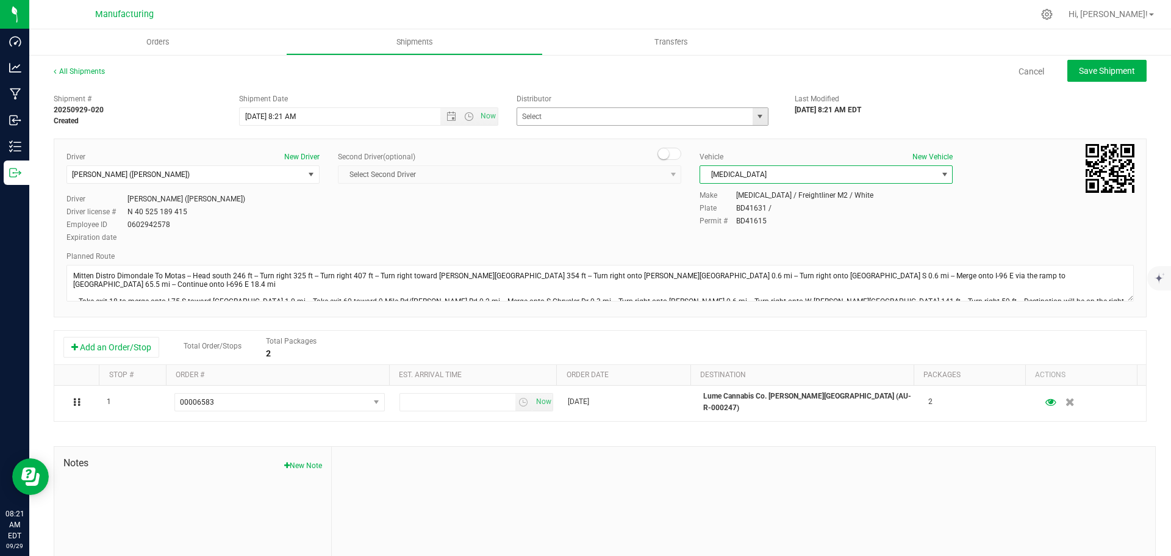
click at [757, 120] on span "select" at bounding box center [760, 117] width 10 height 10
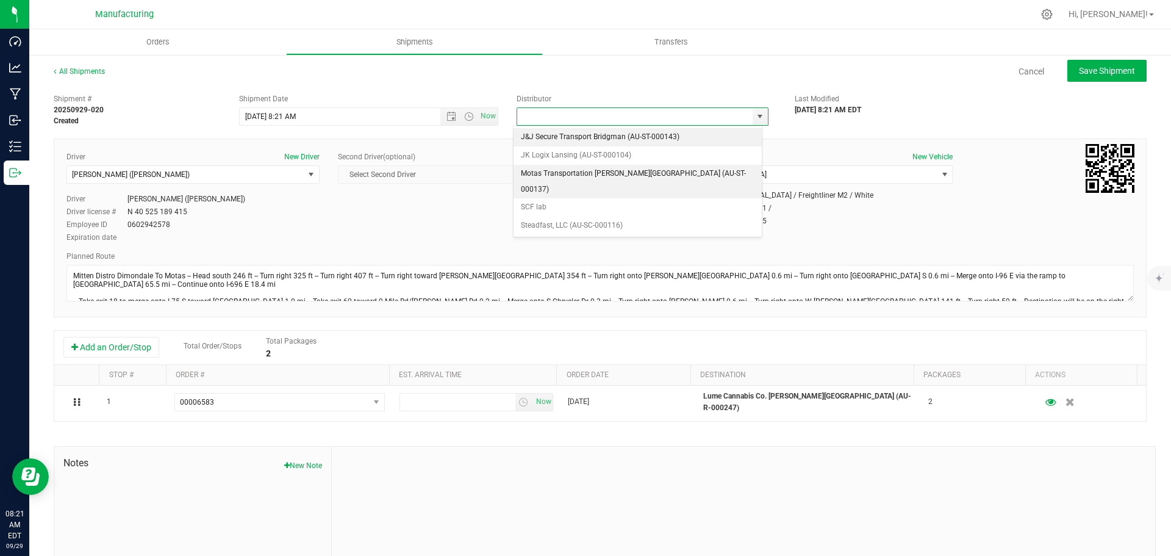
click at [585, 166] on li "Motas Transportation [PERSON_NAME][GEOGRAPHIC_DATA] (AU-ST-000137)" at bounding box center [637, 182] width 248 height 34
type input "Motas Transportation [PERSON_NAME][GEOGRAPHIC_DATA] (AU-ST-000137)"
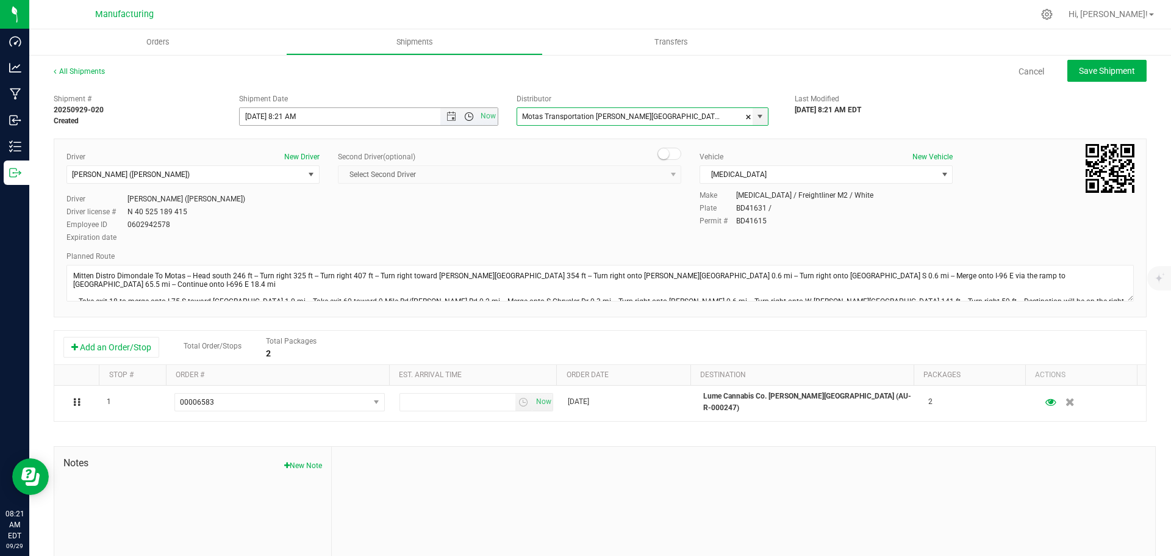
click at [465, 116] on span "Open the time view" at bounding box center [469, 117] width 10 height 10
click at [269, 191] on li "11:30 AM" at bounding box center [365, 192] width 255 height 16
click at [1079, 70] on span "Save Shipment" at bounding box center [1107, 71] width 56 height 10
type input "[DATE] 3:30 PM"
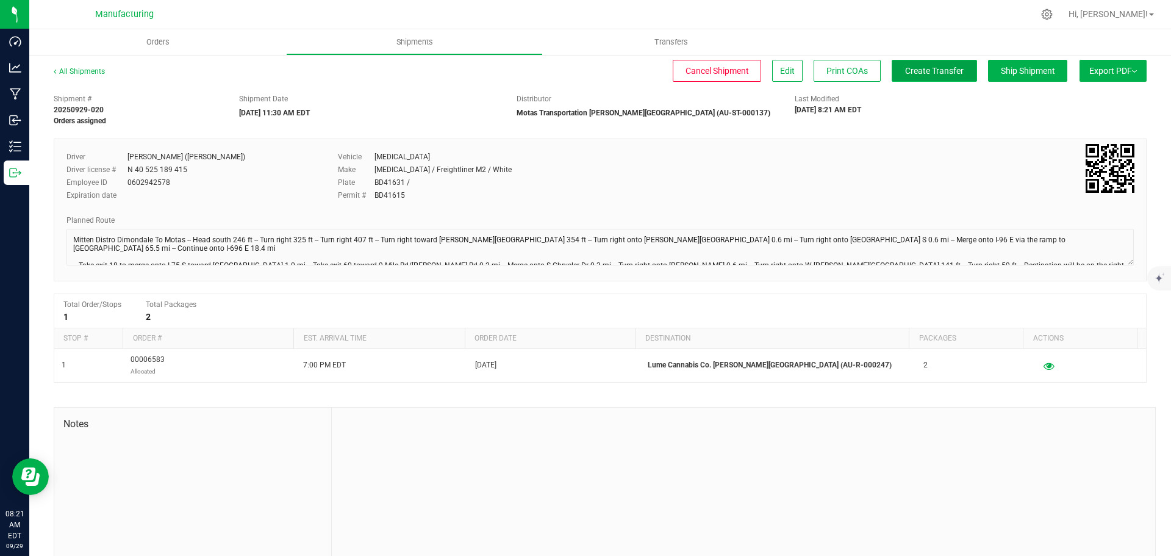
click at [905, 76] on span "Create Transfer" at bounding box center [934, 71] width 59 height 10
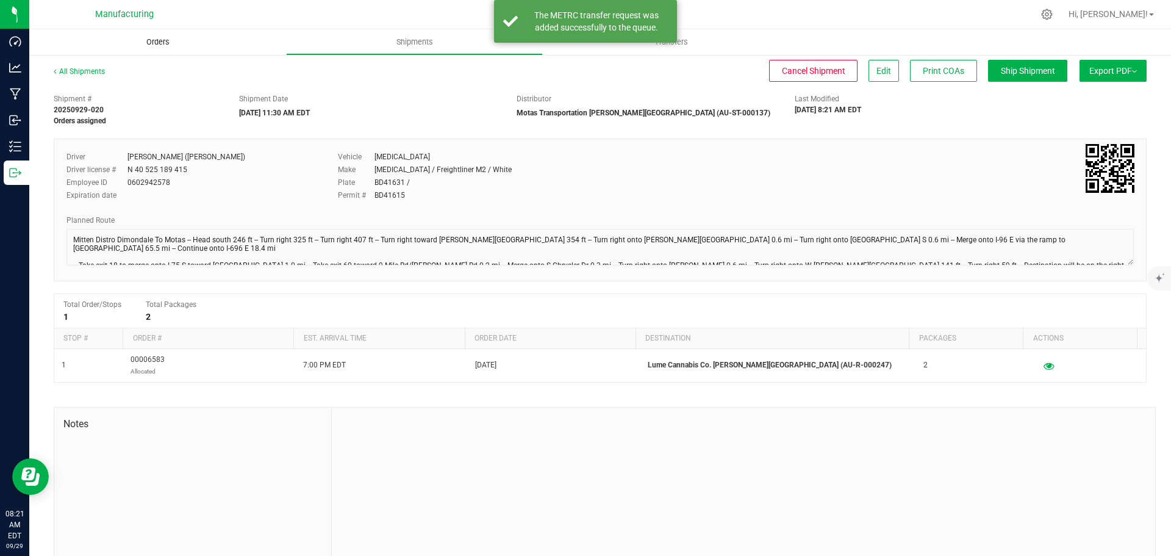
click at [162, 40] on span "Orders" at bounding box center [158, 42] width 56 height 11
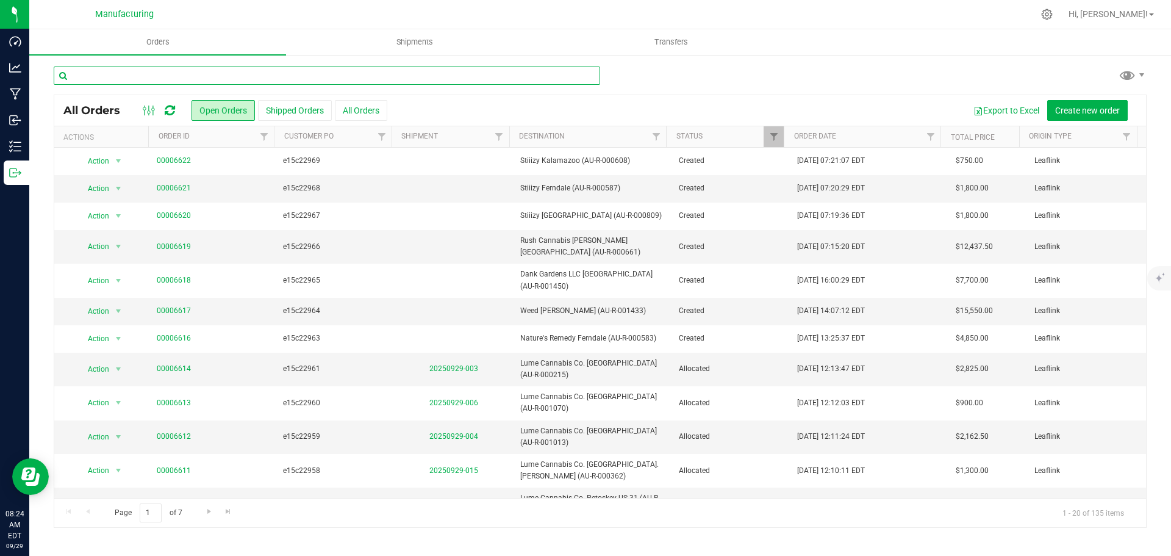
click at [157, 77] on input "text" at bounding box center [327, 75] width 546 height 18
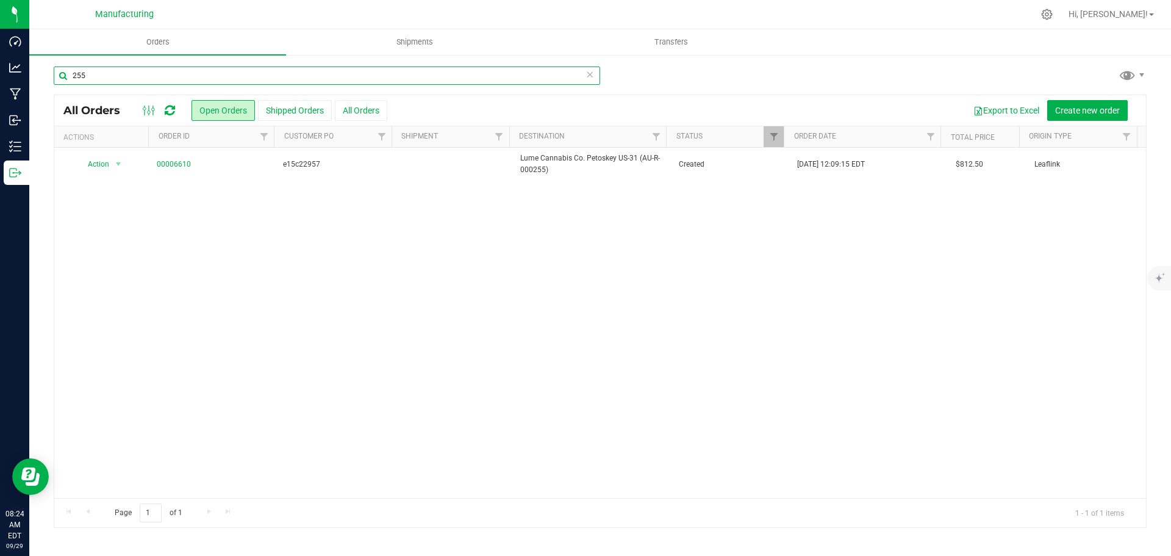
type input "255"
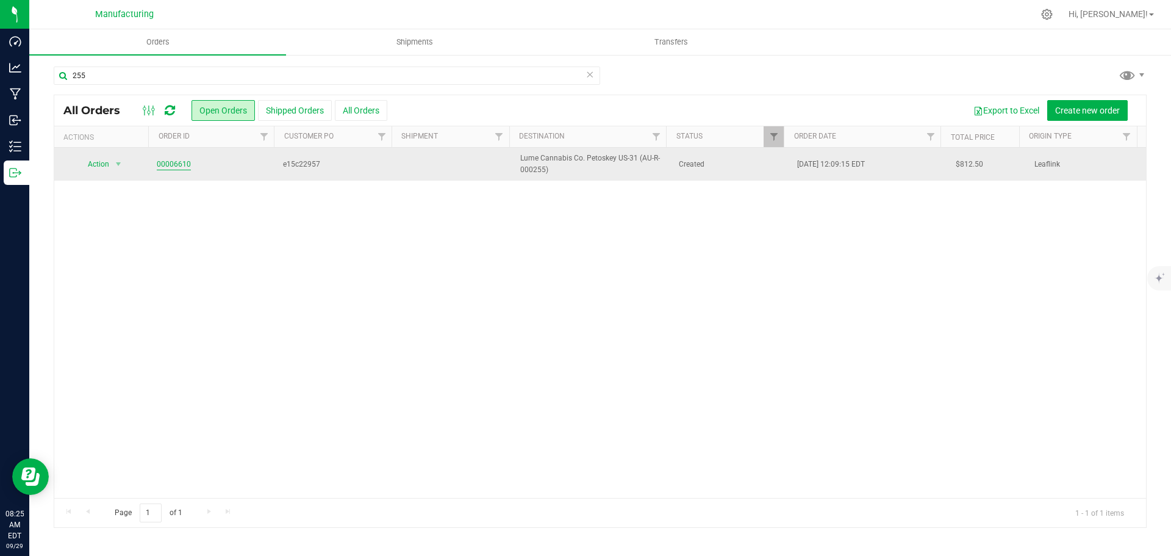
click at [168, 163] on link "00006610" at bounding box center [174, 165] width 34 height 12
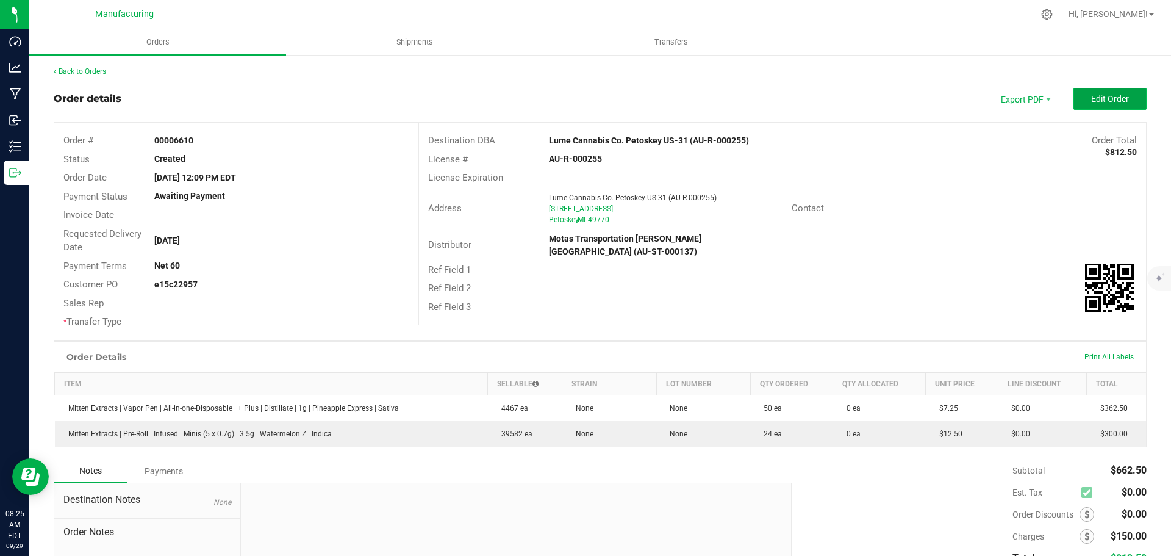
click at [1106, 89] on button "Edit Order" at bounding box center [1109, 99] width 73 height 22
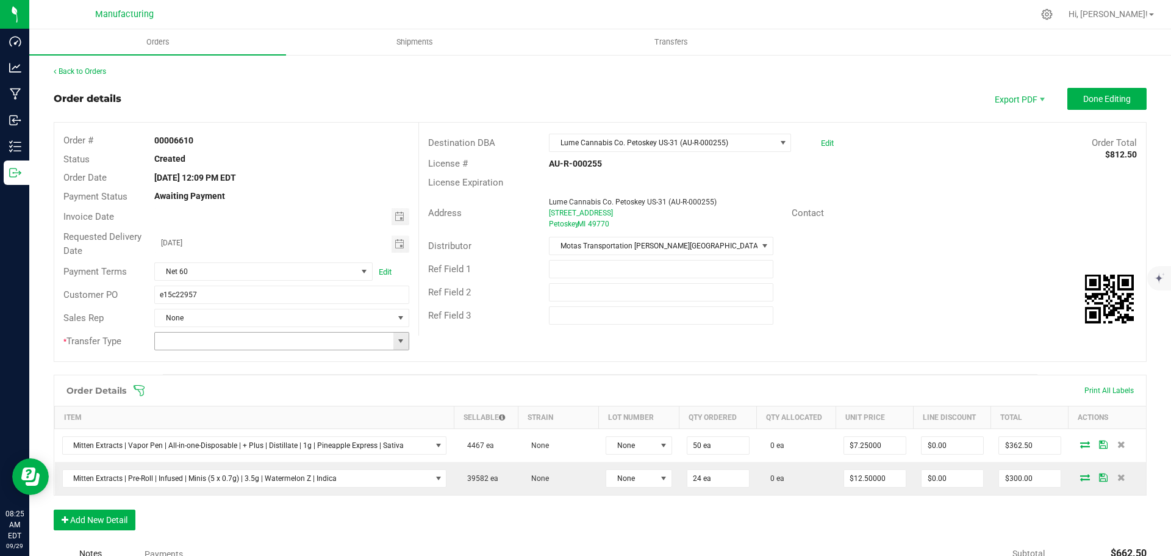
click at [402, 343] on span at bounding box center [401, 341] width 10 height 10
click at [200, 440] on li "Wholesale Transfer" at bounding box center [279, 443] width 251 height 21
type input "Wholesale Transfer"
click at [137, 385] on icon at bounding box center [139, 390] width 12 height 12
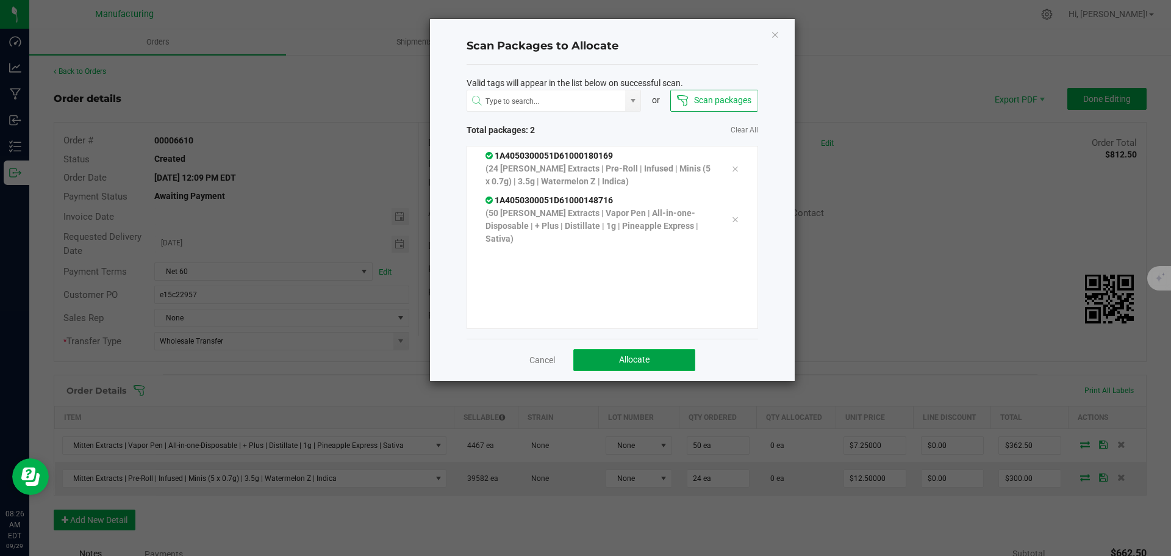
click at [629, 355] on span "Allocate" at bounding box center [634, 359] width 30 height 10
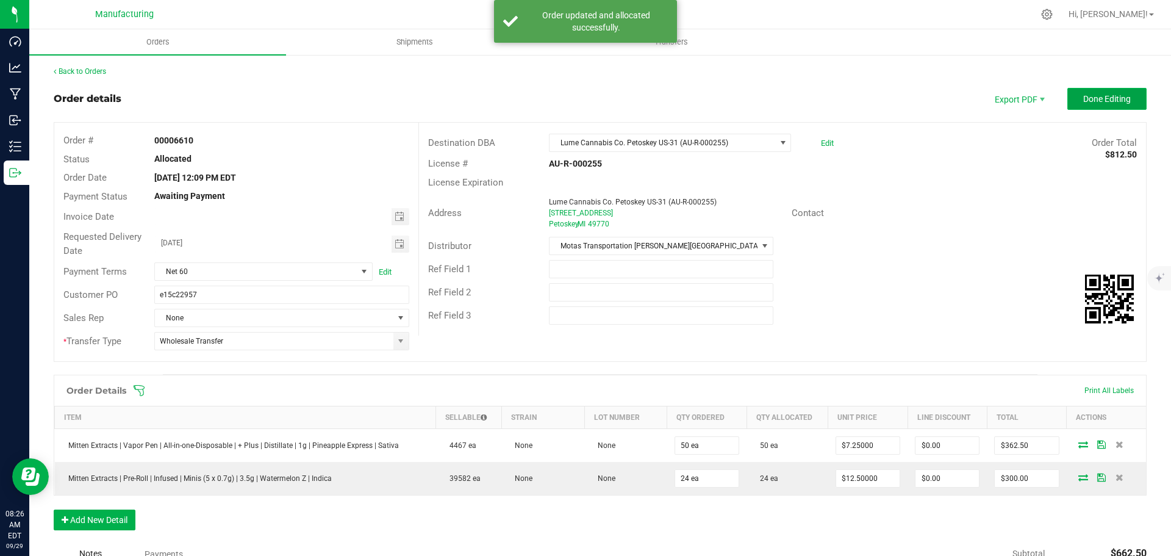
click at [1075, 104] on button "Done Editing" at bounding box center [1106, 99] width 79 height 22
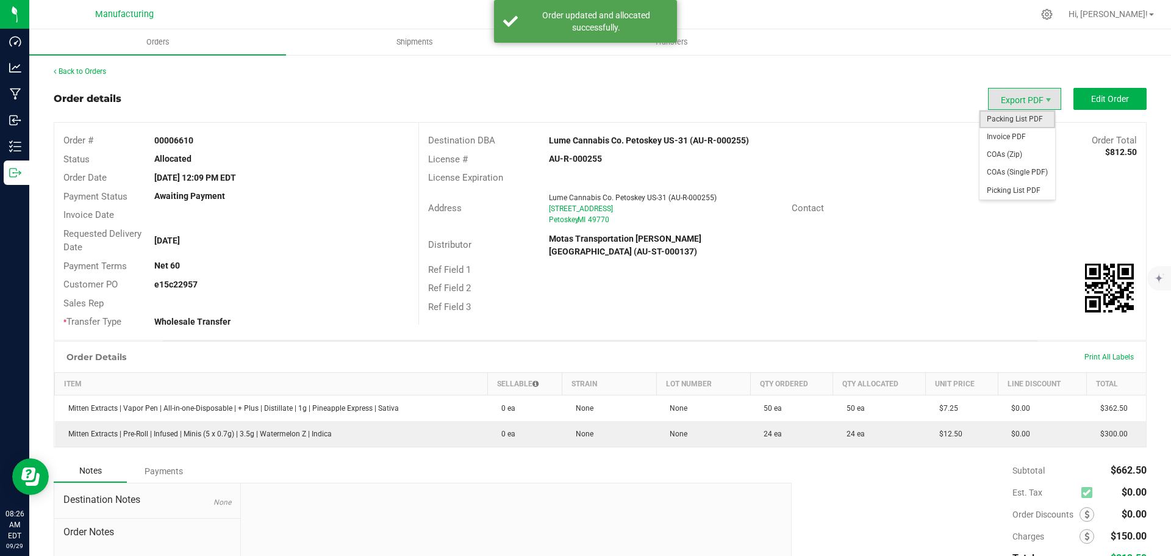
click at [1007, 115] on span "Packing List PDF" at bounding box center [1017, 119] width 76 height 18
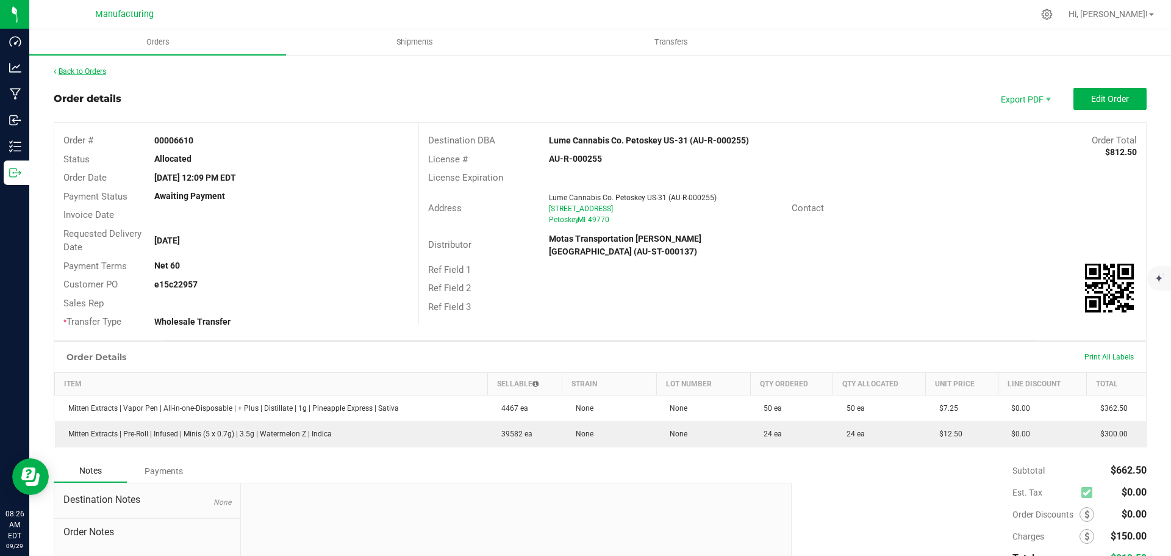
click at [85, 72] on link "Back to Orders" at bounding box center [80, 71] width 52 height 9
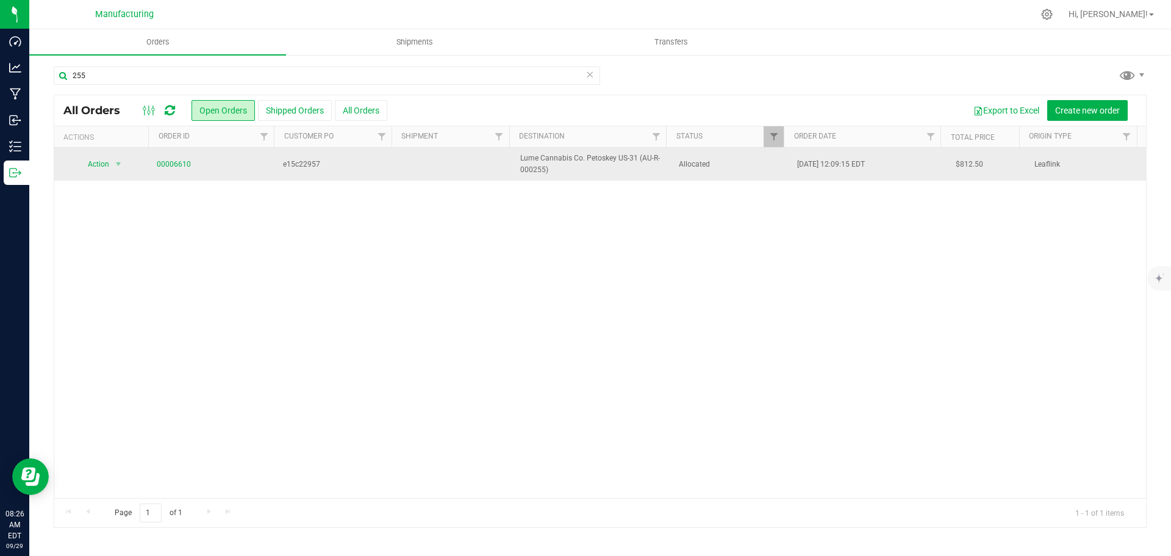
click at [729, 166] on span "Allocated" at bounding box center [731, 165] width 104 height 12
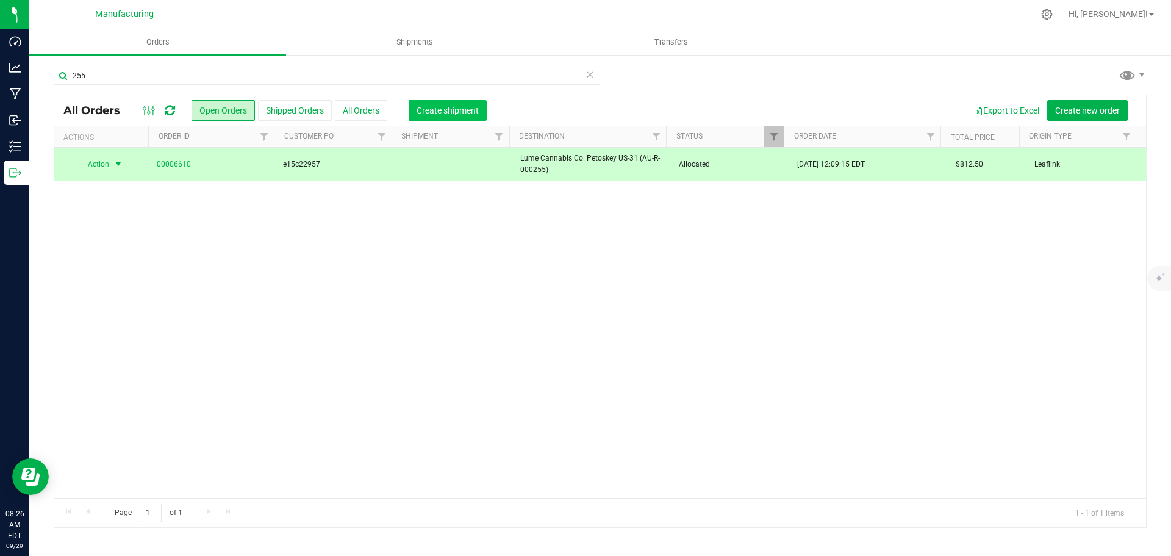
click at [455, 111] on span "Create shipment" at bounding box center [447, 110] width 62 height 10
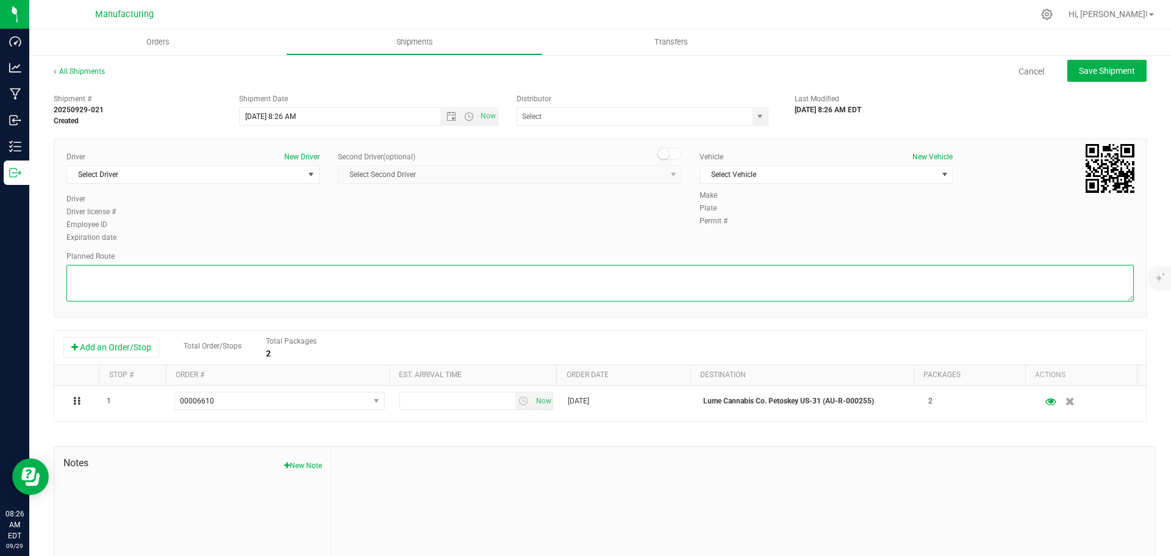
click at [653, 283] on textarea at bounding box center [599, 283] width 1067 height 37
paste textarea "Mitten Distro Dimondale To Motas -- Head south 246 ft -- Turn right 325 ft -- T…"
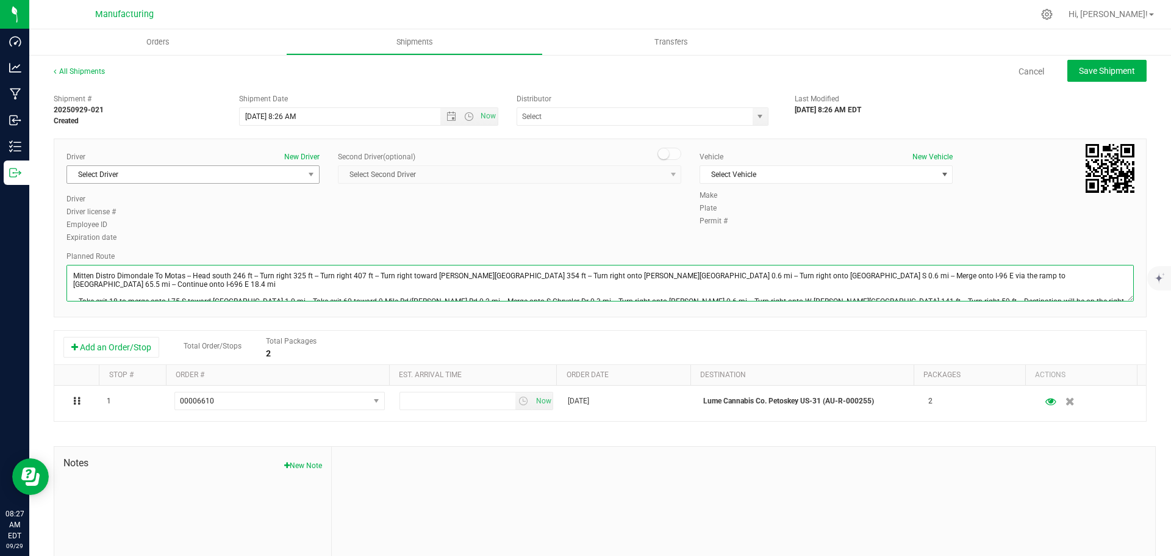
type textarea "Mitten Distro Dimondale To Motas -- Head south 246 ft -- Turn right 325 ft -- T…"
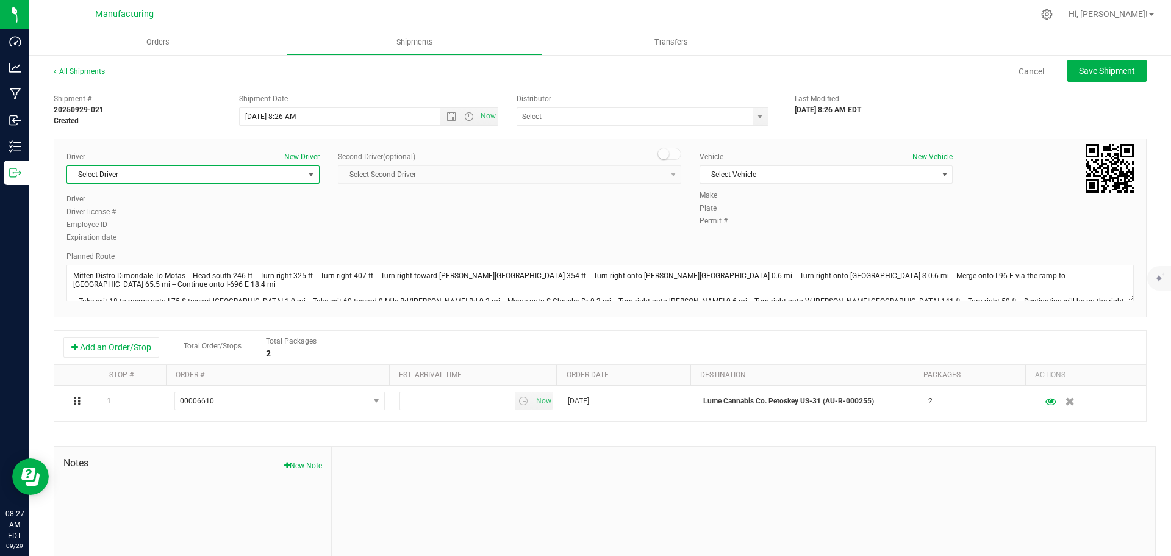
click at [234, 173] on span "Select Driver" at bounding box center [185, 174] width 237 height 17
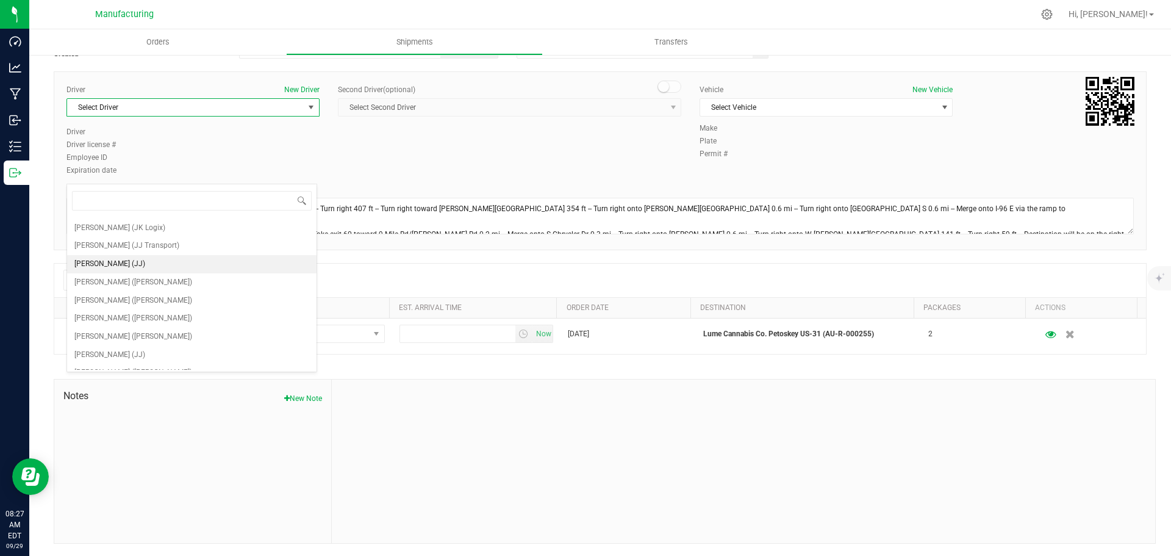
scroll to position [64, 0]
click at [111, 289] on span "[PERSON_NAME] ([PERSON_NAME])" at bounding box center [133, 289] width 118 height 16
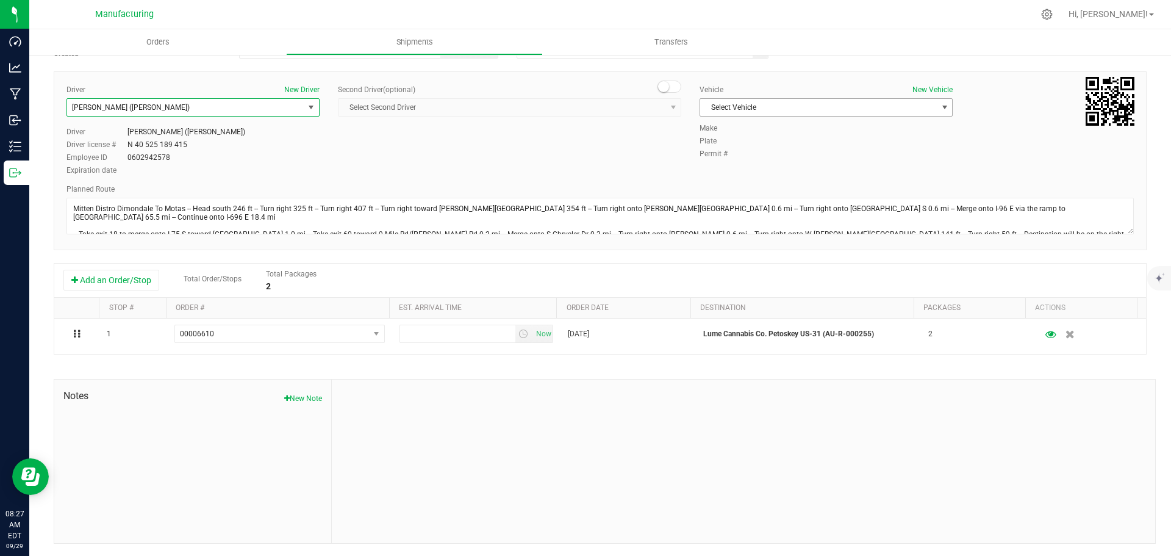
click at [797, 105] on span "Select Vehicle" at bounding box center [818, 107] width 237 height 17
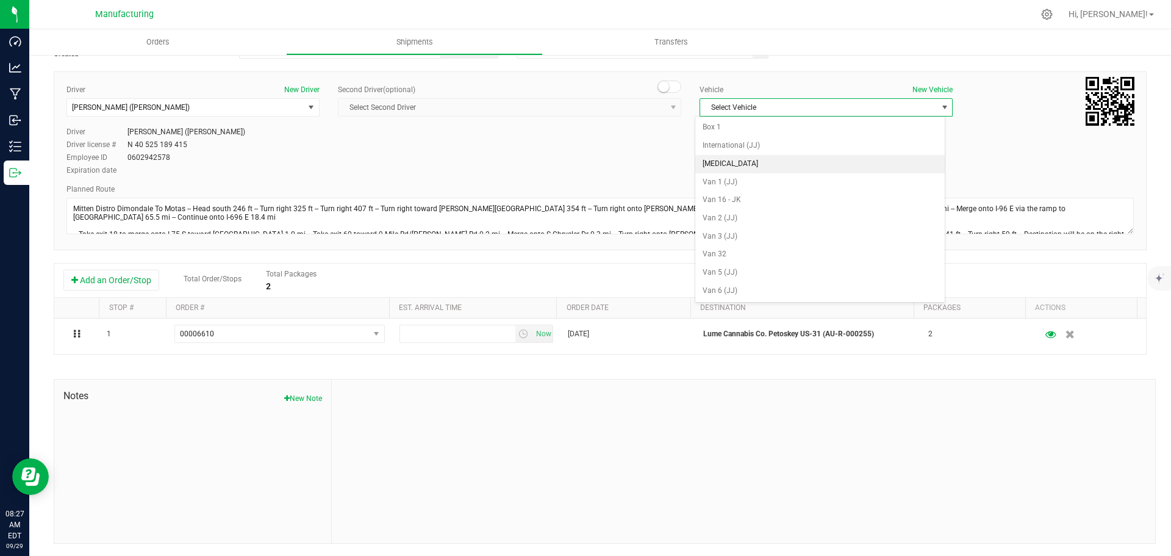
click at [734, 164] on li "[MEDICAL_DATA]" at bounding box center [819, 164] width 249 height 18
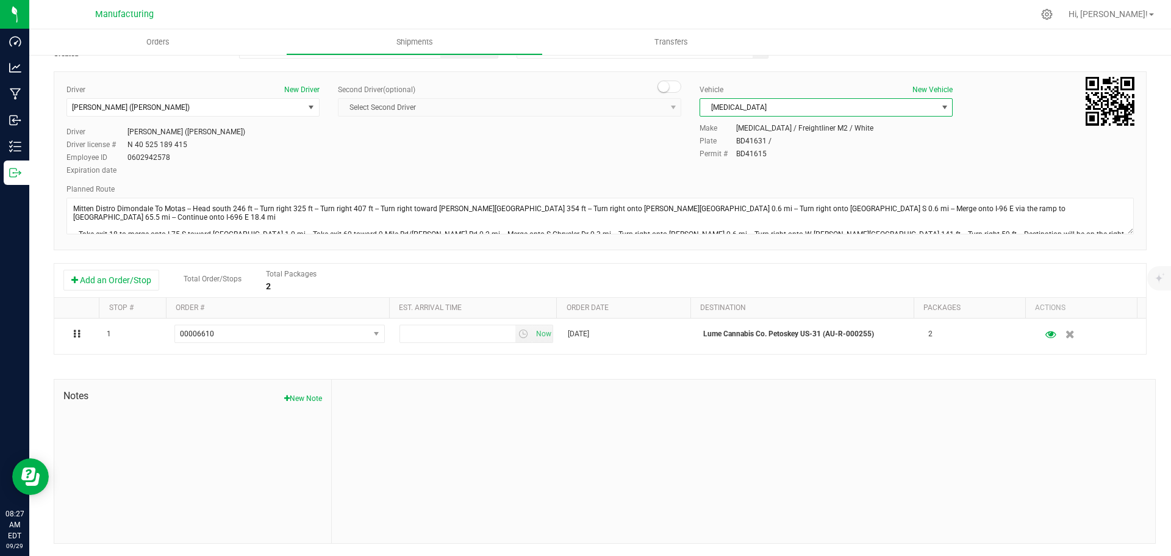
click at [591, 160] on div "Driver New Driver Lloyd Neely (Motas) Select Driver Perry Black (JK Logix) Robe…" at bounding box center [599, 130] width 1085 height 93
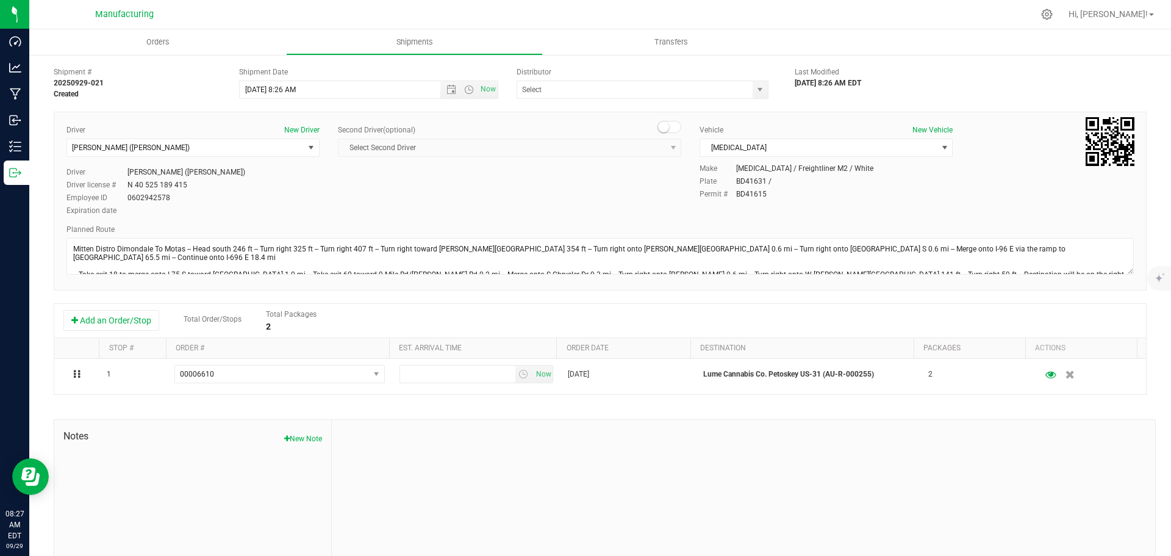
scroll to position [0, 0]
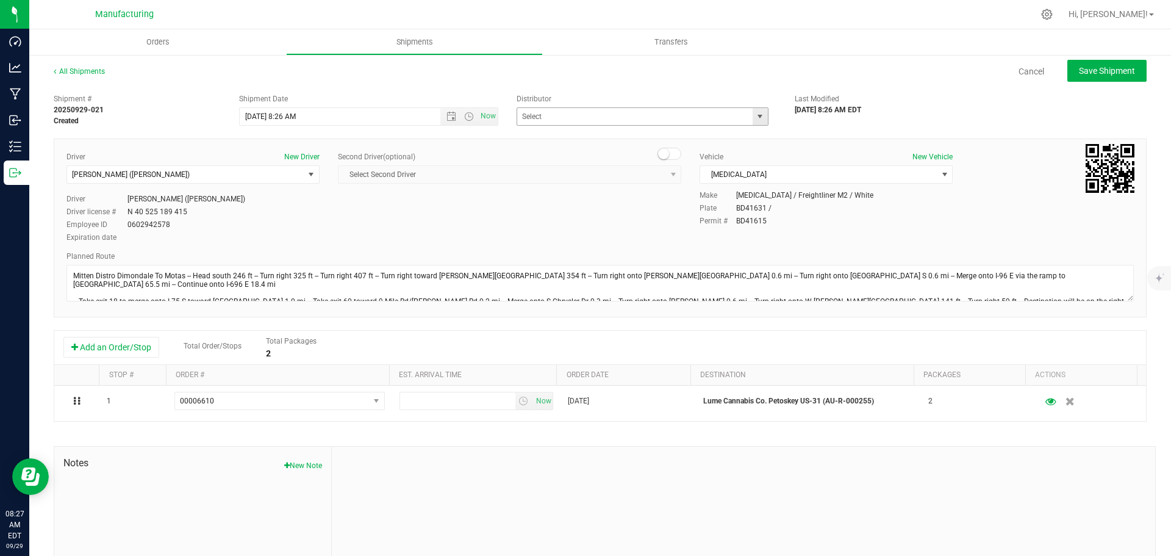
click at [757, 118] on span "select" at bounding box center [760, 117] width 10 height 10
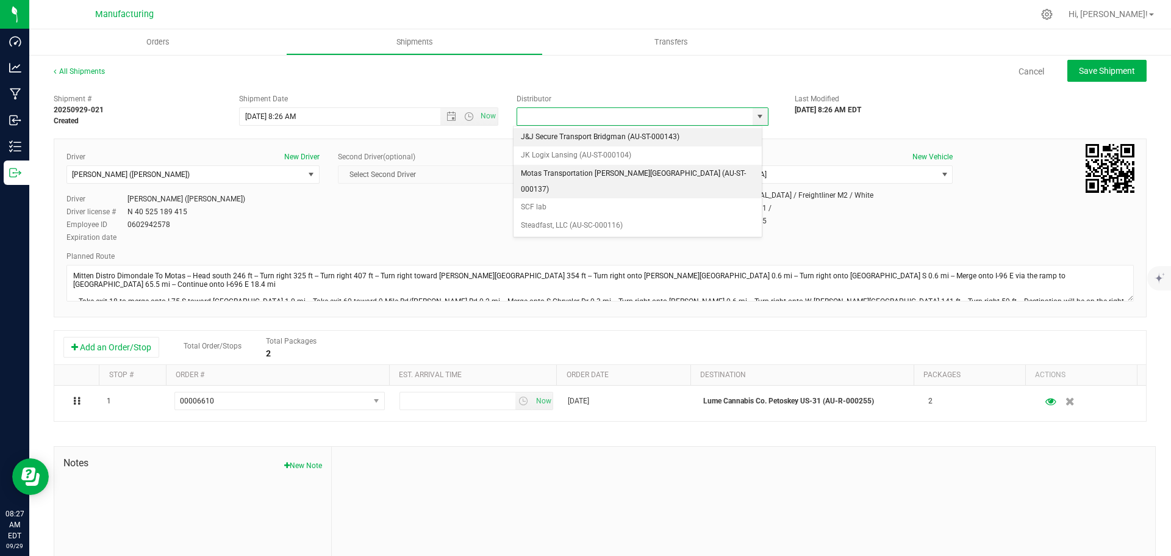
click at [632, 171] on li "Motas Transportation [PERSON_NAME][GEOGRAPHIC_DATA] (AU-ST-000137)" at bounding box center [637, 182] width 248 height 34
type input "Motas Transportation [PERSON_NAME][GEOGRAPHIC_DATA] (AU-ST-000137)"
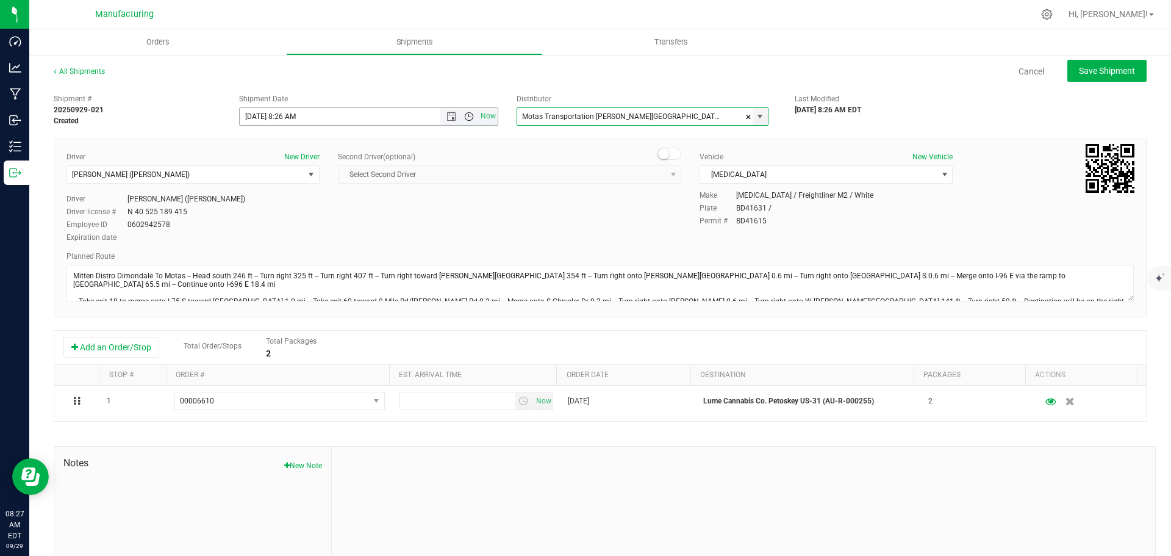
click at [464, 115] on span "Open the time view" at bounding box center [469, 117] width 10 height 10
click at [265, 248] on li "11:30 AM" at bounding box center [365, 253] width 255 height 16
click at [1079, 74] on span "Save Shipment" at bounding box center [1107, 71] width 56 height 10
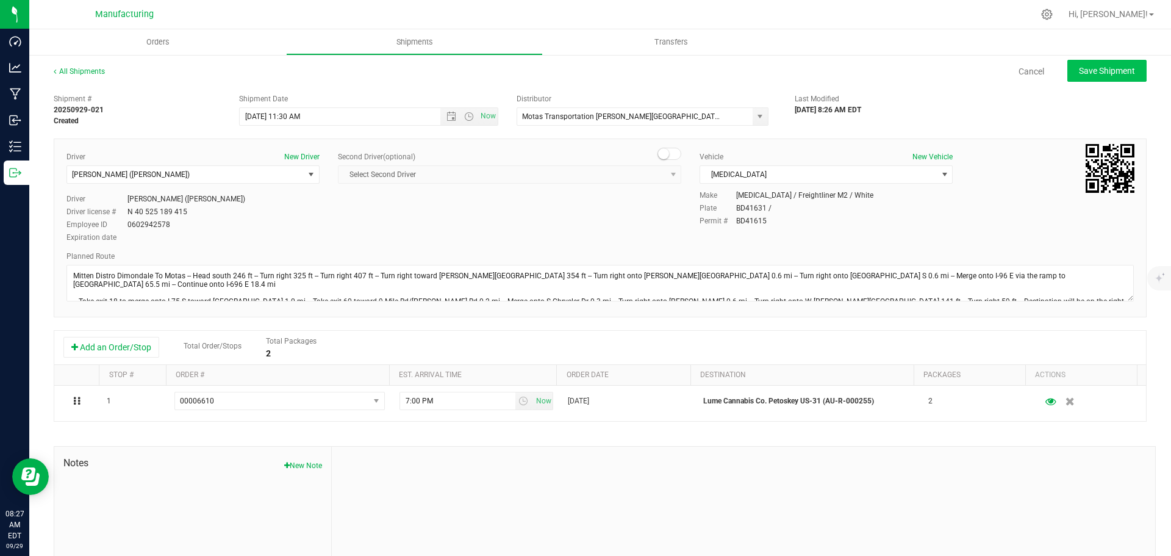
type input "[DATE] 3:30 PM"
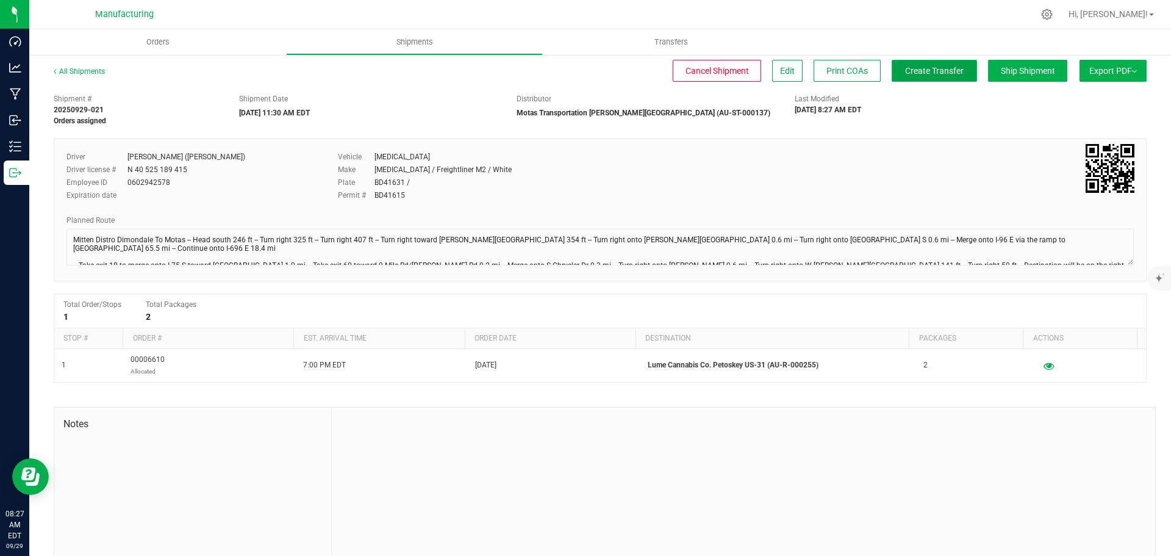
click at [927, 70] on span "Create Transfer" at bounding box center [934, 71] width 59 height 10
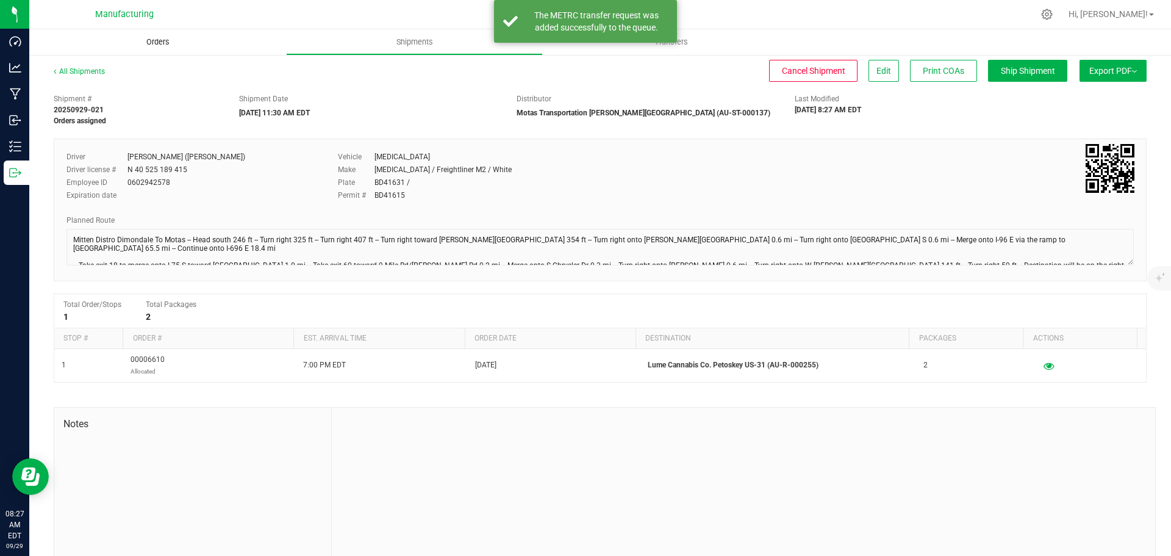
click at [168, 41] on span "Orders" at bounding box center [158, 42] width 56 height 11
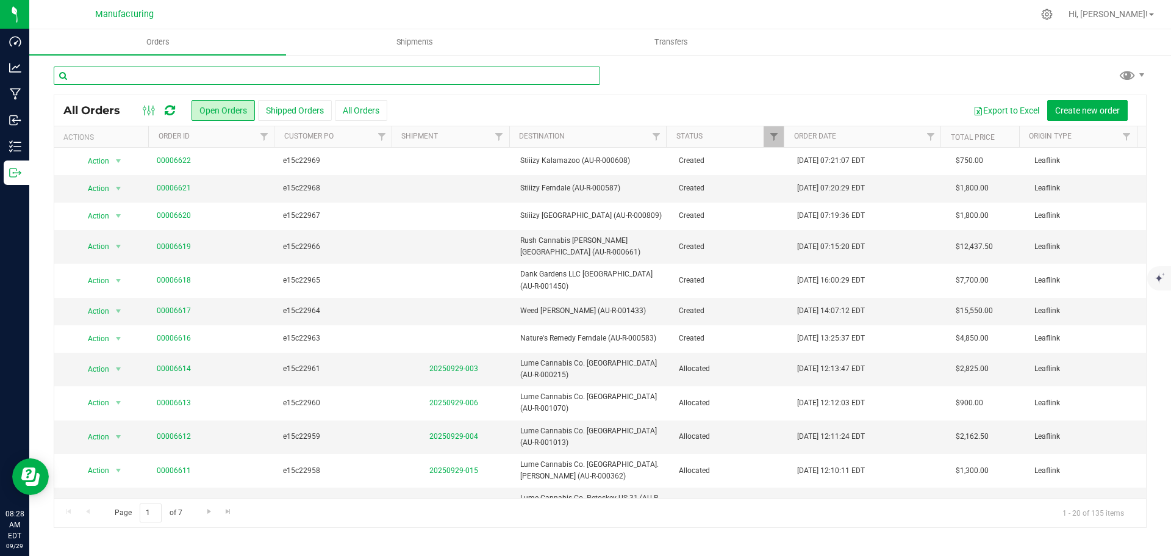
click at [209, 74] on input "text" at bounding box center [327, 75] width 546 height 18
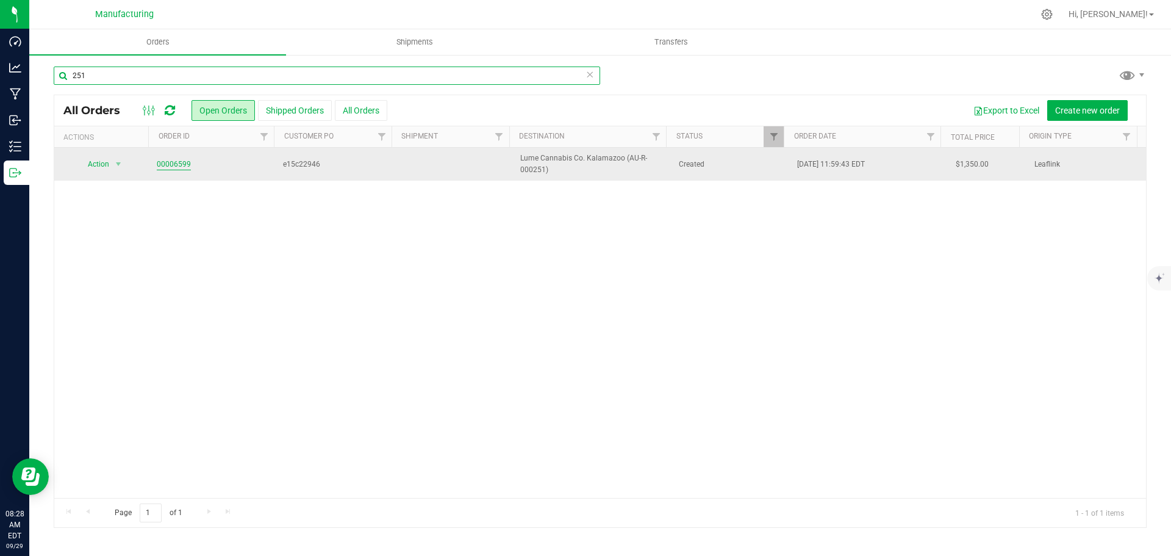
type input "251"
click at [182, 163] on link "00006599" at bounding box center [174, 165] width 34 height 12
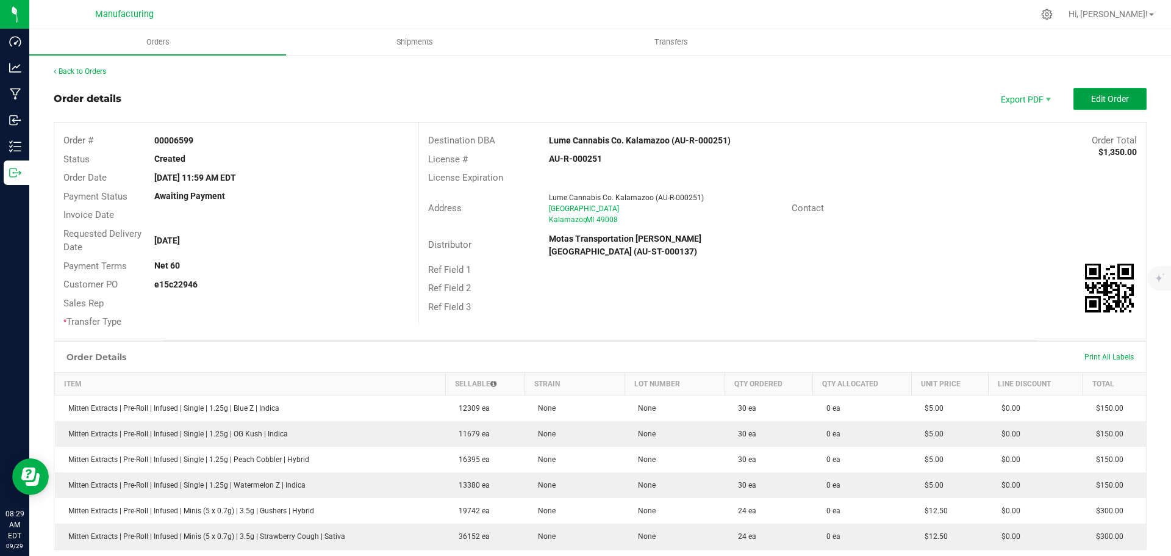
click at [1111, 91] on button "Edit Order" at bounding box center [1109, 99] width 73 height 22
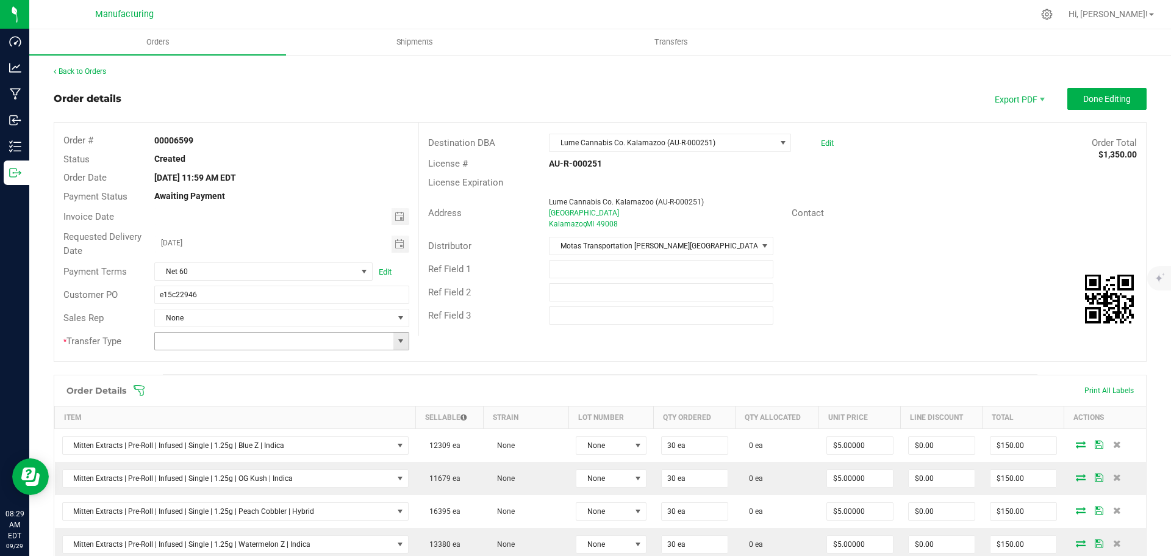
click at [400, 341] on span at bounding box center [401, 341] width 10 height 10
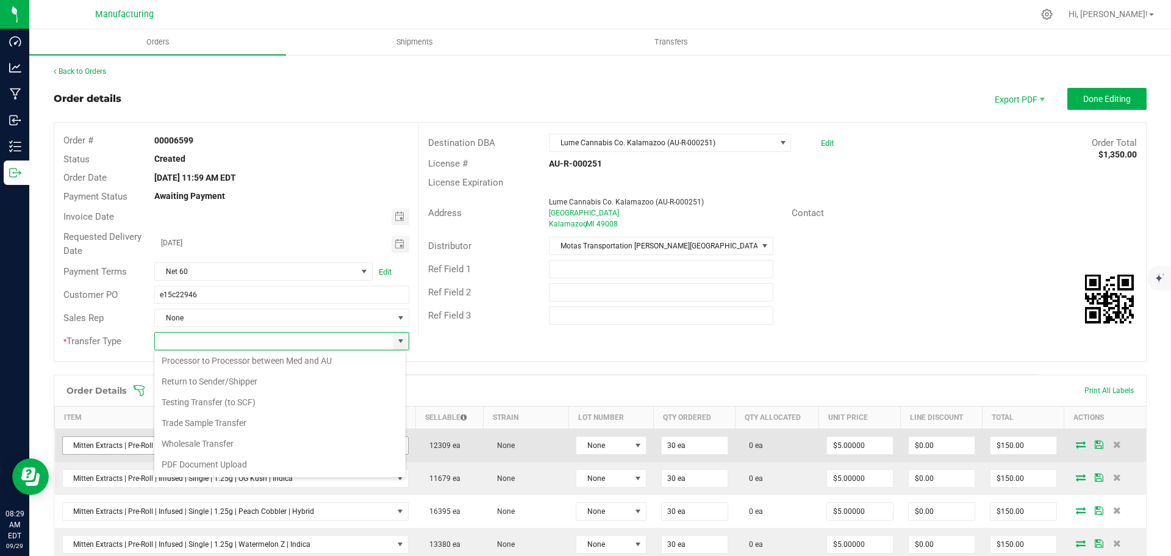
click at [216, 441] on li "Wholesale Transfer" at bounding box center [279, 443] width 251 height 21
type input "Wholesale Transfer"
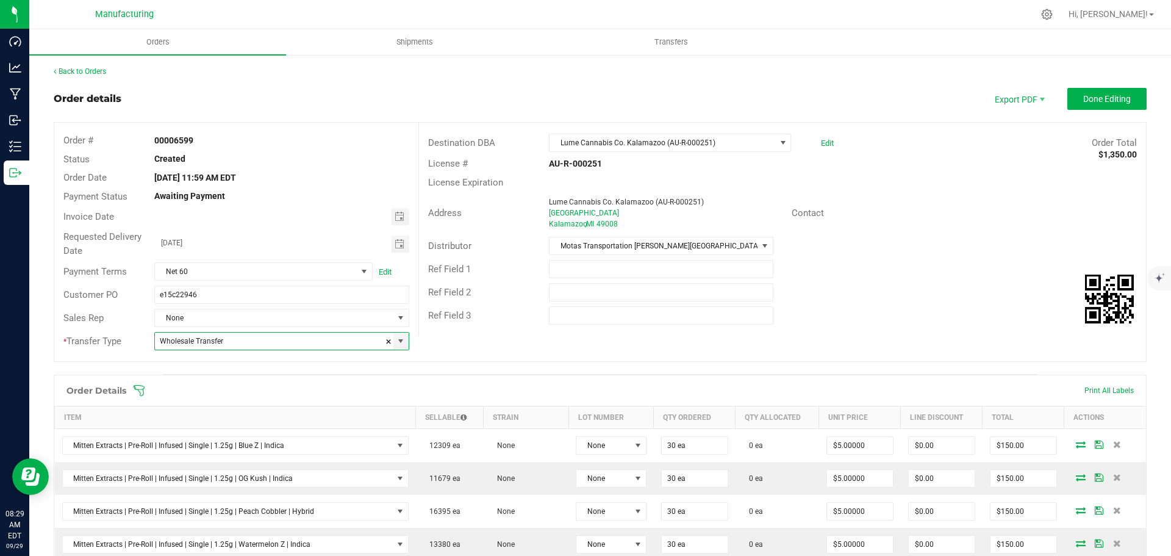
click at [137, 388] on icon at bounding box center [139, 390] width 12 height 12
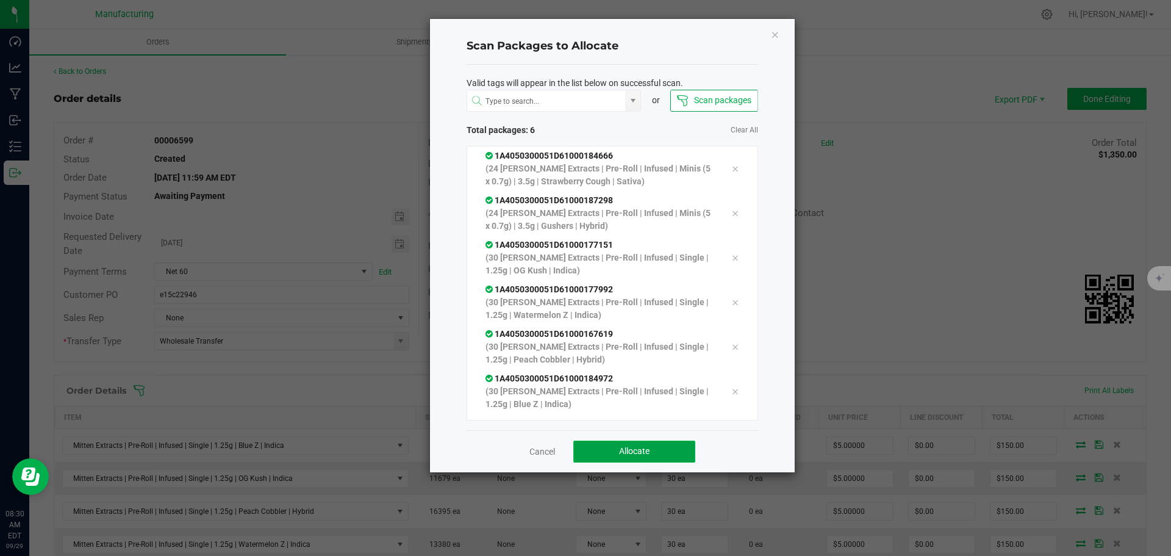
click at [632, 448] on span "Allocate" at bounding box center [634, 451] width 30 height 10
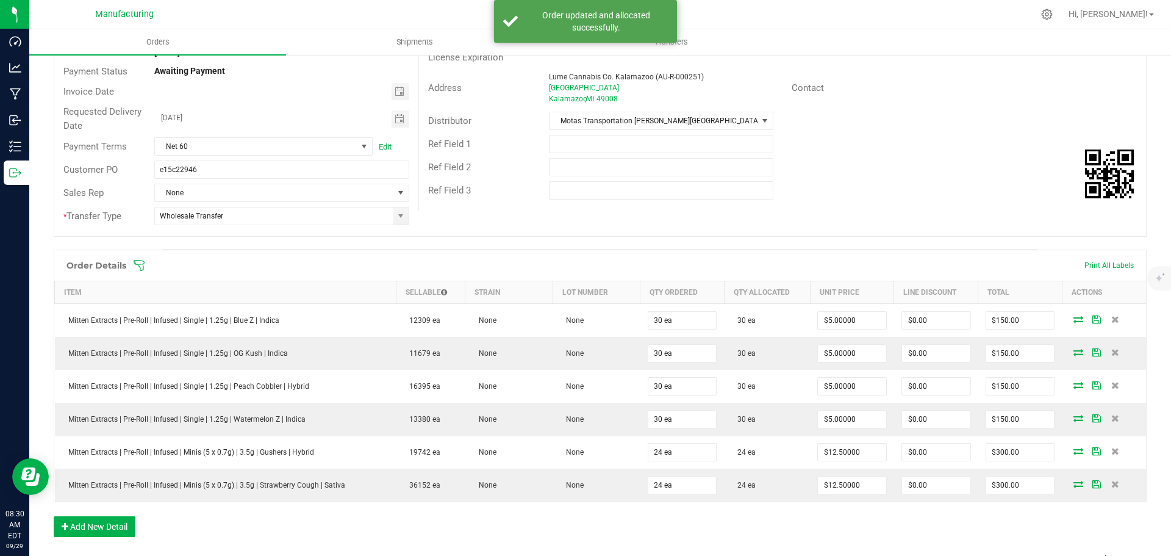
scroll to position [0, 0]
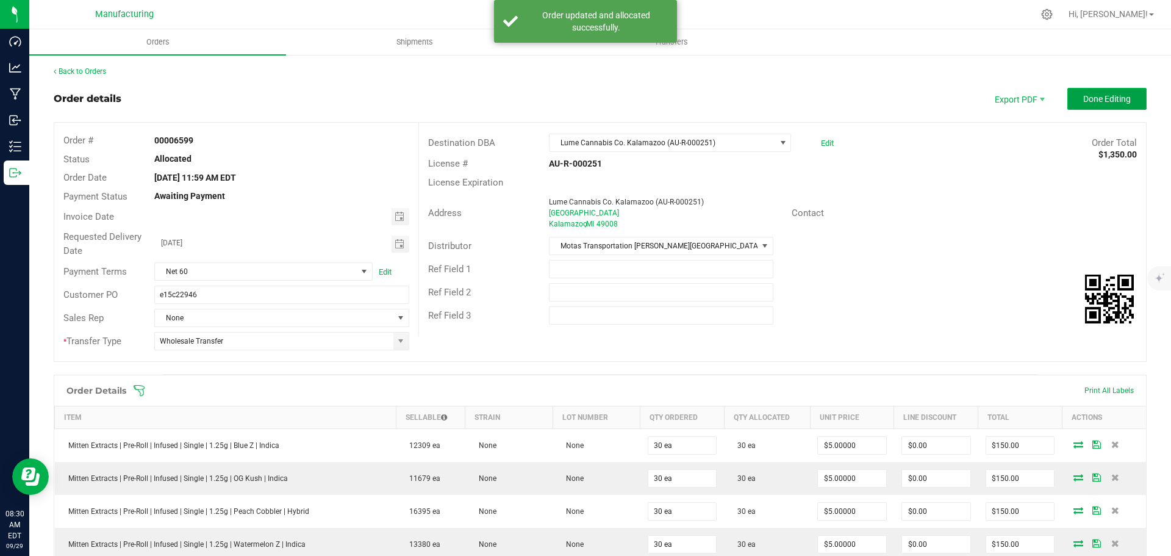
click at [1083, 96] on span "Done Editing" at bounding box center [1107, 99] width 48 height 10
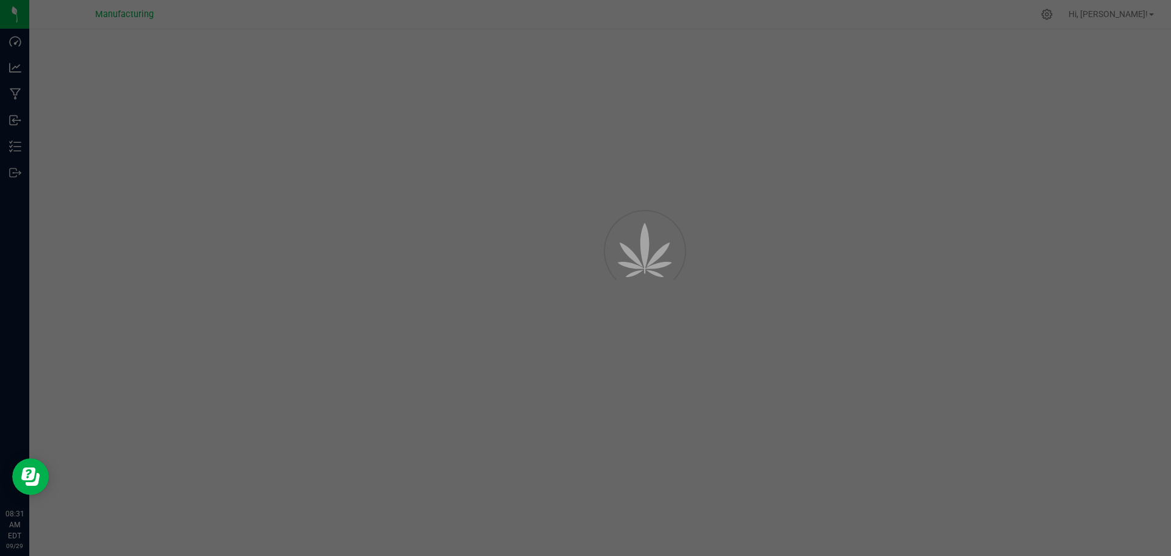
click at [487, 178] on div at bounding box center [585, 278] width 1171 height 556
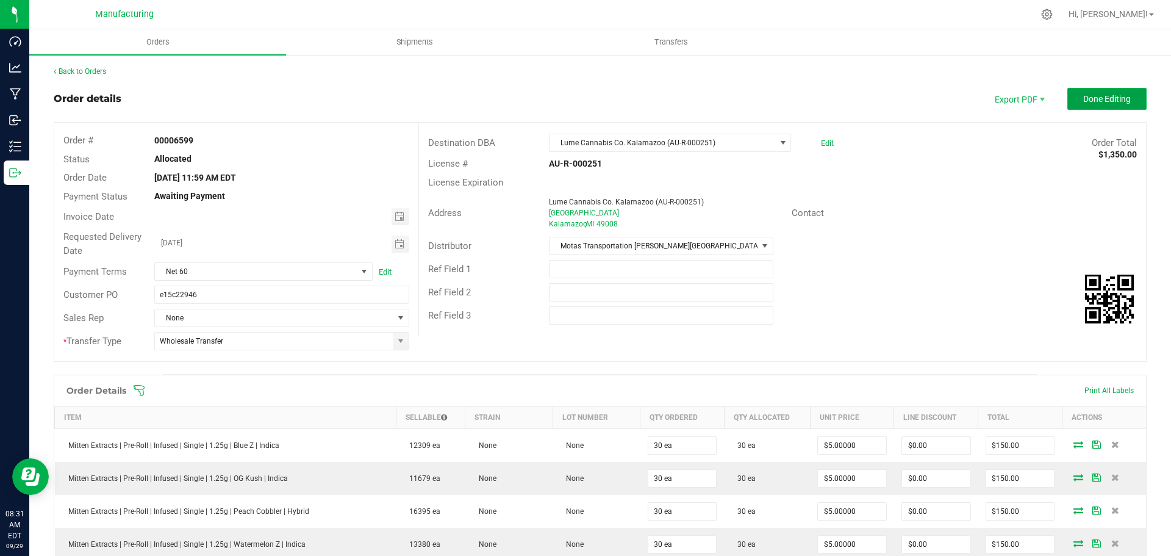
click at [1071, 96] on button "Done Editing" at bounding box center [1106, 99] width 79 height 22
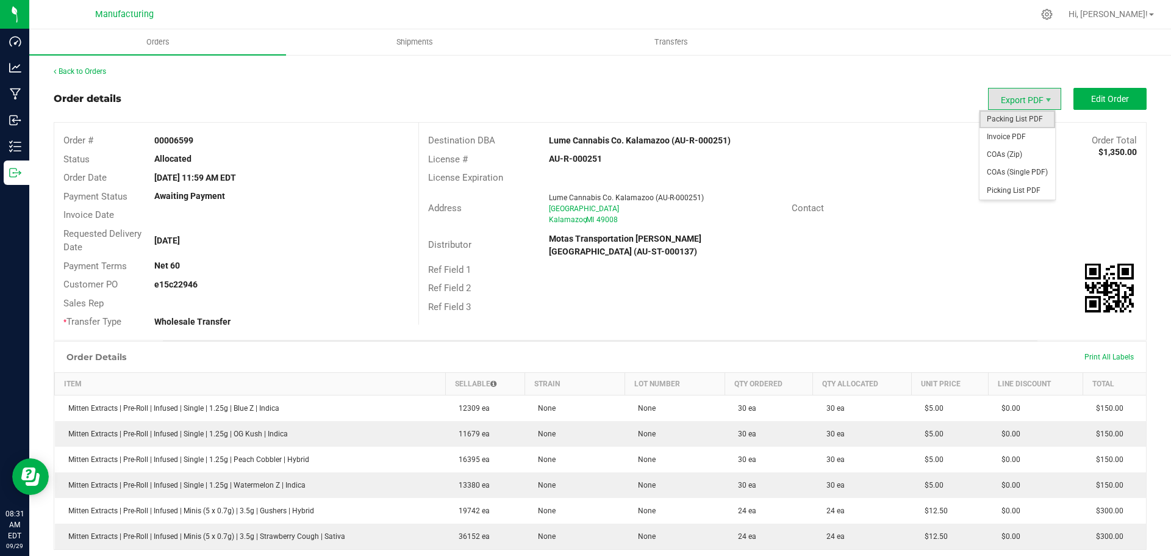
click at [995, 123] on span "Packing List PDF" at bounding box center [1017, 119] width 76 height 18
click at [87, 71] on link "Back to Orders" at bounding box center [80, 71] width 52 height 9
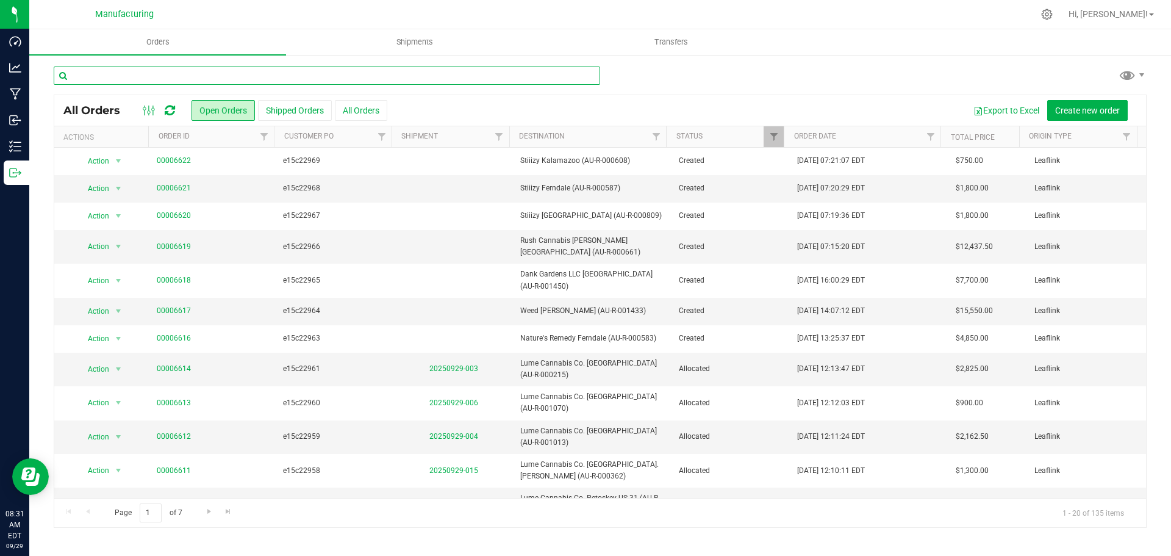
click at [346, 74] on input "text" at bounding box center [327, 75] width 546 height 18
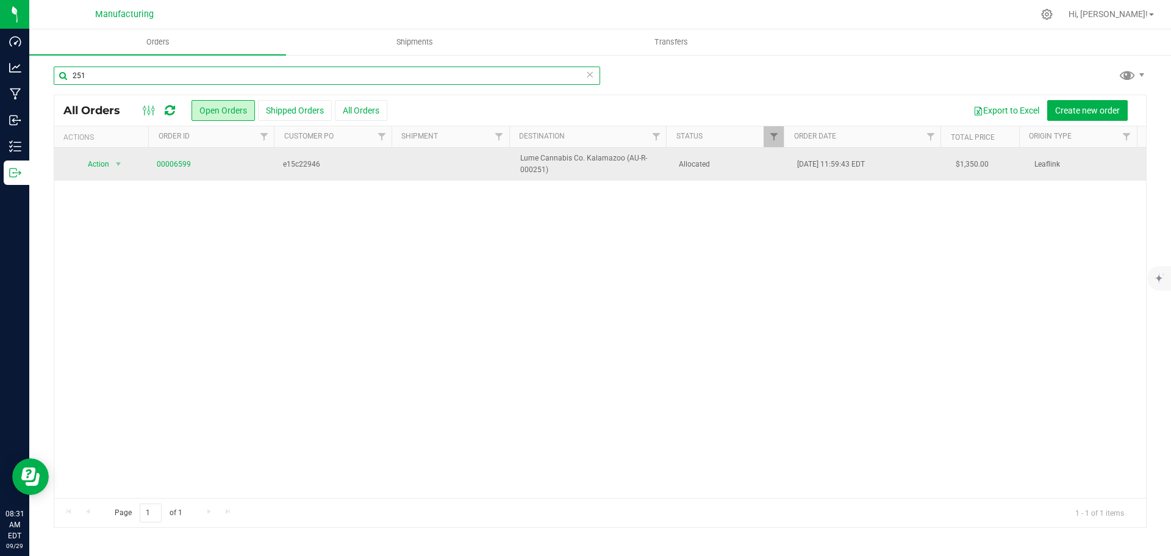
type input "251"
click at [731, 166] on span "Allocated" at bounding box center [731, 165] width 104 height 12
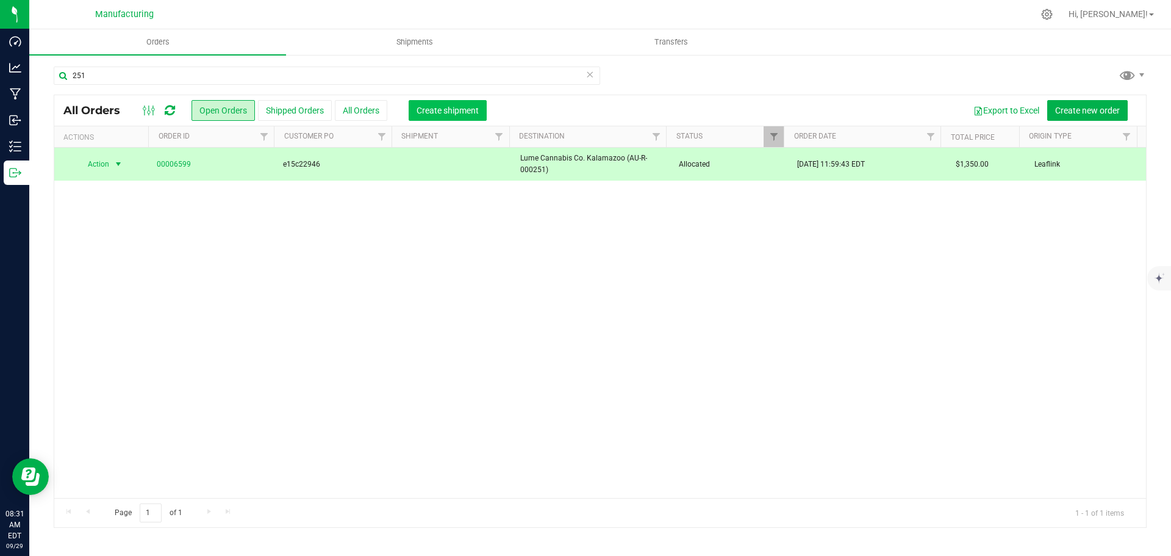
click at [476, 105] on span "Create shipment" at bounding box center [447, 110] width 62 height 10
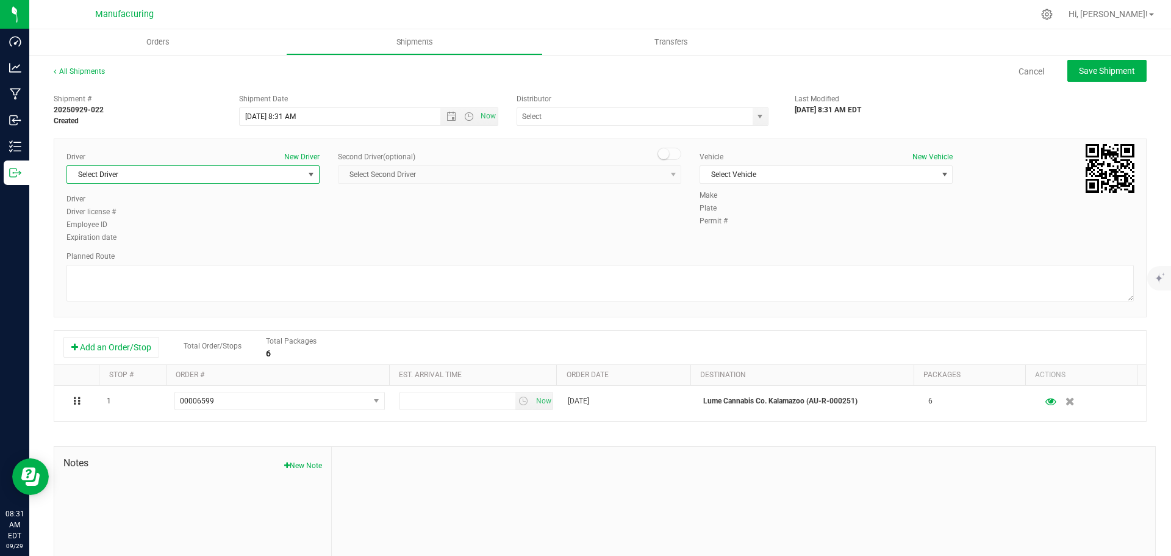
click at [271, 165] on span "Select Driver" at bounding box center [192, 174] width 253 height 18
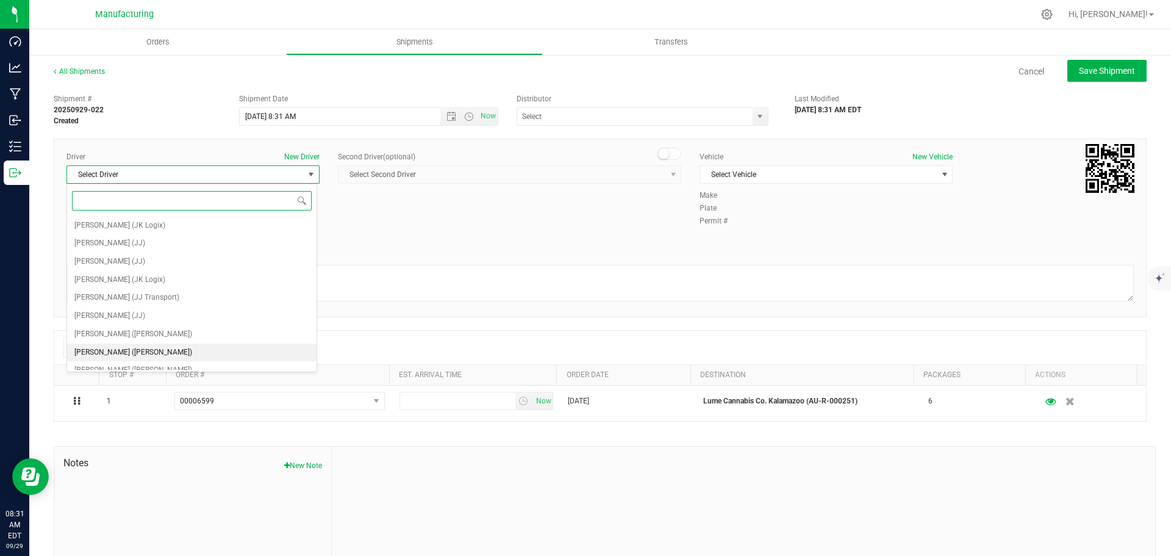
click at [129, 351] on span "[PERSON_NAME] ([PERSON_NAME])" at bounding box center [133, 353] width 118 height 16
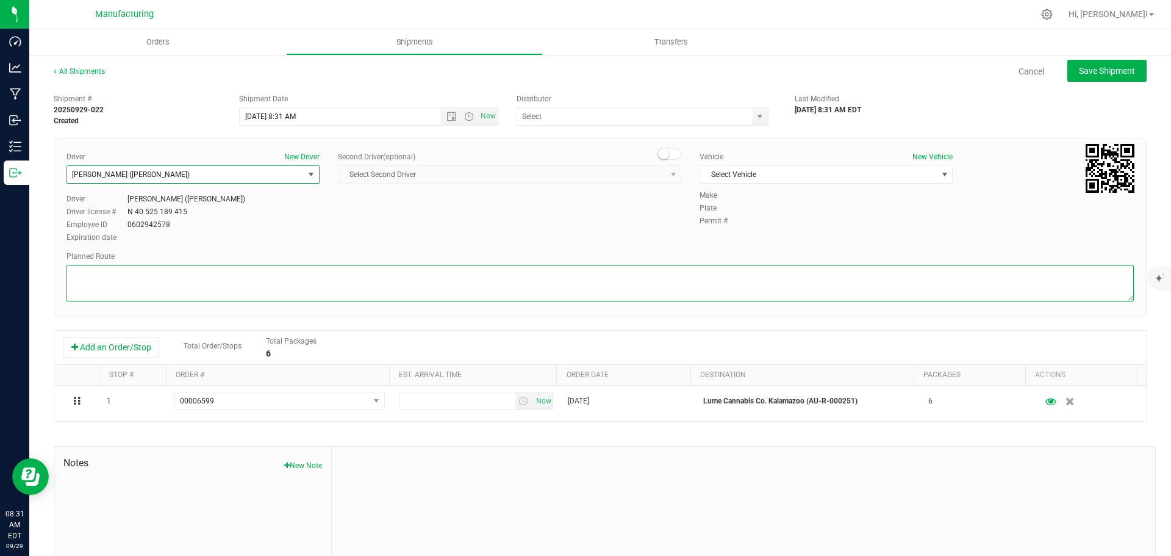
click at [160, 288] on textarea at bounding box center [599, 283] width 1067 height 37
paste textarea "Mitten Distro Dimondale To Motas -- Head south 246 ft -- Turn right 325 ft -- T…"
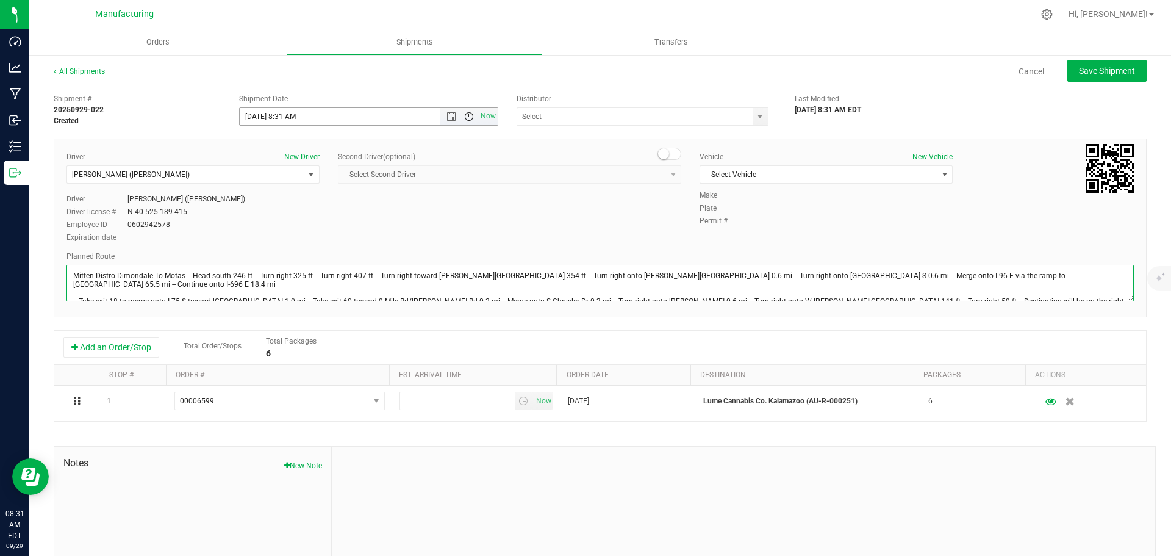
click at [464, 115] on span "Open the time view" at bounding box center [469, 117] width 10 height 10
type textarea "Mitten Distro Dimondale To Motas -- Head south 246 ft -- Turn right 325 ft -- T…"
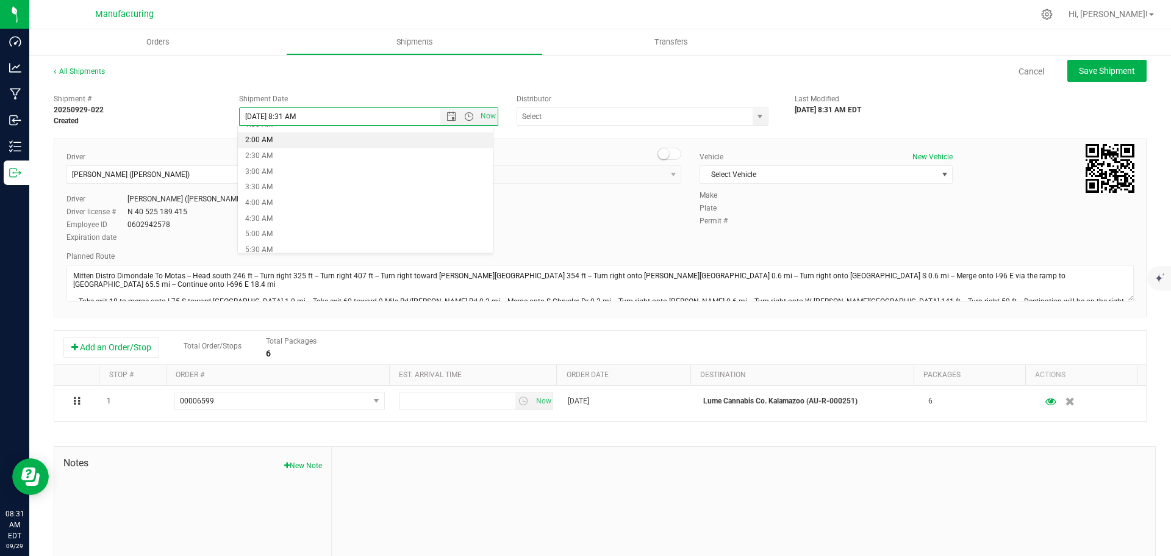
scroll to position [244, 0]
click at [295, 247] on li "11:30 AM" at bounding box center [365, 253] width 255 height 16
type input "[DATE] 11:30 AM"
click at [757, 118] on span "select" at bounding box center [760, 117] width 10 height 10
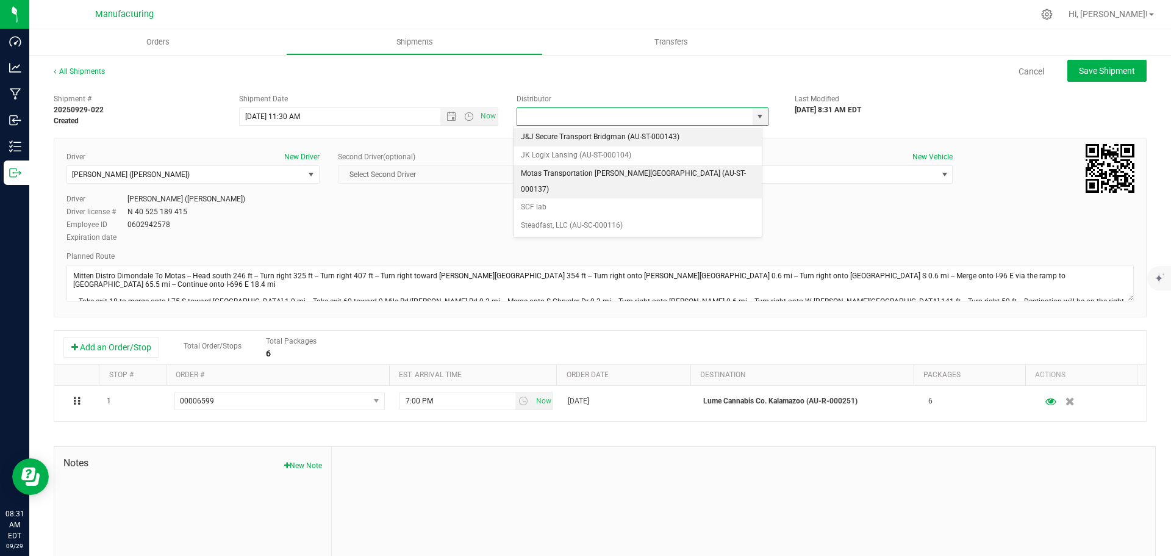
click at [590, 175] on li "Motas Transportation [PERSON_NAME][GEOGRAPHIC_DATA] (AU-ST-000137)" at bounding box center [637, 182] width 248 height 34
type input "Motas Transportation [PERSON_NAME][GEOGRAPHIC_DATA] (AU-ST-000137)"
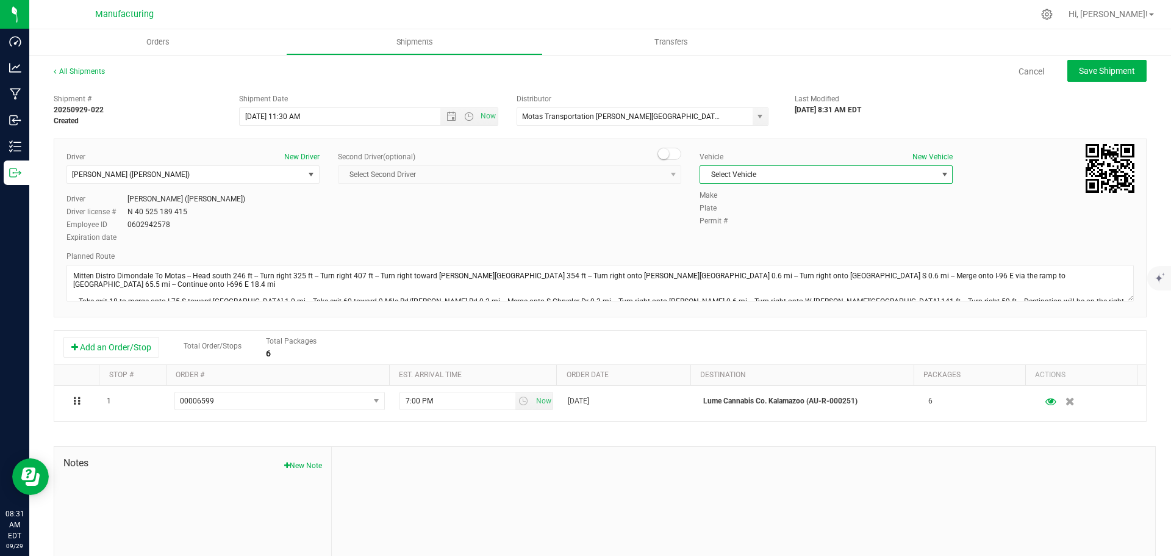
click at [768, 173] on span "Select Vehicle" at bounding box center [818, 174] width 237 height 17
click at [726, 227] on li "[MEDICAL_DATA]" at bounding box center [819, 232] width 249 height 18
click at [1104, 62] on button "Save Shipment" at bounding box center [1106, 71] width 79 height 22
type input "[DATE] 3:30 PM"
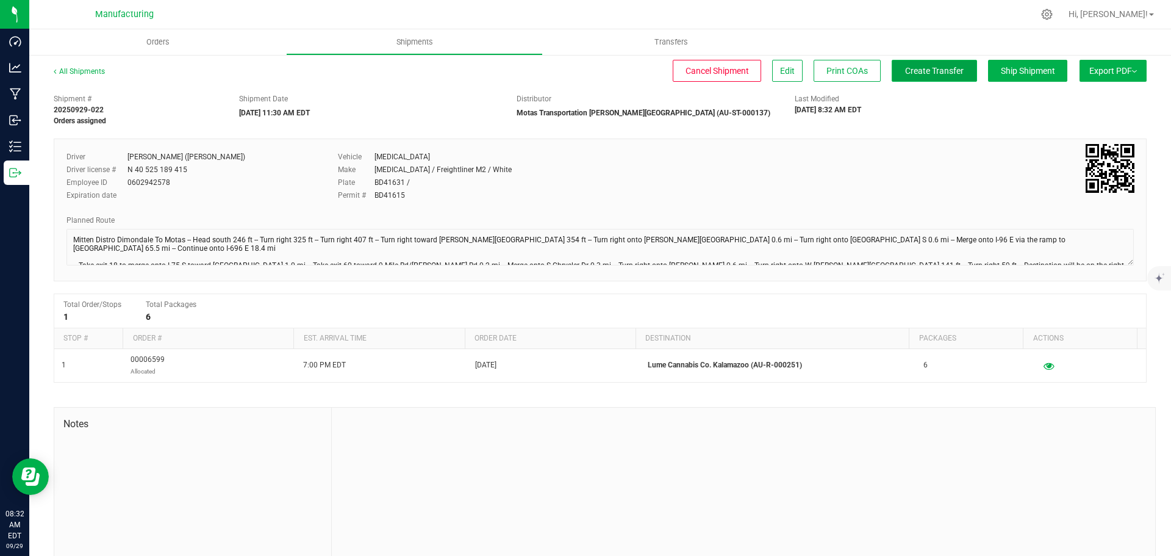
click at [905, 71] on span "Create Transfer" at bounding box center [934, 71] width 59 height 10
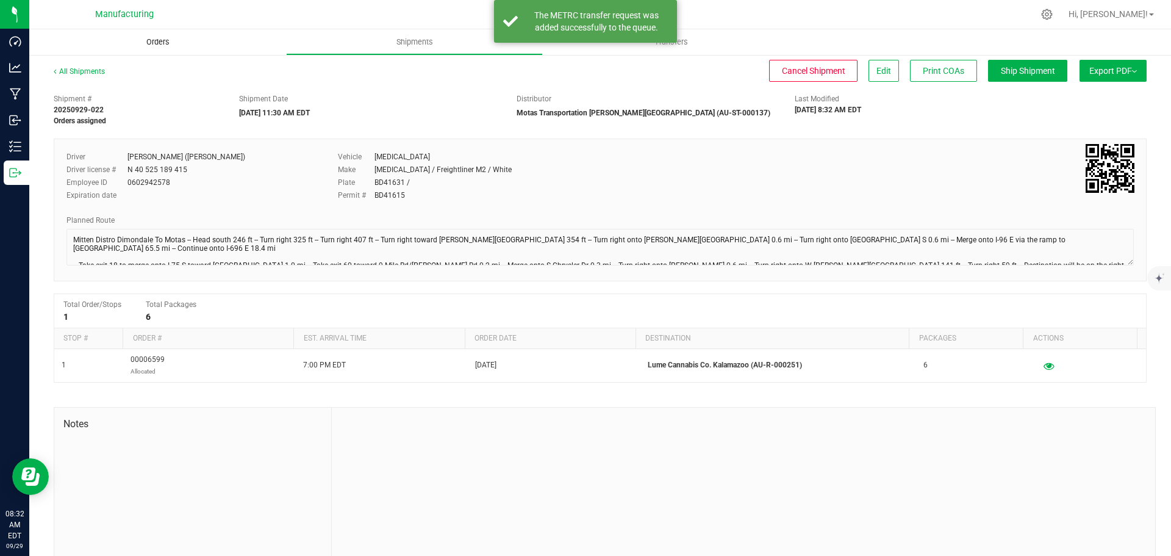
click at [152, 45] on span "Orders" at bounding box center [158, 42] width 56 height 11
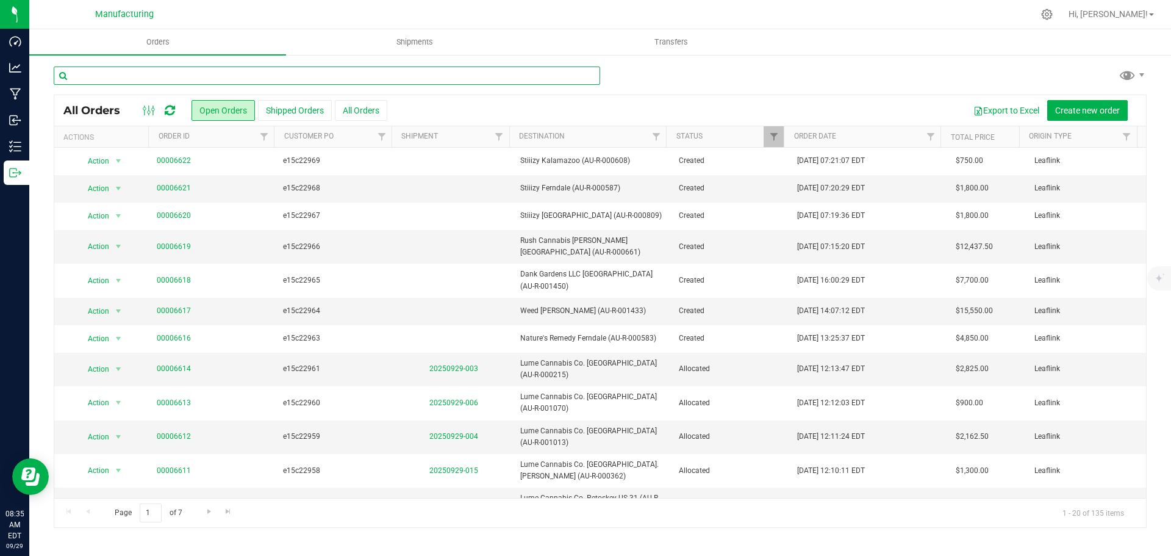
click at [163, 79] on input "text" at bounding box center [327, 75] width 546 height 18
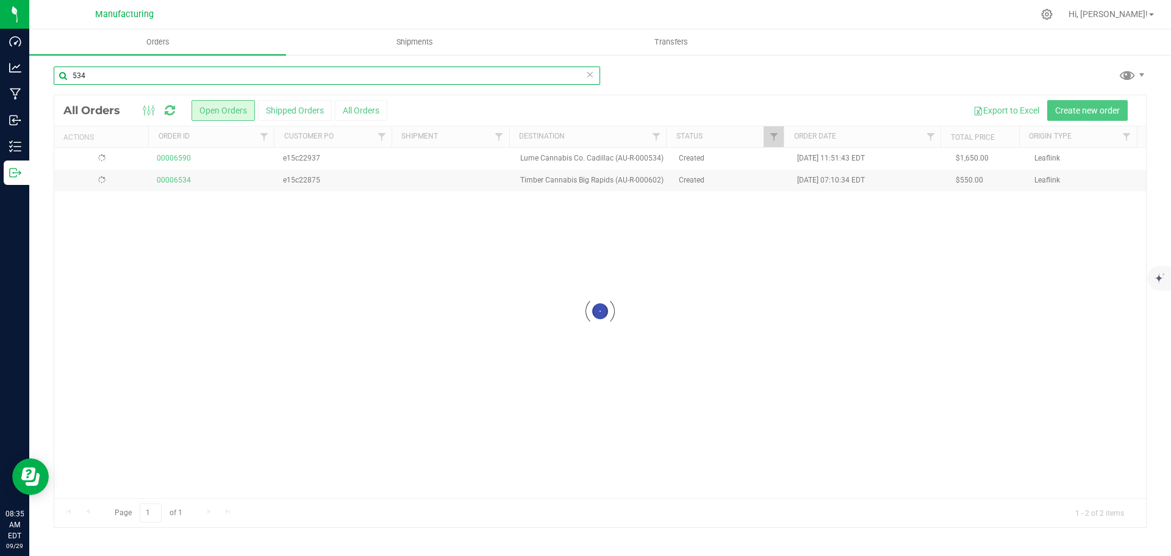
type input "534"
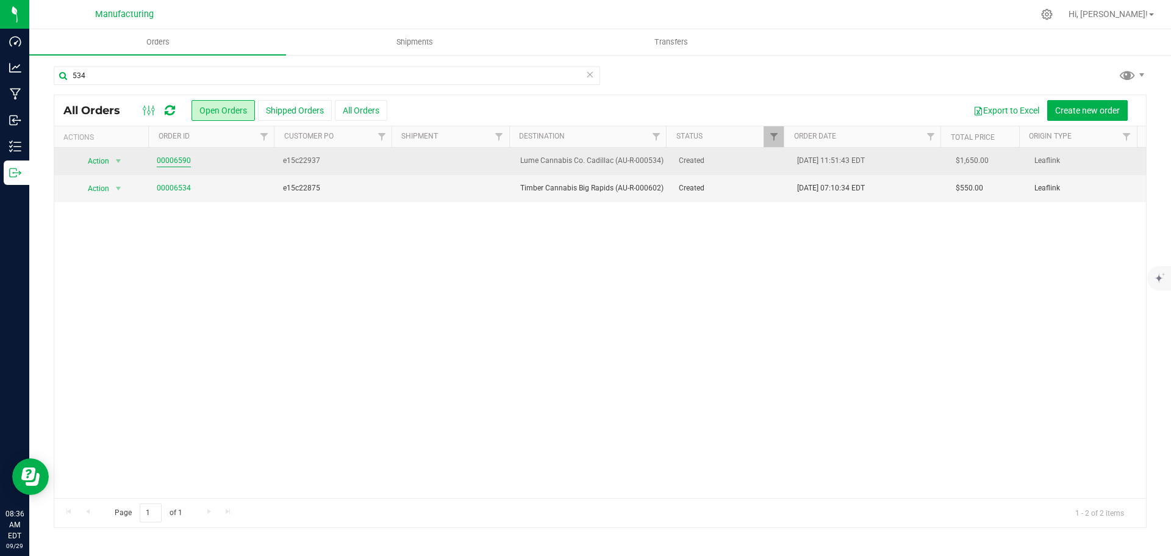
click at [174, 162] on link "00006590" at bounding box center [174, 161] width 34 height 12
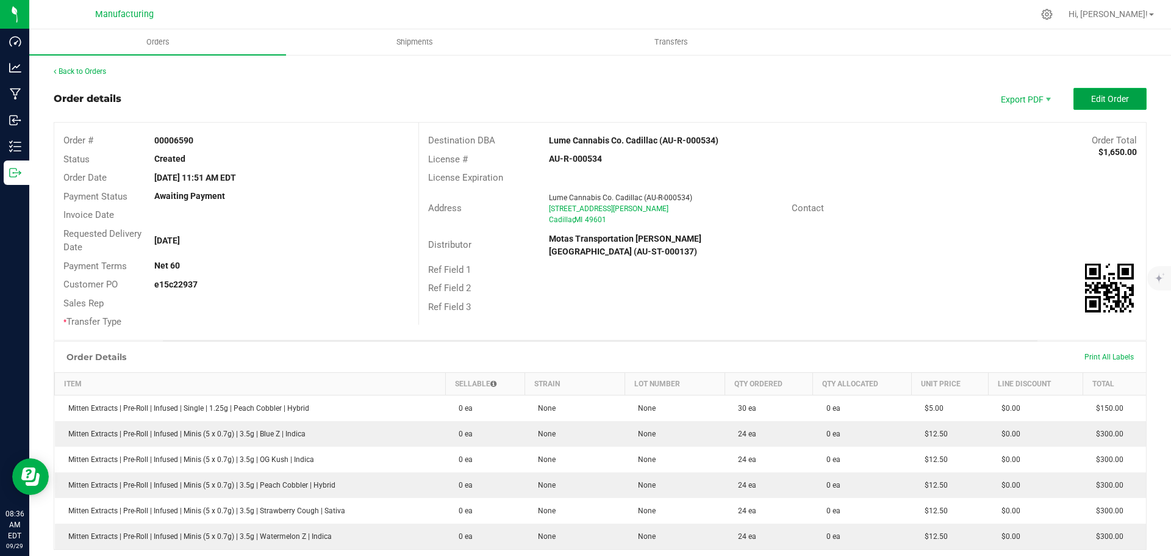
click at [1121, 105] on button "Edit Order" at bounding box center [1109, 99] width 73 height 22
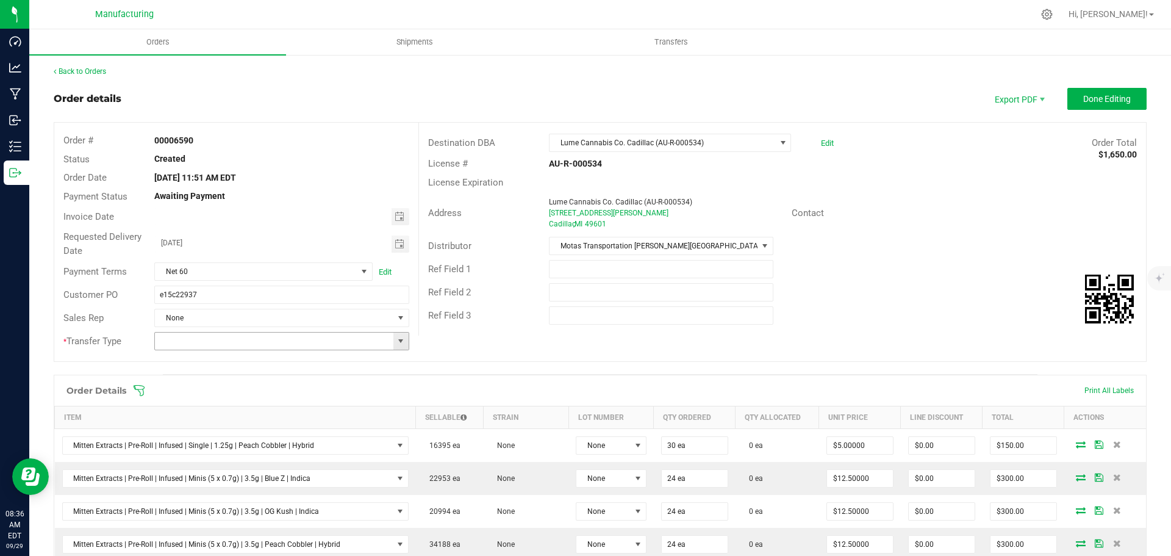
click at [399, 340] on span at bounding box center [401, 341] width 10 height 10
click at [227, 437] on li "Wholesale Transfer" at bounding box center [279, 443] width 251 height 21
type input "Wholesale Transfer"
click at [143, 394] on icon at bounding box center [139, 390] width 12 height 12
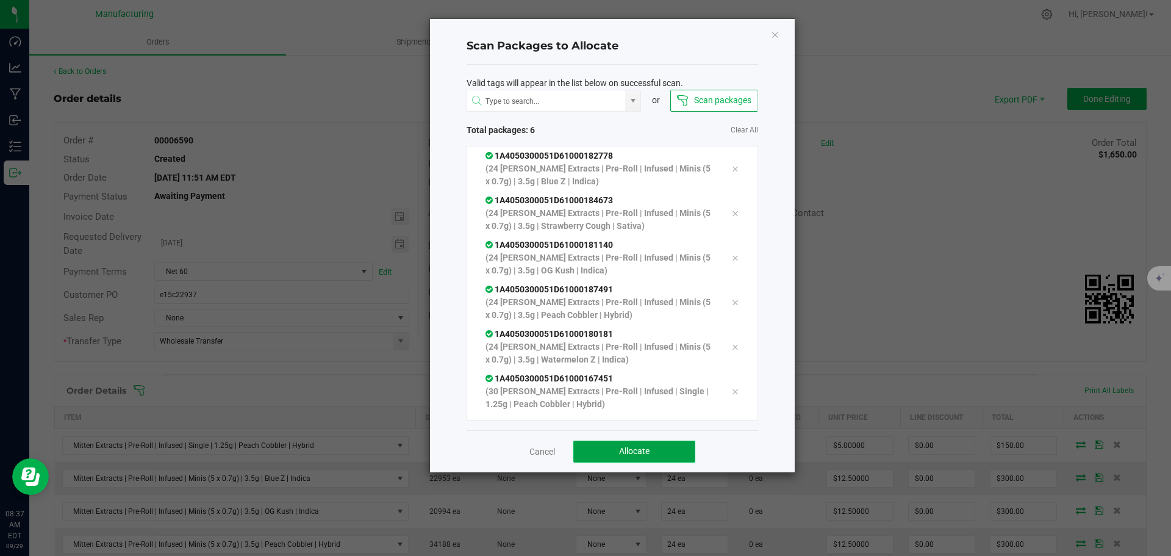
click at [643, 448] on span "Allocate" at bounding box center [634, 451] width 30 height 10
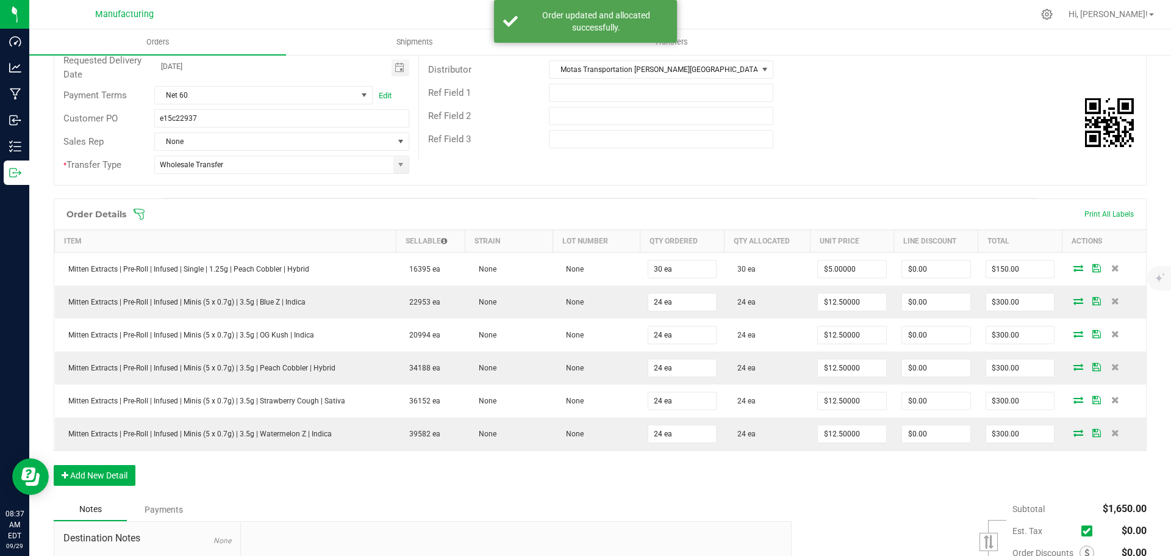
scroll to position [0, 0]
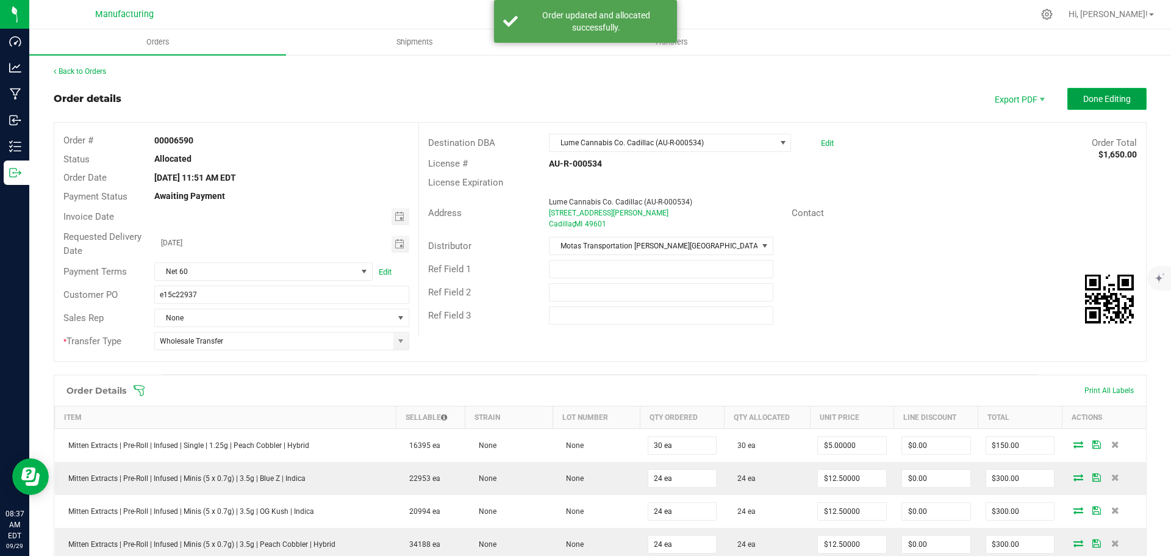
click at [1126, 99] on button "Done Editing" at bounding box center [1106, 99] width 79 height 22
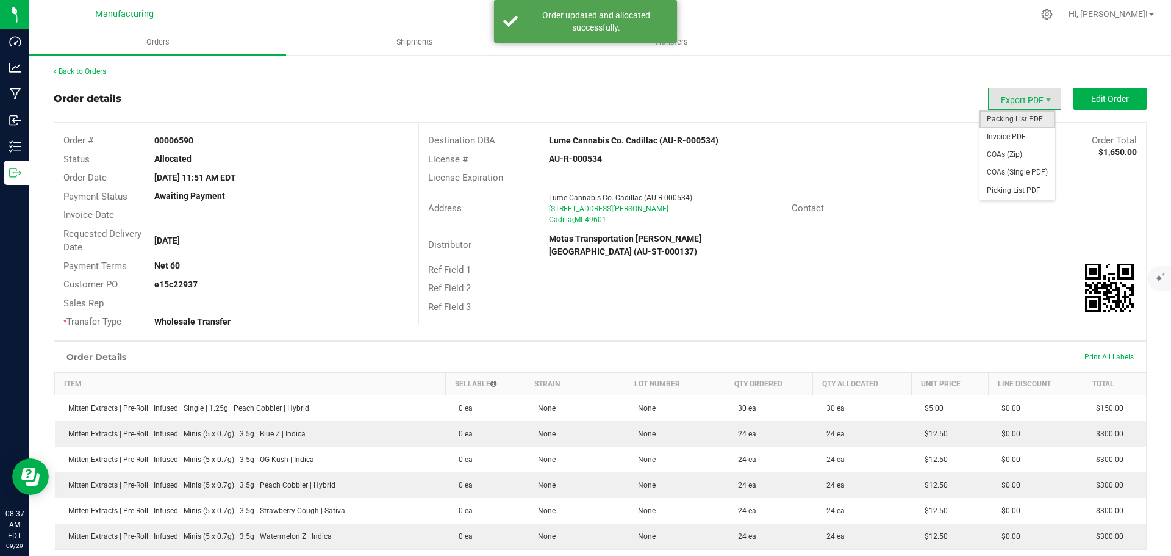
click at [1007, 125] on span "Packing List PDF" at bounding box center [1017, 119] width 76 height 18
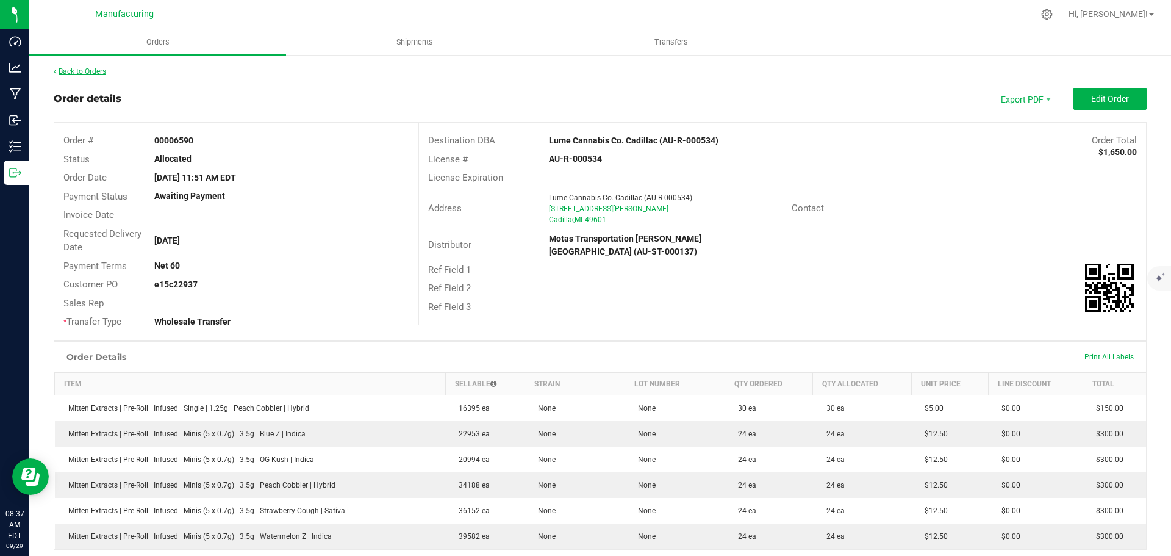
click at [100, 71] on link "Back to Orders" at bounding box center [80, 71] width 52 height 9
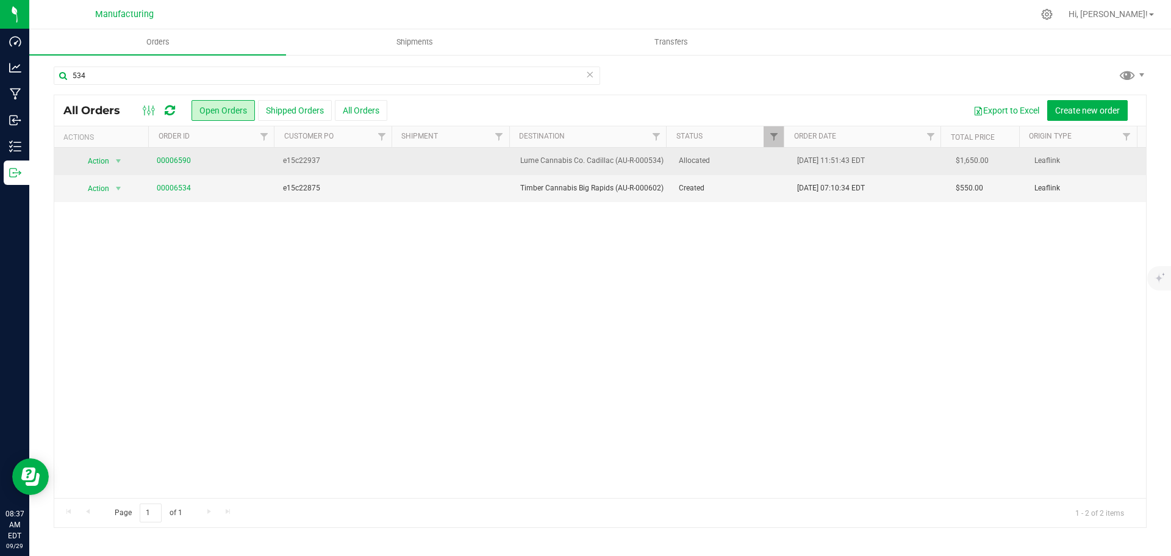
click at [754, 159] on span "Allocated" at bounding box center [731, 161] width 104 height 12
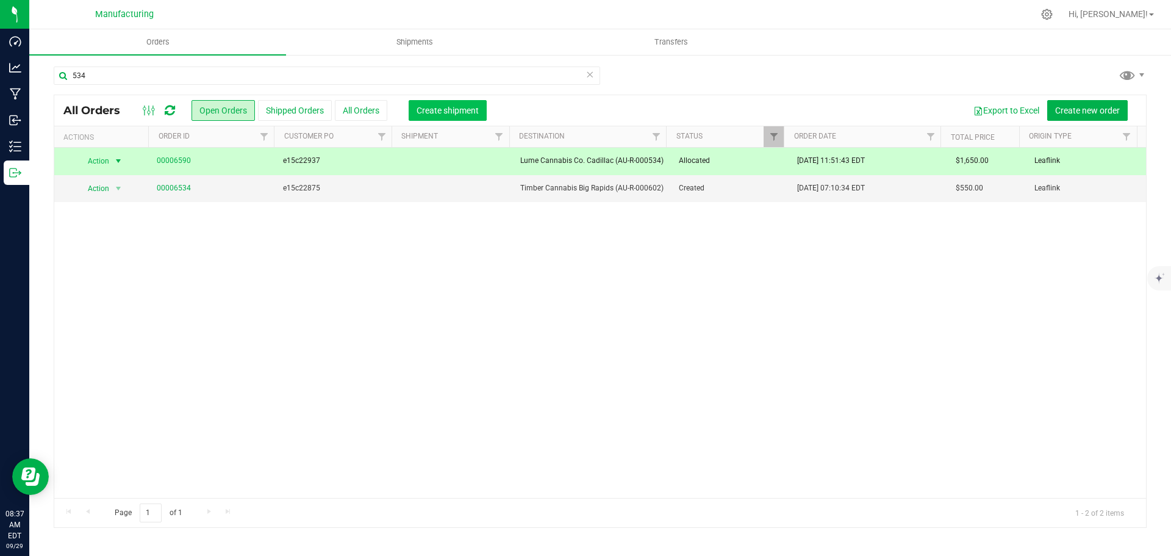
click at [430, 105] on span "Create shipment" at bounding box center [447, 110] width 62 height 10
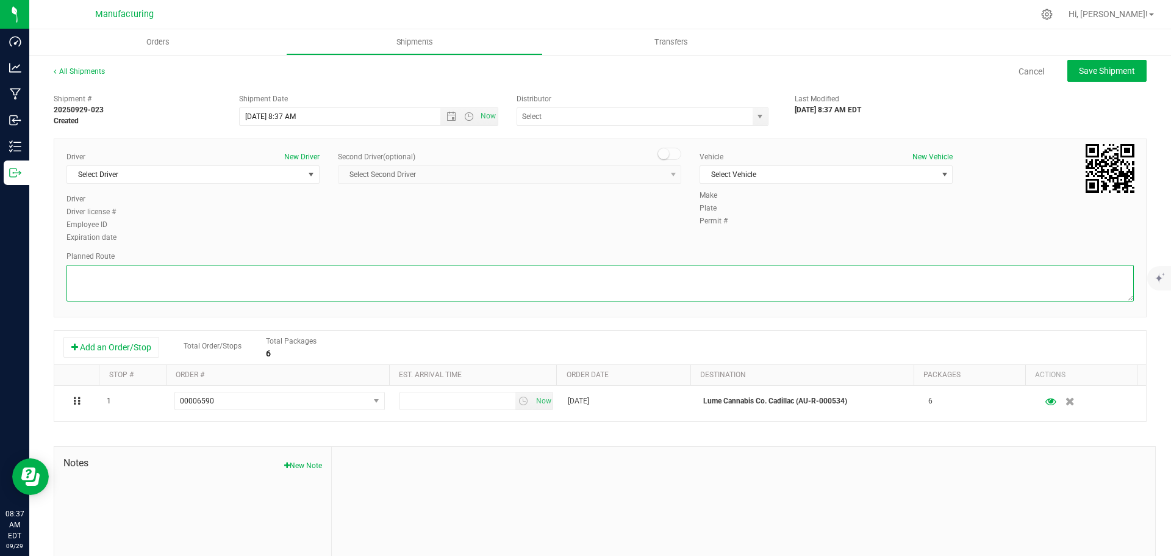
click at [560, 282] on textarea at bounding box center [599, 283] width 1067 height 37
paste textarea "Mitten Distro Dimondale To Motas -- Head south 246 ft -- Turn right 325 ft -- T…"
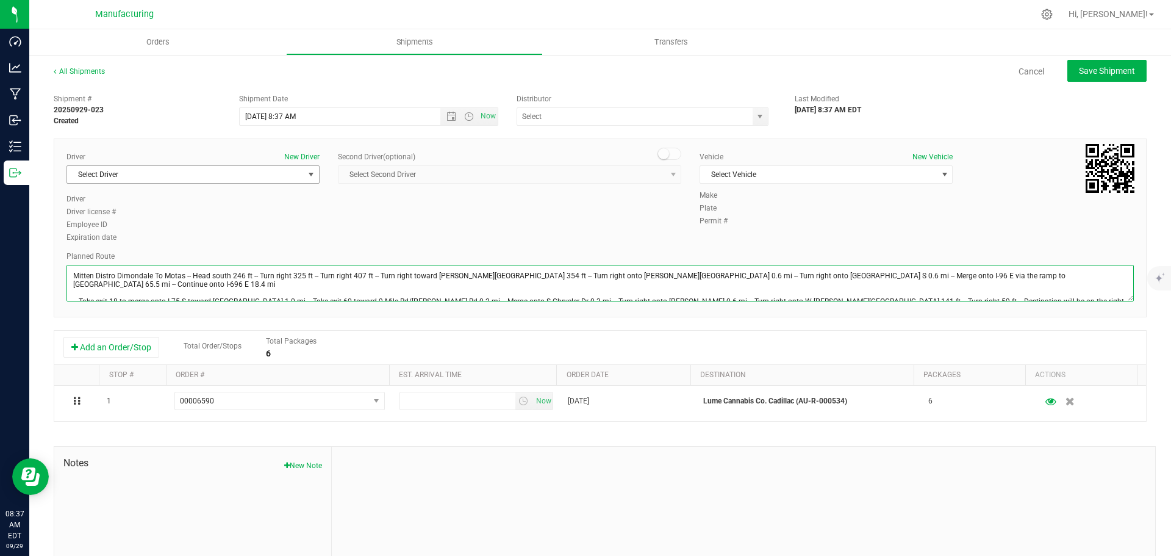
type textarea "Mitten Distro Dimondale To Motas -- Head south 246 ft -- Turn right 325 ft -- T…"
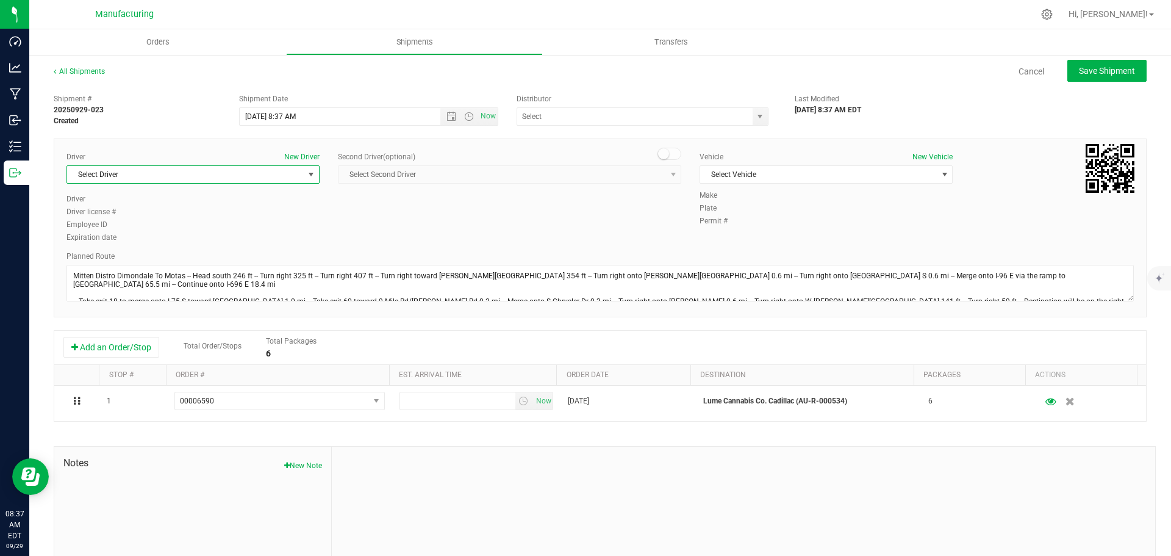
click at [265, 177] on span "Select Driver" at bounding box center [185, 174] width 237 height 17
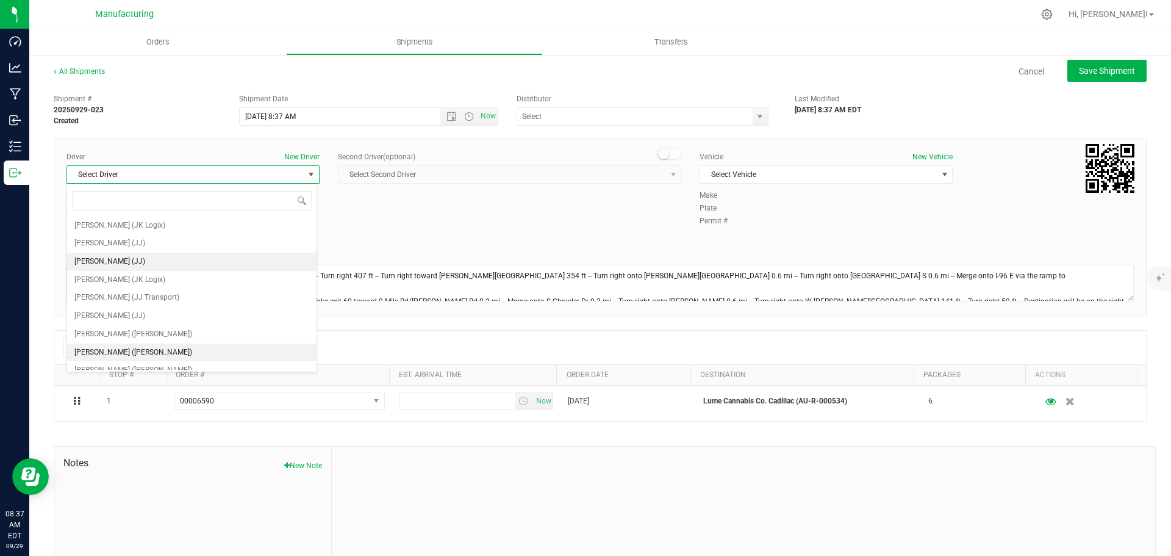
scroll to position [64, 0]
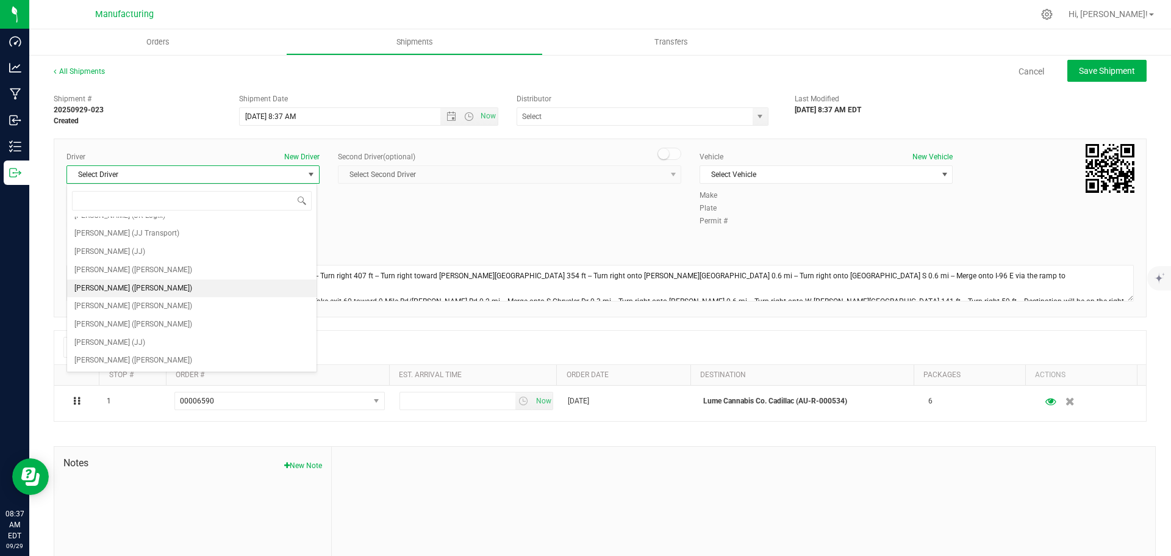
click at [107, 288] on span "[PERSON_NAME] ([PERSON_NAME])" at bounding box center [133, 289] width 118 height 16
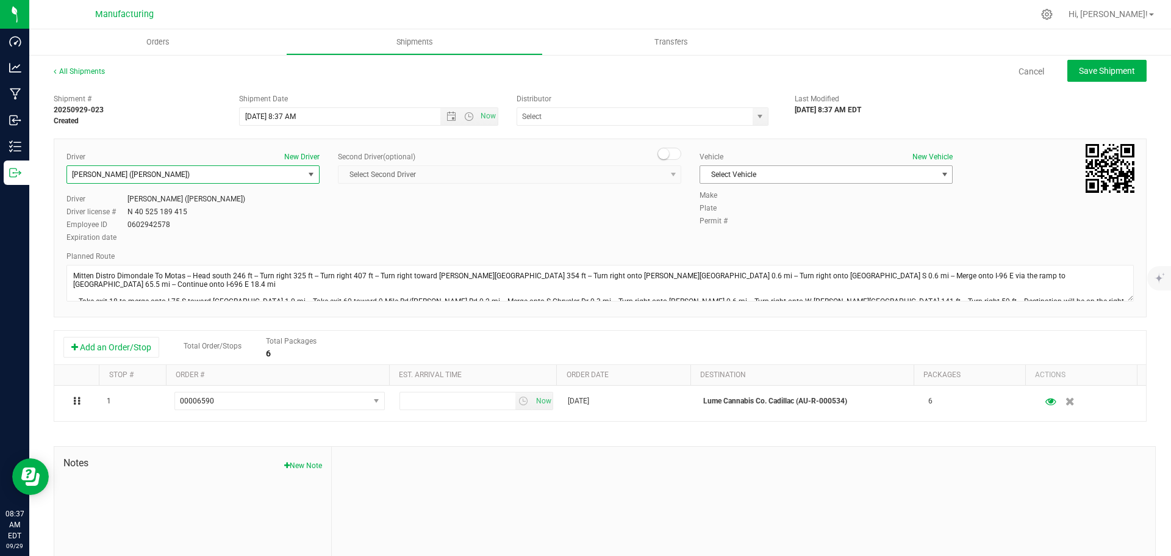
click at [861, 173] on span "Select Vehicle" at bounding box center [818, 174] width 237 height 17
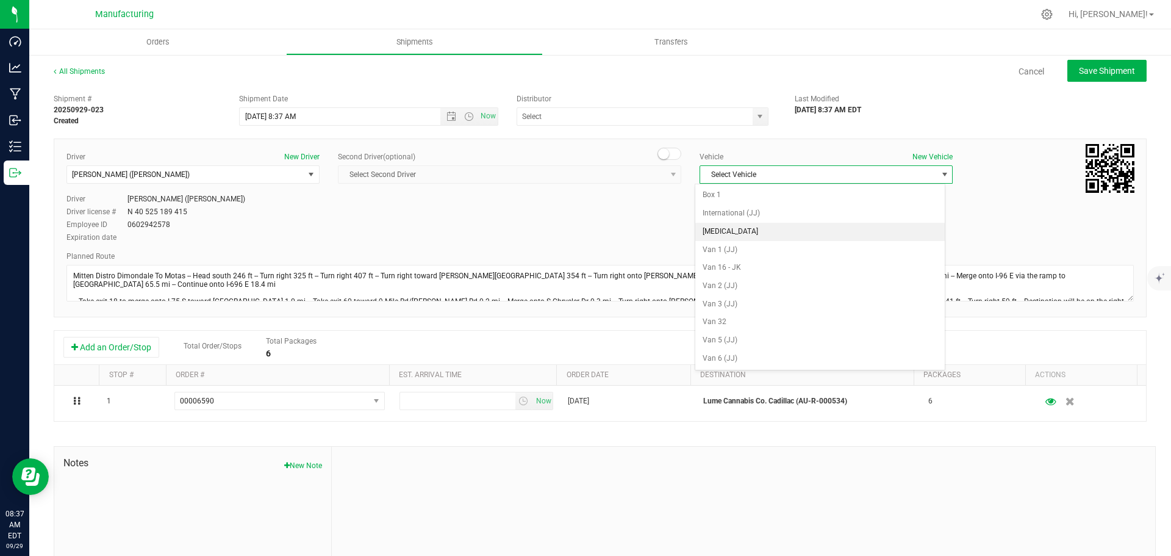
click at [743, 237] on li "[MEDICAL_DATA]" at bounding box center [819, 232] width 249 height 18
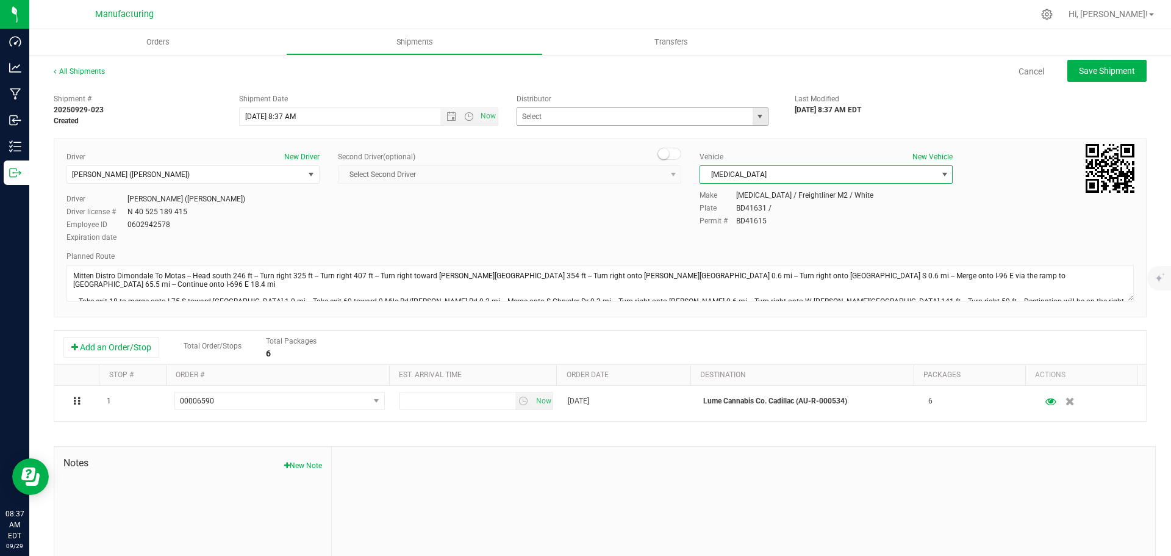
click at [758, 120] on span "select" at bounding box center [760, 117] width 10 height 10
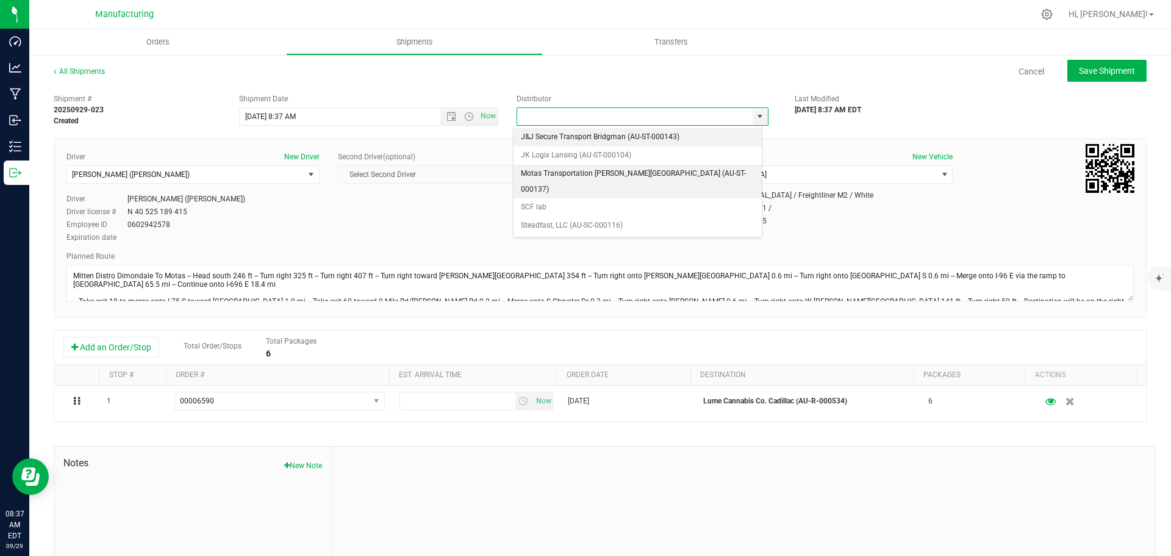
click at [624, 175] on li "Motas Transportation [PERSON_NAME][GEOGRAPHIC_DATA] (AU-ST-000137)" at bounding box center [637, 182] width 248 height 34
type input "Motas Transportation [PERSON_NAME][GEOGRAPHIC_DATA] (AU-ST-000137)"
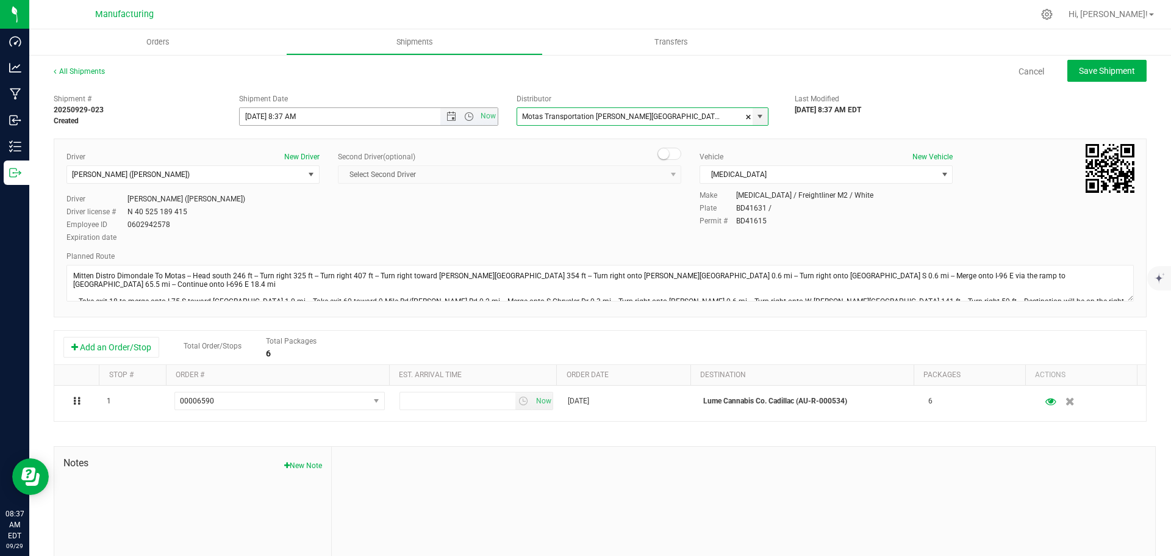
click at [464, 115] on span "Open the time view" at bounding box center [469, 117] width 10 height 10
drag, startPoint x: 273, startPoint y: 246, endPoint x: 344, endPoint y: 246, distance: 71.3
click at [272, 246] on li "11:30 AM" at bounding box center [365, 253] width 255 height 16
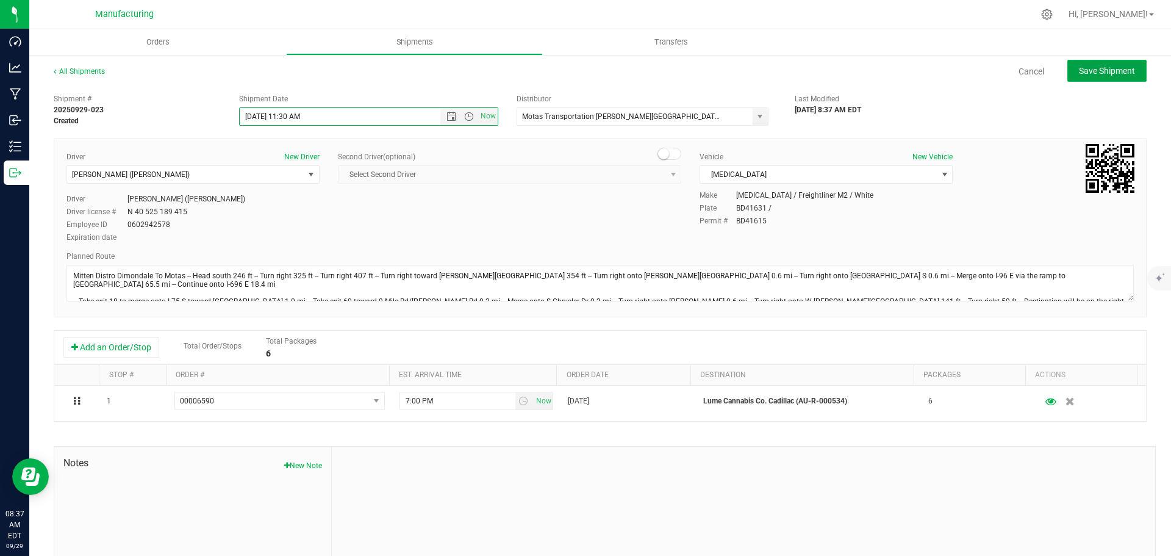
click at [1084, 74] on span "Save Shipment" at bounding box center [1107, 71] width 56 height 10
type input "[DATE] 3:30 PM"
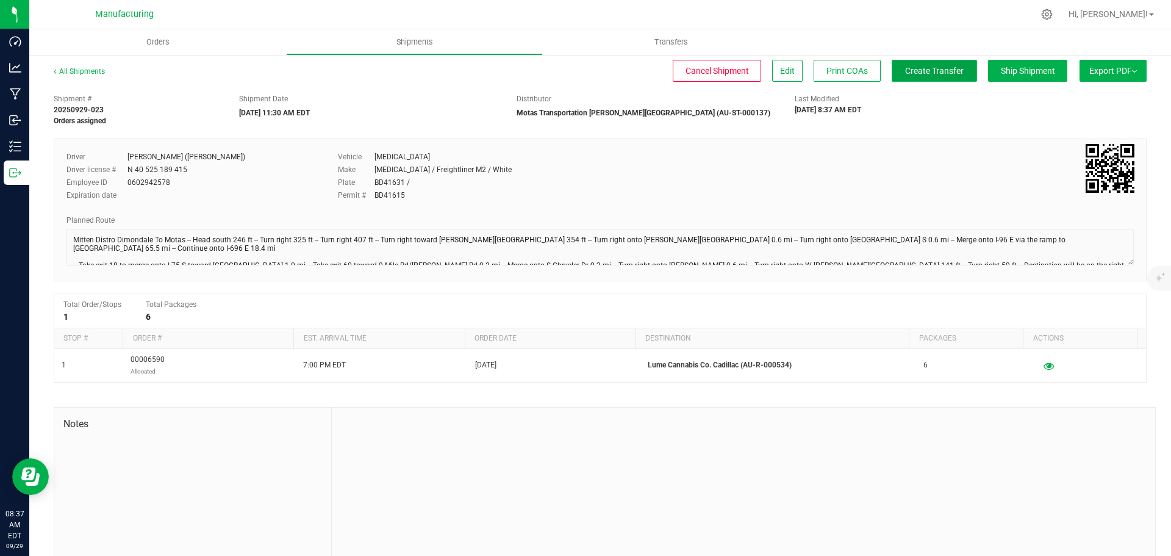
click at [907, 68] on span "Create Transfer" at bounding box center [934, 71] width 59 height 10
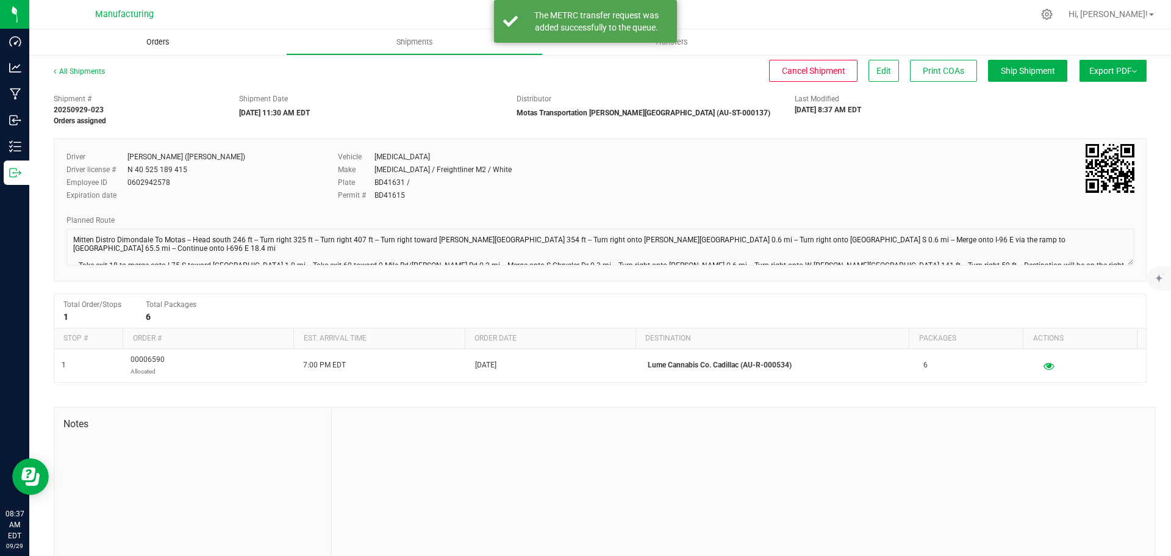
click at [161, 44] on span "Orders" at bounding box center [158, 42] width 56 height 11
